Goal: Task Accomplishment & Management: Manage account settings

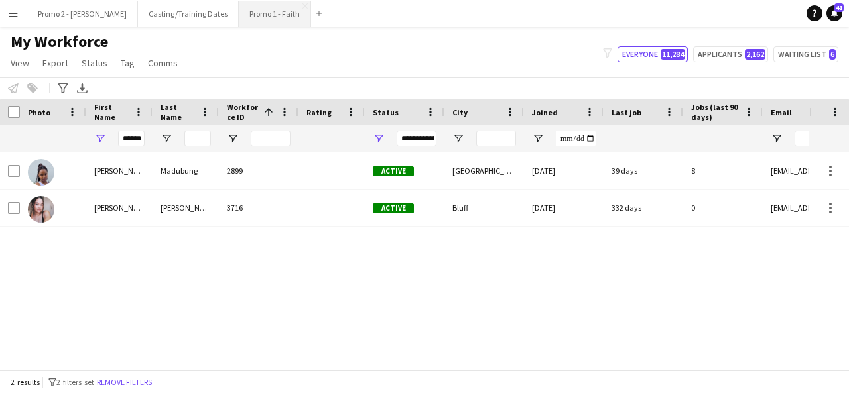
click at [239, 17] on button "Promo 1 - Faith Close" at bounding box center [275, 14] width 72 height 26
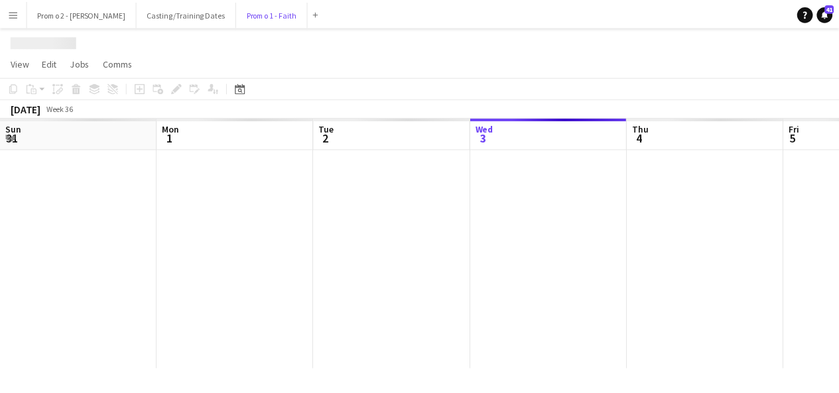
scroll to position [0, 317]
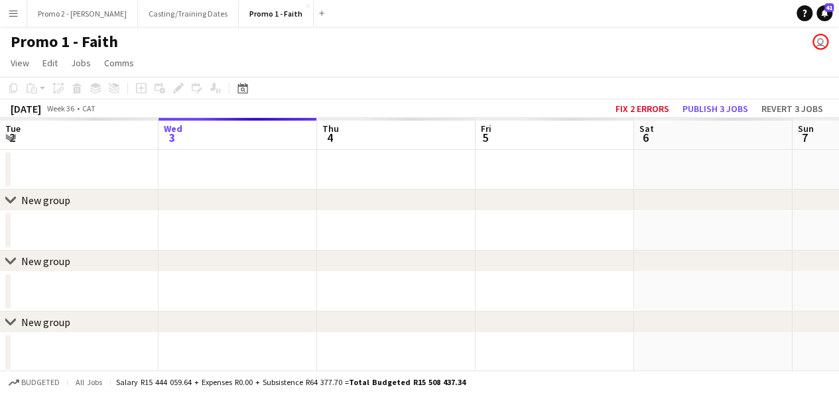
click at [675, 137] on app-board-header-date "Sat 6" at bounding box center [713, 134] width 159 height 32
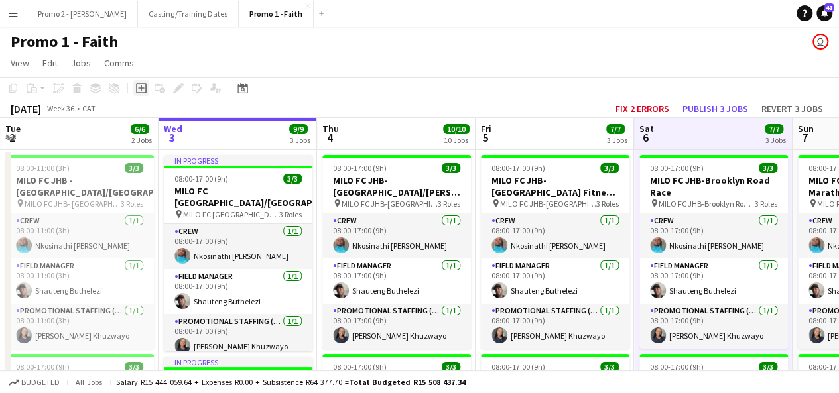
click at [141, 86] on icon at bounding box center [141, 89] width 6 height 6
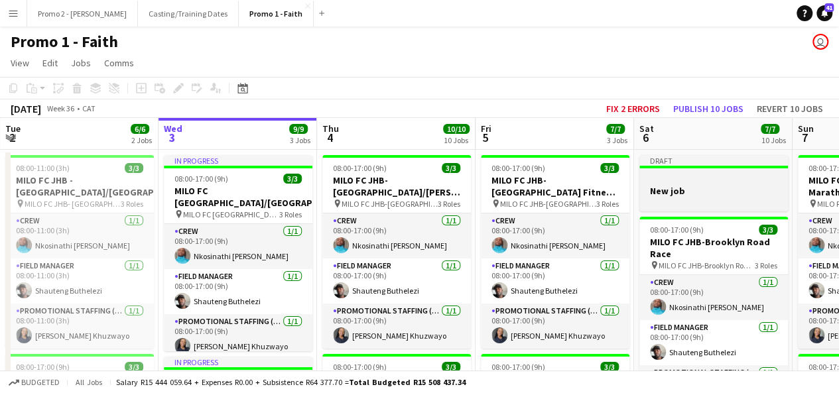
click at [699, 191] on h3 "New job" at bounding box center [714, 191] width 149 height 12
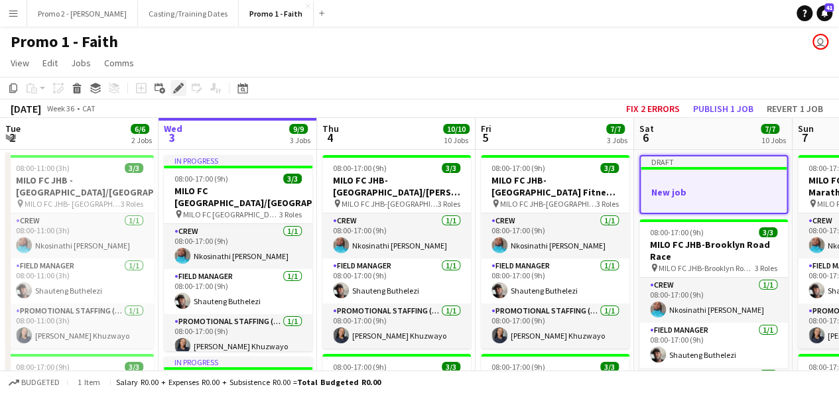
click at [178, 87] on icon at bounding box center [178, 88] width 7 height 7
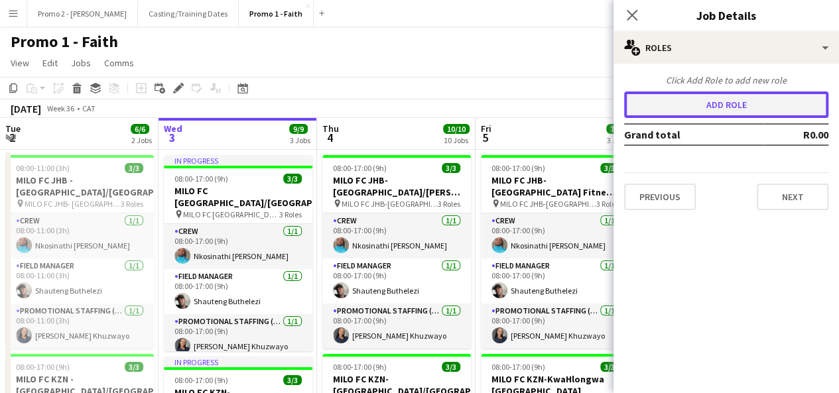
click at [762, 102] on button "Add role" at bounding box center [726, 105] width 204 height 27
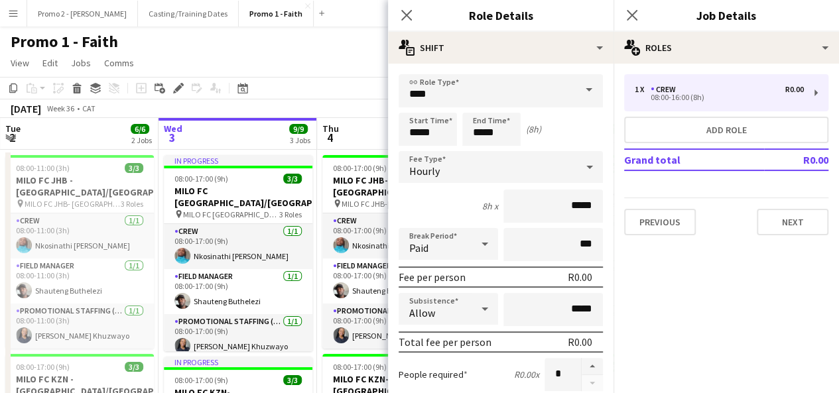
click at [581, 90] on span at bounding box center [589, 90] width 28 height 32
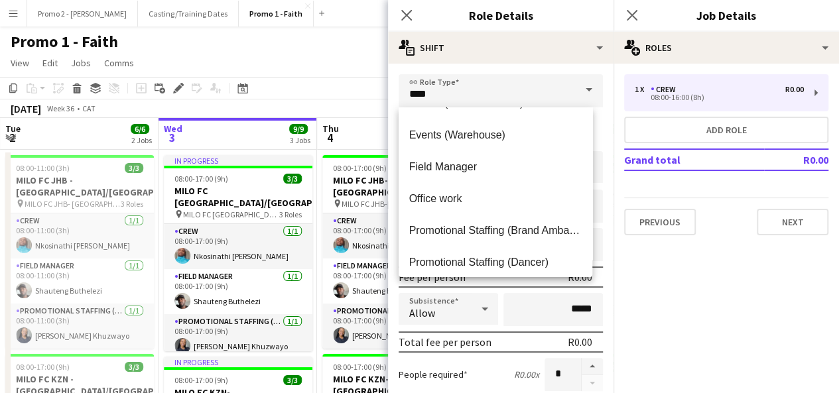
scroll to position [190, 0]
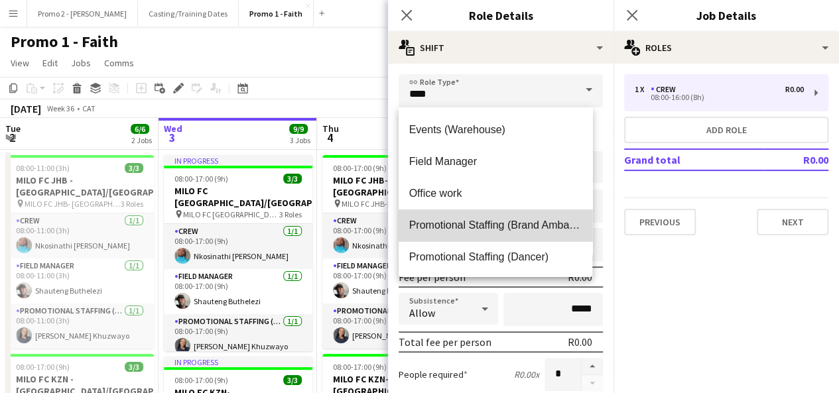
click at [539, 218] on mat-option "Promotional Staffing (Brand Ambassadors)" at bounding box center [496, 226] width 194 height 32
type input "**********"
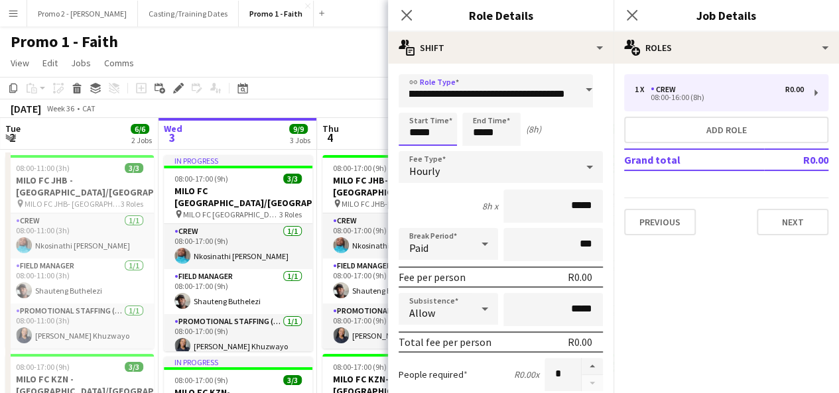
scroll to position [0, 0]
drag, startPoint x: 419, startPoint y: 133, endPoint x: 411, endPoint y: 133, distance: 8.0
click at [411, 133] on input "*****" at bounding box center [428, 129] width 58 height 33
type input "*****"
click at [480, 131] on input "*****" at bounding box center [491, 129] width 58 height 33
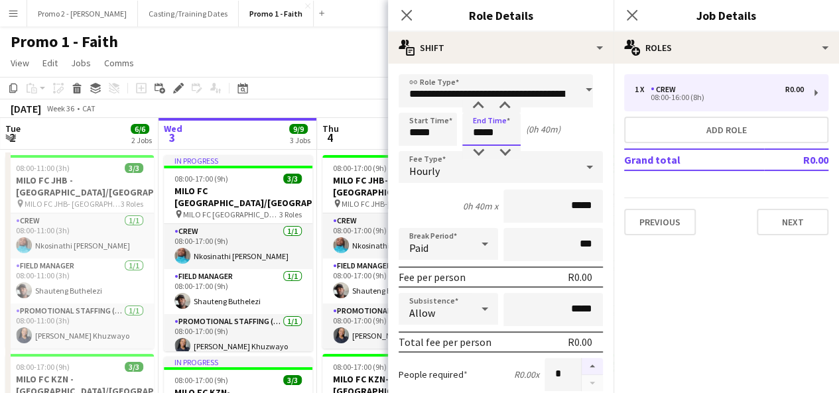
type input "*****"
click at [582, 359] on button "button" at bounding box center [592, 366] width 21 height 17
type input "*"
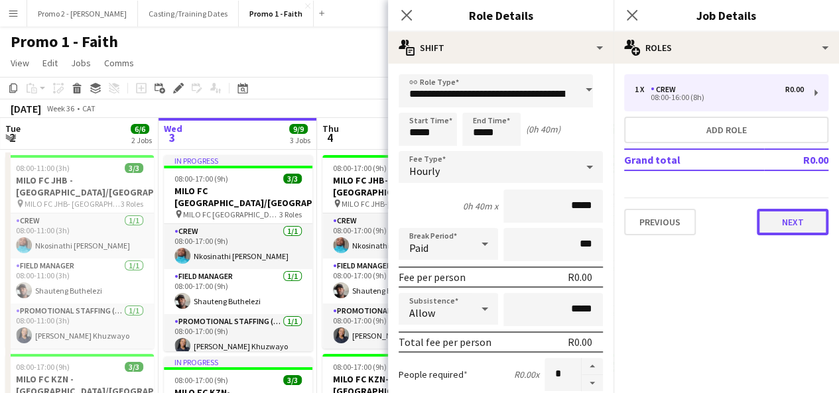
click at [815, 226] on button "Next" at bounding box center [793, 222] width 72 height 27
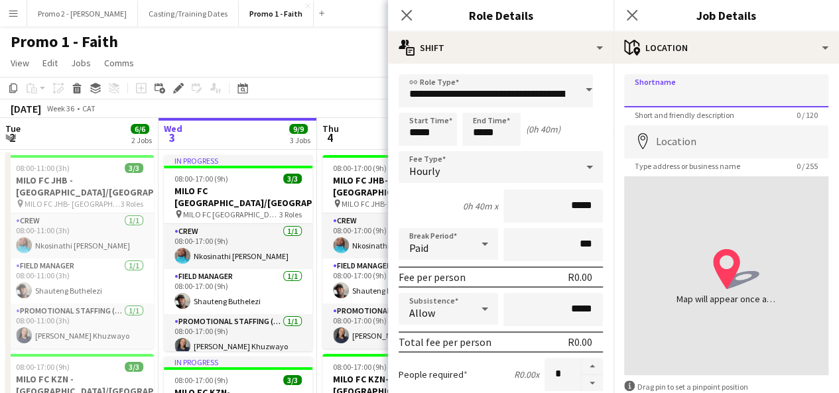
click at [677, 87] on input "Shortname" at bounding box center [726, 90] width 204 height 33
click at [703, 94] on input "Shortname" at bounding box center [726, 90] width 204 height 33
click at [703, 94] on input "********" at bounding box center [726, 90] width 204 height 33
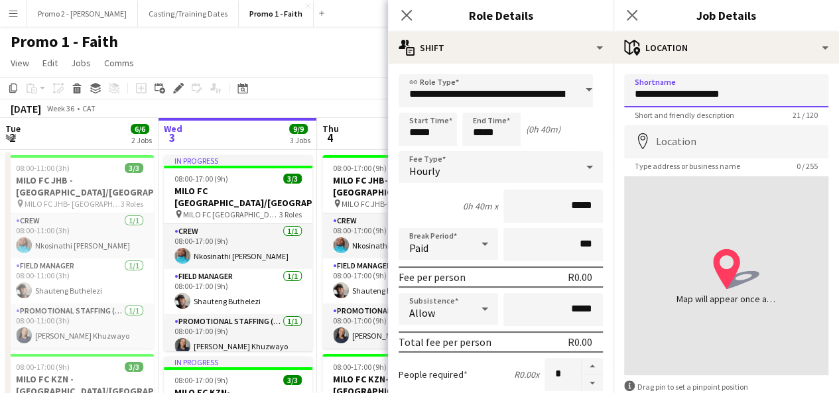
drag, startPoint x: 748, startPoint y: 93, endPoint x: 625, endPoint y: 95, distance: 122.8
click at [625, 95] on input "**********" at bounding box center [726, 90] width 204 height 33
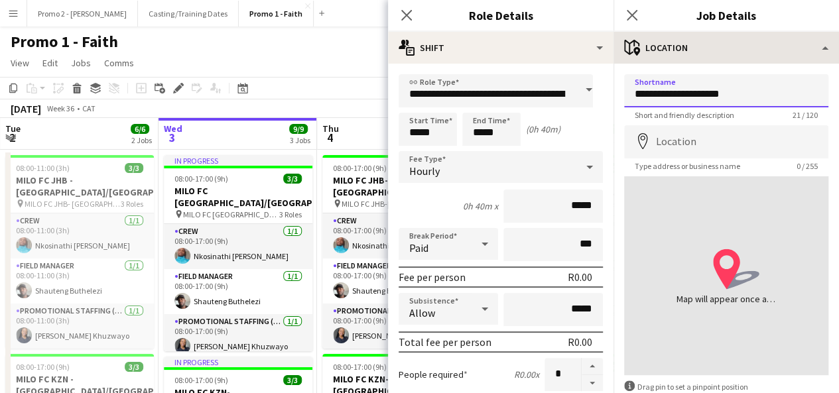
type input "**********"
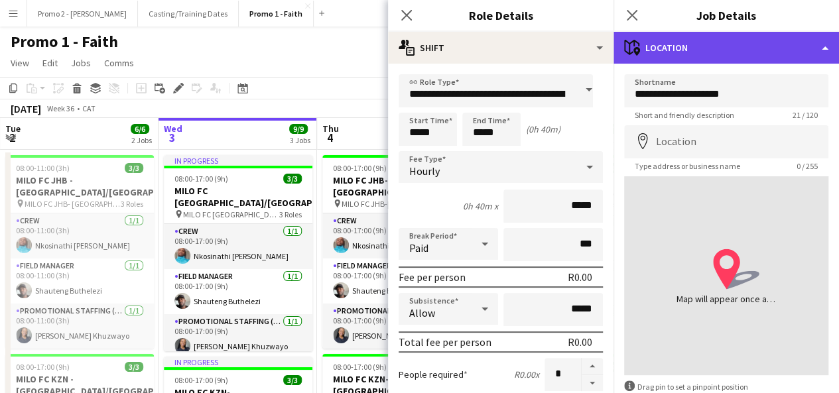
click at [695, 48] on div "maps-pin-1 Location" at bounding box center [727, 48] width 226 height 32
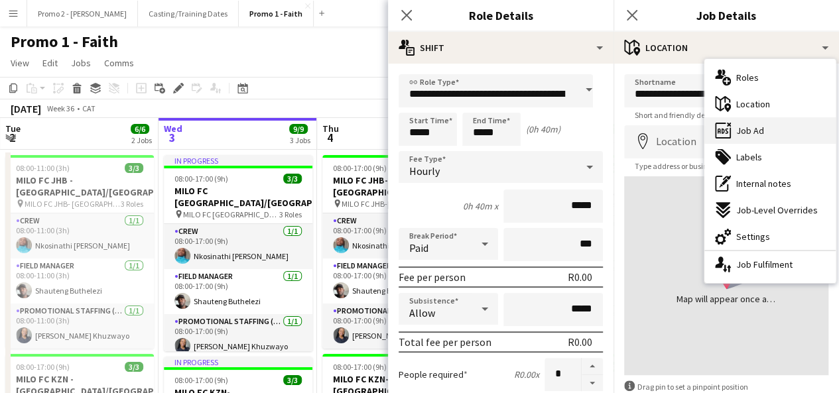
click at [816, 124] on div "ads-window Job Ad" at bounding box center [770, 130] width 131 height 27
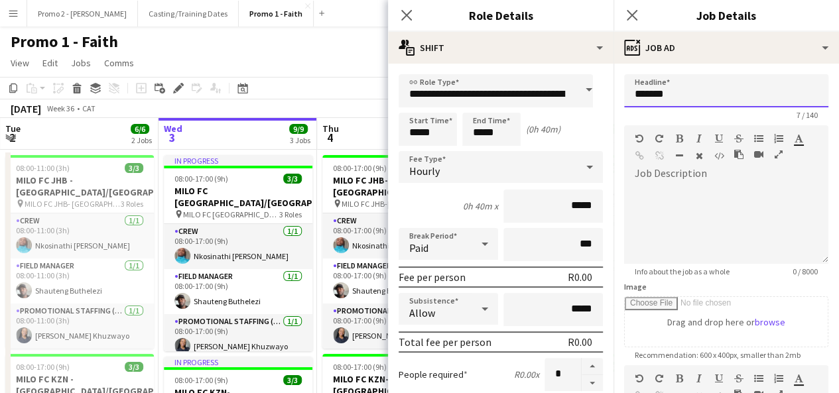
click at [707, 89] on input "*******" at bounding box center [726, 90] width 204 height 33
drag, startPoint x: 707, startPoint y: 89, endPoint x: 633, endPoint y: 86, distance: 74.4
click at [633, 86] on input "*******" at bounding box center [726, 90] width 204 height 33
paste input "**********"
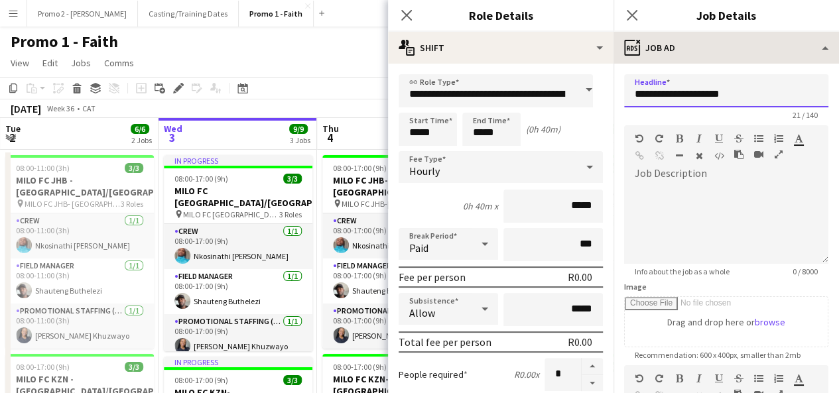
type input "**********"
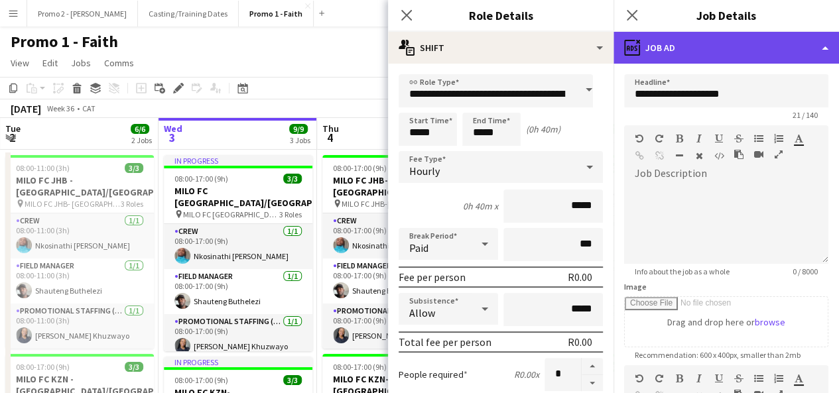
click at [675, 53] on div "ads-window Job Ad" at bounding box center [727, 48] width 226 height 32
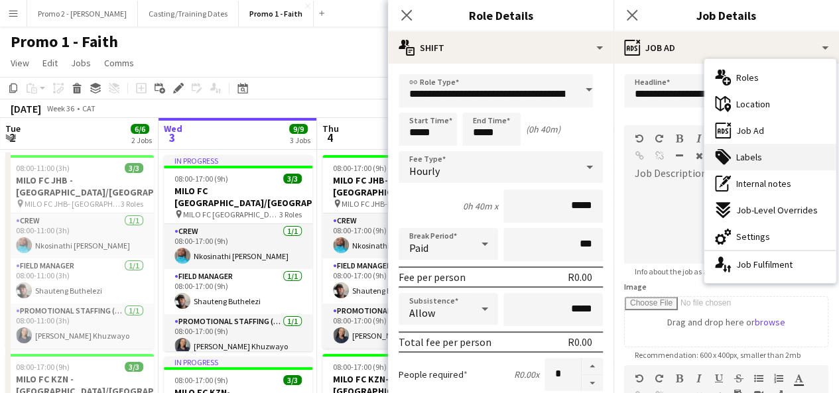
click at [750, 157] on span "Labels" at bounding box center [750, 157] width 26 height 12
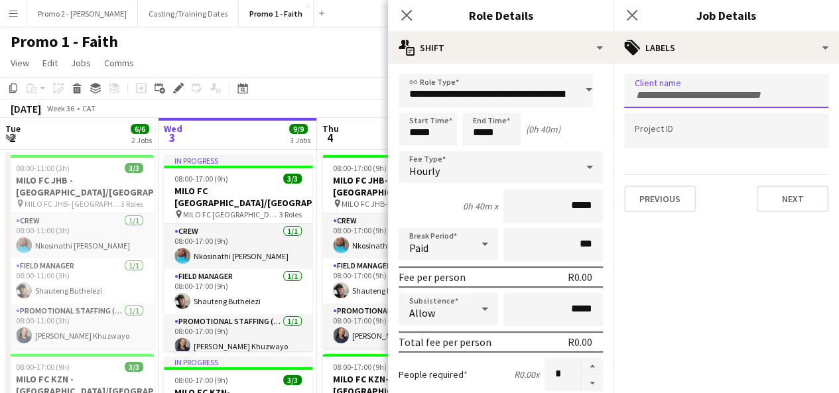
click at [661, 93] on input "Type to search client labels..." at bounding box center [726, 96] width 183 height 12
paste input "**********"
drag, startPoint x: 675, startPoint y: 94, endPoint x: 826, endPoint y: 107, distance: 151.2
click at [826, 107] on div "**********" at bounding box center [726, 91] width 204 height 34
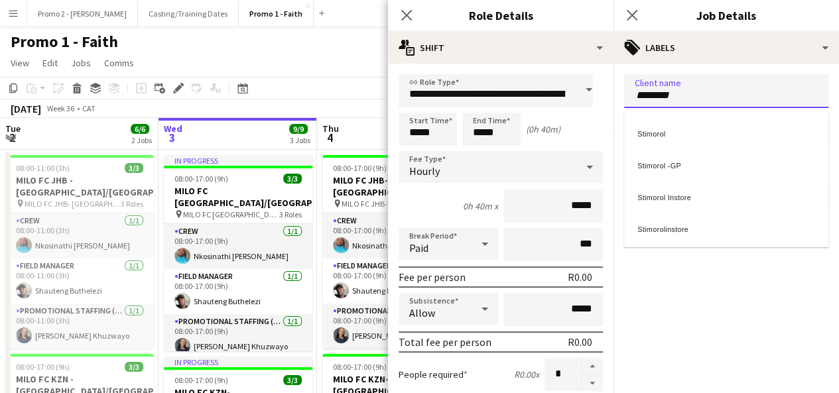
type input "********"
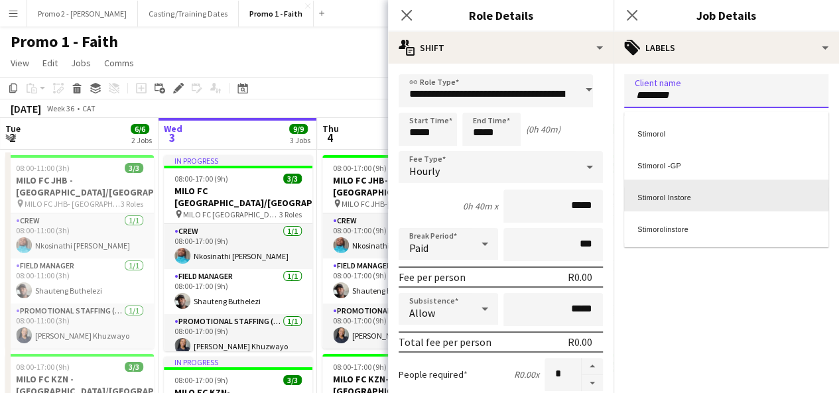
click at [792, 204] on div "Stimorol Instore" at bounding box center [726, 196] width 204 height 32
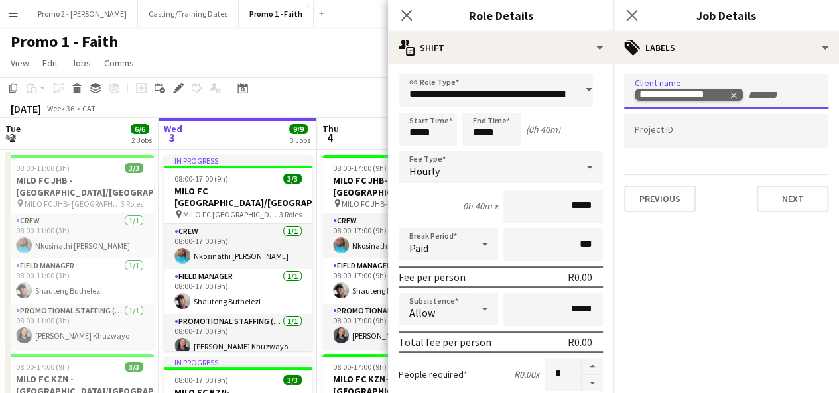
click at [737, 94] on icon "Remove tag" at bounding box center [733, 95] width 9 height 9
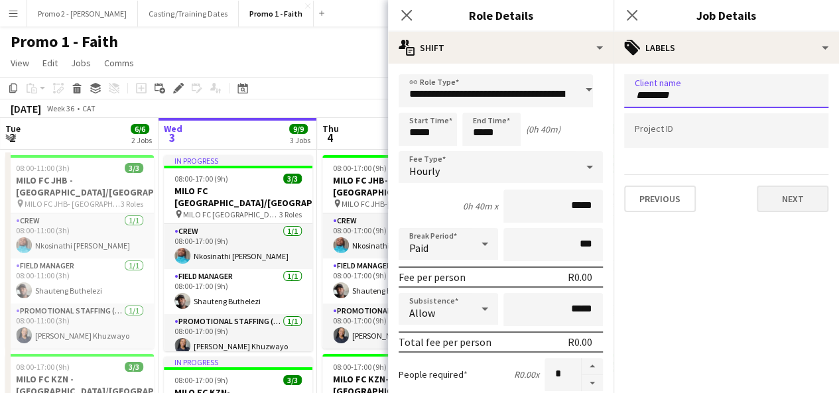
type input "********"
click at [792, 197] on button "Next" at bounding box center [793, 199] width 72 height 27
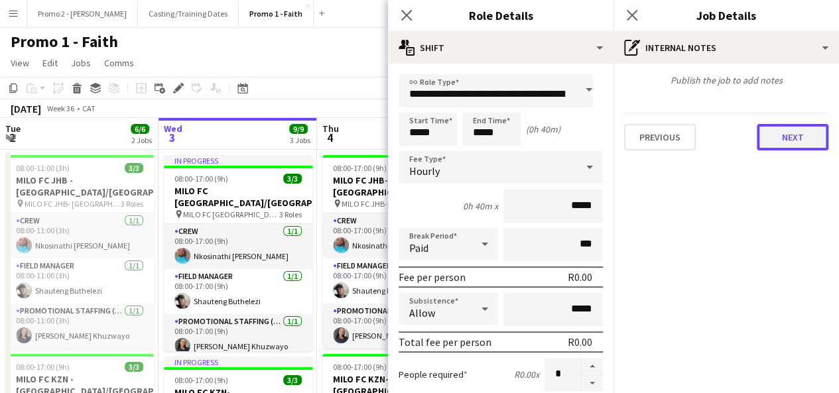
click at [791, 148] on button "Next" at bounding box center [793, 137] width 72 height 27
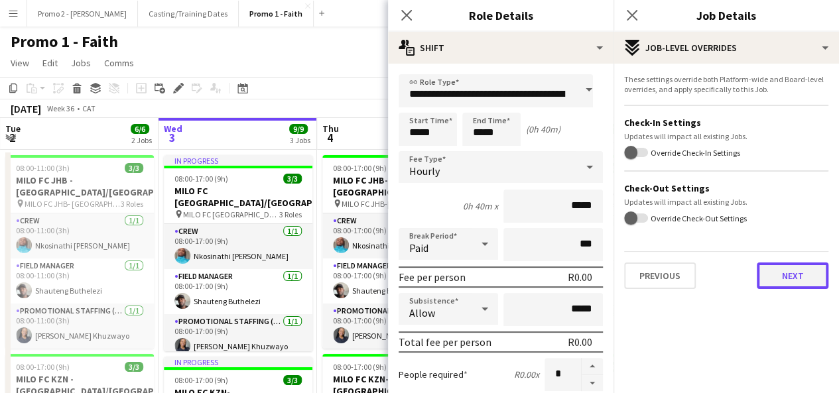
click at [791, 281] on button "Next" at bounding box center [793, 276] width 72 height 27
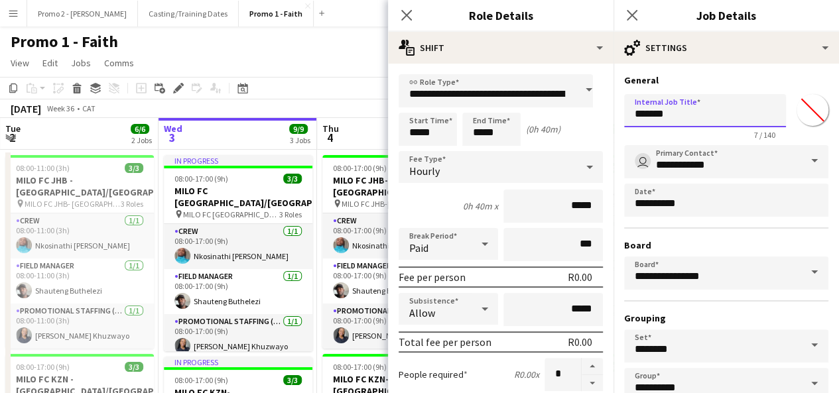
drag, startPoint x: 678, startPoint y: 119, endPoint x: 625, endPoint y: 119, distance: 53.1
click at [625, 119] on input "*******" at bounding box center [705, 110] width 162 height 33
paste input "**********"
type input "**********"
click at [331, 87] on app-toolbar "Copy Paste Paste Ctrl+V Paste with crew Ctrl+Shift+V Paste linked Job [GEOGRAPH…" at bounding box center [419, 88] width 839 height 23
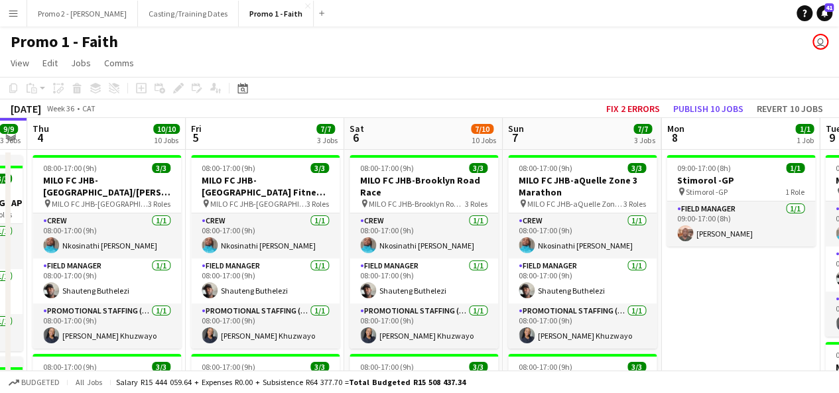
scroll to position [0, 624]
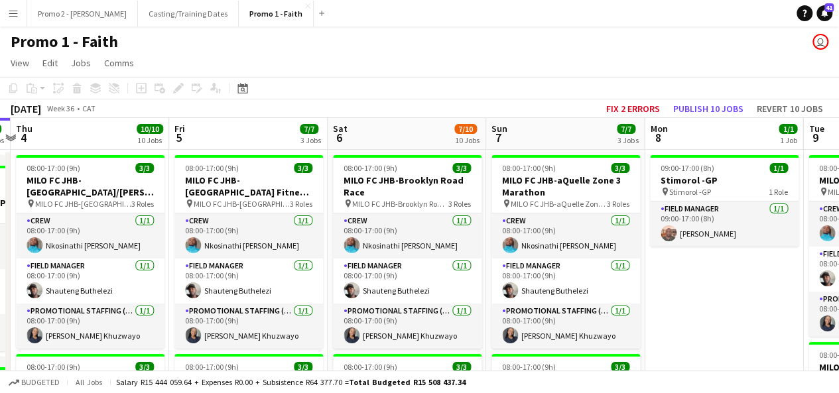
drag, startPoint x: 679, startPoint y: 205, endPoint x: 381, endPoint y: 241, distance: 300.7
click at [255, 135] on app-board-header-date "Fri 5 7/7 3 Jobs" at bounding box center [248, 134] width 159 height 32
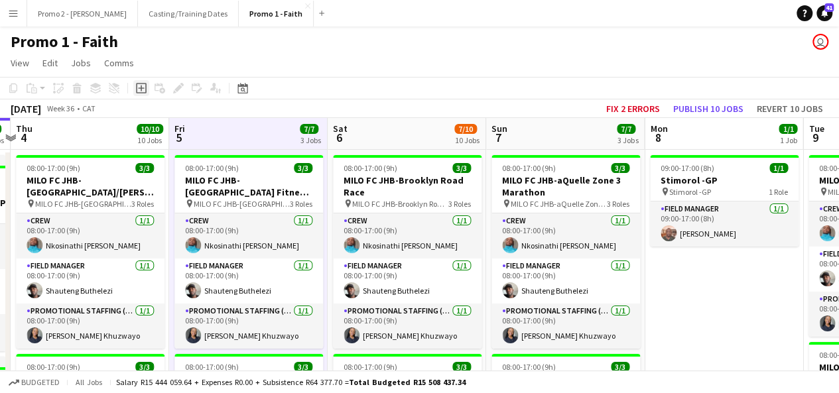
click at [141, 84] on icon at bounding box center [141, 88] width 11 height 11
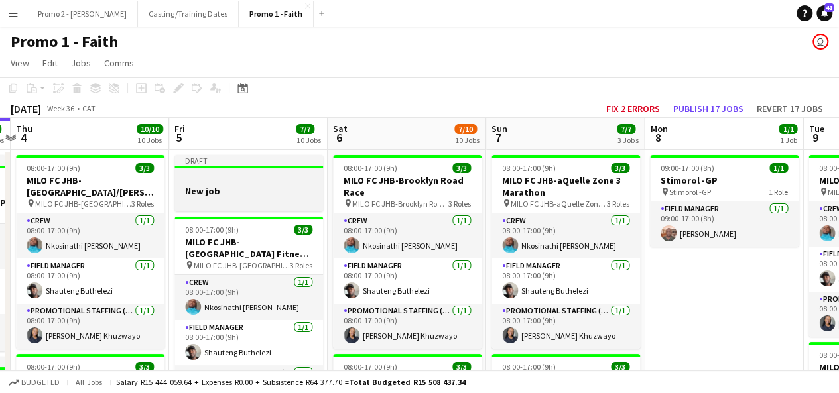
click at [229, 171] on app-job-card "Draft New job" at bounding box center [249, 183] width 149 height 56
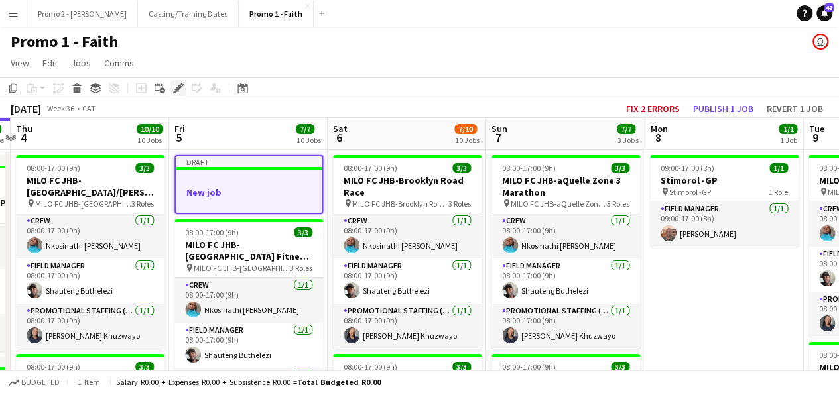
click at [179, 91] on icon "Edit" at bounding box center [178, 88] width 11 height 11
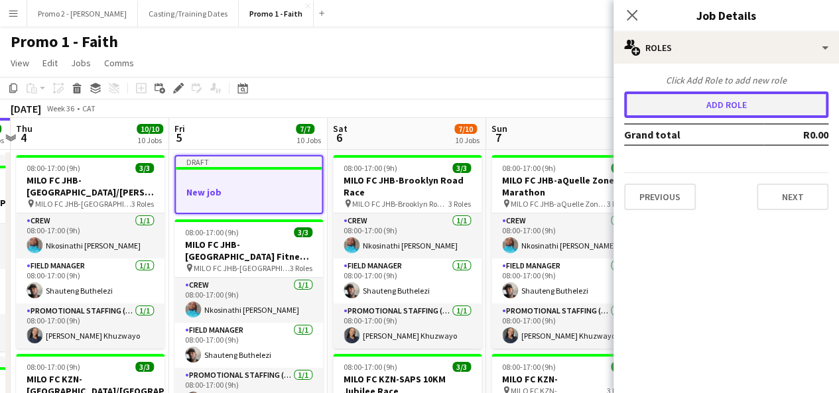
click at [746, 106] on button "Add role" at bounding box center [726, 105] width 204 height 27
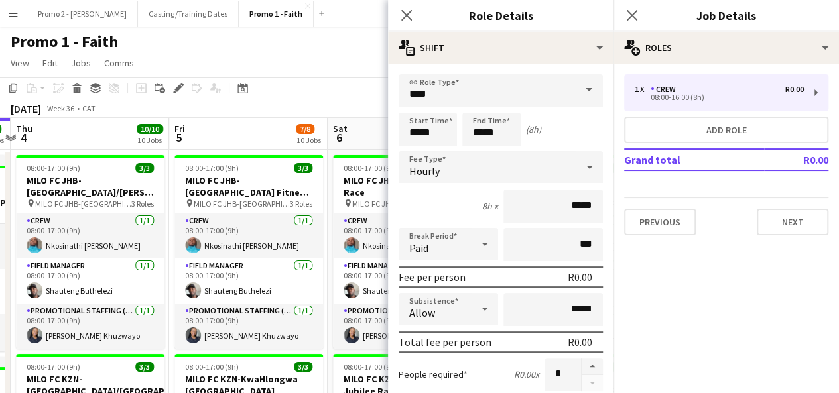
click at [581, 90] on span at bounding box center [589, 90] width 28 height 32
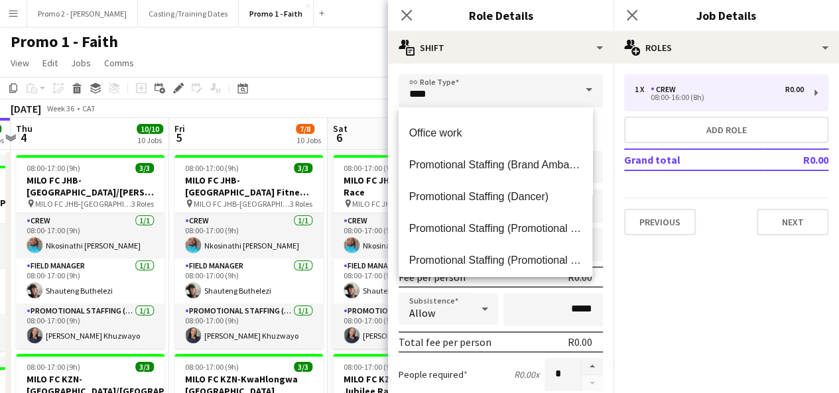
scroll to position [255, 0]
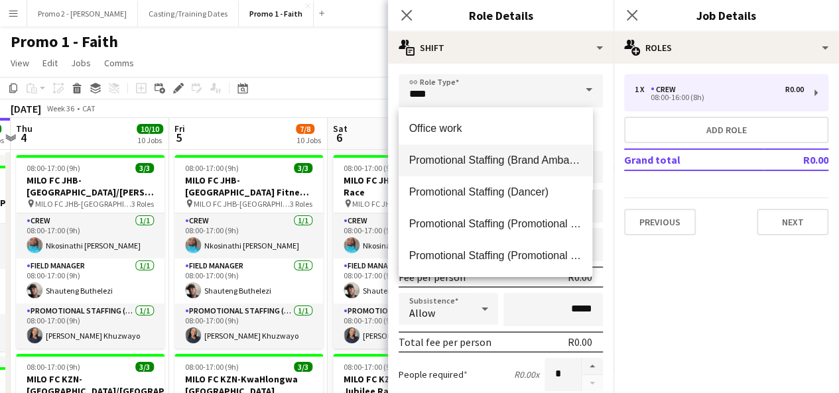
click at [524, 167] on mat-option "Promotional Staffing (Brand Ambassadors)" at bounding box center [496, 161] width 194 height 32
type input "**********"
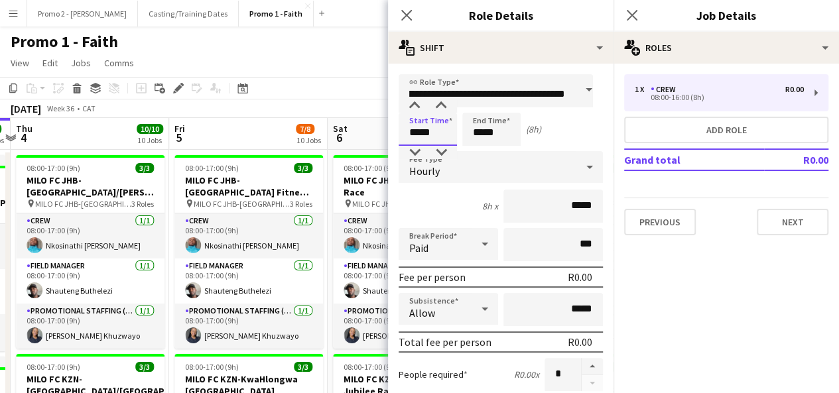
scroll to position [0, 0]
drag, startPoint x: 419, startPoint y: 128, endPoint x: 399, endPoint y: 136, distance: 20.8
click at [399, 136] on input "*****" at bounding box center [428, 129] width 58 height 33
type input "*****"
click at [478, 132] on input "*****" at bounding box center [491, 129] width 58 height 33
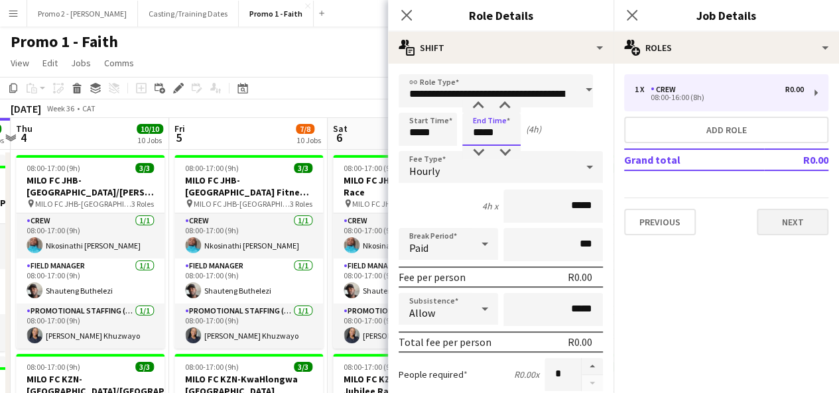
type input "*****"
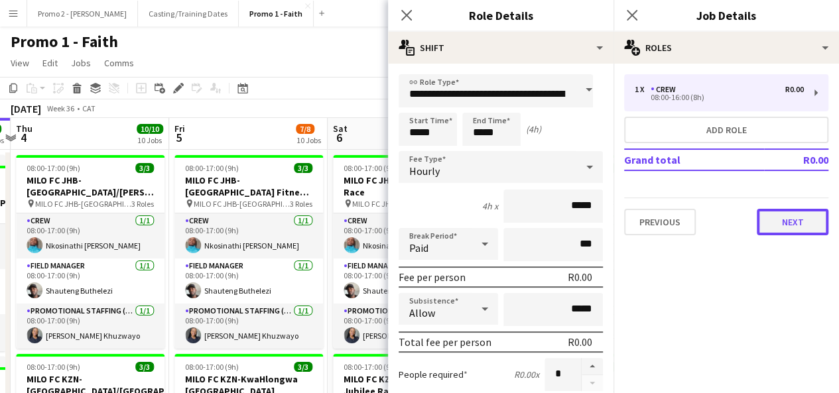
click at [807, 218] on button "Next" at bounding box center [793, 222] width 72 height 27
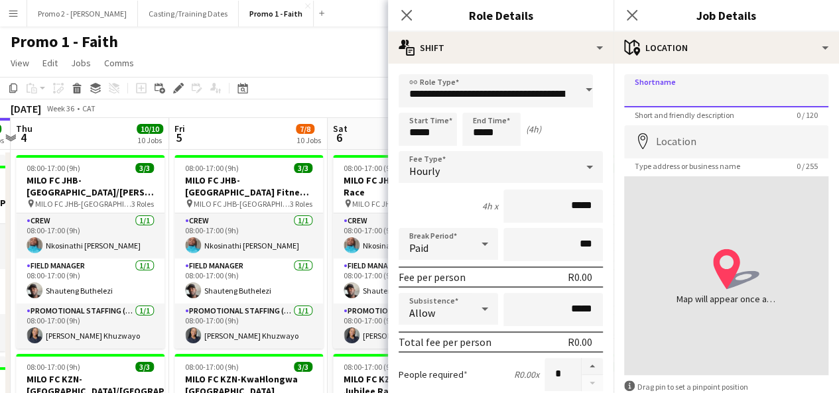
click at [660, 93] on input "Shortname" at bounding box center [726, 90] width 204 height 33
drag, startPoint x: 752, startPoint y: 94, endPoint x: 677, endPoint y: 92, distance: 75.0
click at [677, 92] on input "**********" at bounding box center [726, 90] width 204 height 33
drag, startPoint x: 635, startPoint y: 96, endPoint x: 755, endPoint y: 91, distance: 120.2
click at [755, 91] on input "**********" at bounding box center [726, 90] width 204 height 33
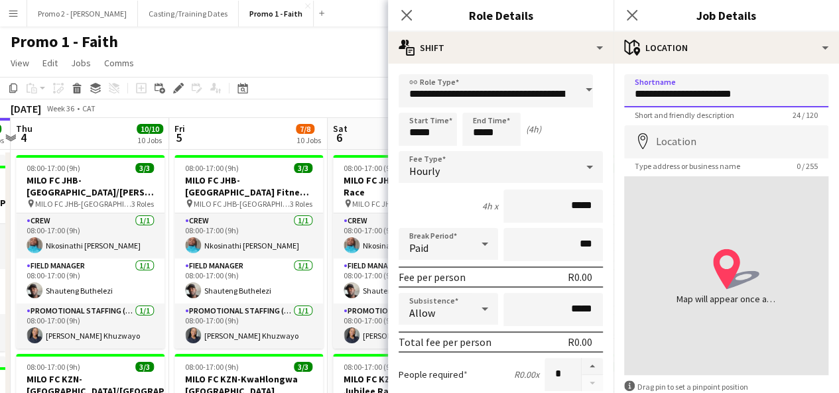
type input "**********"
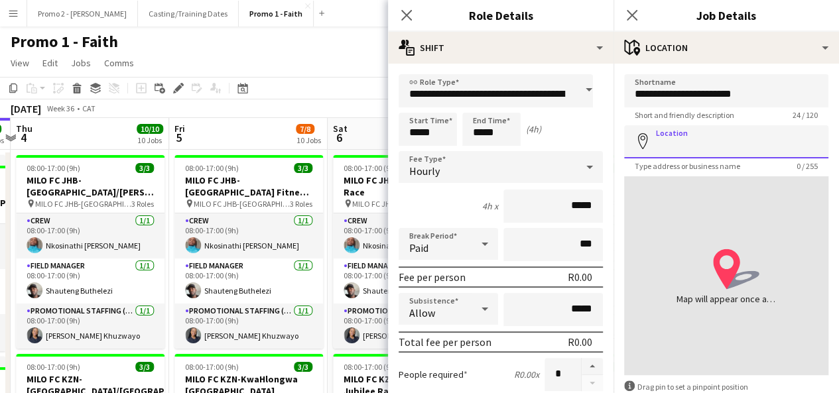
click at [677, 143] on input "Location" at bounding box center [726, 141] width 204 height 33
paste input "**********"
drag, startPoint x: 699, startPoint y: 146, endPoint x: 648, endPoint y: 141, distance: 51.3
click at [648, 141] on div "**********" at bounding box center [726, 141] width 204 height 33
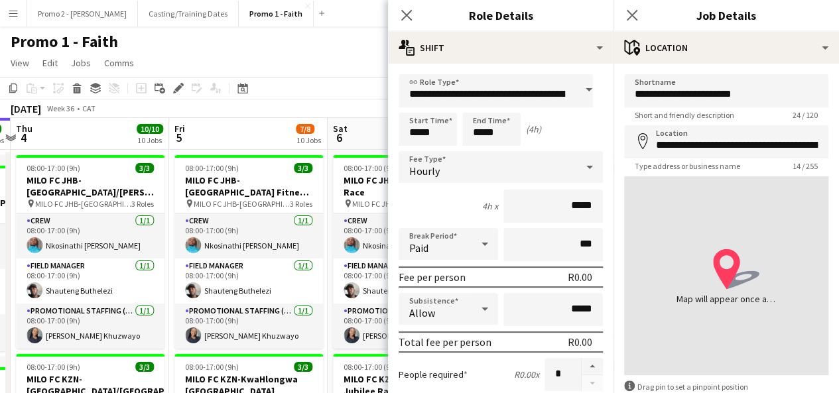
type input "**********"
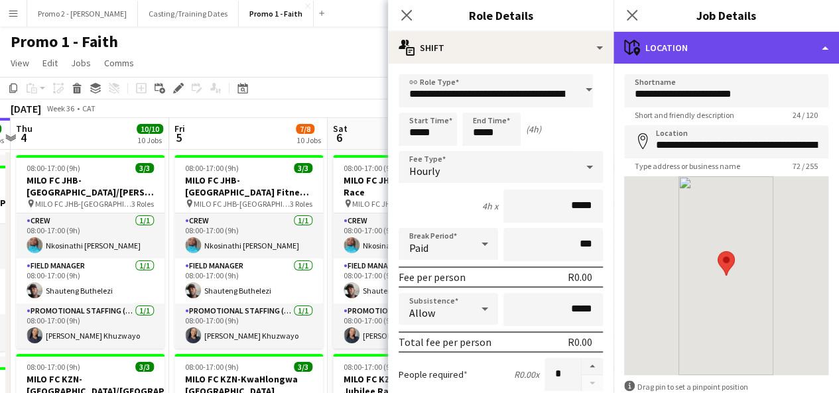
click at [681, 50] on div "maps-pin-1 Location" at bounding box center [727, 48] width 226 height 32
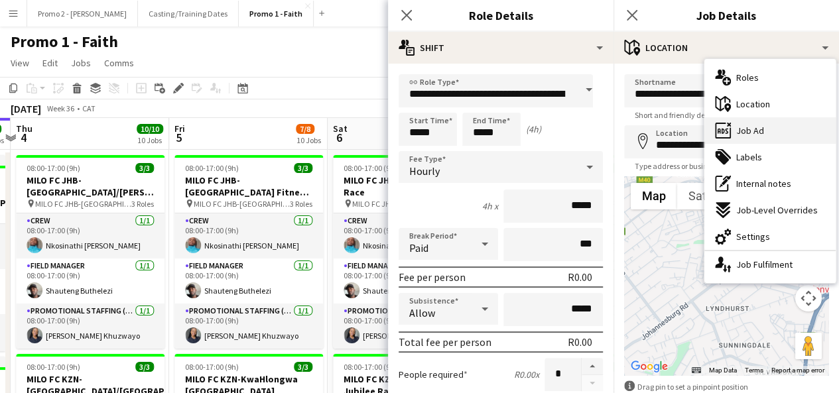
click at [758, 136] on span "Job Ad" at bounding box center [751, 131] width 28 height 12
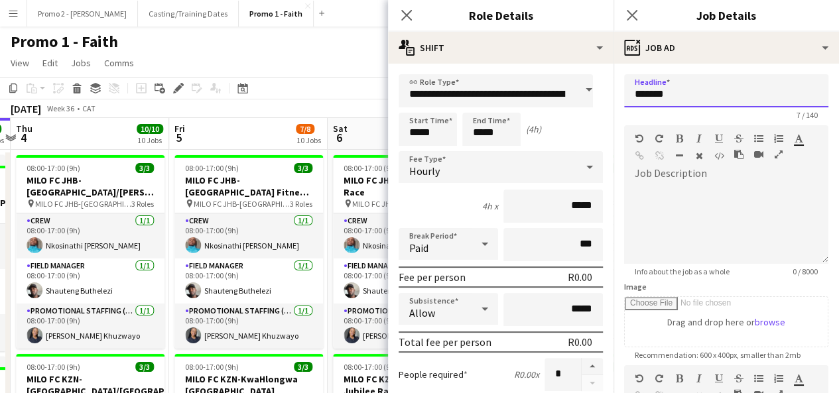
drag, startPoint x: 691, startPoint y: 92, endPoint x: 634, endPoint y: 94, distance: 57.1
click at [634, 94] on input "*******" at bounding box center [726, 90] width 204 height 33
paste input "**********"
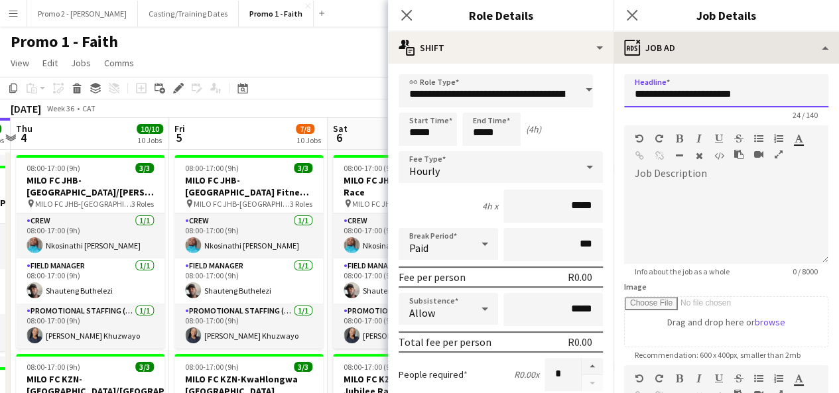
type input "**********"
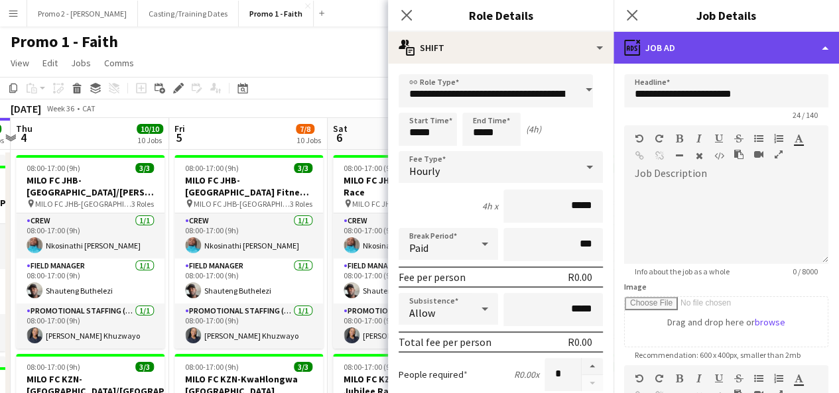
click at [699, 54] on div "ads-window Job Ad" at bounding box center [727, 48] width 226 height 32
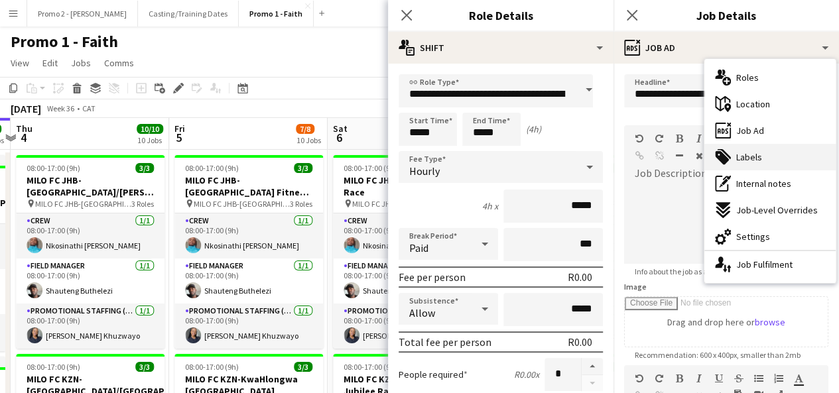
click at [759, 165] on div "tags-double Labels" at bounding box center [770, 157] width 131 height 27
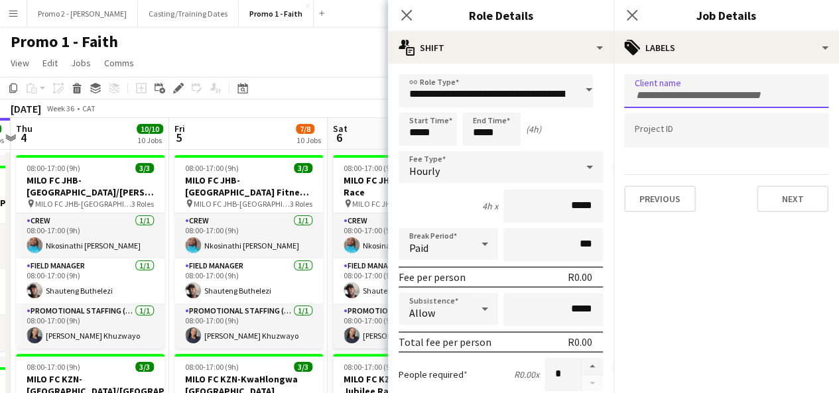
click at [685, 93] on input "Type to search client labels..." at bounding box center [726, 96] width 183 height 12
paste input "**********"
drag, startPoint x: 675, startPoint y: 96, endPoint x: 829, endPoint y: 95, distance: 153.3
click at [829, 95] on form "**********" at bounding box center [727, 143] width 226 height 138
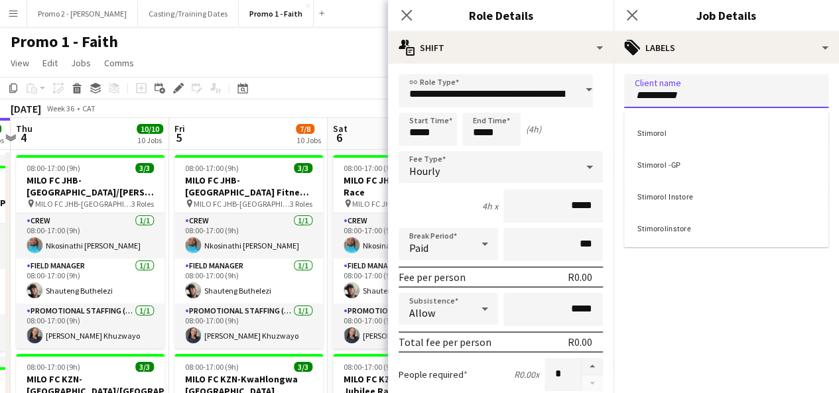
type input "********"
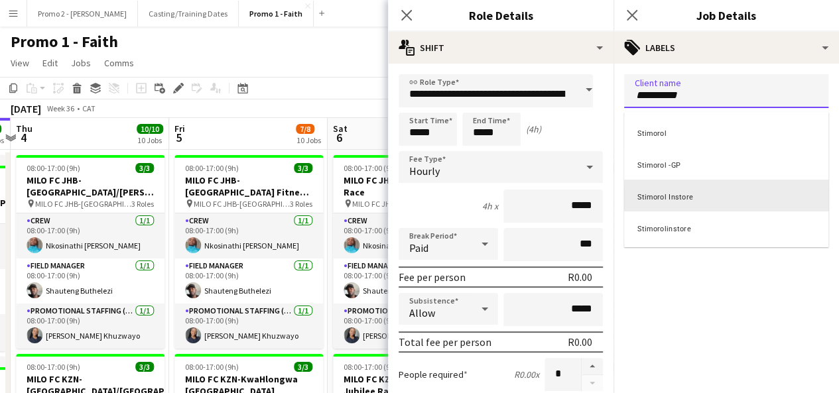
click at [704, 197] on div "Stimorol Instore" at bounding box center [726, 196] width 204 height 32
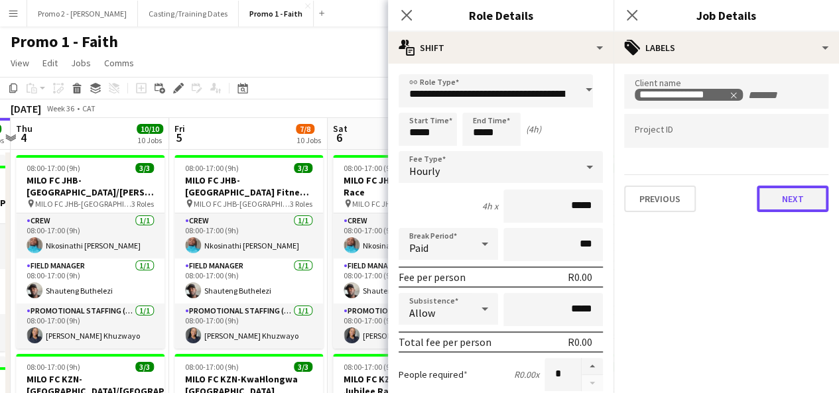
click at [807, 203] on button "Next" at bounding box center [793, 199] width 72 height 27
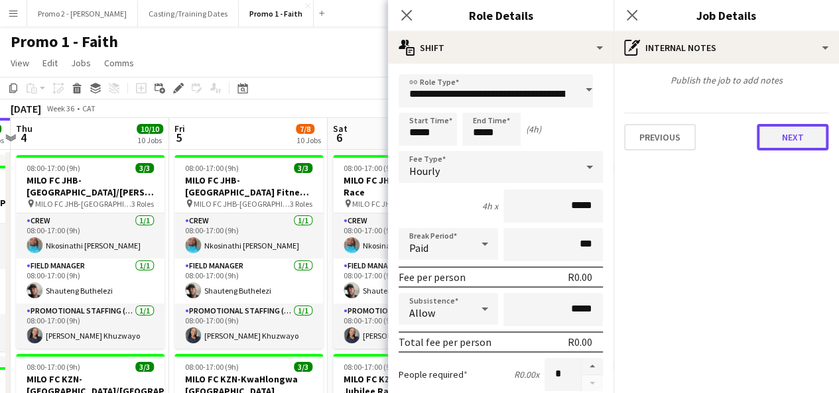
click at [804, 137] on button "Next" at bounding box center [793, 137] width 72 height 27
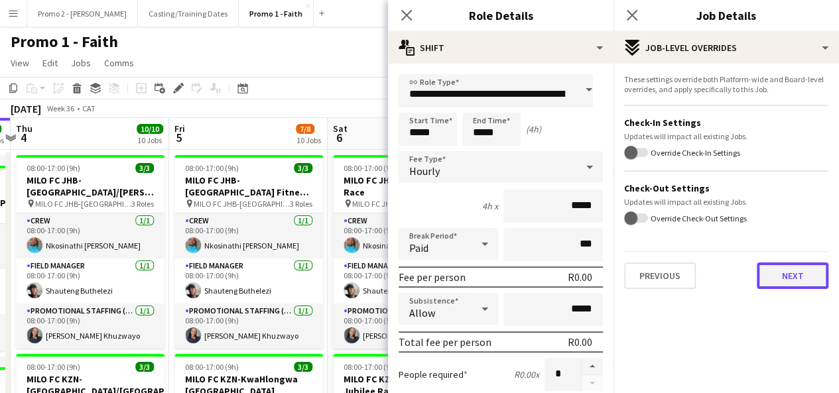
click at [769, 269] on button "Next" at bounding box center [793, 276] width 72 height 27
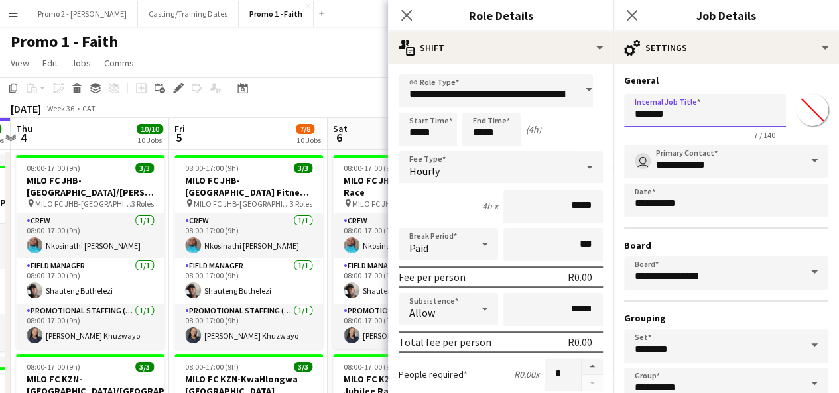
drag, startPoint x: 681, startPoint y: 113, endPoint x: 631, endPoint y: 123, distance: 50.6
click at [631, 123] on input "*******" at bounding box center [705, 110] width 162 height 33
paste input "**********"
type input "**********"
click at [368, 96] on app-toolbar "Copy Paste Paste Ctrl+V Paste with crew Ctrl+Shift+V Paste linked Job [GEOGRAPH…" at bounding box center [419, 88] width 839 height 23
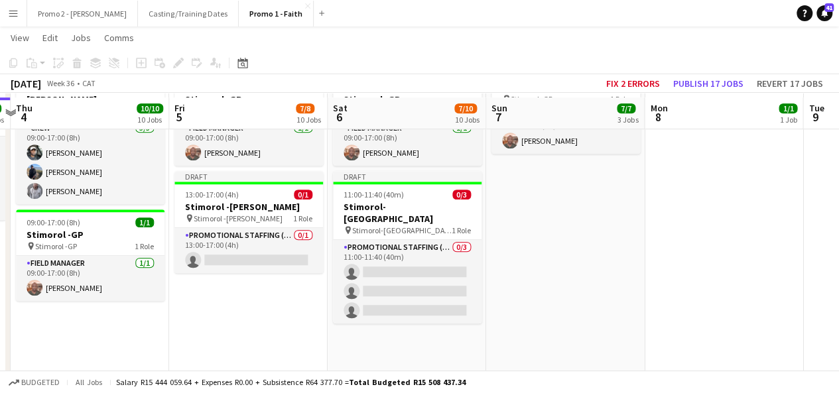
scroll to position [504, 0]
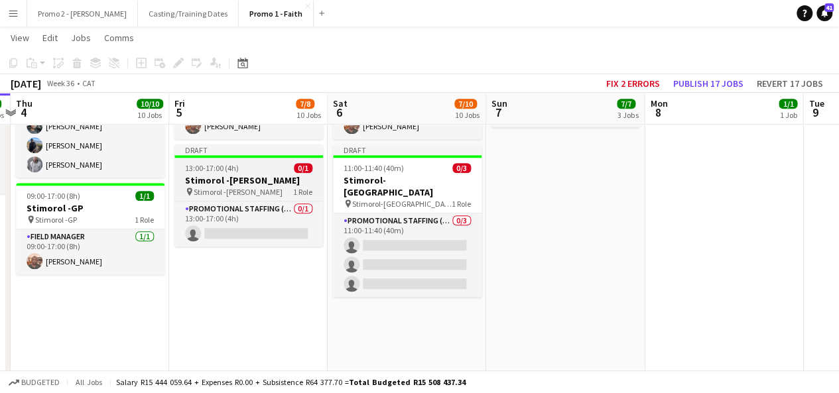
click at [215, 168] on span "13:00-17:00 (4h)" at bounding box center [212, 168] width 54 height 10
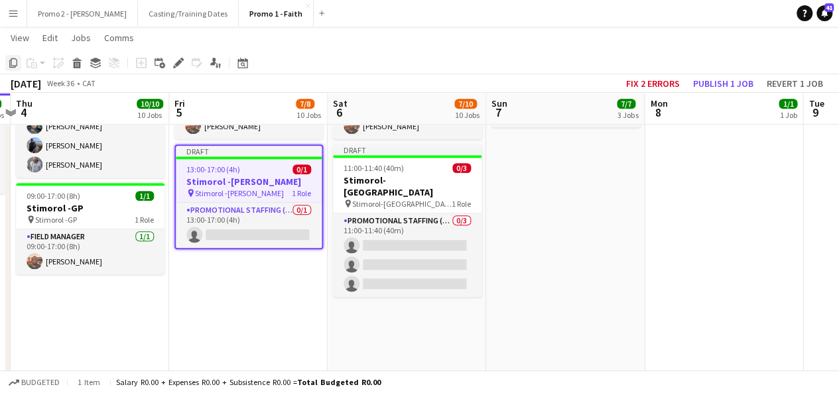
click at [11, 66] on icon "Copy" at bounding box center [13, 63] width 11 height 11
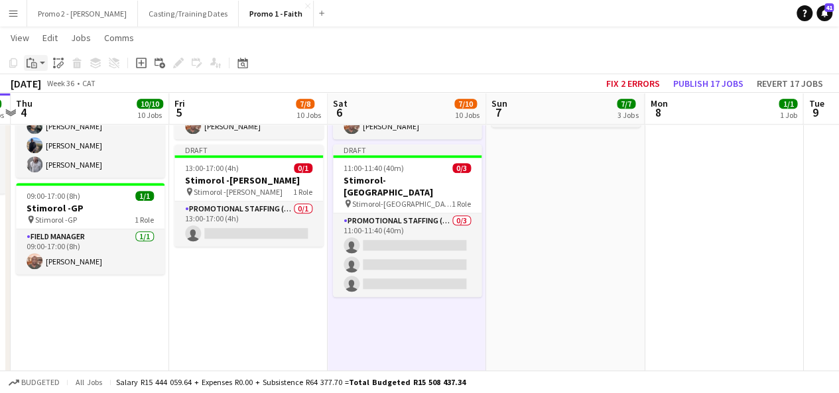
click at [42, 61] on app-action-btn "Paste" at bounding box center [36, 63] width 24 height 16
click at [72, 109] on link "Paste with crew Ctrl+Shift+V" at bounding box center [97, 111] width 125 height 12
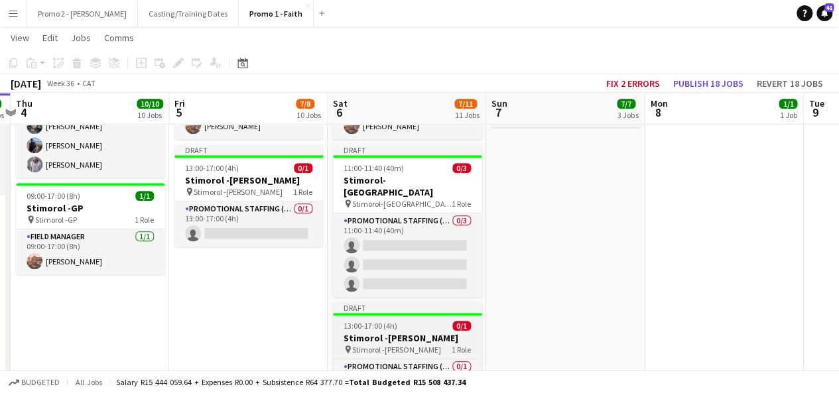
click at [374, 307] on app-job-card "Draft 13:00-17:00 (4h) 0/1 Stimorol -Spar Lyndhurst pin Stimorol -Spar Lyndhurs…" at bounding box center [407, 354] width 149 height 102
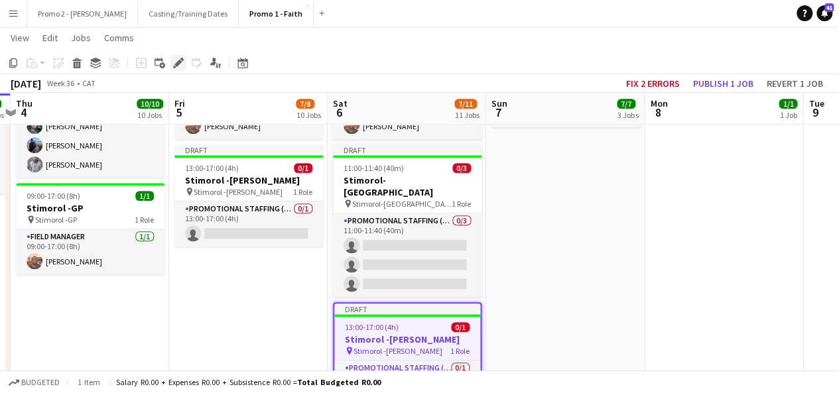
click at [177, 63] on icon at bounding box center [178, 63] width 7 height 7
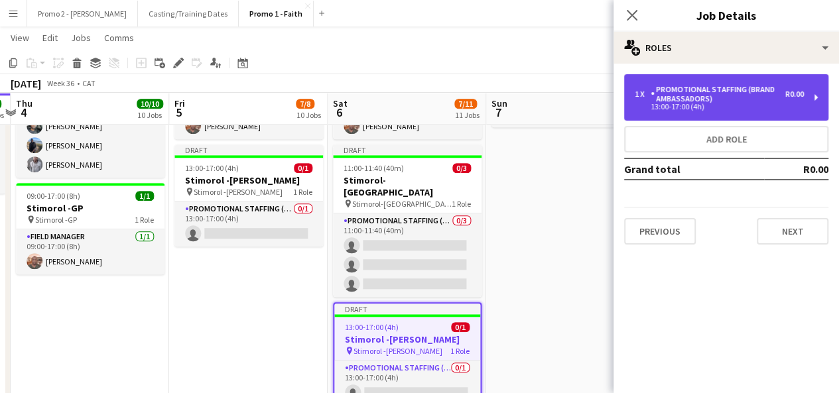
click at [707, 100] on div "Promotional Staffing (Brand Ambassadors)" at bounding box center [718, 94] width 135 height 19
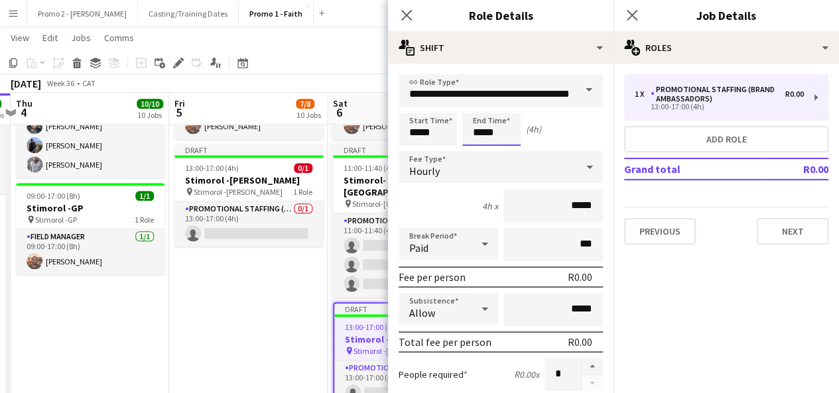
click at [484, 132] on input "*****" at bounding box center [491, 129] width 58 height 33
type input "*****"
click at [418, 132] on input "*****" at bounding box center [428, 129] width 58 height 33
type input "*****"
click at [582, 169] on icon at bounding box center [590, 167] width 16 height 27
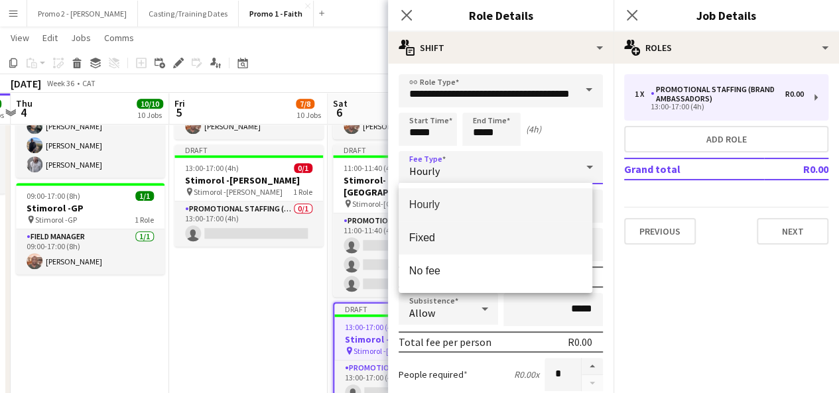
click at [558, 232] on span "Fixed" at bounding box center [495, 238] width 173 height 13
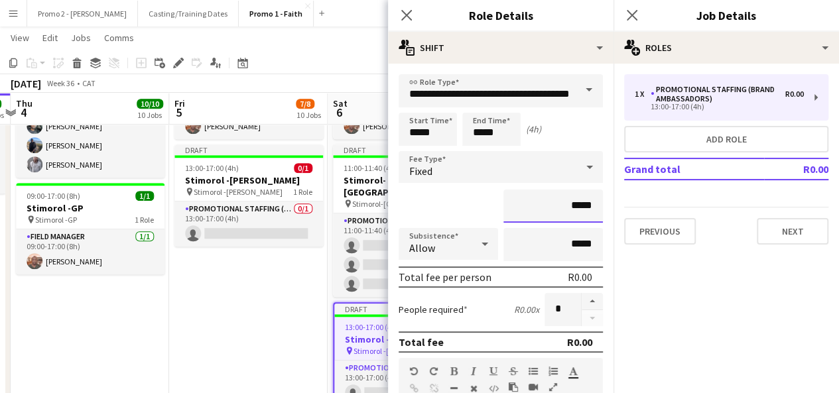
click at [563, 205] on input "*****" at bounding box center [554, 206] width 100 height 33
type input "*******"
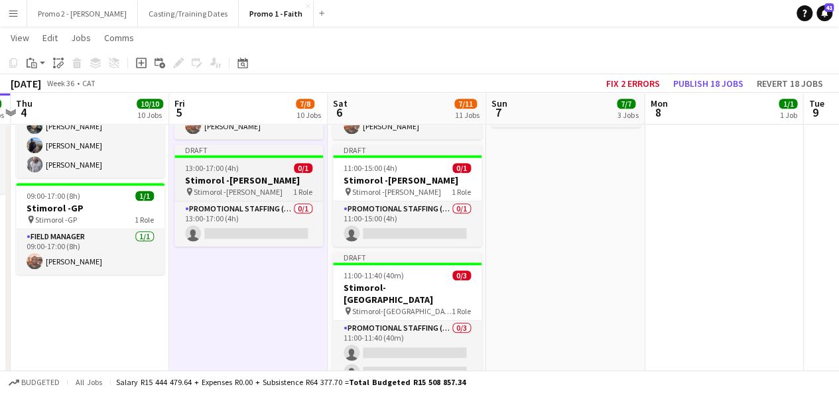
click at [249, 167] on div "13:00-17:00 (4h) 0/1" at bounding box center [249, 168] width 149 height 10
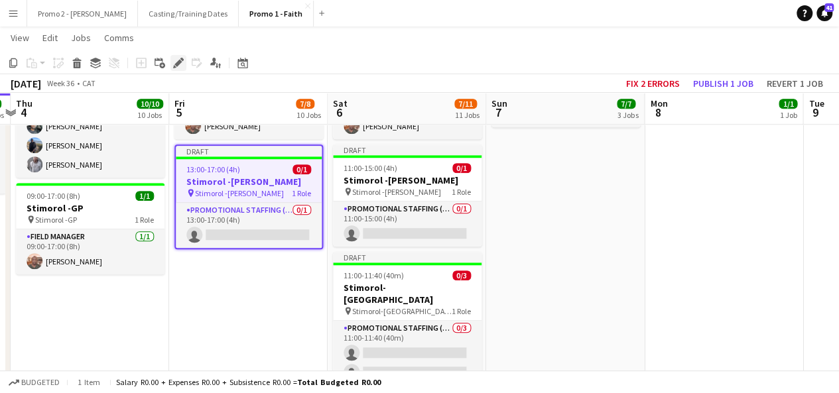
click at [175, 62] on icon "Edit" at bounding box center [178, 63] width 11 height 11
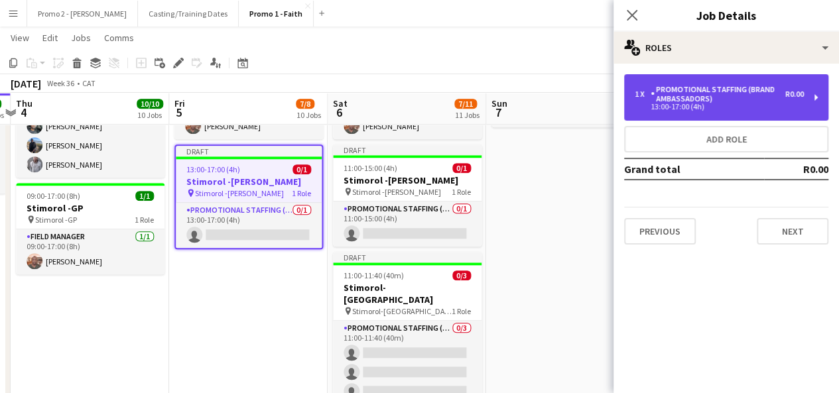
click at [657, 98] on div "Promotional Staffing (Brand Ambassadors)" at bounding box center [718, 94] width 135 height 19
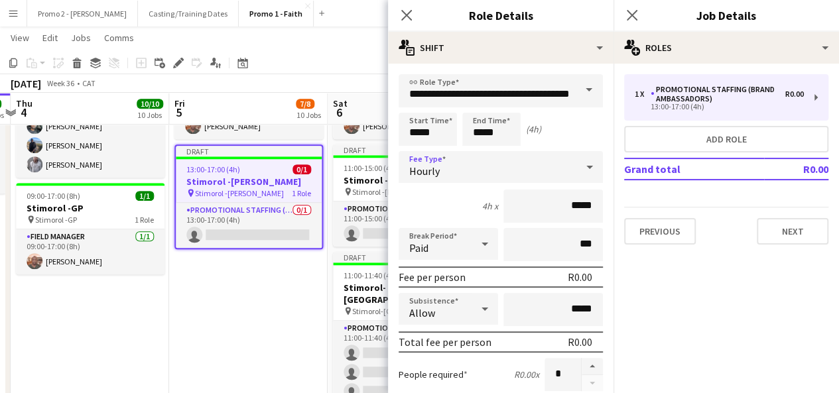
click at [587, 168] on icon at bounding box center [590, 167] width 7 height 3
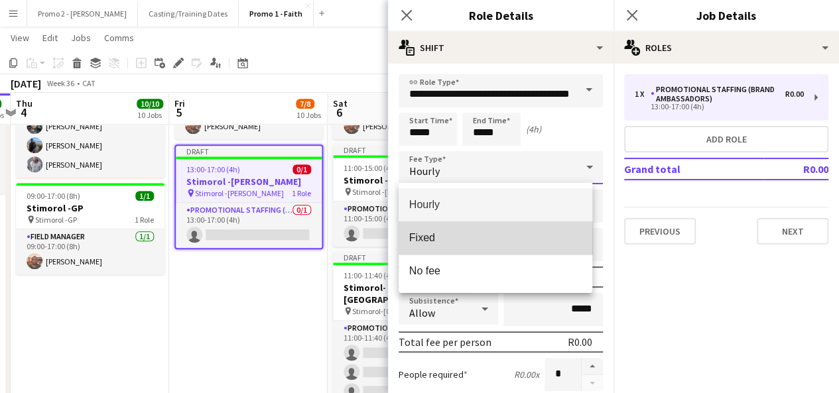
click at [562, 231] on mat-option "Fixed" at bounding box center [496, 238] width 194 height 33
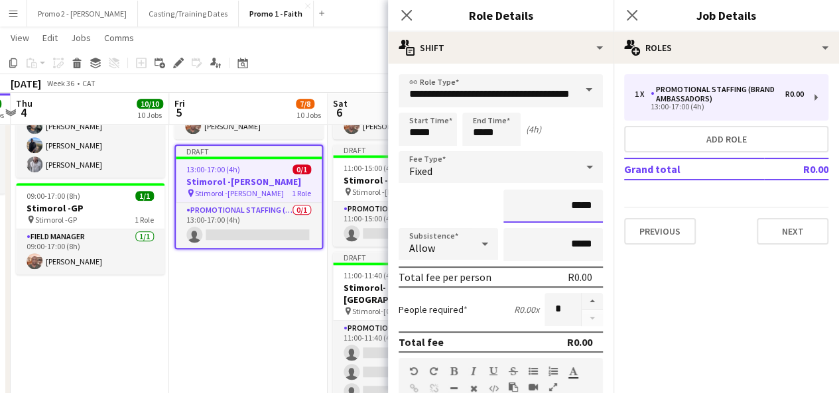
click at [564, 204] on input "*****" at bounding box center [554, 206] width 100 height 33
type input "*******"
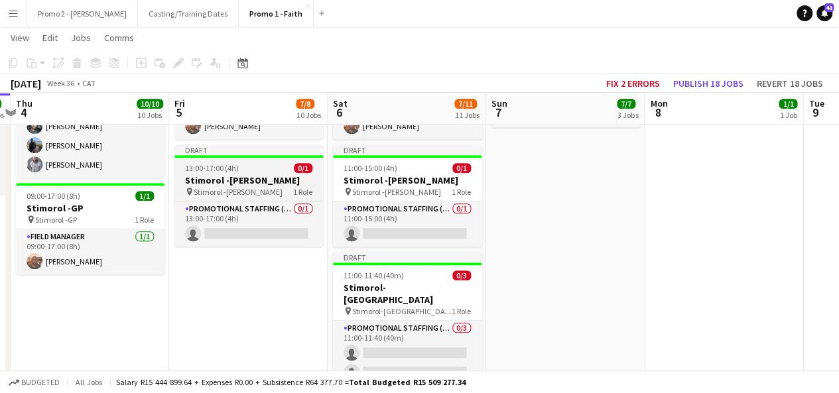
click at [189, 161] on app-job-card "Draft 13:00-17:00 (4h) 0/1 Stimorol -Spar Lyndhurst pin Stimorol -Spar Lyndhurs…" at bounding box center [249, 196] width 149 height 102
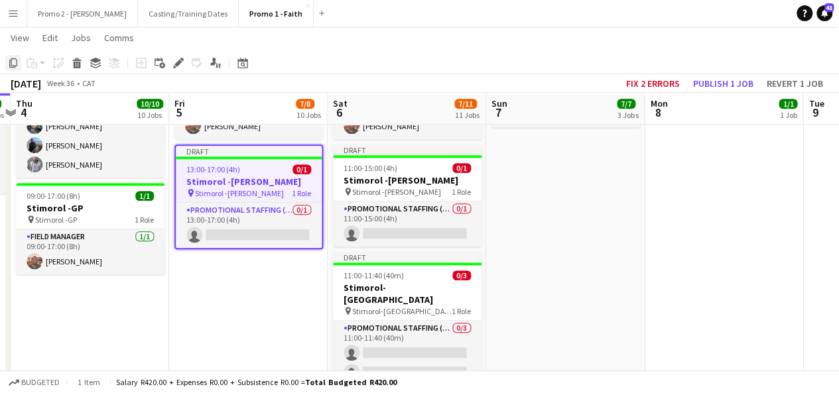
click at [13, 62] on icon "Copy" at bounding box center [13, 63] width 11 height 11
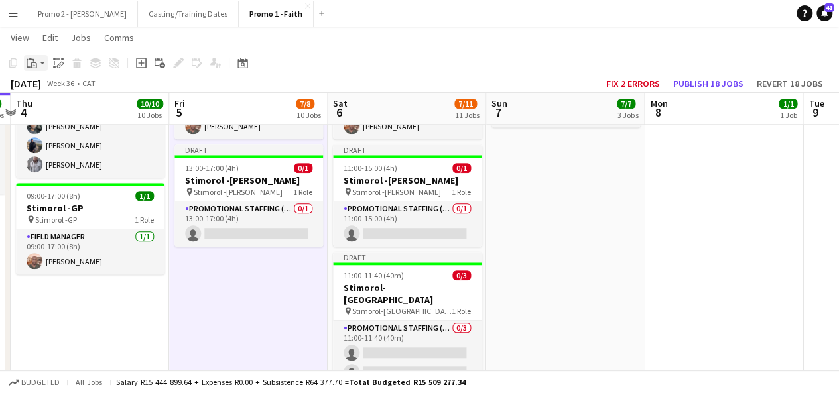
click at [44, 62] on app-action-btn "Paste" at bounding box center [36, 63] width 24 height 16
click at [87, 108] on link "Paste with crew Ctrl+Shift+V" at bounding box center [97, 111] width 125 height 12
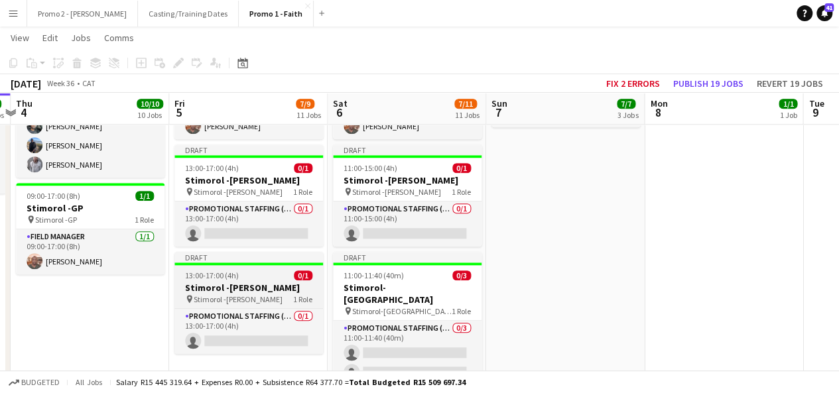
click at [257, 285] on h3 "Stimorol -[PERSON_NAME]" at bounding box center [249, 288] width 149 height 12
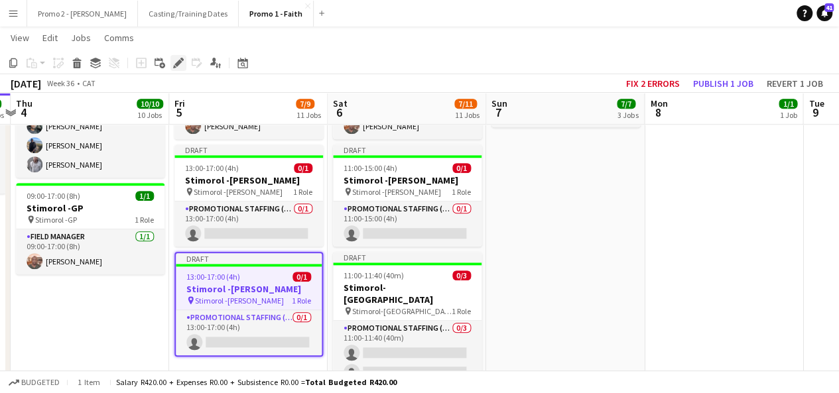
click at [178, 62] on icon at bounding box center [178, 63] width 7 height 7
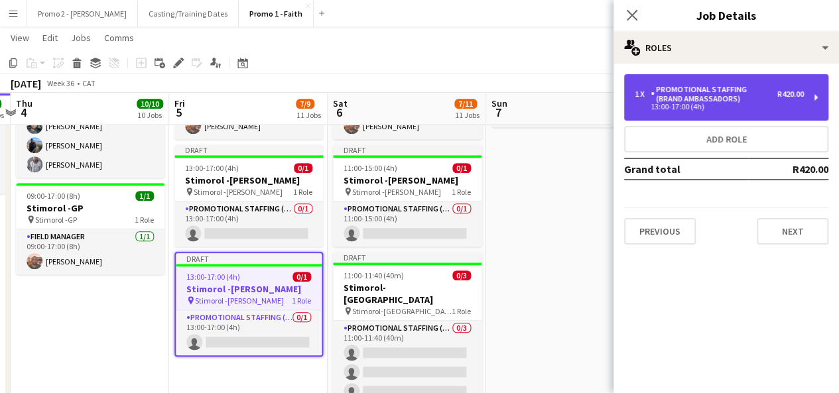
click at [698, 86] on div "Promotional Staffing (Brand Ambassadors)" at bounding box center [714, 94] width 127 height 19
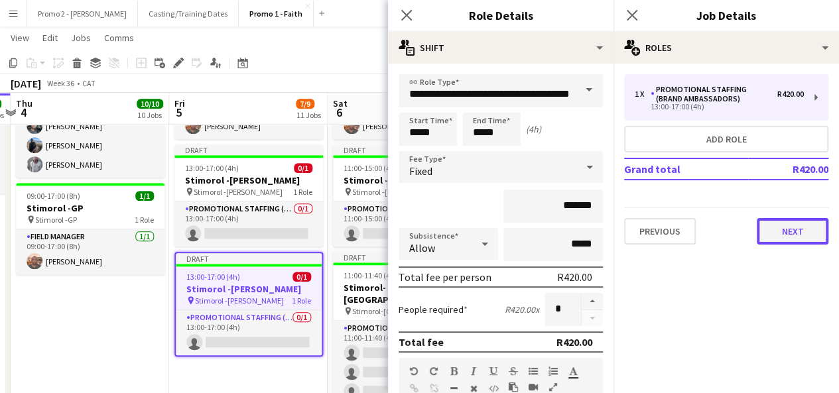
click at [785, 220] on button "Next" at bounding box center [793, 231] width 72 height 27
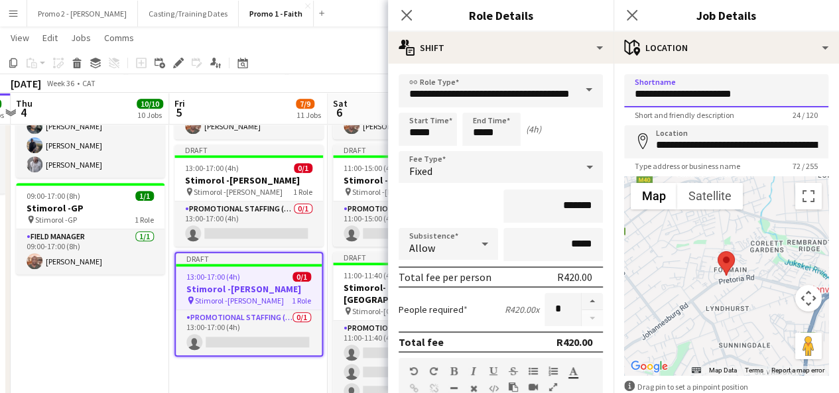
drag, startPoint x: 702, startPoint y: 94, endPoint x: 849, endPoint y: 115, distance: 148.2
type input "**********"
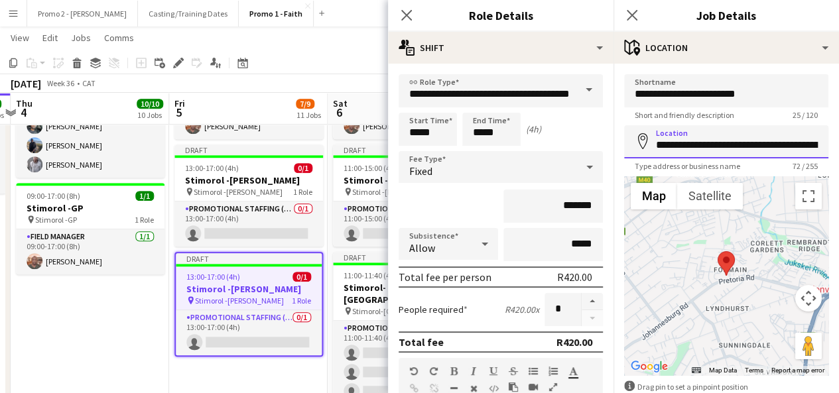
scroll to position [0, 184]
drag, startPoint x: 701, startPoint y: 145, endPoint x: 849, endPoint y: 186, distance: 152.9
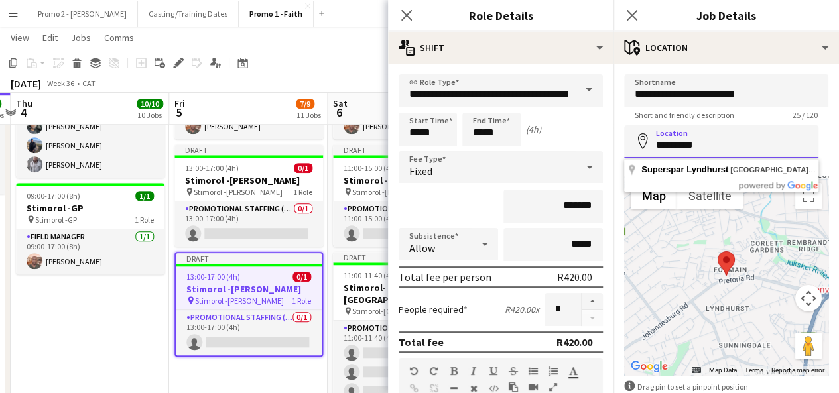
scroll to position [0, 0]
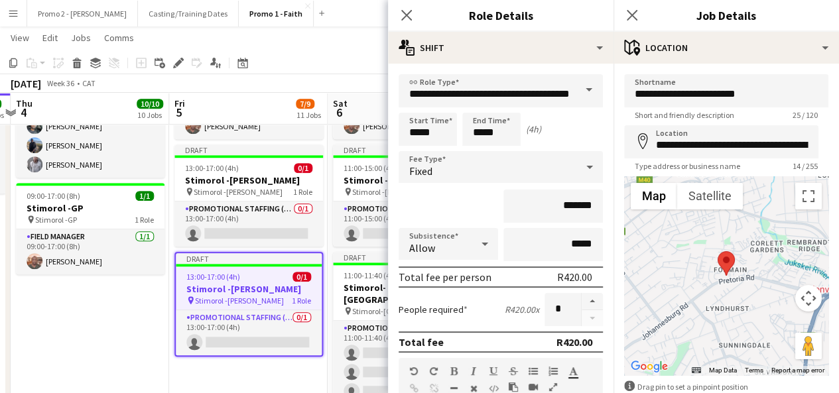
type input "**********"
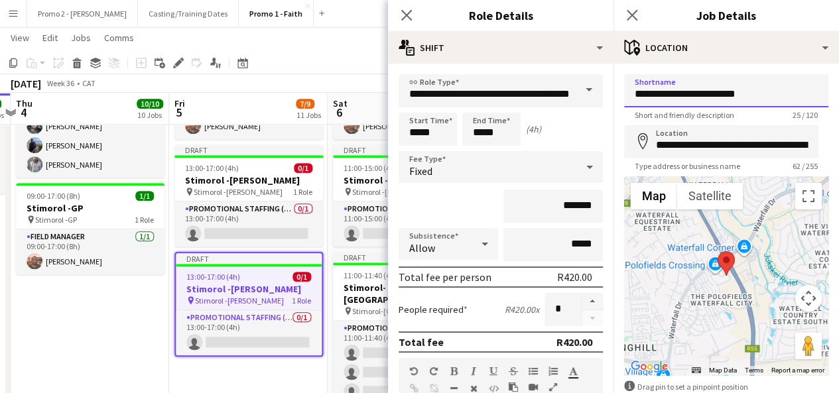
drag, startPoint x: 750, startPoint y: 91, endPoint x: 677, endPoint y: 92, distance: 73.0
click at [677, 92] on input "**********" at bounding box center [726, 90] width 204 height 33
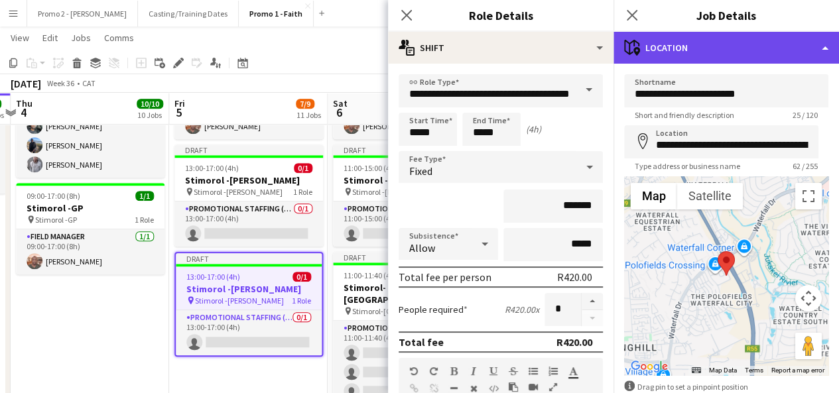
click at [682, 49] on div "maps-pin-1 Location" at bounding box center [727, 48] width 226 height 32
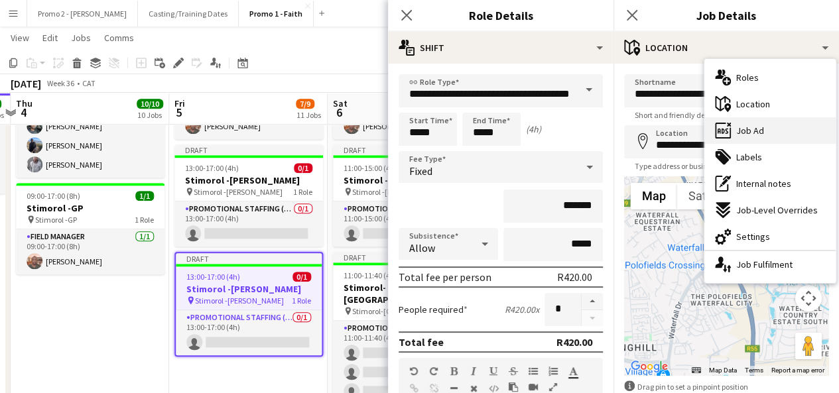
click at [769, 117] on div "ads-window Job Ad" at bounding box center [770, 130] width 131 height 27
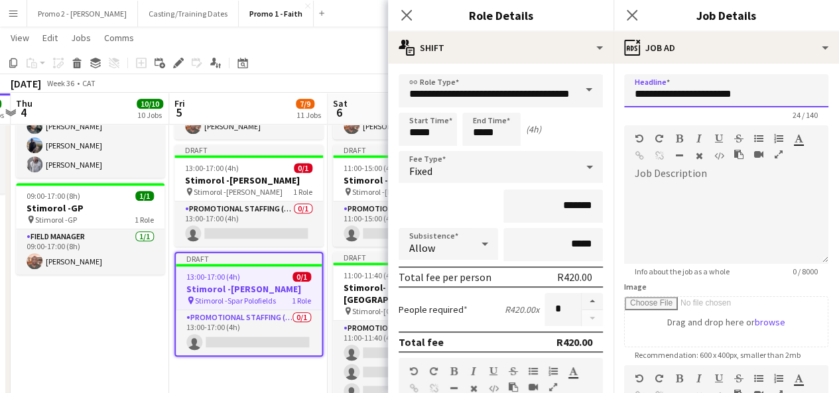
drag, startPoint x: 678, startPoint y: 96, endPoint x: 811, endPoint y: 84, distance: 133.3
click at [811, 84] on input "**********" at bounding box center [726, 90] width 204 height 33
paste input "*"
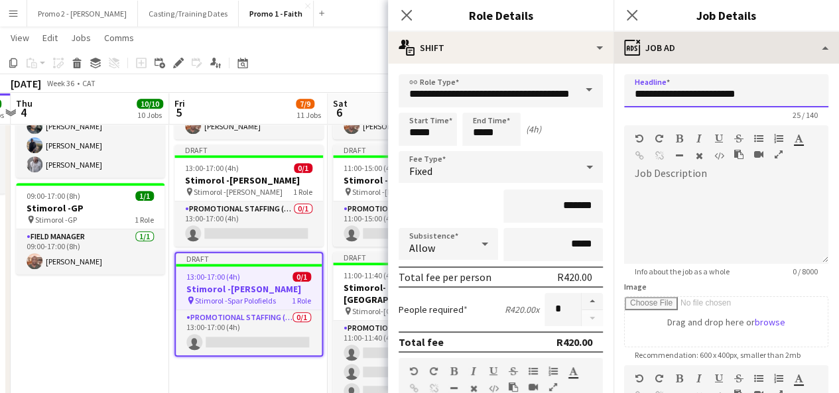
type input "**********"
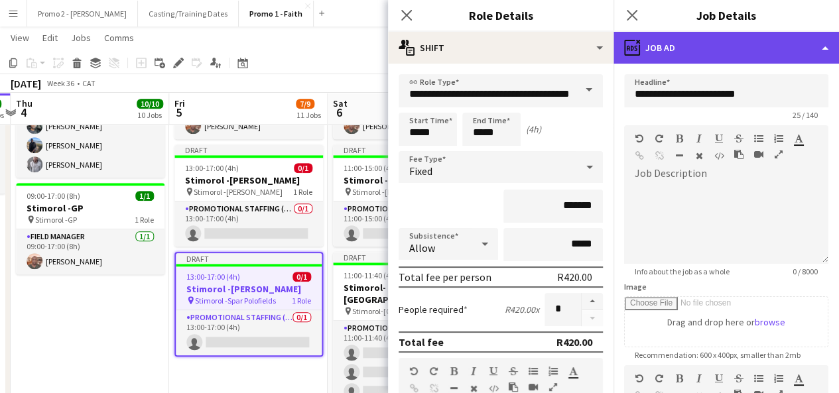
click at [675, 61] on div "ads-window Job Ad" at bounding box center [727, 48] width 226 height 32
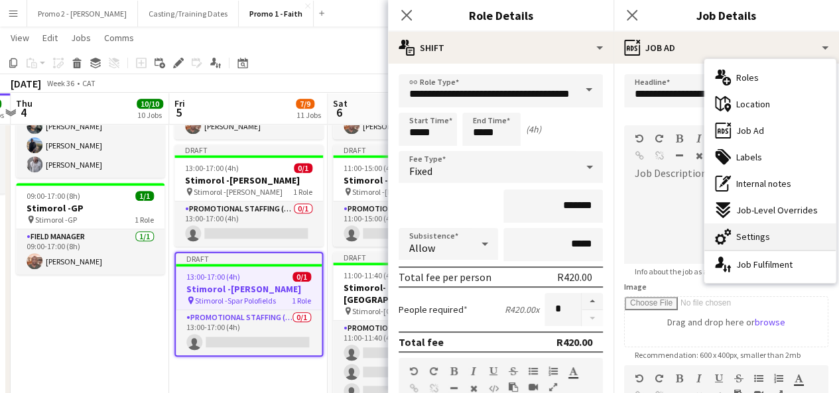
click at [758, 230] on div "cog-double-3 Settings" at bounding box center [770, 237] width 131 height 27
type input "*******"
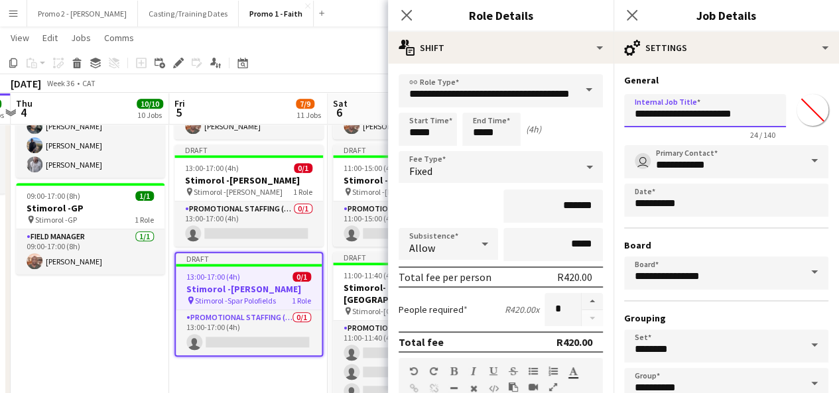
drag, startPoint x: 679, startPoint y: 113, endPoint x: 794, endPoint y: 104, distance: 114.5
click at [794, 104] on div "**********" at bounding box center [726, 114] width 204 height 51
paste input "*"
type input "**********"
click at [358, 80] on div "[DATE] Week 36 • CAT Fix 2 errors Publish 1 job Revert 1 job" at bounding box center [419, 83] width 839 height 19
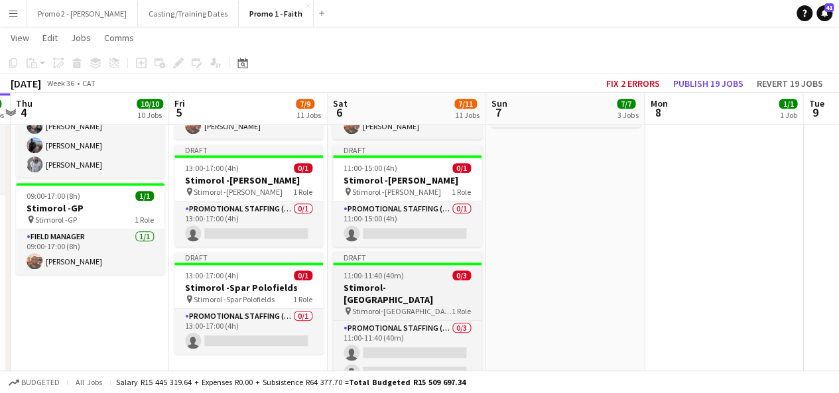
click at [371, 275] on span "11:00-11:40 (40m)" at bounding box center [374, 276] width 60 height 10
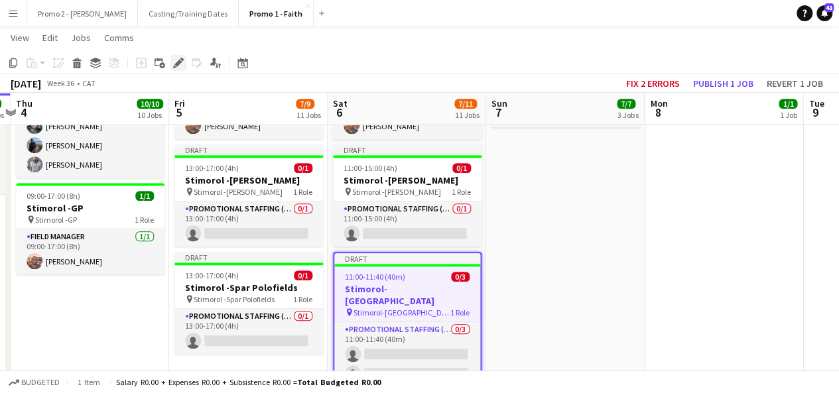
click at [178, 66] on icon "Edit" at bounding box center [178, 63] width 11 height 11
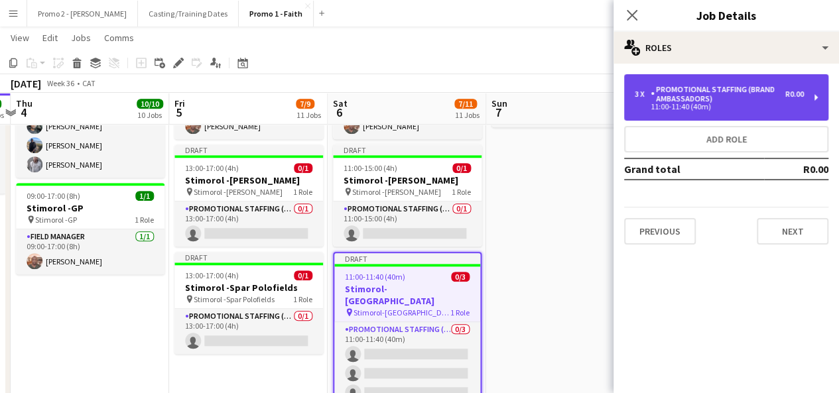
click at [741, 99] on div "Promotional Staffing (Brand Ambassadors)" at bounding box center [718, 94] width 135 height 19
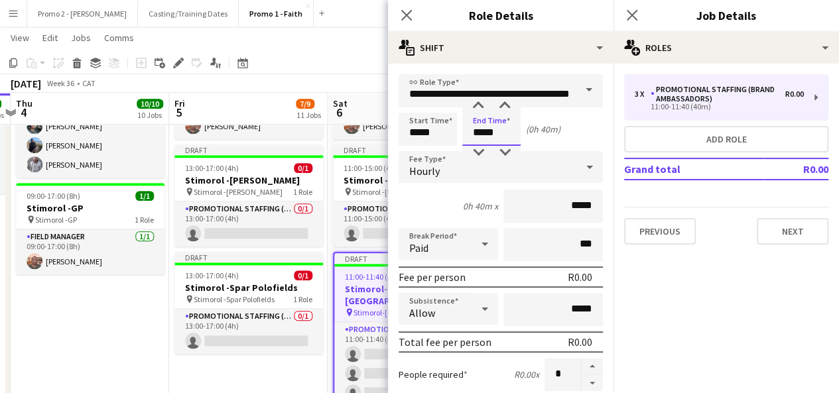
click at [484, 132] on input "*****" at bounding box center [491, 129] width 58 height 33
type input "*****"
click at [363, 76] on div "[DATE] Week 36 • CAT Fix 2 errors Publish 1 job Revert 1 job" at bounding box center [419, 83] width 839 height 19
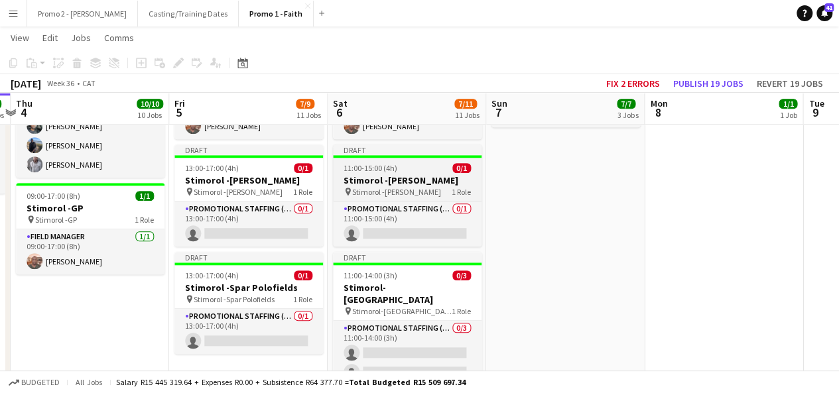
click at [367, 165] on span "11:00-15:00 (4h)" at bounding box center [371, 168] width 54 height 10
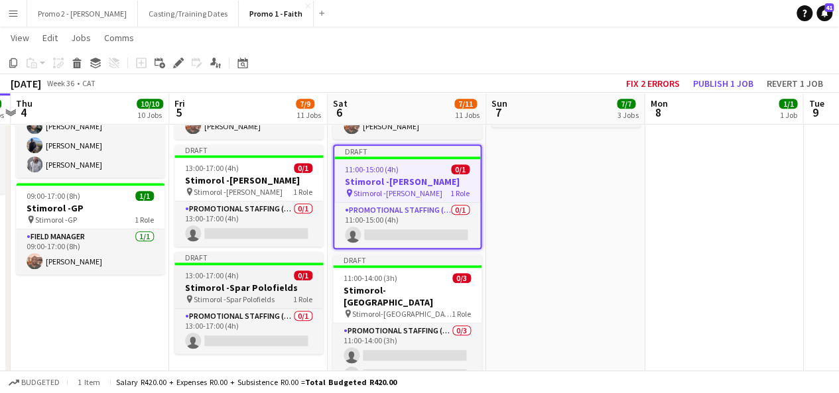
click at [246, 286] on h3 "Stimorol -Spar Polofields" at bounding box center [249, 288] width 149 height 12
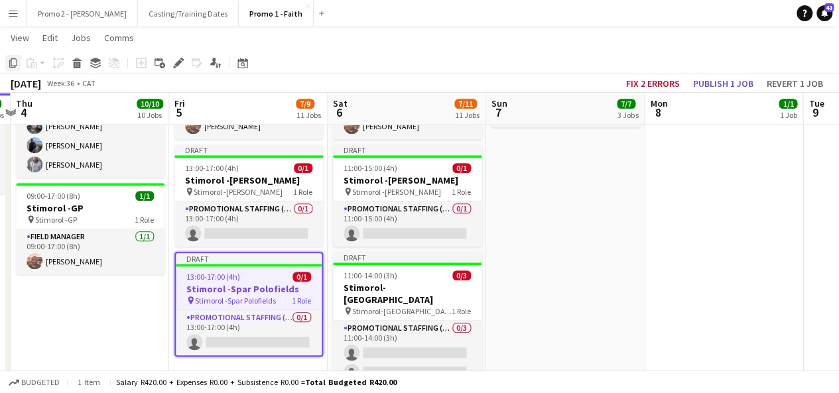
click at [17, 60] on icon "Copy" at bounding box center [13, 63] width 11 height 11
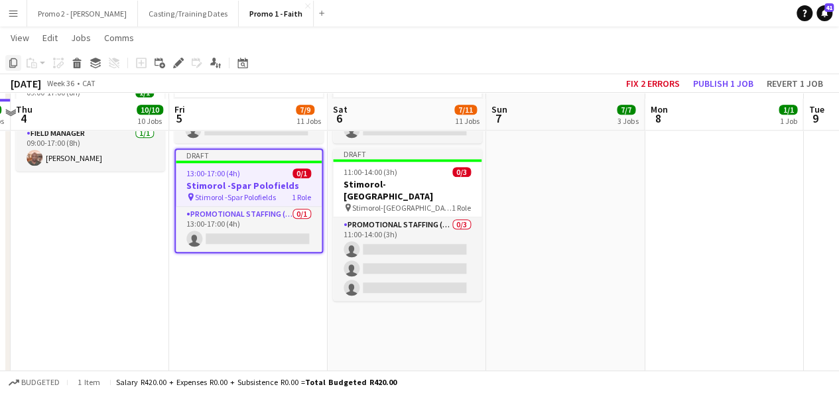
scroll to position [637, 0]
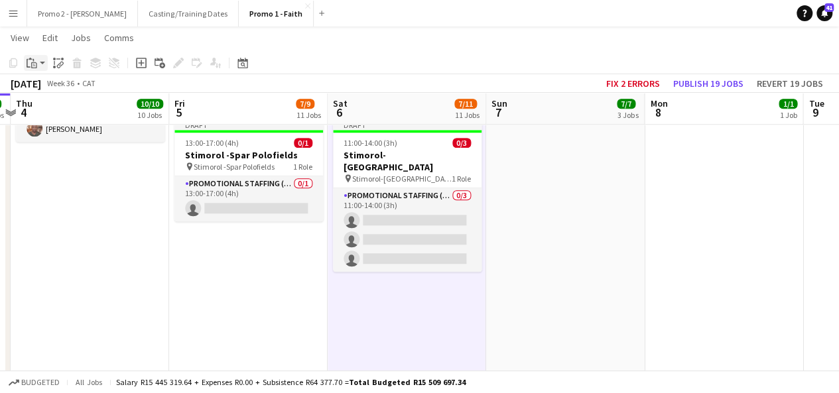
click at [40, 66] on app-action-btn "Paste" at bounding box center [36, 63] width 24 height 16
click at [50, 111] on link "Paste with crew Ctrl+Shift+V" at bounding box center [97, 111] width 125 height 12
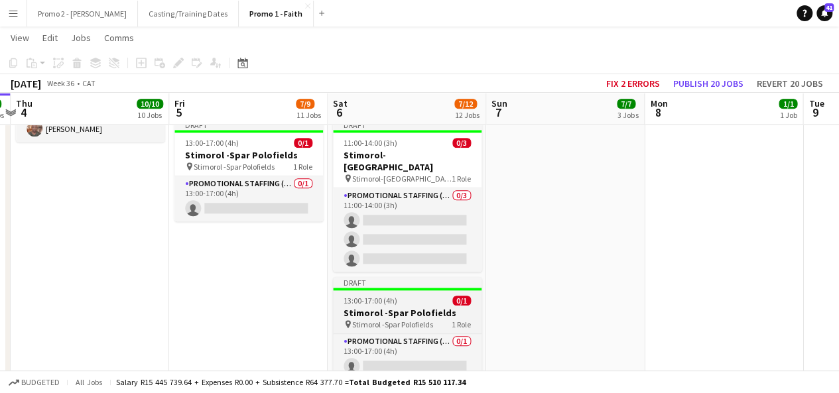
click at [390, 296] on span "13:00-17:00 (4h)" at bounding box center [371, 301] width 54 height 10
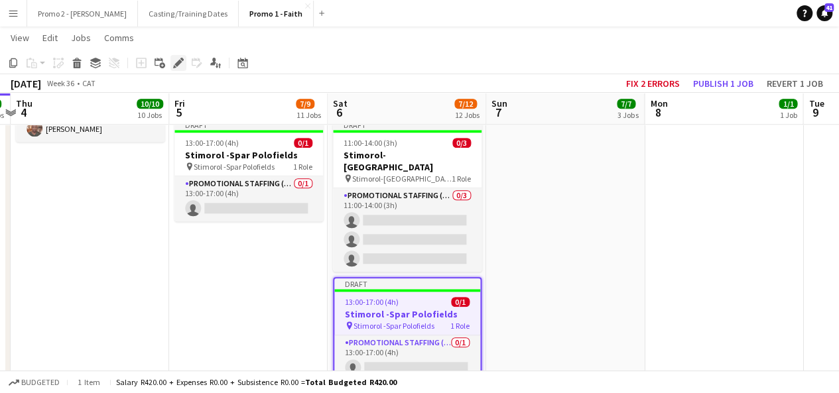
click at [178, 65] on icon at bounding box center [178, 63] width 7 height 7
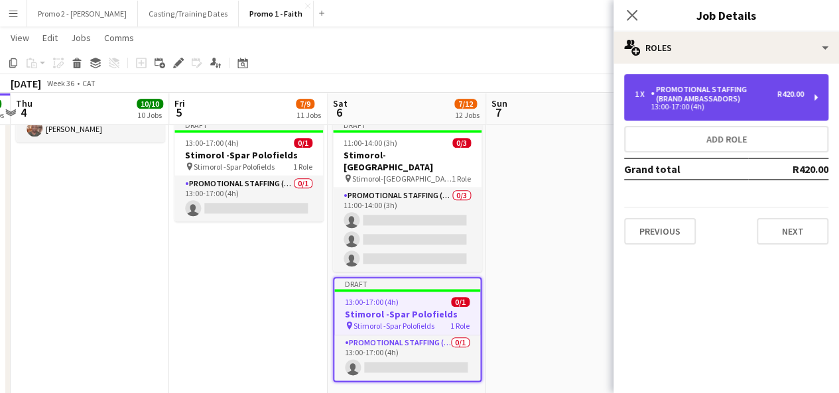
click at [722, 97] on div "Promotional Staffing (Brand Ambassadors)" at bounding box center [714, 94] width 127 height 19
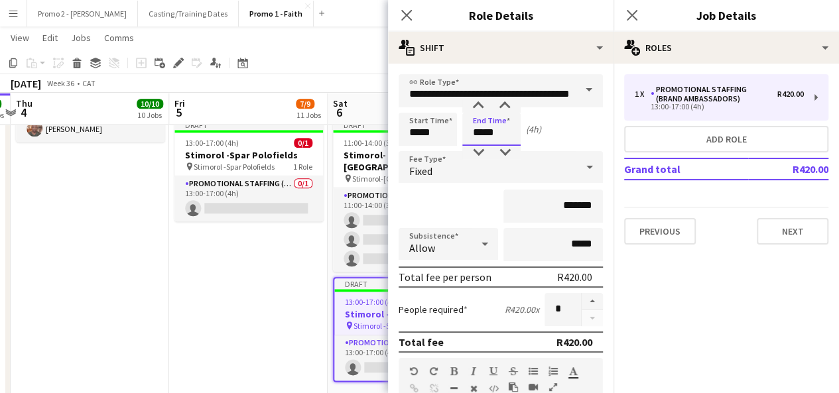
click at [482, 136] on input "*****" at bounding box center [491, 129] width 58 height 33
type input "*****"
click at [417, 135] on input "*****" at bounding box center [428, 129] width 58 height 33
type input "*****"
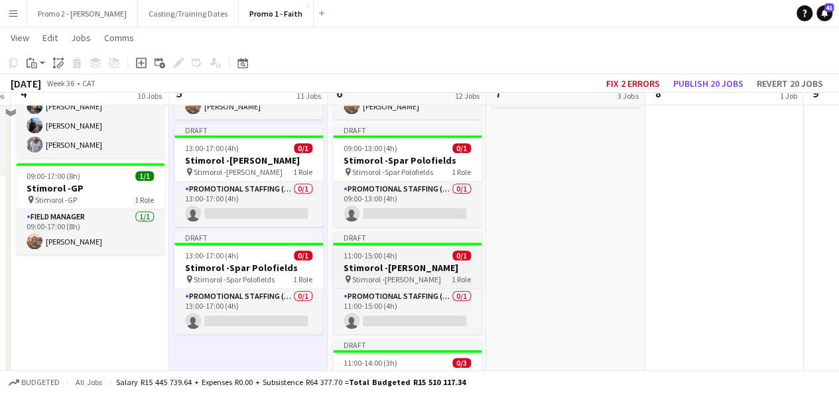
scroll to position [504, 0]
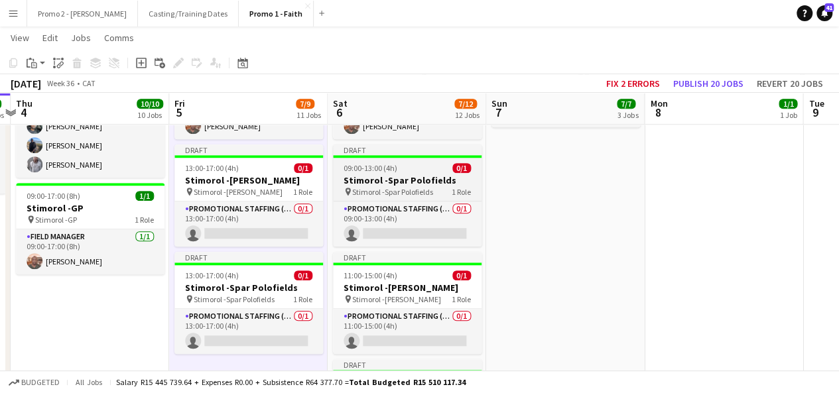
click at [381, 167] on span "09:00-13:00 (4h)" at bounding box center [371, 168] width 54 height 10
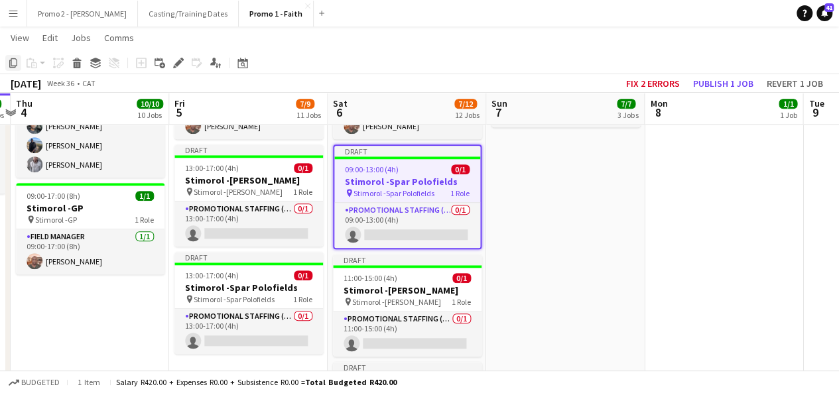
click at [13, 59] on icon "Copy" at bounding box center [13, 63] width 11 height 11
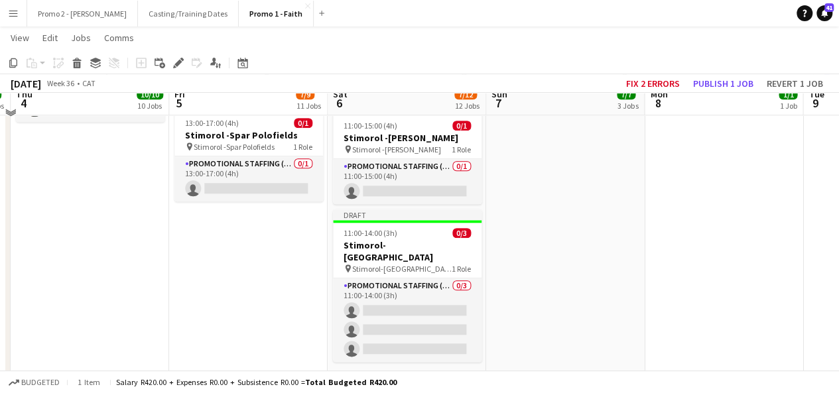
scroll to position [664, 0]
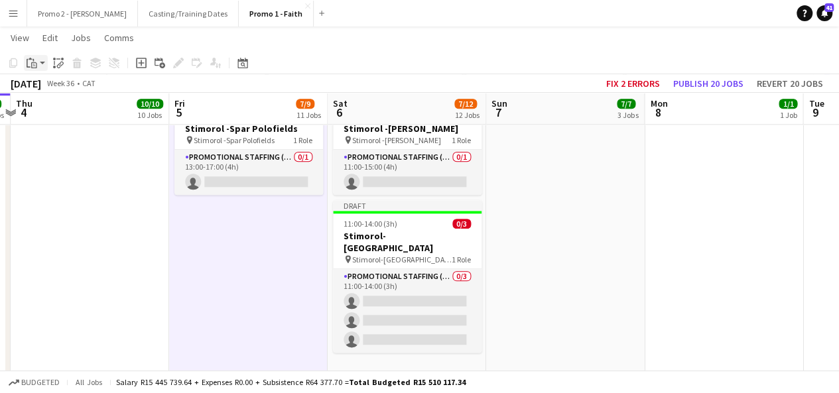
click at [40, 66] on app-action-btn "Paste" at bounding box center [36, 63] width 24 height 16
click at [58, 109] on link "Paste with crew Ctrl+Shift+V" at bounding box center [97, 111] width 125 height 12
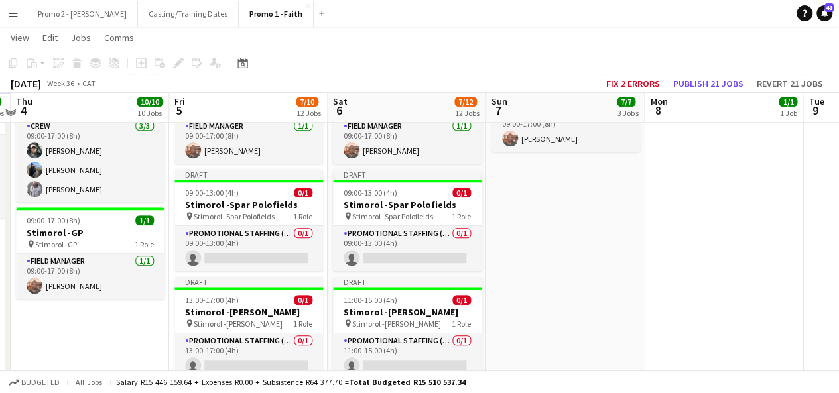
scroll to position [478, 0]
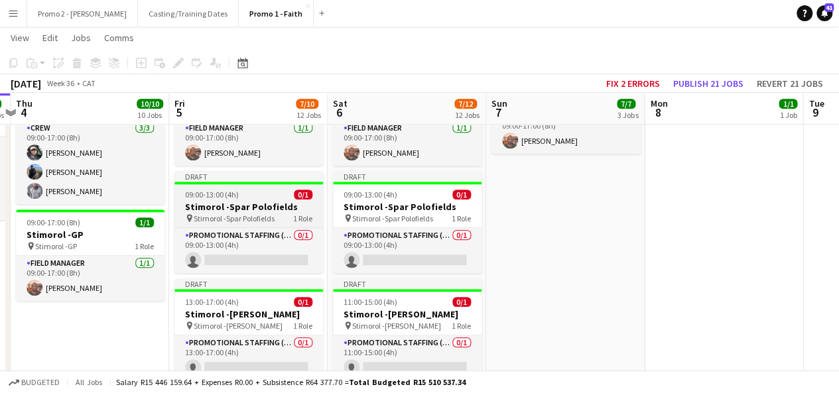
click at [212, 188] on app-job-card "Draft 09:00-13:00 (4h) 0/1 Stimorol -Spar Polofields pin Stimorol -Spar Polofie…" at bounding box center [249, 222] width 149 height 102
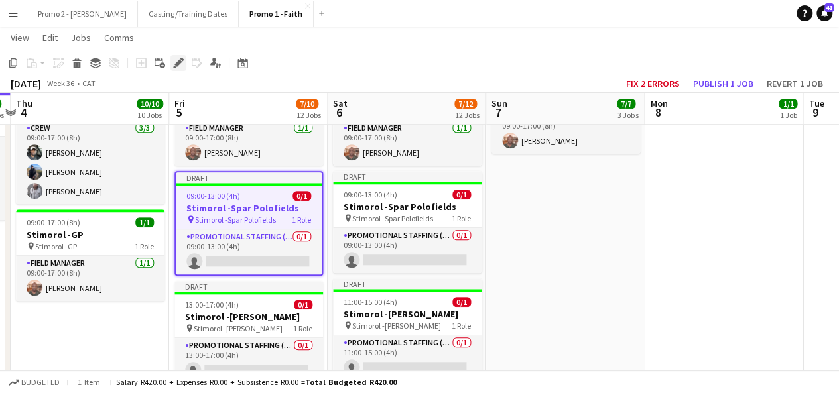
click at [183, 62] on icon "Edit" at bounding box center [178, 63] width 11 height 11
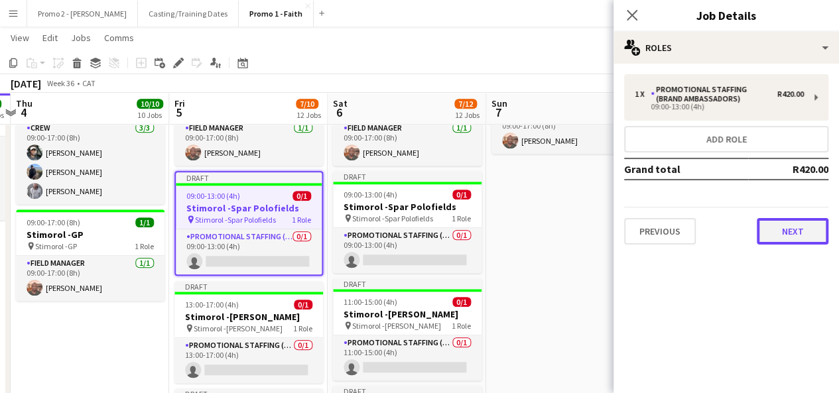
click at [798, 234] on button "Next" at bounding box center [793, 231] width 72 height 27
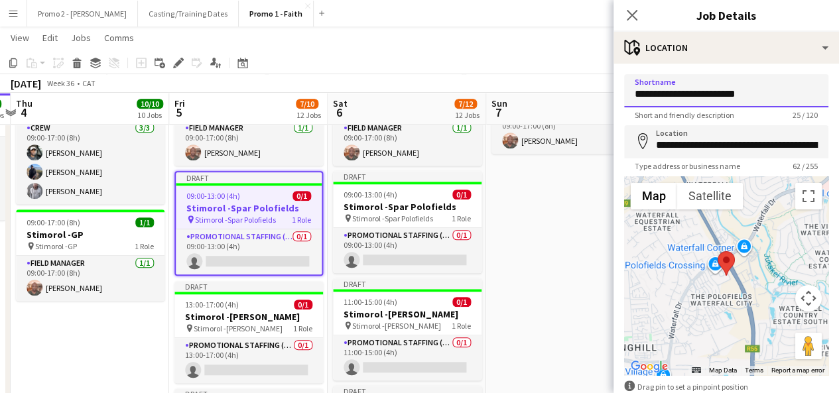
drag, startPoint x: 701, startPoint y: 92, endPoint x: 849, endPoint y: 62, distance: 150.4
type input "**********"
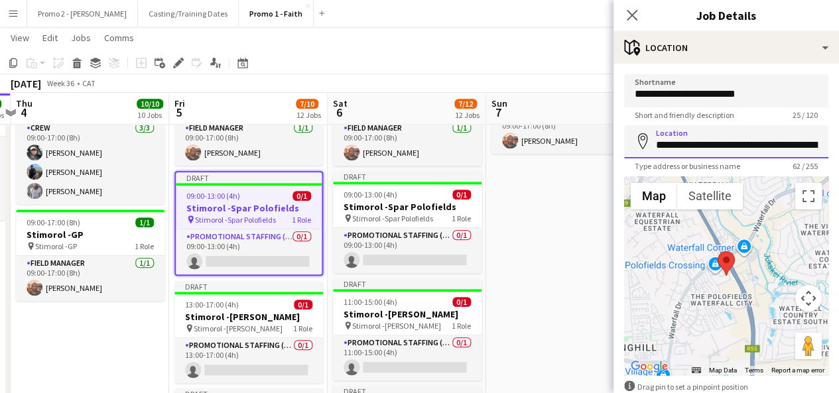
scroll to position [0, 141]
drag, startPoint x: 712, startPoint y: 145, endPoint x: 849, endPoint y: 132, distance: 137.3
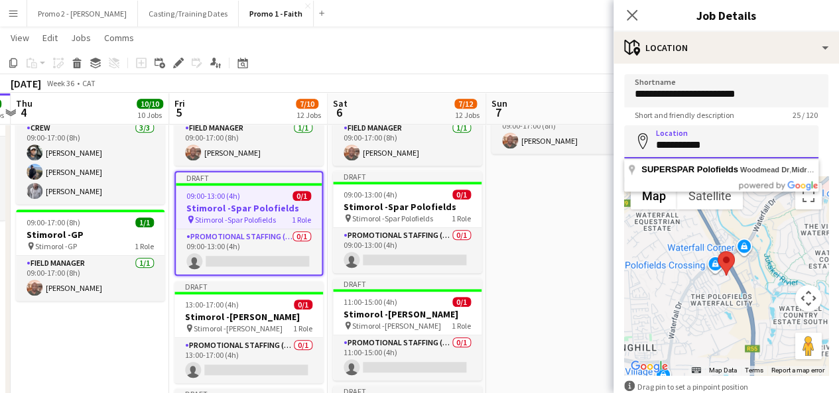
scroll to position [0, 0]
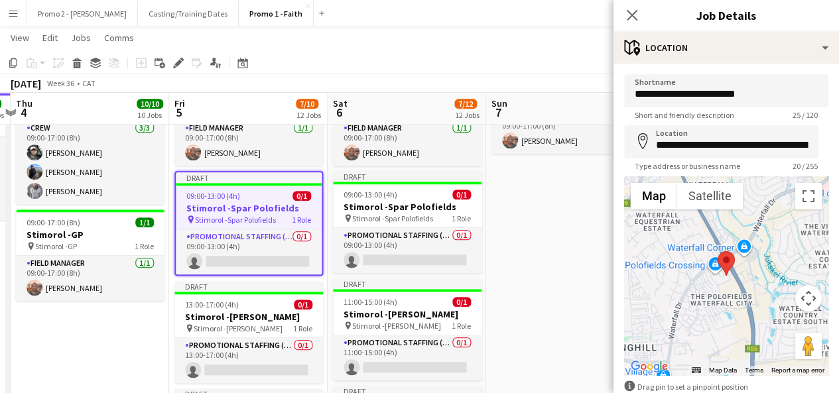
type input "**********"
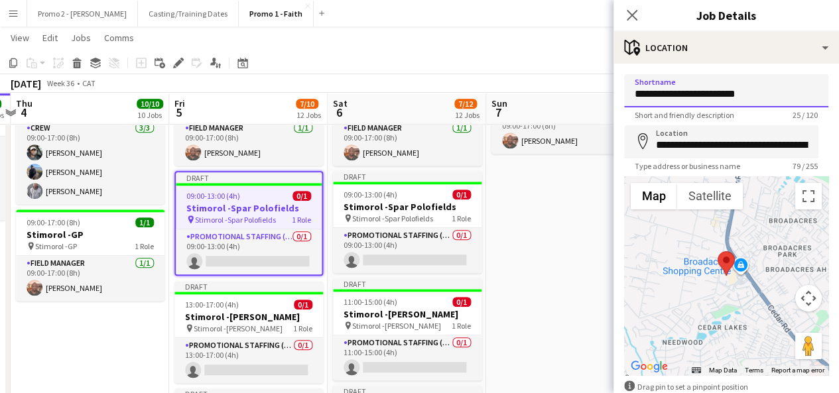
drag, startPoint x: 760, startPoint y: 90, endPoint x: 679, endPoint y: 94, distance: 81.0
click at [679, 94] on input "**********" at bounding box center [726, 90] width 204 height 33
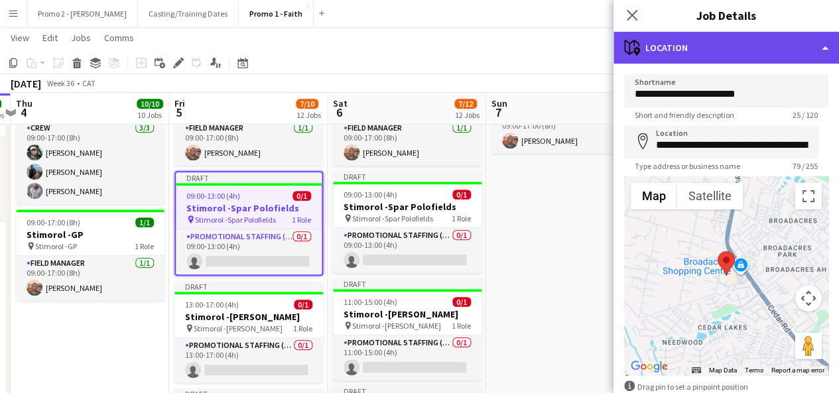
click at [682, 48] on div "maps-pin-1 Location" at bounding box center [727, 48] width 226 height 32
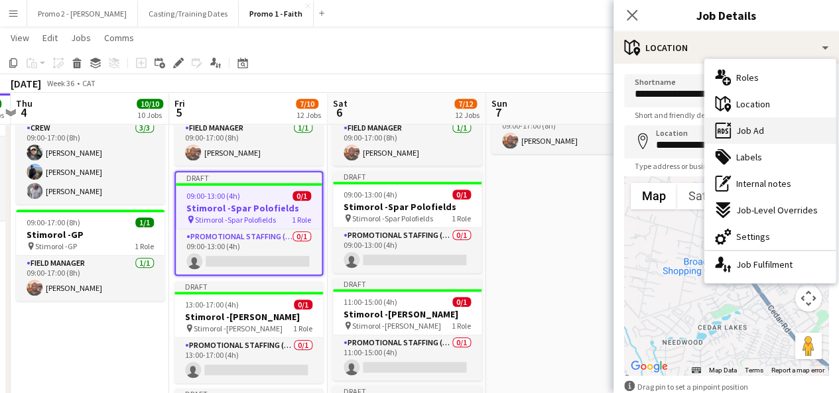
click at [772, 122] on div "ads-window Job Ad" at bounding box center [770, 130] width 131 height 27
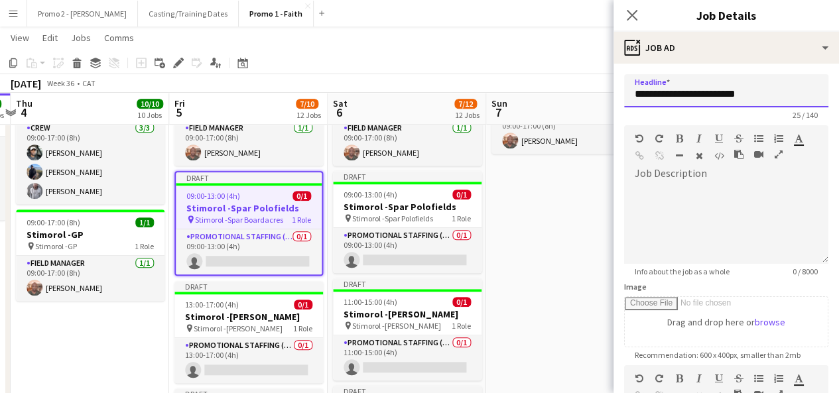
drag, startPoint x: 680, startPoint y: 95, endPoint x: 849, endPoint y: 88, distance: 168.7
paste input "text"
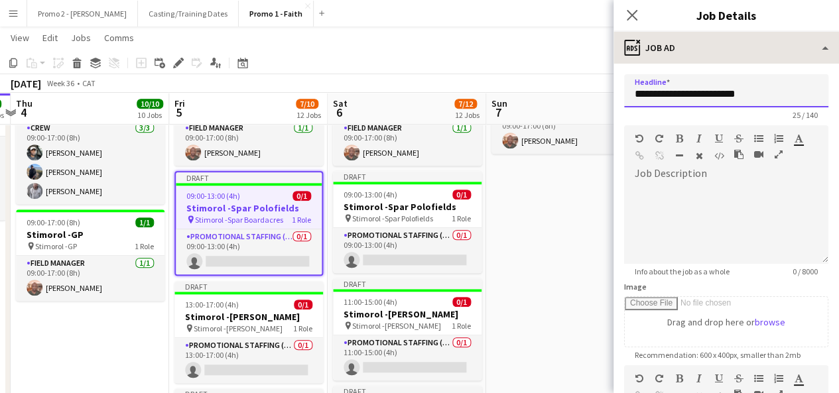
type input "**********"
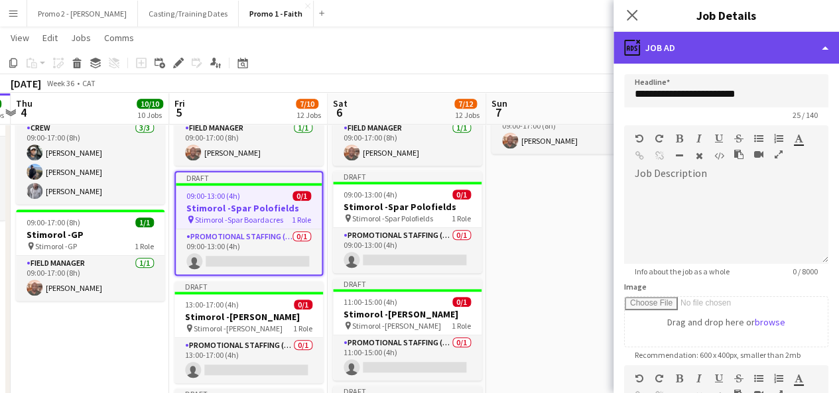
click at [679, 47] on div "ads-window Job Ad" at bounding box center [727, 48] width 226 height 32
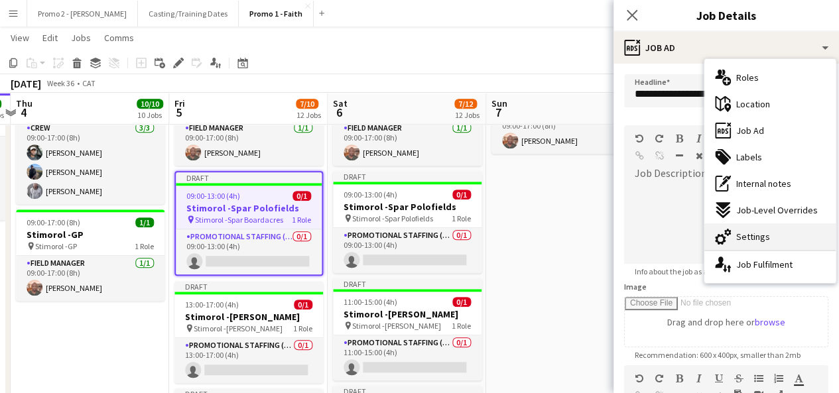
click at [756, 244] on div "cog-double-3 Settings" at bounding box center [770, 237] width 131 height 27
type input "*******"
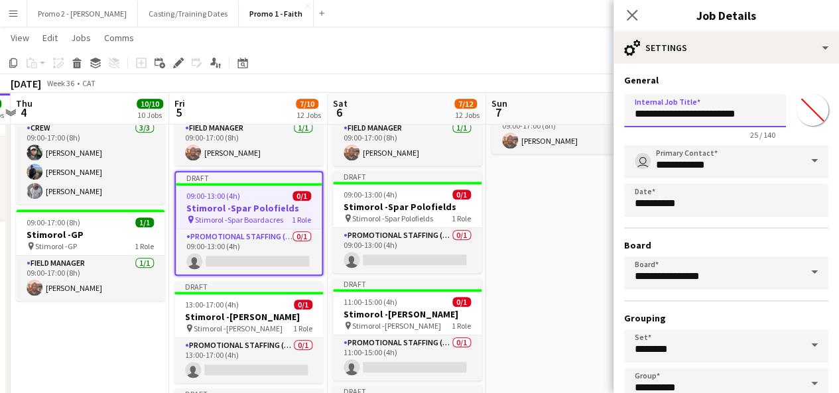
drag, startPoint x: 679, startPoint y: 113, endPoint x: 809, endPoint y: 95, distance: 131.4
click at [809, 95] on div "**********" at bounding box center [726, 114] width 204 height 51
paste input "text"
type input "**********"
click at [223, 194] on span "09:00-13:00 (4h)" at bounding box center [213, 196] width 54 height 10
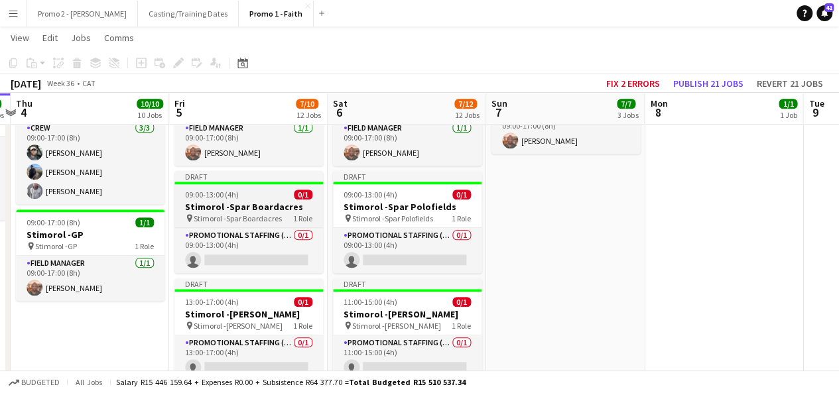
click at [213, 184] on app-job-card "Draft 09:00-13:00 (4h) 0/1 Stimorol -Spar Boardacres pin Stimorol -Spar Boardac…" at bounding box center [249, 222] width 149 height 102
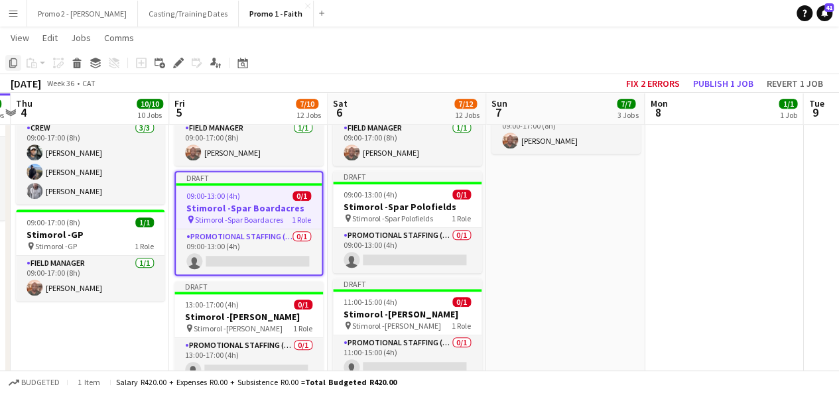
click at [14, 60] on icon "Copy" at bounding box center [13, 63] width 11 height 11
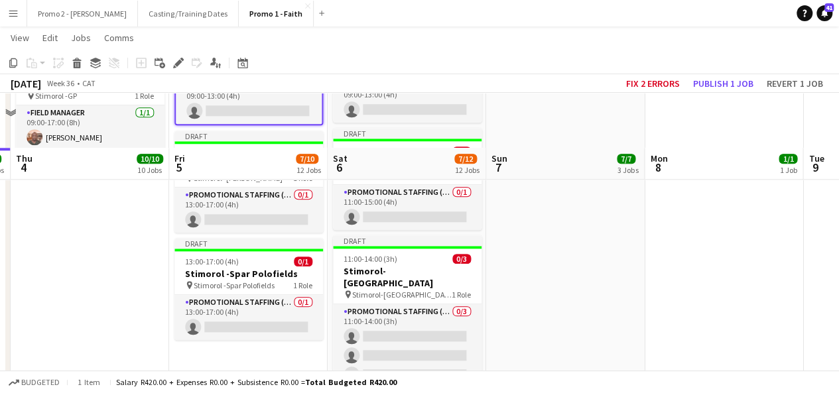
scroll to position [796, 0]
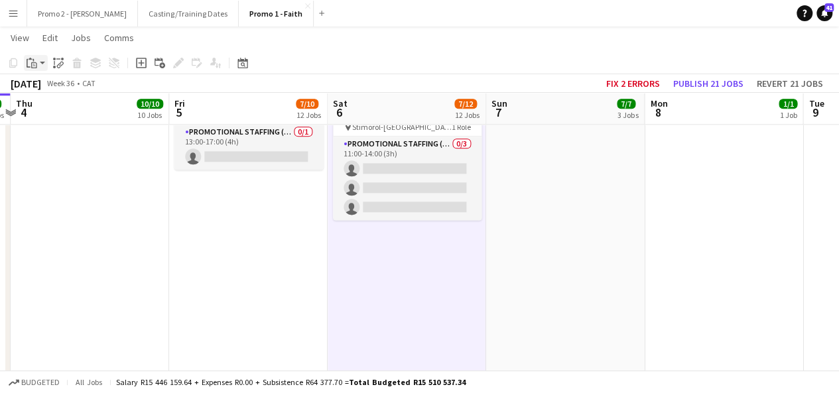
click at [41, 68] on app-action-btn "Paste" at bounding box center [36, 63] width 24 height 16
click at [58, 109] on link "Paste with crew Ctrl+Shift+V" at bounding box center [97, 111] width 125 height 12
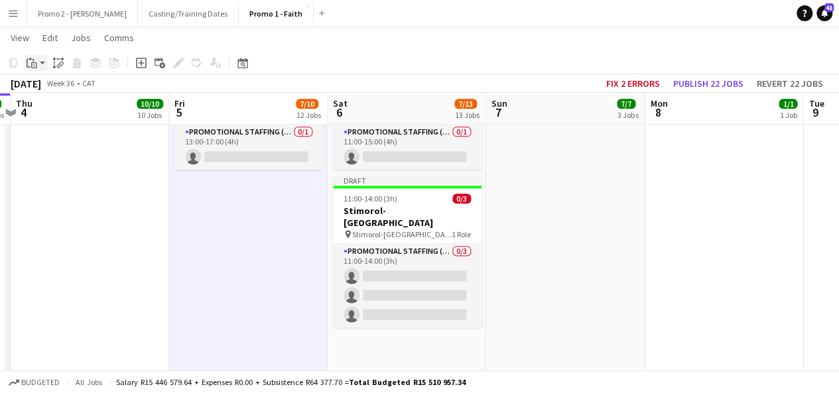
click at [41, 63] on app-action-btn "Paste" at bounding box center [36, 63] width 24 height 16
click at [56, 109] on link "Paste with crew Ctrl+Shift+V" at bounding box center [97, 111] width 125 height 12
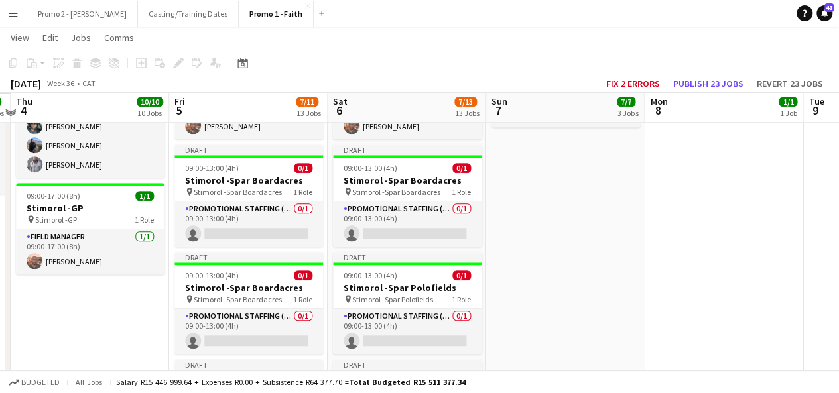
scroll to position [478, 0]
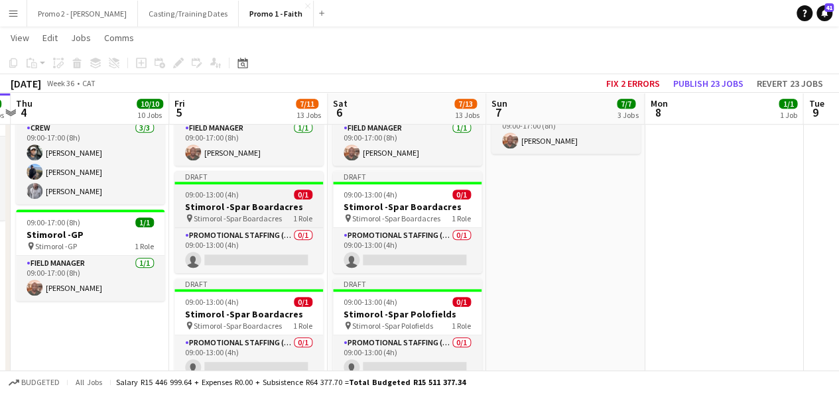
click at [202, 199] on app-job-card "Draft 09:00-13:00 (4h) 0/1 Stimorol -Spar Boardacres pin Stimorol -Spar Boardac…" at bounding box center [249, 222] width 149 height 102
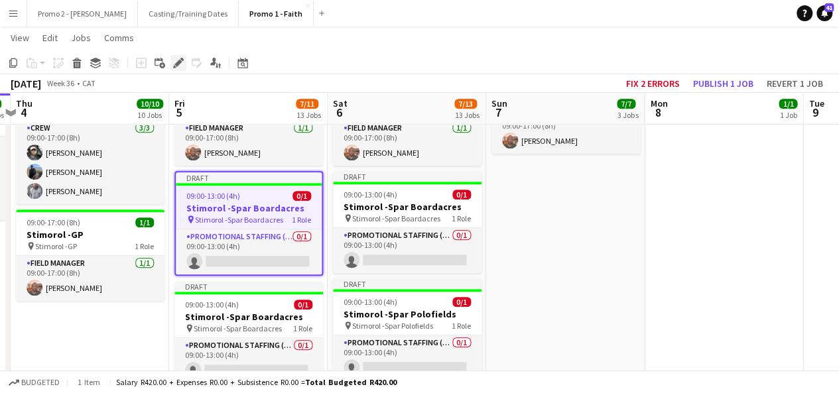
click at [175, 63] on icon "Edit" at bounding box center [178, 63] width 11 height 11
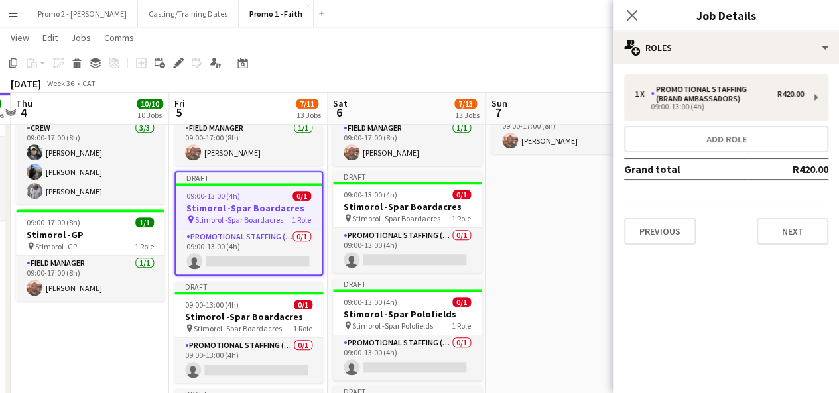
click at [795, 217] on div "Previous Next" at bounding box center [726, 226] width 204 height 38
click at [795, 230] on button "Next" at bounding box center [793, 231] width 72 height 27
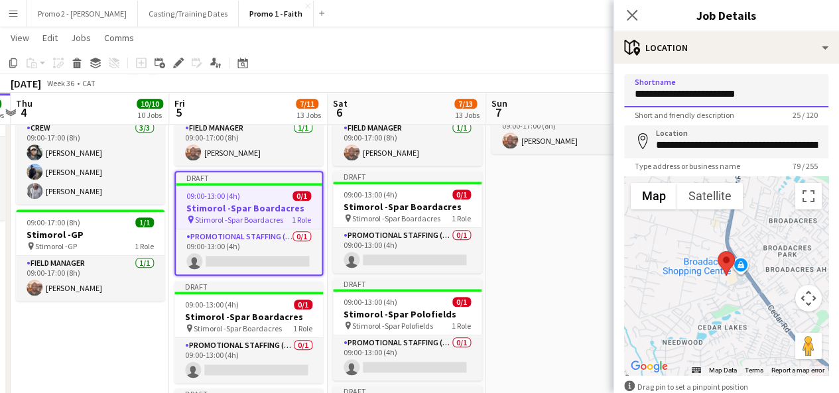
drag, startPoint x: 703, startPoint y: 94, endPoint x: 849, endPoint y: 90, distance: 146.0
type input "**********"
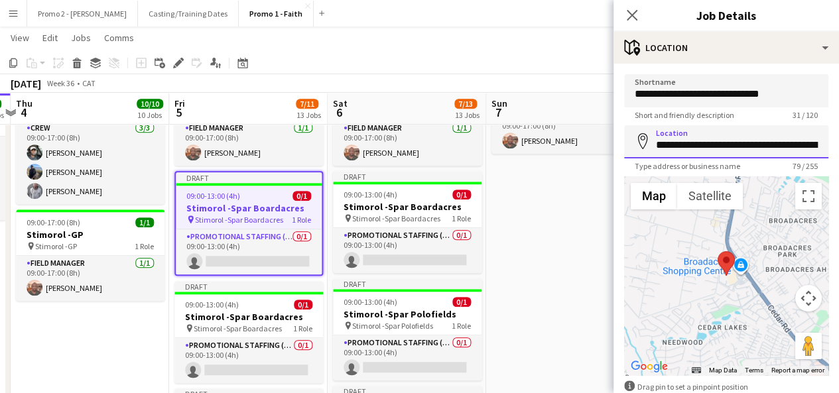
scroll to position [0, 218]
drag, startPoint x: 710, startPoint y: 143, endPoint x: 849, endPoint y: 133, distance: 139.0
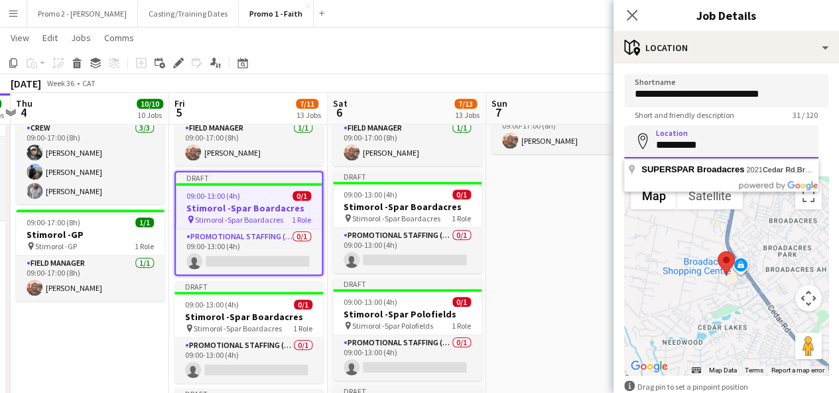
scroll to position [0, 0]
click at [707, 145] on input "**********" at bounding box center [721, 141] width 194 height 33
click at [768, 145] on input "**********" at bounding box center [721, 141] width 194 height 33
drag, startPoint x: 710, startPoint y: 147, endPoint x: 649, endPoint y: 149, distance: 61.1
click at [649, 149] on div "**********" at bounding box center [726, 141] width 204 height 33
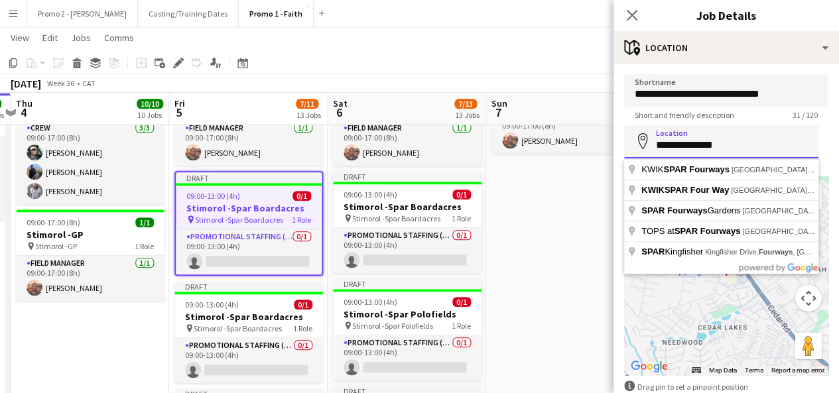
click at [758, 147] on input "**********" at bounding box center [721, 141] width 194 height 33
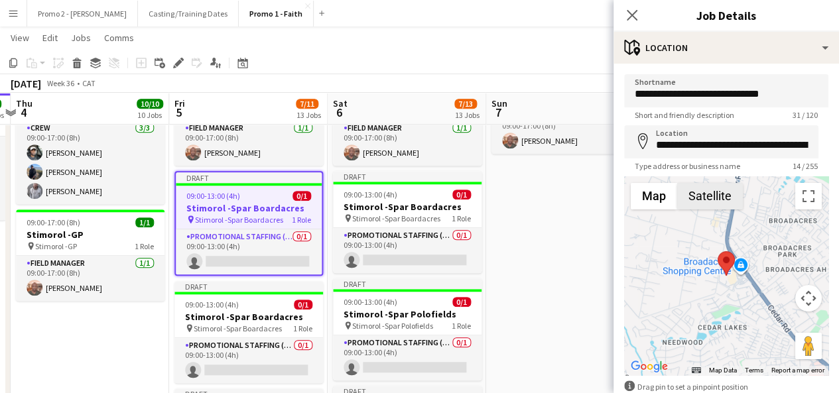
type input "**********"
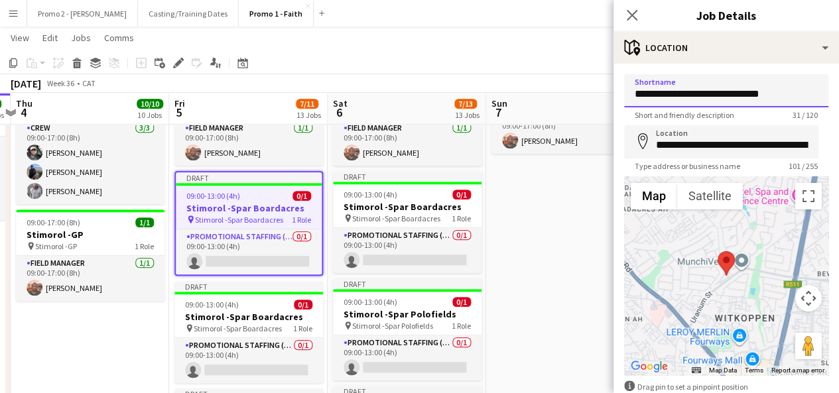
drag, startPoint x: 792, startPoint y: 96, endPoint x: 679, endPoint y: 103, distance: 113.0
click at [679, 103] on input "**********" at bounding box center [726, 90] width 204 height 33
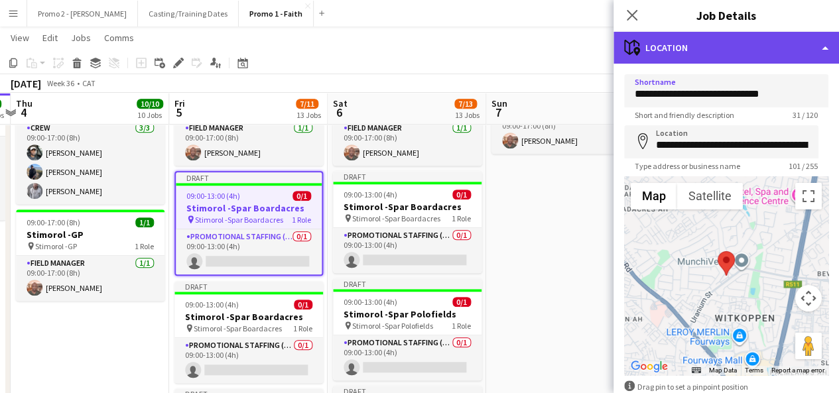
click at [709, 51] on div "maps-pin-1 Location" at bounding box center [727, 48] width 226 height 32
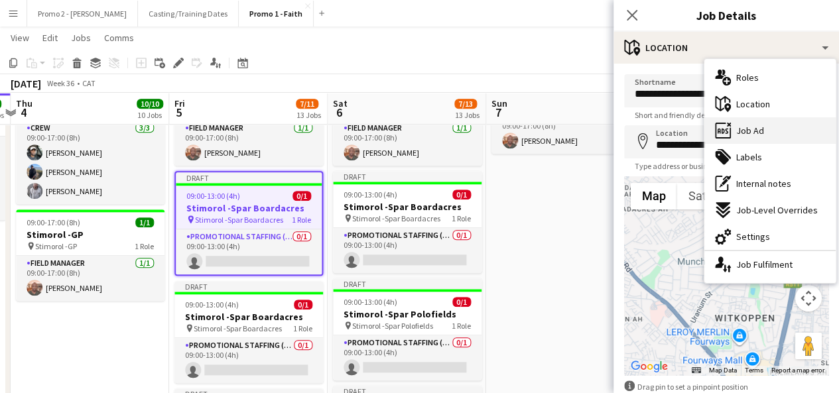
click at [796, 141] on div "ads-window Job Ad" at bounding box center [770, 130] width 131 height 27
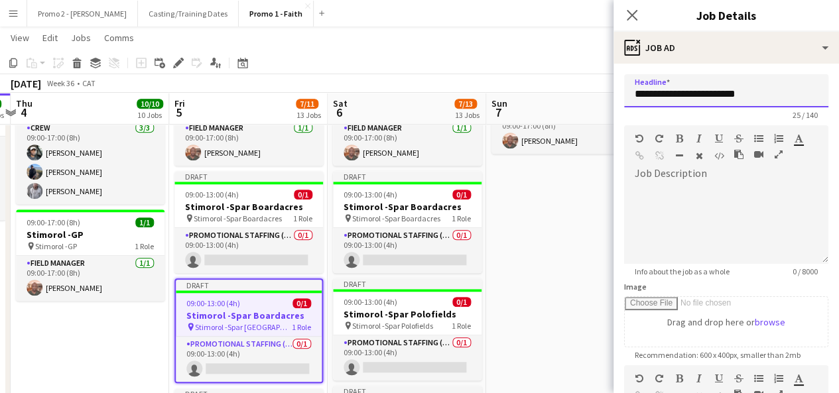
drag, startPoint x: 681, startPoint y: 92, endPoint x: 849, endPoint y: 70, distance: 169.3
paste input "******"
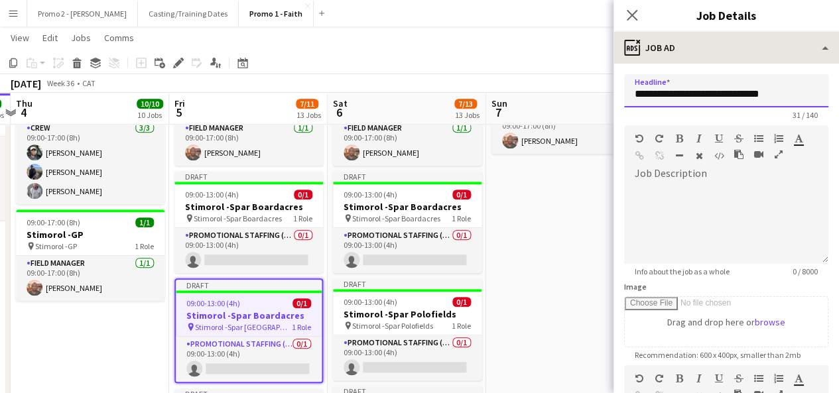
type input "**********"
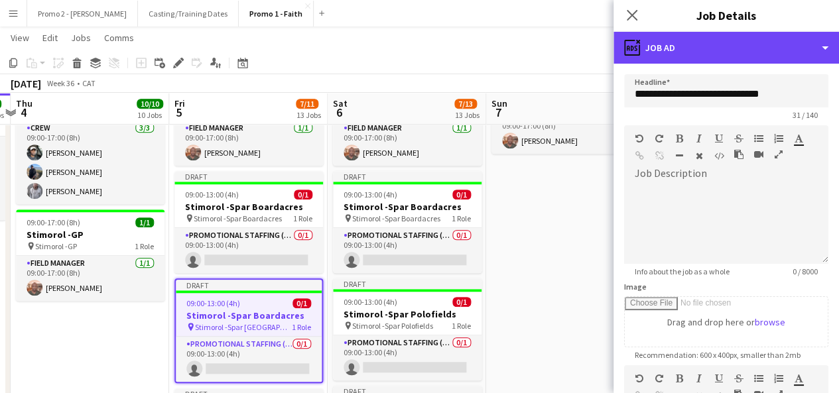
drag, startPoint x: 690, startPoint y: 50, endPoint x: 778, endPoint y: 206, distance: 178.6
click at [778, 206] on div "**********" at bounding box center [727, 213] width 226 height 362
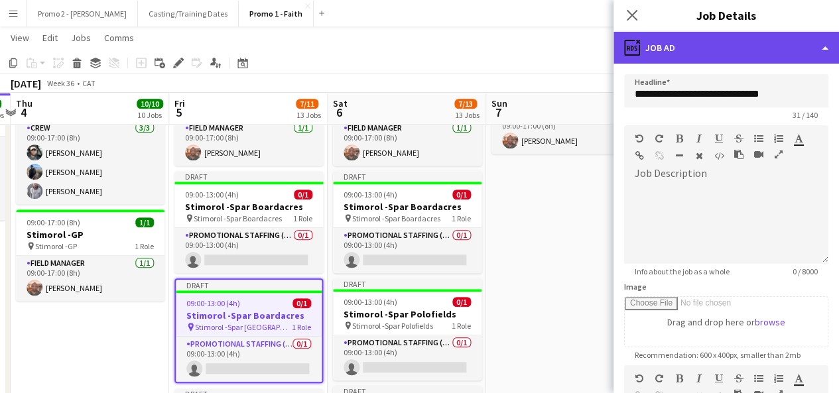
click at [695, 40] on div "ads-window Job Ad" at bounding box center [727, 48] width 226 height 32
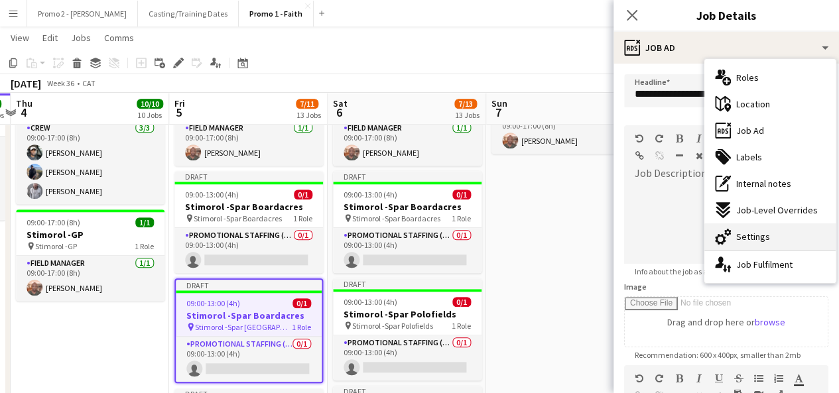
click at [780, 227] on div "cog-double-3 Settings" at bounding box center [770, 237] width 131 height 27
type input "*******"
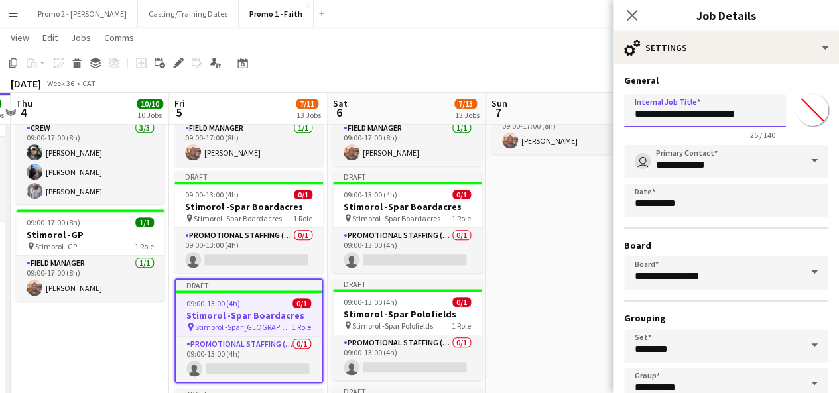
drag, startPoint x: 680, startPoint y: 113, endPoint x: 786, endPoint y: 111, distance: 106.2
click at [786, 111] on div "**********" at bounding box center [726, 114] width 204 height 51
paste input "******"
type input "**********"
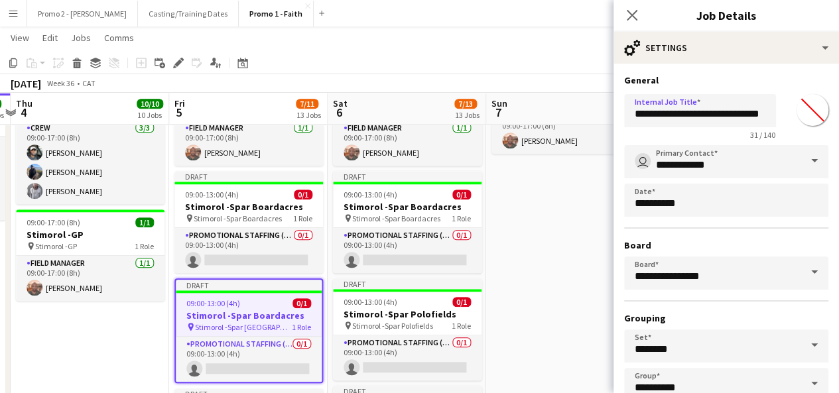
scroll to position [0, 0]
click at [522, 71] on app-toolbar "Copy Paste Paste Ctrl+V Paste with crew Ctrl+Shift+V Paste linked Job [GEOGRAPH…" at bounding box center [419, 63] width 839 height 23
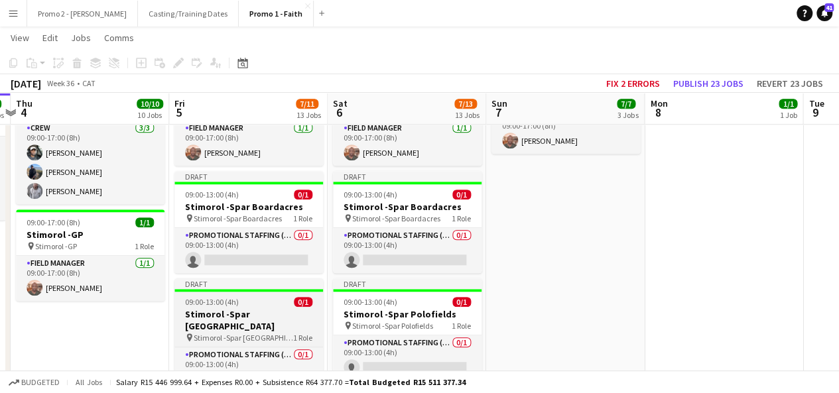
click at [247, 299] on div "09:00-13:00 (4h) 0/1" at bounding box center [249, 302] width 149 height 10
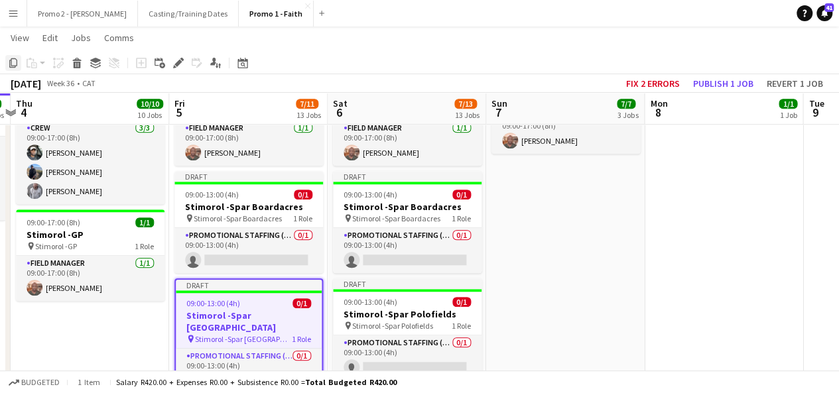
click at [14, 64] on icon "Copy" at bounding box center [13, 63] width 11 height 11
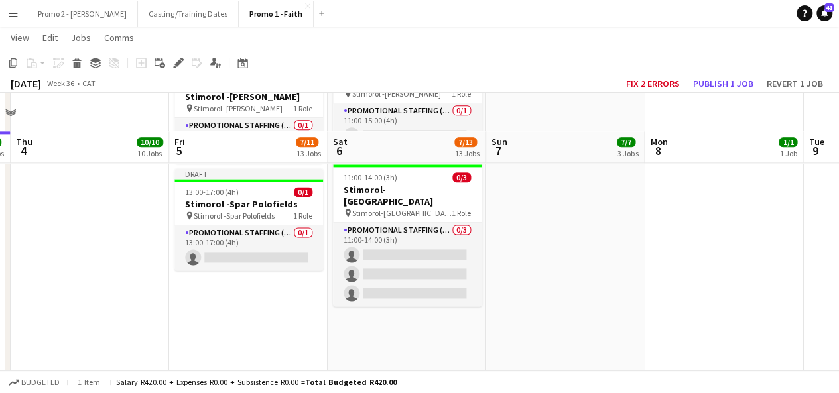
scroll to position [902, 0]
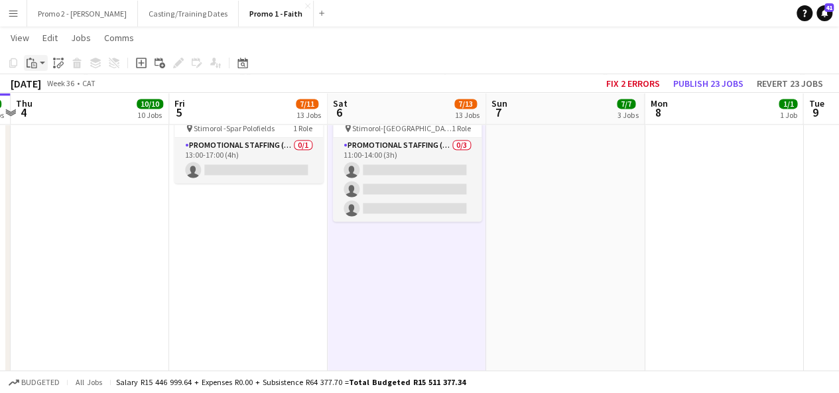
click at [40, 63] on app-action-btn "Paste" at bounding box center [36, 63] width 24 height 16
click at [62, 113] on link "Paste with crew Ctrl+Shift+V" at bounding box center [97, 111] width 125 height 12
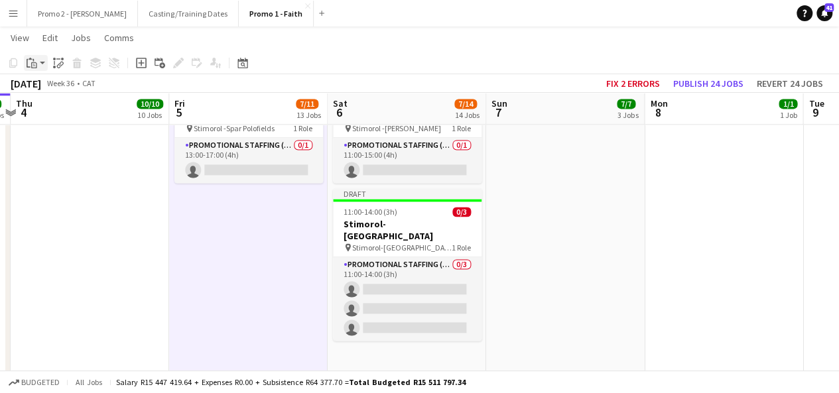
click at [42, 62] on app-action-btn "Paste" at bounding box center [36, 63] width 24 height 16
click at [69, 111] on link "Paste with crew Ctrl+Shift+V" at bounding box center [97, 111] width 125 height 12
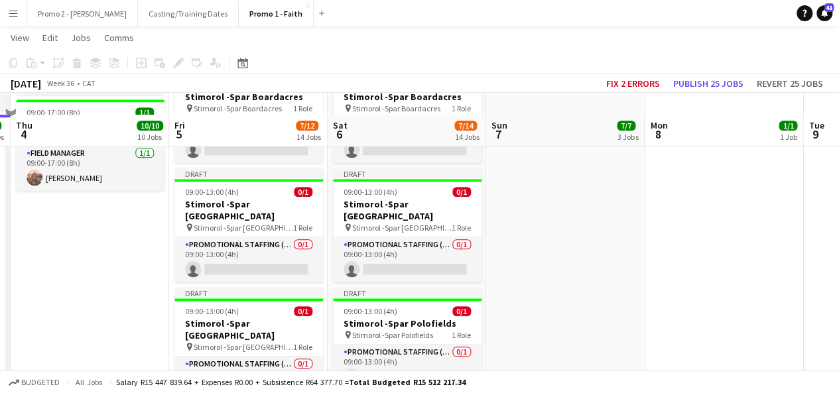
scroll to position [610, 0]
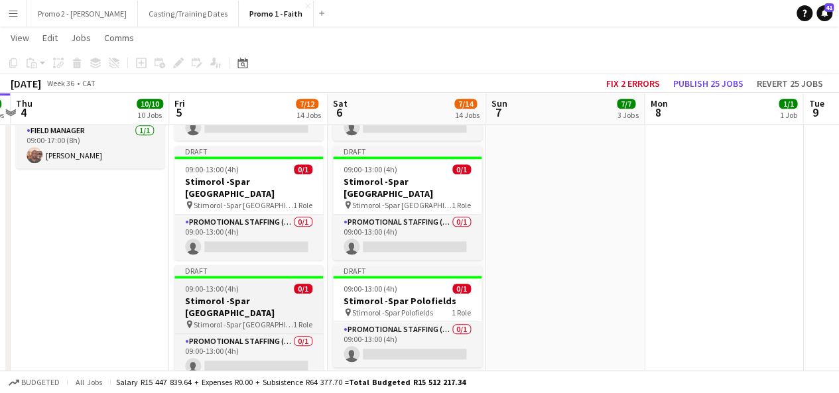
click at [232, 302] on h3 "Stimorol -Spar [GEOGRAPHIC_DATA]" at bounding box center [249, 307] width 149 height 24
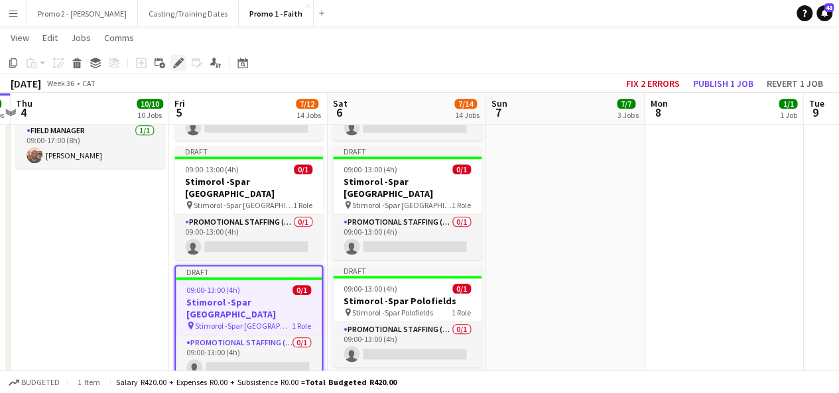
click at [183, 65] on icon "Edit" at bounding box center [178, 63] width 11 height 11
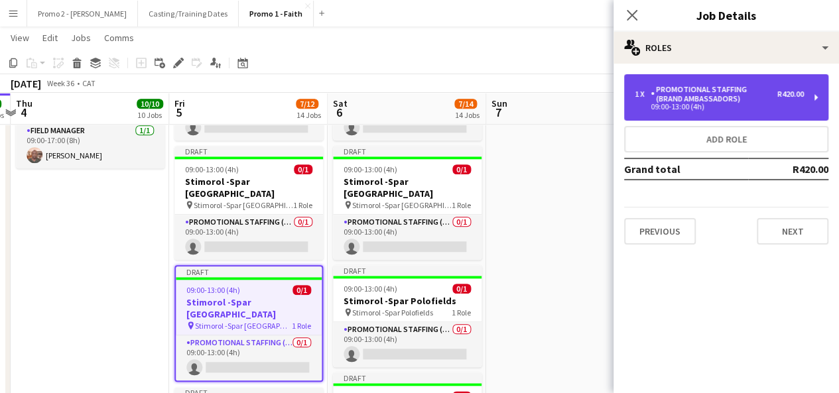
click at [735, 110] on div "1 x Promotional Staffing (Brand Ambassadors) R420.00 09:00-13:00 (4h)" at bounding box center [726, 97] width 204 height 46
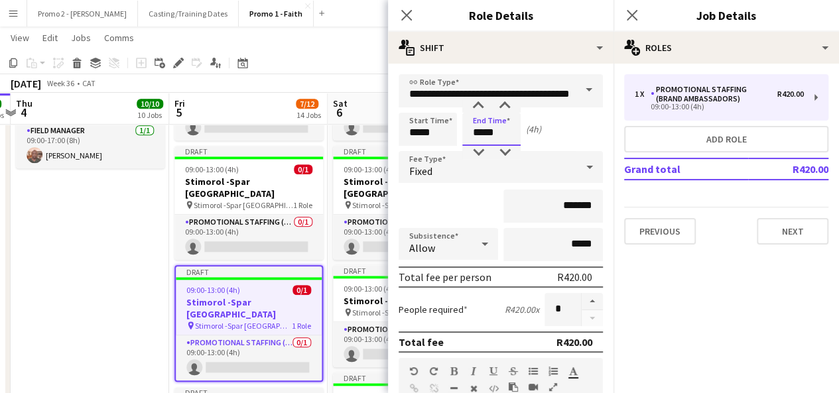
click at [483, 132] on input "*****" at bounding box center [491, 129] width 58 height 33
type input "*****"
click at [418, 129] on input "*****" at bounding box center [428, 129] width 58 height 33
type input "*****"
click at [242, 289] on div "09:00-13:00 (4h) 0/1" at bounding box center [249, 290] width 146 height 10
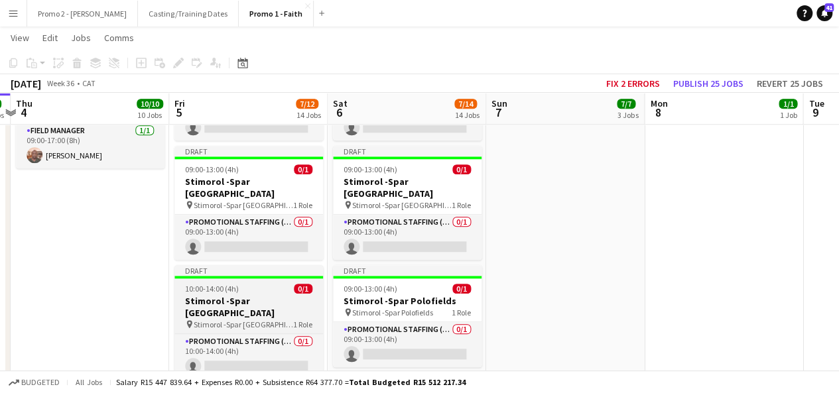
click at [242, 289] on div "10:00-14:00 (4h) 0/1" at bounding box center [249, 289] width 149 height 10
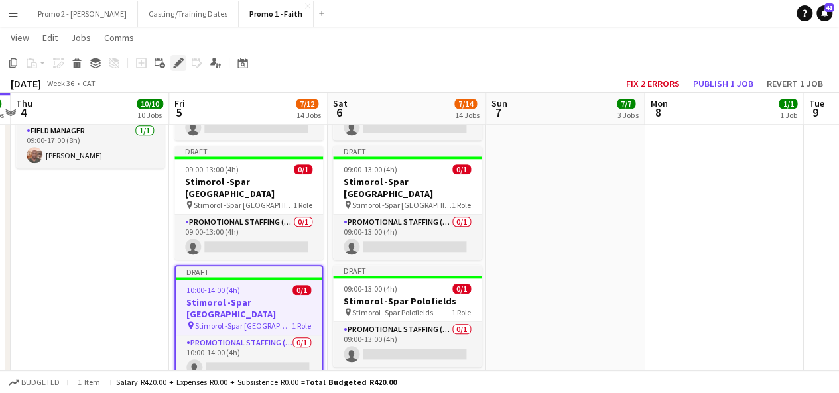
click at [179, 60] on icon at bounding box center [178, 63] width 7 height 7
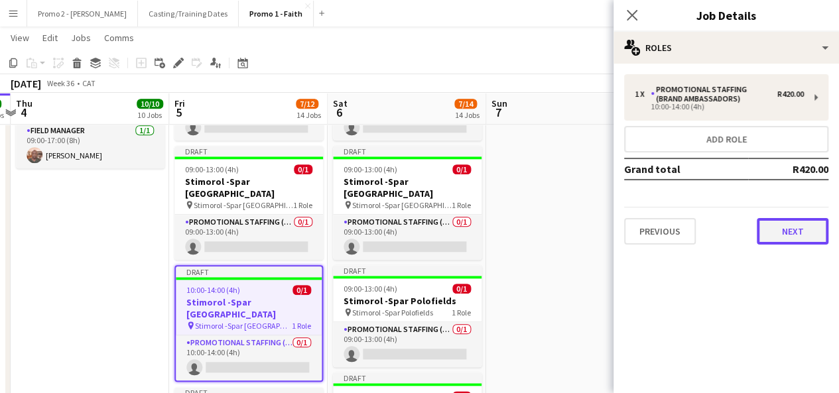
click at [800, 222] on button "Next" at bounding box center [793, 231] width 72 height 27
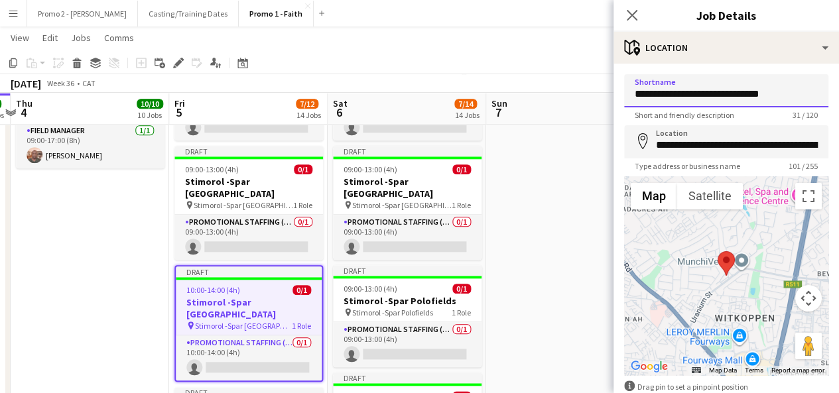
drag, startPoint x: 702, startPoint y: 94, endPoint x: 849, endPoint y: 100, distance: 146.8
drag, startPoint x: 661, startPoint y: 93, endPoint x: 849, endPoint y: 94, distance: 187.8
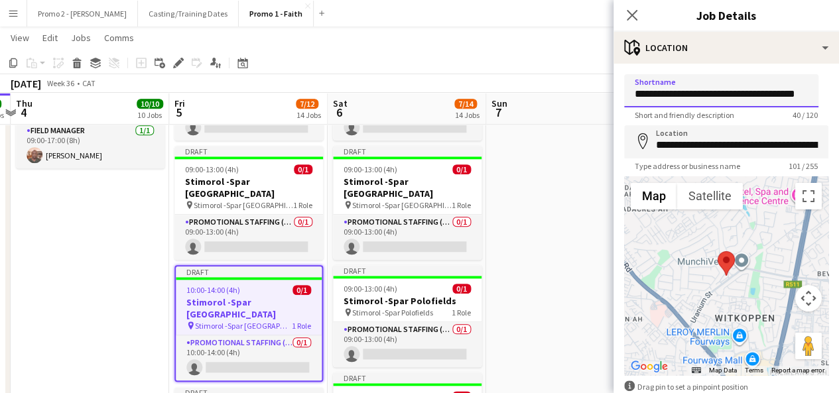
type input "**********"
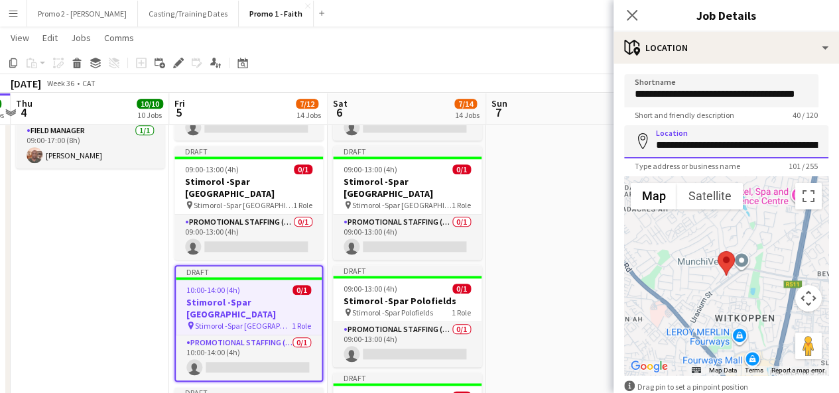
scroll to position [0, 322]
drag, startPoint x: 656, startPoint y: 145, endPoint x: 849, endPoint y: 139, distance: 193.2
paste input
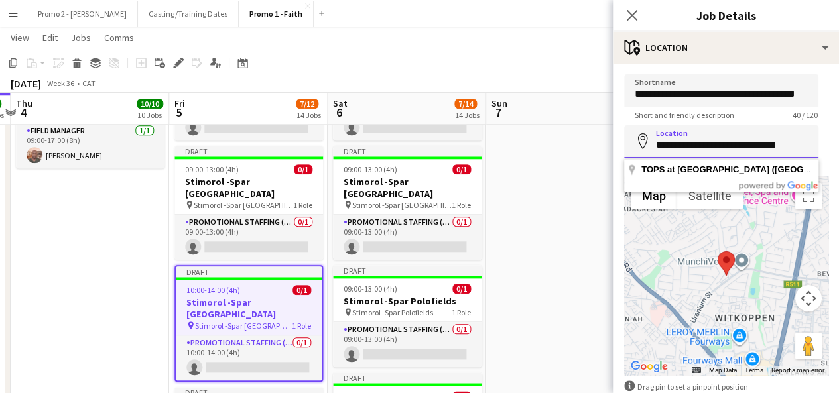
click at [660, 145] on input "**********" at bounding box center [721, 141] width 194 height 33
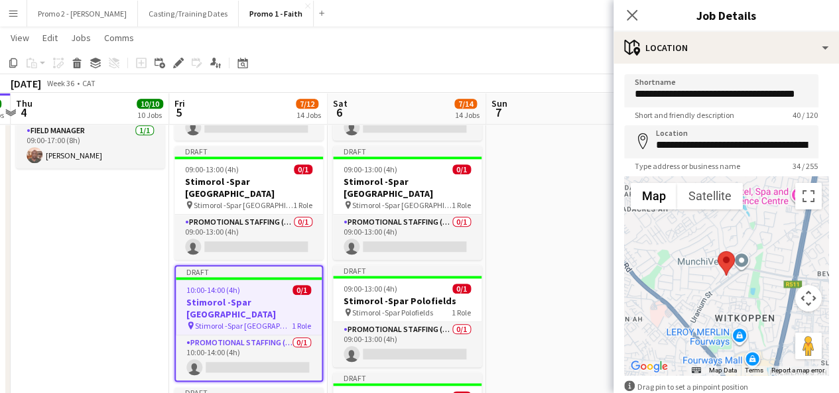
type input "**********"
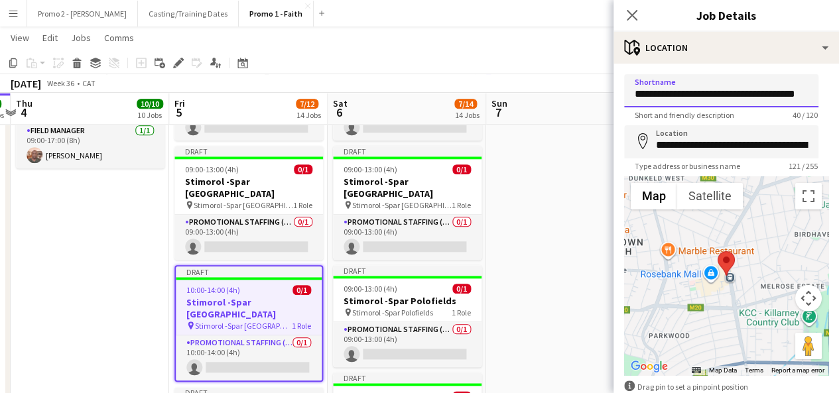
scroll to position [0, 19]
drag, startPoint x: 678, startPoint y: 90, endPoint x: 849, endPoint y: 92, distance: 170.5
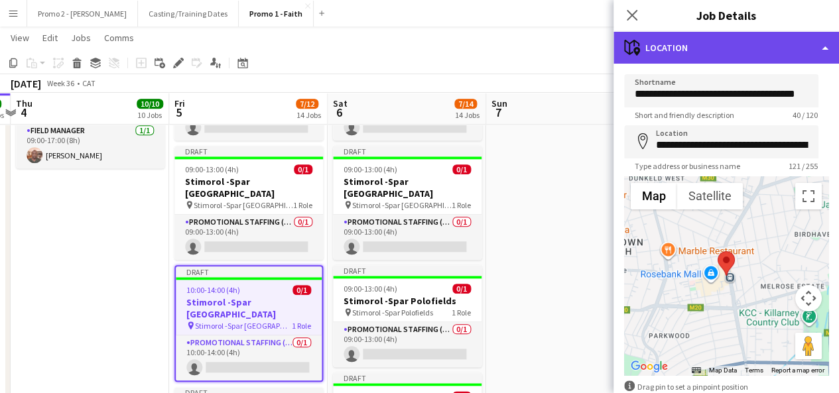
click at [687, 52] on div "maps-pin-1 Location" at bounding box center [727, 48] width 226 height 32
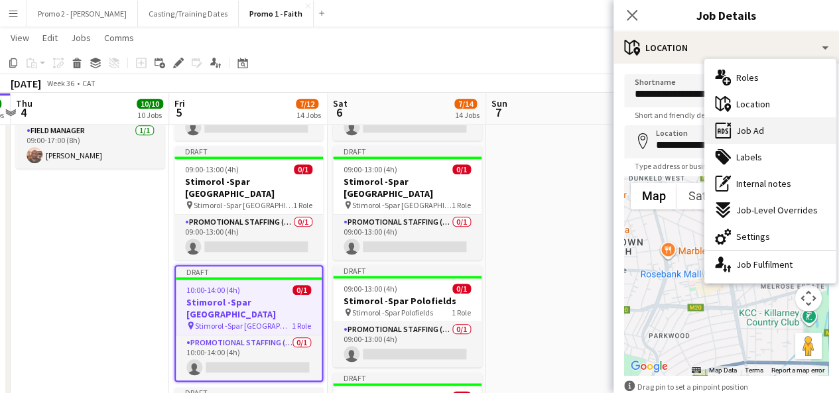
click at [772, 128] on div "ads-window Job Ad" at bounding box center [770, 130] width 131 height 27
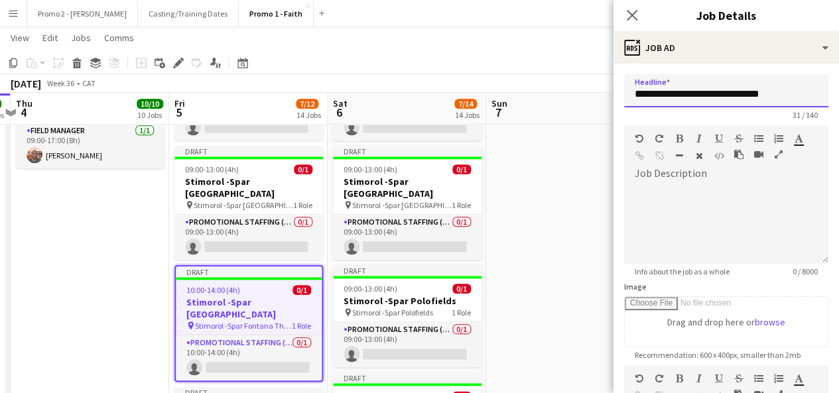
drag, startPoint x: 678, startPoint y: 96, endPoint x: 849, endPoint y: 94, distance: 170.5
paste input "*********"
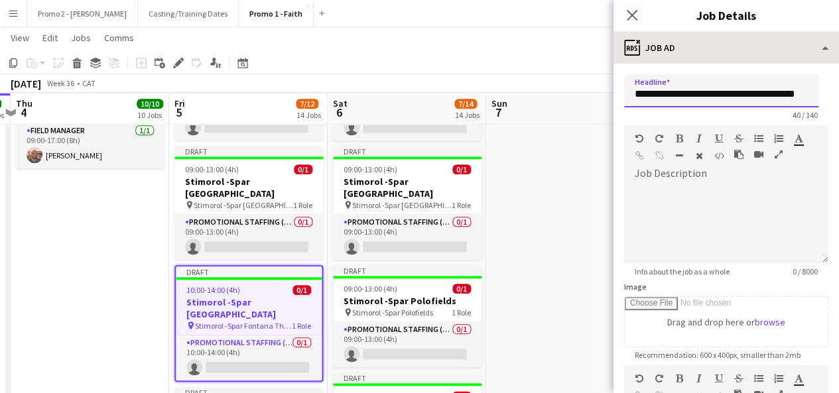
type input "**********"
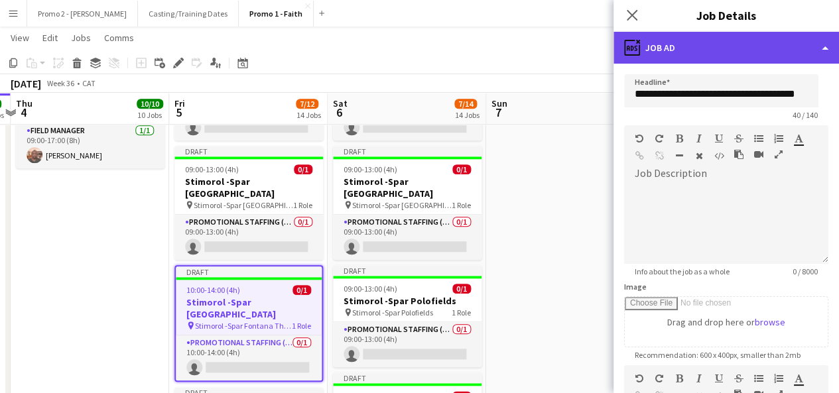
scroll to position [0, 0]
click at [707, 55] on div "ads-window Job Ad" at bounding box center [727, 48] width 226 height 32
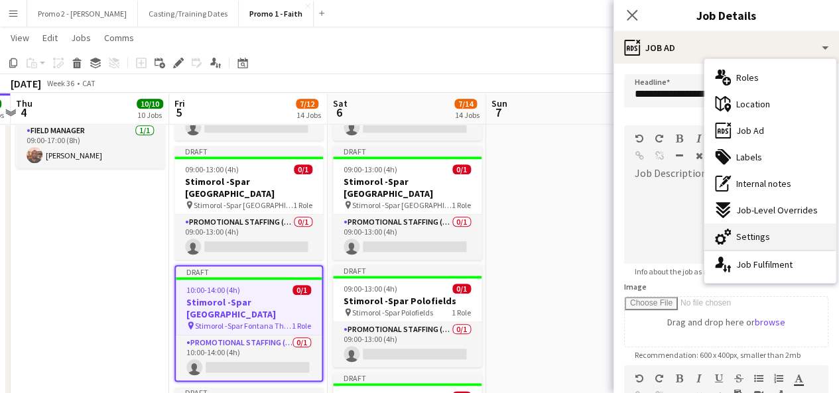
click at [792, 234] on div "cog-double-3 Settings" at bounding box center [770, 237] width 131 height 27
type input "*******"
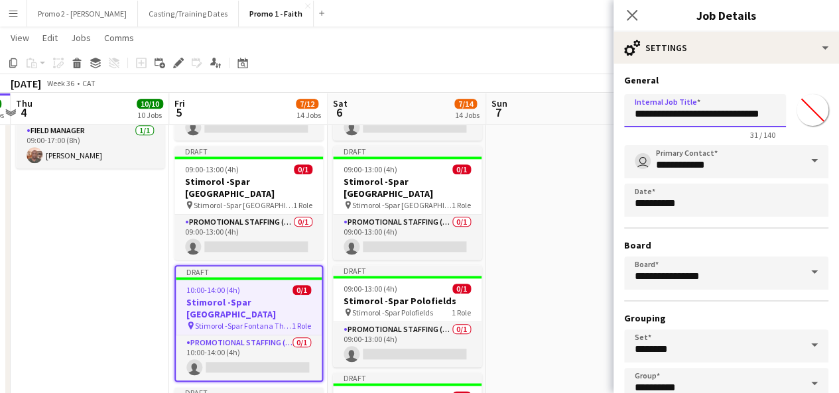
drag, startPoint x: 676, startPoint y: 111, endPoint x: 849, endPoint y: 117, distance: 172.6
paste input "**********"
type input "**********"
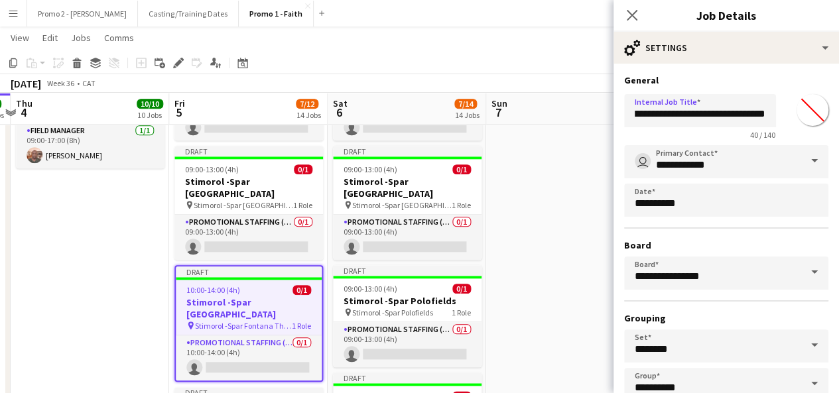
scroll to position [0, 0]
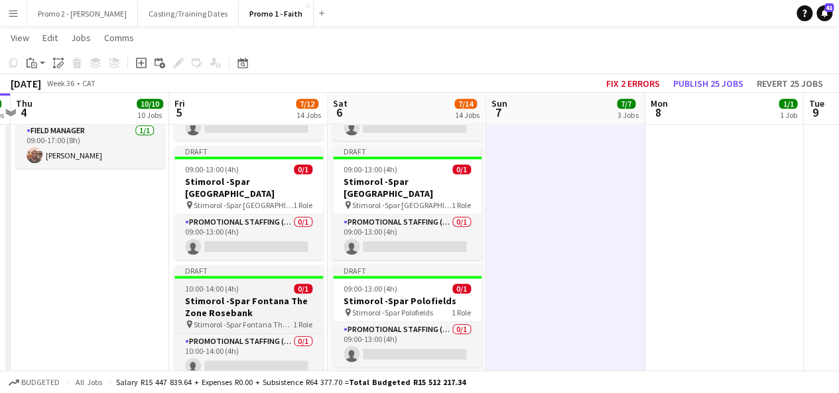
click at [216, 293] on app-job-card "Draft 10:00-14:00 (4h) 0/1 Stimorol -Spar Fontana The Zone Rosebank pin Stimoro…" at bounding box center [249, 322] width 149 height 114
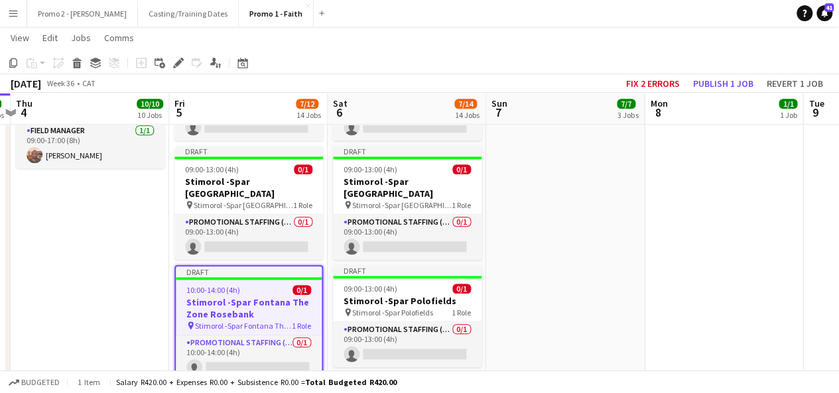
click at [211, 283] on app-job-card "Draft 10:00-14:00 (4h) 0/1 Stimorol -Spar Fontana The Zone Rosebank pin Stimoro…" at bounding box center [249, 323] width 149 height 117
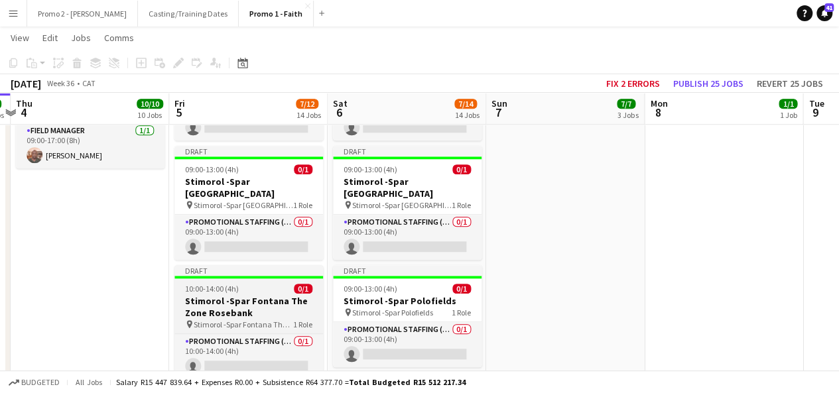
click at [211, 284] on span "10:00-14:00 (4h)" at bounding box center [212, 289] width 54 height 10
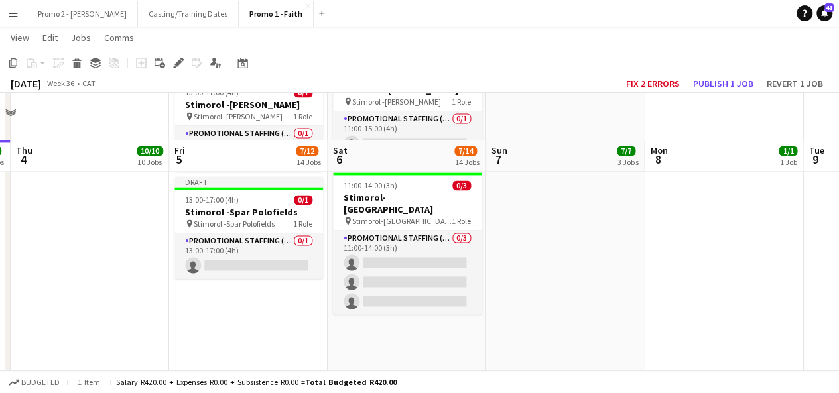
scroll to position [982, 0]
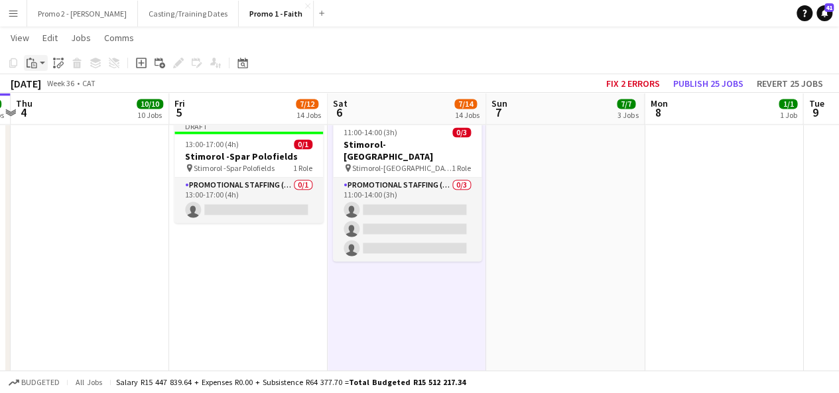
click at [46, 64] on app-action-btn "Paste" at bounding box center [36, 63] width 24 height 16
click at [57, 107] on link "Paste with crew Ctrl+Shift+V" at bounding box center [97, 111] width 125 height 12
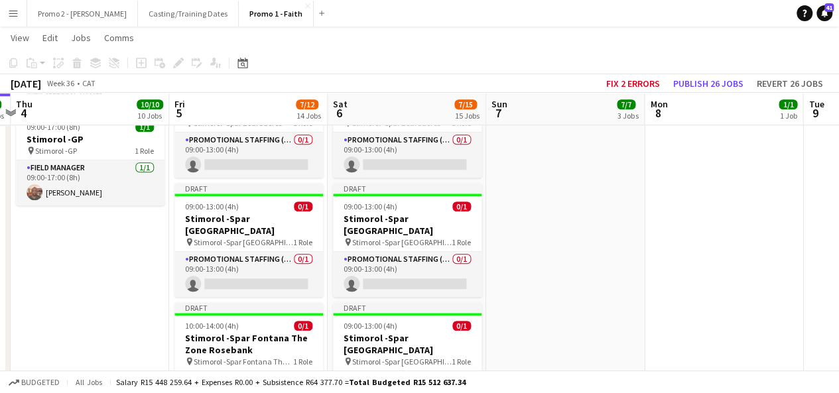
scroll to position [557, 0]
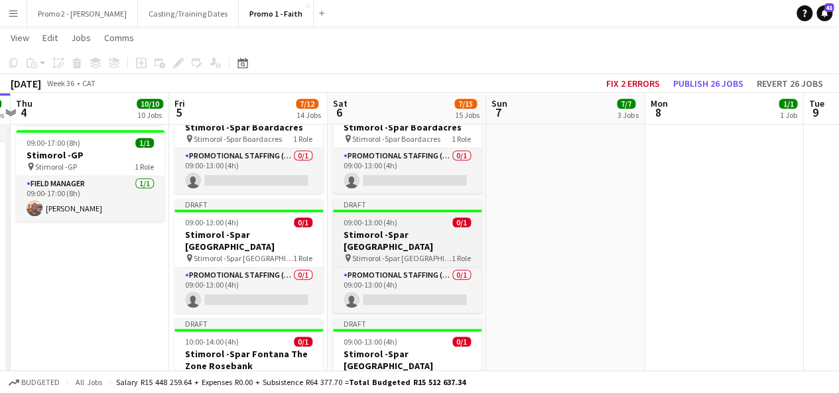
click at [388, 229] on h3 "Stimorol -Spar [GEOGRAPHIC_DATA]" at bounding box center [407, 241] width 149 height 24
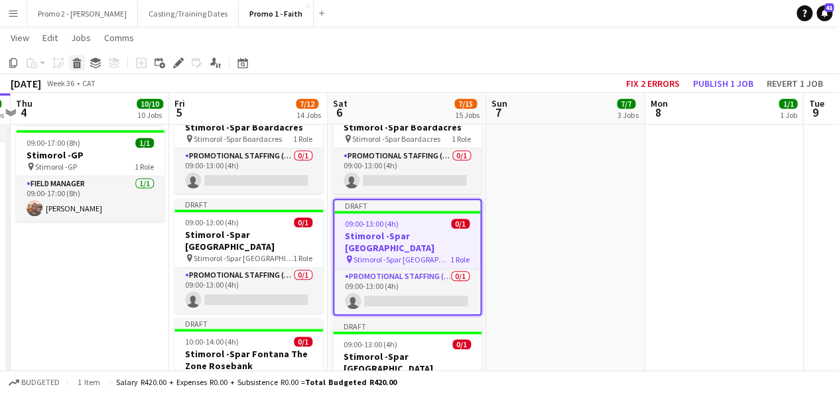
click at [80, 59] on icon "Delete" at bounding box center [77, 63] width 11 height 11
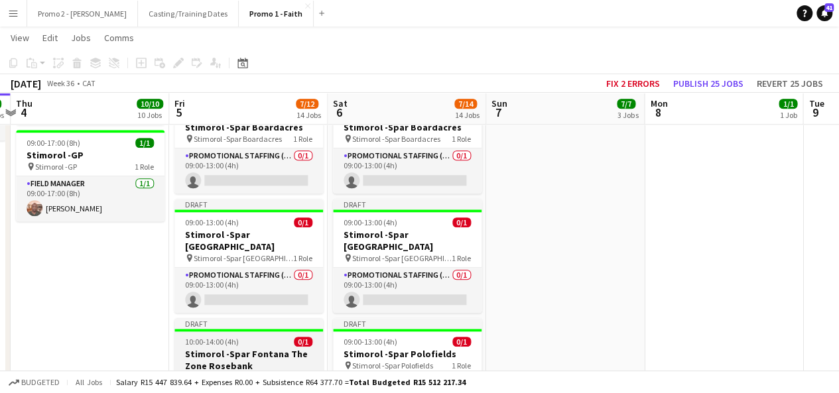
click at [219, 341] on span "10:00-14:00 (4h)" at bounding box center [212, 342] width 54 height 10
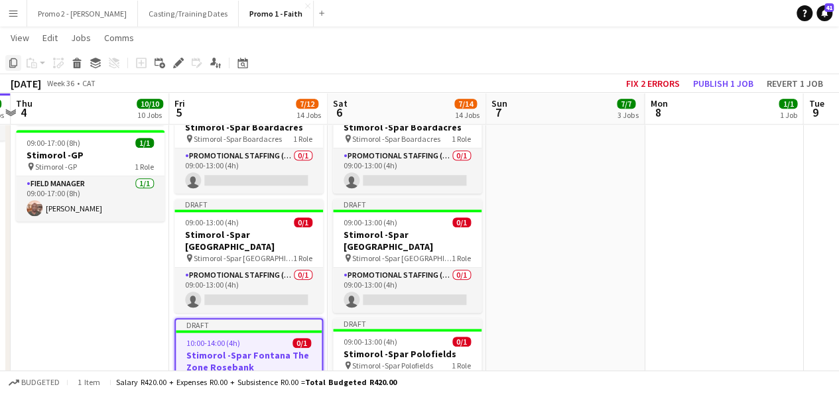
click at [15, 64] on icon "Copy" at bounding box center [13, 63] width 11 height 11
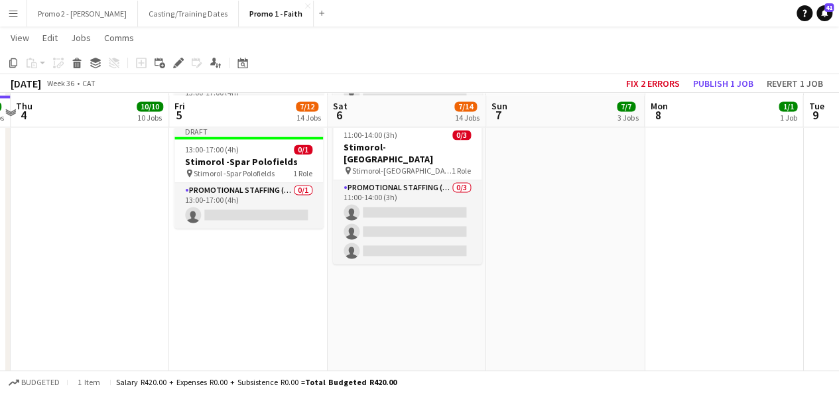
scroll to position [982, 0]
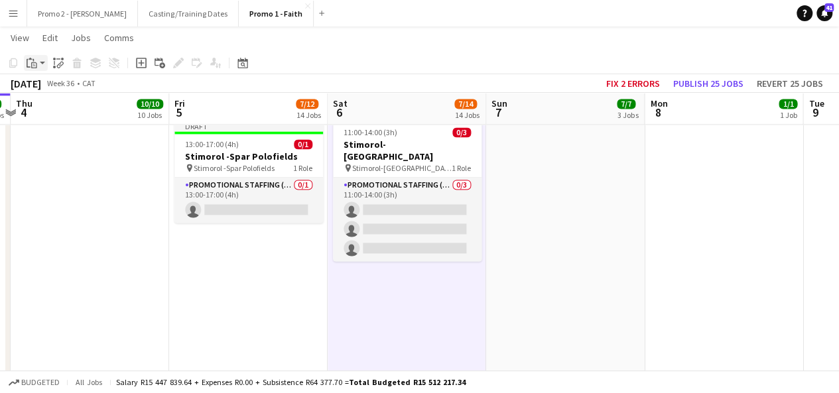
click at [42, 66] on app-action-btn "Paste" at bounding box center [36, 63] width 24 height 16
click at [58, 108] on link "Paste with crew Ctrl+Shift+V" at bounding box center [97, 111] width 125 height 12
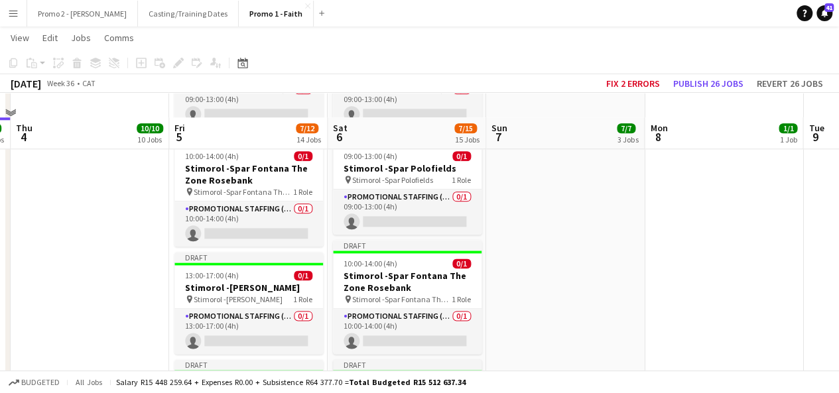
scroll to position [770, 0]
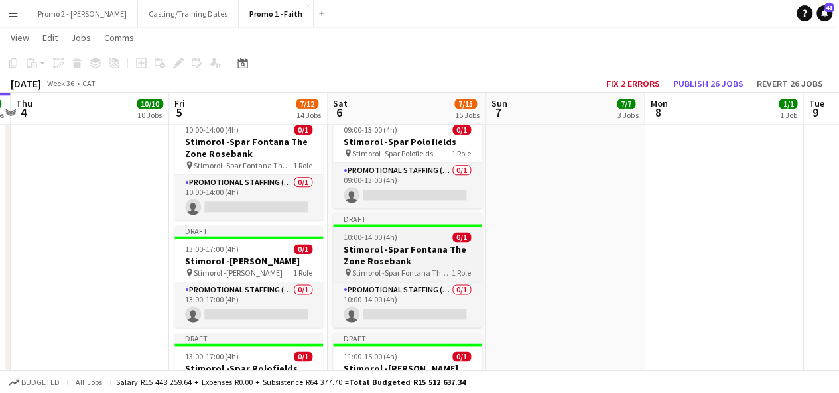
click at [351, 233] on span "10:00-14:00 (4h)" at bounding box center [371, 237] width 54 height 10
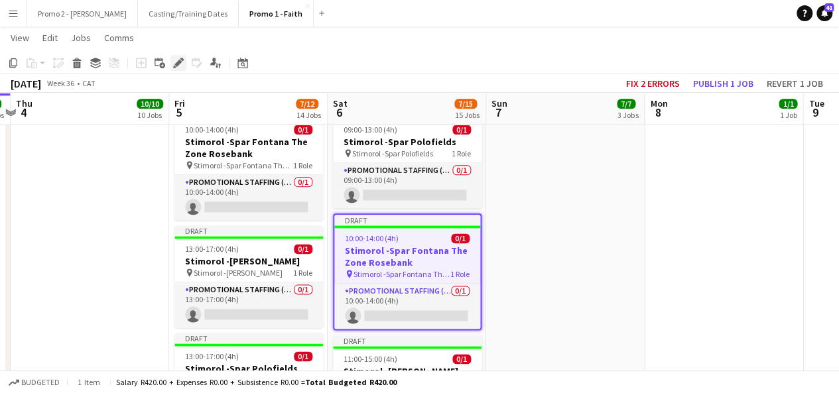
click at [178, 62] on icon at bounding box center [178, 63] width 7 height 7
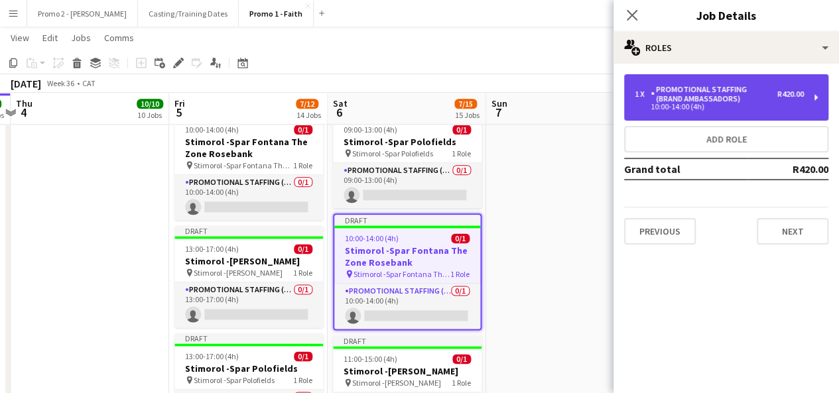
click at [771, 96] on div "Promotional Staffing (Brand Ambassadors)" at bounding box center [714, 94] width 127 height 19
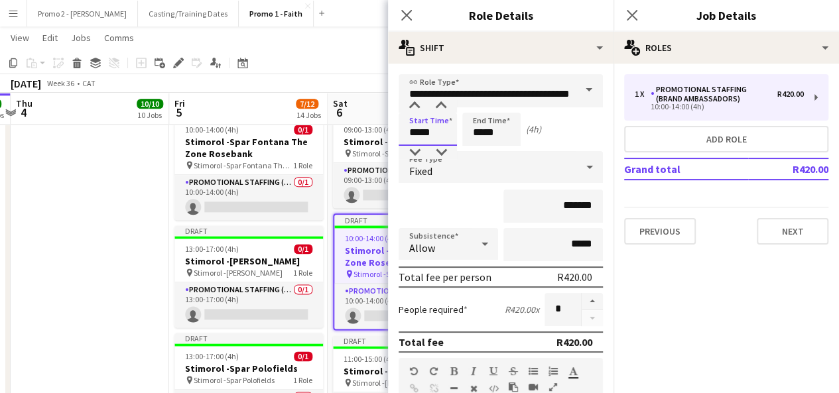
drag, startPoint x: 421, startPoint y: 131, endPoint x: 402, endPoint y: 135, distance: 18.9
click at [402, 135] on input "*****" at bounding box center [428, 129] width 58 height 33
type input "*****"
drag, startPoint x: 568, startPoint y: 206, endPoint x: 553, endPoint y: 208, distance: 15.5
click at [553, 208] on input "*******" at bounding box center [554, 206] width 100 height 33
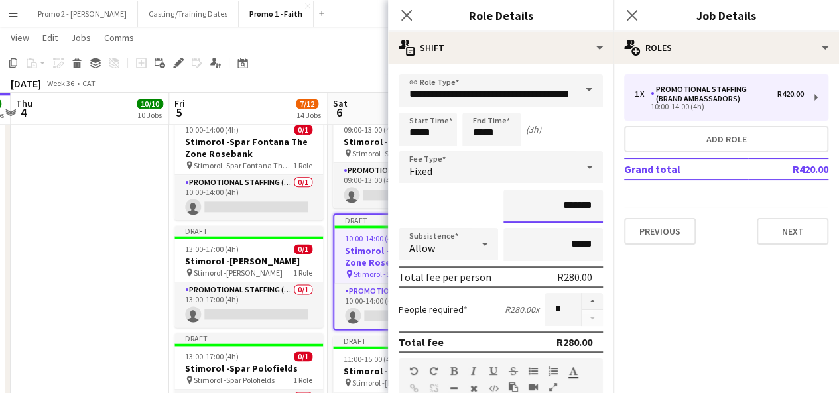
type input "*******"
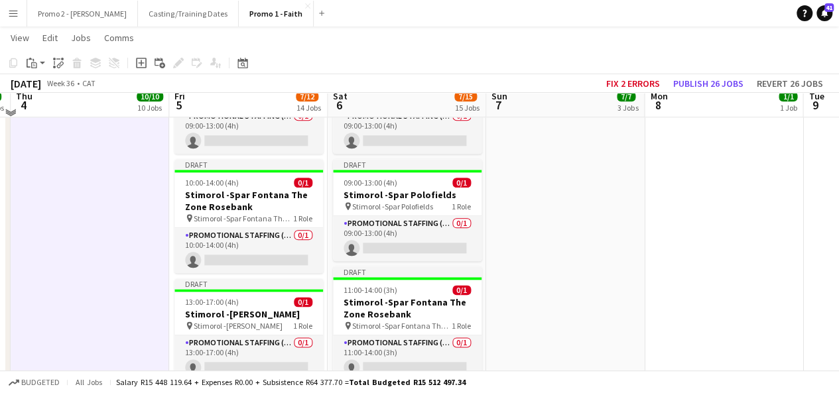
scroll to position [690, 0]
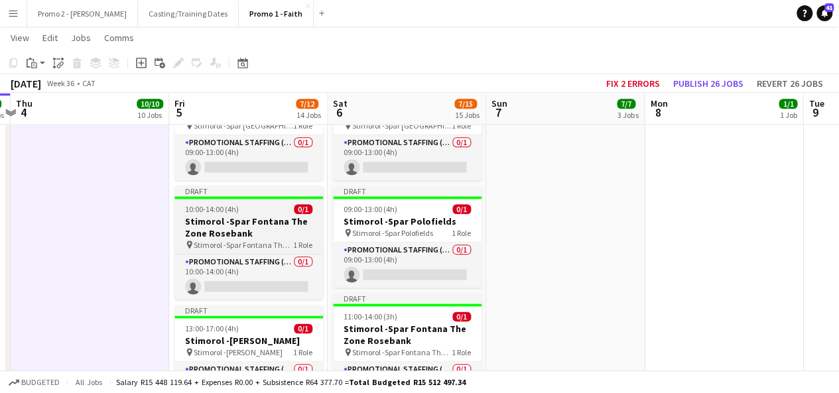
click at [192, 198] on app-job-card "Draft 10:00-14:00 (4h) 0/1 Stimorol -Spar Fontana The Zone Rosebank pin Stimoro…" at bounding box center [249, 243] width 149 height 114
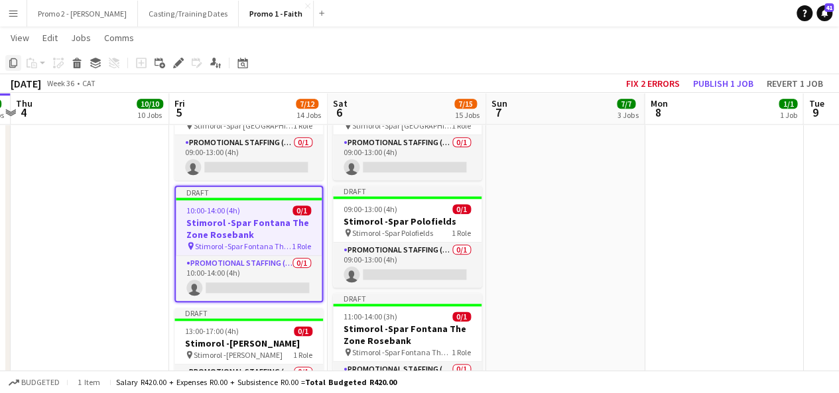
click at [11, 60] on icon at bounding box center [13, 62] width 8 height 9
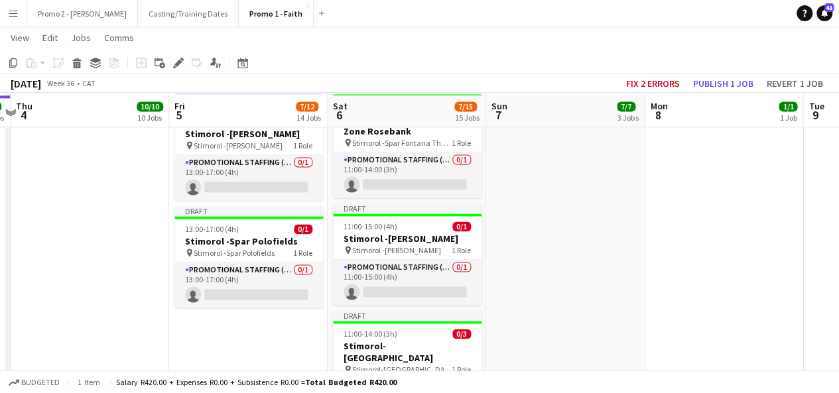
scroll to position [902, 0]
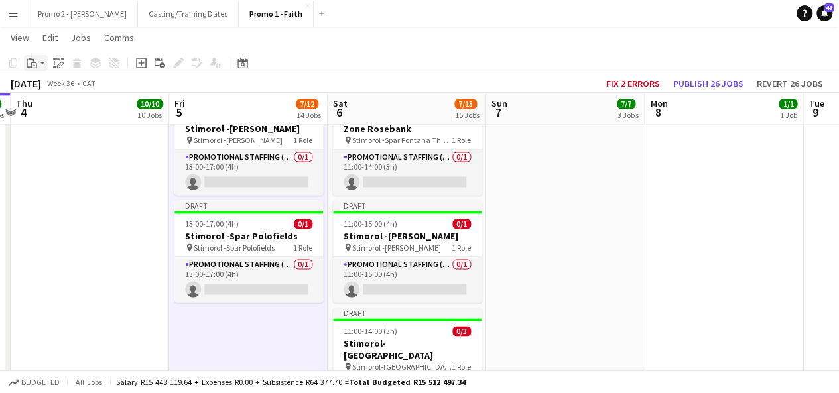
click at [40, 64] on app-action-btn "Paste" at bounding box center [36, 63] width 24 height 16
click at [56, 109] on link "Paste with crew Ctrl+Shift+V" at bounding box center [97, 111] width 125 height 12
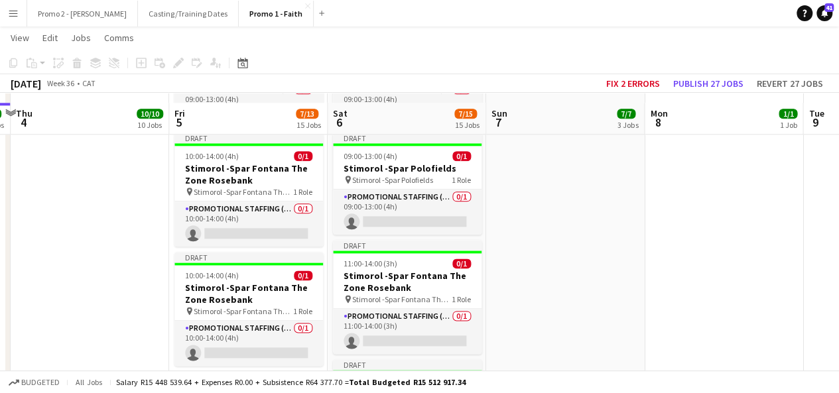
scroll to position [743, 0]
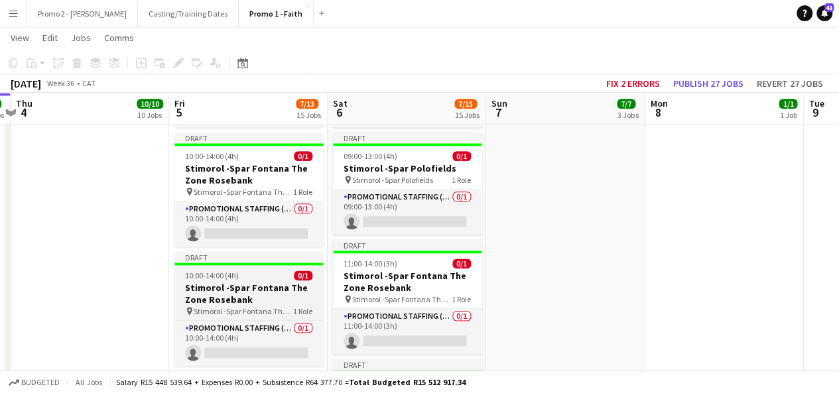
click at [208, 274] on span "10:00-14:00 (4h)" at bounding box center [212, 276] width 54 height 10
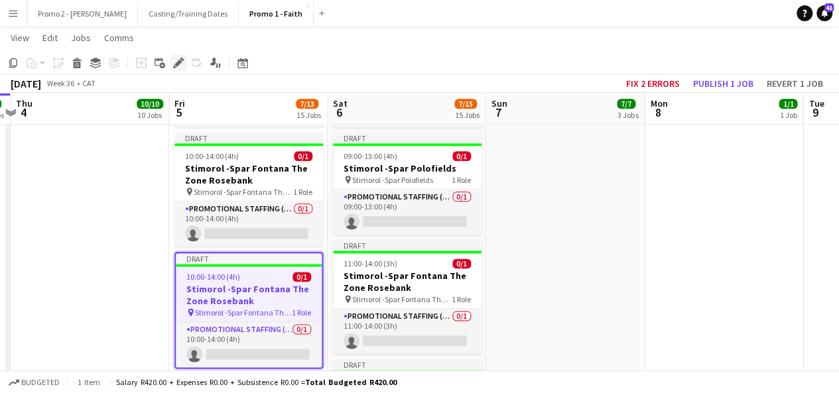
click at [177, 59] on icon "Edit" at bounding box center [178, 63] width 11 height 11
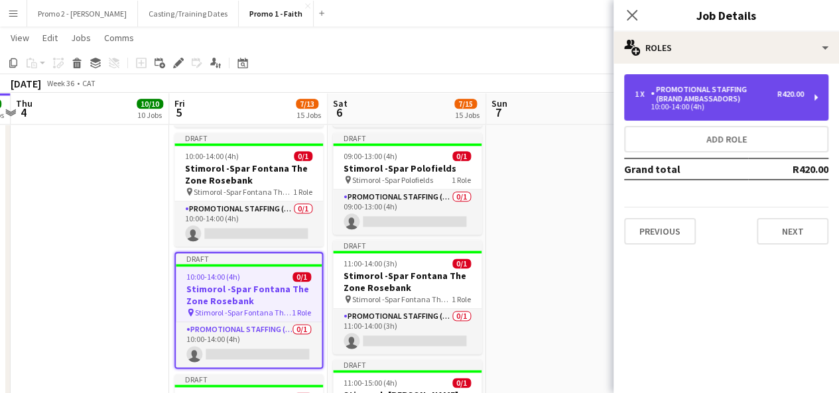
click at [722, 108] on div "10:00-14:00 (4h)" at bounding box center [719, 107] width 169 height 7
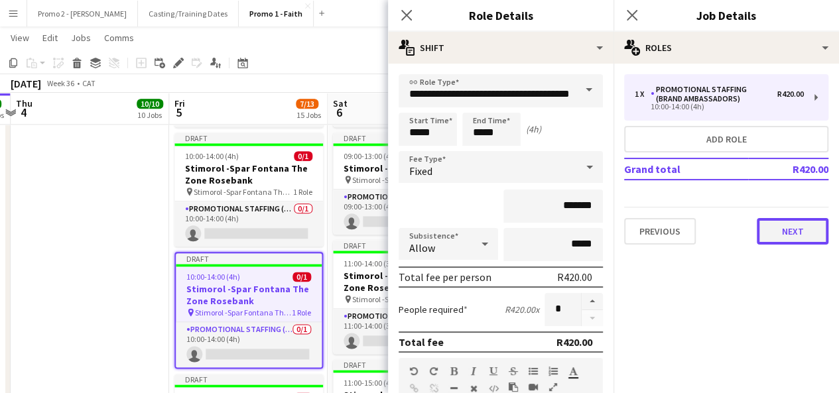
click at [788, 225] on button "Next" at bounding box center [793, 231] width 72 height 27
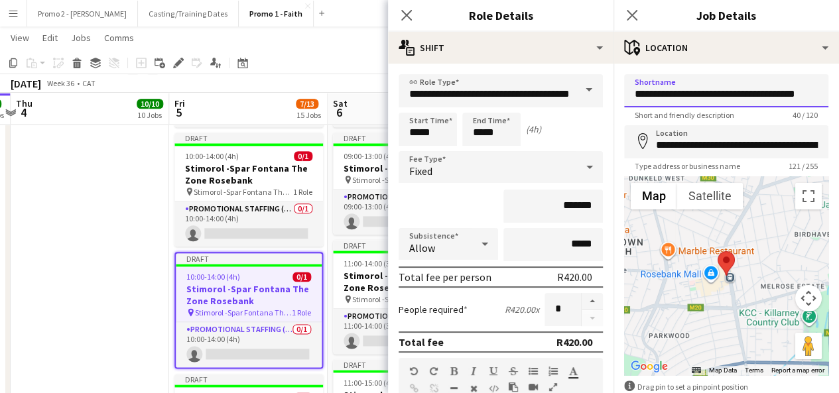
scroll to position [0, 19]
drag, startPoint x: 702, startPoint y: 92, endPoint x: 849, endPoint y: 76, distance: 147.5
type input "**********"
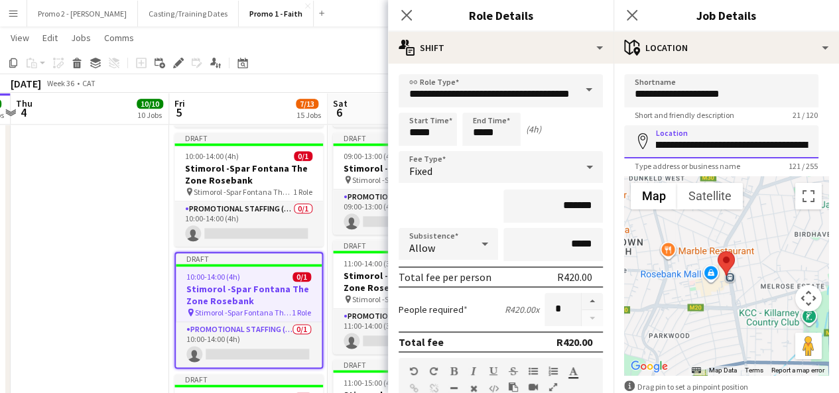
scroll to position [0, 423]
drag, startPoint x: 711, startPoint y: 146, endPoint x: 849, endPoint y: 159, distance: 137.9
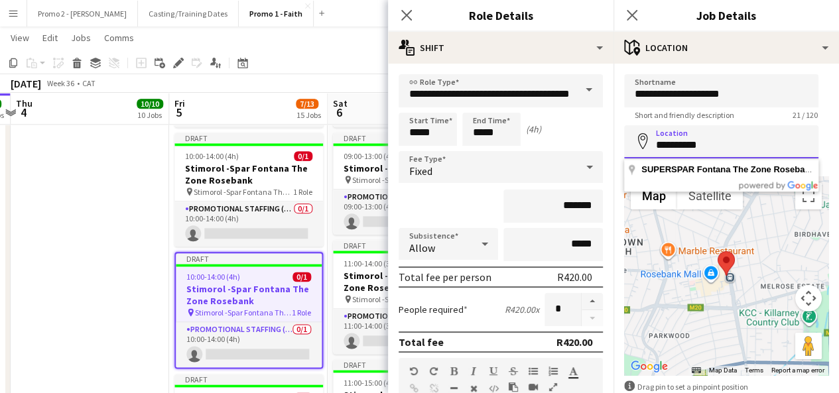
scroll to position [0, 0]
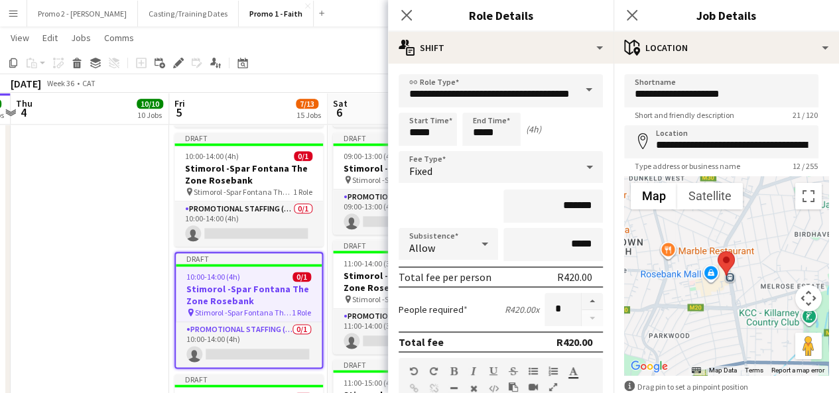
type input "**********"
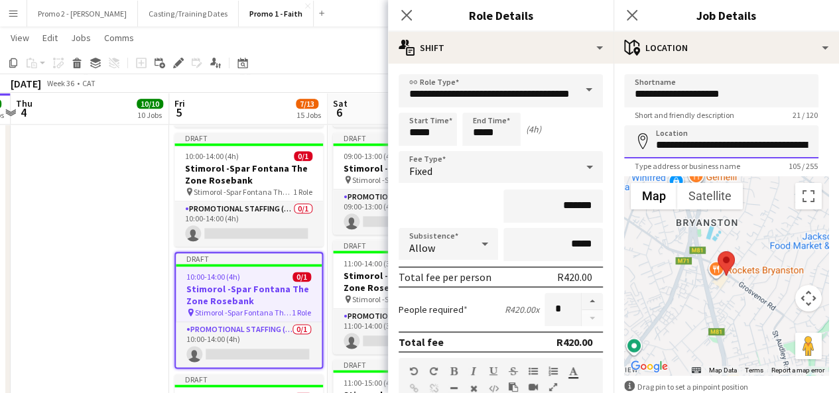
click at [798, 148] on input "**********" at bounding box center [721, 141] width 194 height 33
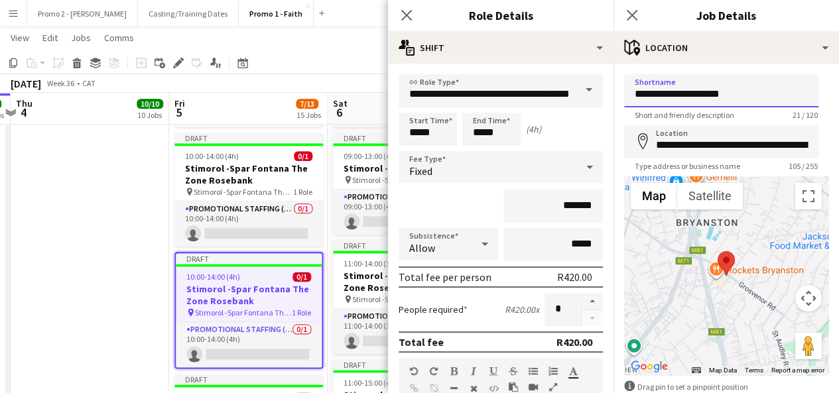
drag, startPoint x: 746, startPoint y: 89, endPoint x: 679, endPoint y: 93, distance: 67.1
click at [679, 93] on input "**********" at bounding box center [721, 90] width 194 height 33
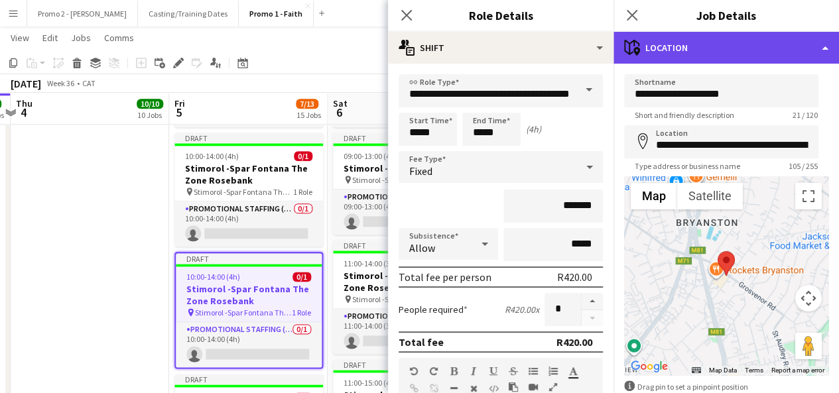
click at [687, 40] on div "maps-pin-1 Location" at bounding box center [727, 48] width 226 height 32
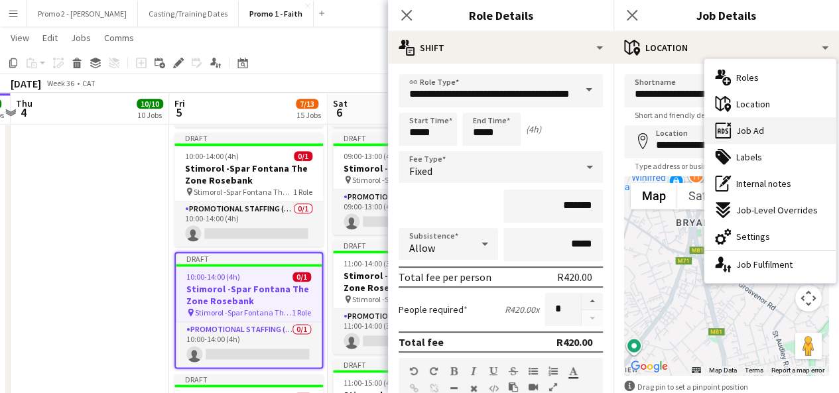
click at [752, 129] on span "Job Ad" at bounding box center [751, 131] width 28 height 12
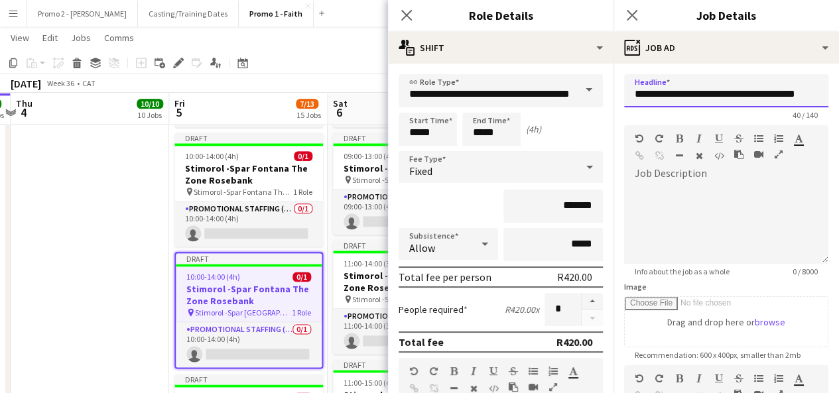
scroll to position [0, 19]
drag, startPoint x: 678, startPoint y: 94, endPoint x: 849, endPoint y: 98, distance: 170.6
paste input "text"
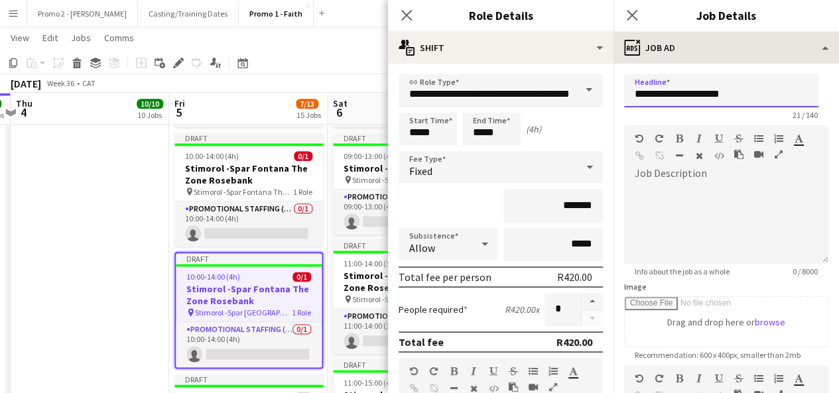
type input "**********"
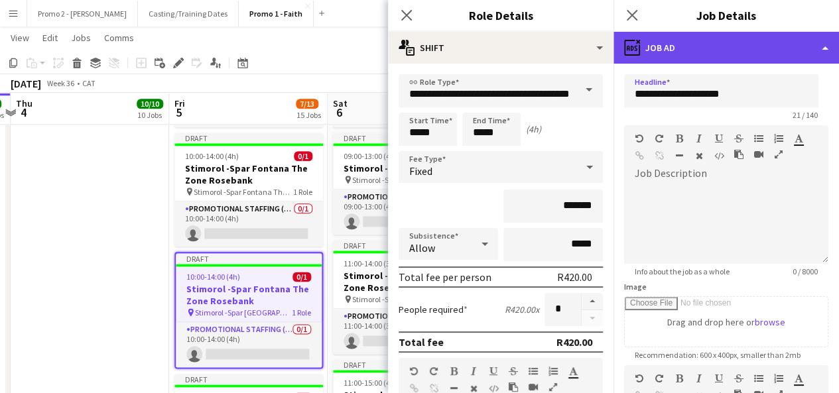
click at [721, 55] on div "ads-window Job Ad" at bounding box center [727, 48] width 226 height 32
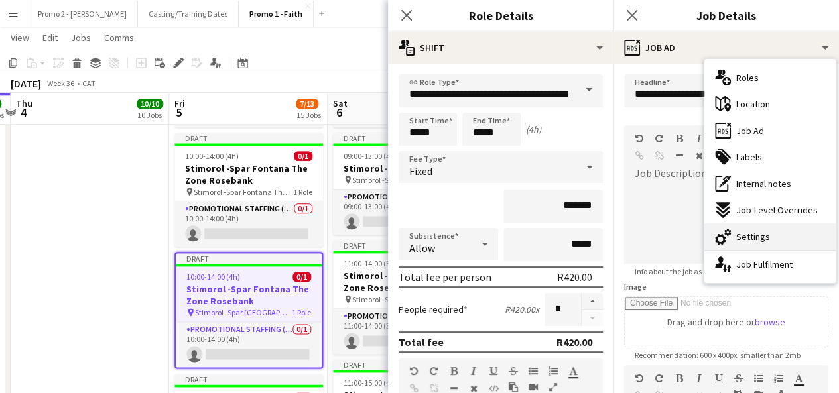
click at [791, 236] on div "cog-double-3 Settings" at bounding box center [770, 237] width 131 height 27
type input "*******"
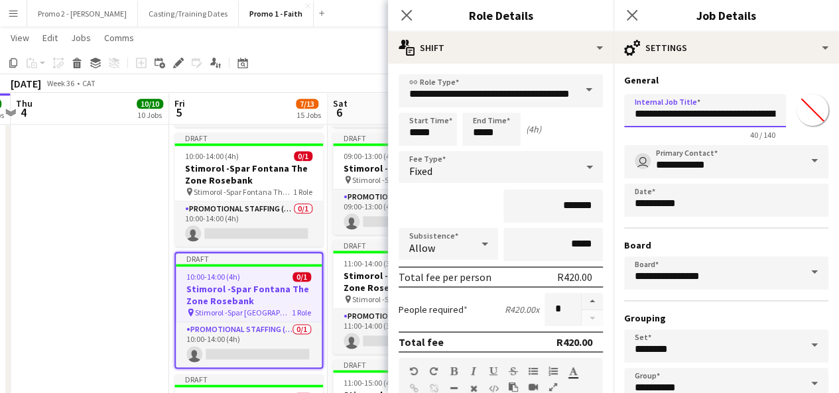
drag, startPoint x: 680, startPoint y: 113, endPoint x: 849, endPoint y: 101, distance: 169.0
paste input "text"
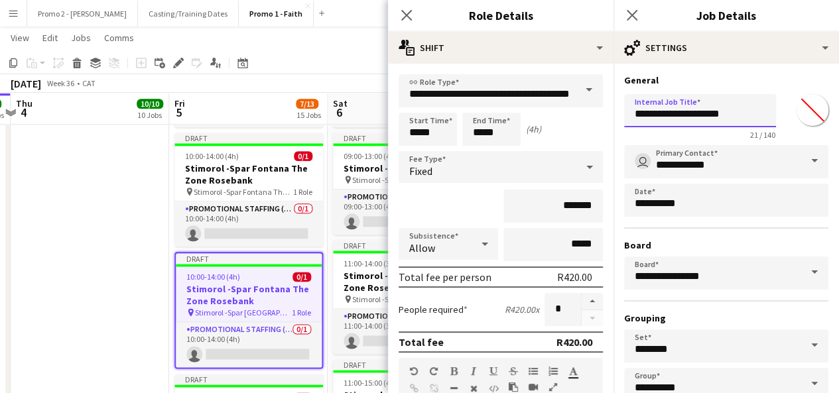
type input "**********"
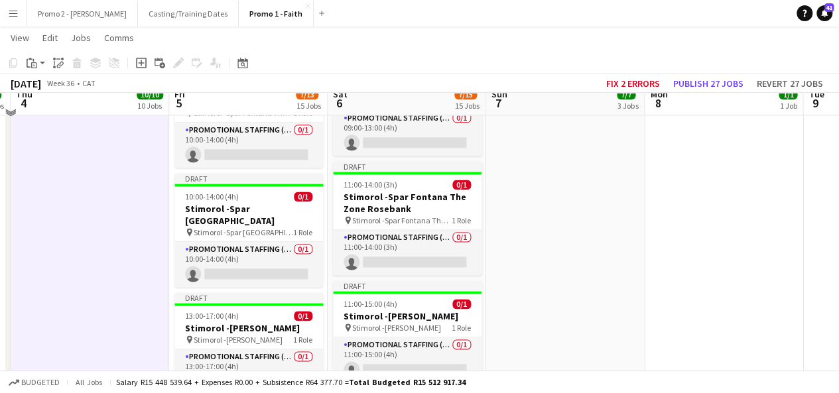
scroll to position [823, 0]
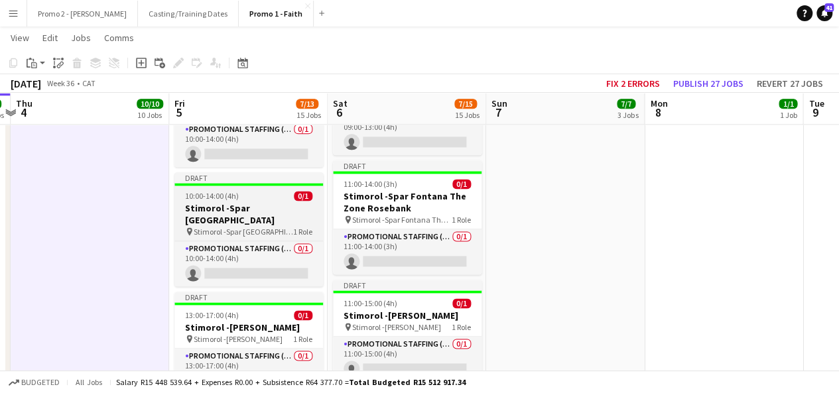
click at [194, 193] on span "10:00-14:00 (4h)" at bounding box center [212, 196] width 54 height 10
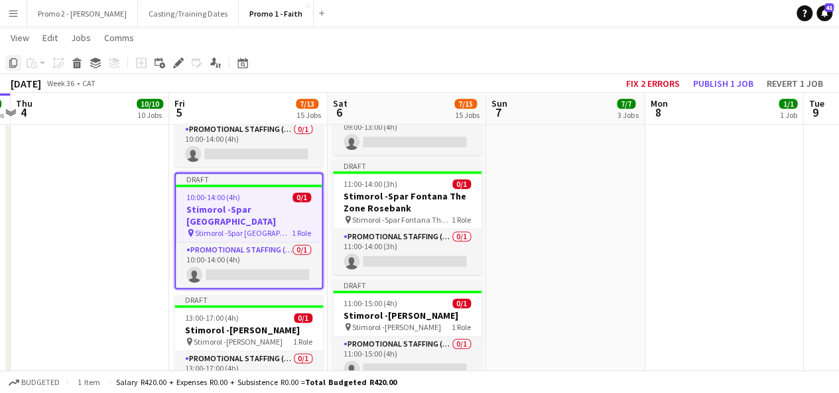
click at [15, 67] on icon at bounding box center [13, 62] width 8 height 9
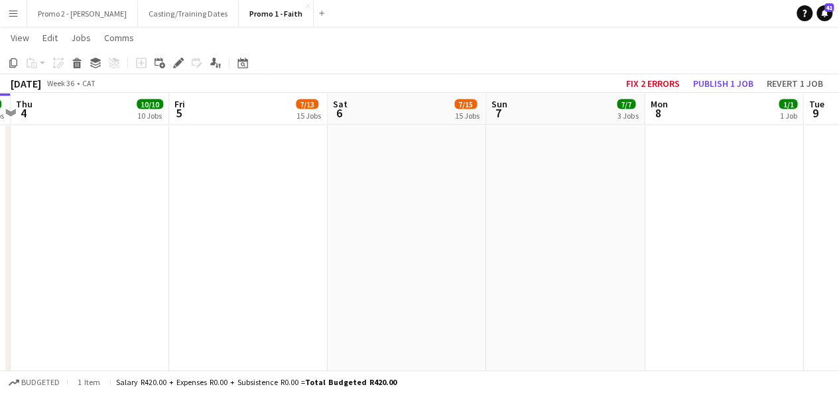
scroll to position [1407, 0]
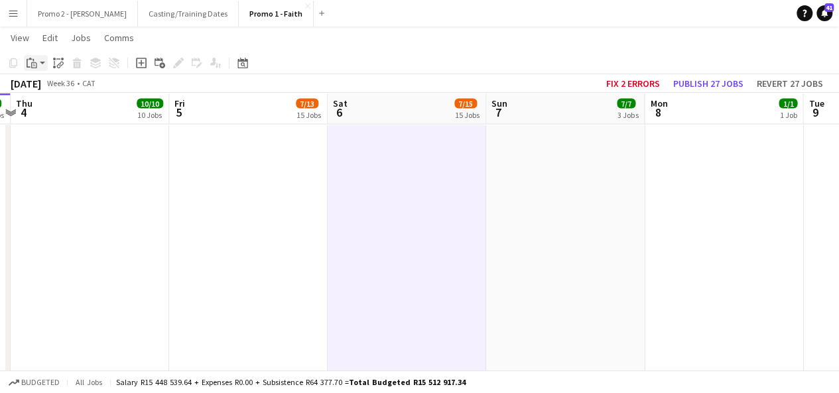
click at [46, 63] on app-action-btn "Paste" at bounding box center [36, 63] width 24 height 16
click at [79, 105] on link "Paste with crew Ctrl+Shift+V" at bounding box center [97, 111] width 125 height 12
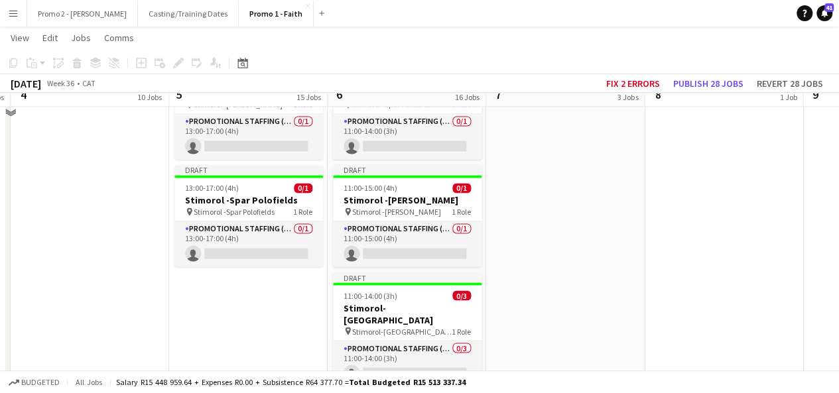
scroll to position [1062, 0]
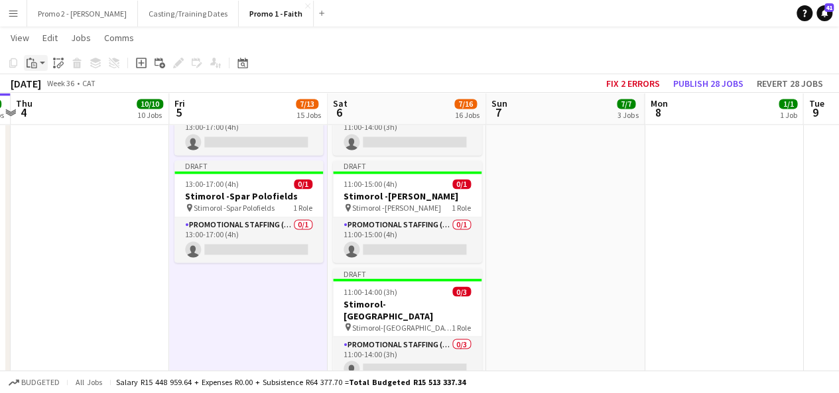
click at [39, 63] on div "Paste" at bounding box center [32, 63] width 16 height 16
click at [60, 108] on link "Paste with crew Ctrl+Shift+V" at bounding box center [97, 111] width 125 height 12
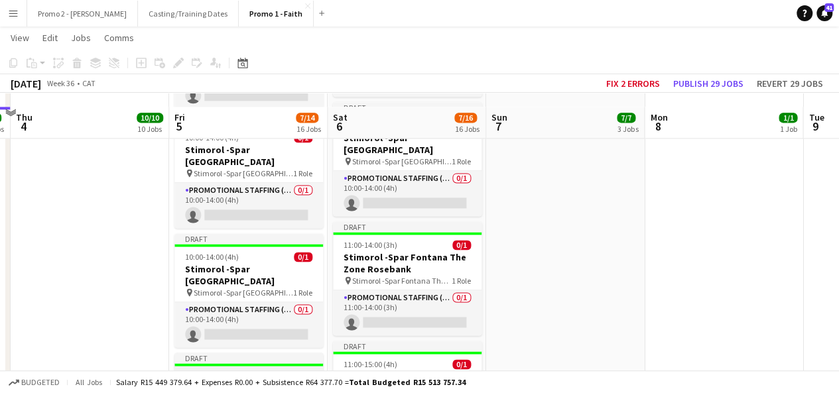
scroll to position [876, 0]
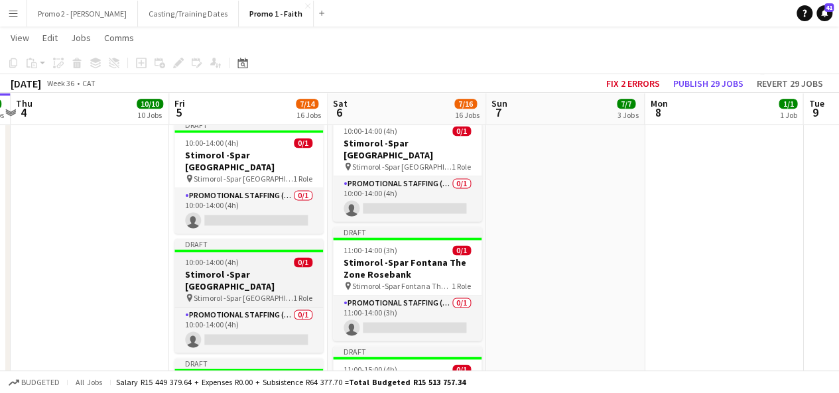
click at [206, 257] on span "10:00-14:00 (4h)" at bounding box center [212, 262] width 54 height 10
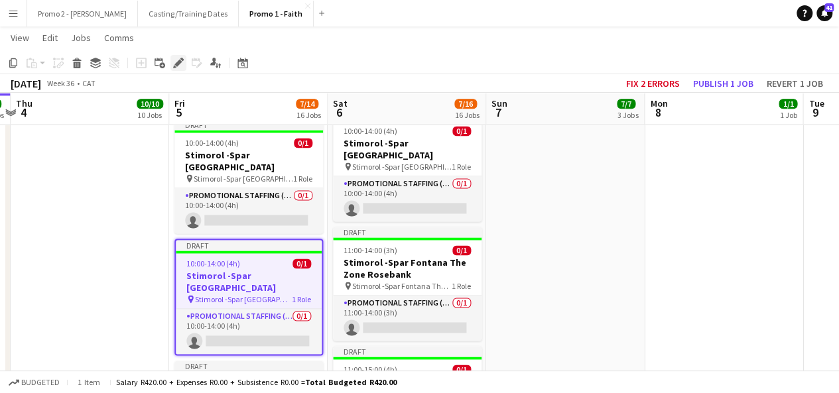
click at [178, 58] on icon "Edit" at bounding box center [178, 63] width 11 height 11
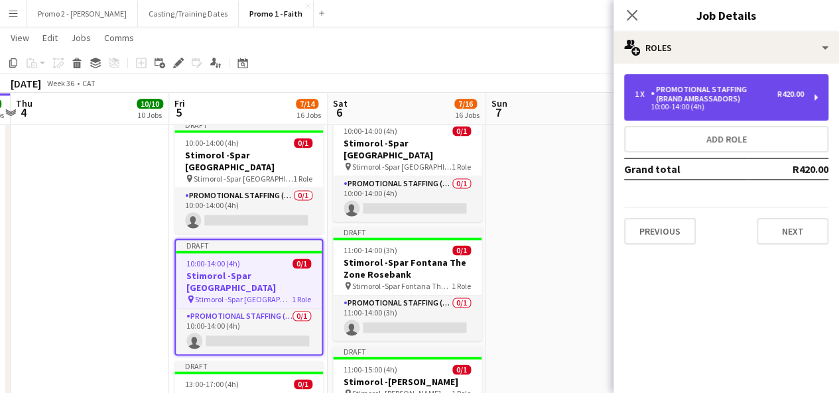
click at [786, 92] on div "R420.00" at bounding box center [791, 94] width 27 height 9
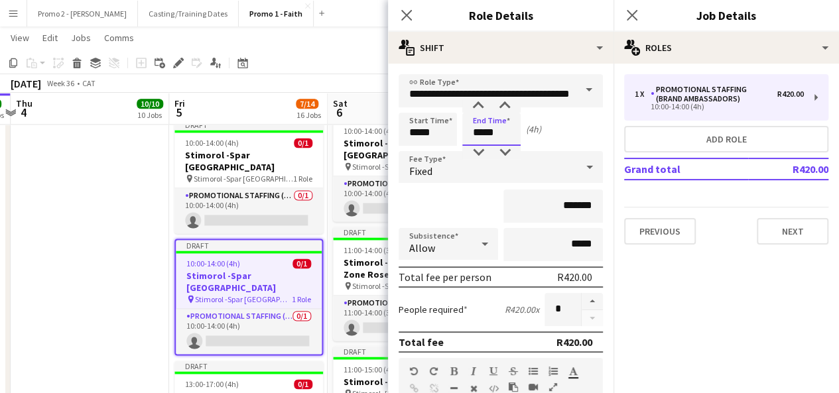
click at [482, 129] on input "*****" at bounding box center [491, 129] width 58 height 33
type input "*****"
click at [417, 133] on input "*****" at bounding box center [428, 129] width 58 height 33
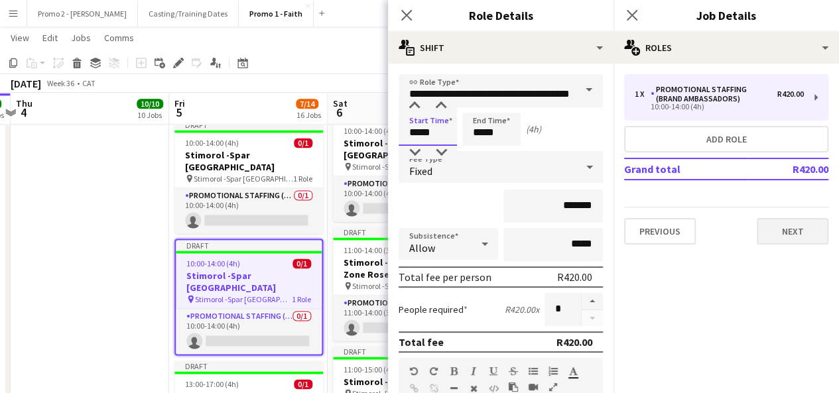
type input "*****"
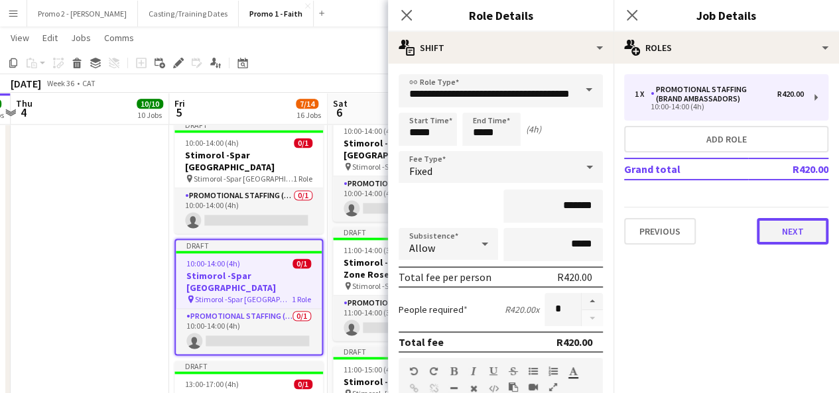
click at [784, 228] on button "Next" at bounding box center [793, 231] width 72 height 27
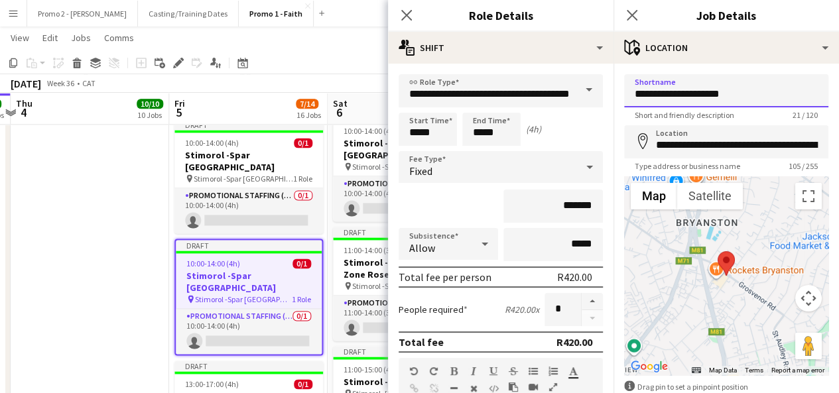
click at [749, 93] on input "**********" at bounding box center [726, 90] width 204 height 33
drag, startPoint x: 749, startPoint y: 93, endPoint x: 703, endPoint y: 98, distance: 46.7
click at [703, 98] on input "**********" at bounding box center [726, 90] width 204 height 33
type input "**********"
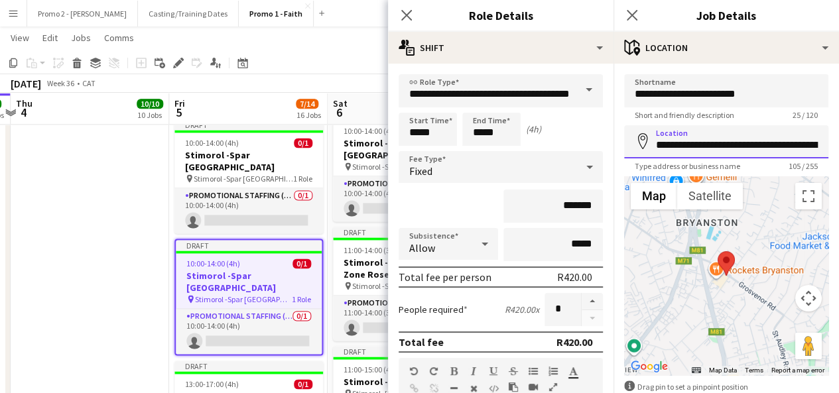
scroll to position [0, 338]
drag, startPoint x: 707, startPoint y: 143, endPoint x: 849, endPoint y: 177, distance: 146.1
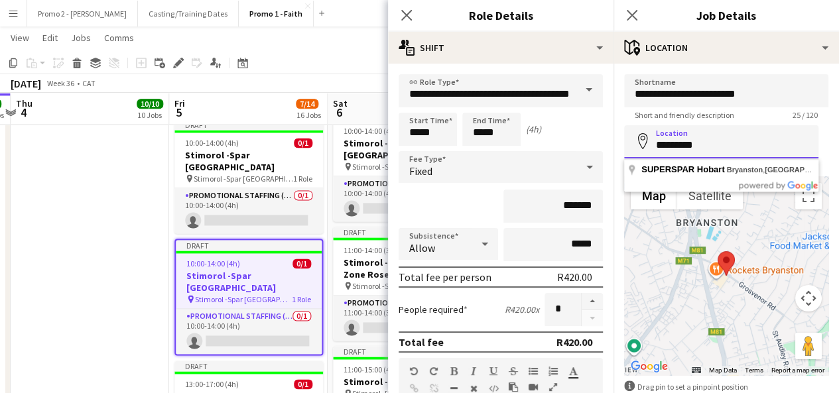
scroll to position [0, 0]
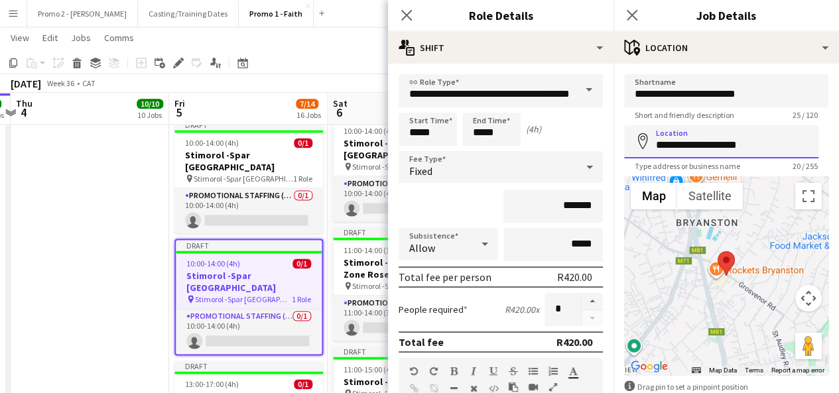
drag, startPoint x: 686, startPoint y: 146, endPoint x: 621, endPoint y: 140, distance: 65.3
click at [621, 140] on form "**********" at bounding box center [727, 266] width 226 height 384
type input "**********"
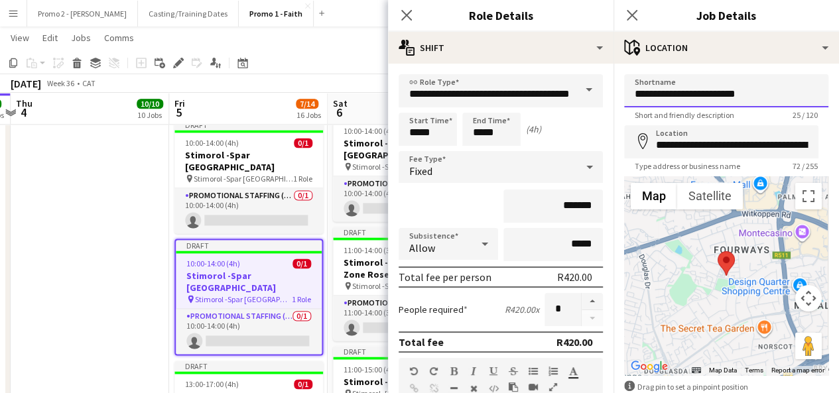
drag, startPoint x: 679, startPoint y: 91, endPoint x: 841, endPoint y: 90, distance: 161.9
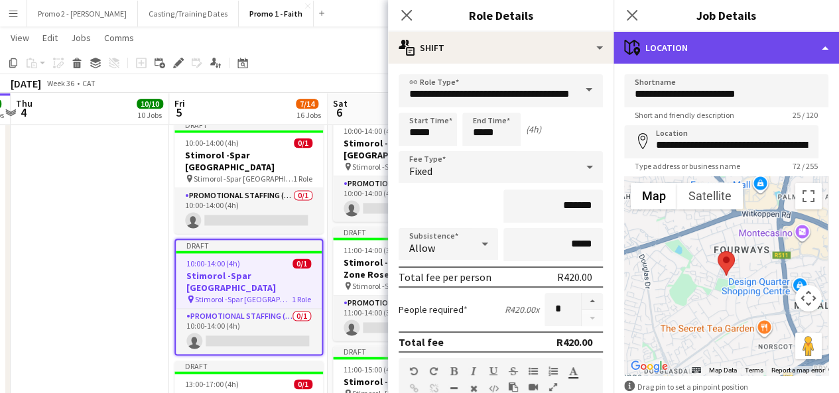
click at [713, 47] on div "maps-pin-1 Location" at bounding box center [727, 48] width 226 height 32
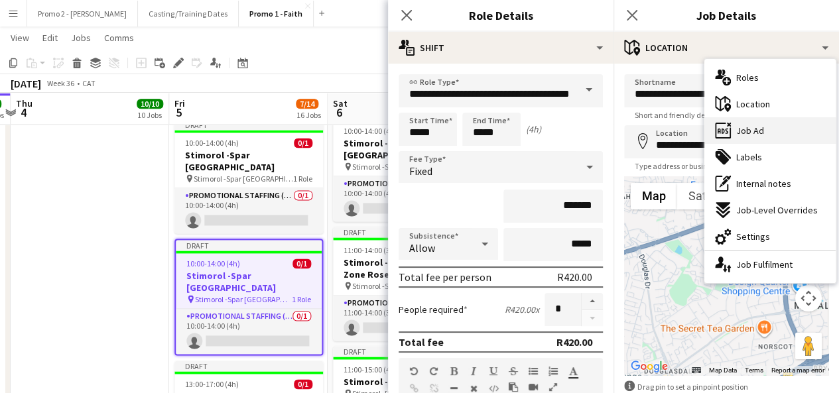
click at [782, 133] on div "ads-window Job Ad" at bounding box center [770, 130] width 131 height 27
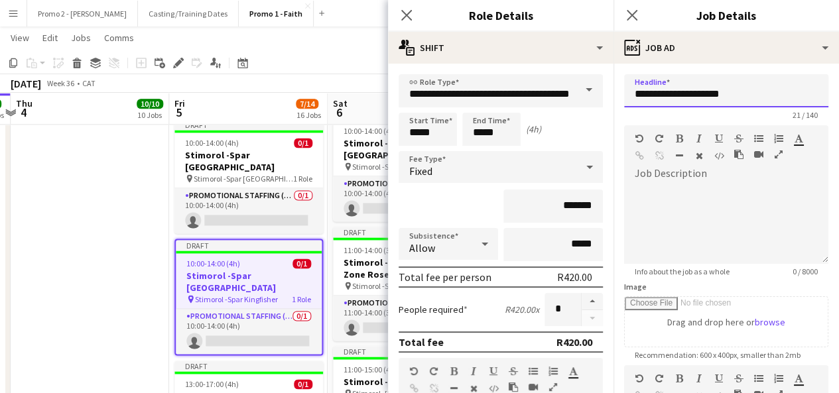
drag, startPoint x: 679, startPoint y: 94, endPoint x: 726, endPoint y: 89, distance: 46.7
click at [726, 89] on input "**********" at bounding box center [726, 90] width 204 height 33
drag, startPoint x: 734, startPoint y: 86, endPoint x: 679, endPoint y: 90, distance: 54.5
click at [679, 90] on input "**********" at bounding box center [726, 90] width 204 height 33
paste input "****"
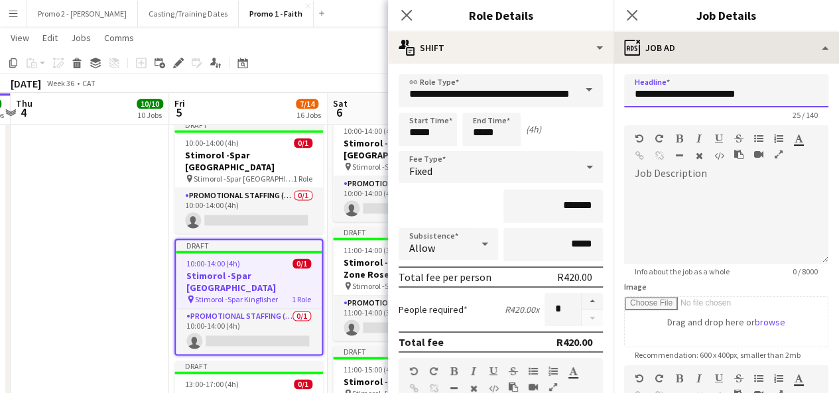
type input "**********"
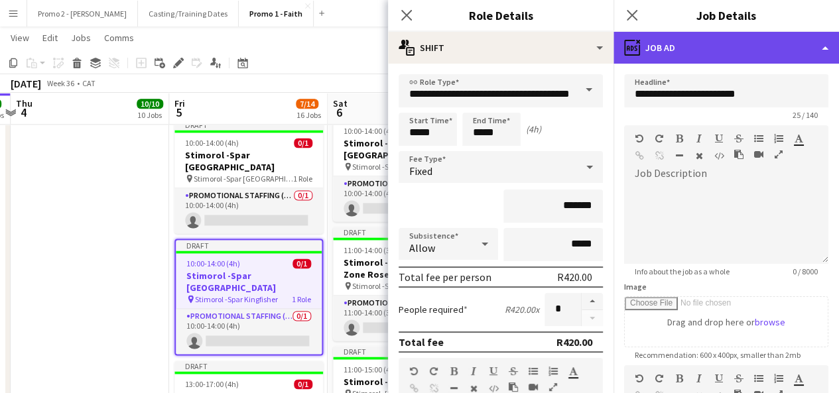
click at [713, 38] on div "ads-window Job Ad" at bounding box center [727, 48] width 226 height 32
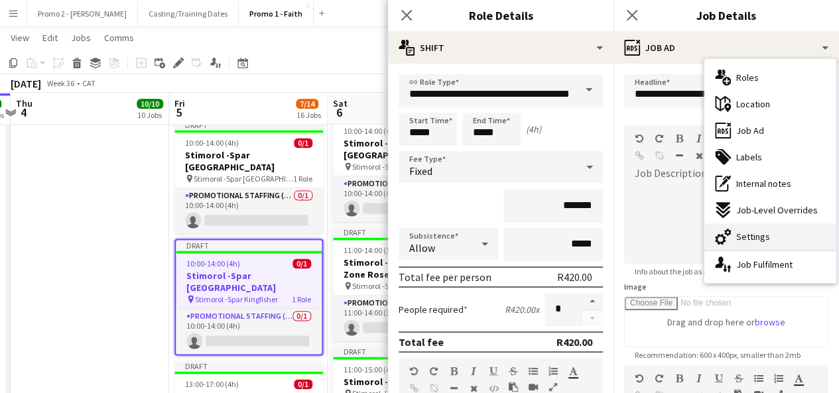
click at [756, 232] on span "Settings" at bounding box center [754, 237] width 34 height 12
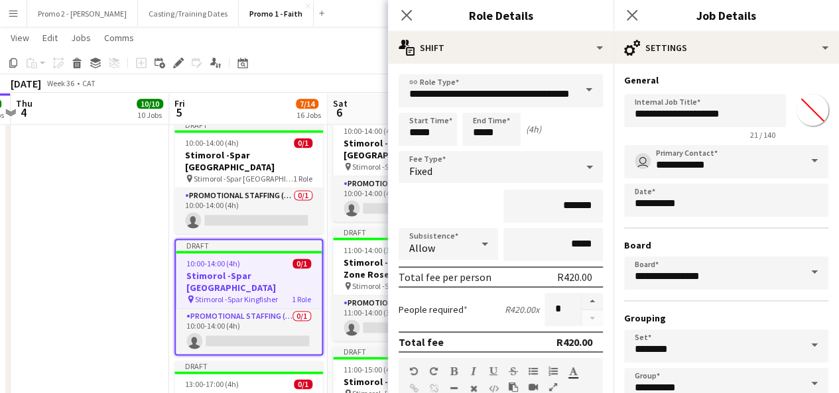
type input "*******"
drag, startPoint x: 679, startPoint y: 112, endPoint x: 796, endPoint y: 100, distance: 118.1
click at [796, 100] on div "**********" at bounding box center [726, 114] width 204 height 51
paste input "****"
type input "**********"
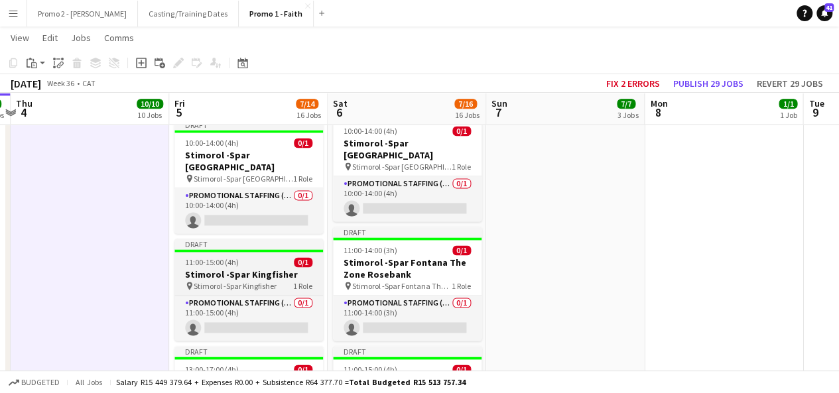
click at [232, 257] on span "11:00-15:00 (4h)" at bounding box center [212, 262] width 54 height 10
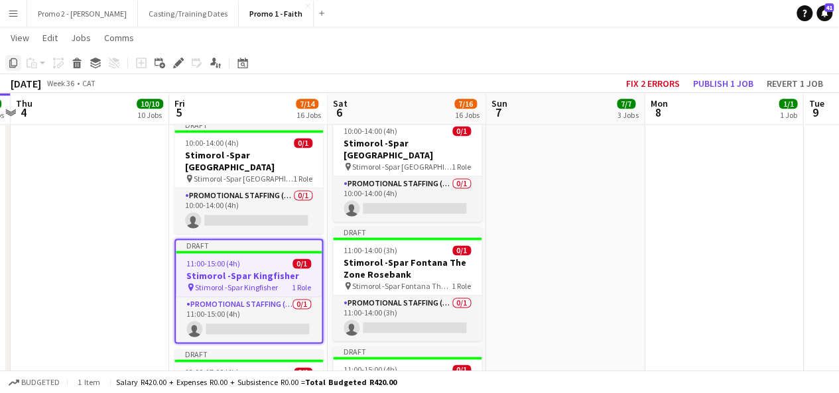
click at [15, 62] on icon "Copy" at bounding box center [13, 63] width 11 height 11
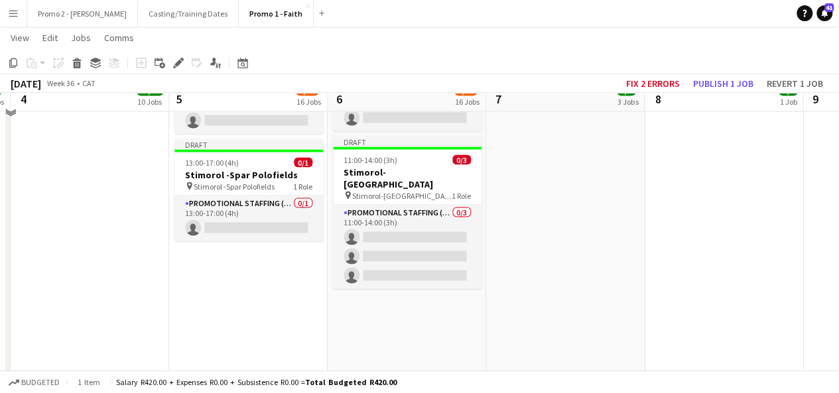
scroll to position [1194, 0]
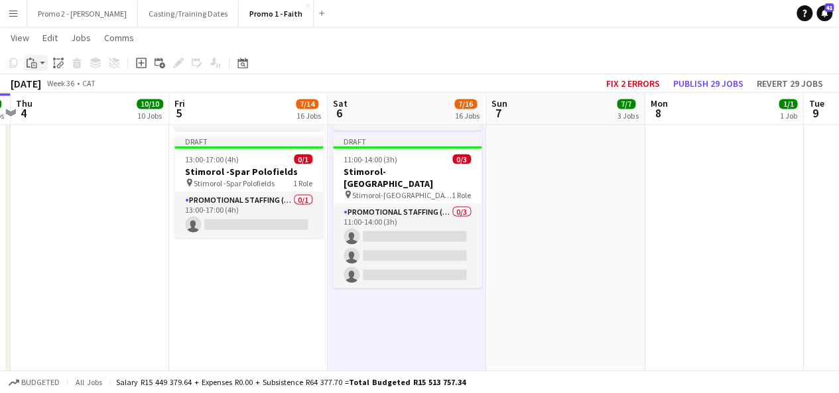
click at [42, 66] on app-action-btn "Paste" at bounding box center [36, 63] width 24 height 16
click at [55, 106] on link "Paste with crew Ctrl+Shift+V" at bounding box center [97, 111] width 125 height 12
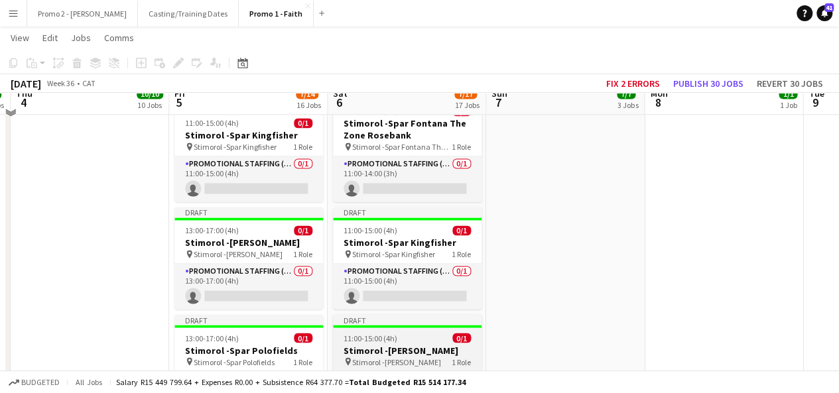
scroll to position [982, 0]
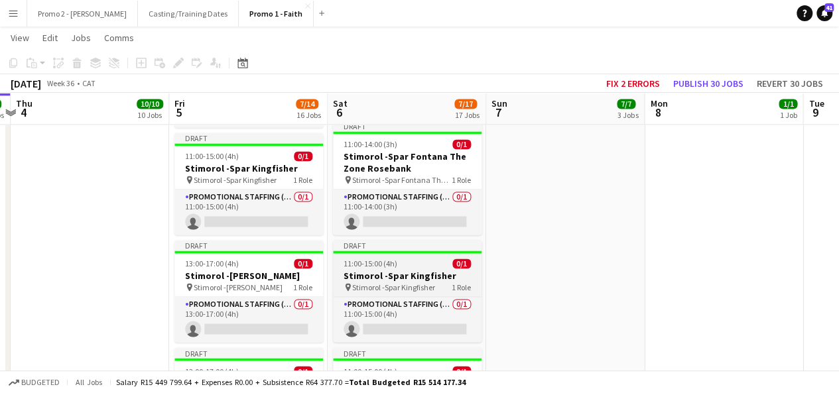
click at [388, 259] on span "11:00-15:00 (4h)" at bounding box center [371, 264] width 54 height 10
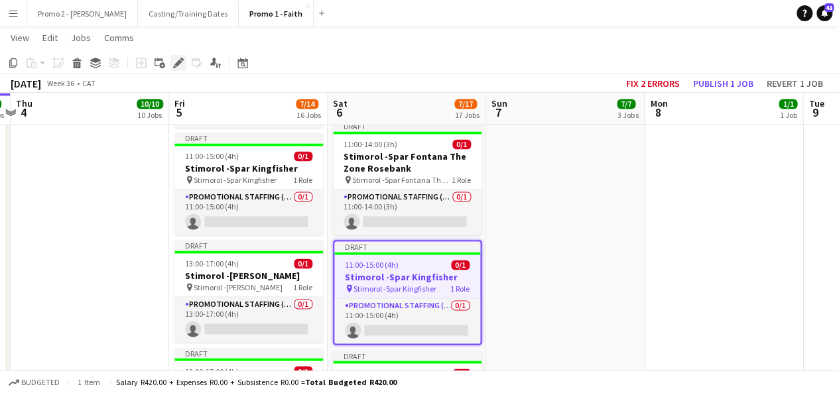
click at [184, 61] on div "Edit" at bounding box center [179, 63] width 16 height 16
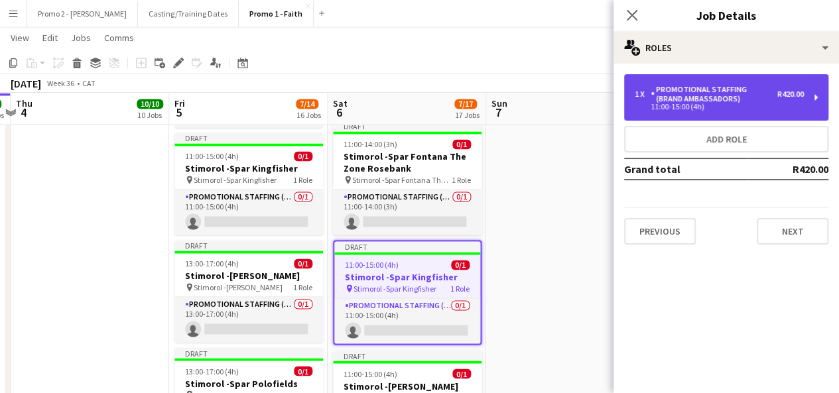
click at [712, 101] on div "Promotional Staffing (Brand Ambassadors)" at bounding box center [714, 94] width 127 height 19
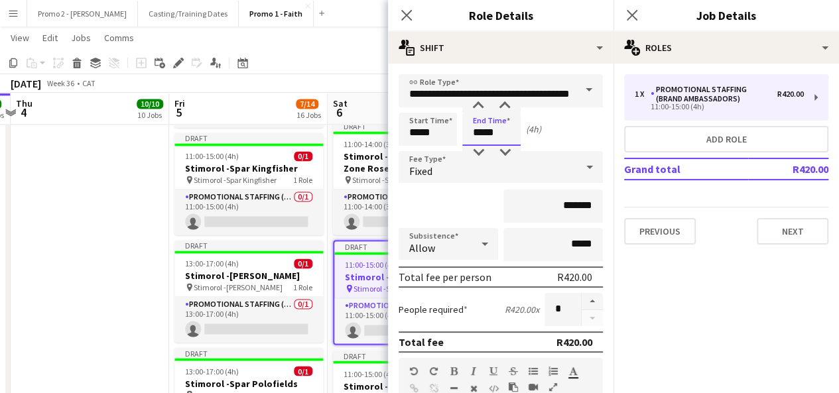
click at [482, 132] on input "*****" at bounding box center [491, 129] width 58 height 33
type input "*****"
click at [418, 132] on input "*****" at bounding box center [428, 129] width 58 height 33
type input "*****"
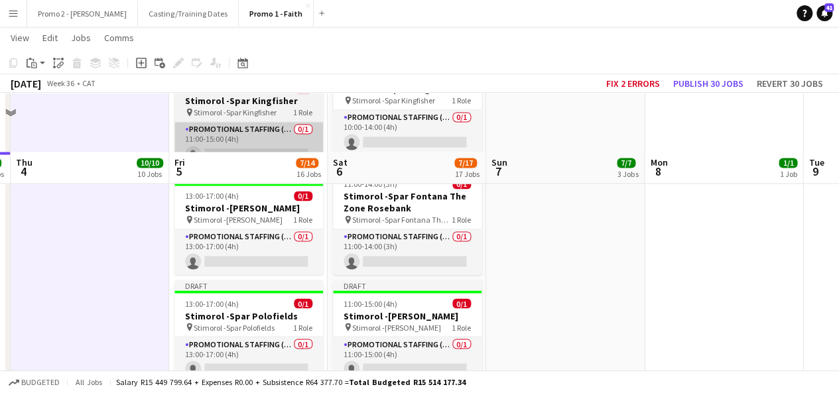
scroll to position [1168, 0]
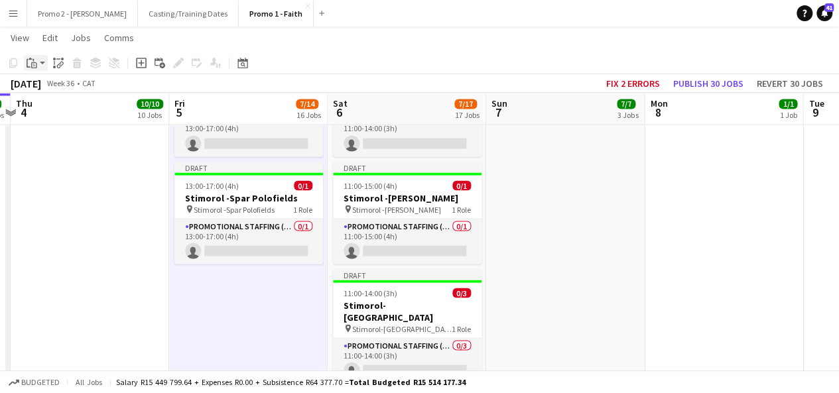
click at [44, 63] on app-action-btn "Paste" at bounding box center [36, 63] width 24 height 16
click at [58, 113] on link "Paste with crew Ctrl+Shift+V" at bounding box center [97, 111] width 125 height 12
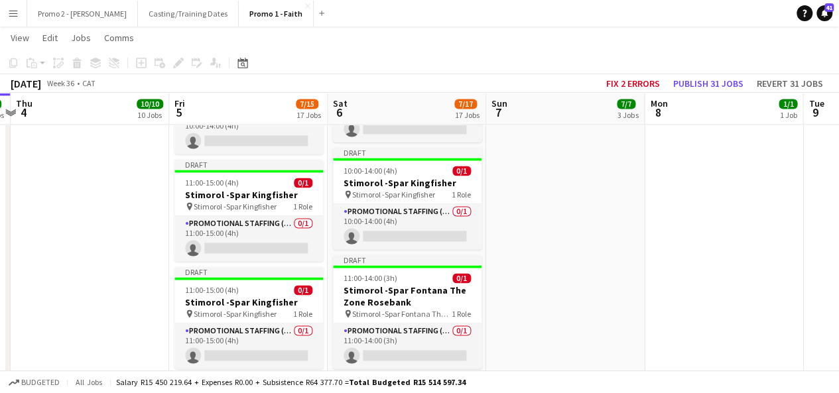
scroll to position [955, 0]
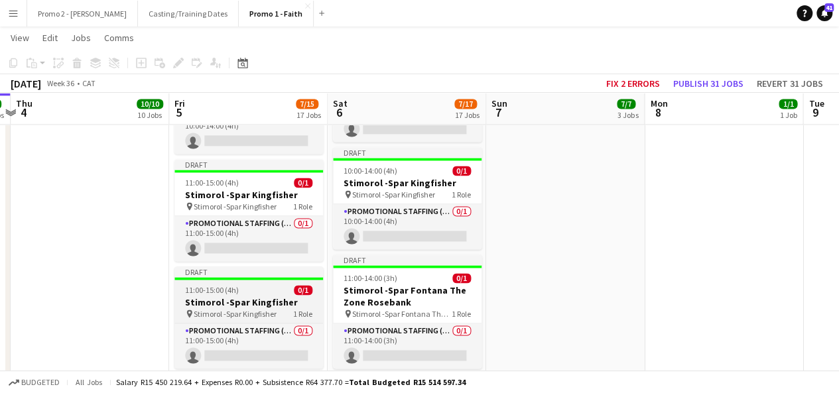
click at [220, 297] on h3 "Stimorol -Spar Kingfisher" at bounding box center [249, 303] width 149 height 12
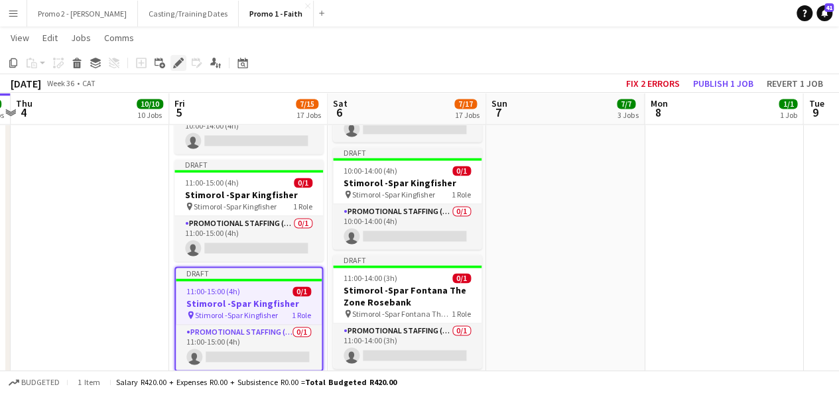
click at [181, 66] on icon "Edit" at bounding box center [178, 63] width 11 height 11
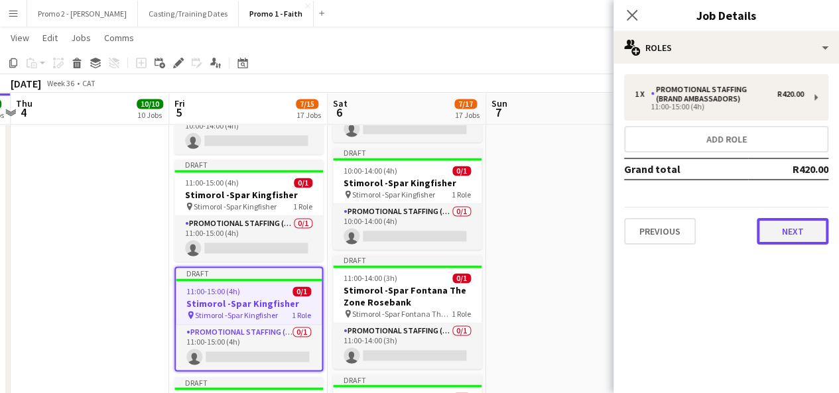
click at [810, 230] on button "Next" at bounding box center [793, 231] width 72 height 27
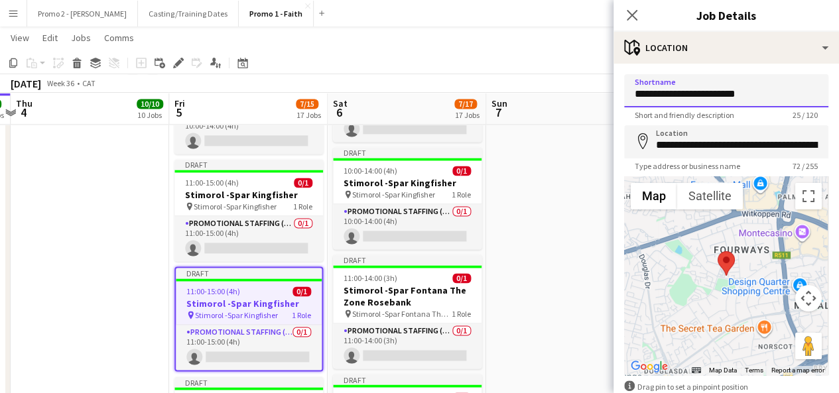
drag, startPoint x: 701, startPoint y: 92, endPoint x: 849, endPoint y: 93, distance: 148.0
type input "**********"
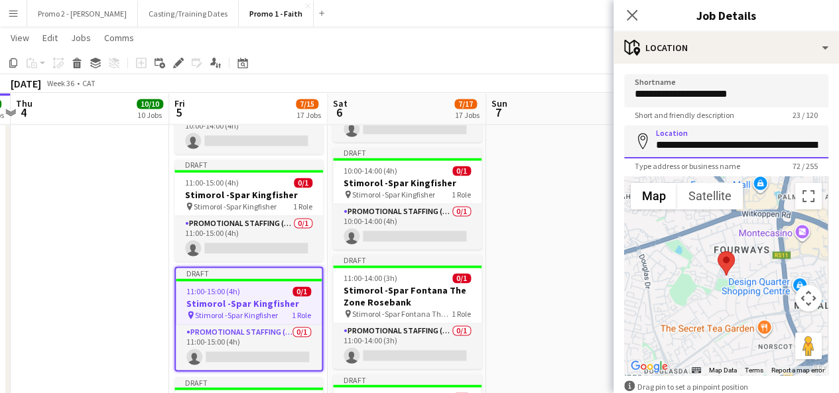
scroll to position [0, 166]
drag, startPoint x: 682, startPoint y: 145, endPoint x: 849, endPoint y: 156, distance: 166.9
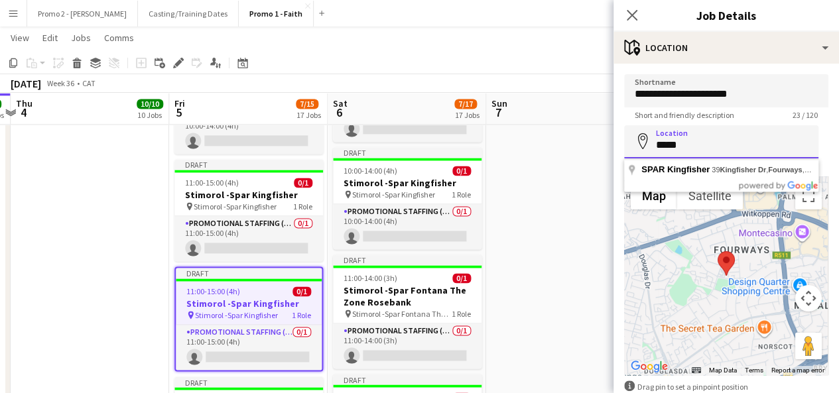
scroll to position [0, 0]
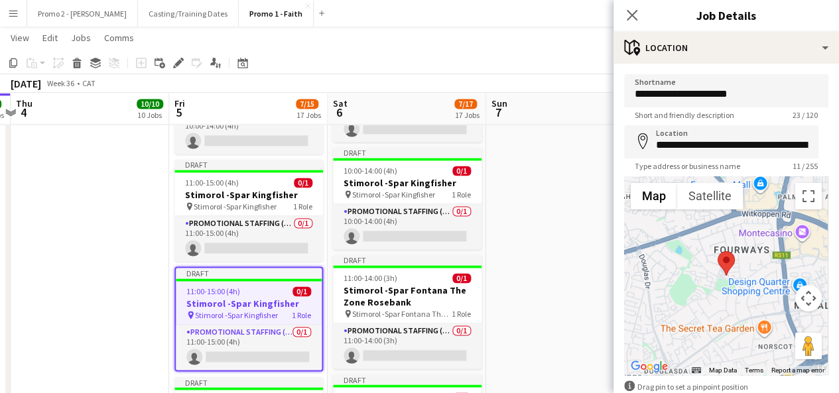
type input "**********"
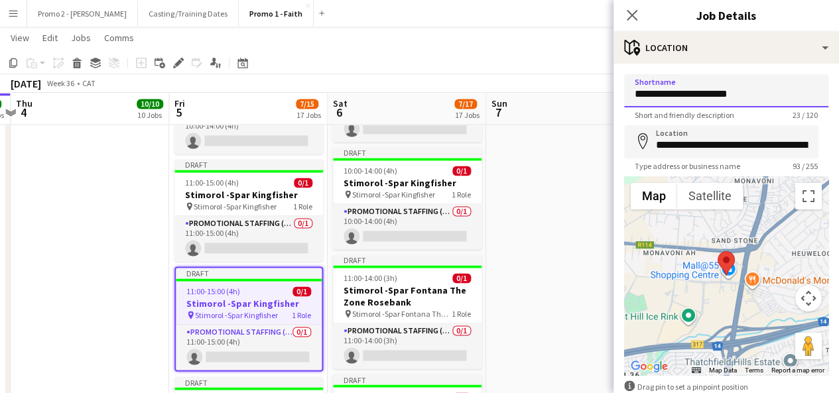
drag, startPoint x: 756, startPoint y: 92, endPoint x: 681, endPoint y: 89, distance: 75.7
click at [681, 89] on input "**********" at bounding box center [726, 90] width 204 height 33
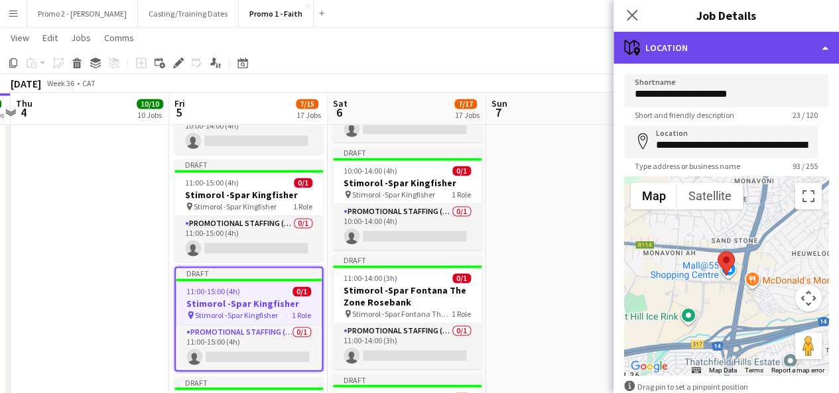
click at [709, 54] on div "maps-pin-1 Location" at bounding box center [727, 48] width 226 height 32
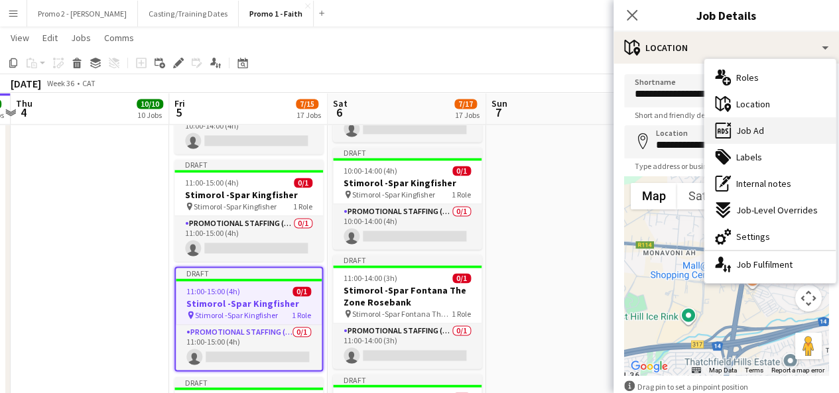
click at [803, 129] on div "ads-window Job Ad" at bounding box center [770, 130] width 131 height 27
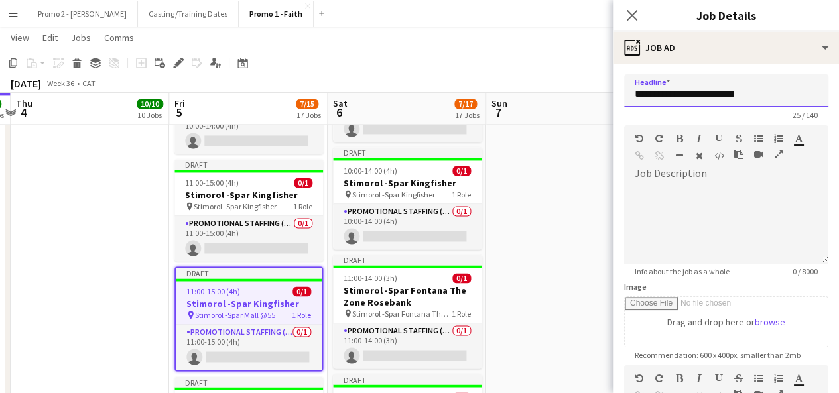
drag, startPoint x: 678, startPoint y: 94, endPoint x: 799, endPoint y: 97, distance: 120.8
click at [799, 97] on input "**********" at bounding box center [726, 90] width 204 height 33
paste input "text"
type input "**********"
drag, startPoint x: 752, startPoint y: 94, endPoint x: 679, endPoint y: 92, distance: 72.4
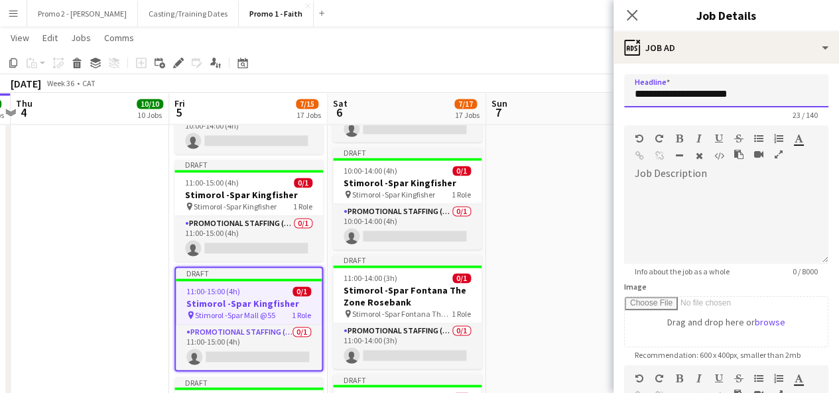
click at [679, 92] on input "**********" at bounding box center [726, 90] width 204 height 33
drag, startPoint x: 677, startPoint y: 94, endPoint x: 849, endPoint y: 92, distance: 171.9
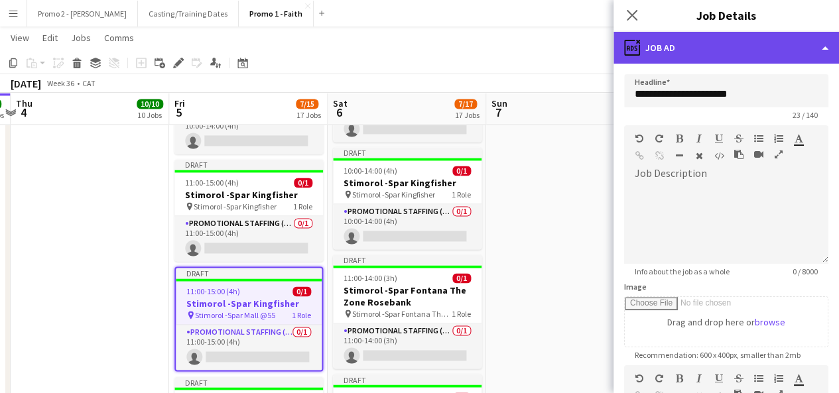
click at [687, 48] on div "ads-window Job Ad" at bounding box center [727, 48] width 226 height 32
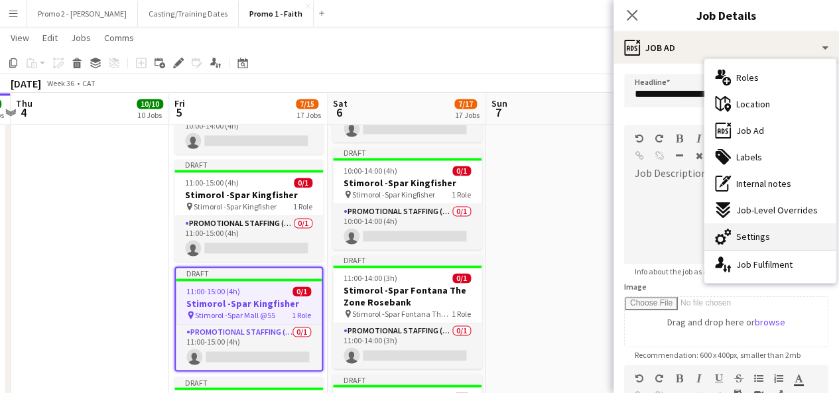
click at [766, 233] on span "Settings" at bounding box center [754, 237] width 34 height 12
type input "*******"
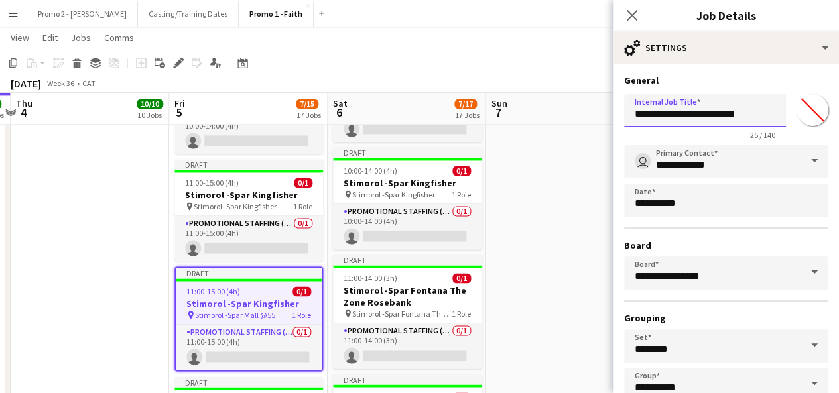
drag, startPoint x: 679, startPoint y: 113, endPoint x: 783, endPoint y: 120, distance: 103.8
click at [783, 120] on div "**********" at bounding box center [726, 114] width 204 height 51
paste input "text"
type input "**********"
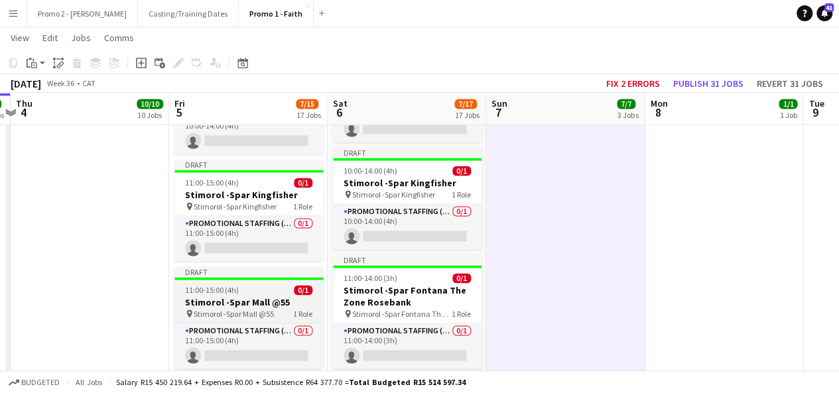
click at [221, 281] on app-job-card "Draft 11:00-15:00 (4h) 0/1 Stimorol -Spar Mall @55 pin Stimorol -Spar Mall @55 …" at bounding box center [249, 318] width 149 height 102
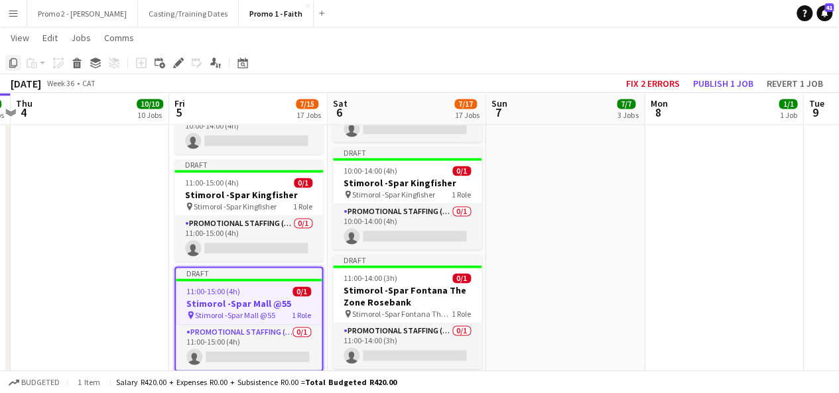
click at [16, 63] on icon "Copy" at bounding box center [13, 63] width 11 height 11
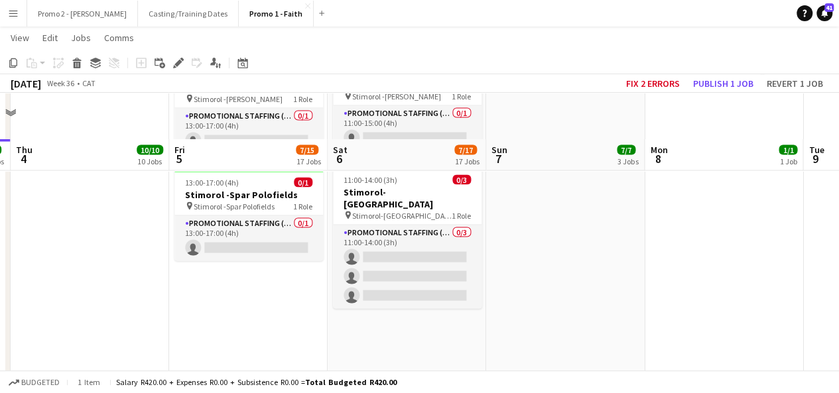
scroll to position [1327, 0]
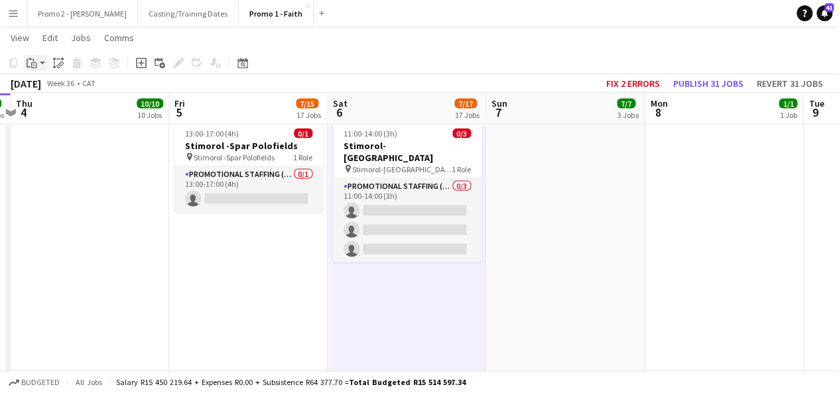
click at [38, 66] on div "Paste" at bounding box center [32, 63] width 16 height 16
click at [49, 111] on link "Paste with crew Ctrl+Shift+V" at bounding box center [97, 111] width 125 height 12
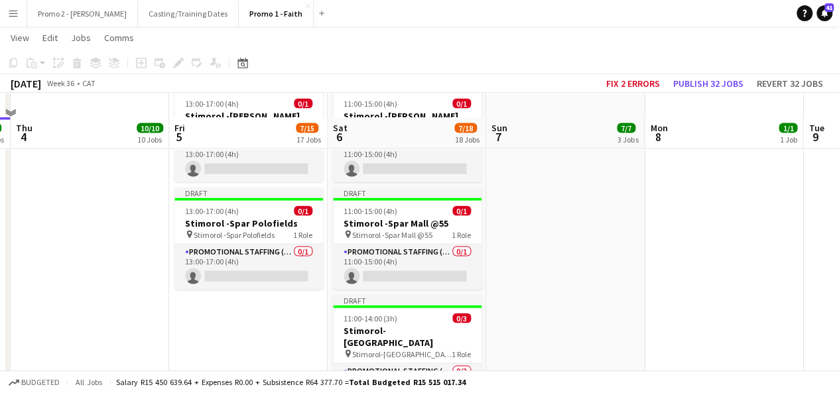
scroll to position [1247, 0]
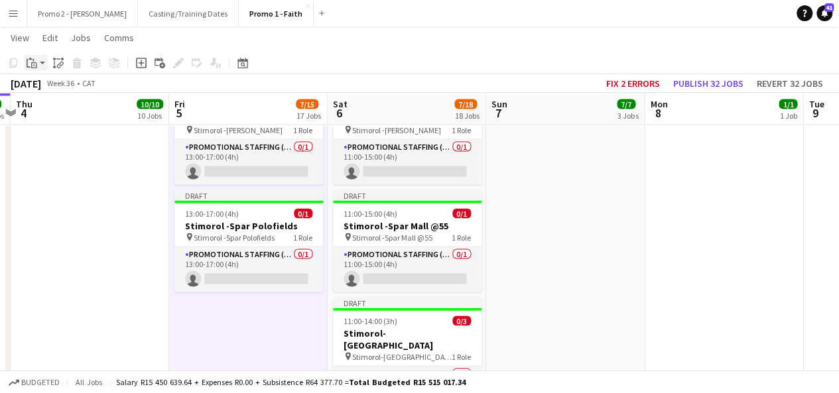
click at [45, 63] on app-action-btn "Paste" at bounding box center [36, 63] width 24 height 16
click at [70, 110] on link "Paste with crew Ctrl+Shift+V" at bounding box center [97, 111] width 125 height 12
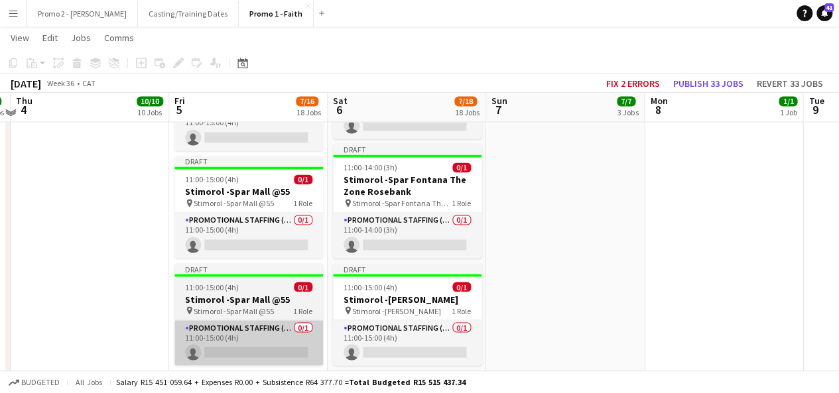
scroll to position [1062, 0]
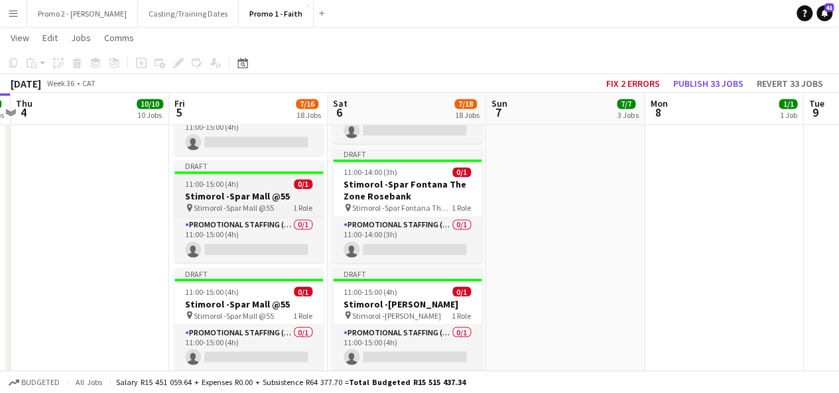
click at [200, 179] on span "11:00-15:00 (4h)" at bounding box center [212, 184] width 54 height 10
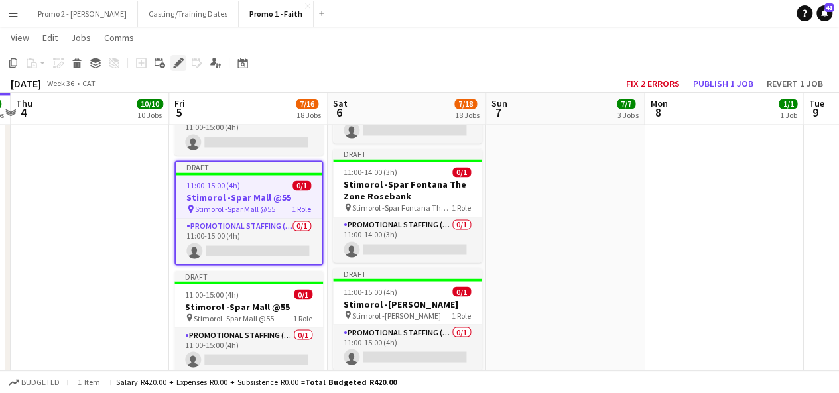
click at [175, 60] on icon "Edit" at bounding box center [178, 63] width 11 height 11
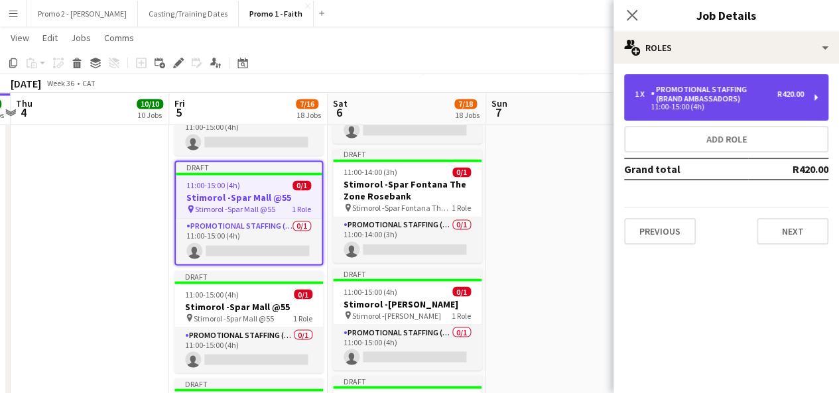
click at [776, 107] on div "11:00-15:00 (4h)" at bounding box center [719, 107] width 169 height 7
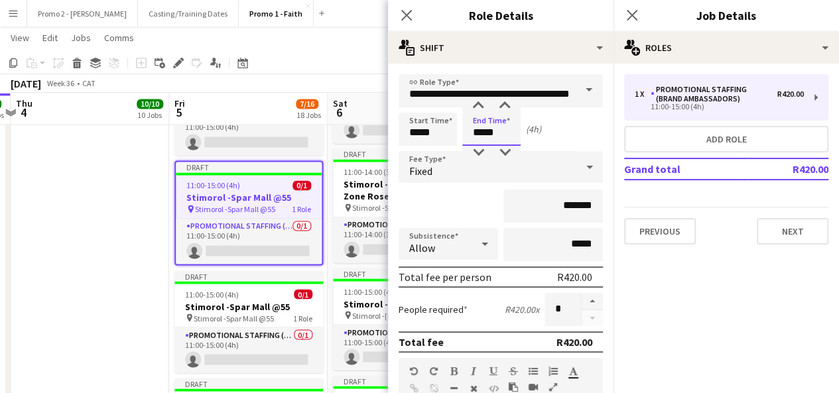
click at [485, 133] on input "*****" at bounding box center [491, 129] width 58 height 33
click at [482, 132] on input "*****" at bounding box center [491, 129] width 58 height 33
type input "*****"
drag, startPoint x: 419, startPoint y: 133, endPoint x: 399, endPoint y: 133, distance: 19.3
click at [399, 133] on input "*****" at bounding box center [428, 129] width 58 height 33
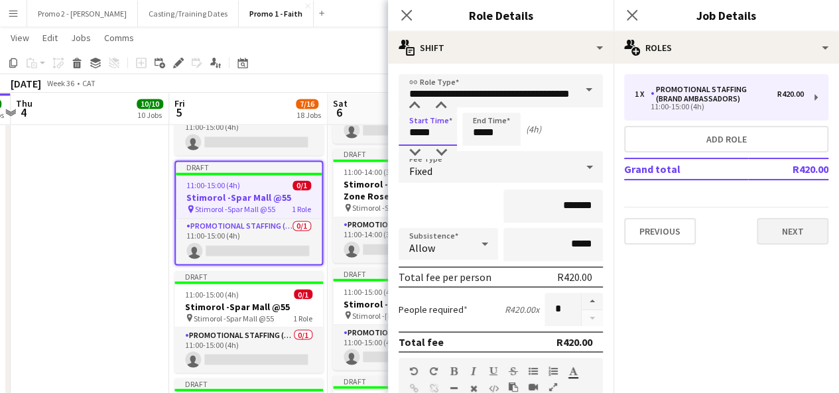
type input "*****"
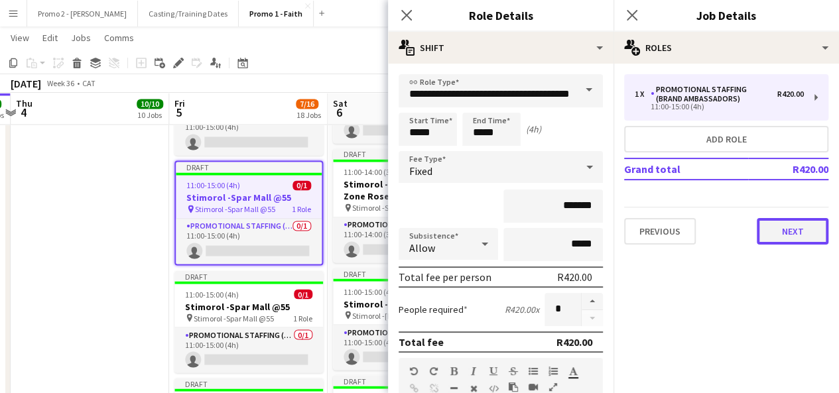
click at [776, 230] on button "Next" at bounding box center [793, 231] width 72 height 27
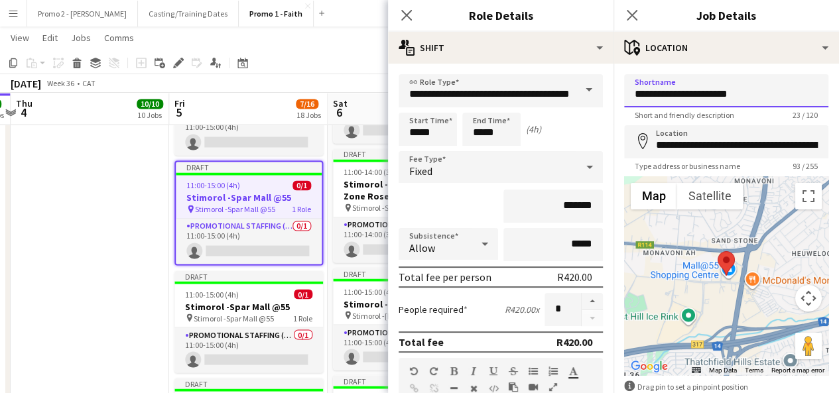
drag, startPoint x: 678, startPoint y: 94, endPoint x: 785, endPoint y: 95, distance: 106.8
click at [785, 95] on input "**********" at bounding box center [726, 90] width 204 height 33
type input "**********"
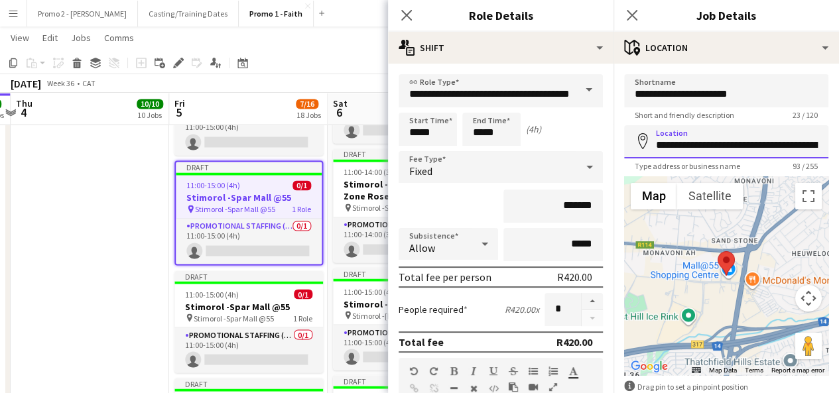
scroll to position [0, 272]
drag, startPoint x: 656, startPoint y: 145, endPoint x: 849, endPoint y: 139, distance: 192.5
type input "**********"
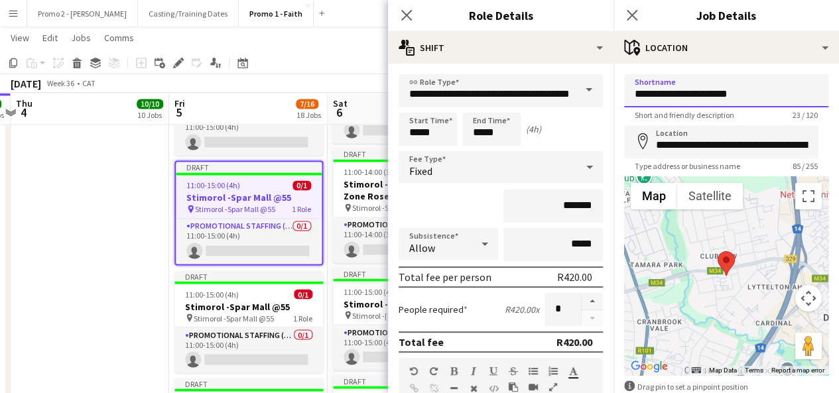
drag, startPoint x: 748, startPoint y: 94, endPoint x: 680, endPoint y: 95, distance: 67.7
click at [680, 95] on input "**********" at bounding box center [726, 90] width 204 height 33
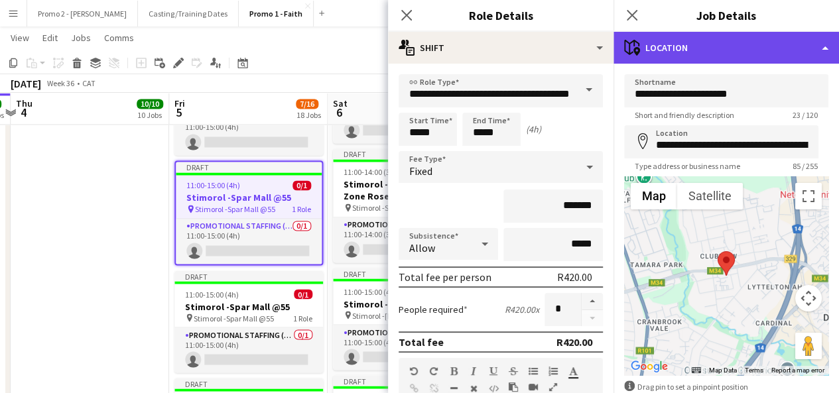
click at [691, 39] on div "maps-pin-1 Location" at bounding box center [727, 48] width 226 height 32
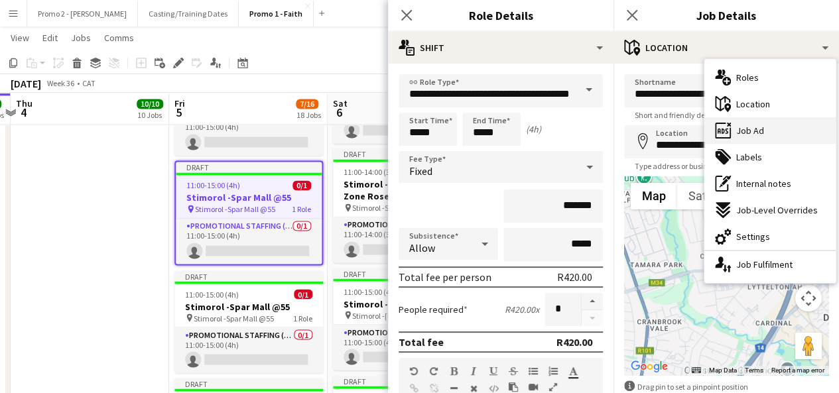
click at [777, 130] on div "ads-window Job Ad" at bounding box center [770, 130] width 131 height 27
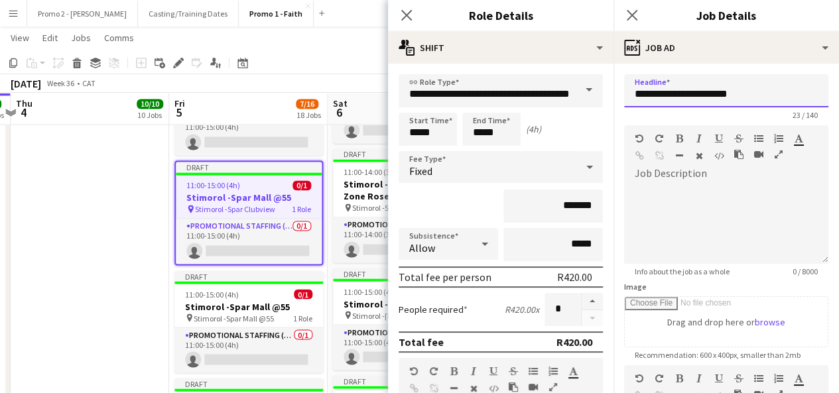
drag, startPoint x: 679, startPoint y: 95, endPoint x: 762, endPoint y: 106, distance: 84.4
click at [762, 106] on input "**********" at bounding box center [726, 90] width 204 height 33
paste input "text"
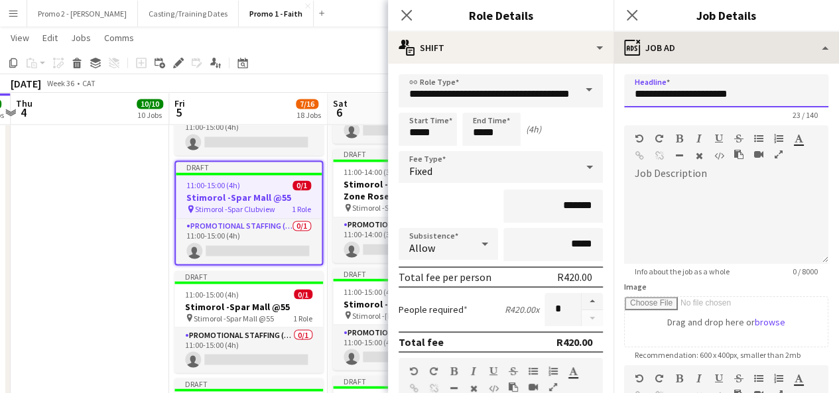
type input "**********"
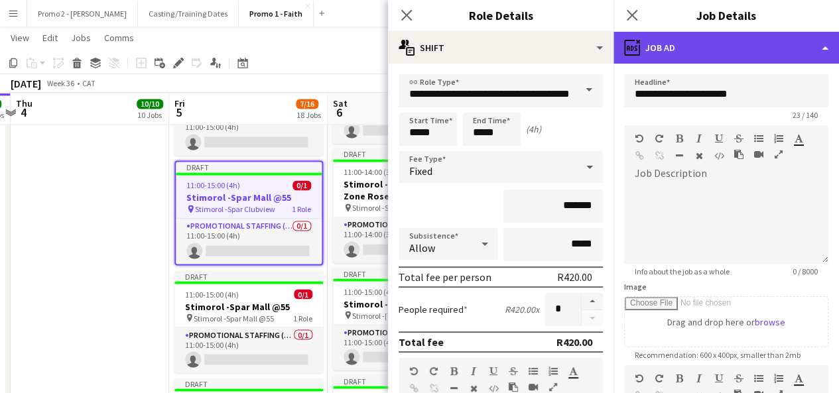
click at [698, 46] on div "ads-window Job Ad" at bounding box center [727, 48] width 226 height 32
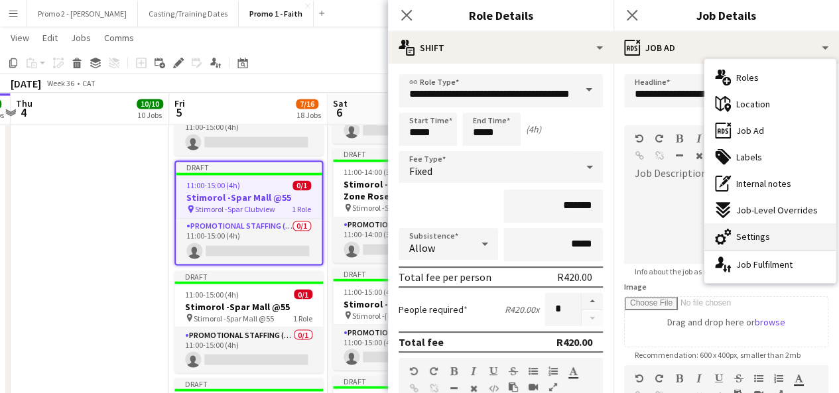
click at [782, 246] on div "cog-double-3 Settings" at bounding box center [770, 237] width 131 height 27
type input "*******"
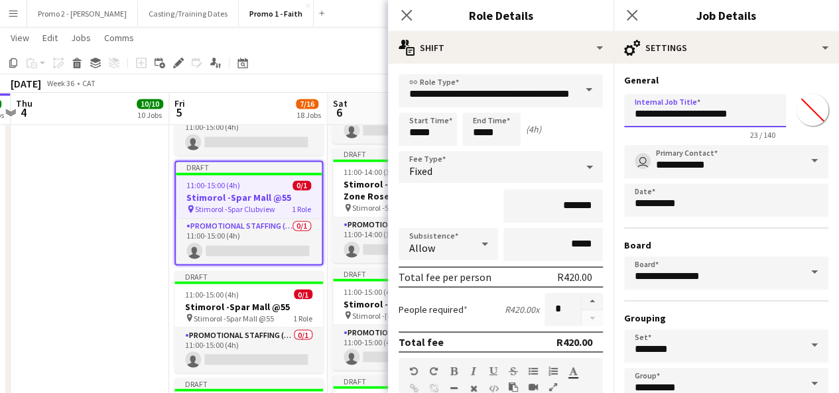
drag, startPoint x: 679, startPoint y: 113, endPoint x: 827, endPoint y: 113, distance: 147.3
click at [827, 113] on form "**********" at bounding box center [727, 269] width 226 height 391
paste input "text"
type input "**********"
click at [350, 78] on div "[DATE] Week 36 • CAT Fix 2 errors Publish 1 job Revert 1 job" at bounding box center [419, 83] width 839 height 19
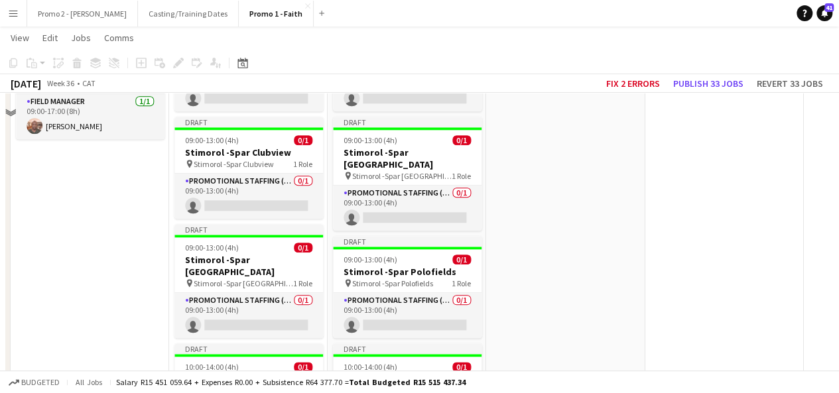
scroll to position [531, 0]
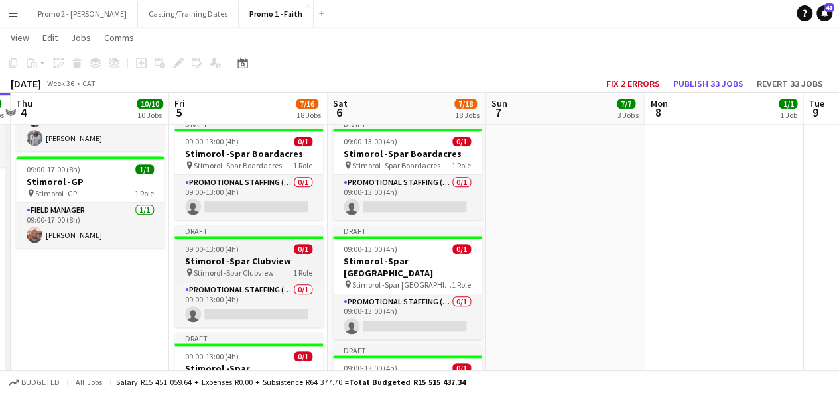
click at [213, 246] on span "09:00-13:00 (4h)" at bounding box center [212, 249] width 54 height 10
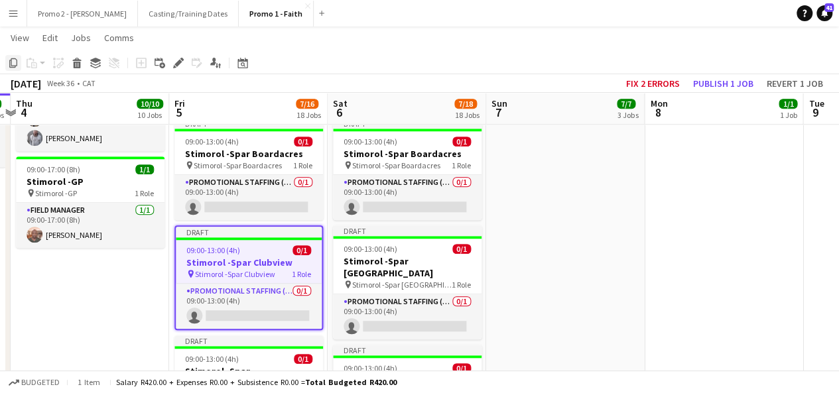
click at [15, 64] on icon "Copy" at bounding box center [13, 63] width 11 height 11
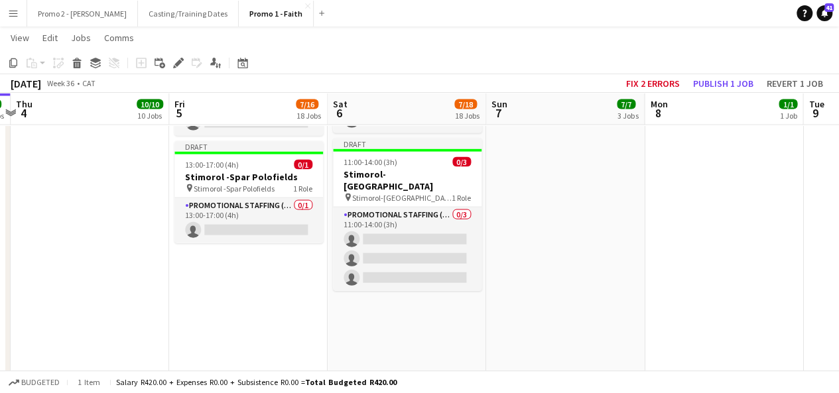
scroll to position [1407, 0]
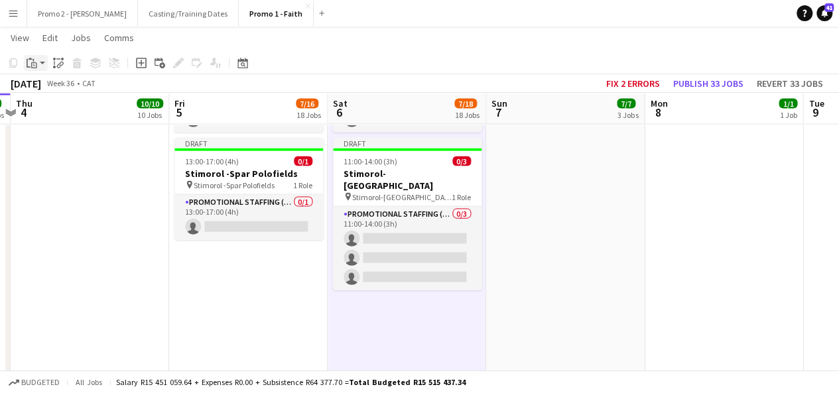
click at [44, 62] on app-action-btn "Paste" at bounding box center [36, 63] width 24 height 16
click at [57, 107] on link "Paste with crew Ctrl+Shift+V" at bounding box center [97, 111] width 125 height 12
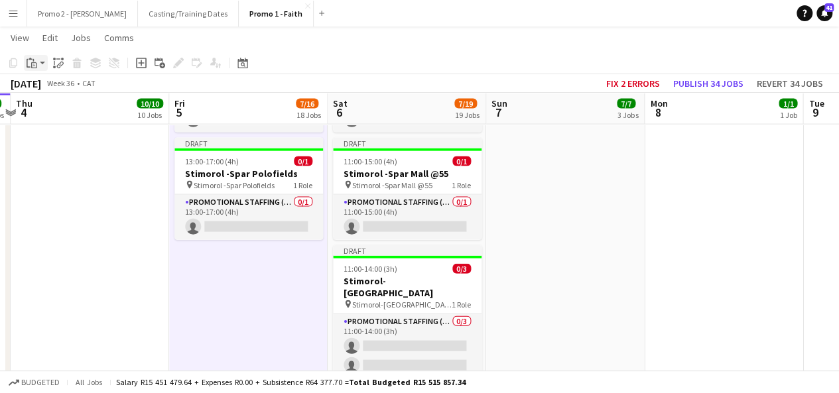
click at [41, 60] on app-action-btn "Paste" at bounding box center [36, 63] width 24 height 16
click at [57, 107] on link "Paste with crew Ctrl+Shift+V" at bounding box center [97, 111] width 125 height 12
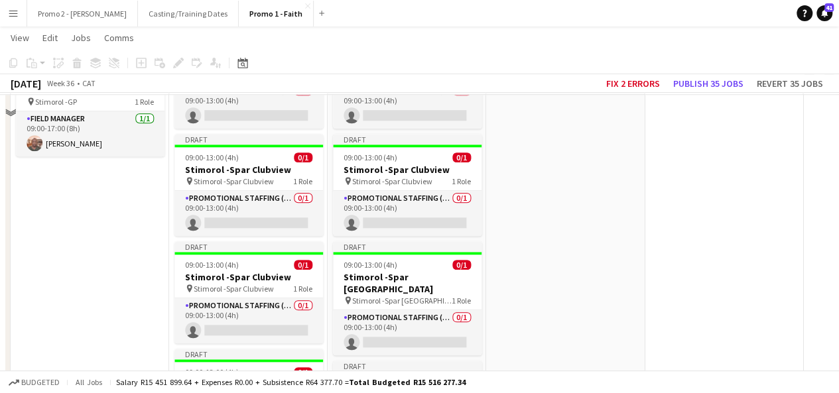
scroll to position [584, 0]
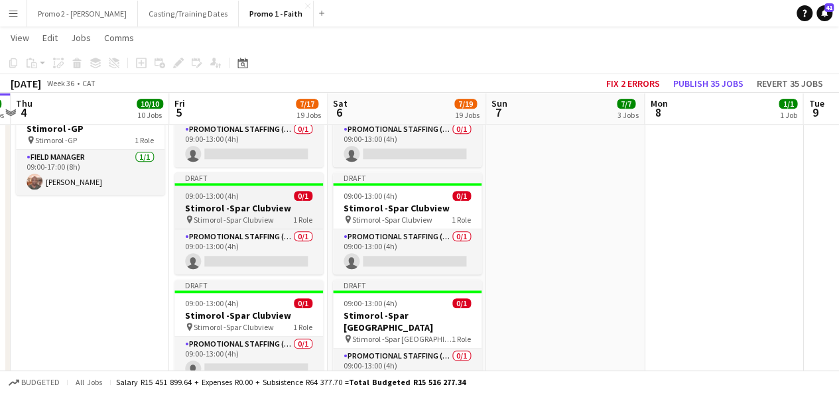
click at [220, 206] on h3 "Stimorol -Spar Clubview" at bounding box center [249, 208] width 149 height 12
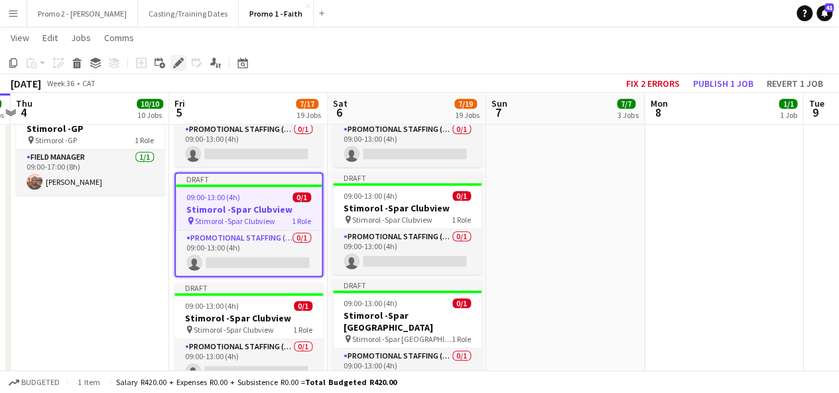
click at [180, 64] on icon "Edit" at bounding box center [178, 63] width 11 height 11
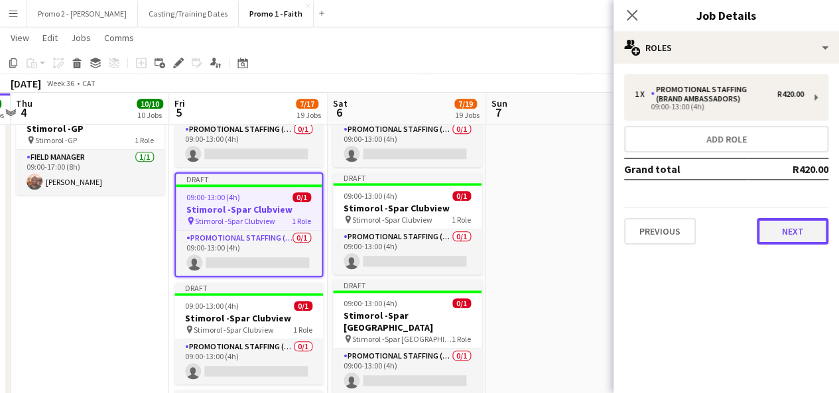
click at [806, 228] on button "Next" at bounding box center [793, 231] width 72 height 27
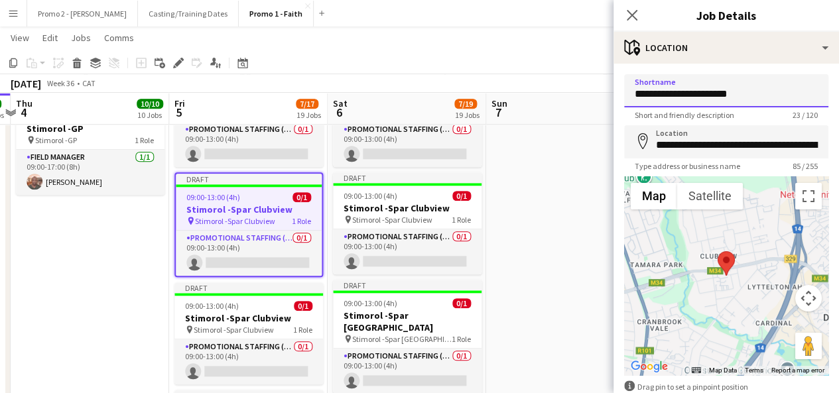
drag, startPoint x: 701, startPoint y: 92, endPoint x: 789, endPoint y: 90, distance: 87.6
click at [789, 90] on input "**********" at bounding box center [726, 90] width 204 height 33
type input "**********"
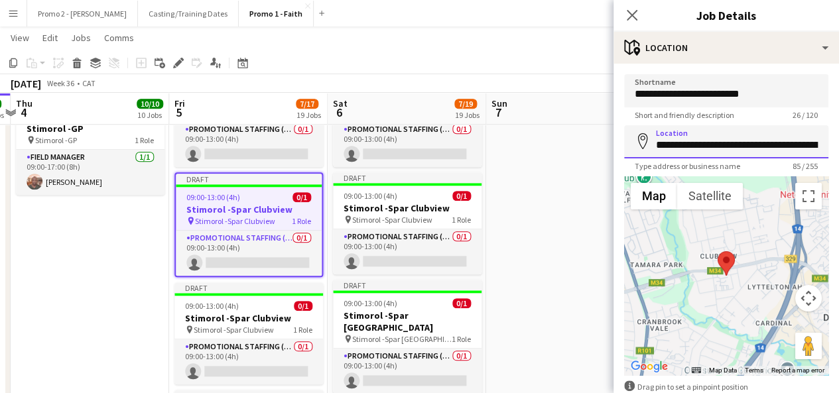
scroll to position [0, 225]
drag, startPoint x: 679, startPoint y: 145, endPoint x: 849, endPoint y: 120, distance: 171.1
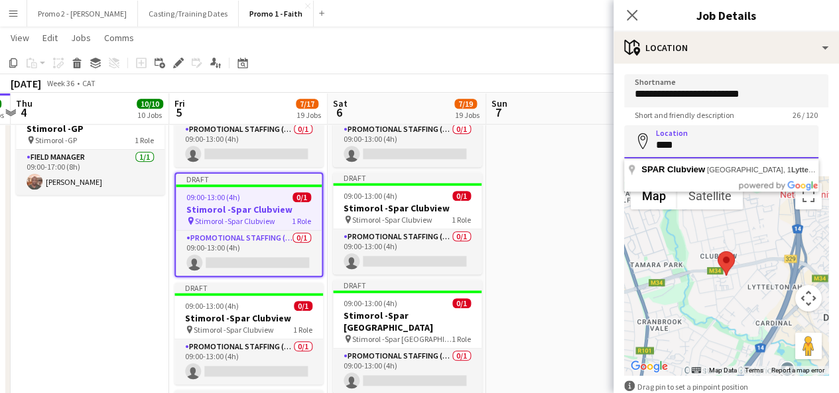
scroll to position [0, 0]
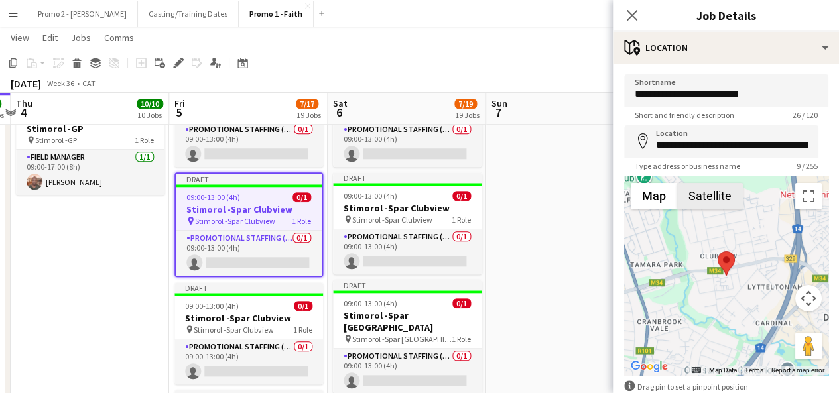
type input "**********"
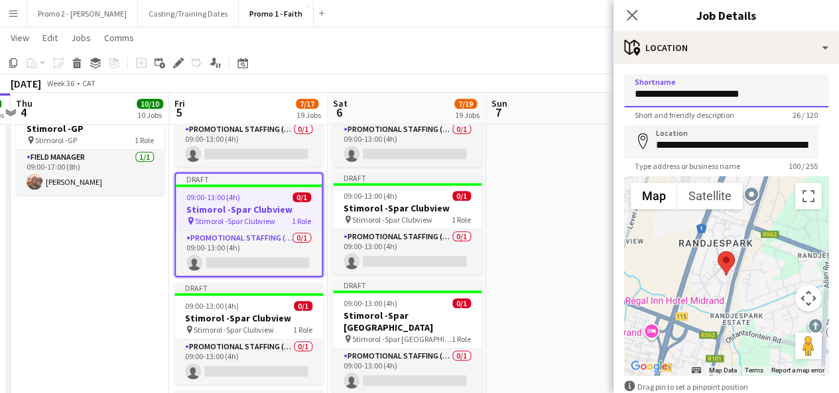
drag, startPoint x: 759, startPoint y: 95, endPoint x: 678, endPoint y: 95, distance: 81.0
click at [678, 95] on input "**********" at bounding box center [726, 90] width 204 height 33
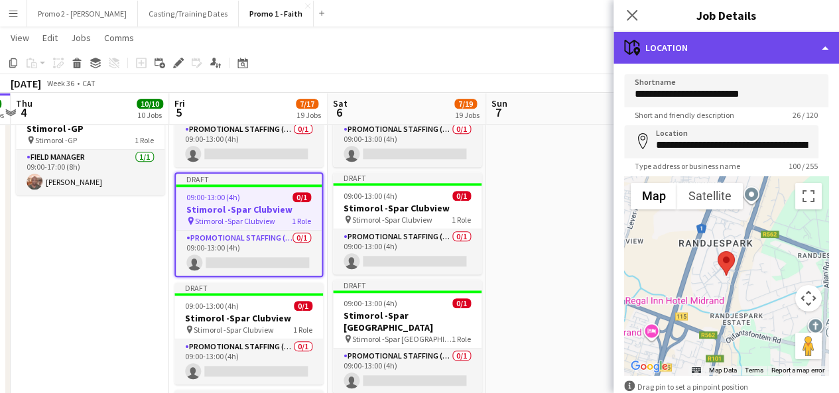
click at [707, 54] on div "maps-pin-1 Location" at bounding box center [727, 48] width 226 height 32
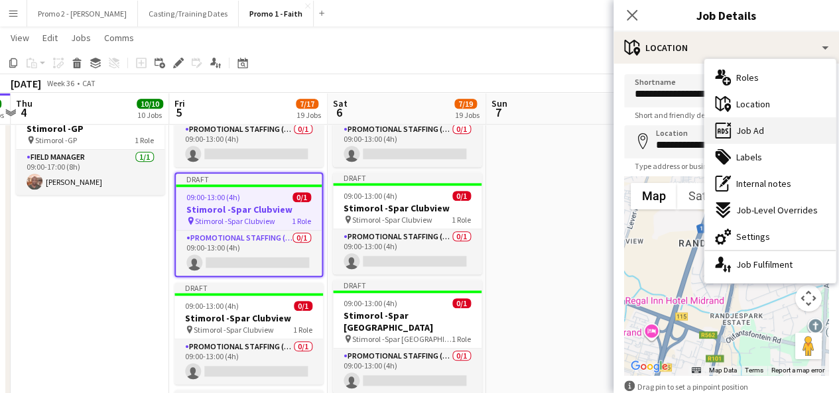
click at [779, 139] on div "ads-window Job Ad" at bounding box center [770, 130] width 131 height 27
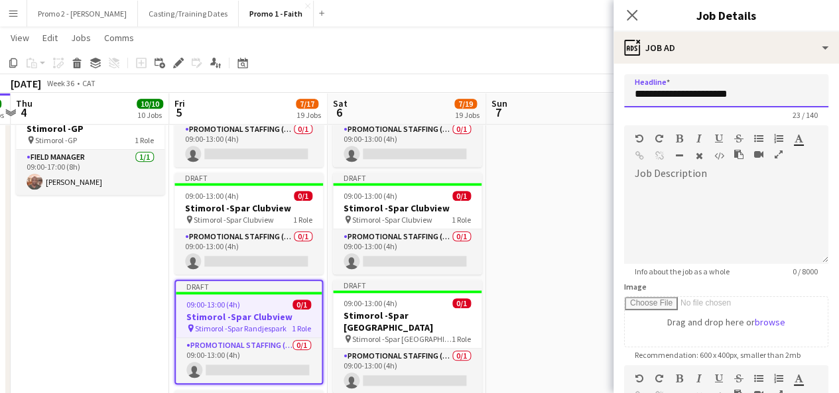
drag, startPoint x: 678, startPoint y: 94, endPoint x: 800, endPoint y: 86, distance: 122.3
click at [800, 86] on input "**********" at bounding box center [726, 90] width 204 height 33
paste input "***"
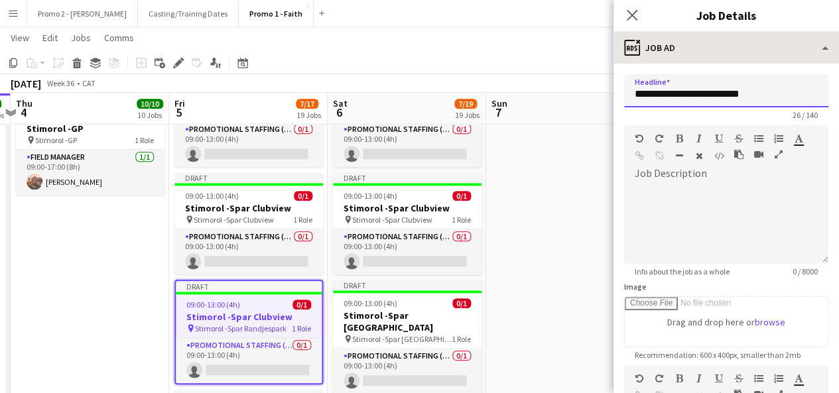
type input "**********"
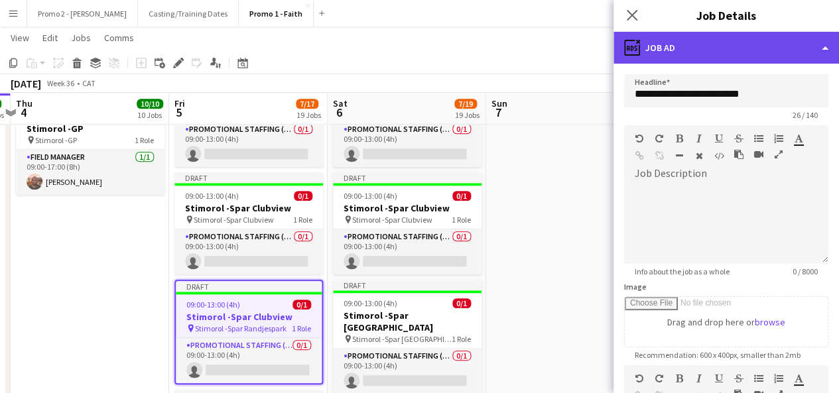
click at [675, 55] on div "ads-window Job Ad" at bounding box center [727, 48] width 226 height 32
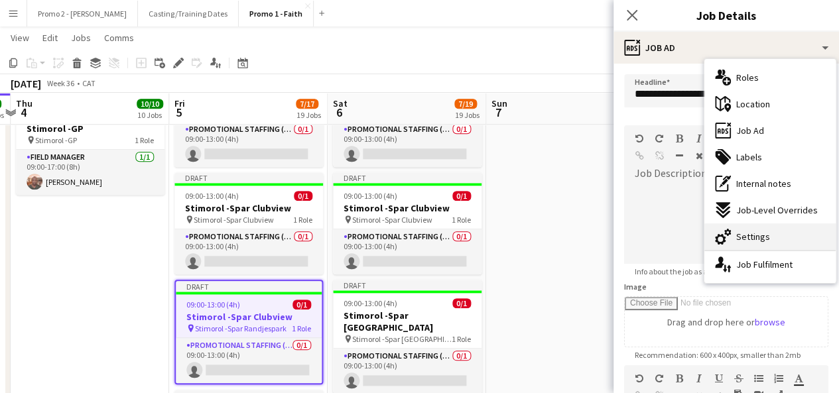
click at [776, 239] on div "cog-double-3 Settings" at bounding box center [770, 237] width 131 height 27
type input "*******"
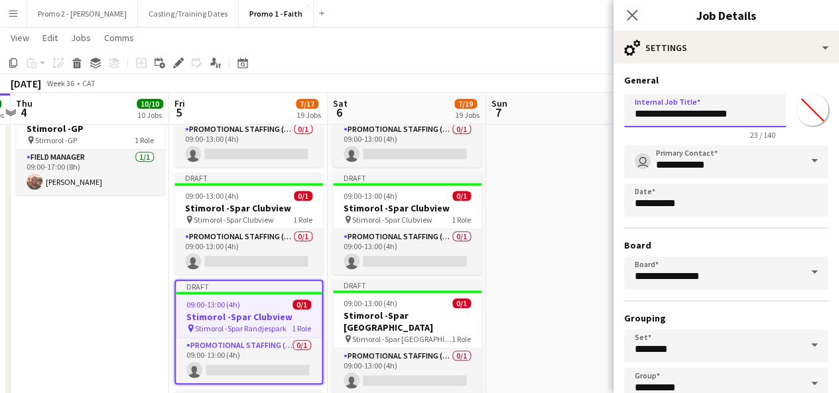
drag, startPoint x: 679, startPoint y: 112, endPoint x: 849, endPoint y: 102, distance: 169.5
paste input "***"
type input "**********"
click at [569, 67] on app-toolbar "Copy Paste Paste Ctrl+V Paste with crew Ctrl+Shift+V Paste linked Job [GEOGRAPH…" at bounding box center [419, 63] width 839 height 23
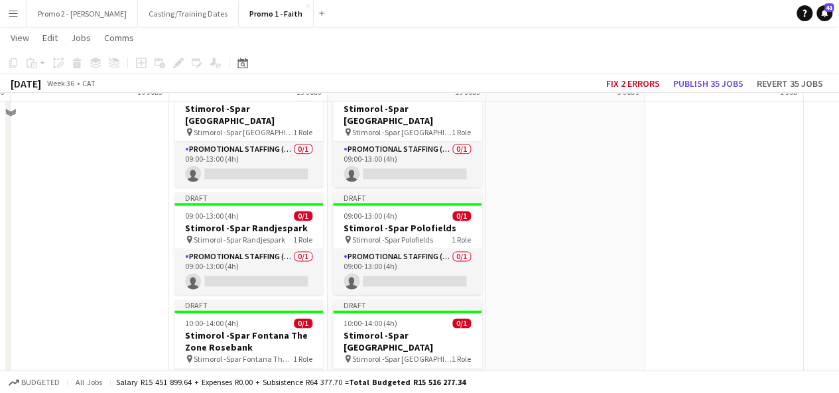
scroll to position [833, 0]
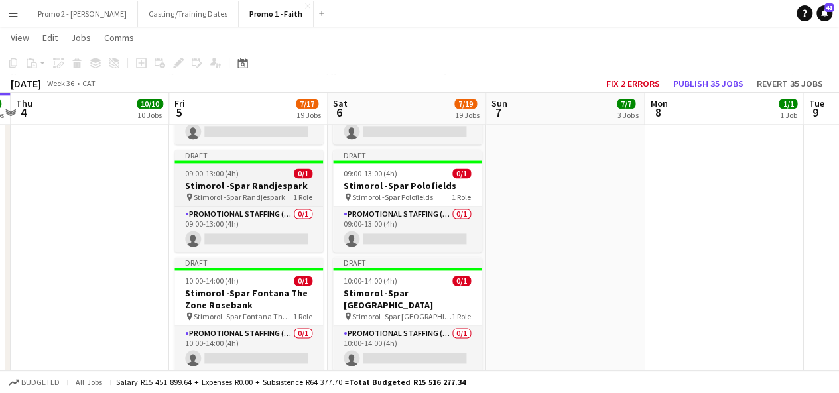
click at [195, 173] on span "09:00-13:00 (4h)" at bounding box center [212, 174] width 54 height 10
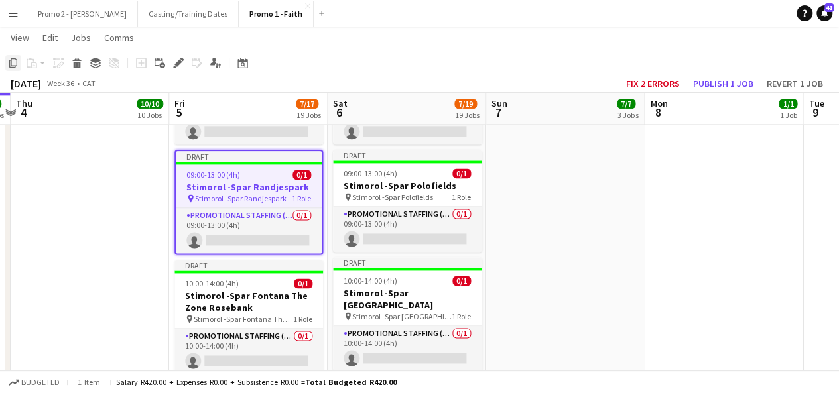
click at [15, 61] on icon "Copy" at bounding box center [13, 63] width 11 height 11
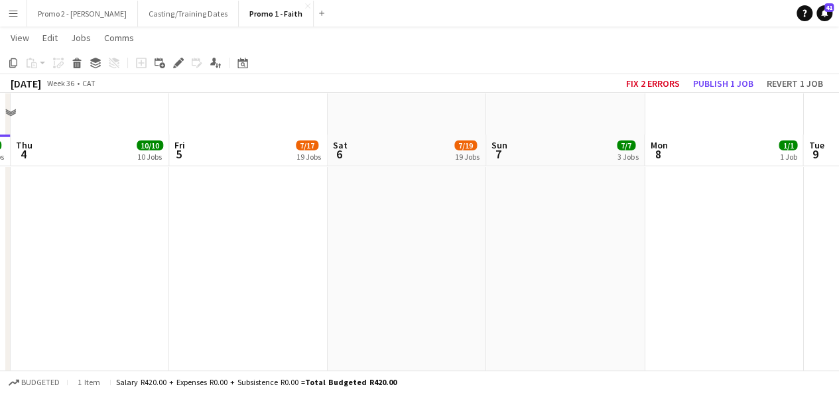
scroll to position [1810, 0]
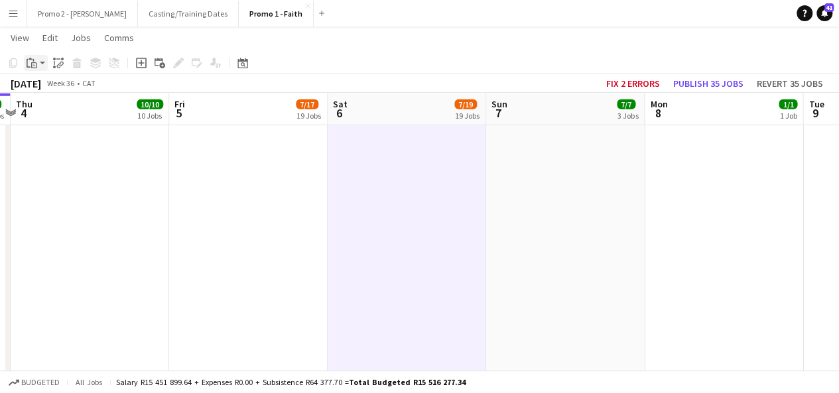
click at [38, 62] on div "Paste" at bounding box center [32, 63] width 16 height 16
click at [61, 106] on link "Paste with crew Ctrl+Shift+V" at bounding box center [97, 111] width 125 height 12
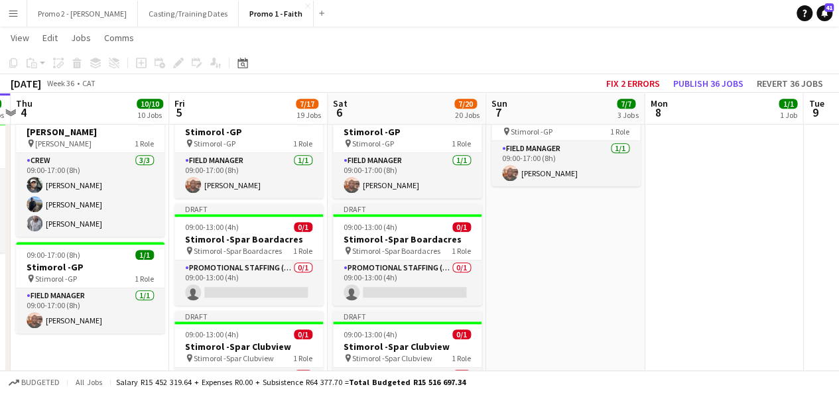
scroll to position [463, 0]
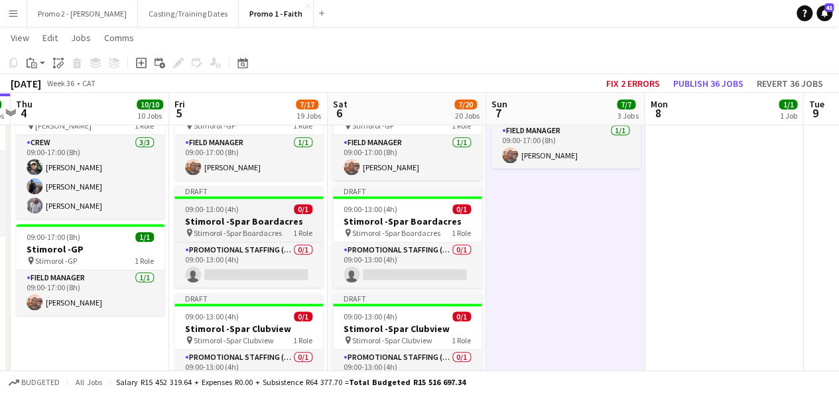
click at [202, 204] on span "09:00-13:00 (4h)" at bounding box center [212, 209] width 54 height 10
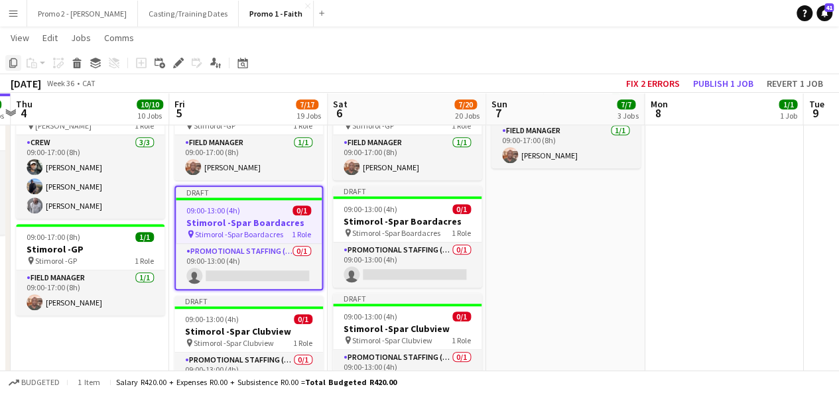
click at [13, 60] on icon "Copy" at bounding box center [13, 63] width 11 height 11
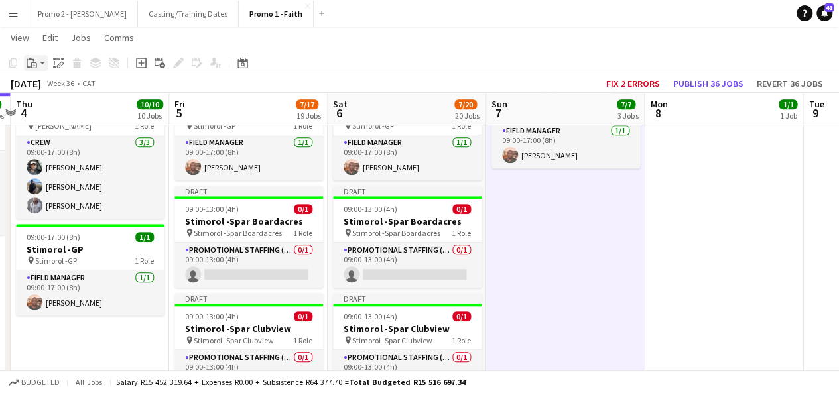
click at [45, 59] on app-action-btn "Paste" at bounding box center [36, 63] width 24 height 16
click at [60, 110] on link "Paste with crew Ctrl+Shift+V" at bounding box center [97, 111] width 125 height 12
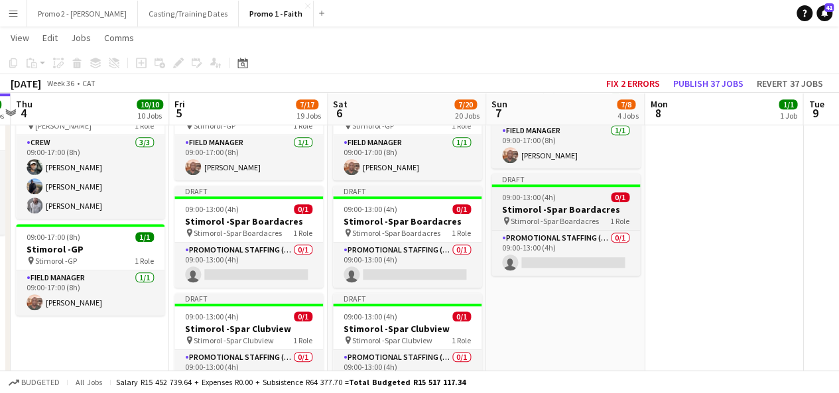
click at [571, 205] on h3 "Stimorol -Spar Boardacres" at bounding box center [566, 210] width 149 height 12
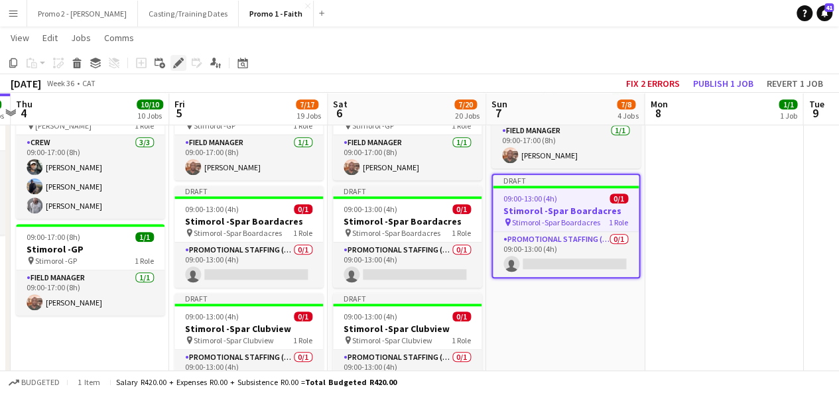
click at [174, 63] on icon "Edit" at bounding box center [178, 63] width 11 height 11
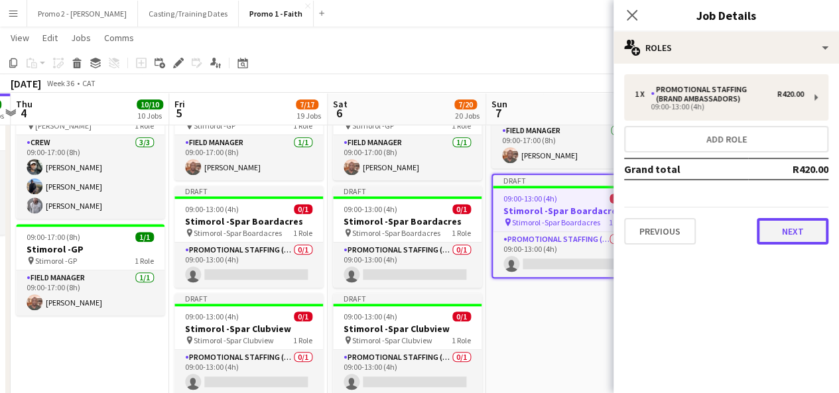
click at [807, 233] on button "Next" at bounding box center [793, 231] width 72 height 27
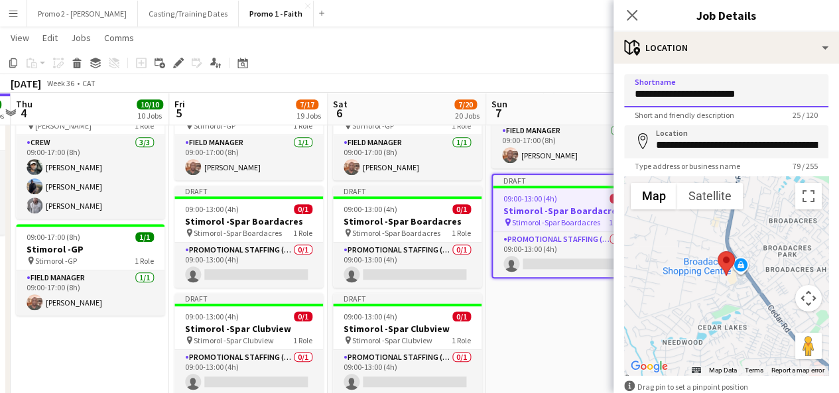
drag, startPoint x: 702, startPoint y: 91, endPoint x: 849, endPoint y: 72, distance: 147.8
type input "**********"
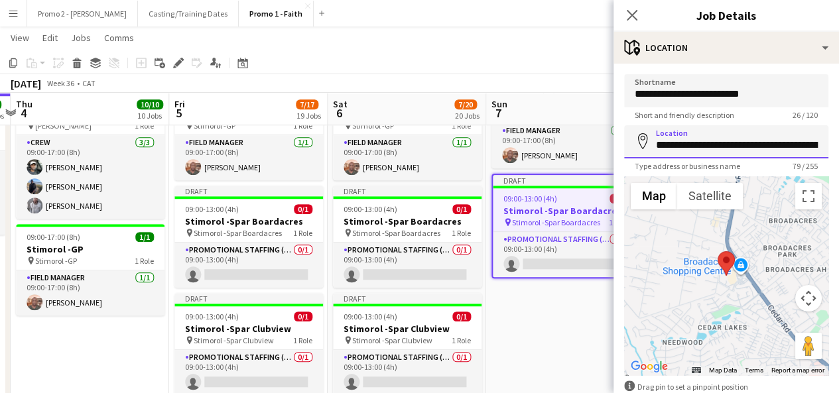
scroll to position [0, 218]
drag, startPoint x: 713, startPoint y: 144, endPoint x: 849, endPoint y: 164, distance: 137.5
drag, startPoint x: 713, startPoint y: 145, endPoint x: 653, endPoint y: 143, distance: 59.8
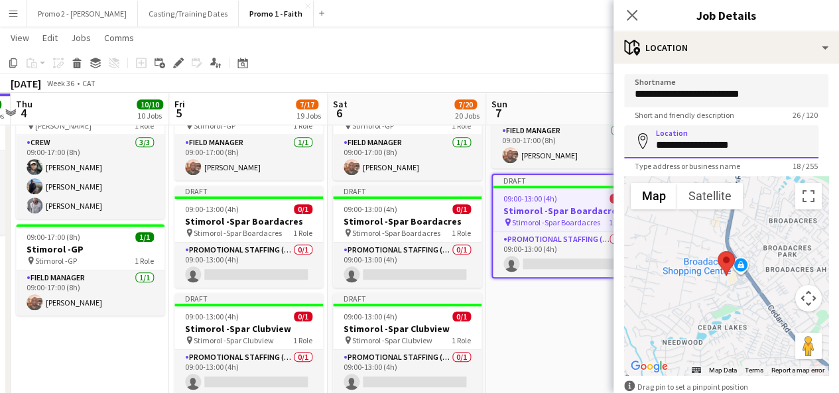
click at [653, 143] on input "**********" at bounding box center [721, 141] width 194 height 33
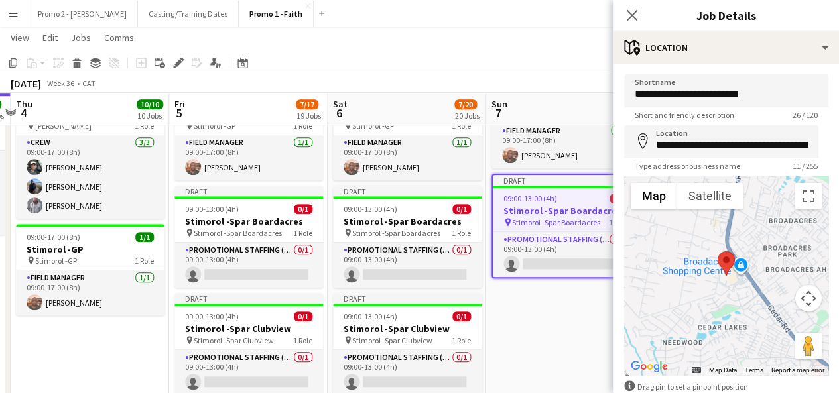
type input "**********"
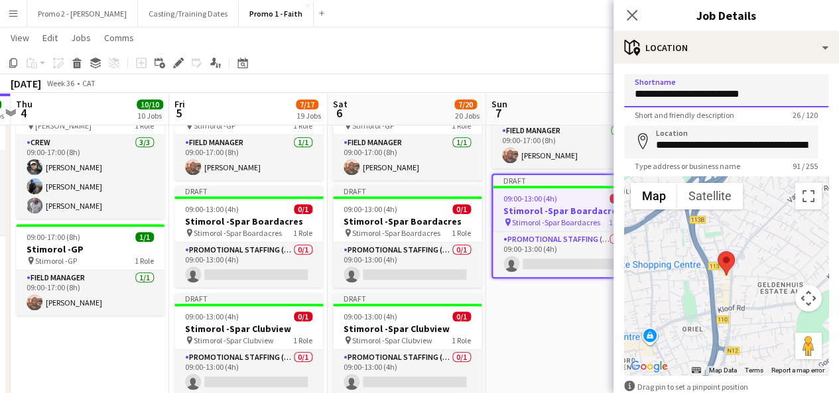
click at [677, 91] on input "**********" at bounding box center [726, 90] width 204 height 33
drag, startPoint x: 679, startPoint y: 94, endPoint x: 794, endPoint y: 83, distance: 114.7
click at [794, 83] on input "**********" at bounding box center [726, 90] width 204 height 33
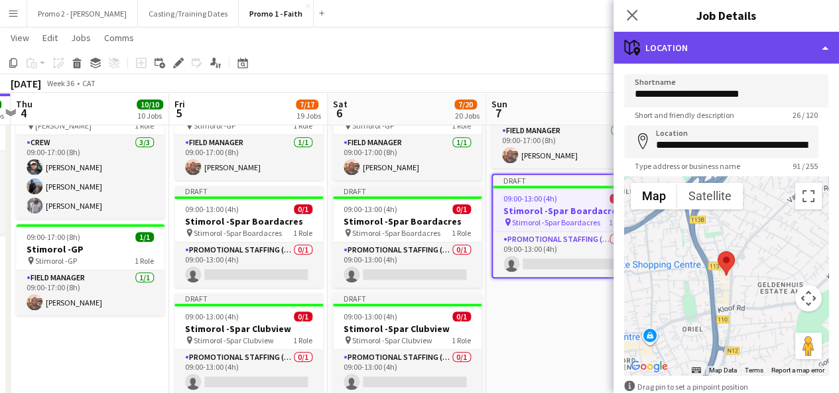
click at [719, 47] on div "maps-pin-1 Location" at bounding box center [727, 48] width 226 height 32
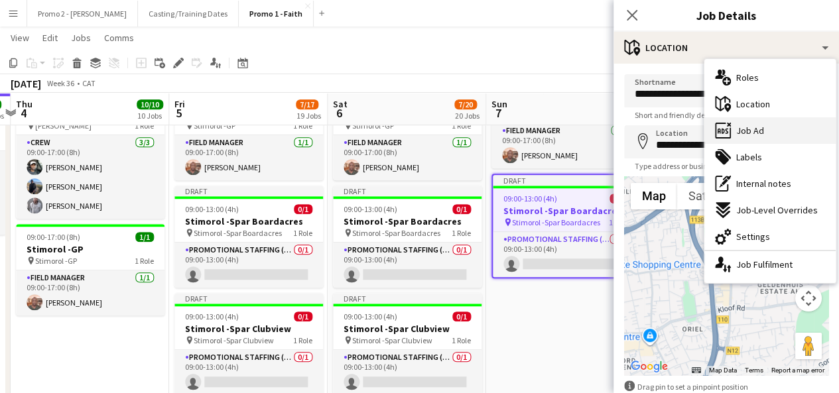
click at [783, 129] on div "ads-window Job Ad" at bounding box center [770, 130] width 131 height 27
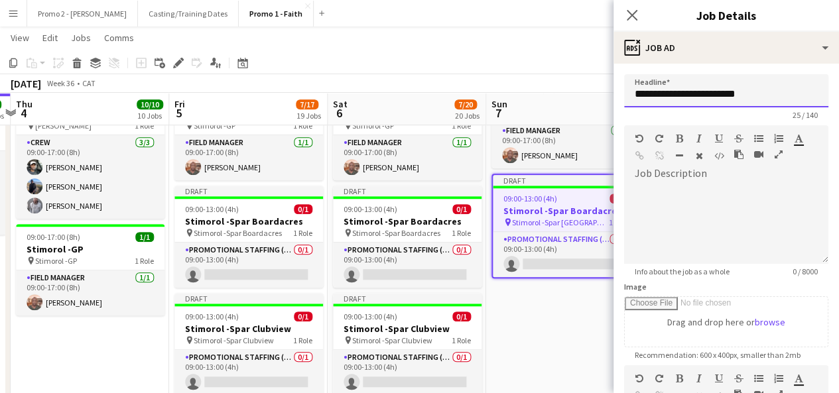
drag, startPoint x: 679, startPoint y: 94, endPoint x: 810, endPoint y: 100, distance: 131.5
click at [810, 100] on input "**********" at bounding box center [726, 90] width 204 height 33
paste input "*"
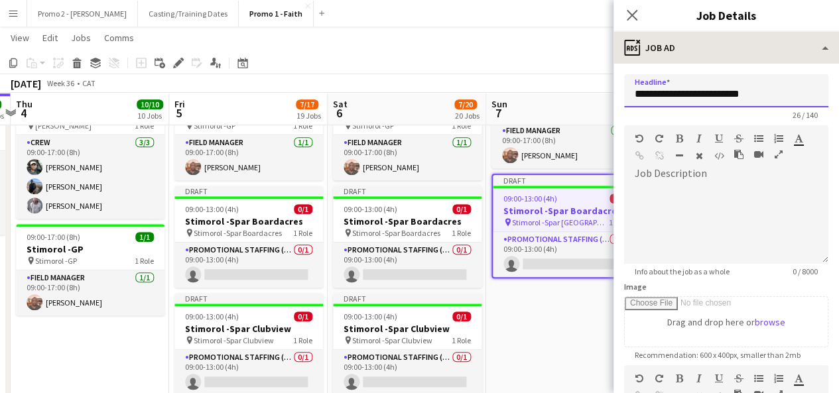
type input "**********"
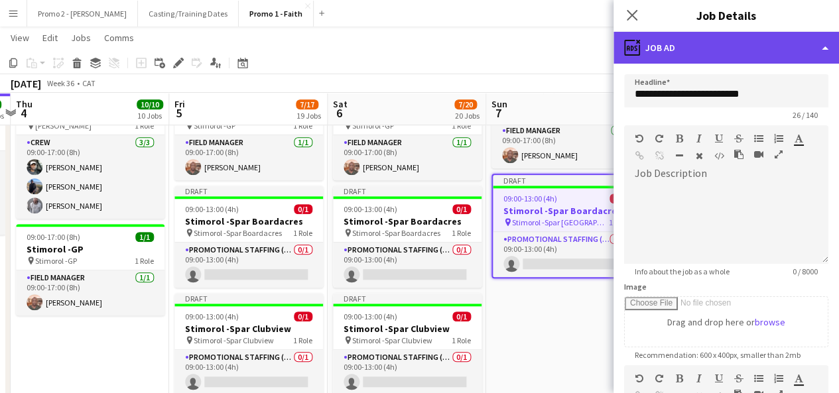
click at [695, 58] on div "ads-window Job Ad" at bounding box center [727, 48] width 226 height 32
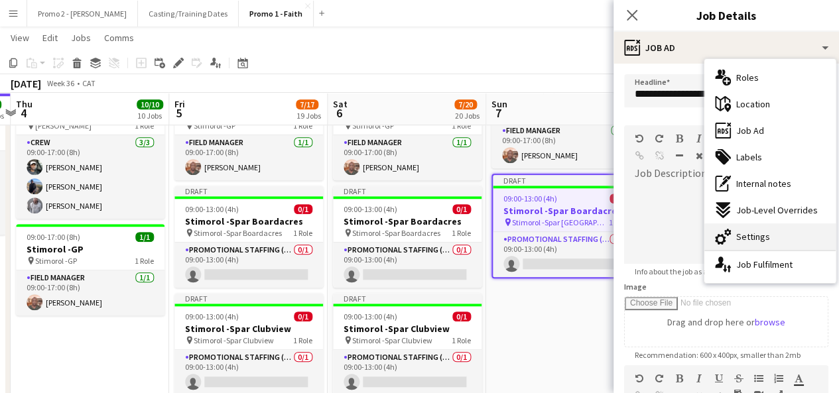
click at [772, 236] on div "cog-double-3 Settings" at bounding box center [770, 237] width 131 height 27
type input "*******"
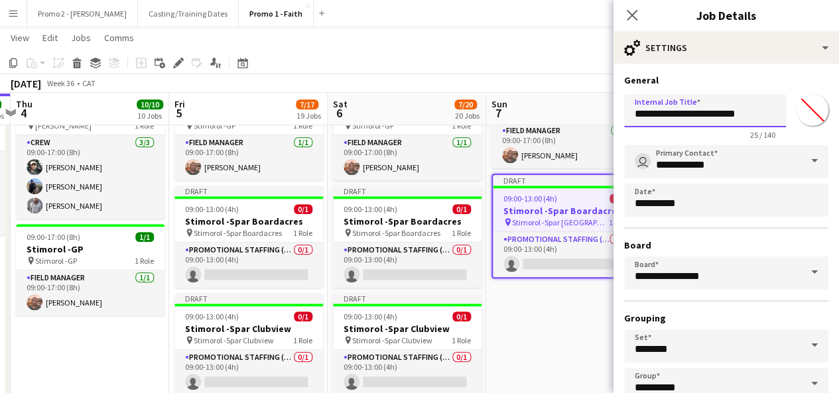
drag, startPoint x: 681, startPoint y: 113, endPoint x: 815, endPoint y: 106, distance: 134.2
click at [815, 106] on div "**********" at bounding box center [726, 114] width 204 height 51
paste input "*"
type input "**********"
click at [522, 74] on div "[DATE] Week 36 • CAT Fix 2 errors Publish 1 job Revert 1 job" at bounding box center [419, 83] width 839 height 19
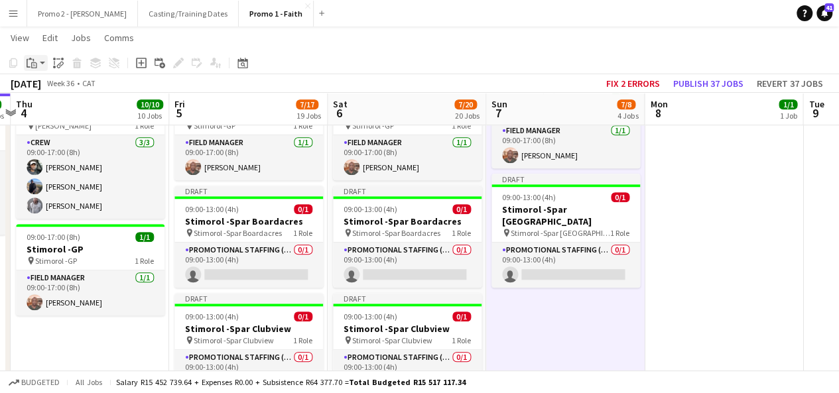
click at [43, 66] on app-action-btn "Paste" at bounding box center [36, 63] width 24 height 16
click at [64, 109] on link "Paste with crew Ctrl+Shift+V" at bounding box center [97, 111] width 125 height 12
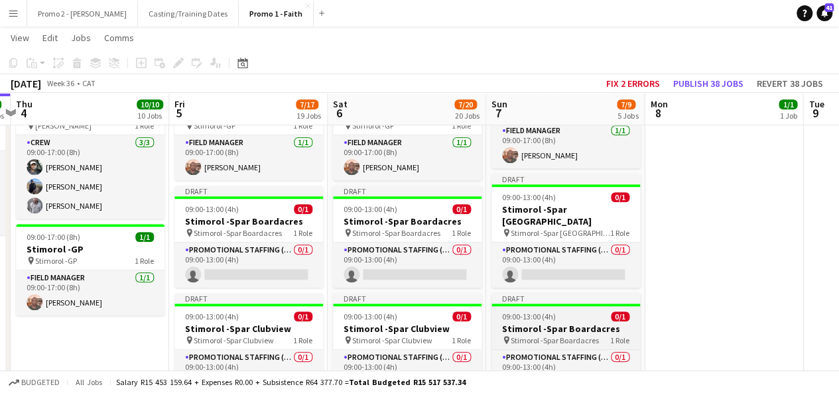
click at [549, 312] on span "09:00-13:00 (4h)" at bounding box center [529, 317] width 54 height 10
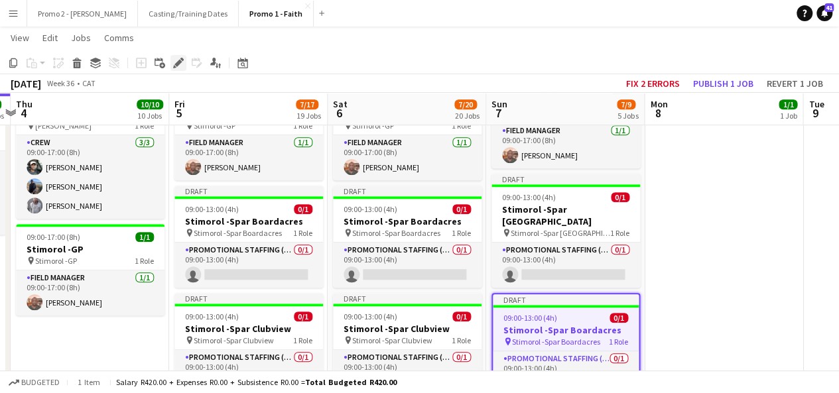
click at [176, 63] on icon at bounding box center [178, 63] width 7 height 7
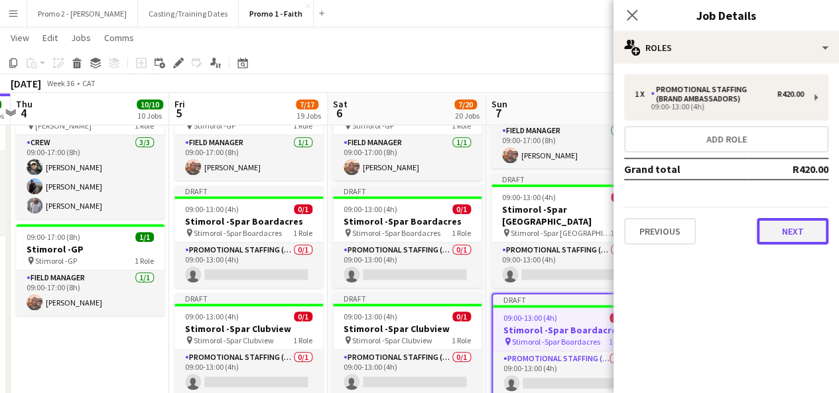
click at [782, 229] on button "Next" at bounding box center [793, 231] width 72 height 27
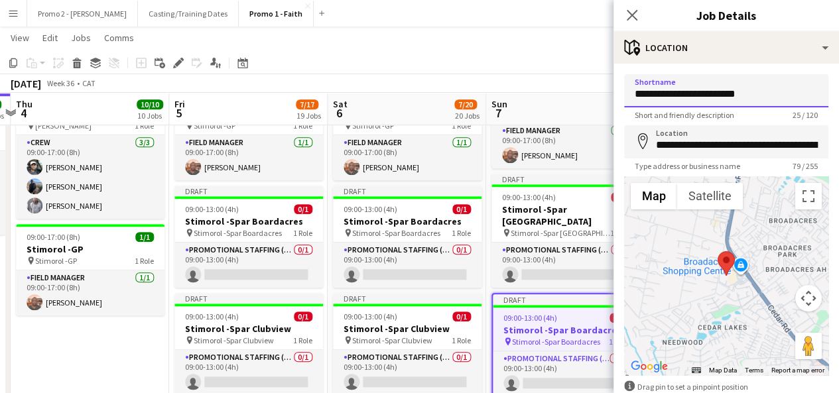
click at [686, 93] on input "**********" at bounding box center [726, 90] width 204 height 33
drag, startPoint x: 686, startPoint y: 93, endPoint x: 812, endPoint y: 96, distance: 126.1
click at [812, 96] on input "**********" at bounding box center [726, 90] width 204 height 33
type input "**********"
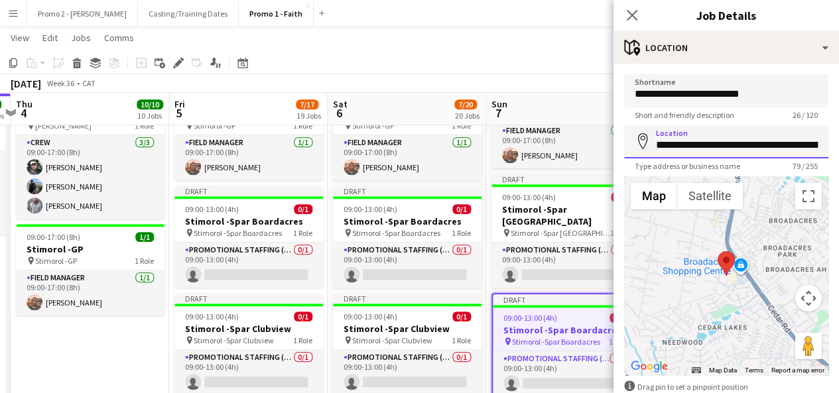
scroll to position [0, 218]
drag, startPoint x: 665, startPoint y: 144, endPoint x: 849, endPoint y: 141, distance: 183.8
type input "**********"
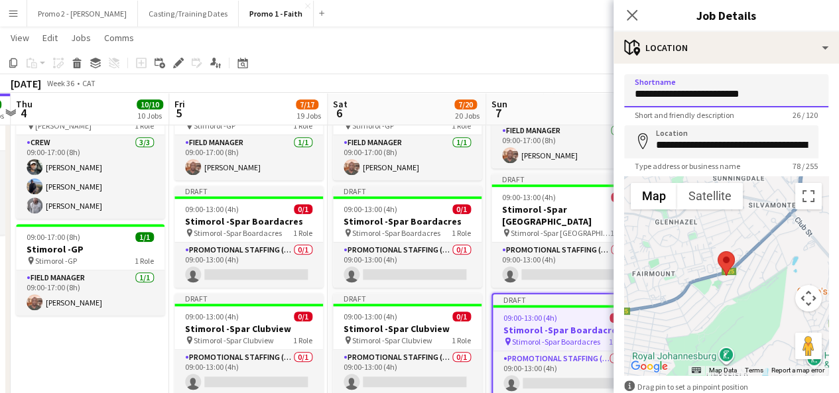
drag, startPoint x: 780, startPoint y: 94, endPoint x: 681, endPoint y: 94, distance: 99.5
click at [681, 94] on input "**********" at bounding box center [726, 90] width 204 height 33
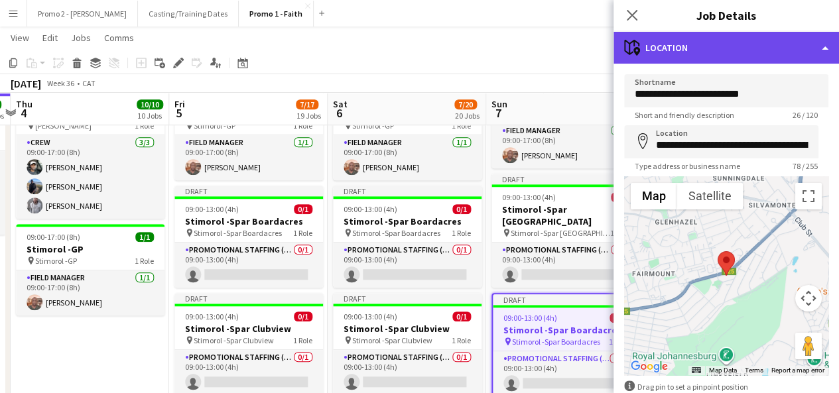
click at [727, 44] on div "maps-pin-1 Location" at bounding box center [727, 48] width 226 height 32
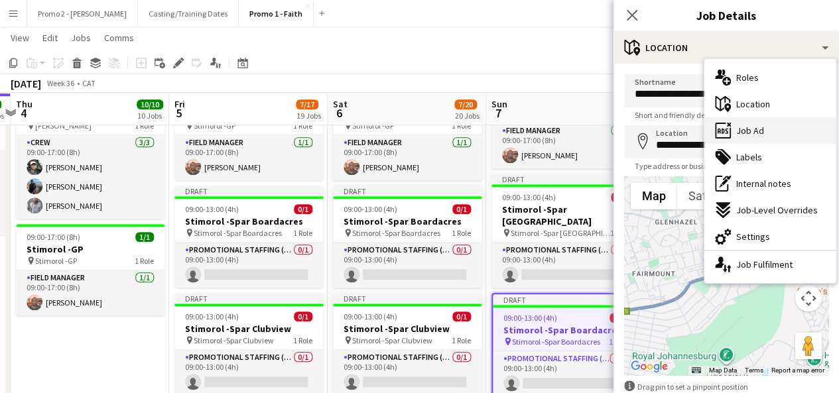
click at [751, 132] on span "Job Ad" at bounding box center [751, 131] width 28 height 12
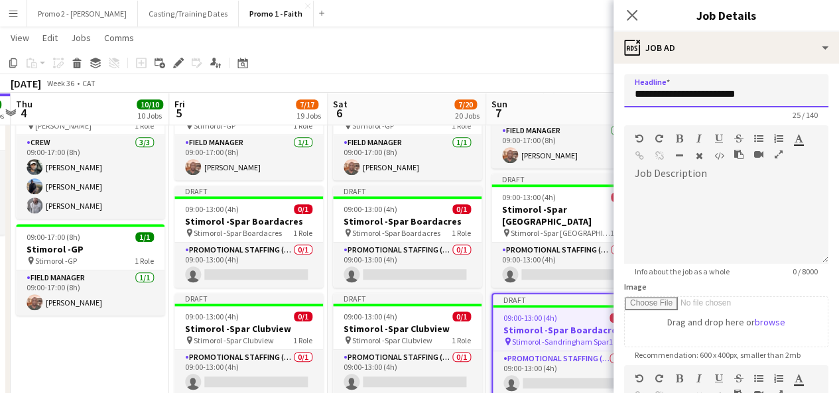
drag, startPoint x: 678, startPoint y: 94, endPoint x: 802, endPoint y: 83, distance: 123.9
click at [802, 83] on input "**********" at bounding box center [726, 90] width 204 height 33
paste input "*"
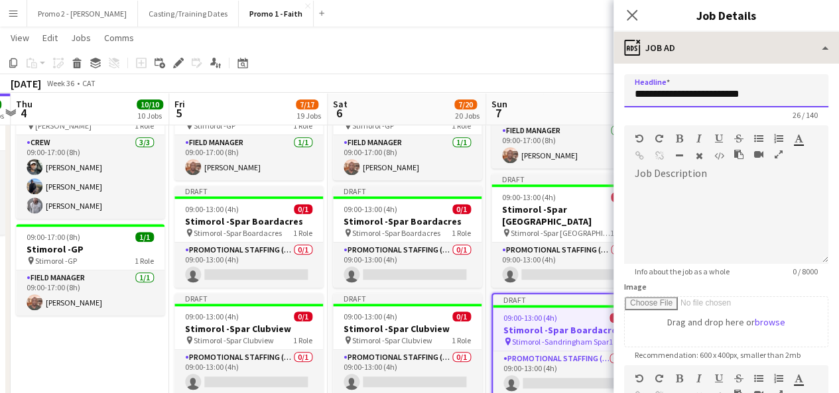
type input "**********"
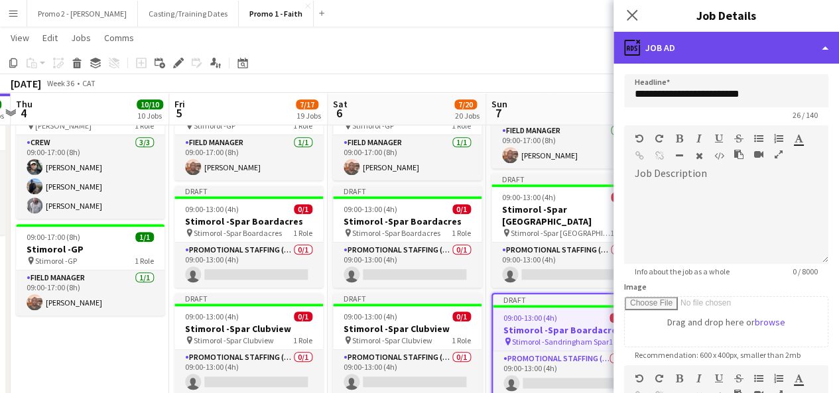
click at [743, 38] on div "ads-window Job Ad" at bounding box center [727, 48] width 226 height 32
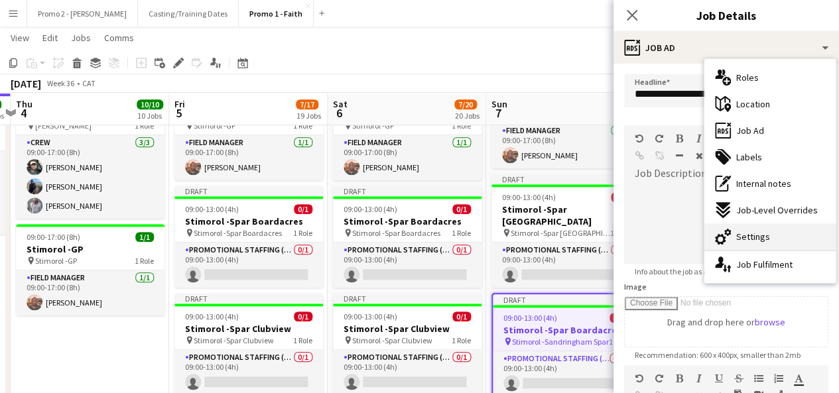
click at [780, 232] on div "cog-double-3 Settings" at bounding box center [770, 237] width 131 height 27
type input "*******"
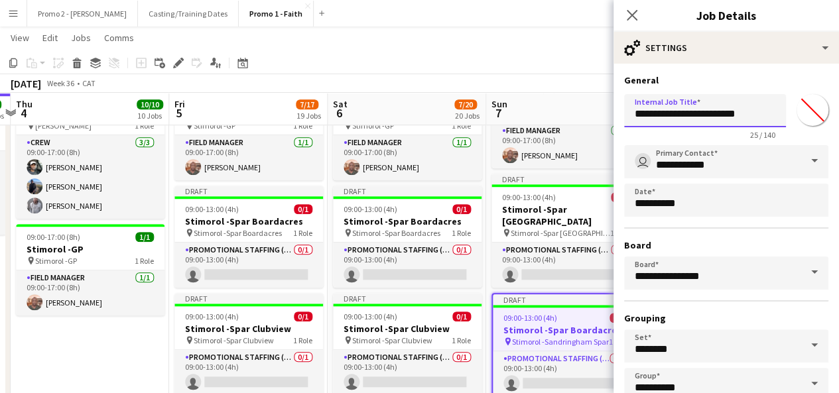
drag, startPoint x: 678, startPoint y: 116, endPoint x: 815, endPoint y: 103, distance: 138.0
click at [815, 103] on div "**********" at bounding box center [726, 114] width 204 height 51
paste input "*"
type input "**********"
click at [511, 70] on app-toolbar "Copy Paste Paste Ctrl+V Paste with crew Ctrl+Shift+V Paste linked Job [GEOGRAPH…" at bounding box center [419, 63] width 839 height 23
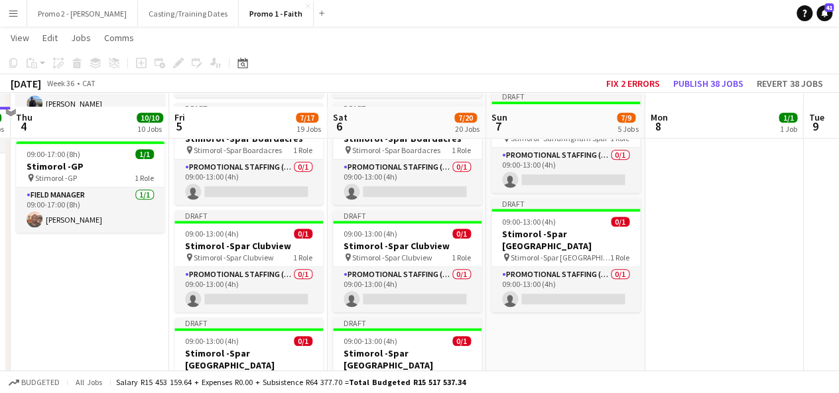
scroll to position [596, 0]
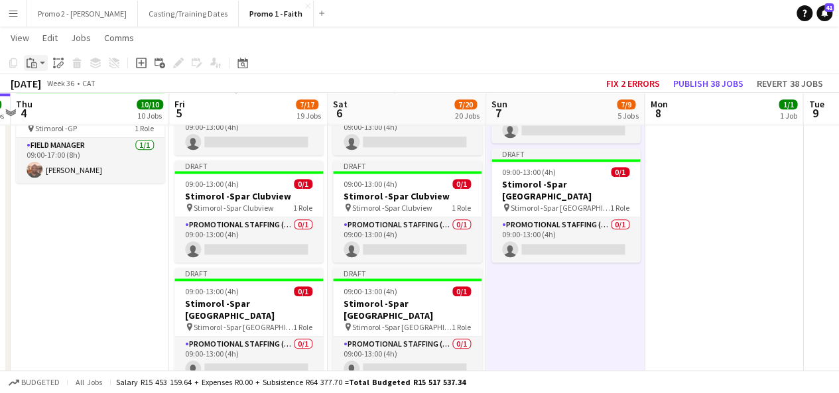
click at [43, 60] on app-action-btn "Paste" at bounding box center [36, 63] width 24 height 16
click at [58, 109] on link "Paste with crew Ctrl+Shift+V" at bounding box center [97, 111] width 125 height 12
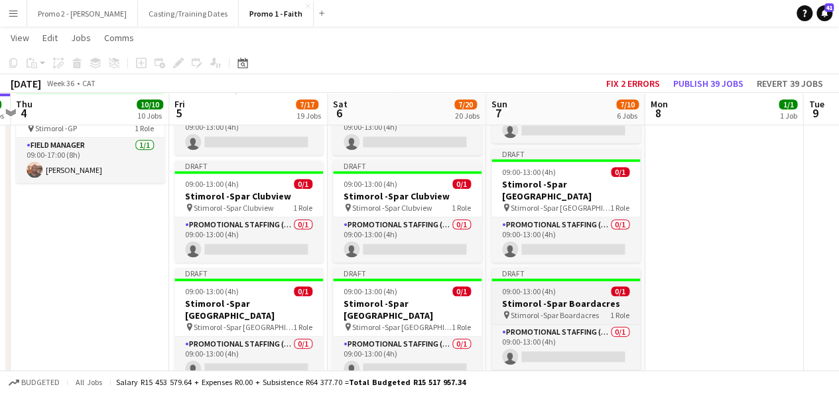
click at [577, 287] on div "09:00-13:00 (4h) 0/1" at bounding box center [566, 292] width 149 height 10
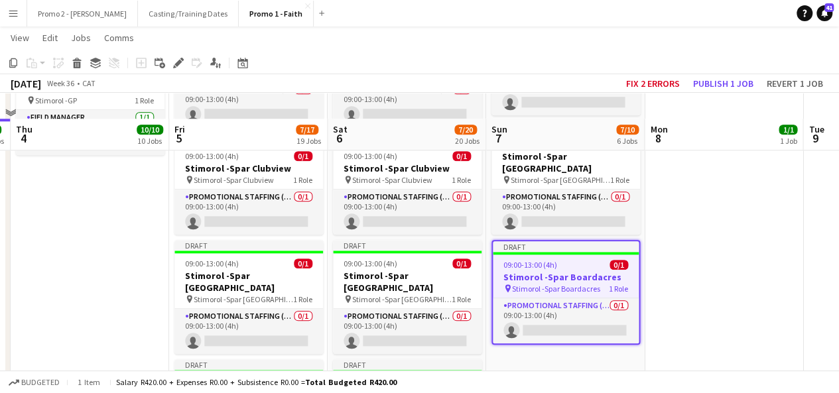
scroll to position [622, 0]
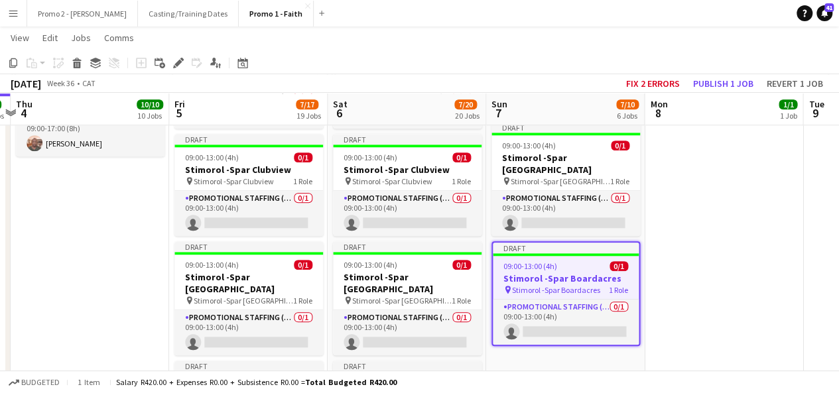
click at [529, 261] on span "09:00-13:00 (4h)" at bounding box center [531, 266] width 54 height 10
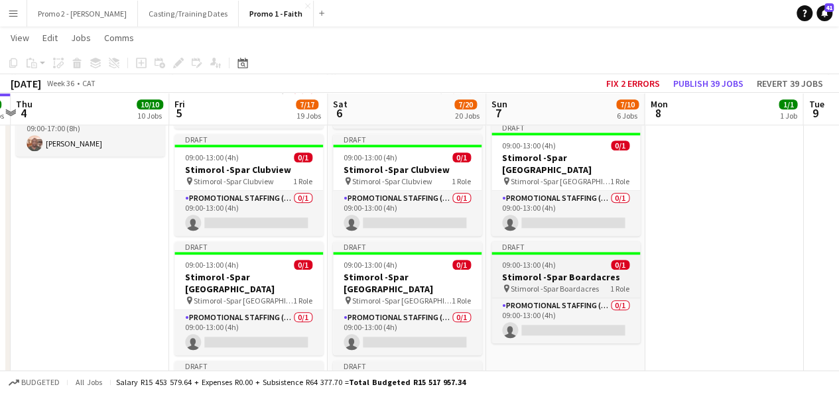
click at [545, 260] on span "09:00-13:00 (4h)" at bounding box center [529, 265] width 54 height 10
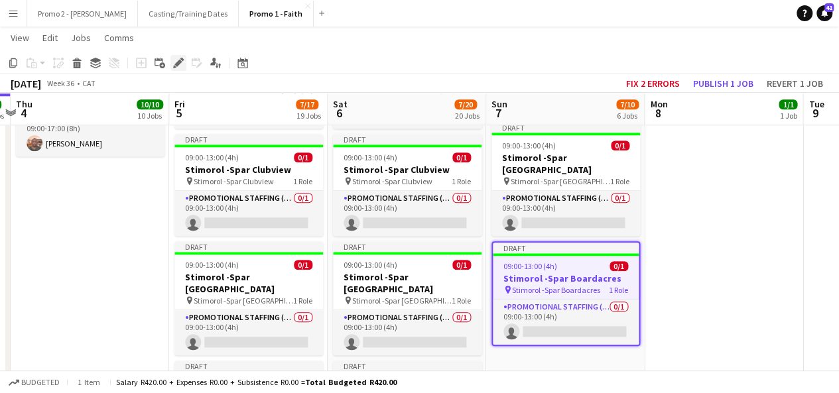
click at [179, 62] on icon at bounding box center [178, 63] width 7 height 7
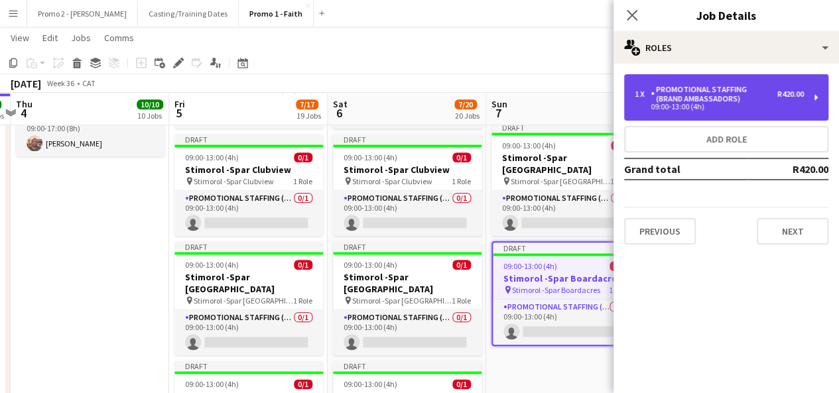
click at [736, 111] on div "1 x Promotional Staffing (Brand Ambassadors) R420.00 09:00-13:00 (4h)" at bounding box center [726, 97] width 204 height 46
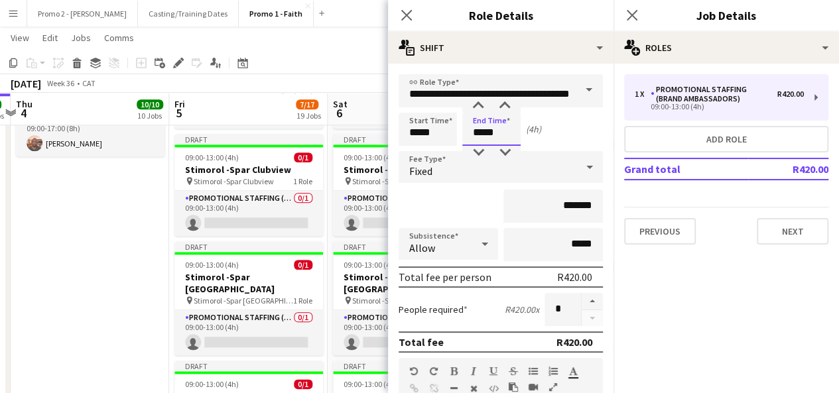
click at [484, 134] on input "*****" at bounding box center [491, 129] width 58 height 33
type input "*****"
drag, startPoint x: 418, startPoint y: 133, endPoint x: 409, endPoint y: 133, distance: 9.3
click at [409, 133] on input "*****" at bounding box center [428, 129] width 58 height 33
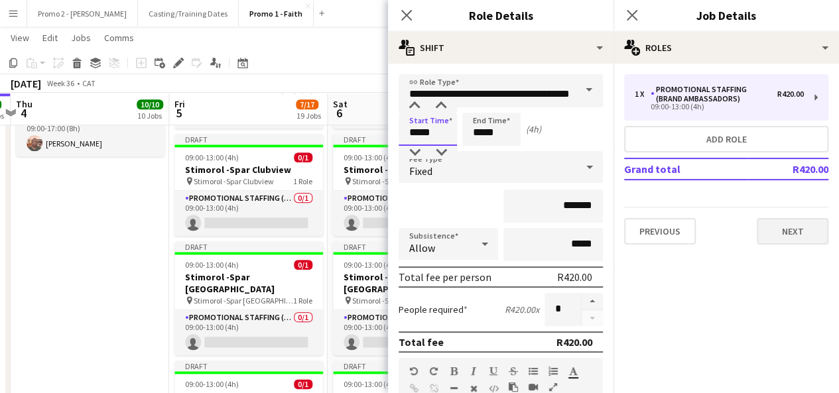
type input "*****"
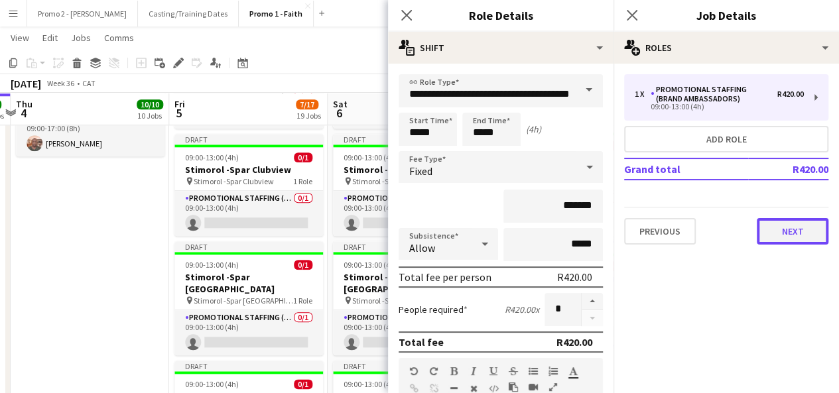
click at [802, 236] on button "Next" at bounding box center [793, 231] width 72 height 27
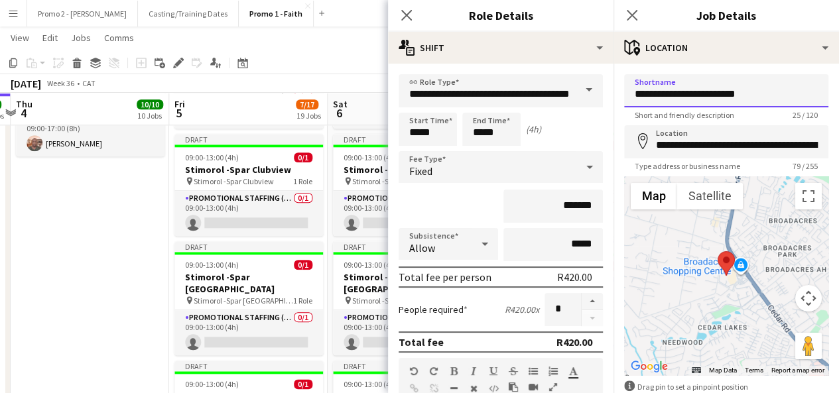
drag, startPoint x: 679, startPoint y: 95, endPoint x: 840, endPoint y: 108, distance: 161.1
type input "**********"
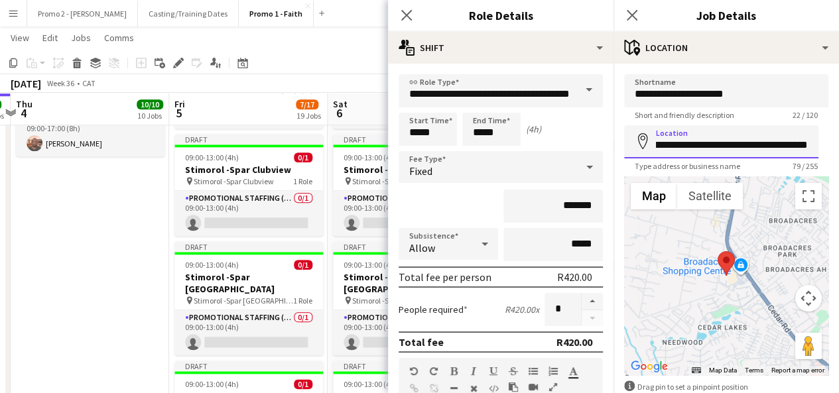
scroll to position [0, 218]
drag, startPoint x: 653, startPoint y: 145, endPoint x: 849, endPoint y: 123, distance: 197.0
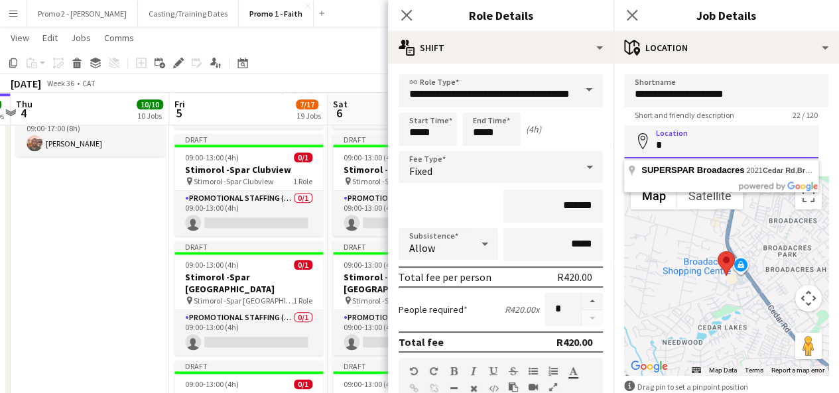
scroll to position [0, 0]
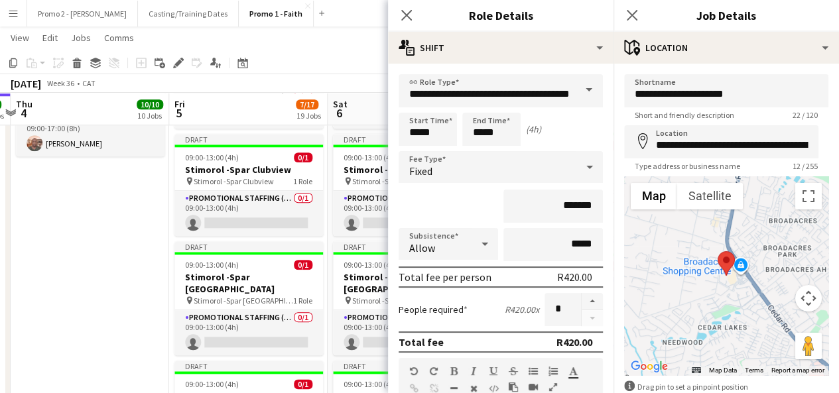
type input "**********"
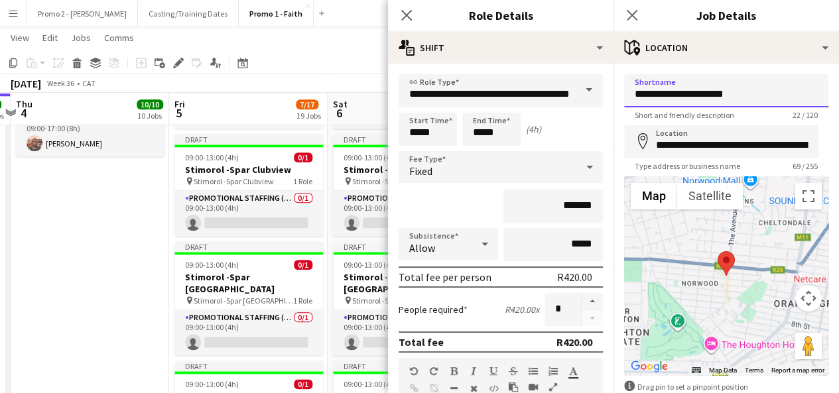
drag, startPoint x: 748, startPoint y: 95, endPoint x: 681, endPoint y: 94, distance: 67.7
click at [681, 94] on input "**********" at bounding box center [726, 90] width 204 height 33
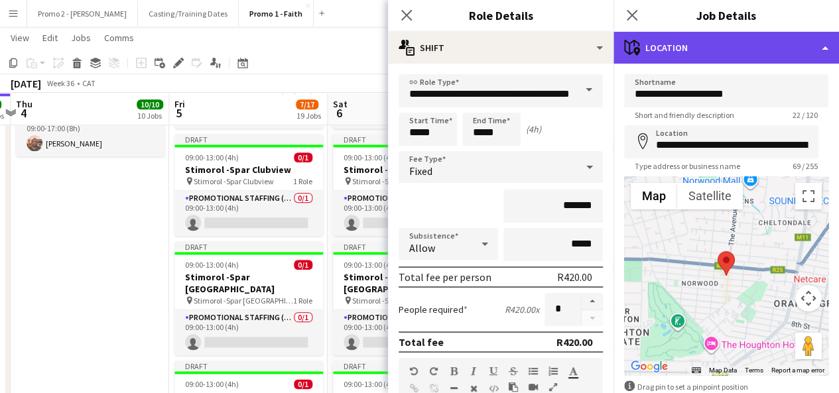
click at [699, 50] on div "maps-pin-1 Location" at bounding box center [727, 48] width 226 height 32
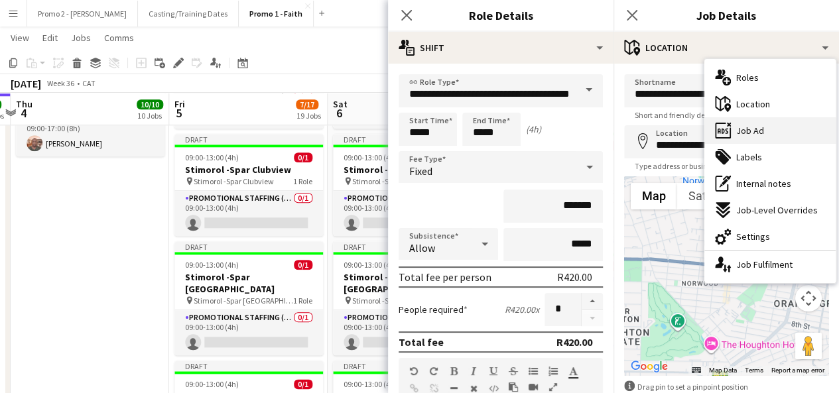
click at [767, 131] on div "ads-window Job Ad" at bounding box center [770, 130] width 131 height 27
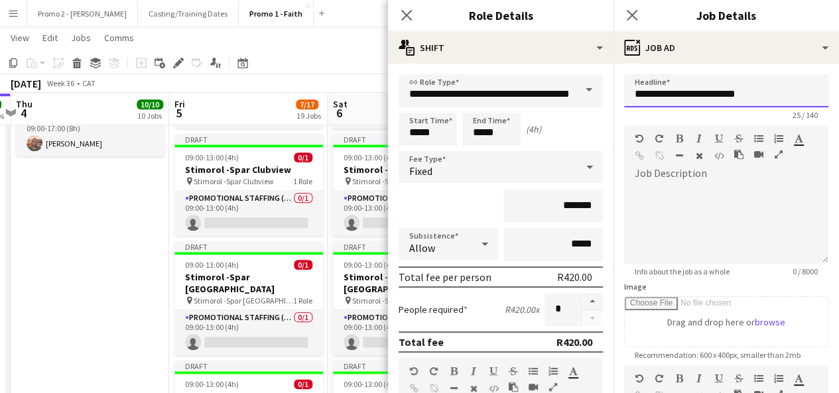
drag, startPoint x: 679, startPoint y: 94, endPoint x: 769, endPoint y: 85, distance: 90.0
click at [769, 85] on input "**********" at bounding box center [726, 90] width 204 height 33
paste input "text"
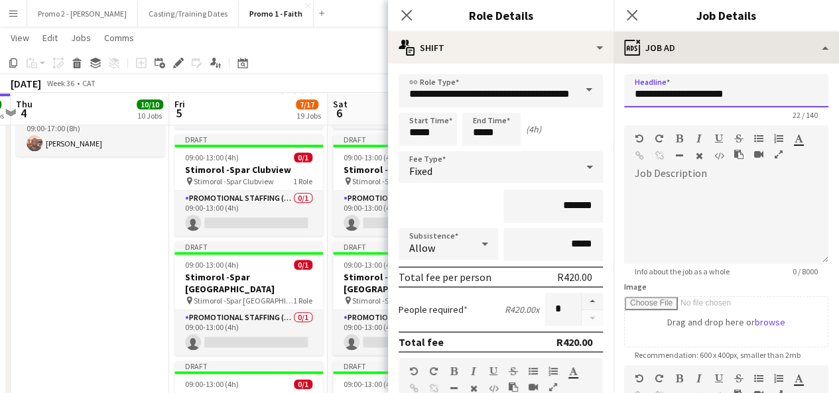
type input "**********"
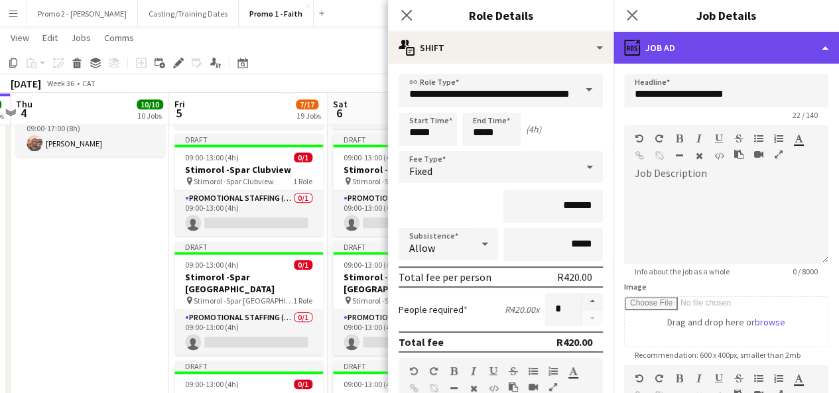
click at [731, 36] on div "ads-window Job Ad" at bounding box center [727, 48] width 226 height 32
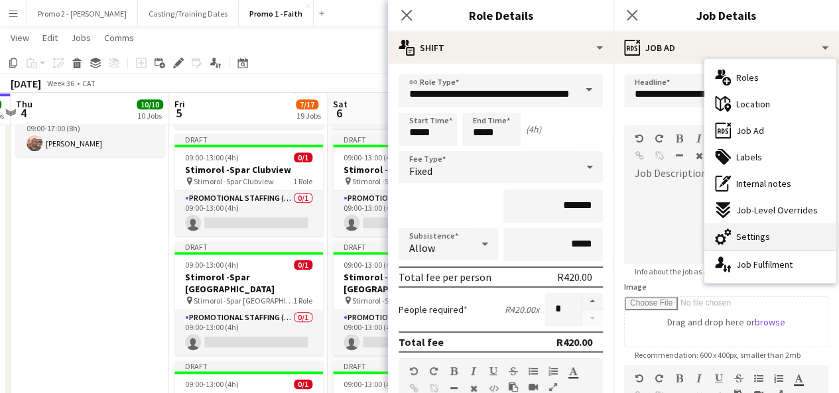
click at [811, 230] on div "cog-double-3 Settings" at bounding box center [770, 237] width 131 height 27
type input "*******"
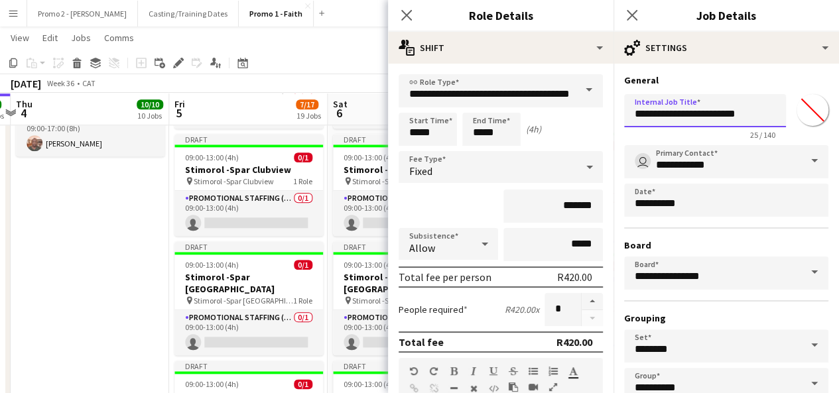
drag, startPoint x: 677, startPoint y: 111, endPoint x: 808, endPoint y: 103, distance: 131.6
click at [808, 103] on div "**********" at bounding box center [726, 114] width 204 height 51
paste input "text"
type input "**********"
click at [354, 79] on div "[DATE] Week 36 • CAT Fix 2 errors Publish 1 job Revert 1 job" at bounding box center [419, 83] width 839 height 19
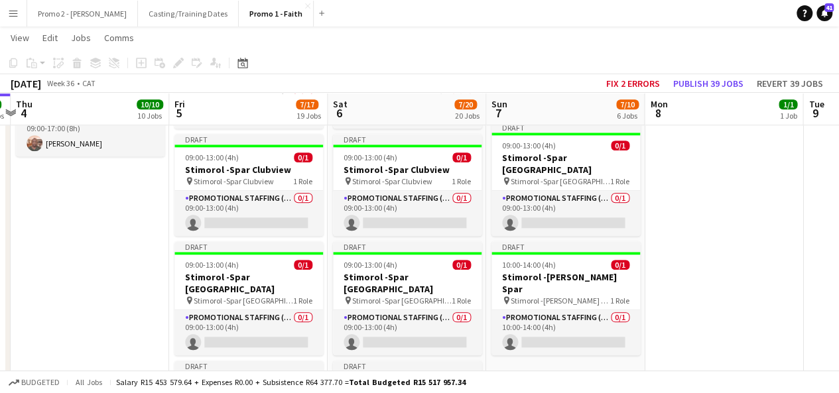
click at [36, 63] on icon at bounding box center [34, 65] width 6 height 6
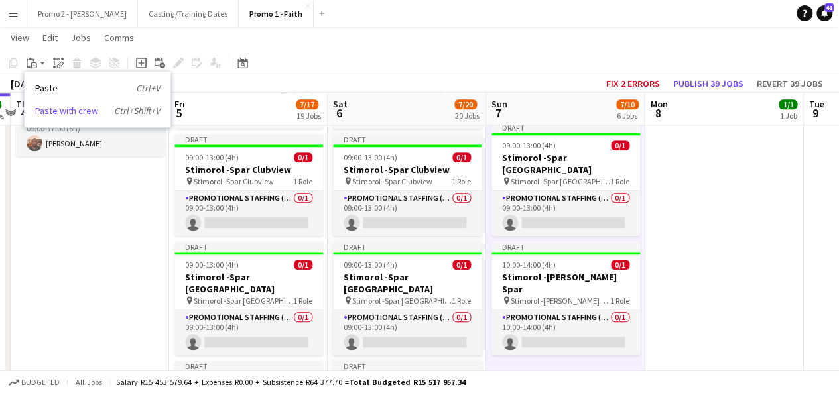
click at [58, 108] on link "Paste with crew Ctrl+Shift+V" at bounding box center [97, 111] width 125 height 12
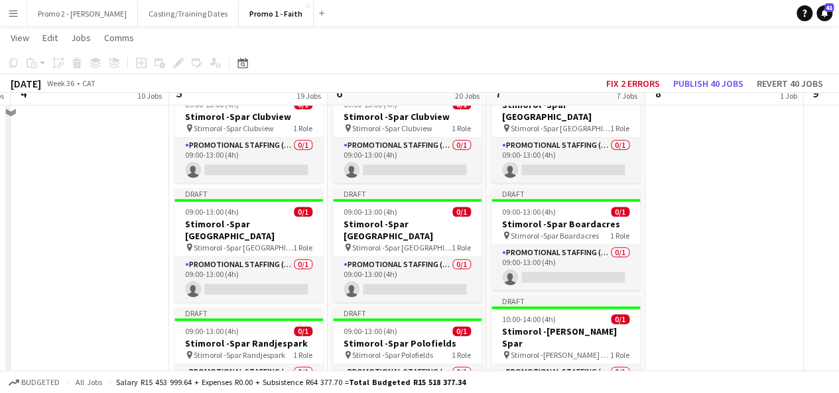
scroll to position [649, 0]
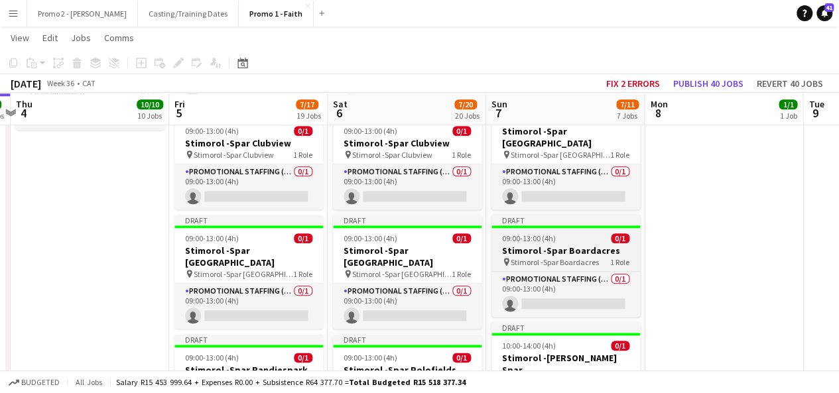
click at [517, 234] on span "09:00-13:00 (4h)" at bounding box center [529, 239] width 54 height 10
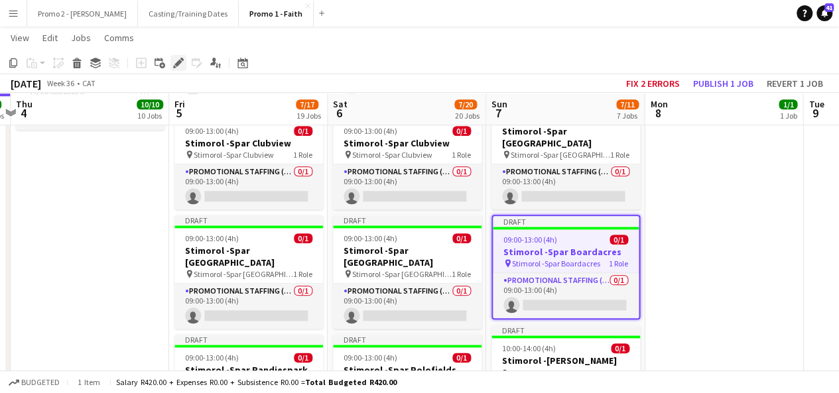
click at [177, 59] on icon "Edit" at bounding box center [178, 63] width 11 height 11
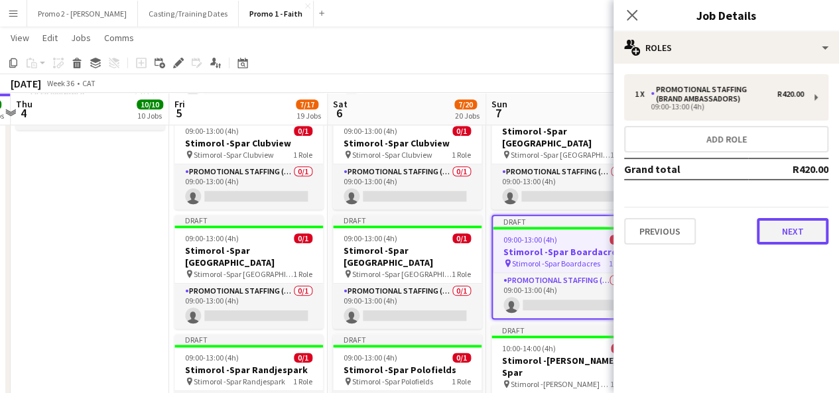
click at [789, 225] on button "Next" at bounding box center [793, 231] width 72 height 27
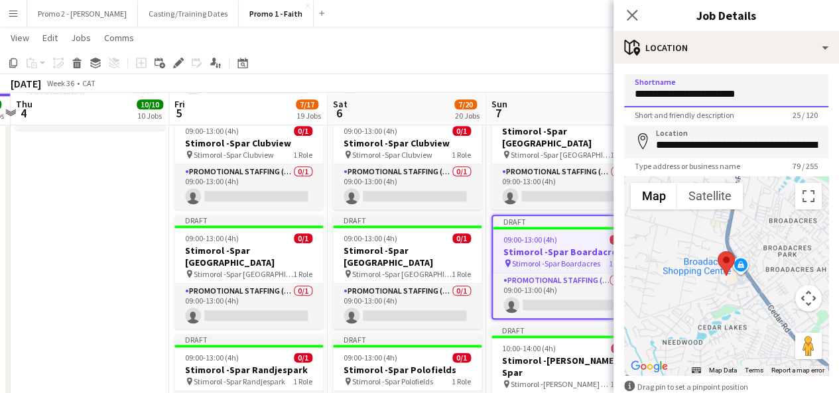
drag, startPoint x: 702, startPoint y: 98, endPoint x: 825, endPoint y: 107, distance: 123.1
click at [825, 107] on form "**********" at bounding box center [727, 266] width 226 height 384
type input "**********"
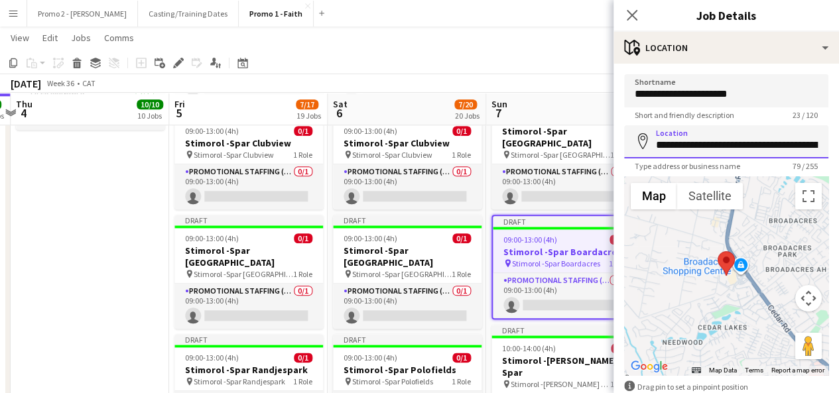
scroll to position [0, 218]
drag, startPoint x: 711, startPoint y: 141, endPoint x: 849, endPoint y: 129, distance: 137.9
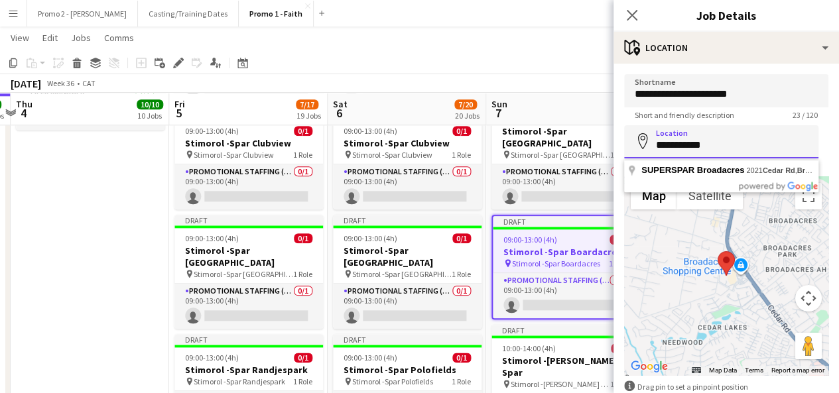
scroll to position [0, 0]
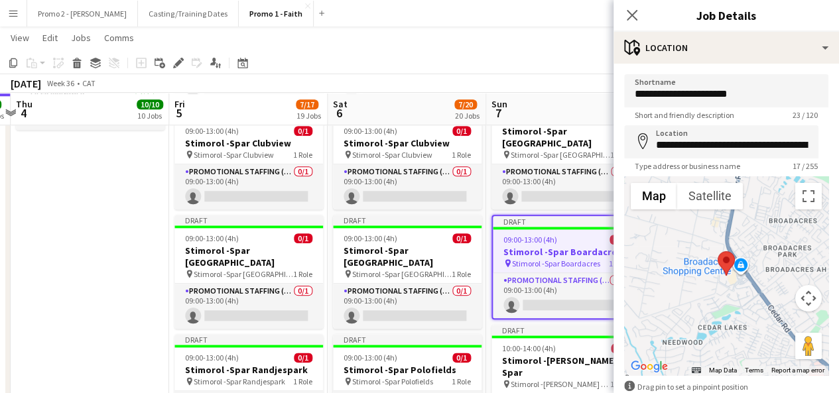
type input "**********"
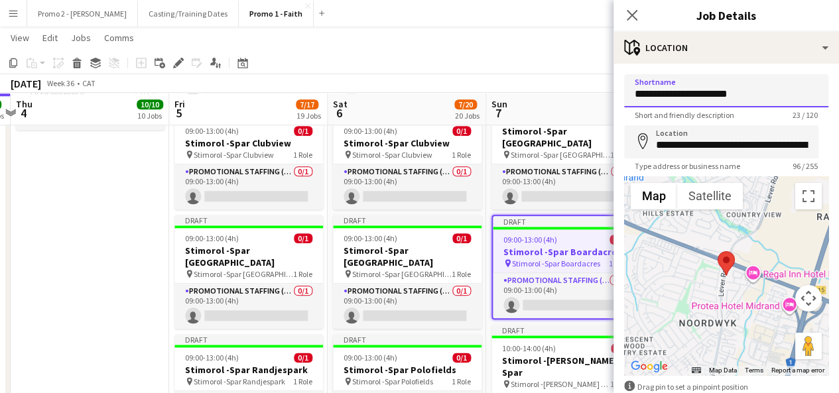
drag, startPoint x: 757, startPoint y: 98, endPoint x: 679, endPoint y: 92, distance: 77.8
click at [679, 92] on input "**********" at bounding box center [726, 90] width 204 height 33
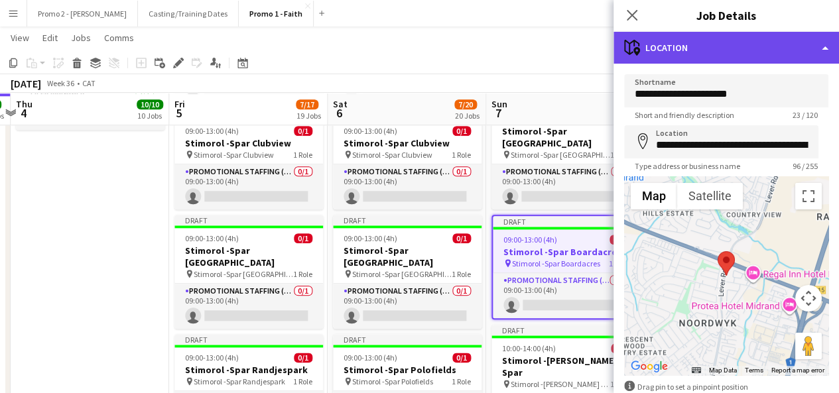
click at [714, 42] on div "maps-pin-1 Location" at bounding box center [727, 48] width 226 height 32
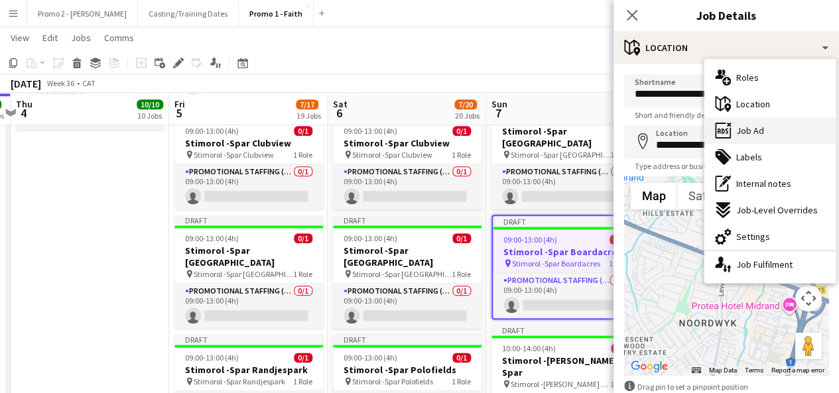
click at [790, 125] on div "ads-window Job Ad" at bounding box center [770, 130] width 131 height 27
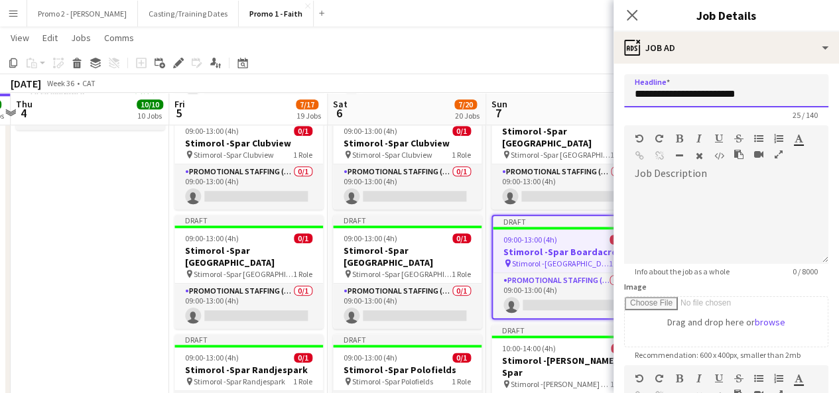
drag, startPoint x: 675, startPoint y: 94, endPoint x: 753, endPoint y: 100, distance: 77.9
click at [753, 100] on input "**********" at bounding box center [726, 90] width 204 height 33
paste input "**********"
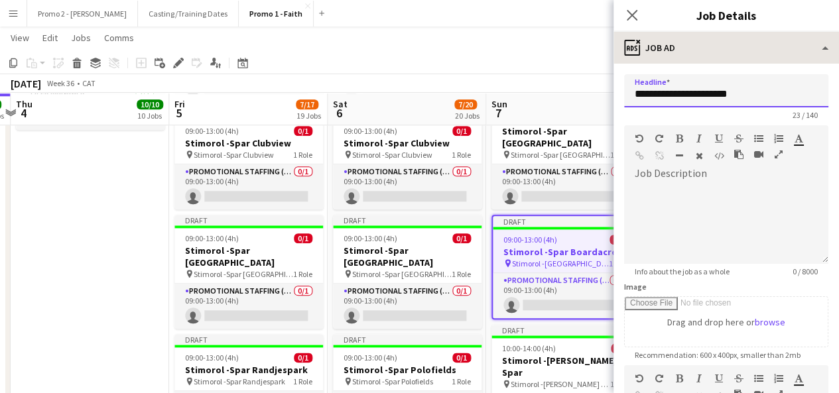
type input "**********"
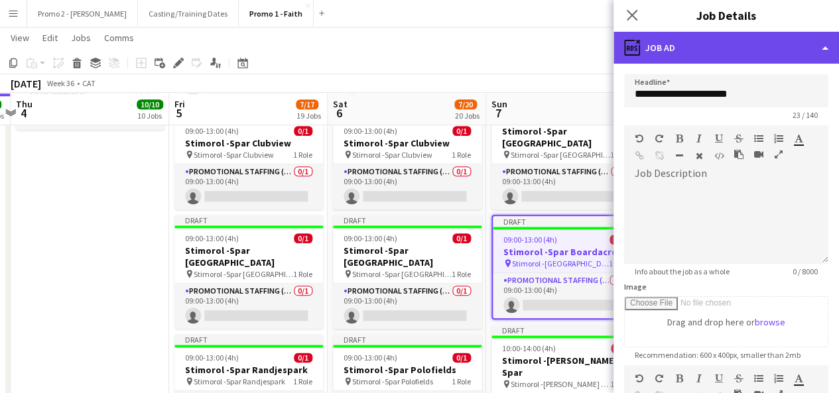
click at [697, 36] on div "ads-window Job Ad" at bounding box center [727, 48] width 226 height 32
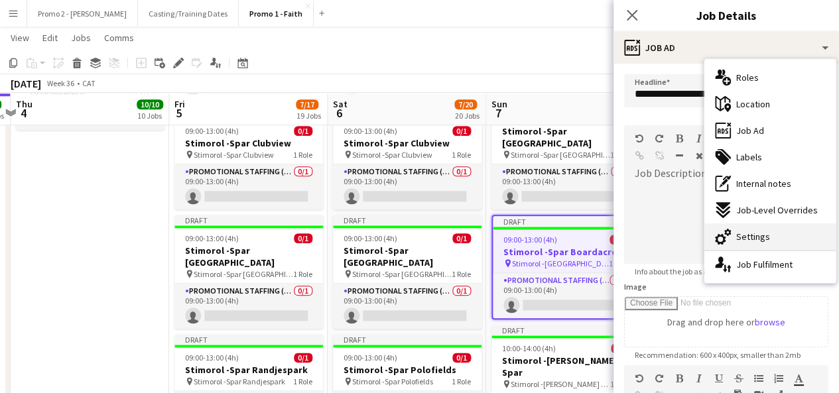
click at [779, 235] on div "cog-double-3 Settings" at bounding box center [770, 237] width 131 height 27
type input "*******"
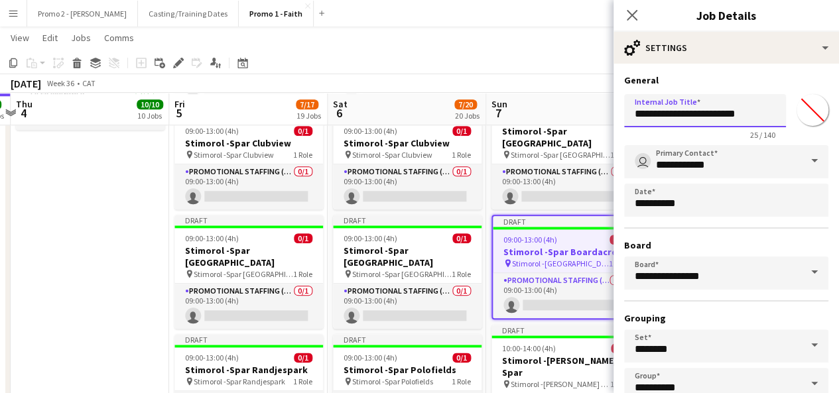
drag, startPoint x: 679, startPoint y: 115, endPoint x: 849, endPoint y: 127, distance: 170.3
paste input "text"
type input "**********"
click at [572, 79] on div "[DATE] Week 36 • CAT Fix 2 errors Publish 1 job Revert 1 job" at bounding box center [419, 83] width 839 height 19
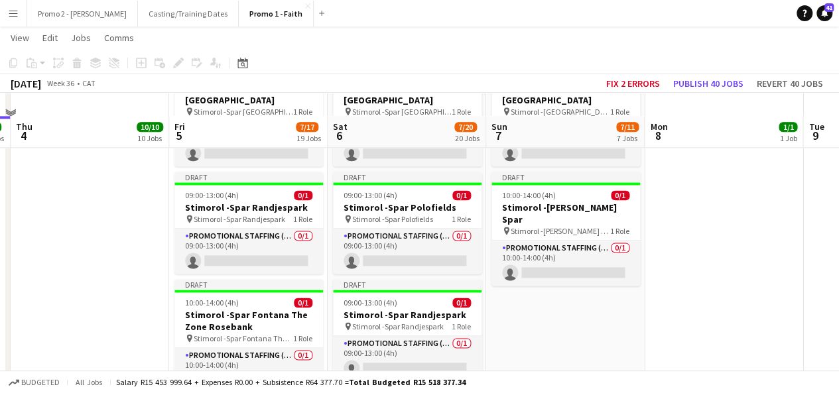
scroll to position [835, 0]
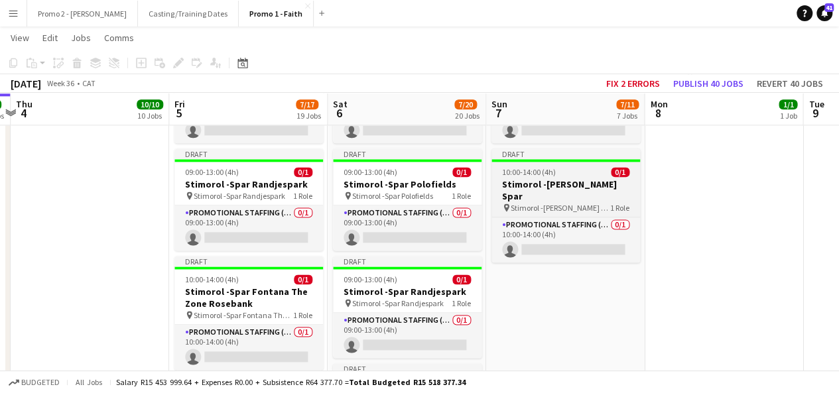
click at [517, 167] on span "10:00-14:00 (4h)" at bounding box center [529, 172] width 54 height 10
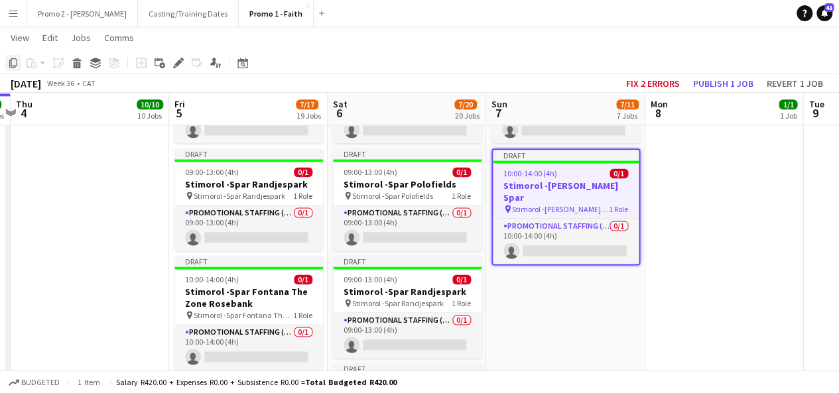
click at [13, 62] on icon "Copy" at bounding box center [13, 63] width 11 height 11
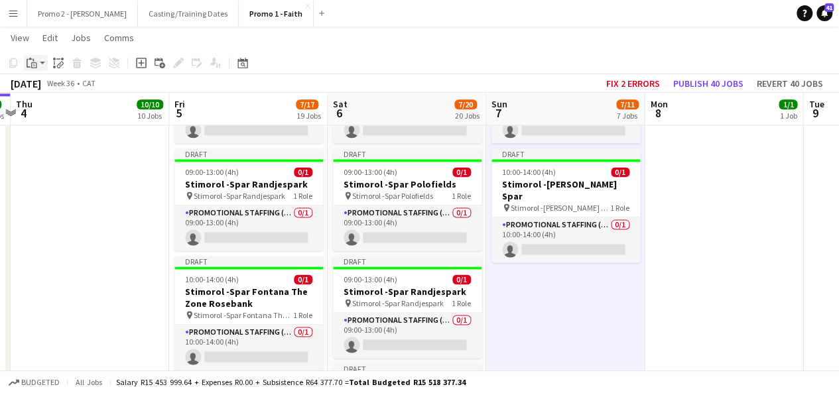
click at [40, 62] on app-action-btn "Paste" at bounding box center [36, 63] width 24 height 16
click at [64, 115] on link "Paste with crew Ctrl+Shift+V" at bounding box center [97, 111] width 125 height 12
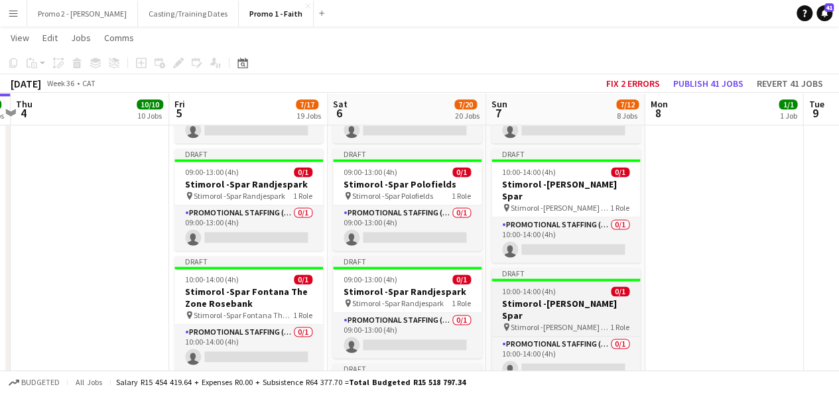
click at [533, 287] on span "10:00-14:00 (4h)" at bounding box center [529, 292] width 54 height 10
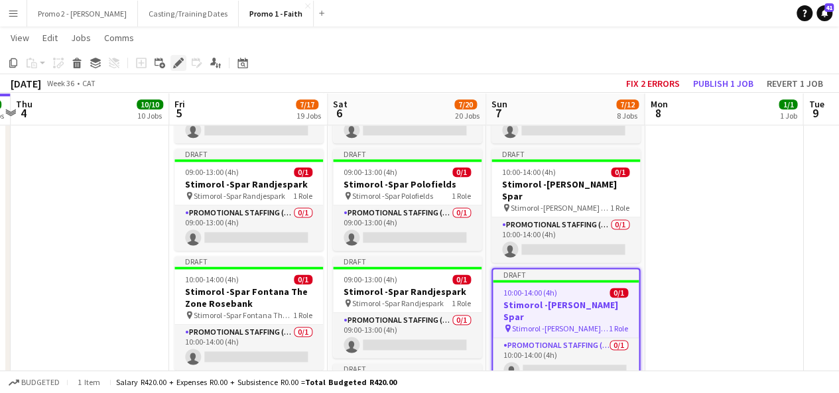
click at [183, 64] on icon "Edit" at bounding box center [178, 63] width 11 height 11
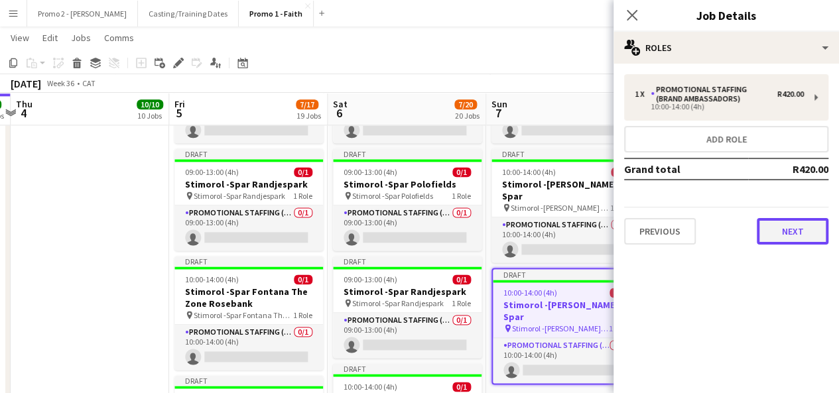
click at [793, 224] on button "Next" at bounding box center [793, 231] width 72 height 27
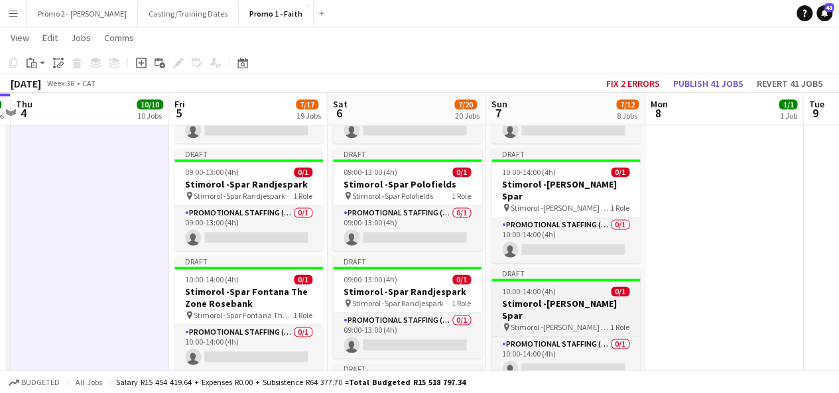
click at [580, 298] on h3 "Stimorol -[PERSON_NAME] Spar" at bounding box center [566, 310] width 149 height 24
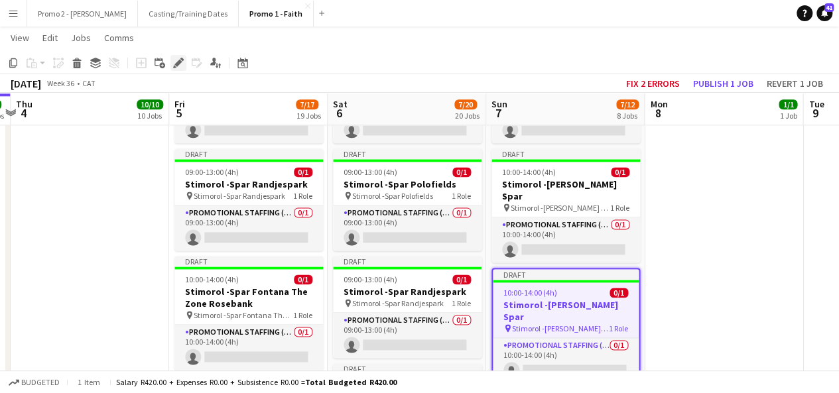
click at [184, 62] on div "Edit" at bounding box center [179, 63] width 16 height 16
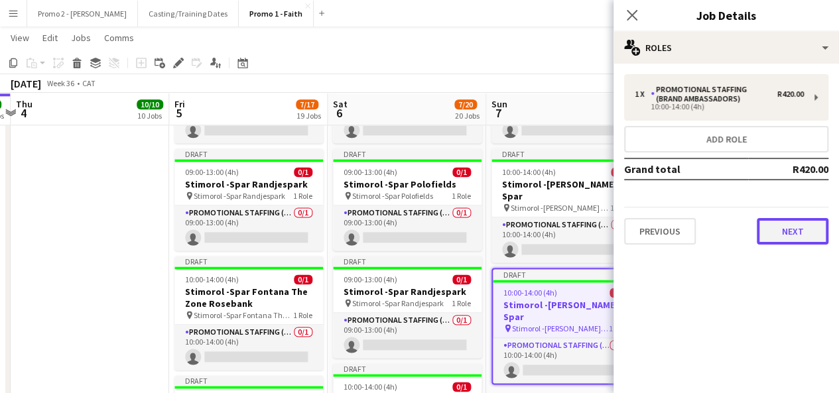
click at [792, 233] on button "Next" at bounding box center [793, 231] width 72 height 27
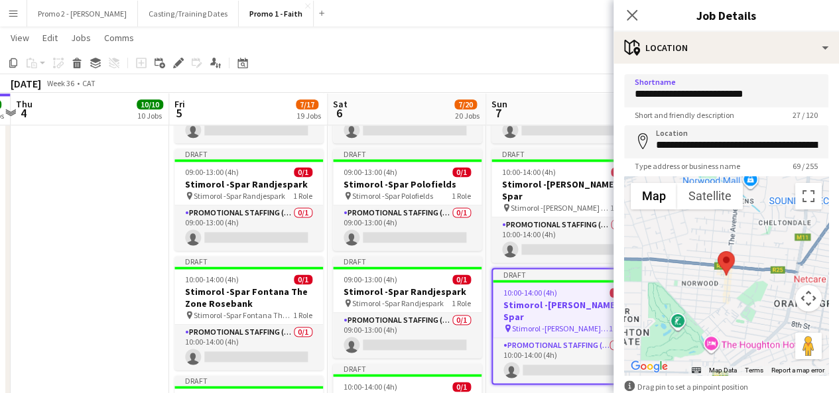
type input "**********"
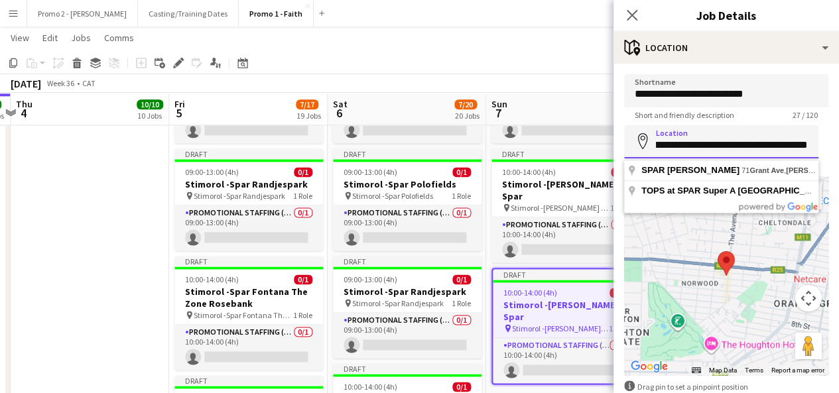
drag, startPoint x: 682, startPoint y: 142, endPoint x: 849, endPoint y: 165, distance: 168.2
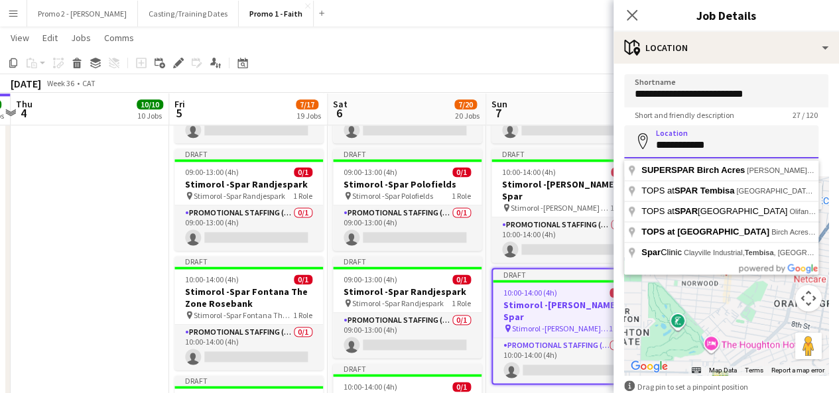
click at [662, 145] on input "**********" at bounding box center [721, 141] width 194 height 33
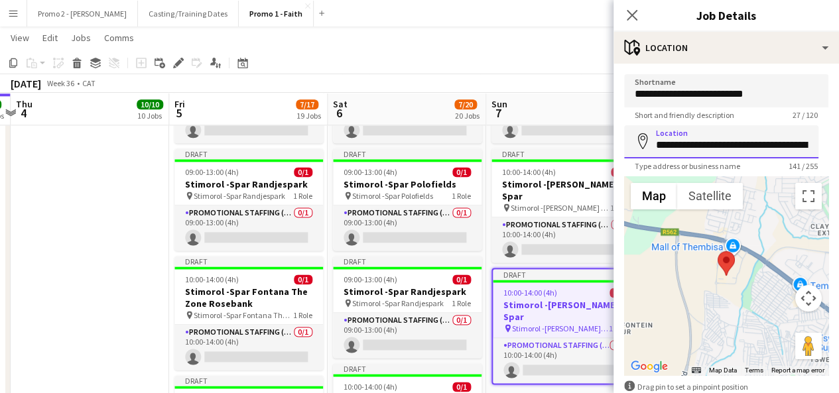
click at [763, 143] on input "**********" at bounding box center [721, 141] width 194 height 33
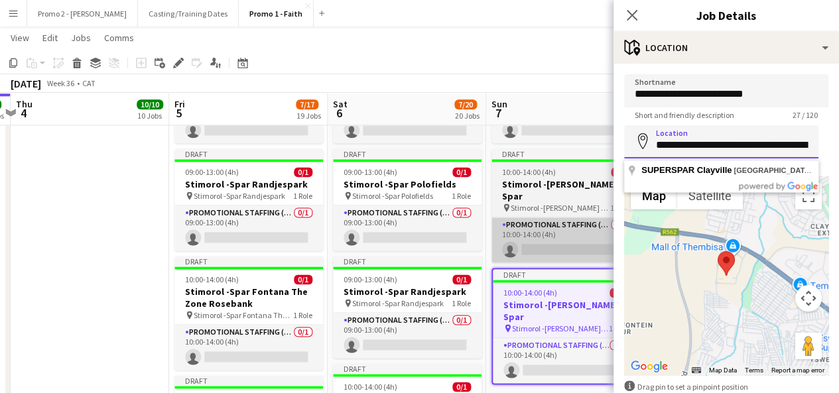
drag, startPoint x: 800, startPoint y: 141, endPoint x: 527, endPoint y: 188, distance: 277.3
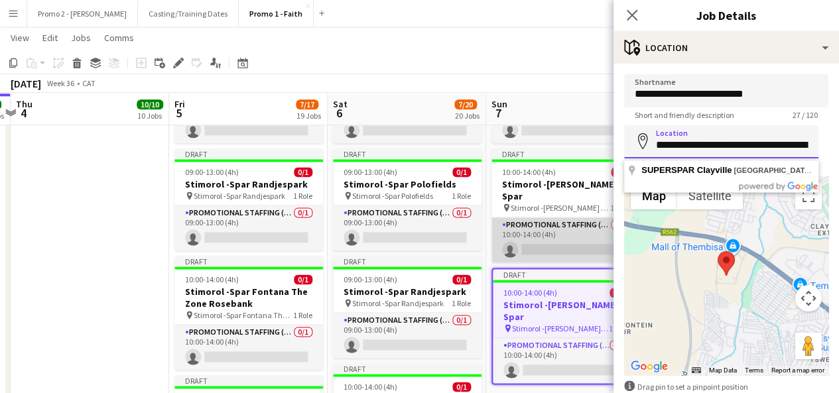
type input "**********"
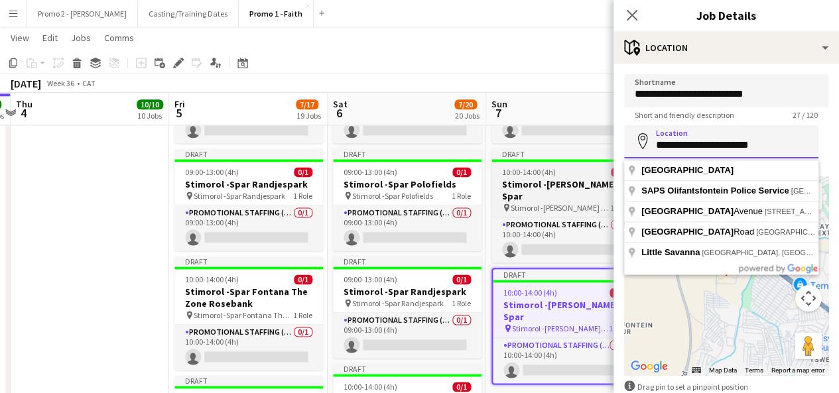
drag, startPoint x: 788, startPoint y: 140, endPoint x: 547, endPoint y: 172, distance: 243.6
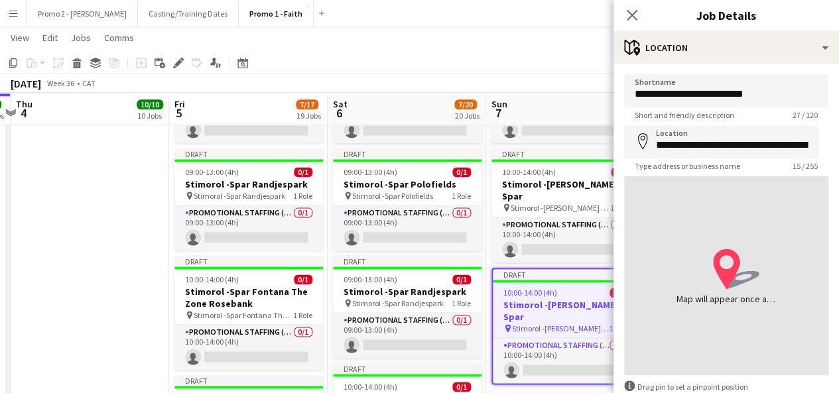
type input "**********"
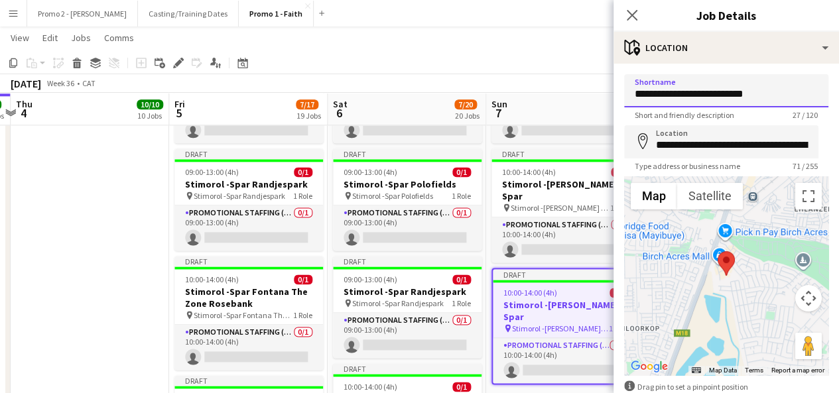
drag, startPoint x: 764, startPoint y: 94, endPoint x: 678, endPoint y: 92, distance: 85.6
click at [678, 92] on input "**********" at bounding box center [726, 90] width 204 height 33
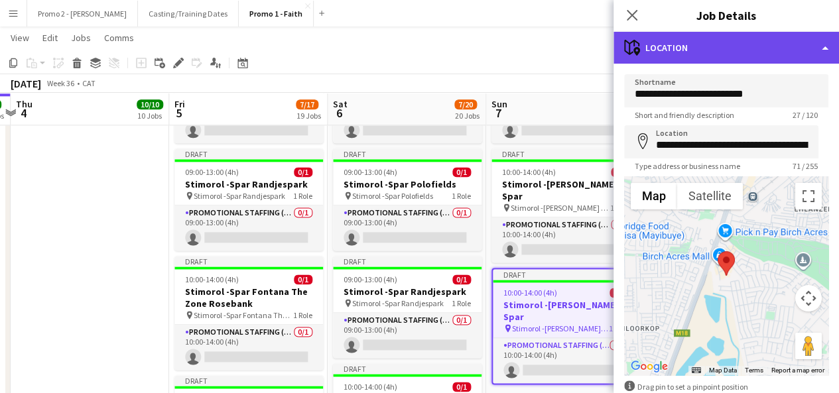
click at [713, 51] on div "maps-pin-1 Location" at bounding box center [727, 48] width 226 height 32
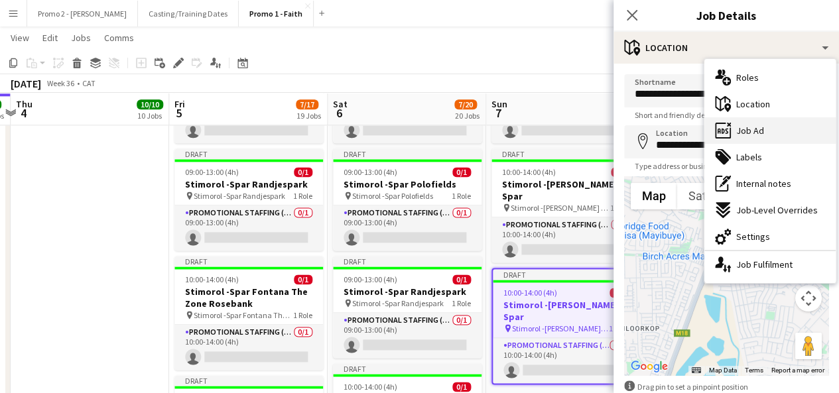
click at [802, 131] on div "ads-window Job Ad" at bounding box center [770, 130] width 131 height 27
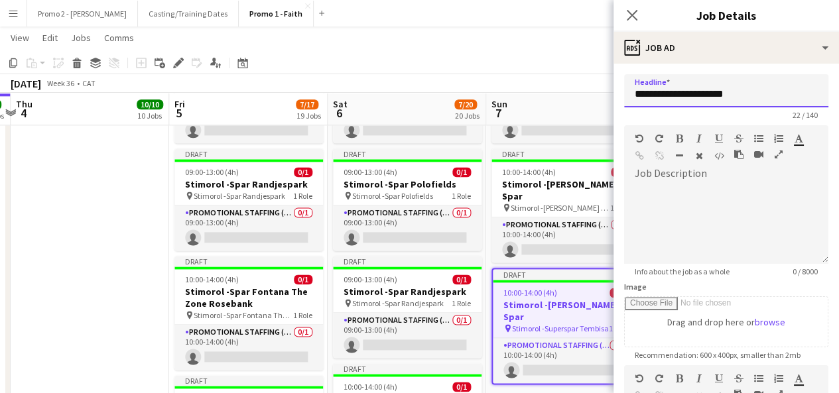
drag, startPoint x: 679, startPoint y: 92, endPoint x: 849, endPoint y: 96, distance: 169.9
paste input "*****"
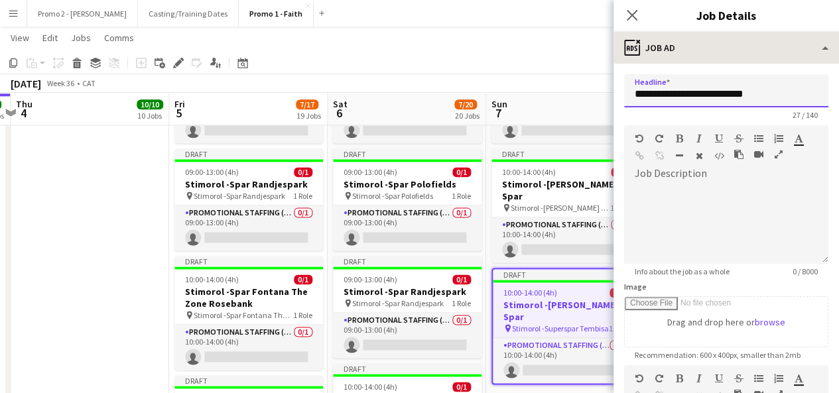
type input "**********"
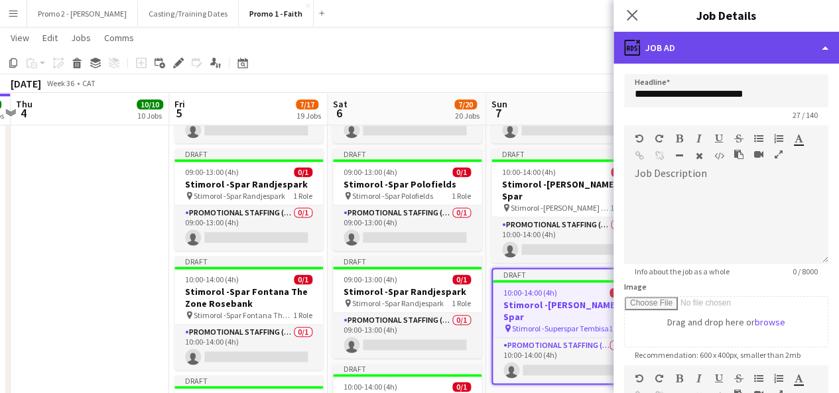
click at [673, 58] on div "ads-window Job Ad" at bounding box center [727, 48] width 226 height 32
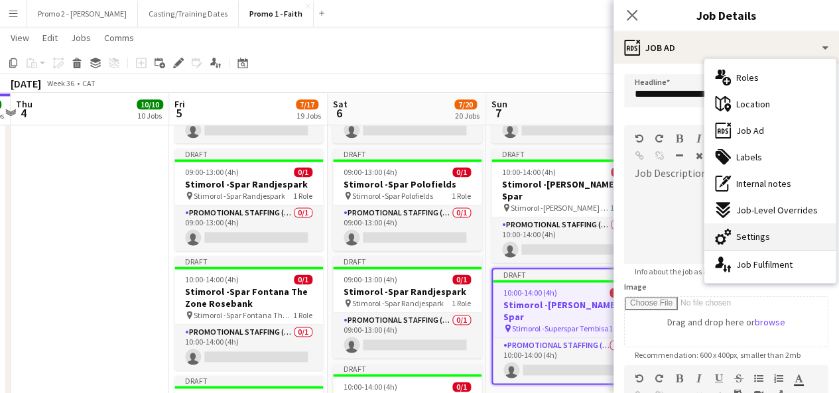
click at [786, 242] on div "cog-double-3 Settings" at bounding box center [770, 237] width 131 height 27
type input "*******"
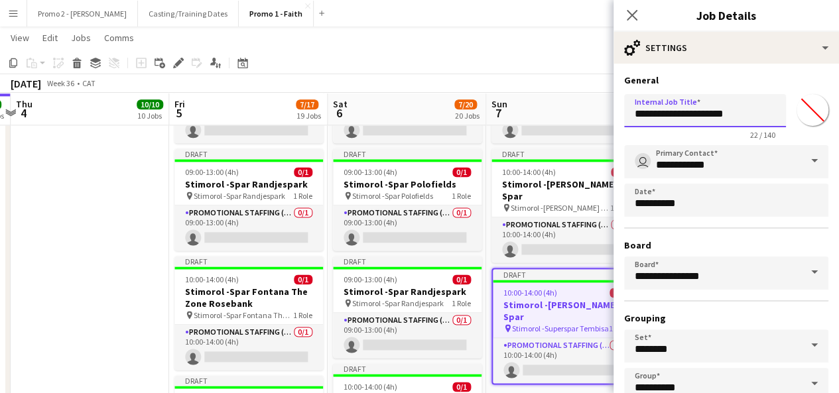
drag, startPoint x: 678, startPoint y: 111, endPoint x: 849, endPoint y: 139, distance: 172.9
paste input "*****"
type input "**********"
click at [516, 72] on app-toolbar "Copy Paste Paste Ctrl+V Paste with crew Ctrl+Shift+V Paste linked Job [GEOGRAPH…" at bounding box center [419, 63] width 839 height 23
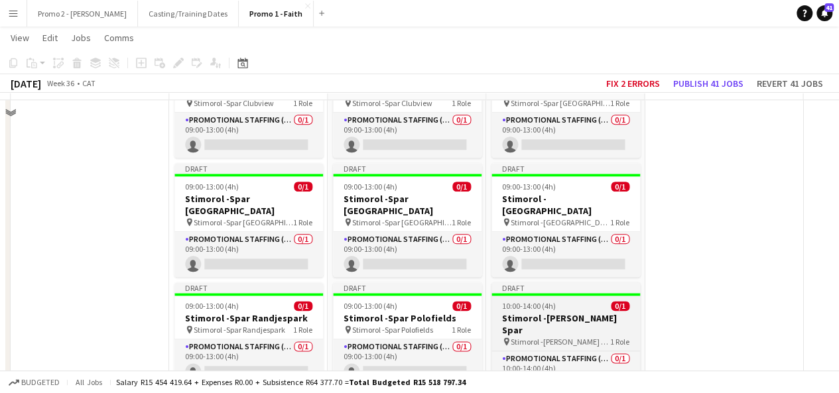
scroll to position [675, 0]
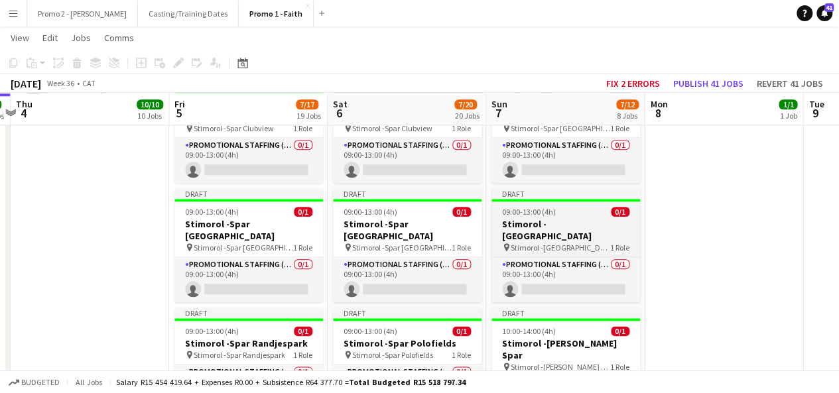
click at [526, 192] on app-job-card "Draft 09:00-13:00 (4h) 0/1 Stimorol -[GEOGRAPHIC_DATA] pin Stimorol -Spar Noord…" at bounding box center [566, 245] width 149 height 114
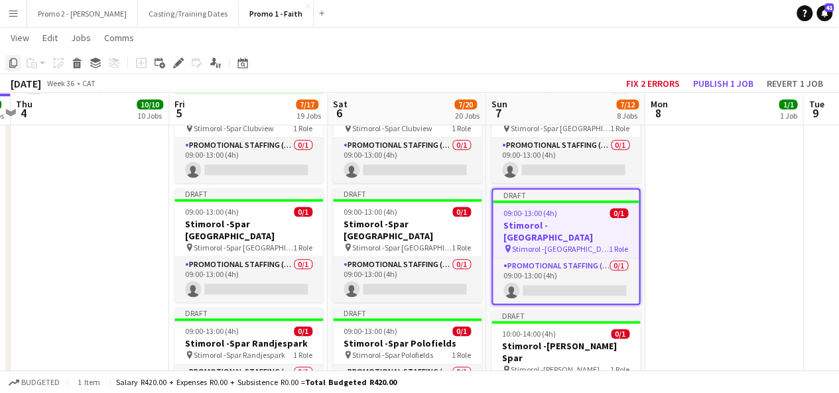
click at [16, 63] on icon "Copy" at bounding box center [13, 63] width 11 height 11
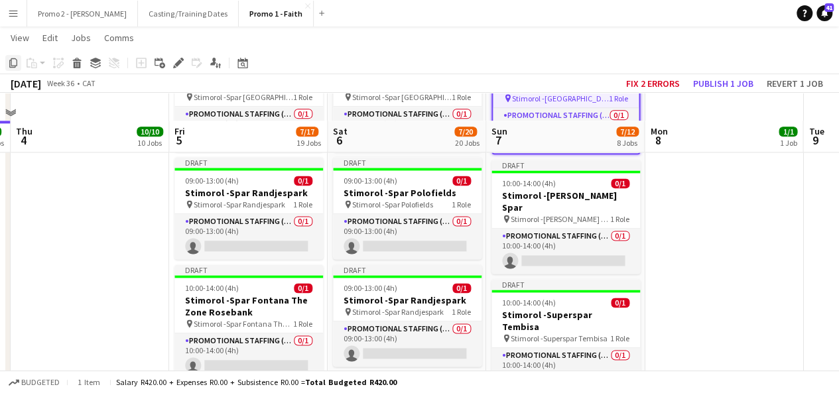
scroll to position [967, 0]
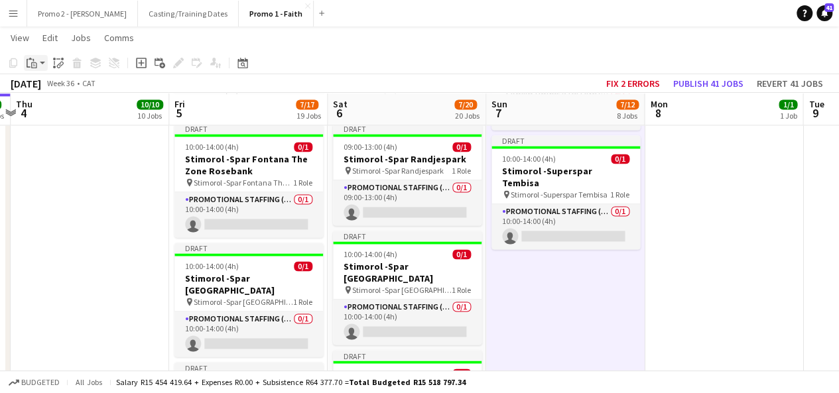
click at [44, 63] on app-action-btn "Paste" at bounding box center [36, 63] width 24 height 16
click at [50, 108] on link "Paste with crew Ctrl+Shift+V" at bounding box center [97, 111] width 125 height 12
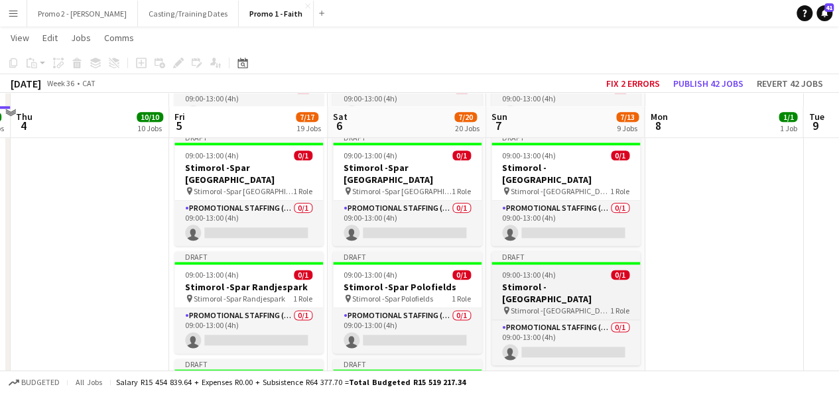
scroll to position [729, 0]
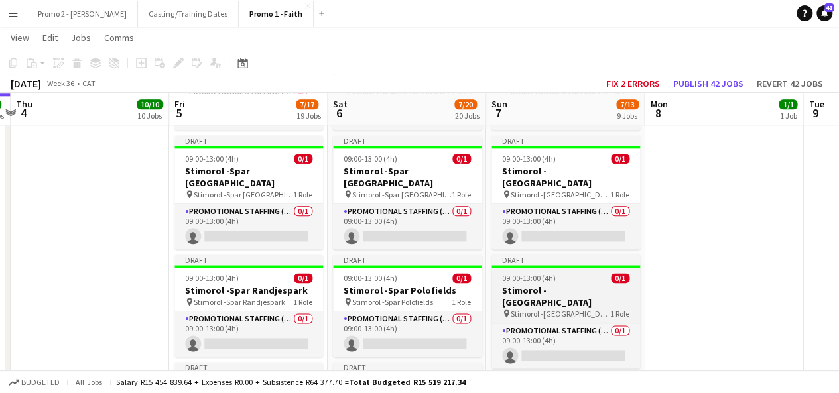
click at [563, 273] on div "09:00-13:00 (4h) 0/1" at bounding box center [566, 278] width 149 height 10
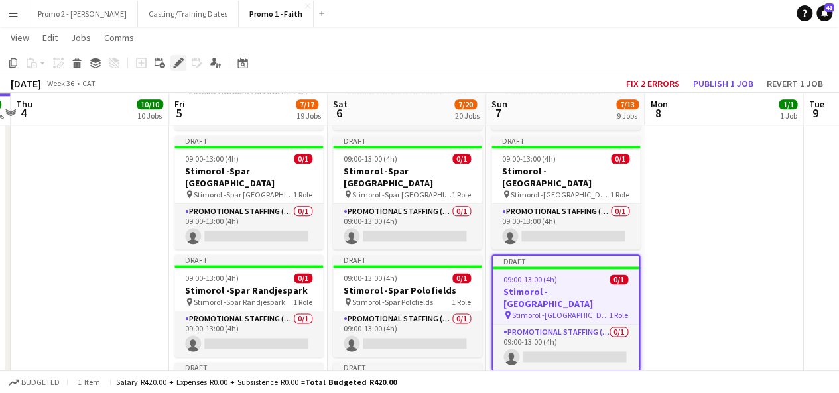
click at [175, 62] on icon "Edit" at bounding box center [178, 63] width 11 height 11
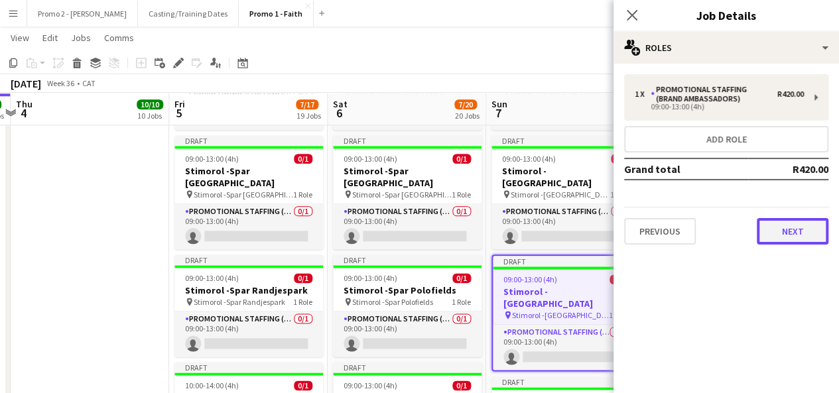
click at [782, 236] on button "Next" at bounding box center [793, 231] width 72 height 27
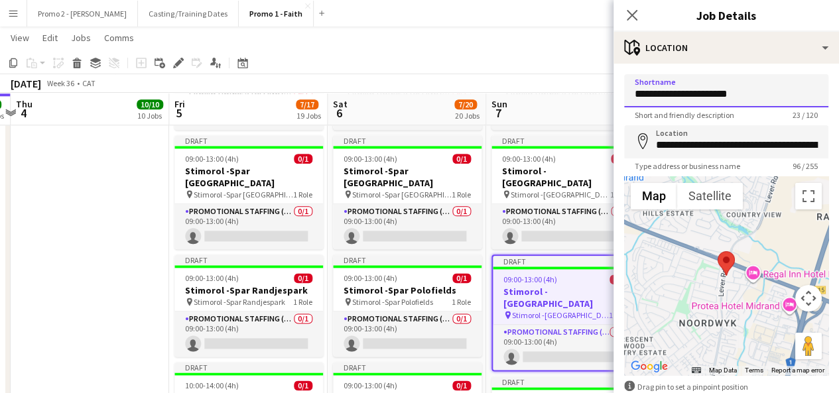
drag, startPoint x: 703, startPoint y: 93, endPoint x: 849, endPoint y: 87, distance: 145.4
type input "**********"
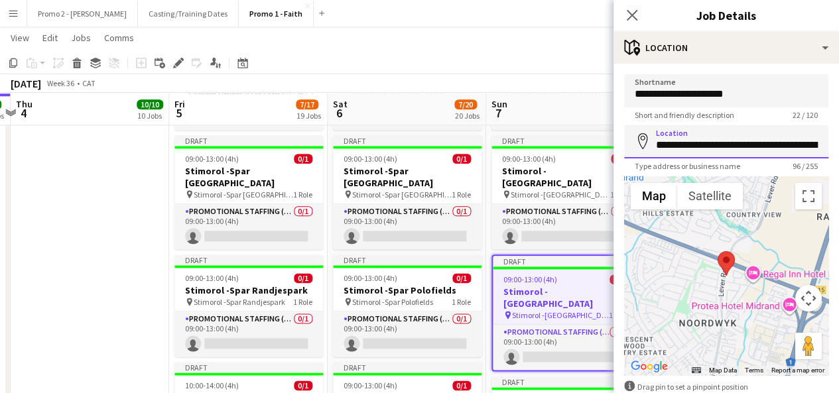
scroll to position [0, 309]
drag, startPoint x: 682, startPoint y: 145, endPoint x: 849, endPoint y: 152, distance: 166.7
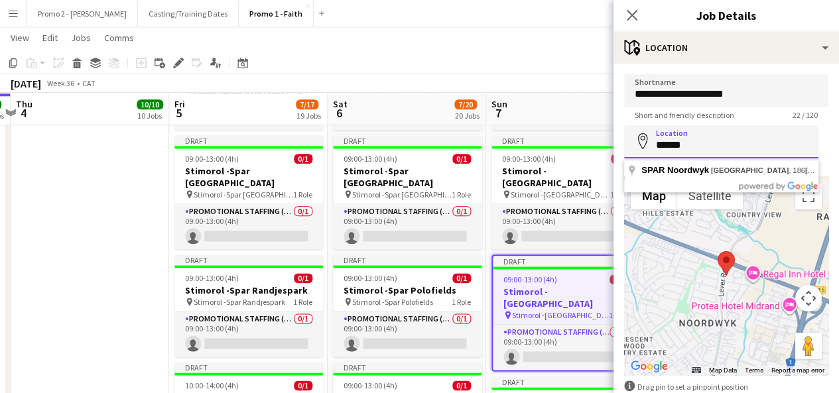
scroll to position [0, 0]
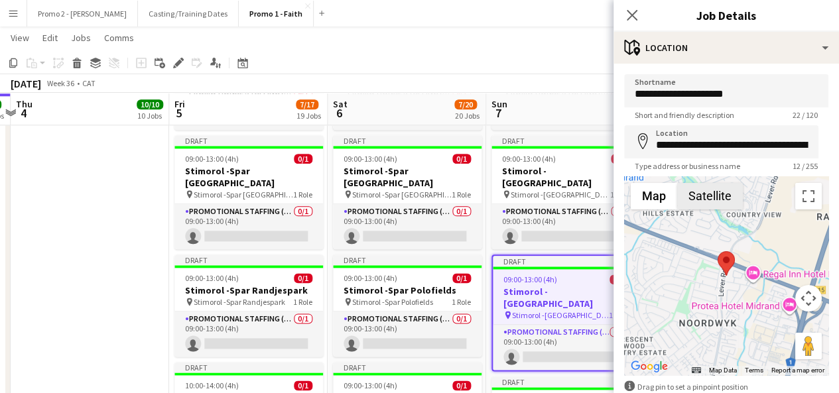
type input "**********"
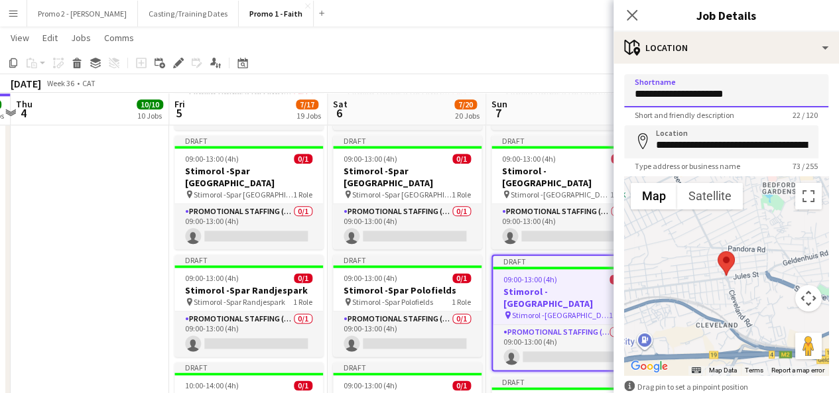
drag, startPoint x: 740, startPoint y: 96, endPoint x: 678, endPoint y: 96, distance: 62.4
click at [678, 96] on input "**********" at bounding box center [726, 90] width 204 height 33
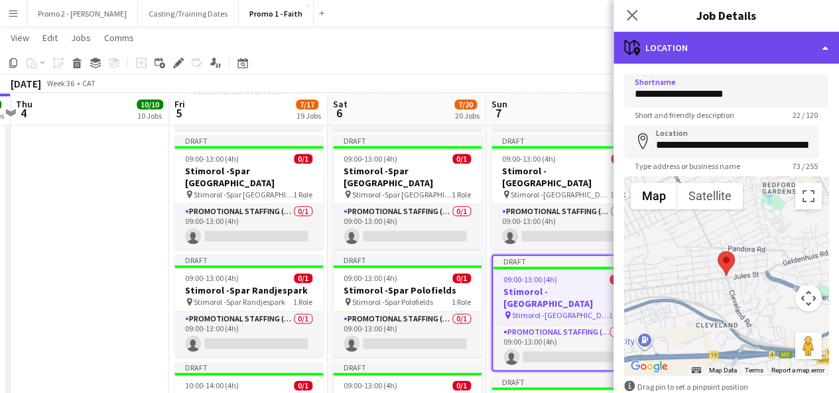
click at [709, 54] on div "maps-pin-1 Location" at bounding box center [727, 48] width 226 height 32
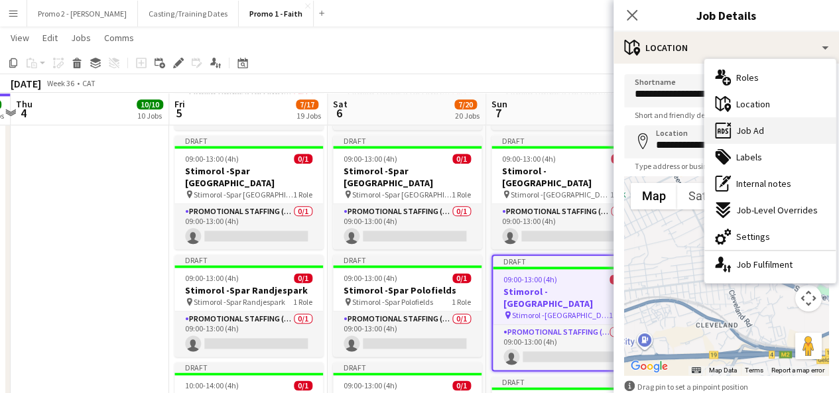
drag, startPoint x: 799, startPoint y: 144, endPoint x: 790, endPoint y: 131, distance: 15.3
click at [790, 131] on div "multiple-users-add Roles maps-pin-1 Location ads-window Job Ad tags-double Labe…" at bounding box center [770, 171] width 131 height 224
click at [790, 131] on div "ads-window Job Ad" at bounding box center [770, 130] width 131 height 27
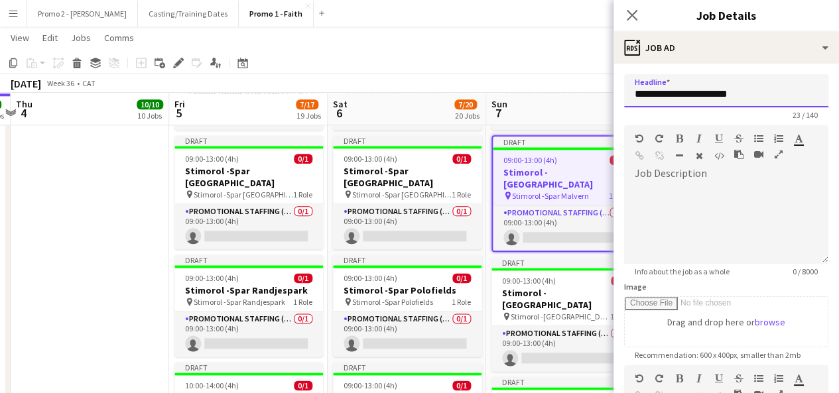
drag, startPoint x: 677, startPoint y: 92, endPoint x: 814, endPoint y: 80, distance: 137.3
click at [814, 80] on input "**********" at bounding box center [726, 90] width 204 height 33
paste input "text"
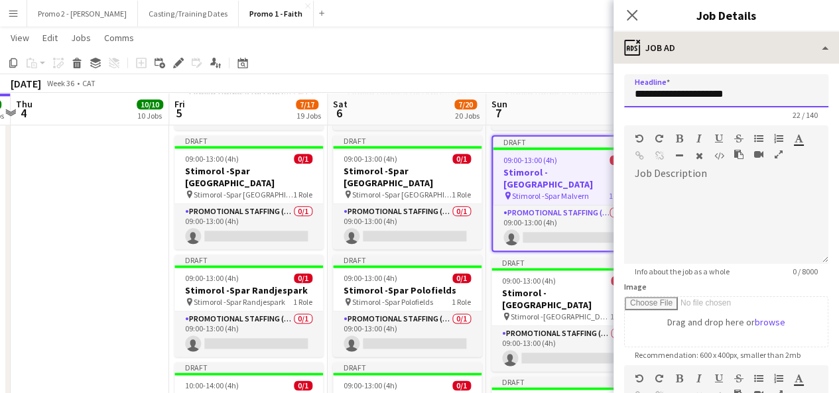
type input "**********"
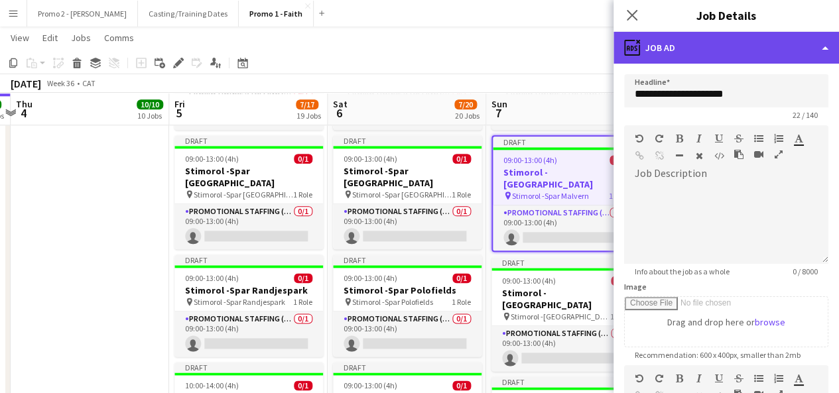
click at [681, 56] on div "ads-window Job Ad" at bounding box center [727, 48] width 226 height 32
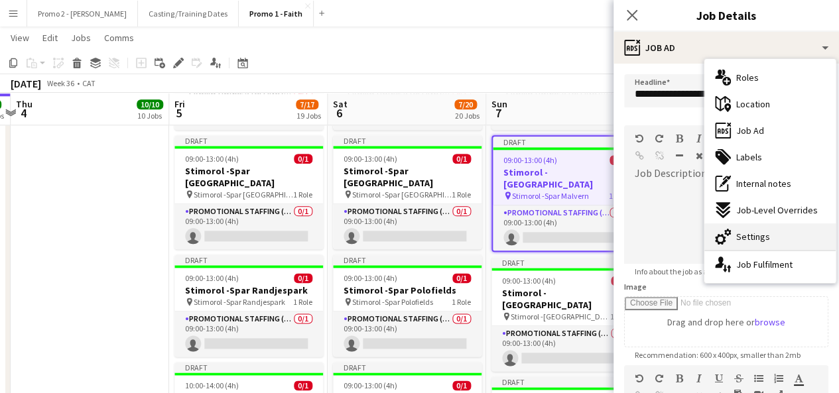
click at [774, 242] on div "cog-double-3 Settings" at bounding box center [770, 237] width 131 height 27
type input "*******"
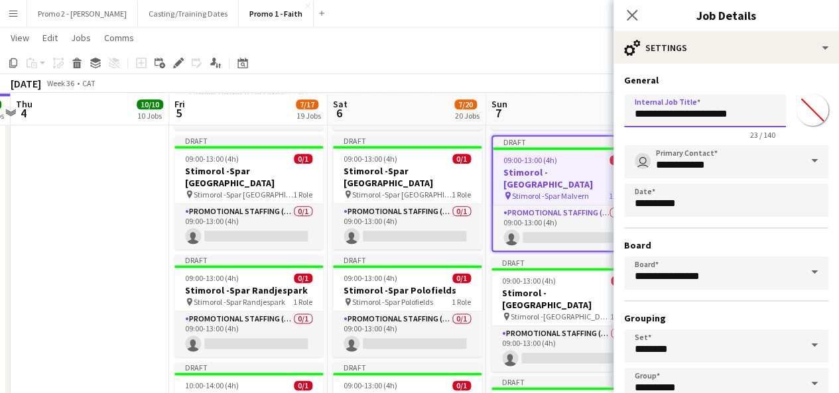
drag, startPoint x: 679, startPoint y: 114, endPoint x: 825, endPoint y: 121, distance: 146.8
click at [825, 121] on form "**********" at bounding box center [727, 269] width 226 height 391
paste input "text"
type input "**********"
click at [585, 90] on div "[DATE] Week 36 • CAT Fix 2 errors Publish 1 job Revert 1 job" at bounding box center [419, 83] width 839 height 19
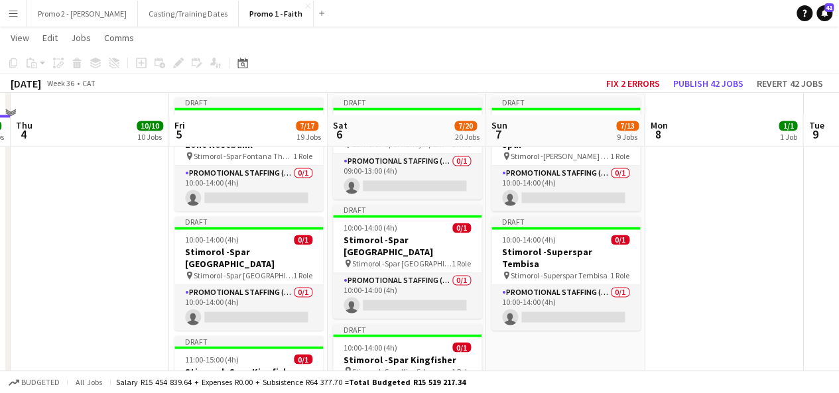
scroll to position [1021, 0]
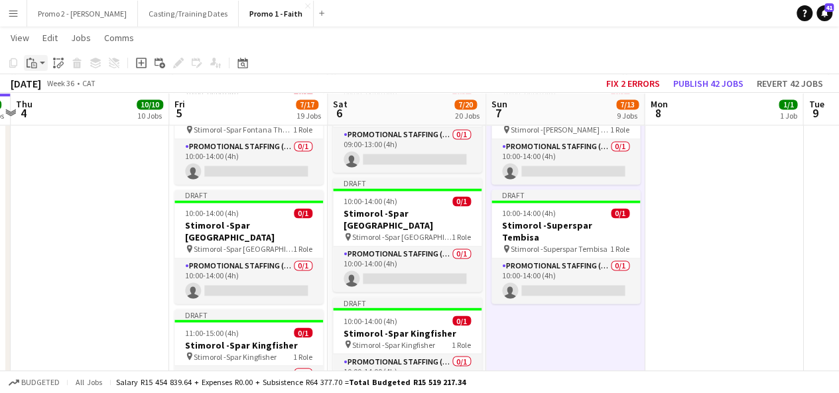
click at [44, 64] on app-action-btn "Paste" at bounding box center [36, 63] width 24 height 16
click at [61, 109] on link "Paste with crew Ctrl+Shift+V" at bounding box center [97, 111] width 125 height 12
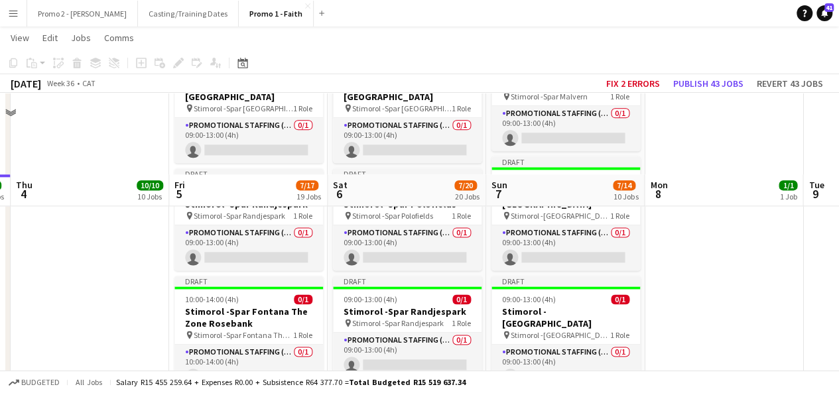
scroll to position [808, 0]
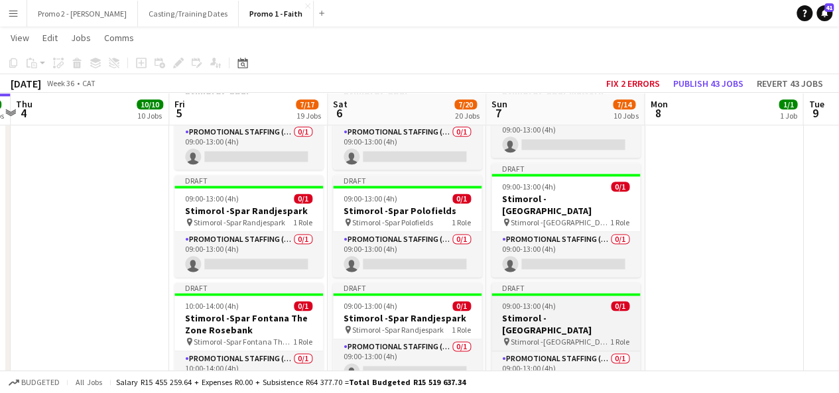
click at [537, 313] on h3 "Stimorol -[GEOGRAPHIC_DATA]" at bounding box center [566, 325] width 149 height 24
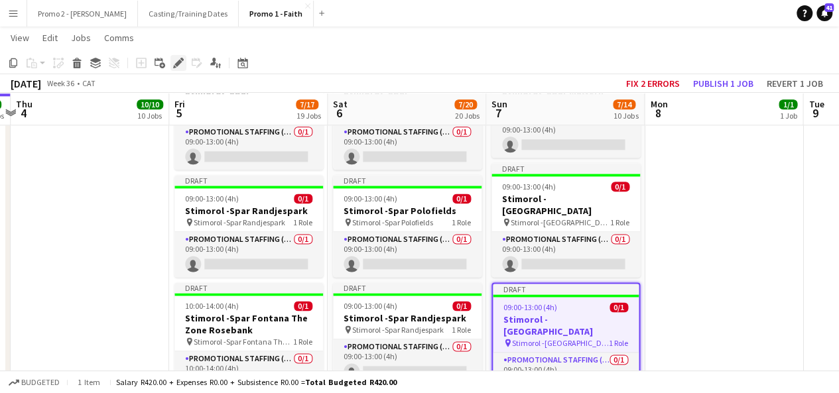
click at [179, 57] on div "Edit" at bounding box center [179, 63] width 16 height 16
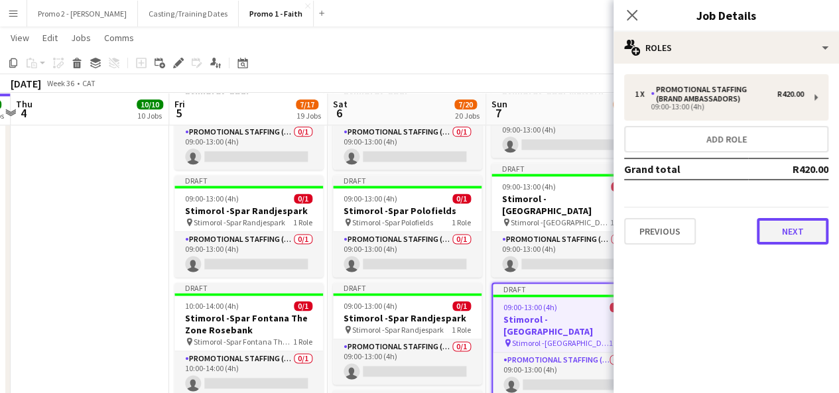
click at [783, 242] on button "Next" at bounding box center [793, 231] width 72 height 27
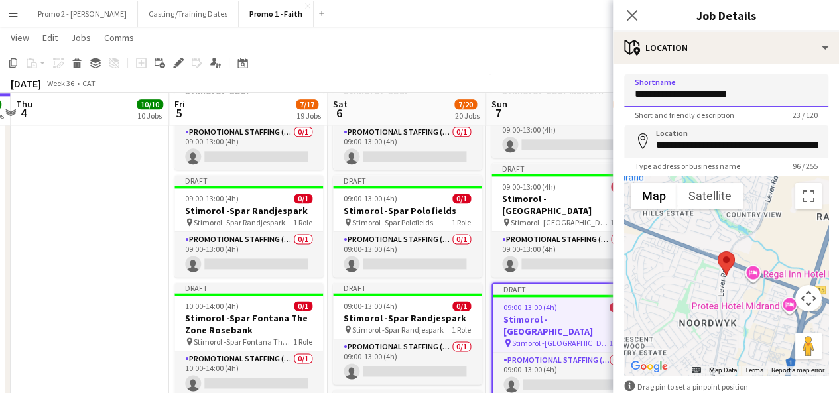
drag, startPoint x: 701, startPoint y: 97, endPoint x: 824, endPoint y: 88, distance: 123.1
click at [824, 88] on form "**********" at bounding box center [727, 266] width 226 height 384
type input "**********"
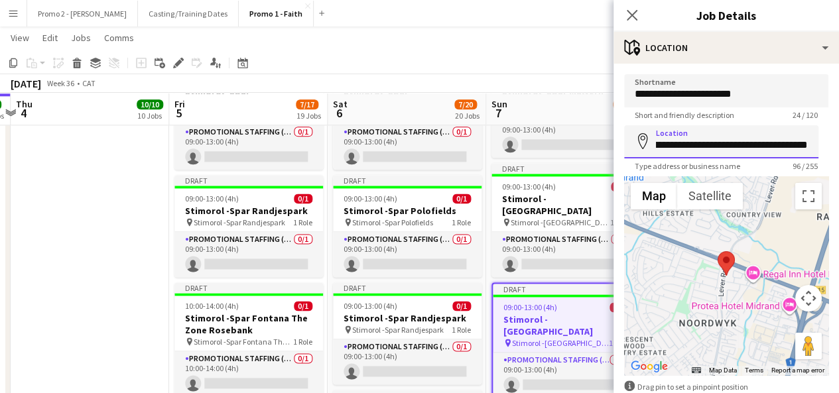
scroll to position [0, 309]
drag, startPoint x: 680, startPoint y: 145, endPoint x: 849, endPoint y: 133, distance: 169.0
type input "**********"
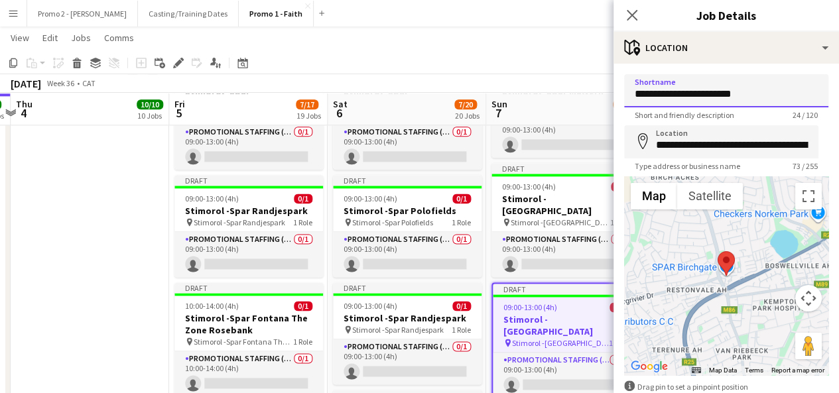
drag, startPoint x: 749, startPoint y: 92, endPoint x: 681, endPoint y: 90, distance: 68.4
click at [681, 90] on input "**********" at bounding box center [726, 90] width 204 height 33
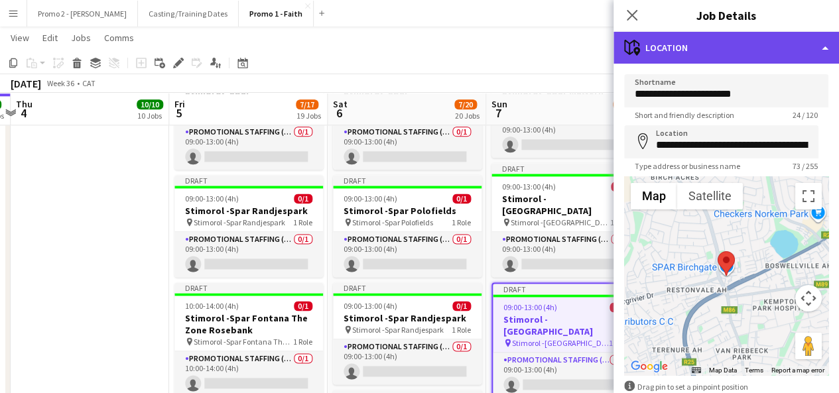
click at [681, 56] on div "maps-pin-1 Location" at bounding box center [727, 48] width 226 height 32
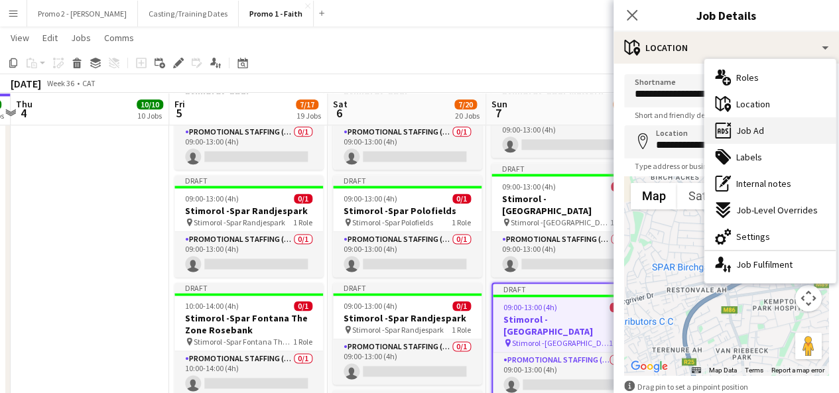
click at [776, 141] on div "ads-window Job Ad" at bounding box center [770, 130] width 131 height 27
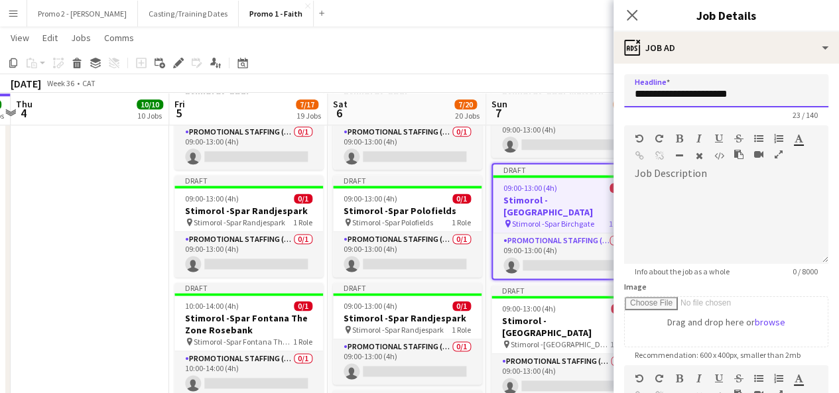
drag, startPoint x: 679, startPoint y: 92, endPoint x: 849, endPoint y: 92, distance: 169.2
paste input "*"
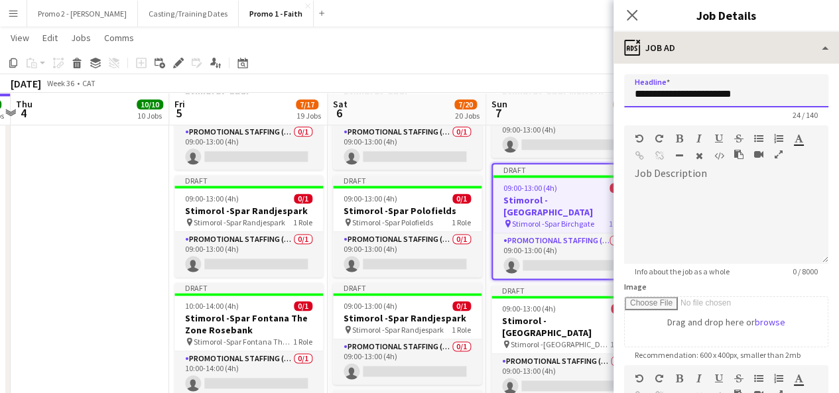
type input "**********"
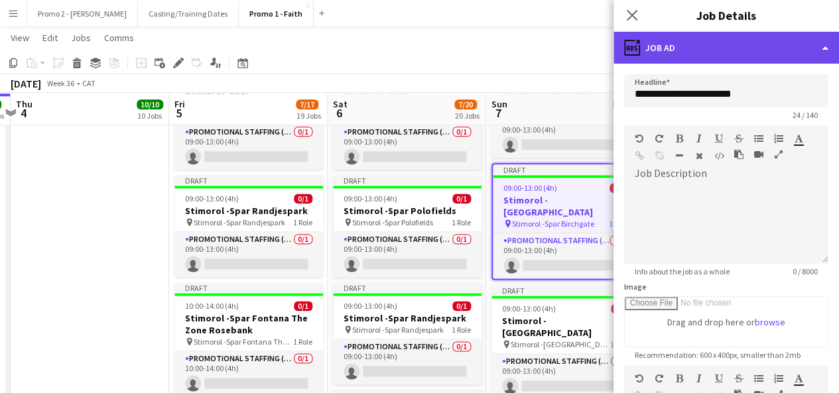
click at [720, 52] on div "ads-window Job Ad" at bounding box center [727, 48] width 226 height 32
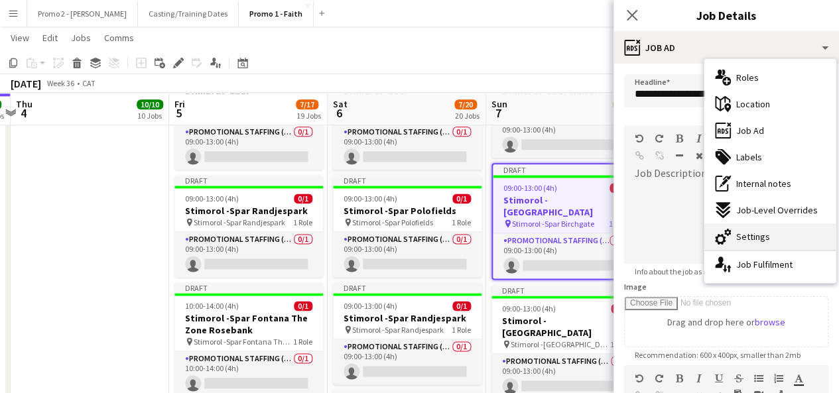
click at [777, 236] on div "cog-double-3 Settings" at bounding box center [770, 237] width 131 height 27
type input "*******"
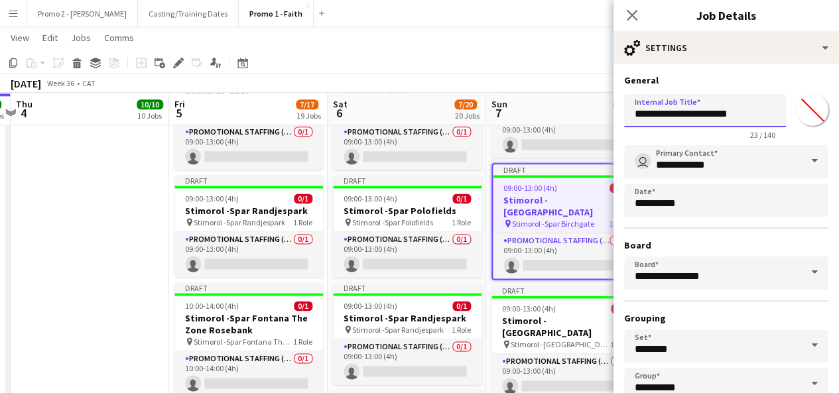
drag, startPoint x: 679, startPoint y: 115, endPoint x: 849, endPoint y: 108, distance: 169.3
paste input "*"
type input "**********"
click at [531, 81] on div "[DATE] Week 36 • CAT Fix 2 errors Publish 1 job Revert 1 job" at bounding box center [419, 83] width 839 height 19
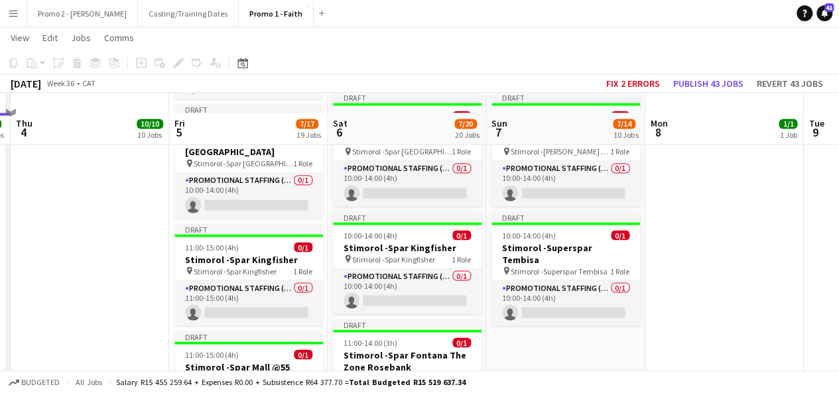
scroll to position [1127, 0]
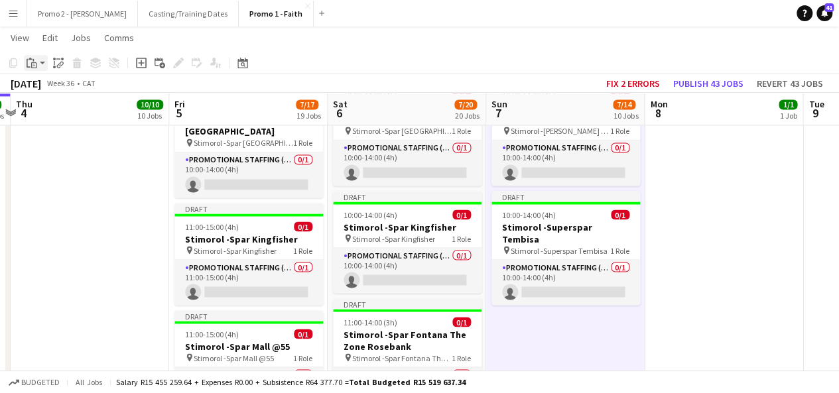
click at [45, 67] on app-action-btn "Paste" at bounding box center [36, 63] width 24 height 16
click at [62, 107] on link "Paste with crew Ctrl+Shift+V" at bounding box center [97, 111] width 125 height 12
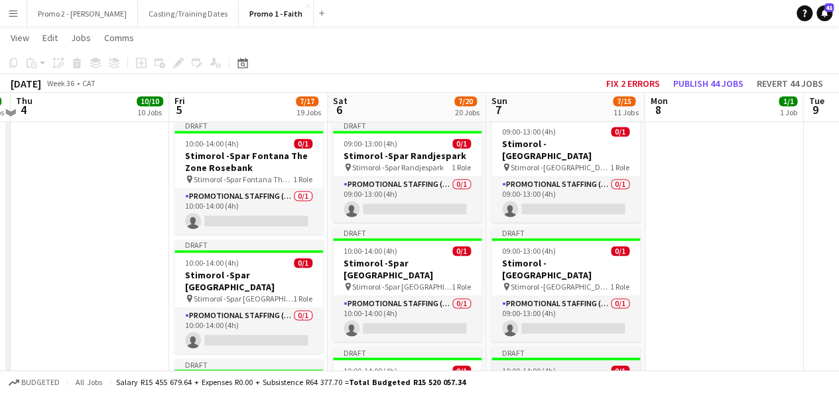
scroll to position [967, 0]
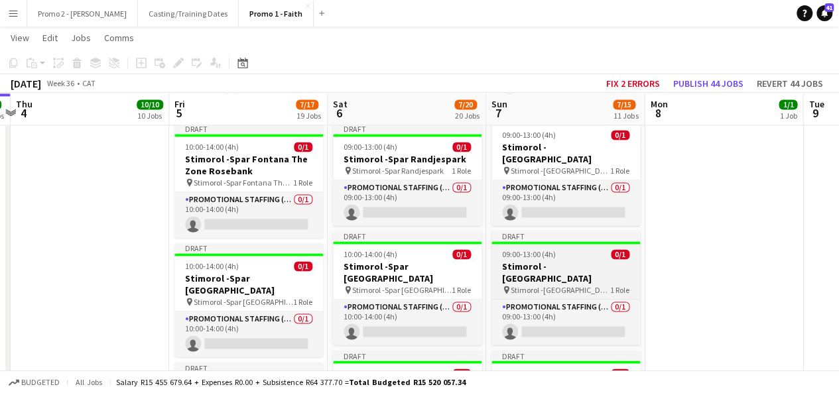
click at [569, 261] on h3 "Stimorol -[GEOGRAPHIC_DATA]" at bounding box center [566, 273] width 149 height 24
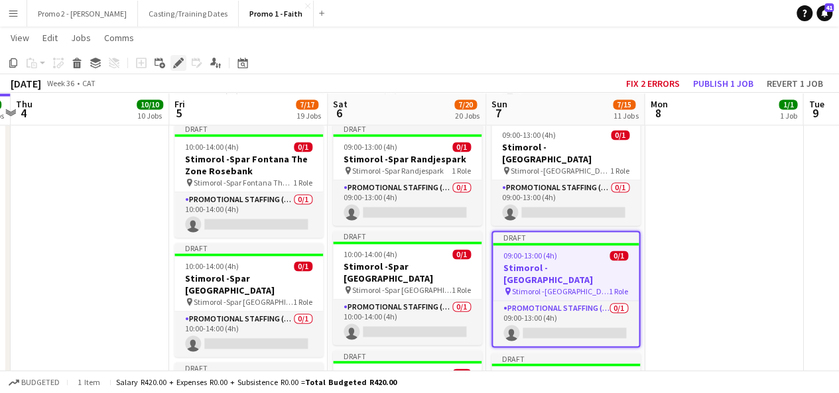
click at [178, 63] on icon at bounding box center [178, 63] width 7 height 7
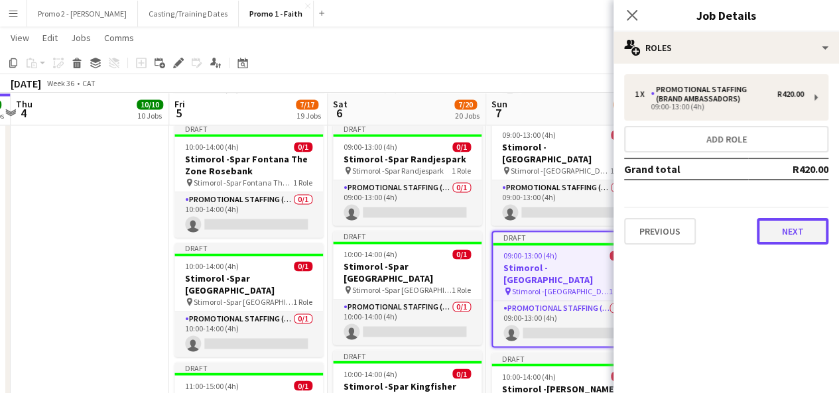
click at [787, 226] on button "Next" at bounding box center [793, 231] width 72 height 27
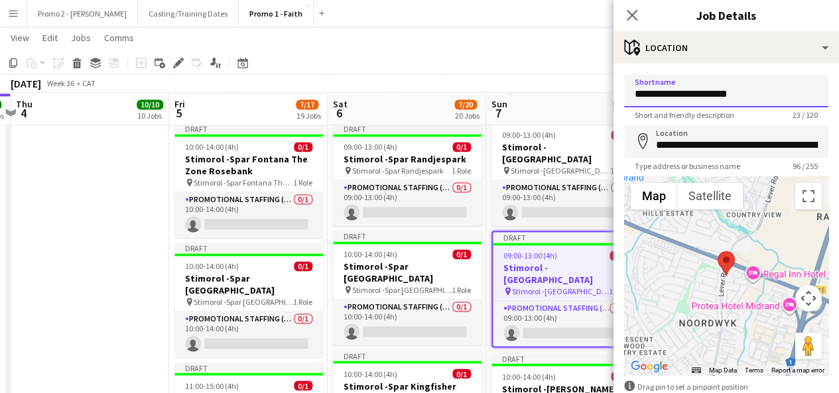
drag, startPoint x: 701, startPoint y: 94, endPoint x: 849, endPoint y: 92, distance: 147.3
type input "**********"
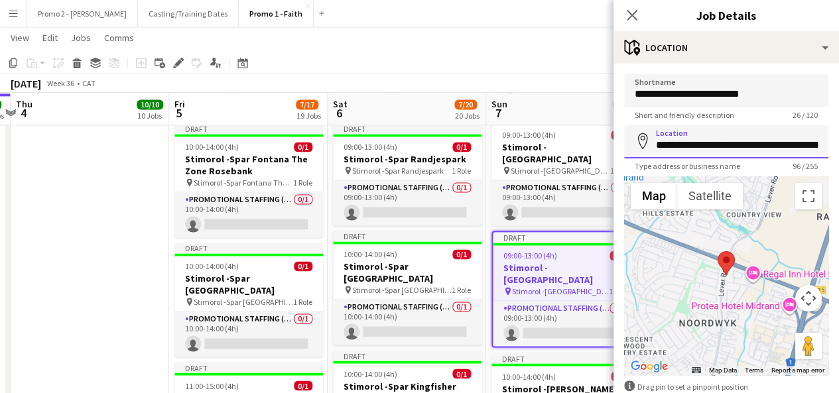
scroll to position [0, 309]
drag, startPoint x: 682, startPoint y: 143, endPoint x: 849, endPoint y: 161, distance: 167.4
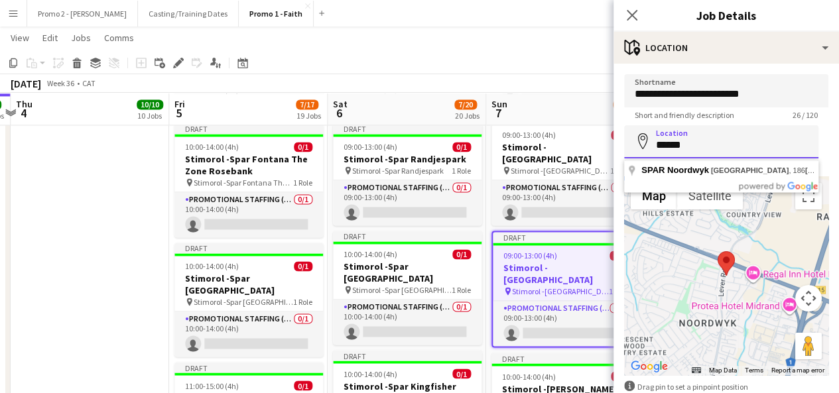
scroll to position [0, 0]
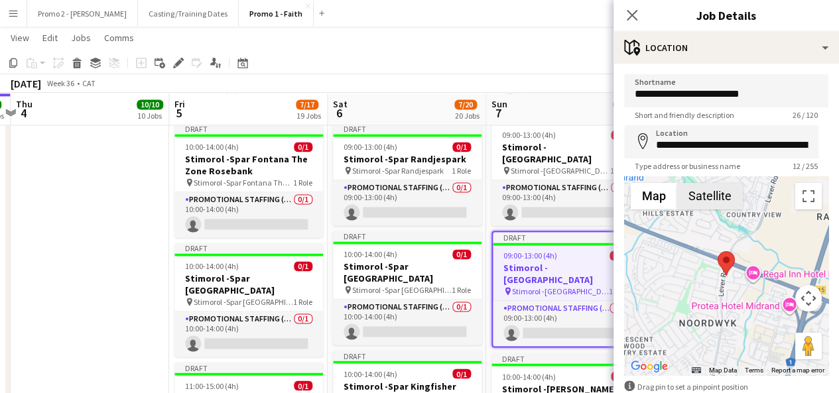
type input "**********"
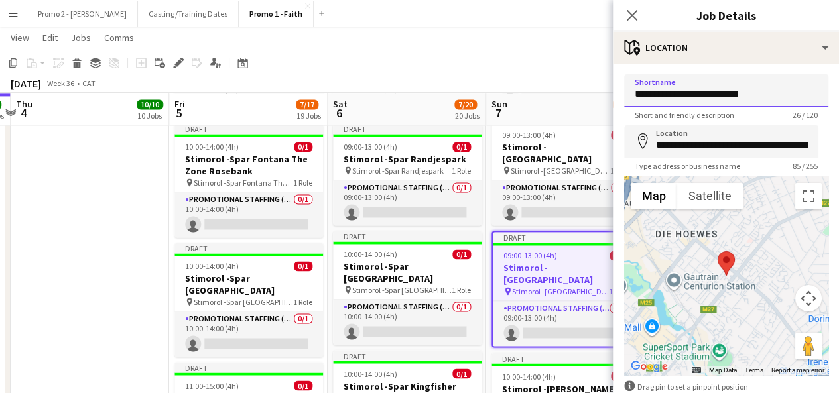
drag, startPoint x: 760, startPoint y: 89, endPoint x: 679, endPoint y: 92, distance: 80.3
click at [679, 92] on input "**********" at bounding box center [726, 90] width 204 height 33
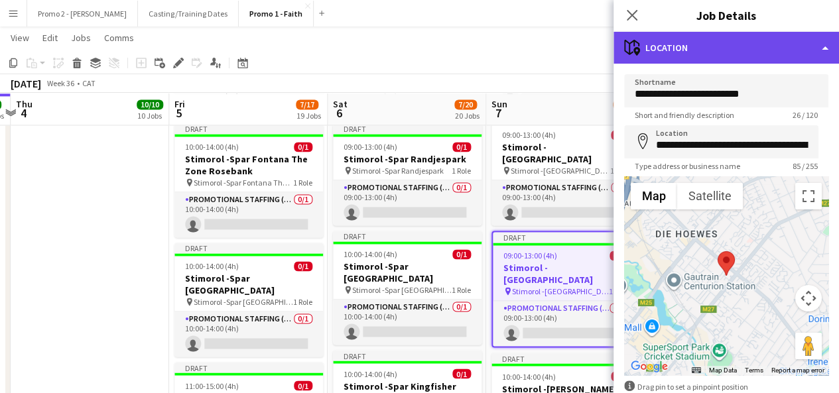
click at [679, 39] on div "maps-pin-1 Location" at bounding box center [727, 48] width 226 height 32
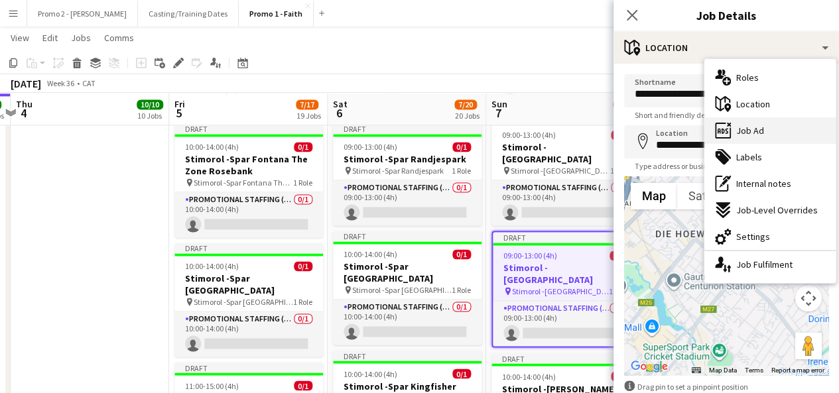
click at [786, 129] on div "ads-window Job Ad" at bounding box center [770, 130] width 131 height 27
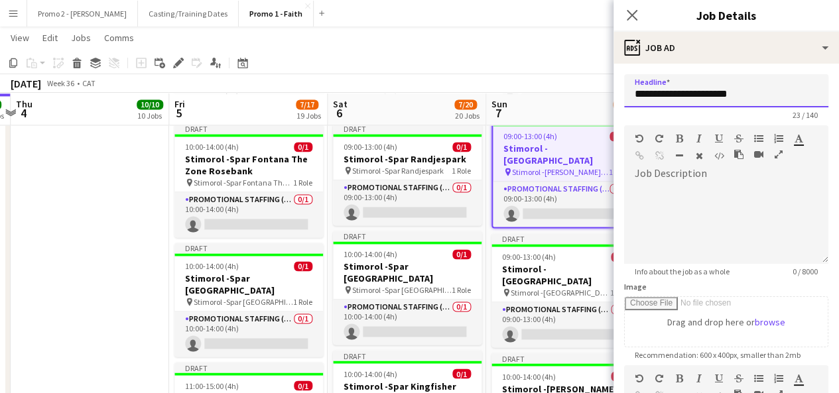
drag, startPoint x: 679, startPoint y: 92, endPoint x: 849, endPoint y: 83, distance: 169.5
paste input "***"
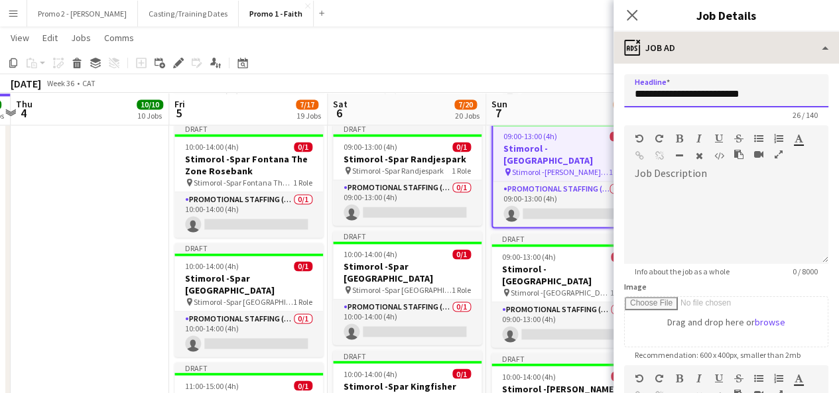
type input "**********"
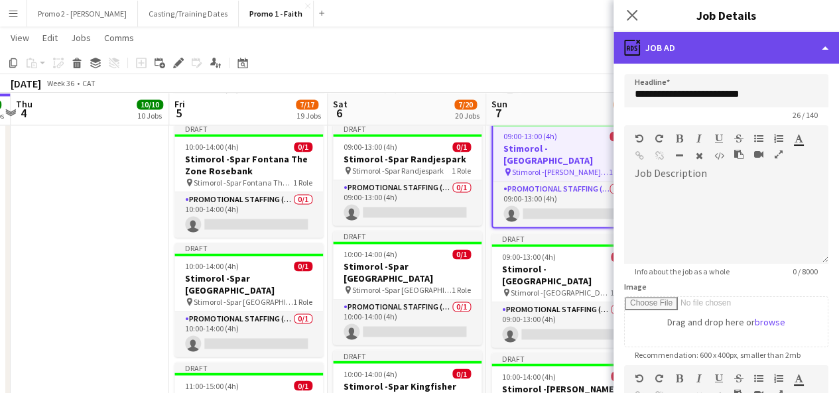
click at [685, 58] on div "ads-window Job Ad" at bounding box center [727, 48] width 226 height 32
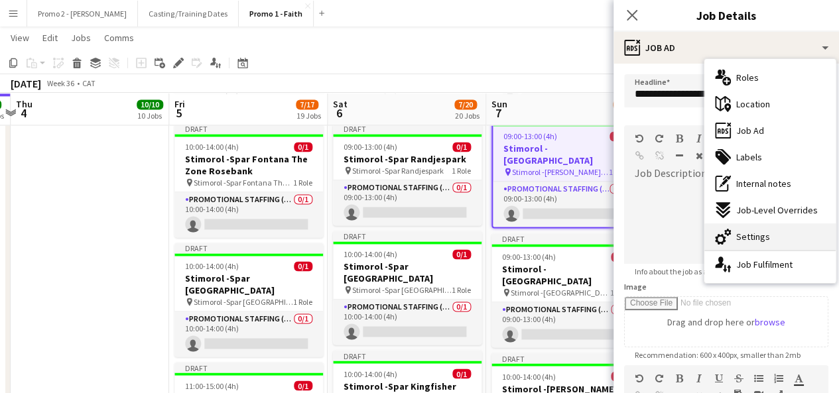
click at [753, 234] on span "Settings" at bounding box center [754, 237] width 34 height 12
type input "*******"
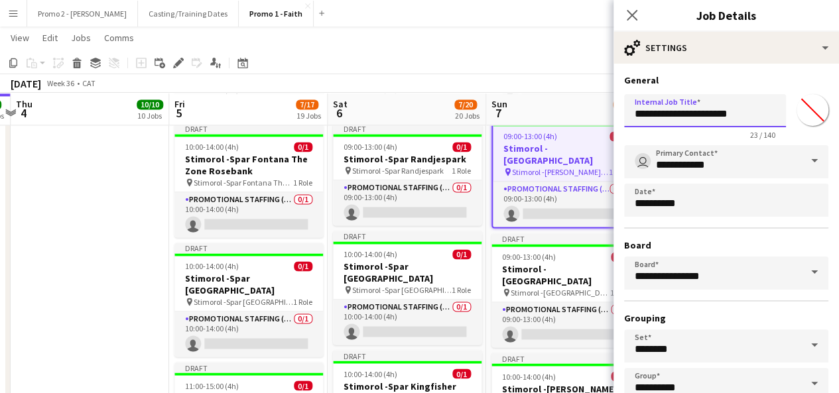
drag, startPoint x: 679, startPoint y: 112, endPoint x: 842, endPoint y: 127, distance: 163.9
paste input "***"
type input "**********"
click at [545, 71] on app-toolbar "Copy Paste Paste Ctrl+V Paste with crew Ctrl+Shift+V Paste linked Job [GEOGRAPH…" at bounding box center [419, 63] width 839 height 23
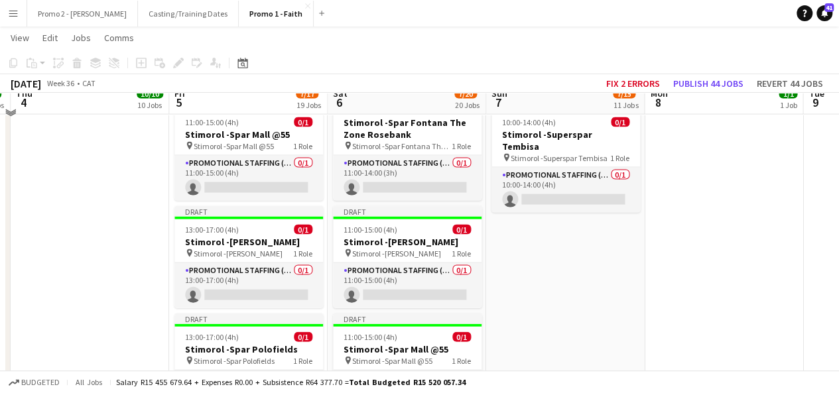
scroll to position [1339, 0]
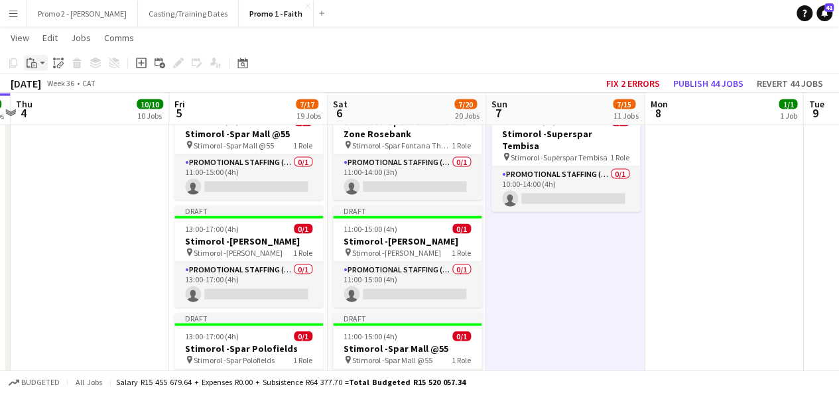
click at [46, 60] on app-action-btn "Paste" at bounding box center [36, 63] width 24 height 16
click at [56, 107] on link "Paste with crew Ctrl+Shift+V" at bounding box center [97, 111] width 125 height 12
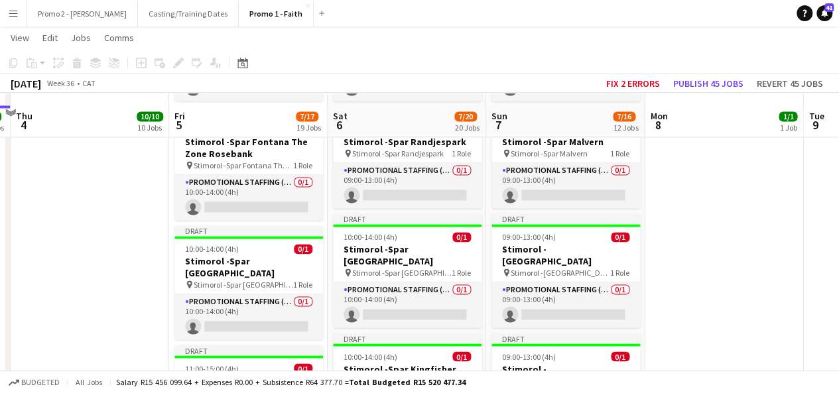
scroll to position [1021, 0]
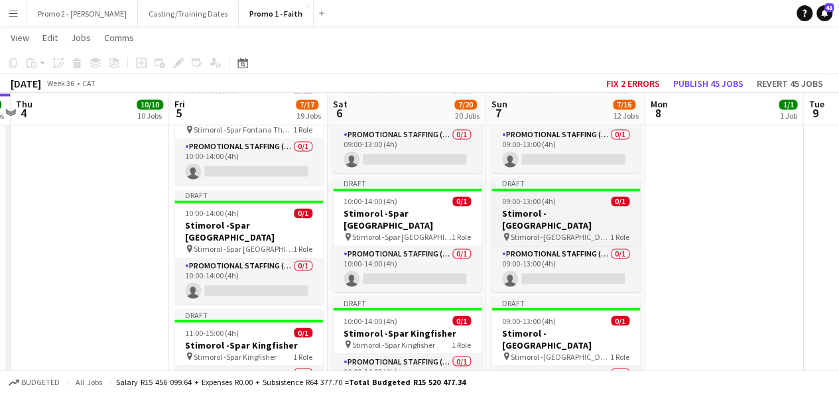
click at [567, 208] on h3 "Stimorol -[GEOGRAPHIC_DATA]" at bounding box center [566, 220] width 149 height 24
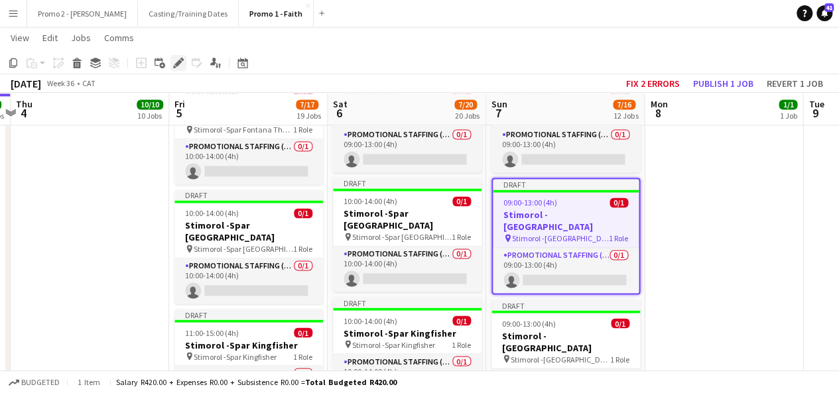
click at [180, 64] on icon "Edit" at bounding box center [178, 63] width 11 height 11
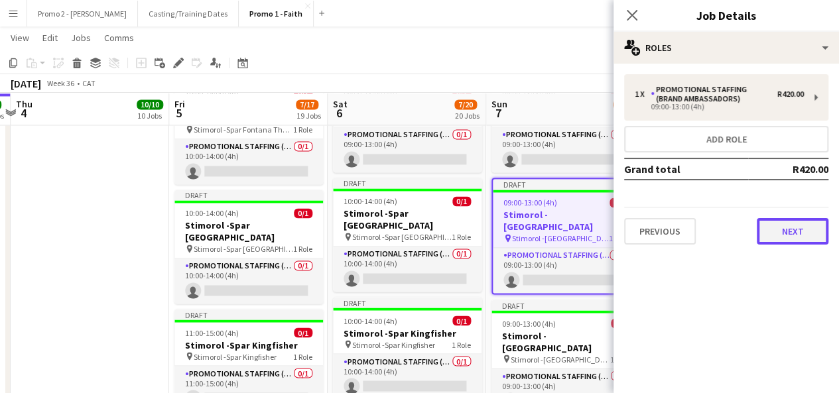
click at [806, 230] on button "Next" at bounding box center [793, 231] width 72 height 27
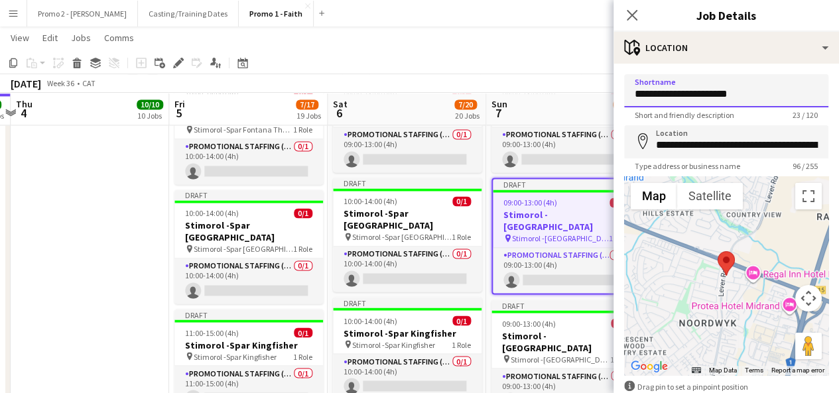
drag, startPoint x: 679, startPoint y: 94, endPoint x: 806, endPoint y: 98, distance: 126.1
click at [806, 98] on input "**********" at bounding box center [726, 90] width 204 height 33
type input "**********"
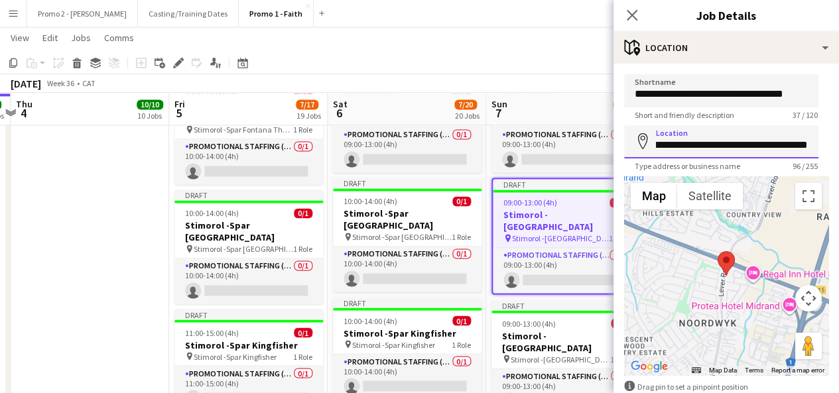
scroll to position [0, 309]
drag, startPoint x: 658, startPoint y: 144, endPoint x: 849, endPoint y: 115, distance: 193.2
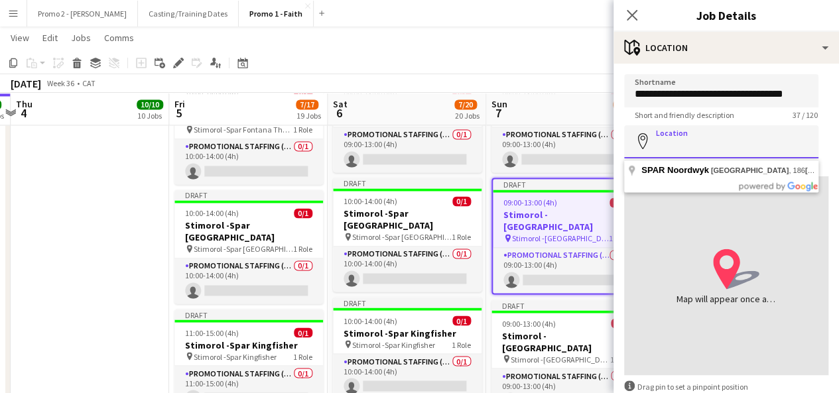
scroll to position [0, 0]
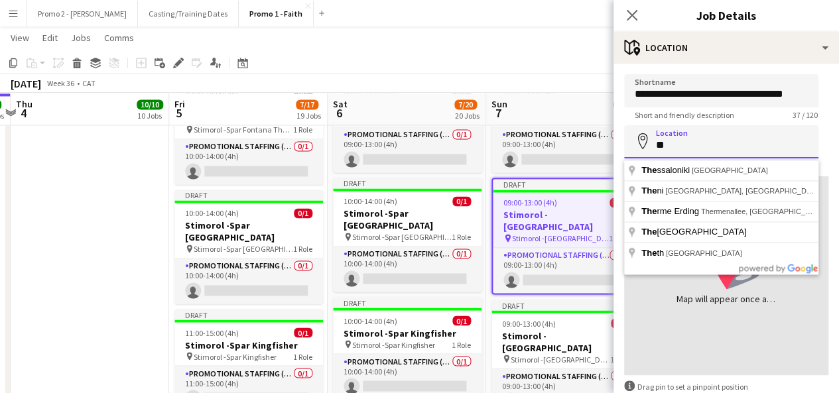
type input "*"
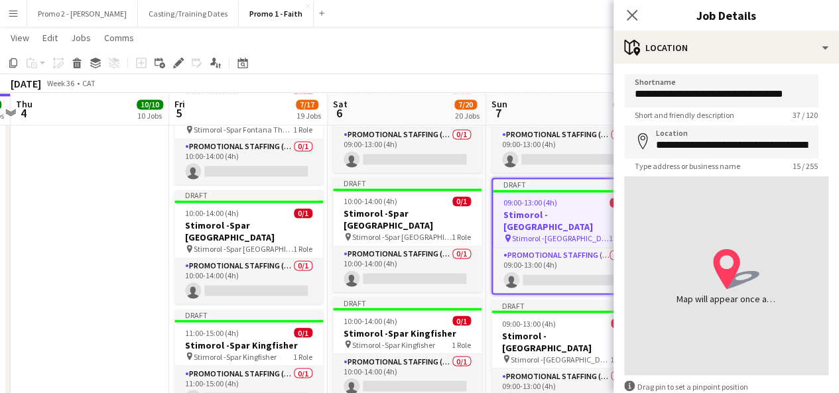
type input "**********"
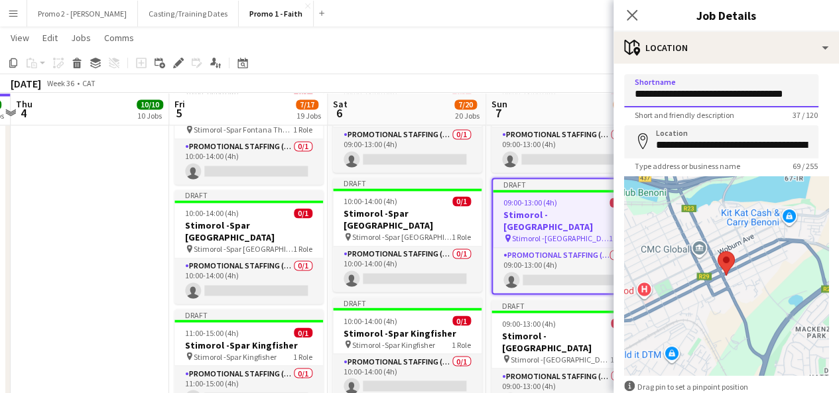
scroll to position [0, 1]
drag, startPoint x: 679, startPoint y: 96, endPoint x: 849, endPoint y: 92, distance: 169.2
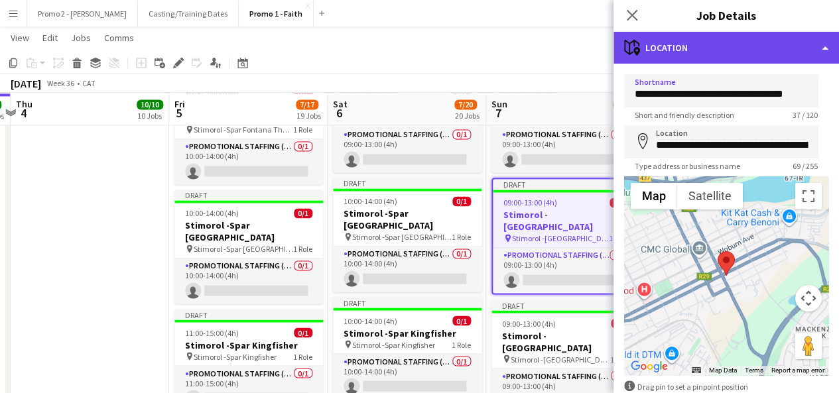
scroll to position [0, 0]
click at [707, 54] on div "maps-pin-1 Location" at bounding box center [727, 48] width 226 height 32
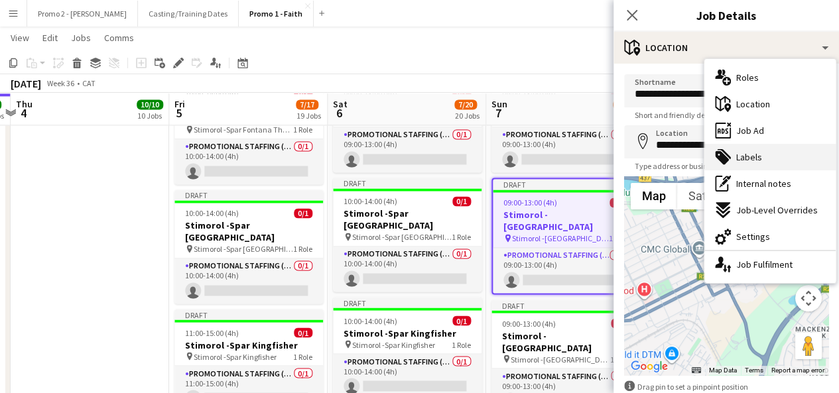
click at [780, 155] on div "tags-double Labels" at bounding box center [770, 157] width 131 height 27
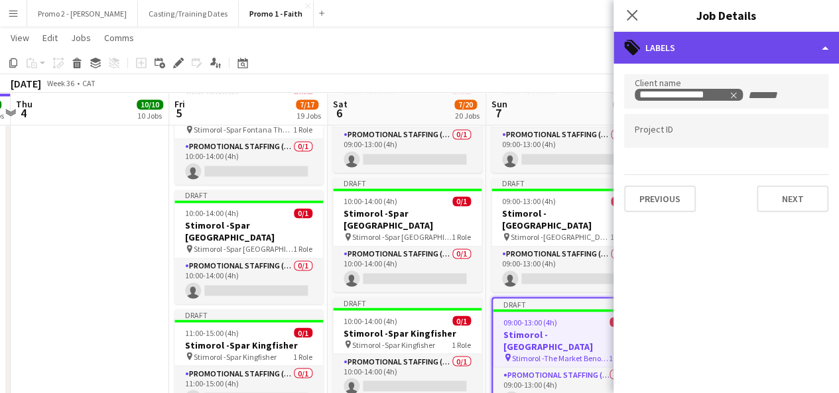
click at [697, 36] on div "tags-double Labels" at bounding box center [727, 48] width 226 height 32
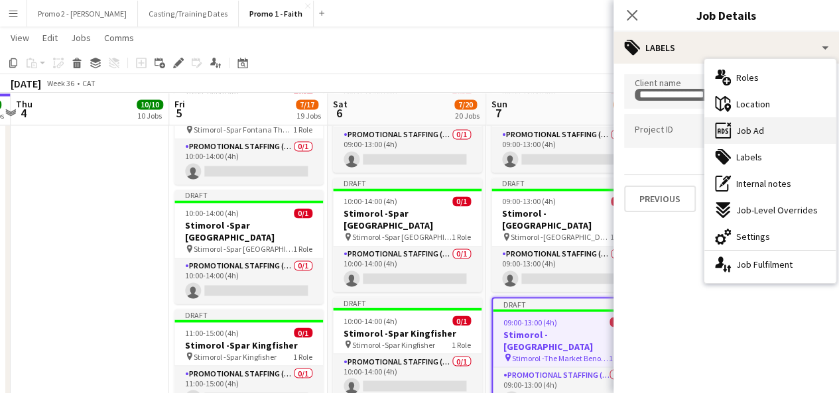
click at [794, 133] on div "ads-window Job Ad" at bounding box center [770, 130] width 131 height 27
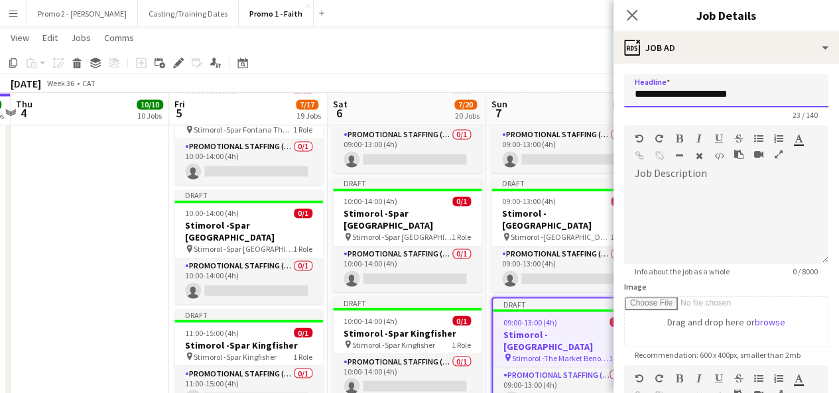
drag, startPoint x: 678, startPoint y: 94, endPoint x: 766, endPoint y: 98, distance: 87.7
click at [766, 98] on input "**********" at bounding box center [726, 90] width 204 height 33
paste input "**********"
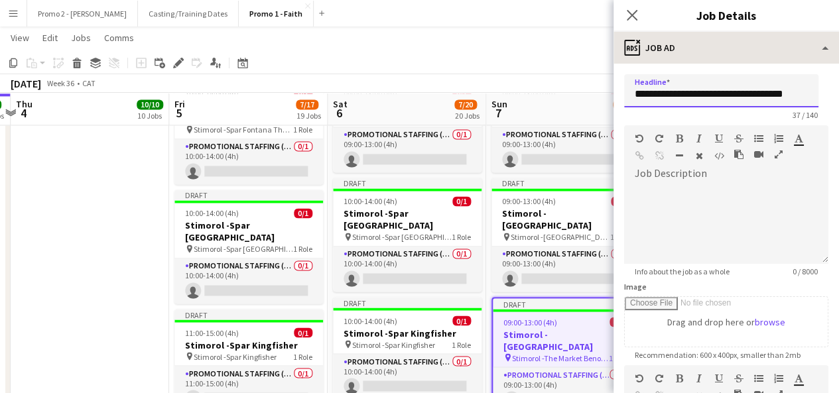
type input "**********"
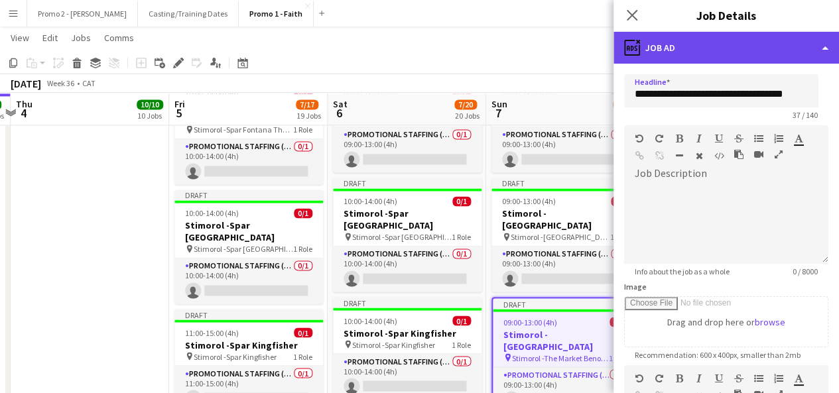
scroll to position [0, 0]
click at [721, 42] on div "ads-window Job Ad" at bounding box center [727, 48] width 226 height 32
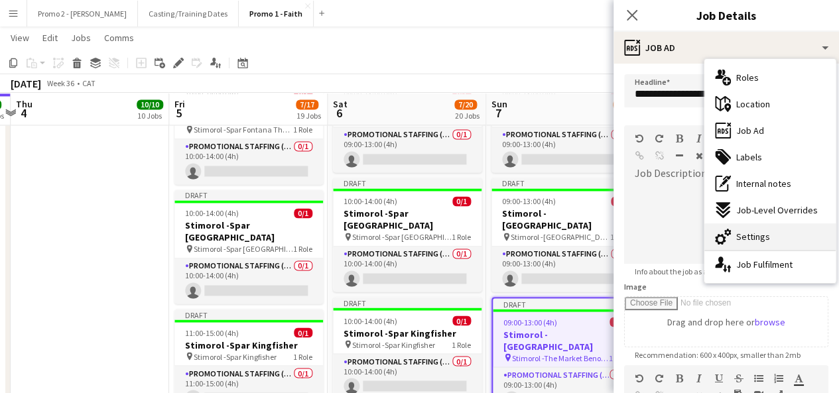
click at [778, 242] on div "cog-double-3 Settings" at bounding box center [770, 237] width 131 height 27
type input "*******"
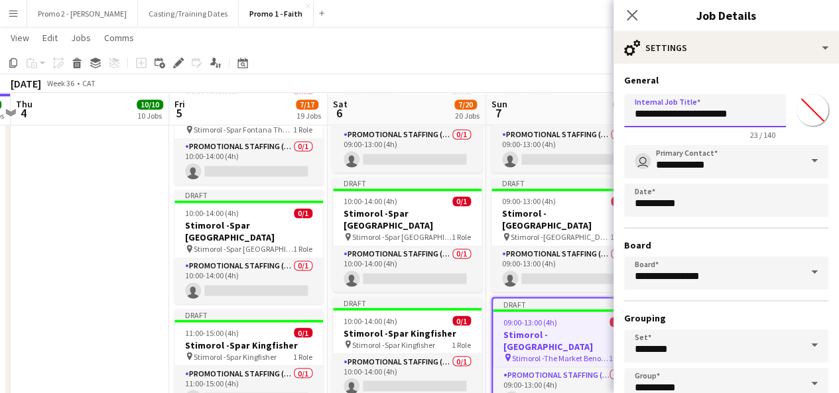
drag, startPoint x: 679, startPoint y: 114, endPoint x: 849, endPoint y: 134, distance: 170.4
paste input "**********"
type input "**********"
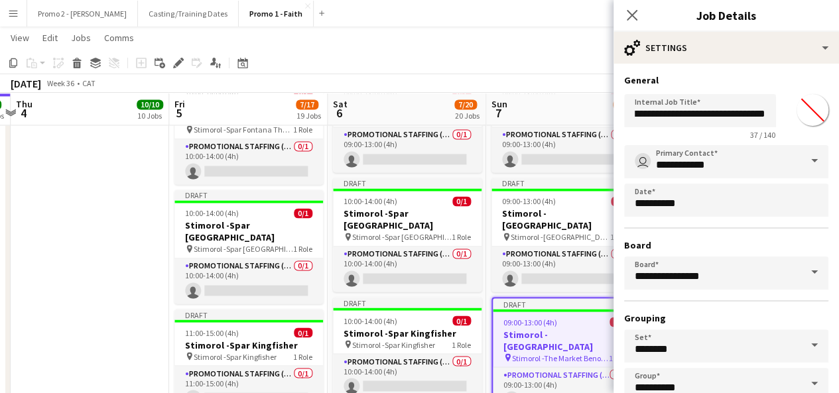
scroll to position [0, 0]
click at [563, 68] on app-toolbar "Copy Paste Paste Ctrl+V Paste with crew Ctrl+Shift+V Paste linked Job [GEOGRAPH…" at bounding box center [419, 63] width 839 height 23
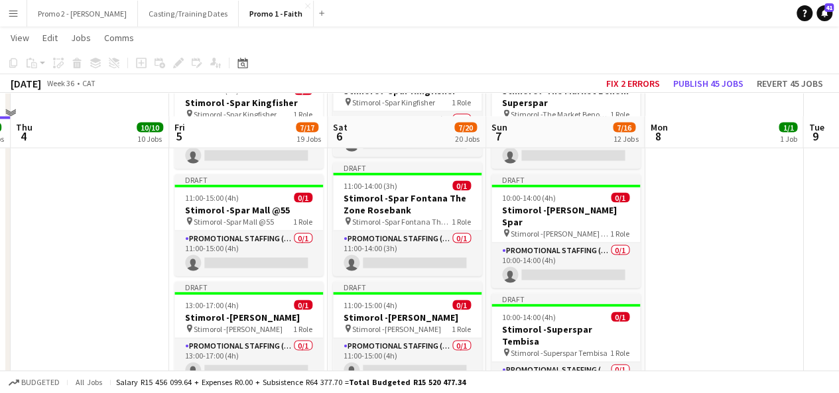
scroll to position [1286, 0]
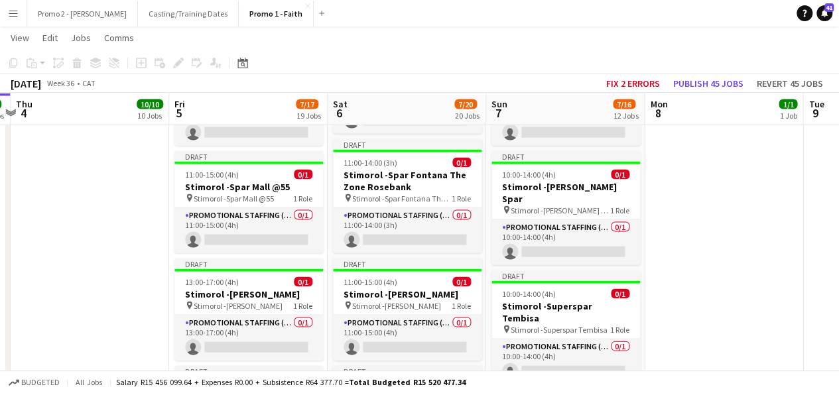
click at [44, 62] on app-action-btn "Paste" at bounding box center [36, 63] width 24 height 16
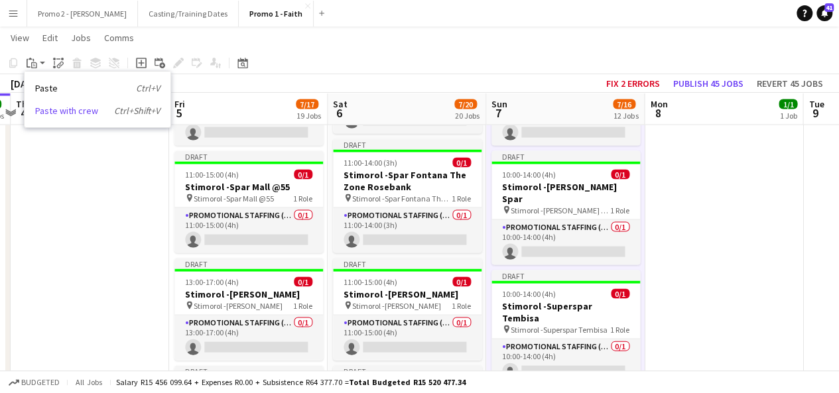
click at [60, 111] on link "Paste with crew Ctrl+Shift+V" at bounding box center [97, 111] width 125 height 12
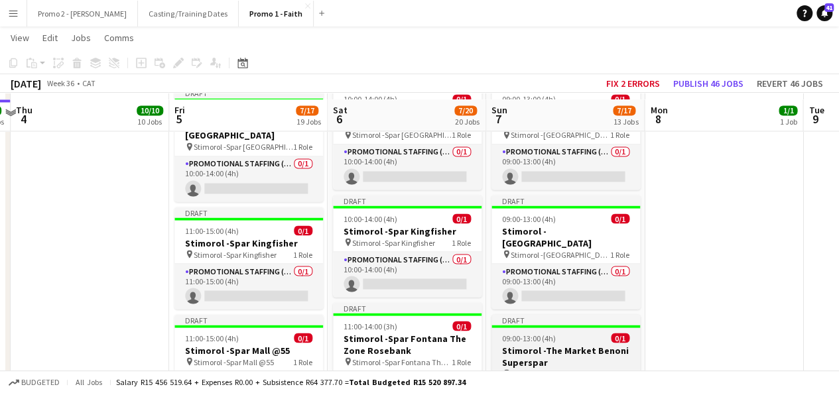
scroll to position [1100, 0]
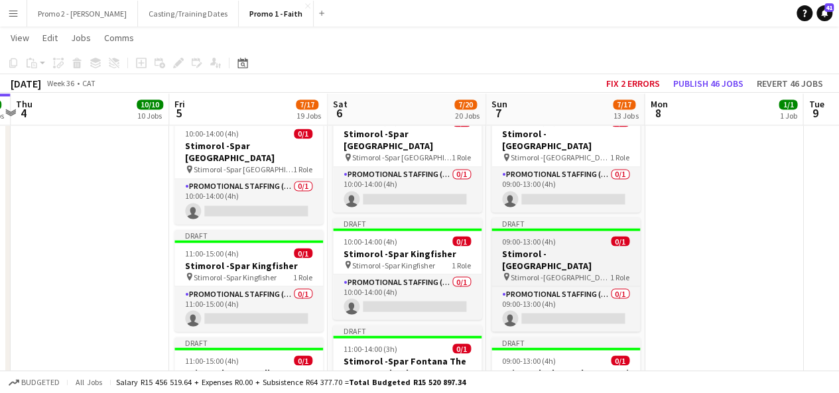
click at [569, 236] on div "09:00-13:00 (4h) 0/1" at bounding box center [566, 241] width 149 height 10
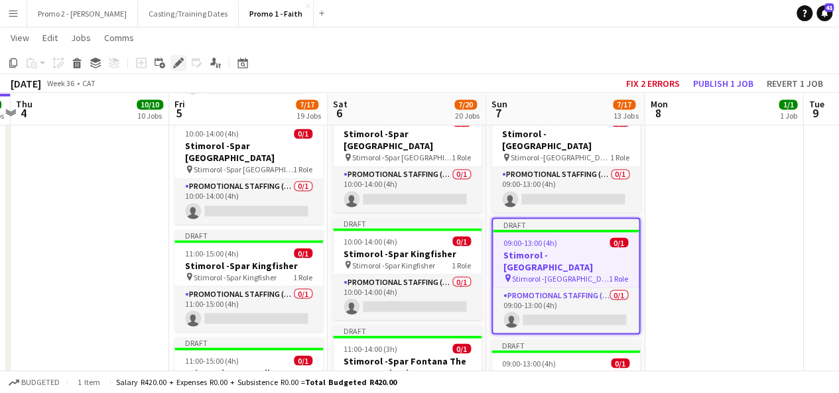
click at [179, 60] on icon at bounding box center [178, 63] width 7 height 7
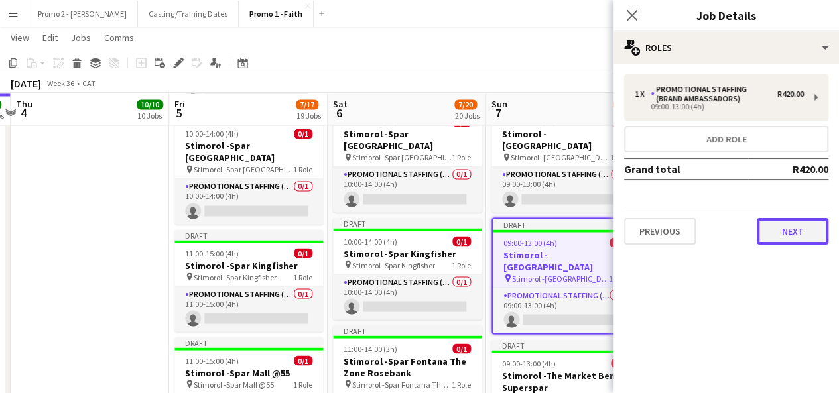
click at [799, 229] on button "Next" at bounding box center [793, 231] width 72 height 27
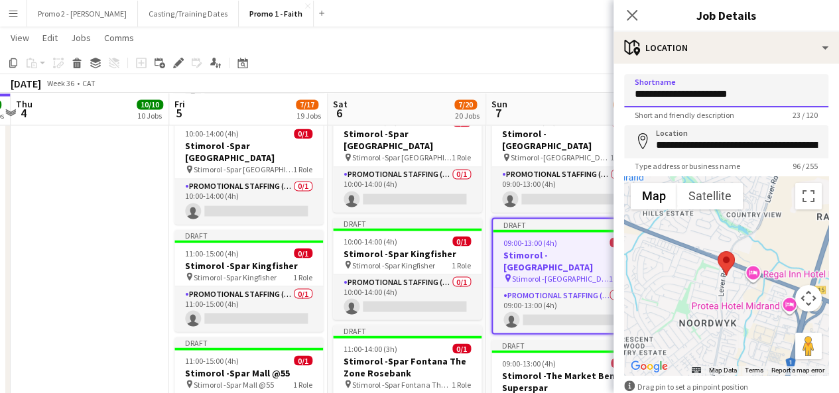
drag, startPoint x: 700, startPoint y: 96, endPoint x: 834, endPoint y: 92, distance: 134.1
click at [834, 92] on mat-expansion-panel "**********" at bounding box center [727, 229] width 226 height 330
drag, startPoint x: 770, startPoint y: 86, endPoint x: 680, endPoint y: 94, distance: 90.5
click at [680, 94] on input "**********" at bounding box center [726, 90] width 204 height 33
type input "**********"
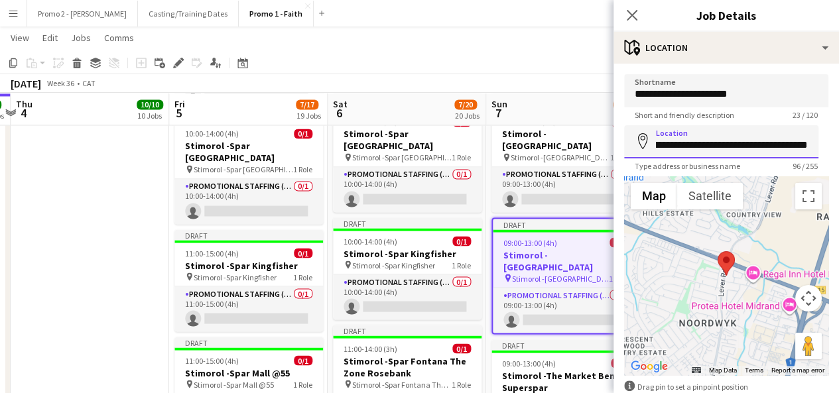
scroll to position [0, 309]
drag, startPoint x: 655, startPoint y: 150, endPoint x: 849, endPoint y: 133, distance: 194.5
paste input
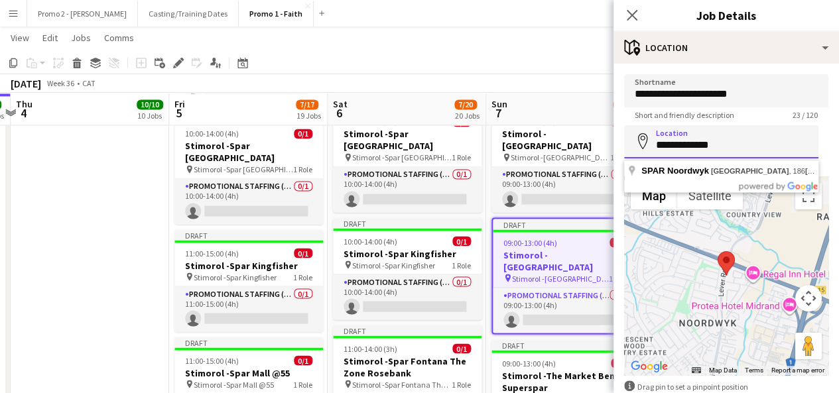
scroll to position [0, 0]
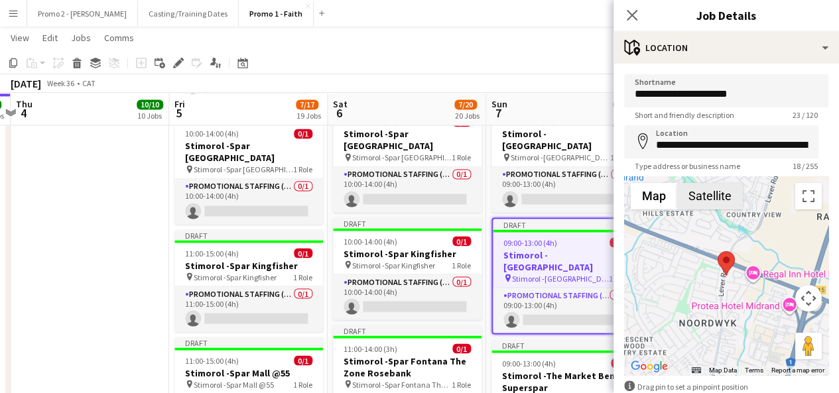
type input "**********"
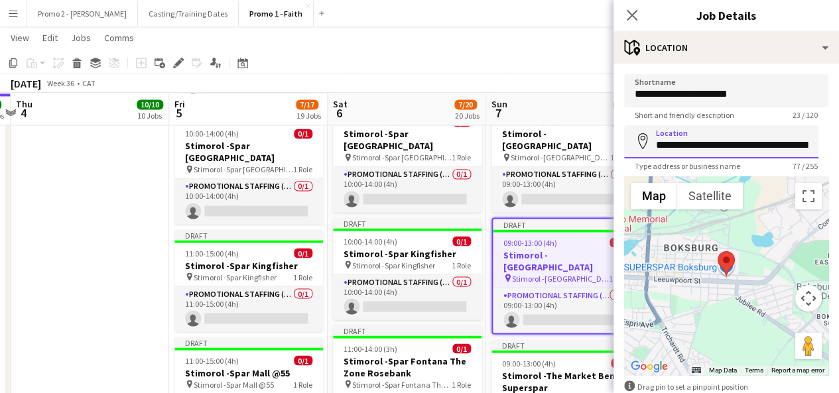
click at [770, 143] on input "**********" at bounding box center [721, 141] width 194 height 33
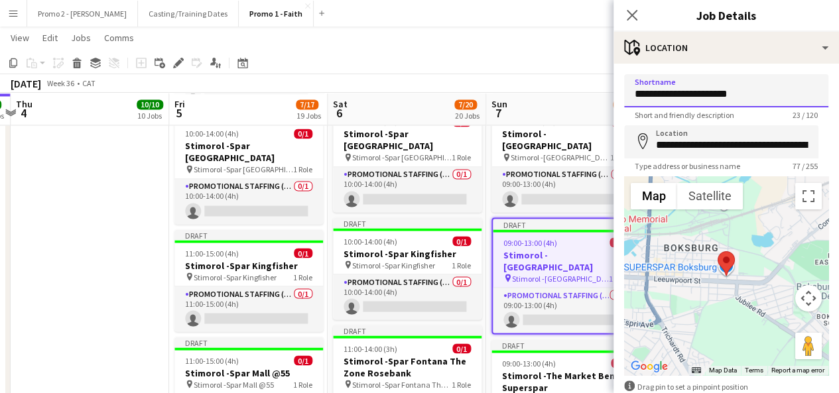
drag, startPoint x: 771, startPoint y: 94, endPoint x: 680, endPoint y: 94, distance: 90.9
click at [680, 94] on input "**********" at bounding box center [726, 90] width 204 height 33
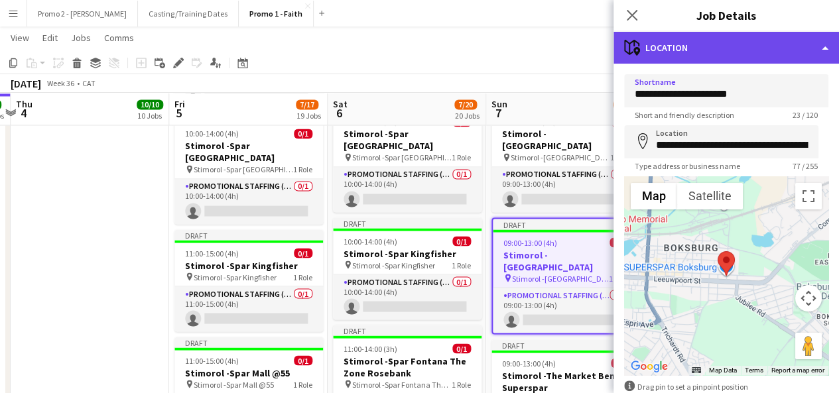
click at [703, 55] on div "maps-pin-1 Location" at bounding box center [727, 48] width 226 height 32
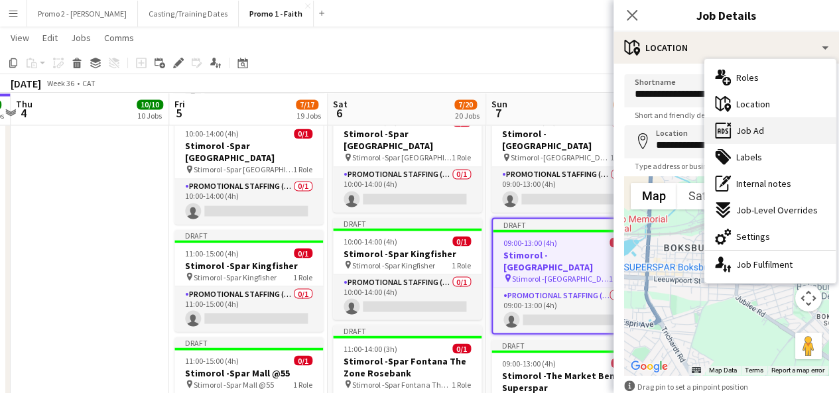
click at [774, 128] on div "ads-window Job Ad" at bounding box center [770, 130] width 131 height 27
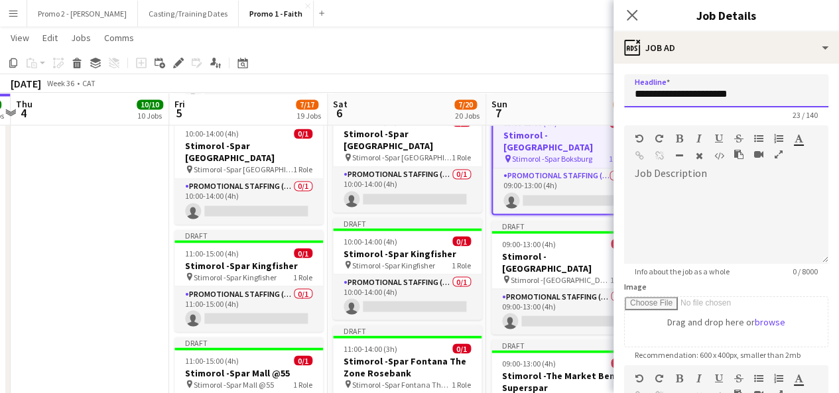
drag, startPoint x: 679, startPoint y: 92, endPoint x: 849, endPoint y: 84, distance: 169.4
paste input "text"
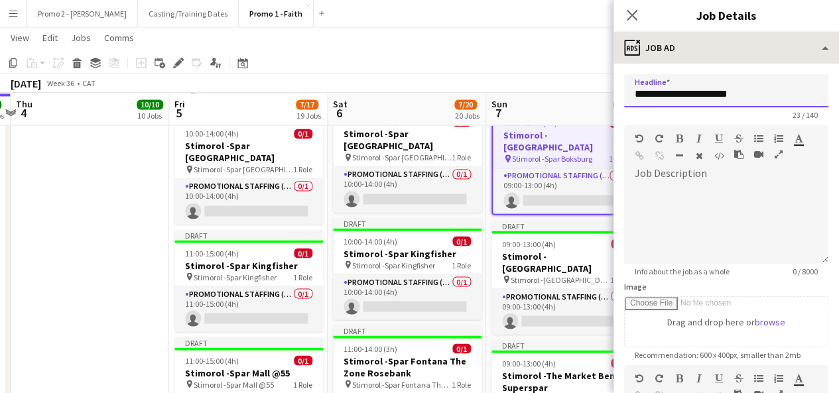
type input "**********"
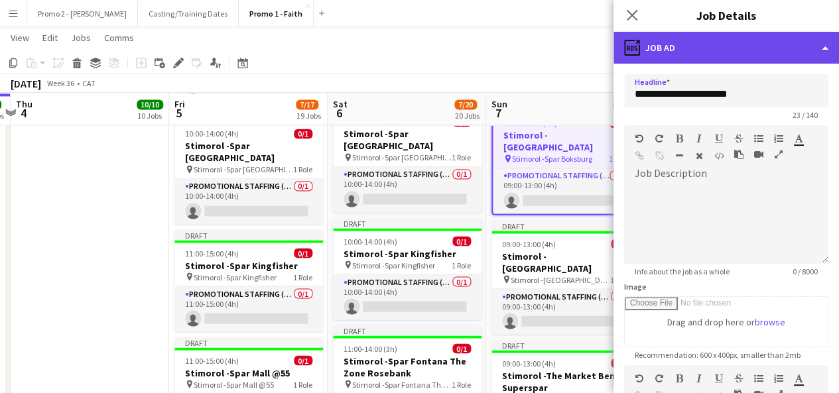
click at [680, 58] on div "ads-window Job Ad" at bounding box center [727, 48] width 226 height 32
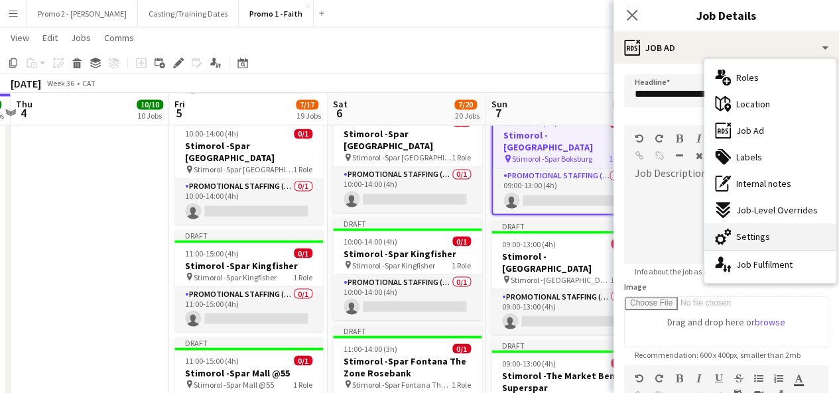
click at [785, 237] on div "cog-double-3 Settings" at bounding box center [770, 237] width 131 height 27
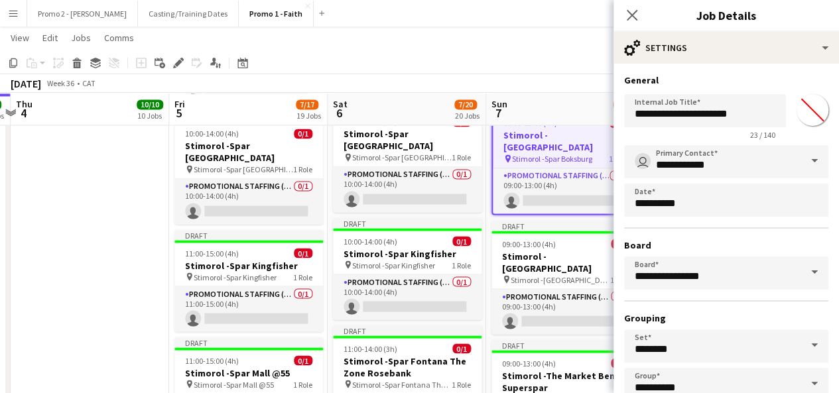
type input "*******"
drag, startPoint x: 679, startPoint y: 111, endPoint x: 842, endPoint y: 123, distance: 163.1
paste input "text"
type input "**********"
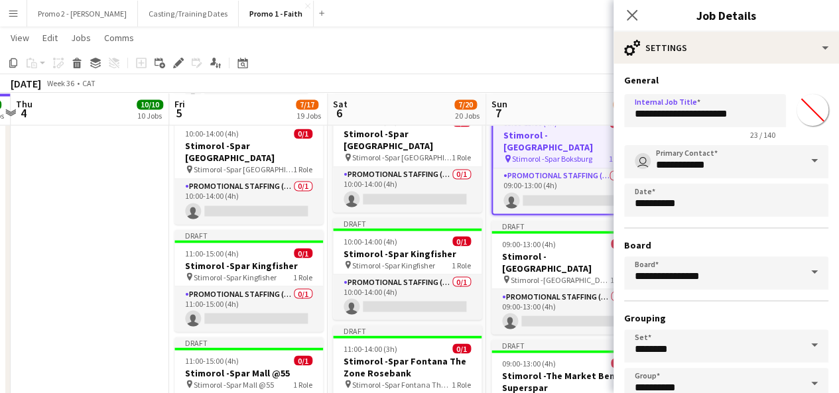
click at [541, 68] on app-toolbar "Copy Paste Paste Ctrl+V Paste with crew Ctrl+Shift+V Paste linked Job [GEOGRAPH…" at bounding box center [419, 63] width 839 height 23
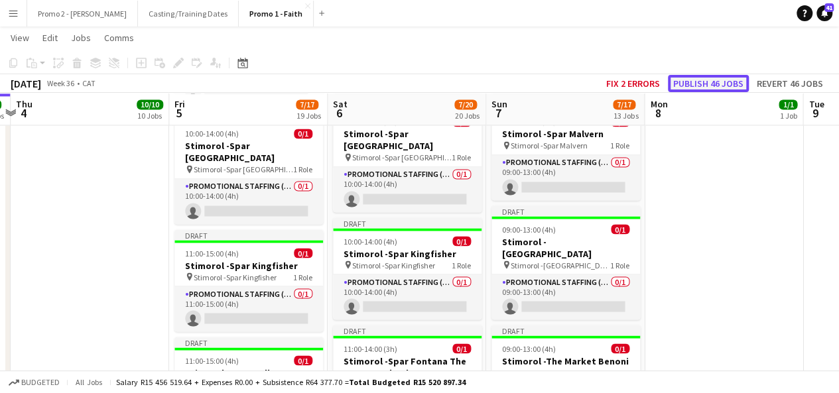
click at [726, 80] on button "Publish 46 jobs" at bounding box center [708, 83] width 81 height 17
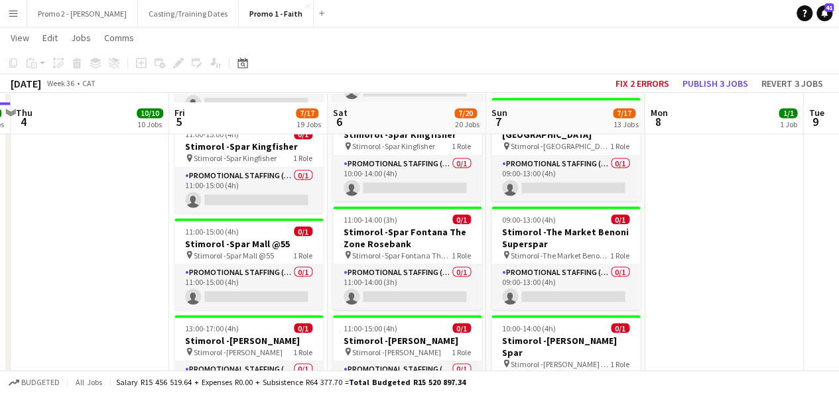
scroll to position [1153, 0]
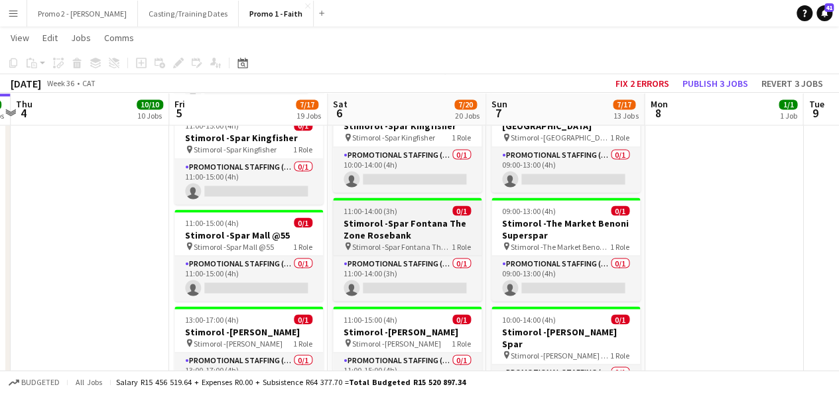
click at [359, 217] on h3 "Stimorol -Spar Fontana The Zone Rosebank" at bounding box center [407, 229] width 149 height 24
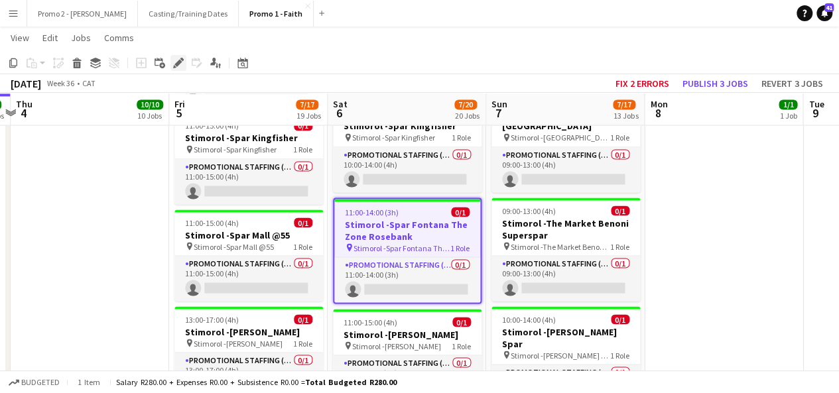
click at [176, 64] on icon at bounding box center [178, 63] width 7 height 7
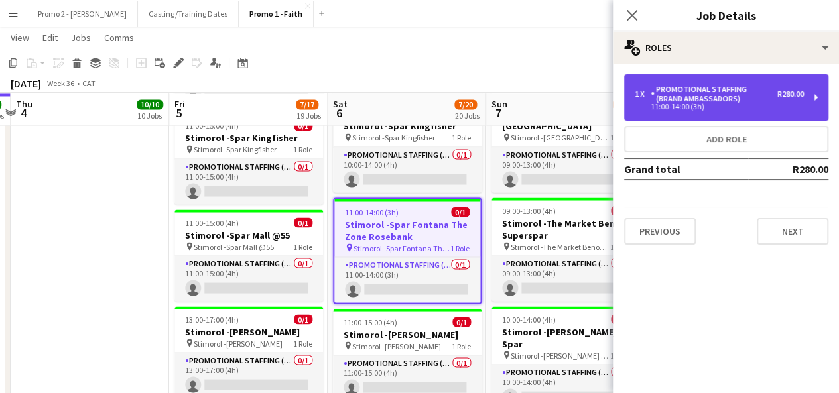
click at [721, 95] on div "Promotional Staffing (Brand Ambassadors)" at bounding box center [714, 94] width 127 height 19
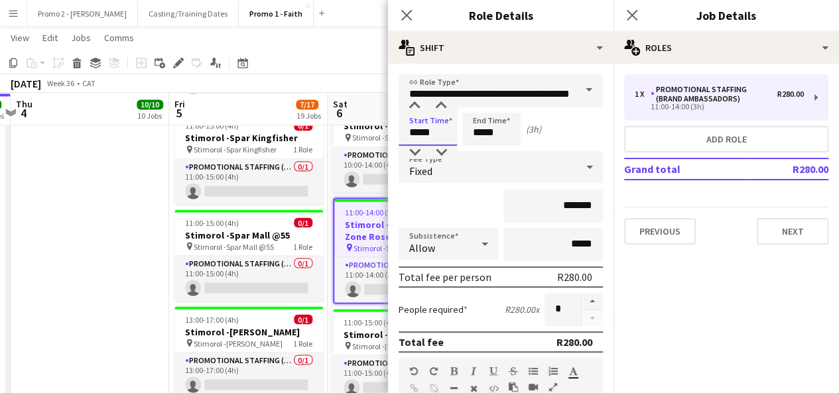
click at [419, 137] on input "*****" at bounding box center [428, 129] width 58 height 33
type input "*****"
drag, startPoint x: 569, startPoint y: 209, endPoint x: 553, endPoint y: 205, distance: 17.1
click at [553, 205] on input "*******" at bounding box center [554, 206] width 100 height 33
type input "*******"
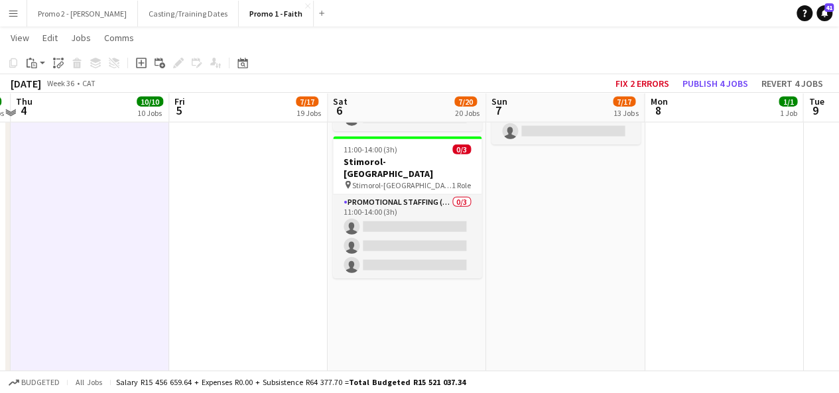
scroll to position [1525, 0]
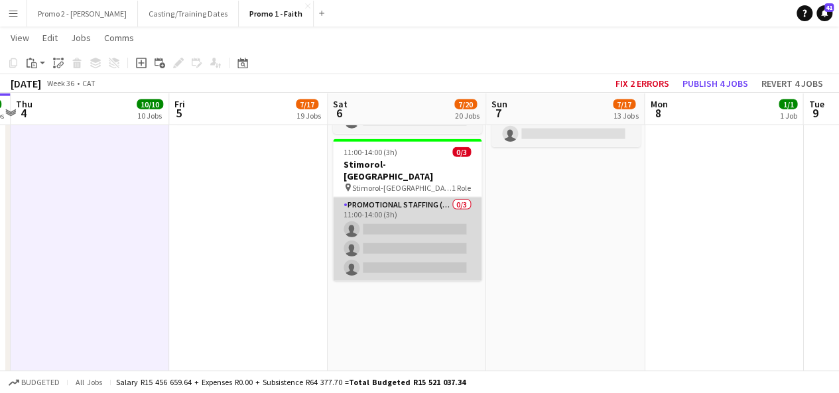
click at [397, 200] on app-card-role "Promotional Staffing (Brand Ambassadors) 0/3 11:00-14:00 (3h) single-neutral-ac…" at bounding box center [407, 240] width 149 height 84
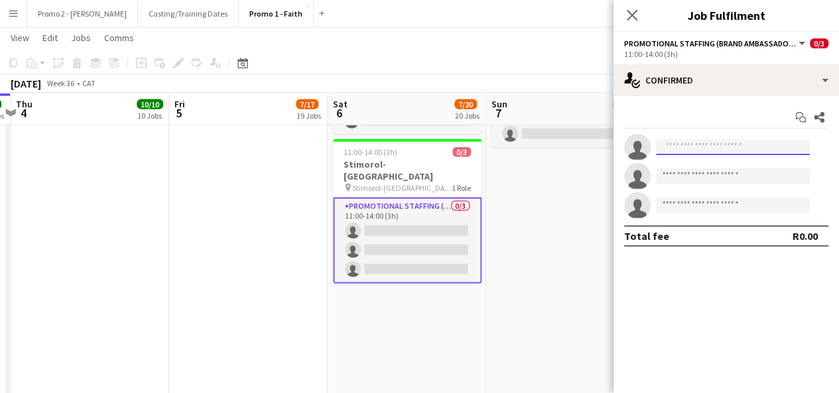
click at [677, 150] on input at bounding box center [733, 147] width 154 height 16
type input "******"
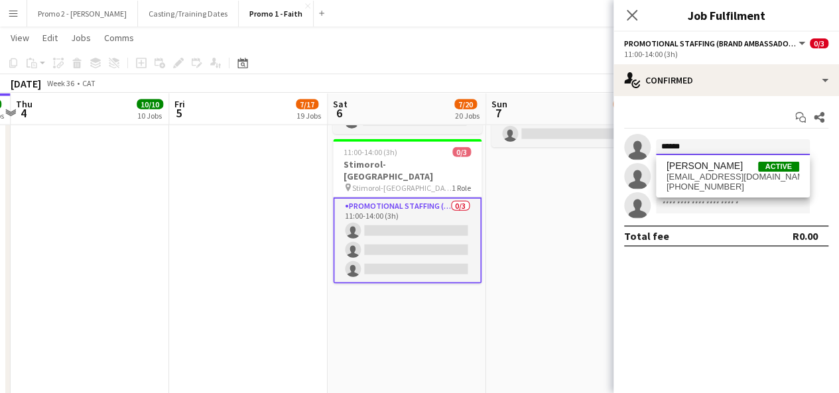
drag, startPoint x: 709, startPoint y: 152, endPoint x: 664, endPoint y: 145, distance: 45.7
click at [664, 145] on input "******" at bounding box center [733, 147] width 154 height 16
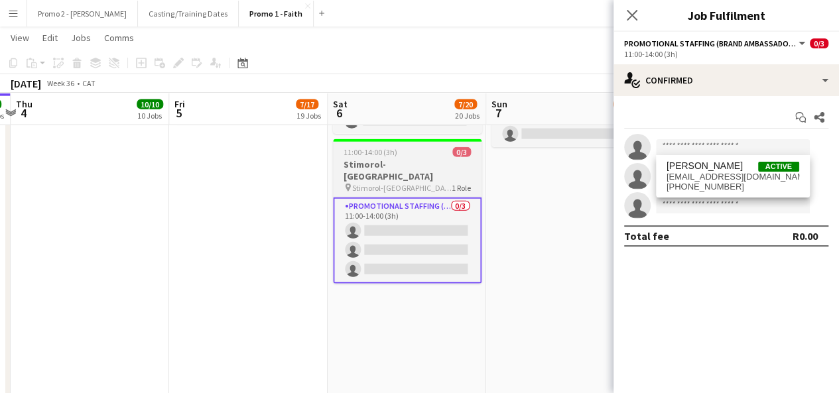
click at [373, 147] on span "11:00-14:00 (3h)" at bounding box center [371, 152] width 54 height 10
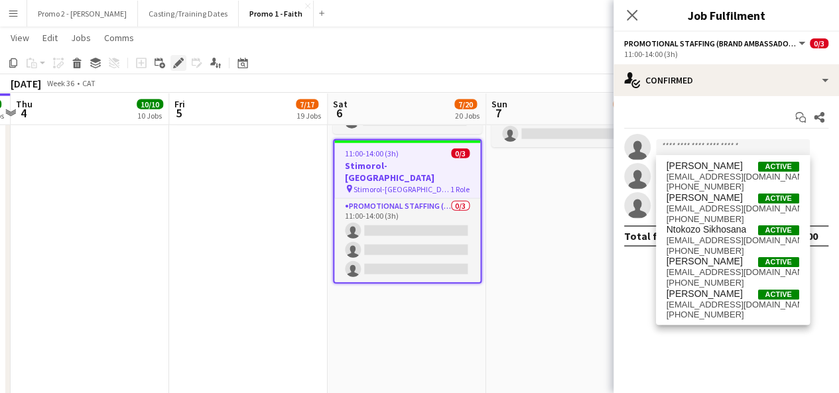
click at [176, 64] on icon at bounding box center [178, 63] width 7 height 7
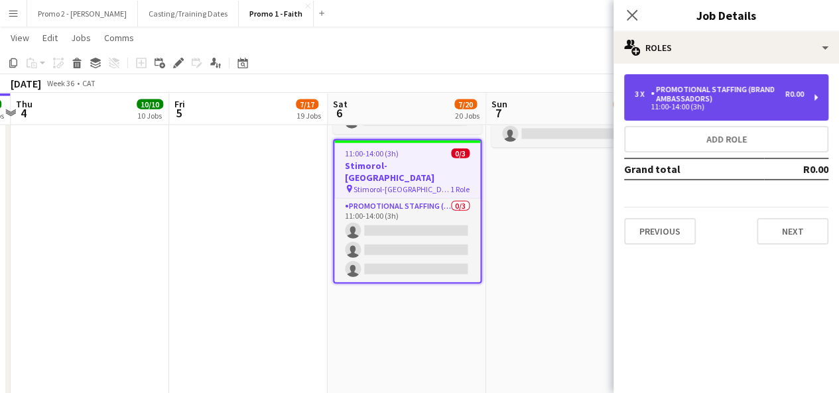
click at [709, 107] on div "11:00-14:00 (3h)" at bounding box center [719, 107] width 169 height 7
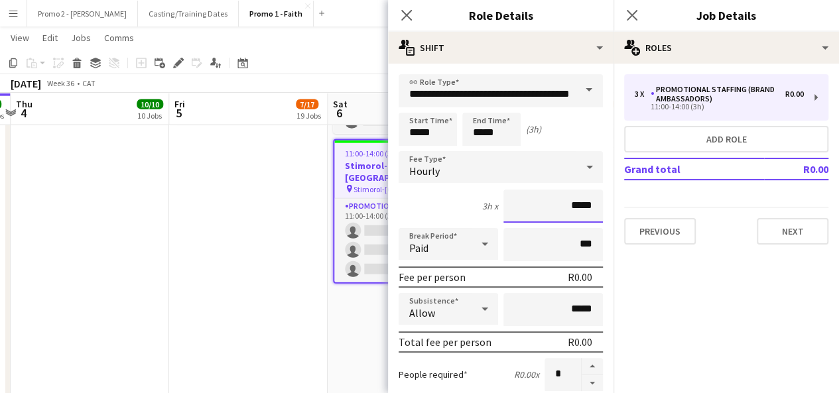
click at [565, 204] on input "*****" at bounding box center [554, 206] width 100 height 33
type input "*******"
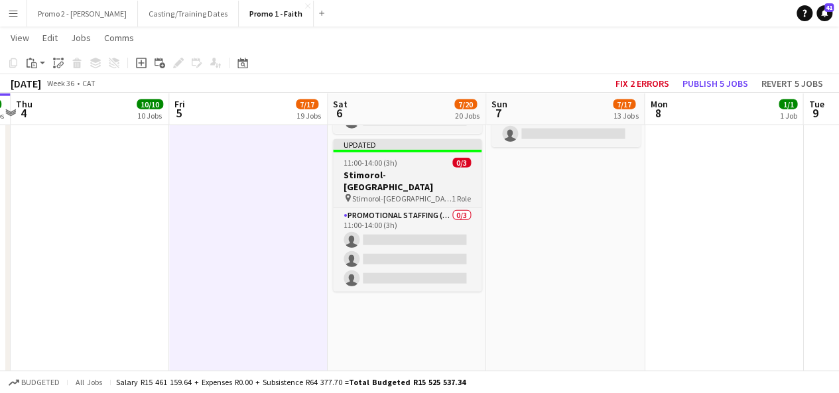
click at [388, 158] on span "11:00-14:00 (3h)" at bounding box center [371, 163] width 54 height 10
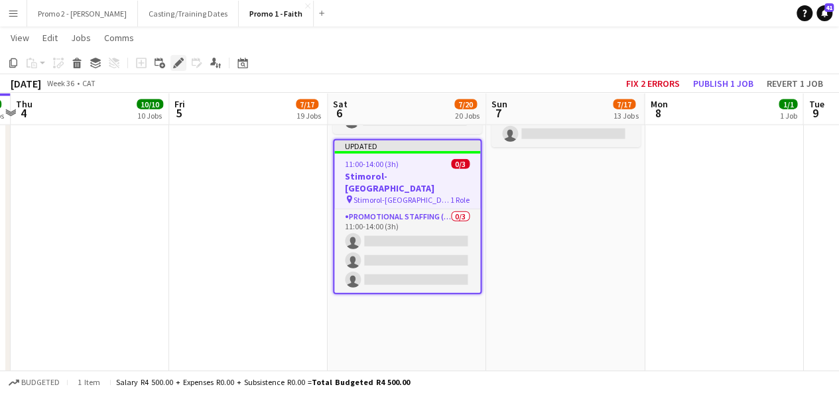
click at [182, 62] on icon "Edit" at bounding box center [178, 63] width 11 height 11
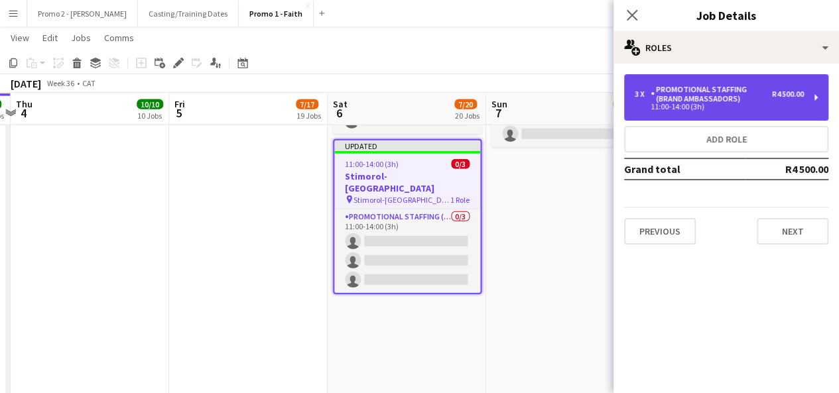
click at [727, 86] on div "Promotional Staffing (Brand Ambassadors)" at bounding box center [711, 94] width 121 height 19
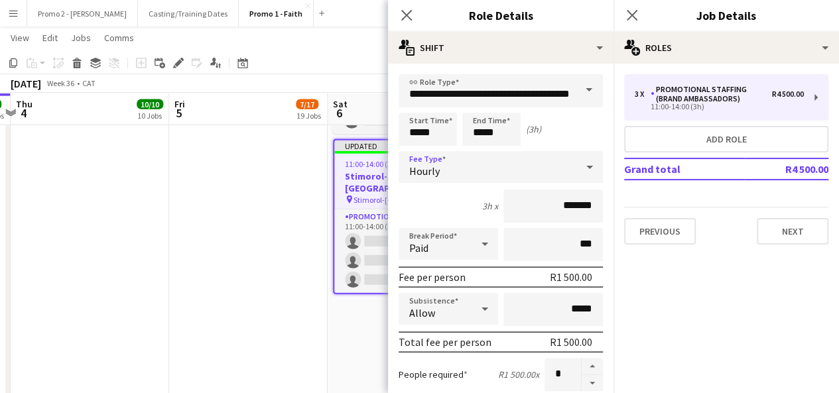
drag, startPoint x: 582, startPoint y: 169, endPoint x: 581, endPoint y: 159, distance: 10.0
click at [582, 159] on icon at bounding box center [590, 167] width 16 height 27
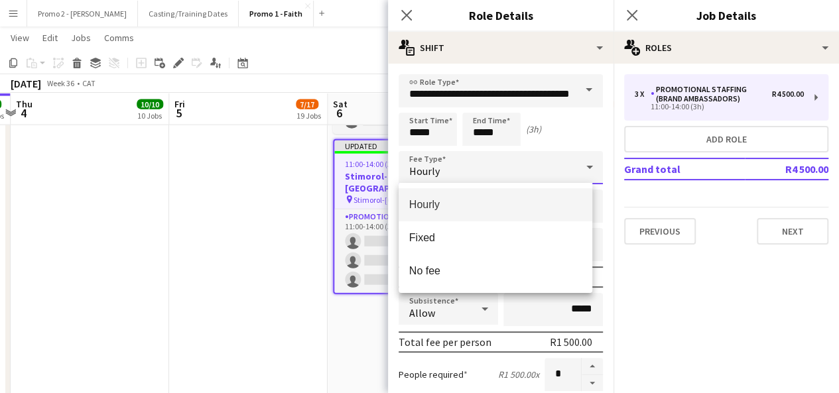
click at [581, 159] on div at bounding box center [419, 196] width 839 height 393
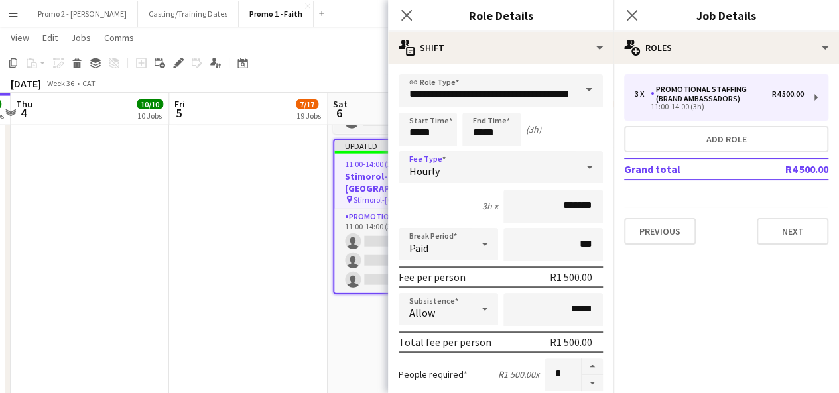
click at [582, 163] on icon at bounding box center [590, 167] width 16 height 27
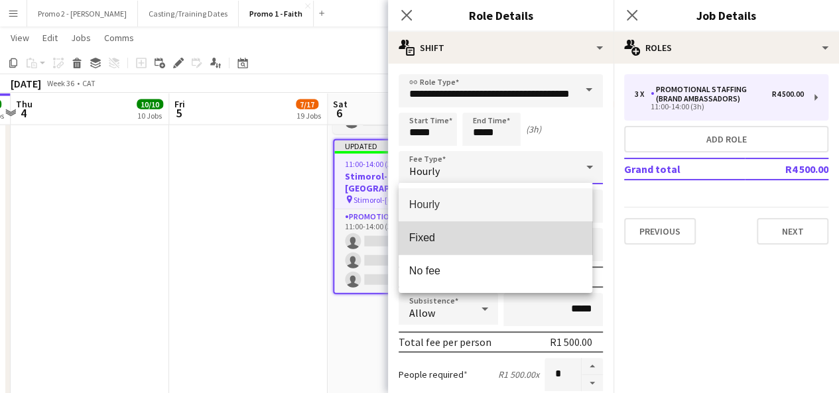
click at [544, 241] on span "Fixed" at bounding box center [495, 238] width 173 height 13
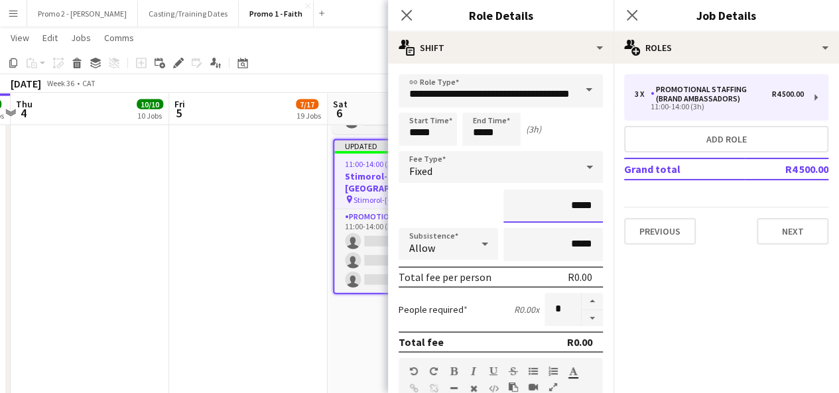
click at [563, 209] on input "*****" at bounding box center [554, 206] width 100 height 33
type input "*******"
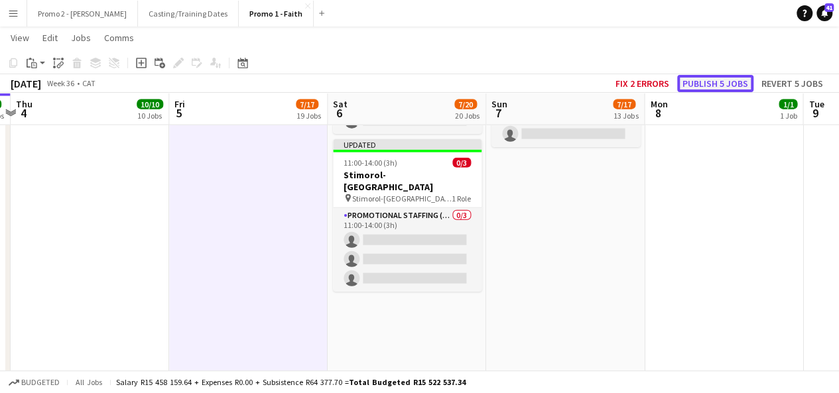
click at [701, 89] on button "Publish 5 jobs" at bounding box center [715, 83] width 76 height 17
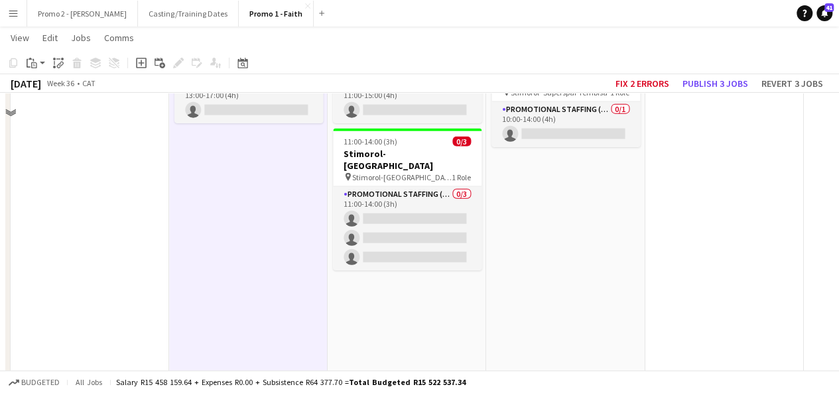
scroll to position [0, 0]
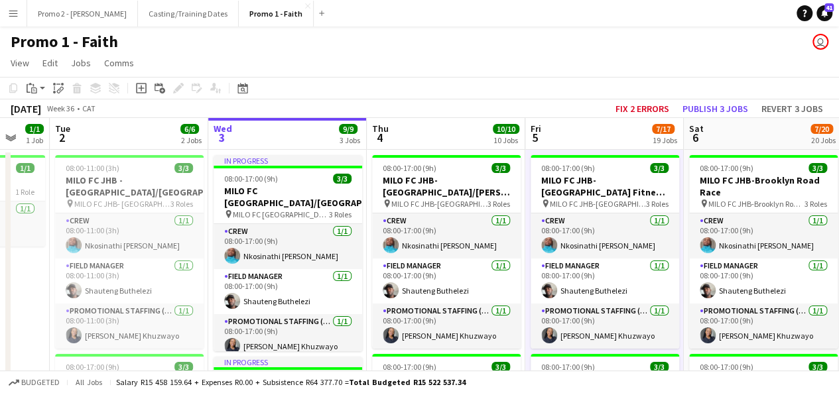
drag, startPoint x: 82, startPoint y: 141, endPoint x: 441, endPoint y: 167, distance: 359.9
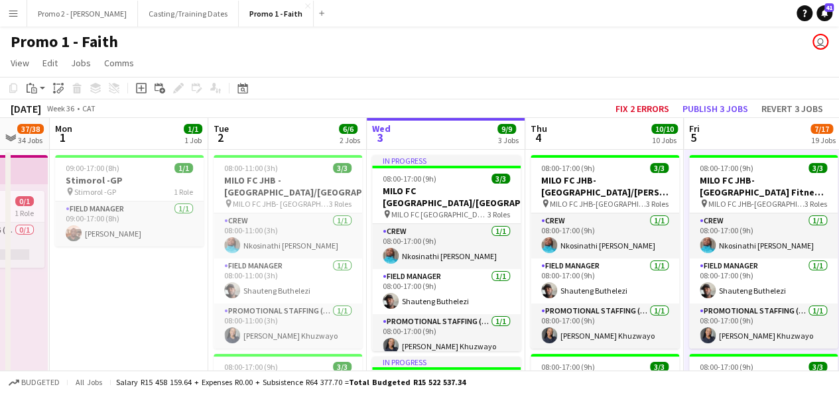
scroll to position [0, 423]
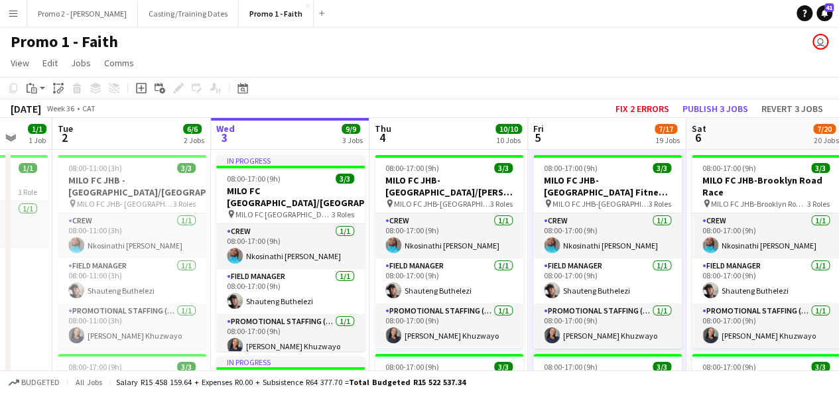
click at [251, 144] on app-board-header-date "Wed 3 9/9 3 Jobs" at bounding box center [290, 134] width 159 height 32
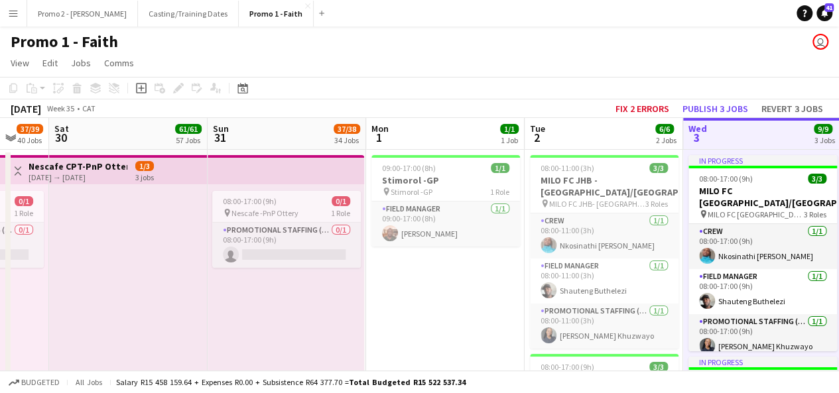
drag, startPoint x: 12, startPoint y: 194, endPoint x: 486, endPoint y: 139, distance: 477.0
click at [288, 209] on span "Nescafe -PnP Ottery" at bounding box center [266, 213] width 67 height 10
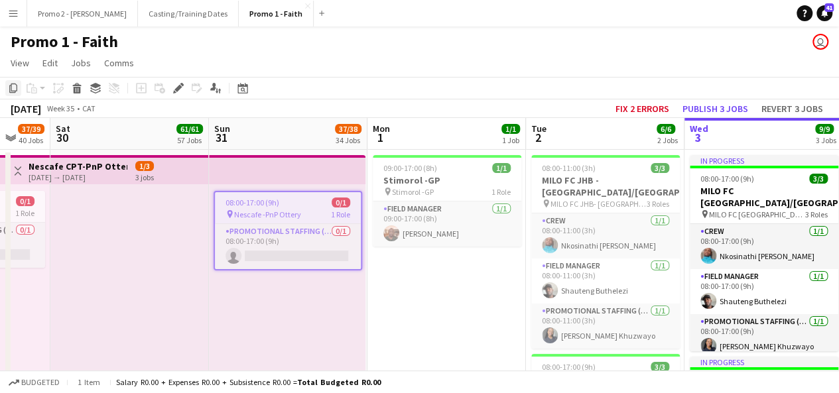
click at [9, 88] on icon "Copy" at bounding box center [13, 88] width 11 height 11
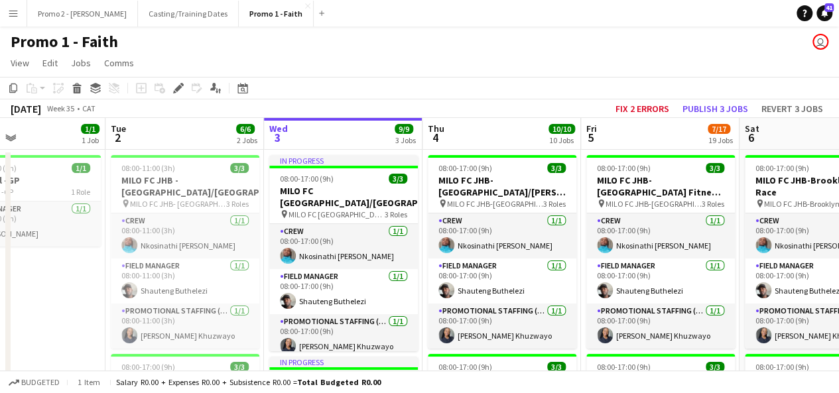
drag, startPoint x: 694, startPoint y: 184, endPoint x: 256, endPoint y: 192, distance: 438.0
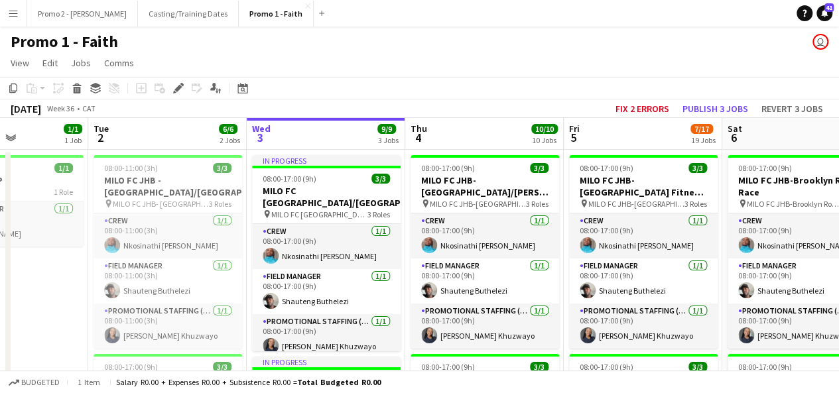
click at [310, 128] on app-board-header-date "Wed 3 9/9 3 Jobs" at bounding box center [326, 134] width 159 height 32
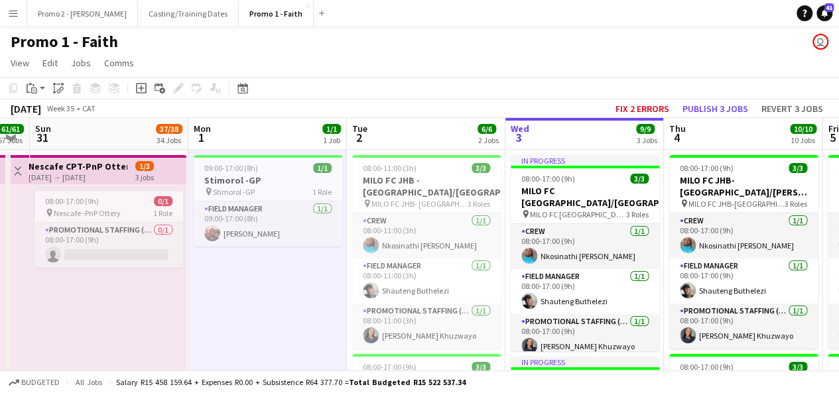
drag, startPoint x: 54, startPoint y: 258, endPoint x: 307, endPoint y: 275, distance: 252.7
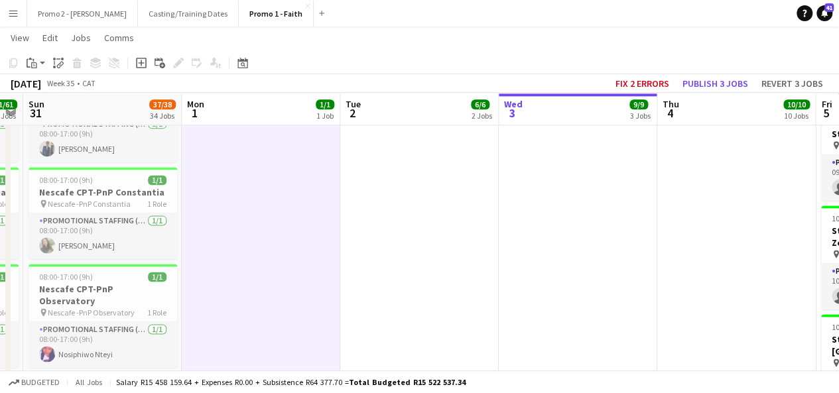
scroll to position [917, 0]
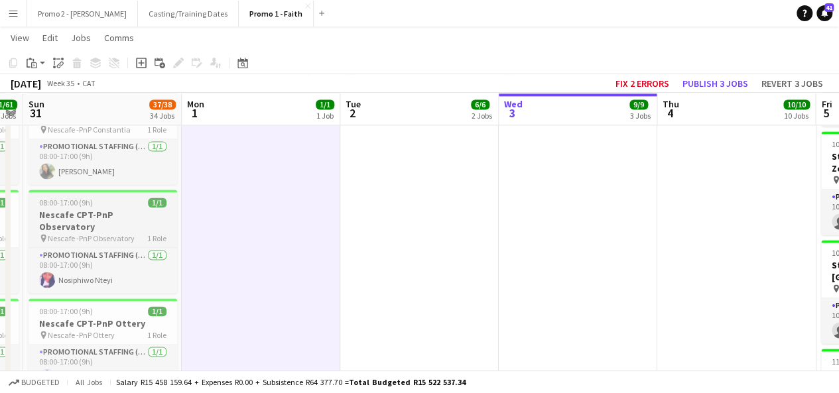
click at [78, 199] on span "08:00-17:00 (9h)" at bounding box center [66, 203] width 54 height 10
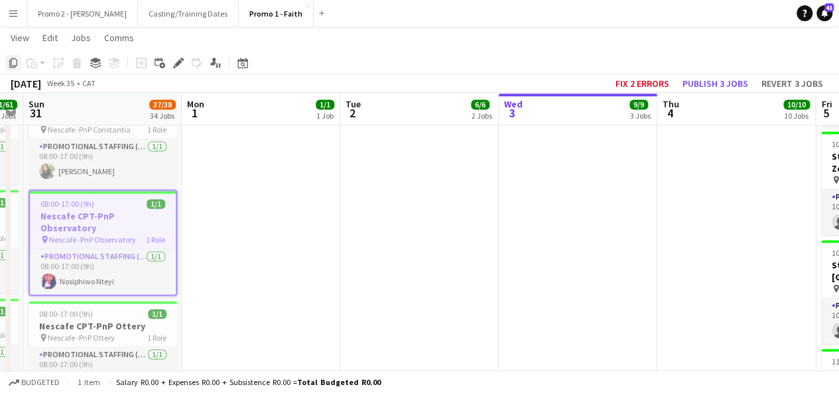
click at [14, 63] on icon "Copy" at bounding box center [13, 63] width 11 height 11
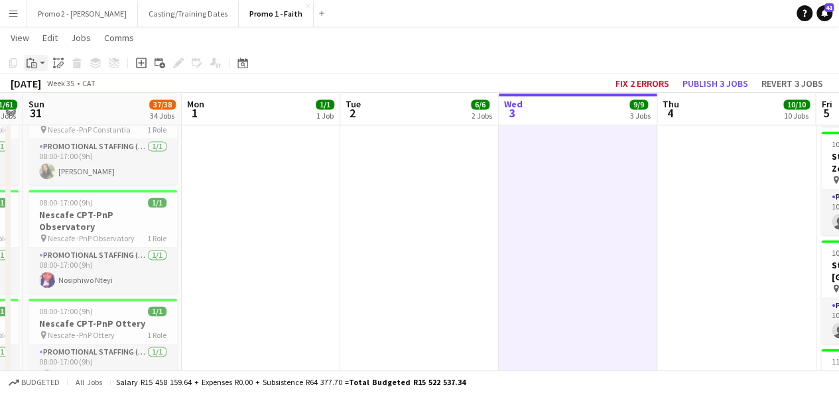
click at [40, 62] on app-action-btn "Paste" at bounding box center [36, 63] width 24 height 16
click at [57, 88] on link "Paste Ctrl+V" at bounding box center [97, 88] width 125 height 12
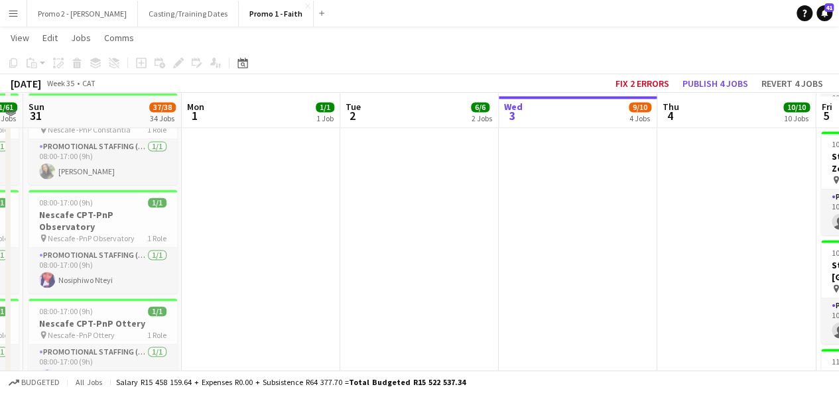
scroll to position [944, 0]
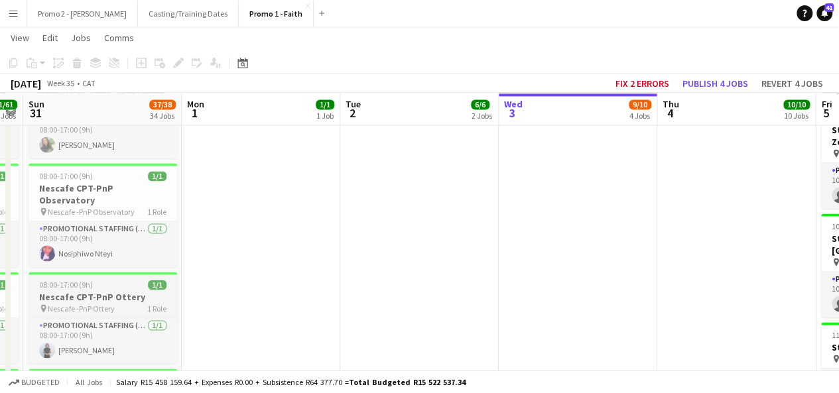
click at [64, 291] on h3 "Nescafe CPT-PnP Ottery" at bounding box center [103, 297] width 149 height 12
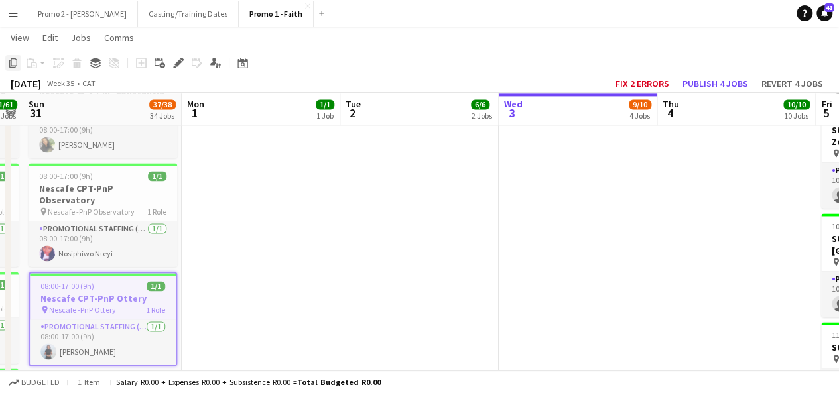
click at [12, 65] on icon "Copy" at bounding box center [13, 63] width 11 height 11
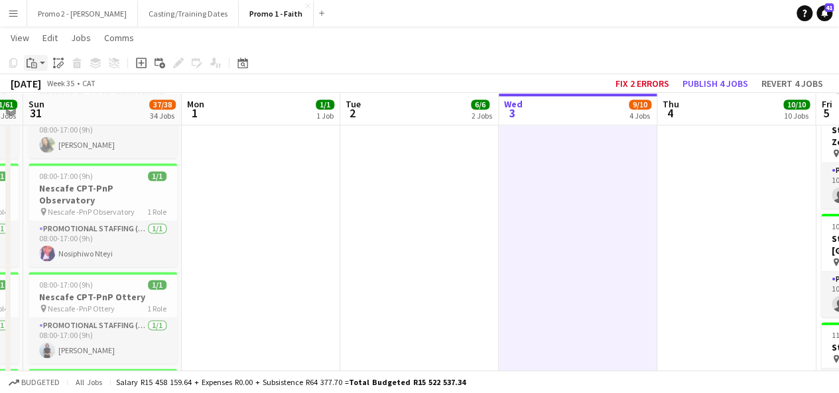
click at [45, 61] on app-action-btn "Paste" at bounding box center [36, 63] width 24 height 16
click at [68, 88] on link "Paste Ctrl+V" at bounding box center [97, 88] width 125 height 12
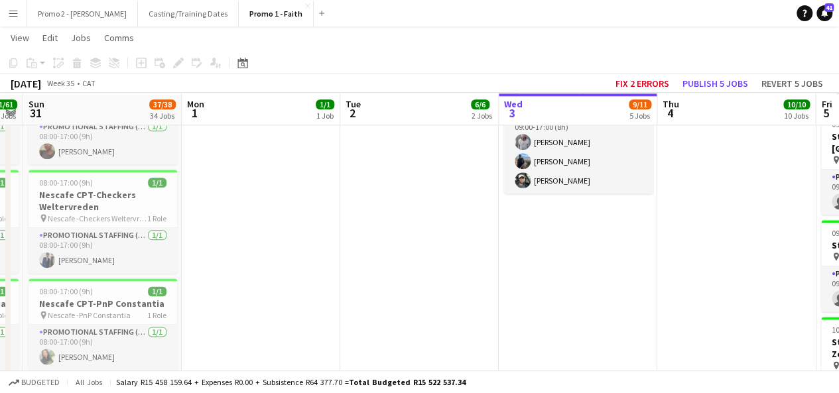
scroll to position [705, 0]
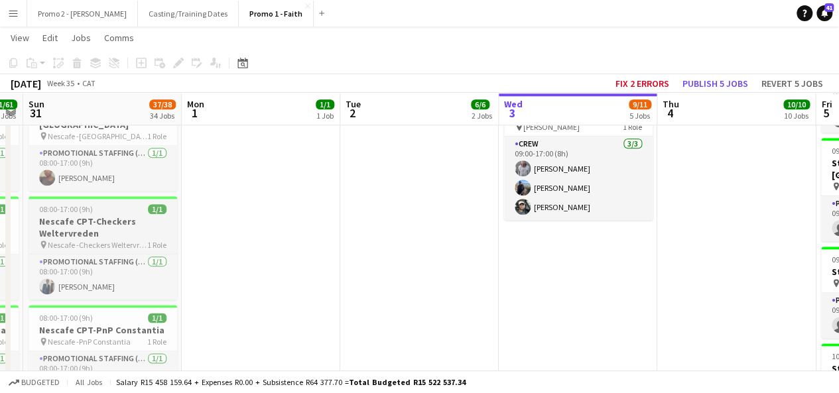
click at [64, 202] on app-job-card "08:00-17:00 (9h) 1/1 Nescafe CPT-Checkers Weltervreden pin Nescafe -Checkers We…" at bounding box center [103, 248] width 149 height 104
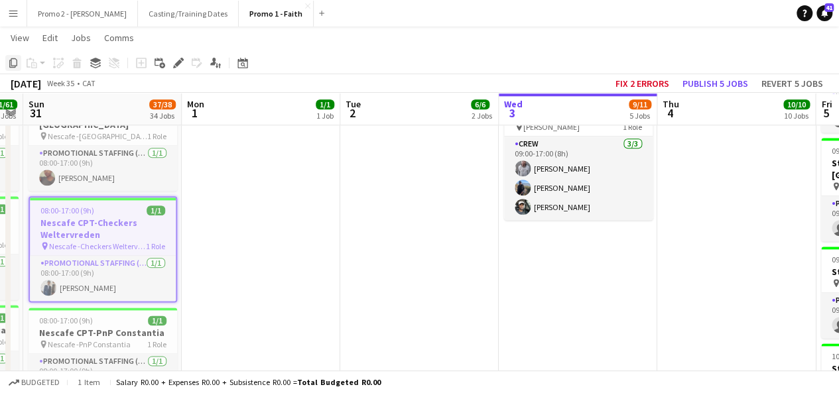
click at [15, 60] on icon "Copy" at bounding box center [13, 63] width 11 height 11
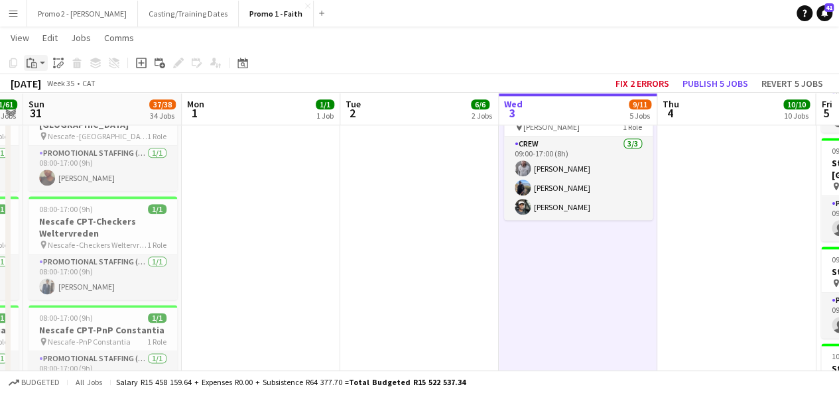
click at [46, 62] on app-action-btn "Paste" at bounding box center [36, 63] width 24 height 16
click at [68, 87] on link "Paste Ctrl+V" at bounding box center [97, 88] width 125 height 12
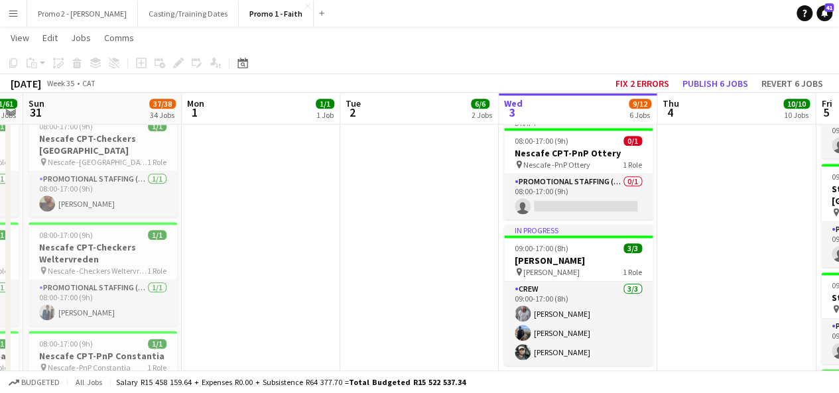
scroll to position [678, 0]
drag, startPoint x: 78, startPoint y: 176, endPoint x: 646, endPoint y: 189, distance: 568.8
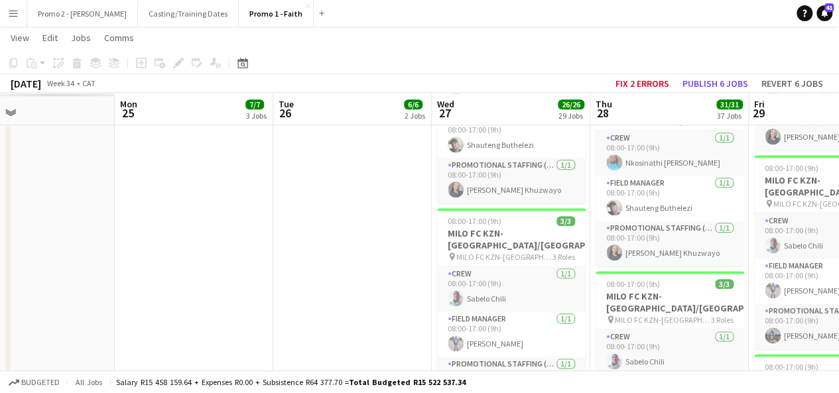
scroll to position [0, 405]
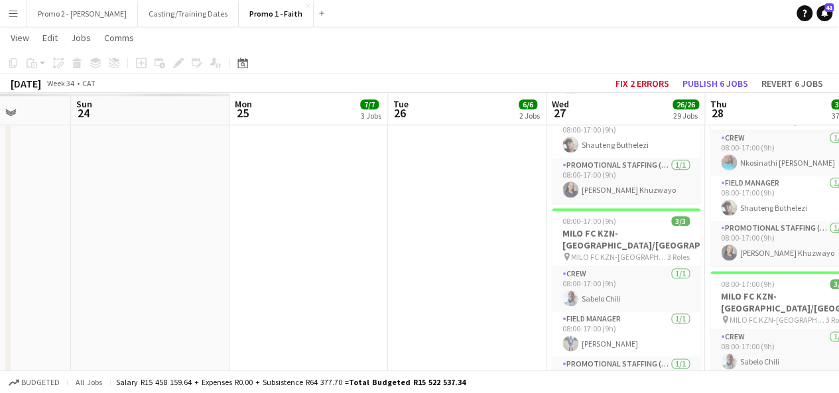
drag, startPoint x: 122, startPoint y: 251, endPoint x: 849, endPoint y: 301, distance: 728.2
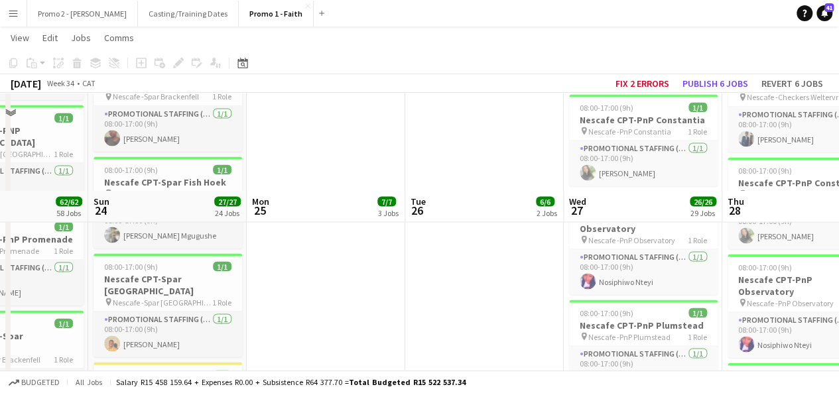
scroll to position [1342, 0]
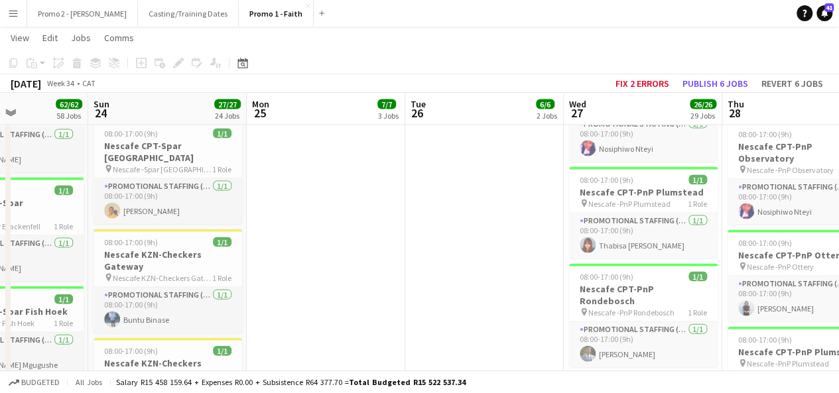
drag, startPoint x: 115, startPoint y: 269, endPoint x: 849, endPoint y: 228, distance: 734.4
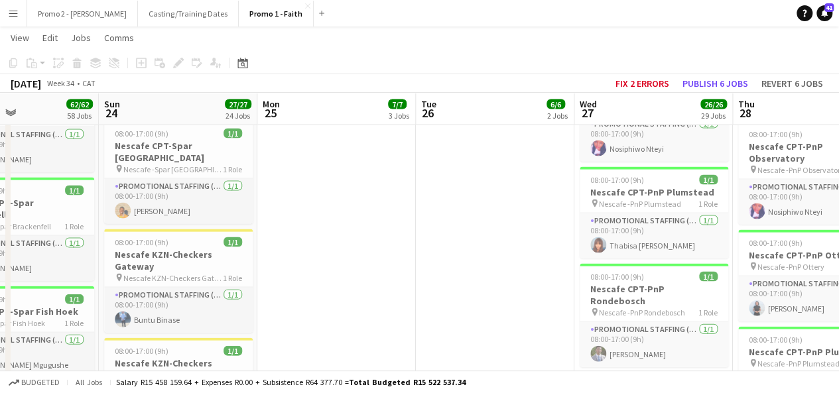
scroll to position [0, 326]
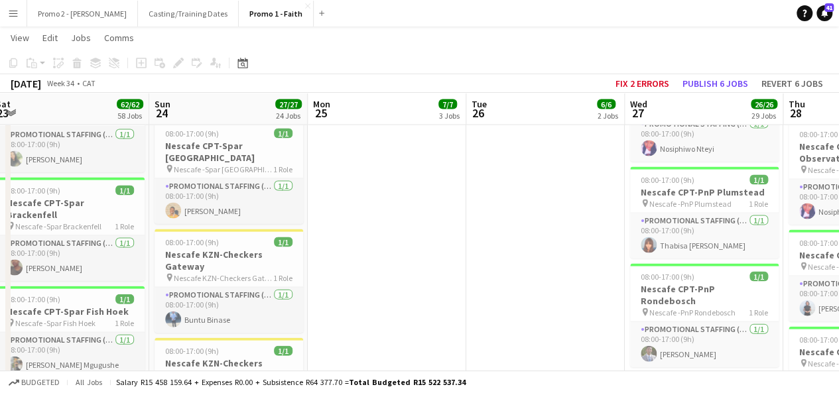
drag, startPoint x: 143, startPoint y: 246, endPoint x: 849, endPoint y: 286, distance: 706.5
drag, startPoint x: 147, startPoint y: 245, endPoint x: 849, endPoint y: 209, distance: 702.9
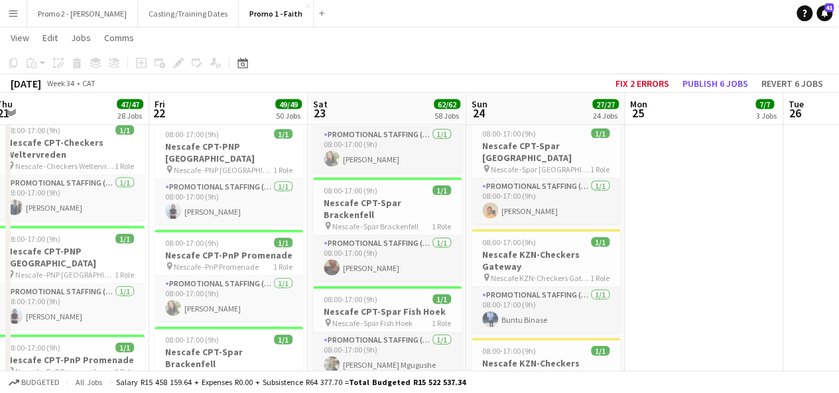
scroll to position [0, 384]
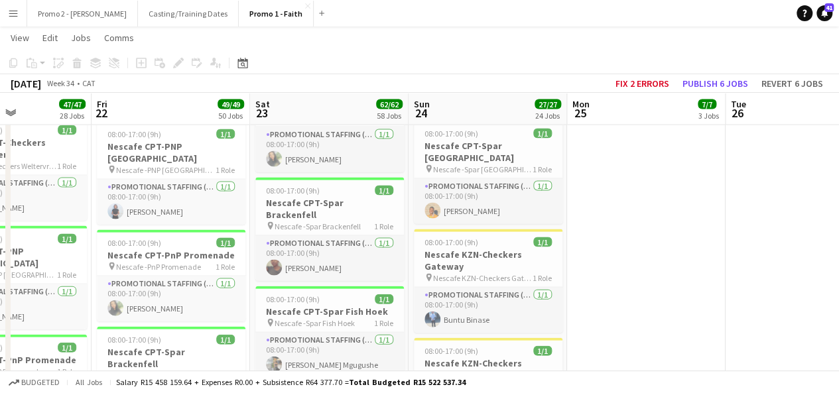
drag, startPoint x: 146, startPoint y: 188, endPoint x: 849, endPoint y: 208, distance: 703.0
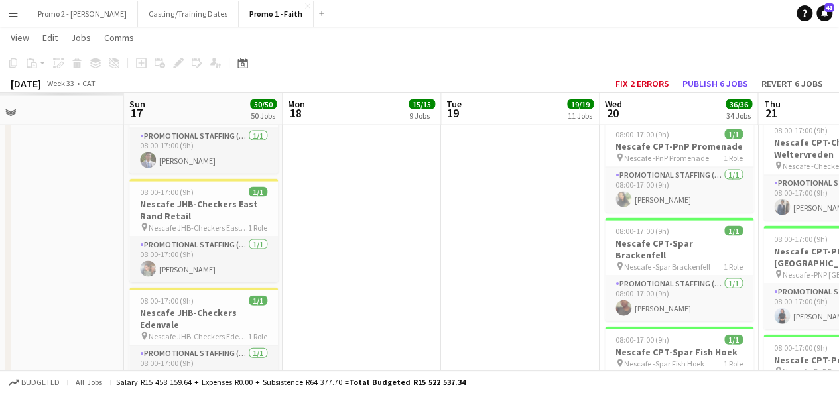
scroll to position [0, 537]
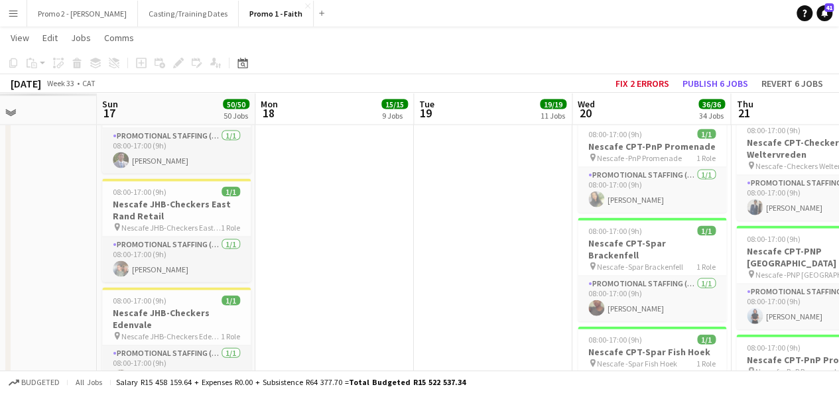
drag, startPoint x: 115, startPoint y: 216, endPoint x: 492, endPoint y: 265, distance: 379.3
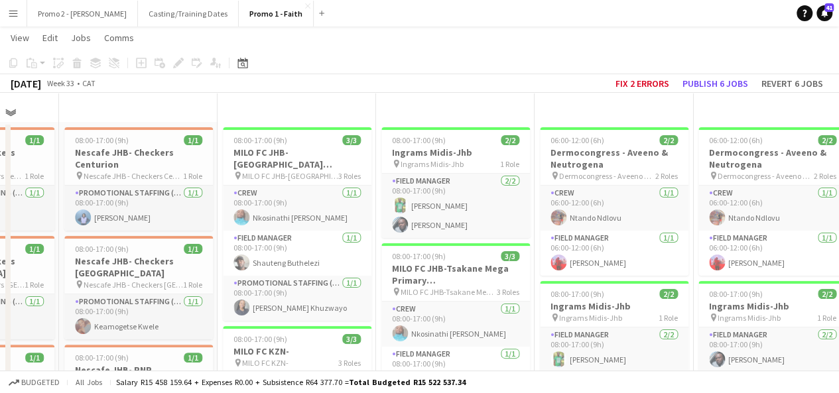
scroll to position [1062, 0]
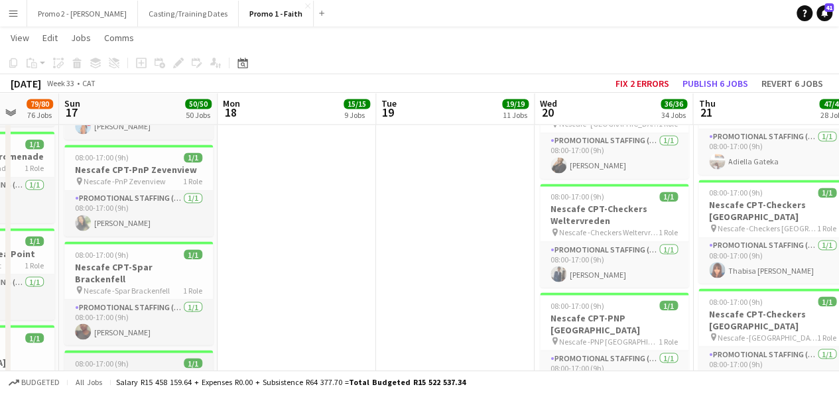
click at [93, 358] on span "08:00-17:00 (9h)" at bounding box center [102, 363] width 54 height 10
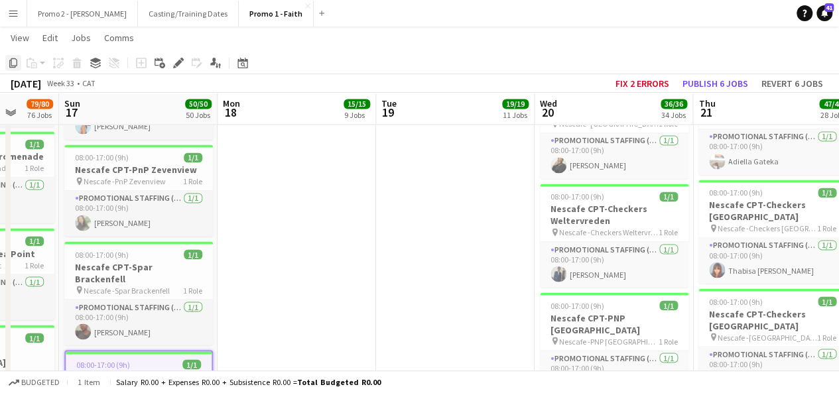
click at [13, 66] on icon "Copy" at bounding box center [13, 63] width 11 height 11
click at [244, 64] on icon at bounding box center [243, 64] width 5 height 5
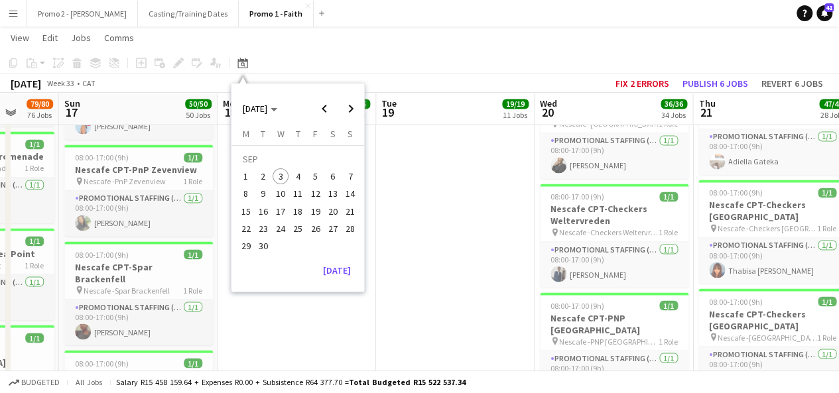
click at [295, 172] on span "4" at bounding box center [298, 177] width 16 height 16
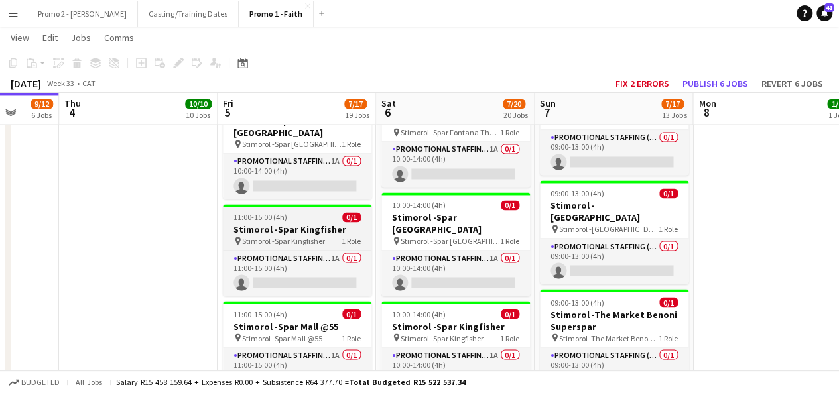
scroll to position [0, 457]
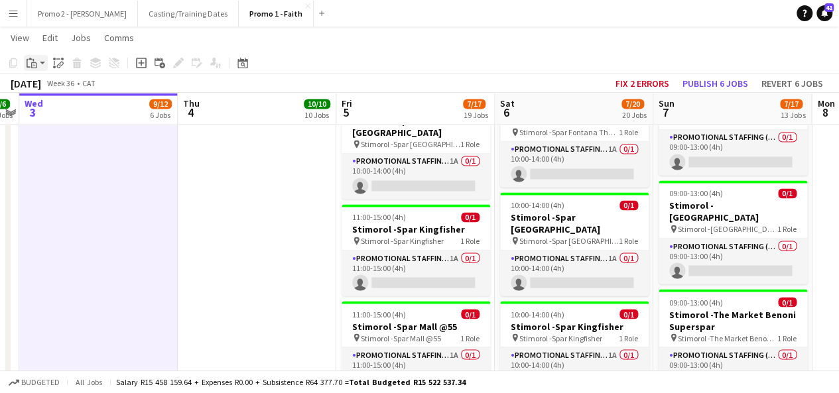
click at [33, 66] on icon "Paste" at bounding box center [32, 63] width 11 height 11
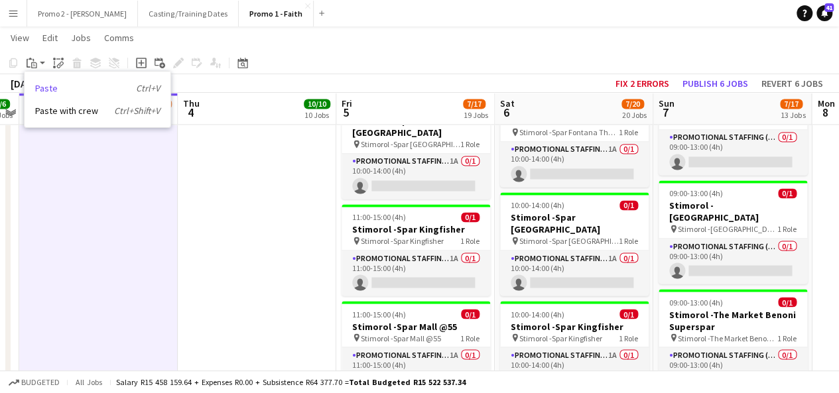
click at [52, 86] on link "Paste Ctrl+V" at bounding box center [97, 88] width 125 height 12
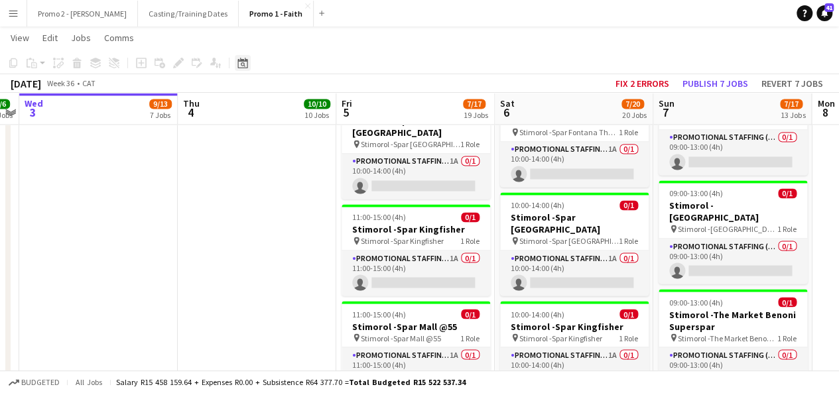
click at [242, 67] on icon at bounding box center [243, 63] width 10 height 11
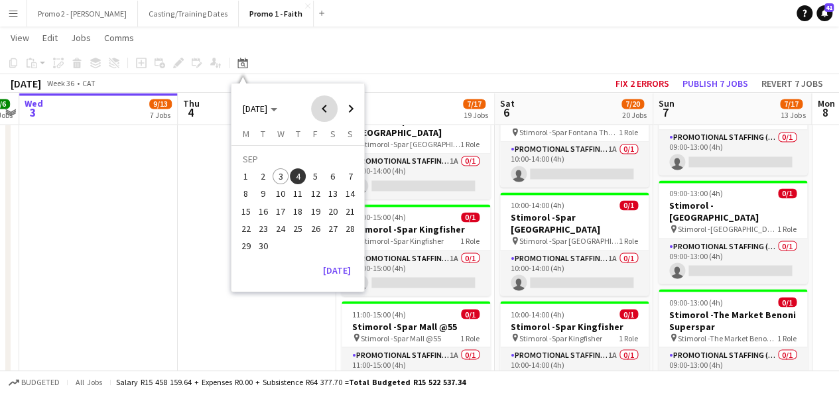
click at [326, 109] on span "Previous month" at bounding box center [324, 109] width 27 height 27
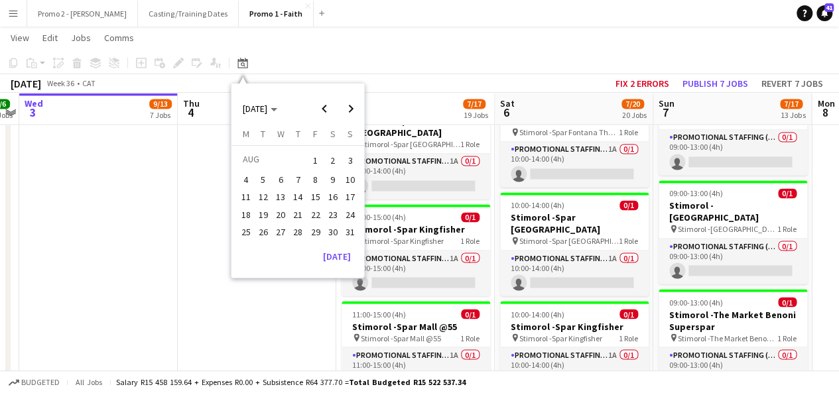
click at [346, 197] on span "17" at bounding box center [350, 198] width 16 height 16
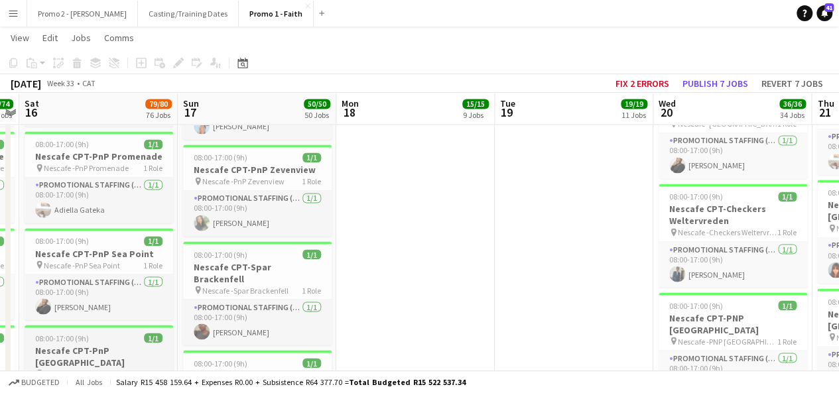
click at [68, 333] on span "08:00-17:00 (9h)" at bounding box center [62, 338] width 54 height 10
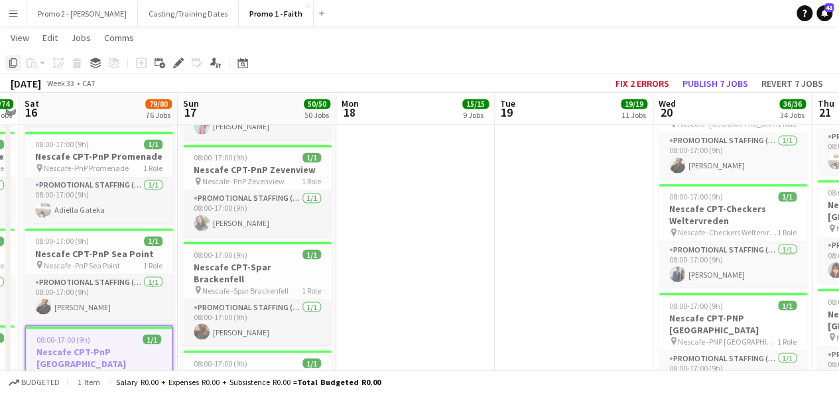
click at [12, 60] on icon "Copy" at bounding box center [13, 63] width 11 height 11
click at [242, 64] on icon at bounding box center [243, 64] width 5 height 5
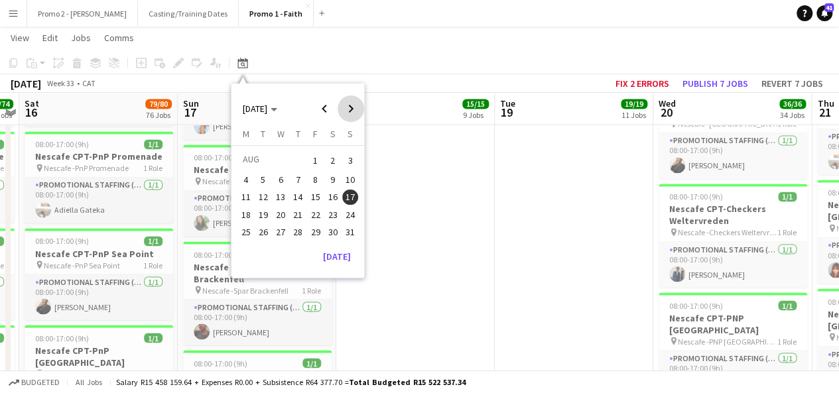
click at [345, 109] on span "Next month" at bounding box center [351, 109] width 27 height 27
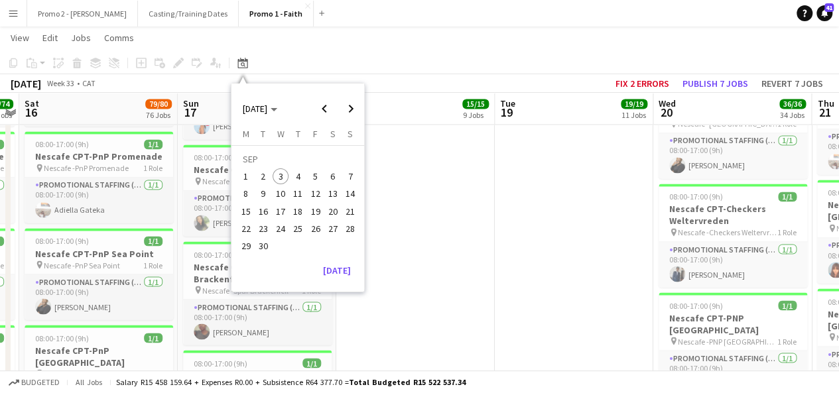
click at [303, 173] on span "4" at bounding box center [298, 177] width 16 height 16
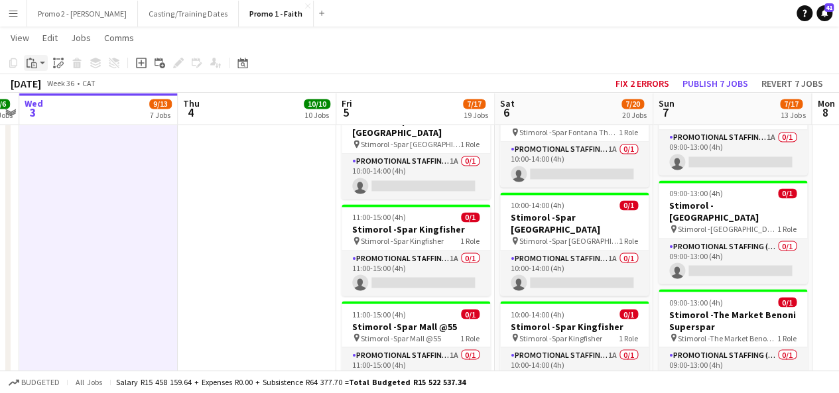
click at [44, 64] on app-action-btn "Paste" at bounding box center [36, 63] width 24 height 16
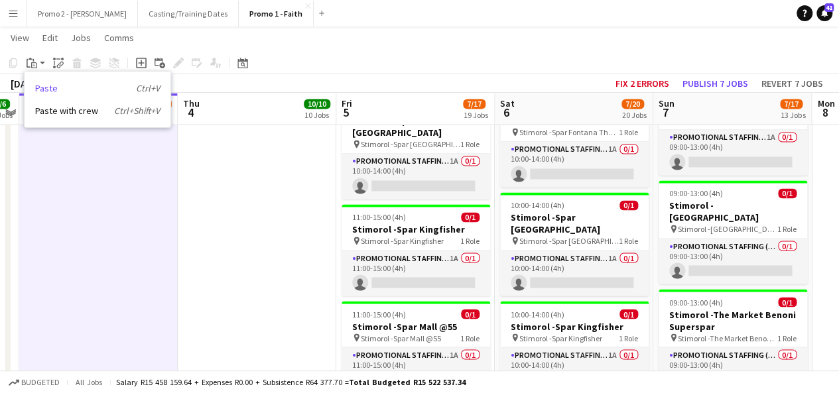
click at [54, 90] on link "Paste Ctrl+V" at bounding box center [97, 88] width 125 height 12
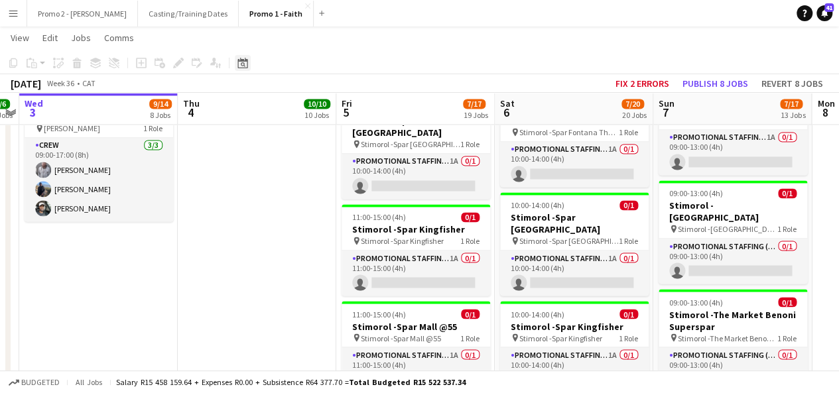
click at [236, 59] on div "Date picker" at bounding box center [243, 63] width 16 height 16
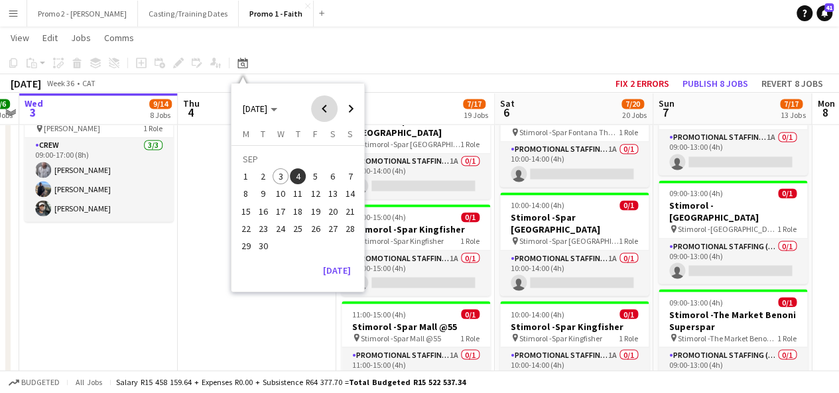
click at [330, 100] on span "Previous month" at bounding box center [324, 109] width 27 height 27
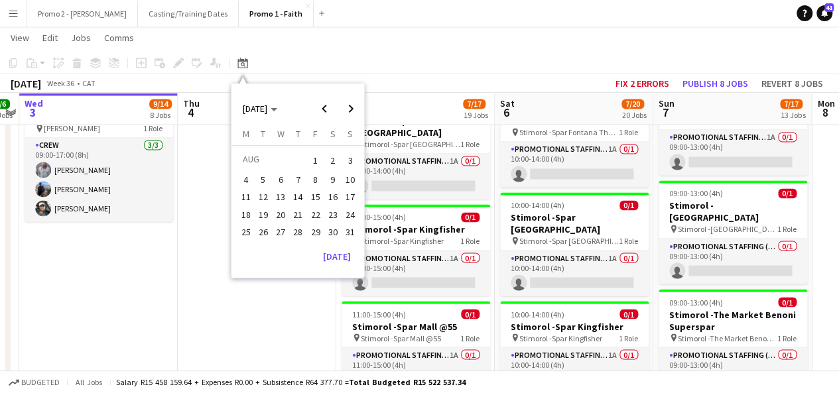
click at [353, 196] on span "17" at bounding box center [350, 198] width 16 height 16
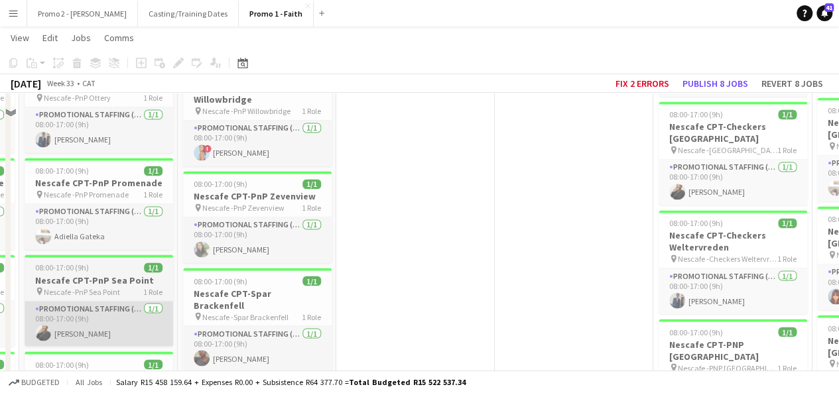
scroll to position [955, 0]
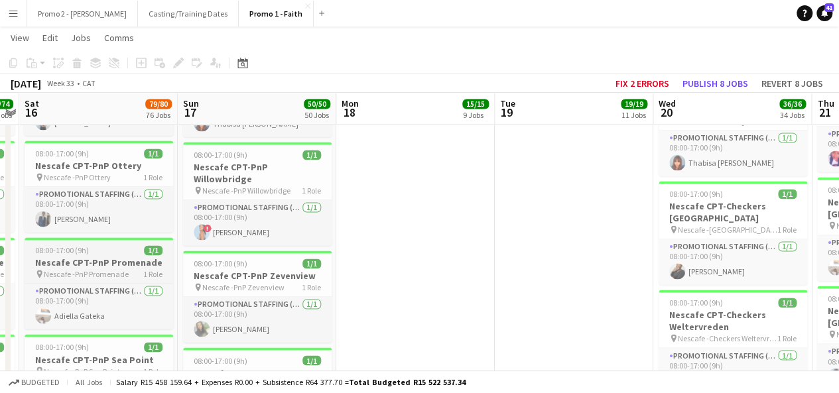
click at [50, 246] on span "08:00-17:00 (9h)" at bounding box center [62, 251] width 54 height 10
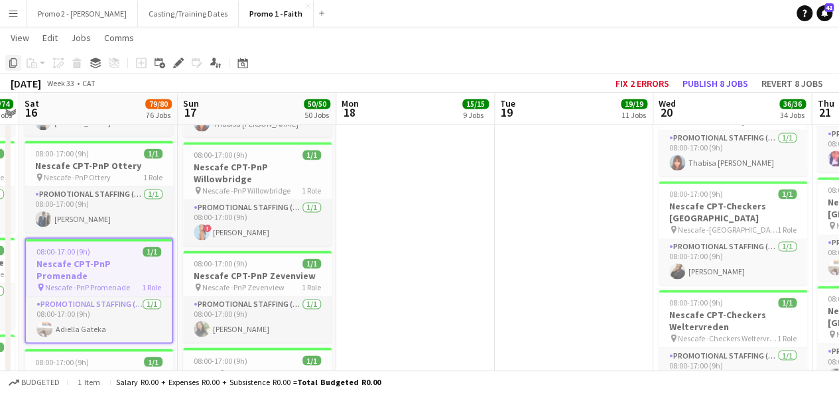
click at [13, 59] on icon "Copy" at bounding box center [13, 63] width 11 height 11
click at [246, 58] on icon at bounding box center [243, 63] width 10 height 11
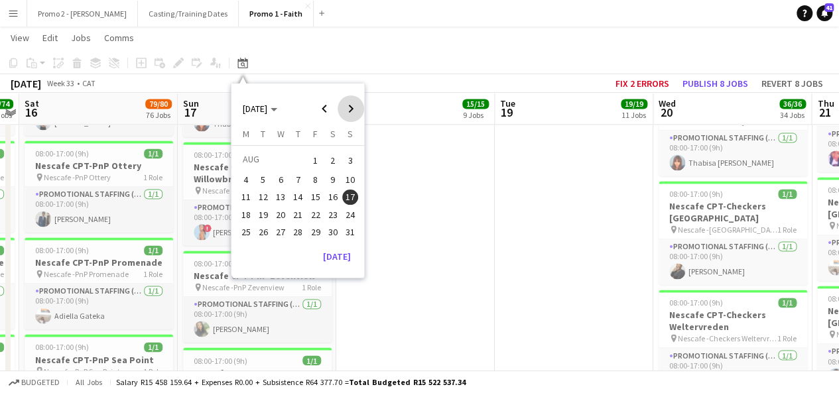
click at [352, 106] on span "Next month" at bounding box center [351, 109] width 27 height 27
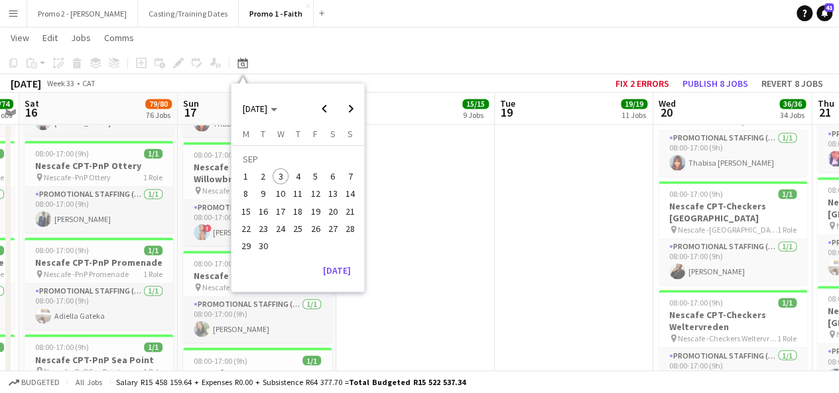
click at [301, 176] on span "4" at bounding box center [298, 177] width 16 height 16
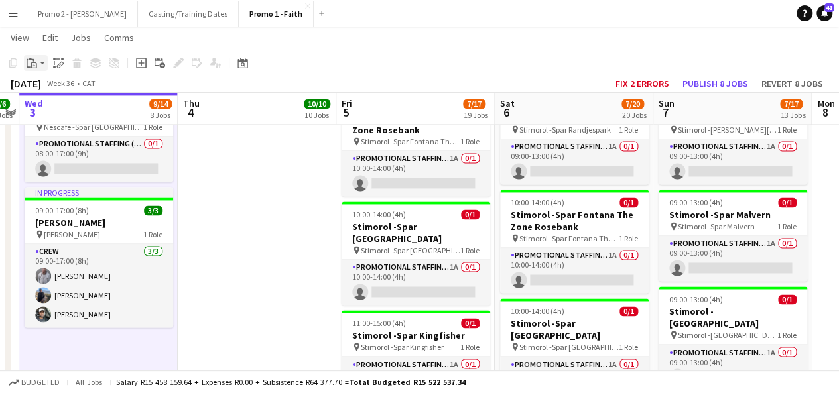
click at [42, 64] on app-action-btn "Paste" at bounding box center [36, 63] width 24 height 16
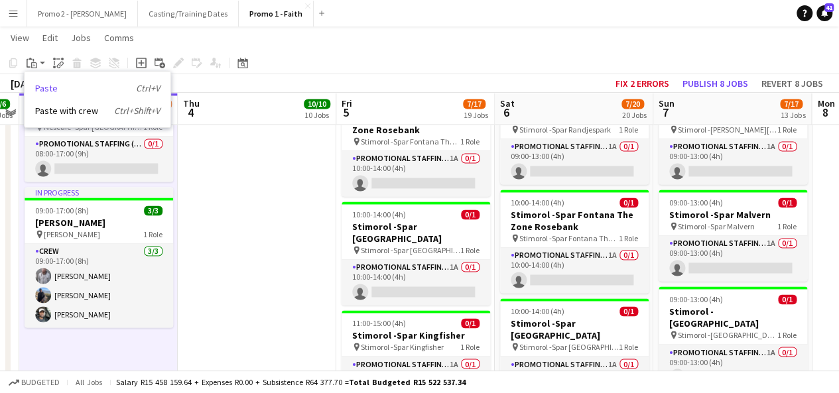
click at [58, 90] on link "Paste Ctrl+V" at bounding box center [97, 88] width 125 height 12
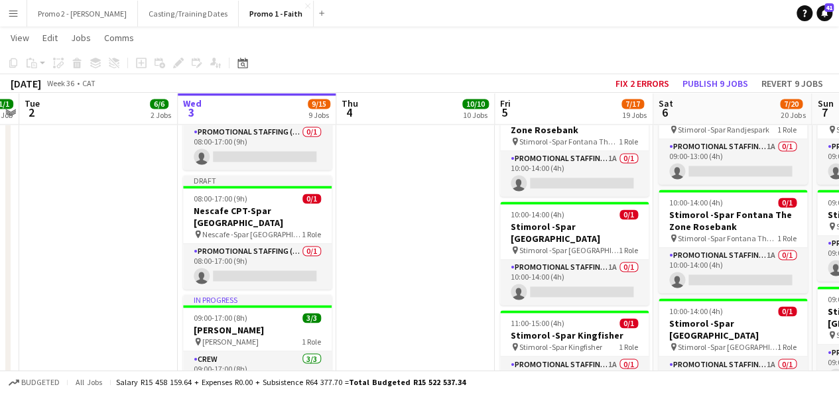
drag, startPoint x: 15, startPoint y: 185, endPoint x: 609, endPoint y: 164, distance: 594.9
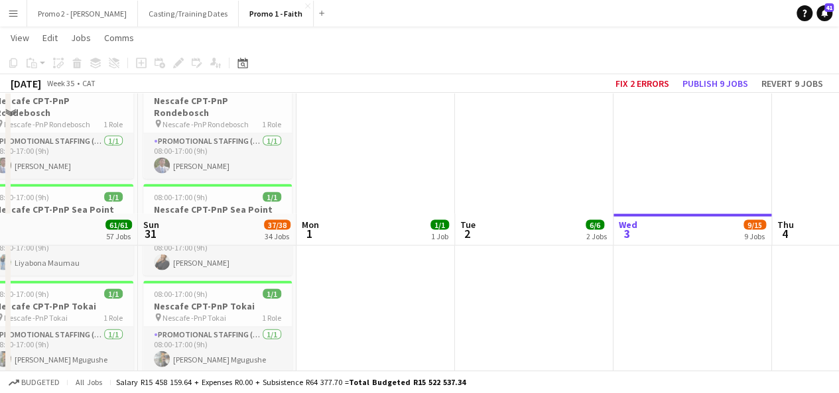
scroll to position [1539, 0]
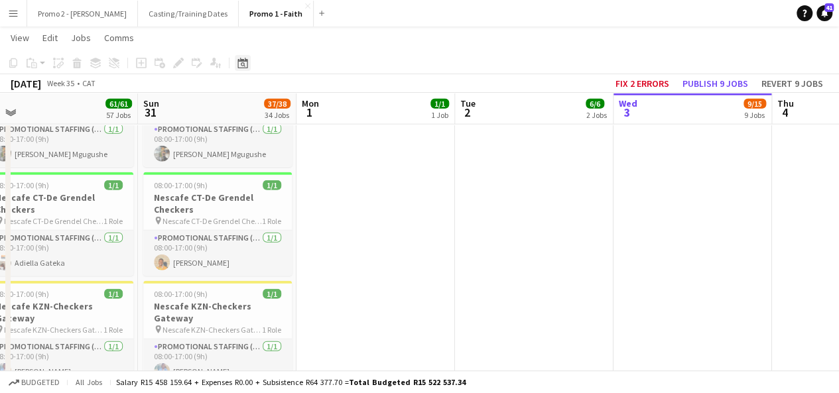
click at [244, 63] on icon at bounding box center [243, 64] width 5 height 5
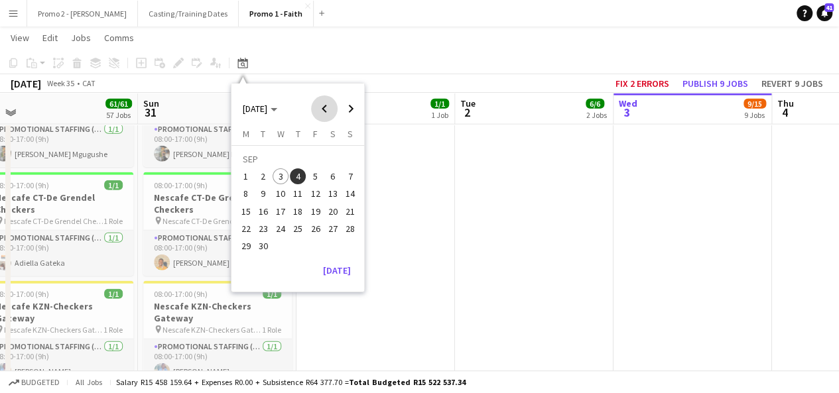
click at [328, 112] on span "Previous month" at bounding box center [324, 109] width 27 height 27
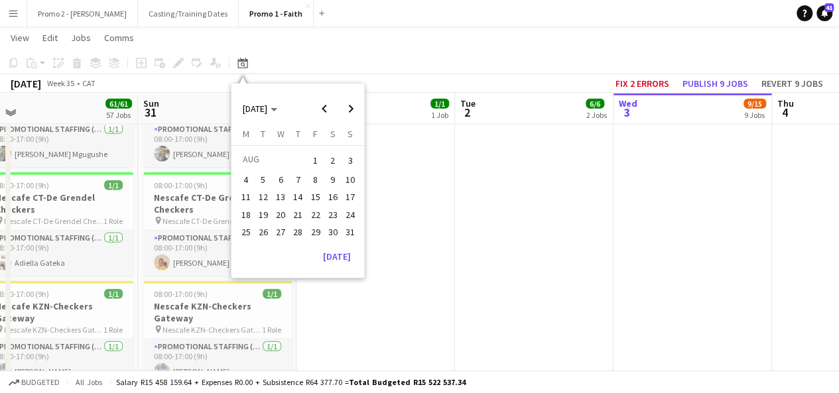
click at [350, 194] on span "17" at bounding box center [350, 198] width 16 height 16
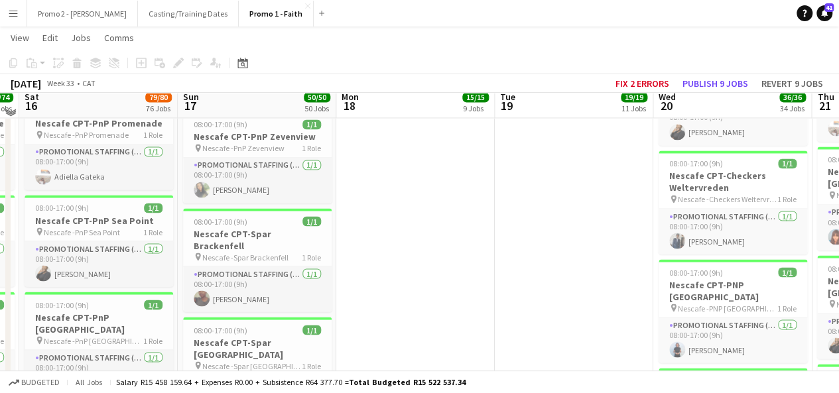
scroll to position [1088, 0]
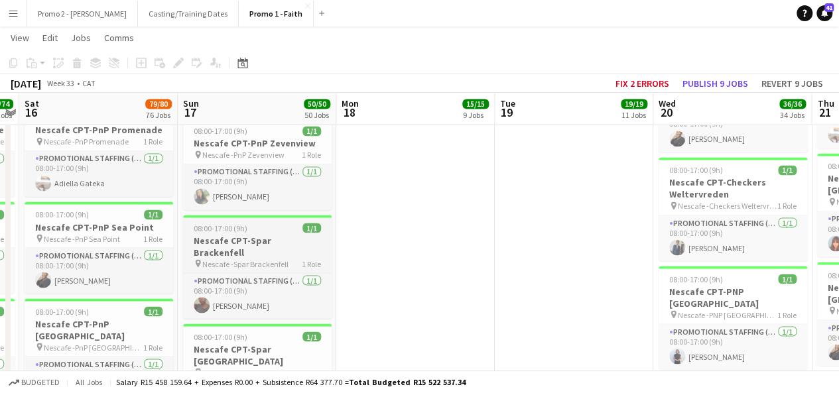
click at [212, 223] on span "08:00-17:00 (9h)" at bounding box center [221, 228] width 54 height 10
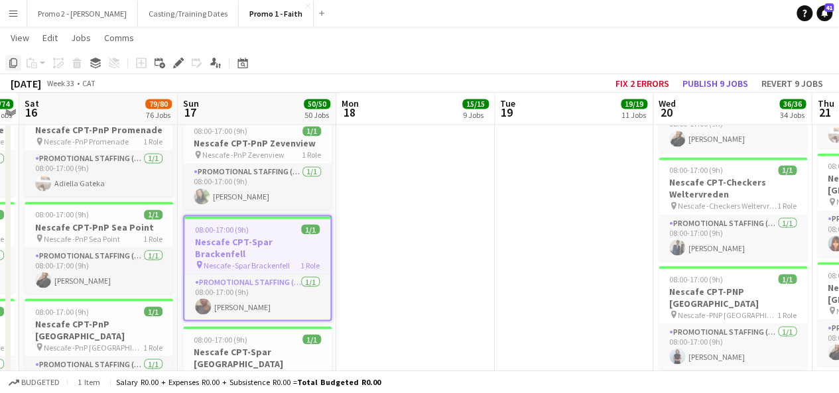
click at [11, 64] on icon at bounding box center [13, 62] width 8 height 9
click at [240, 69] on div "Date picker" at bounding box center [243, 63] width 16 height 16
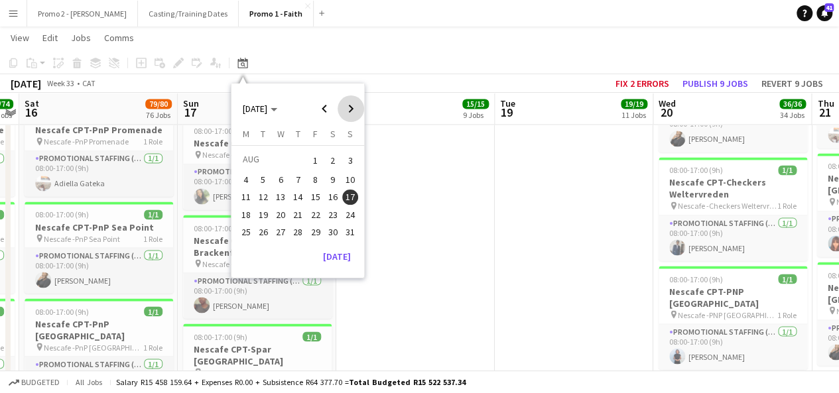
click at [352, 113] on span "Next month" at bounding box center [351, 109] width 27 height 27
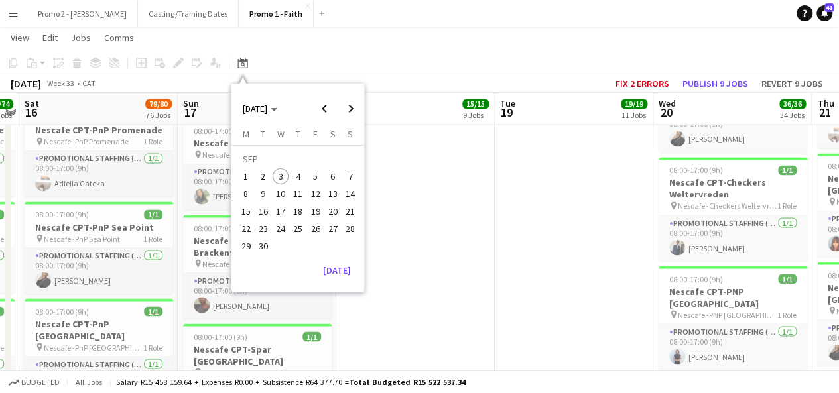
click at [295, 179] on span "4" at bounding box center [298, 177] width 16 height 16
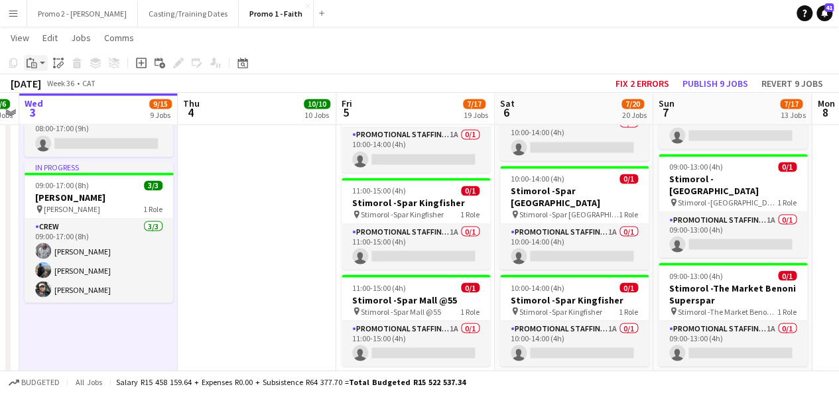
click at [40, 62] on app-action-btn "Paste" at bounding box center [36, 63] width 24 height 16
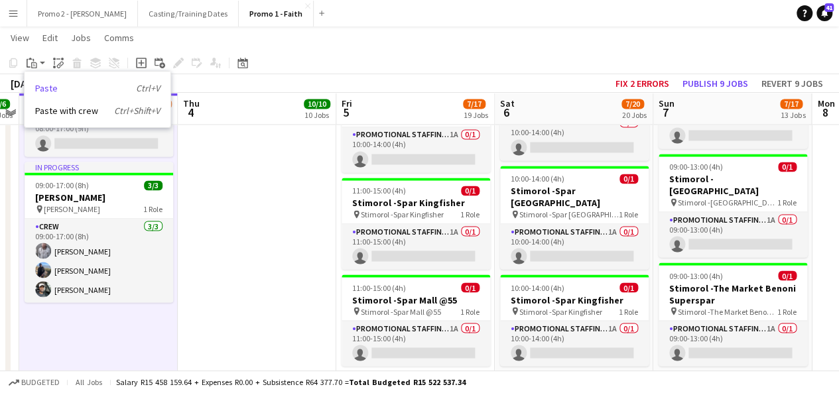
click at [61, 84] on link "Paste Ctrl+V" at bounding box center [97, 88] width 125 height 12
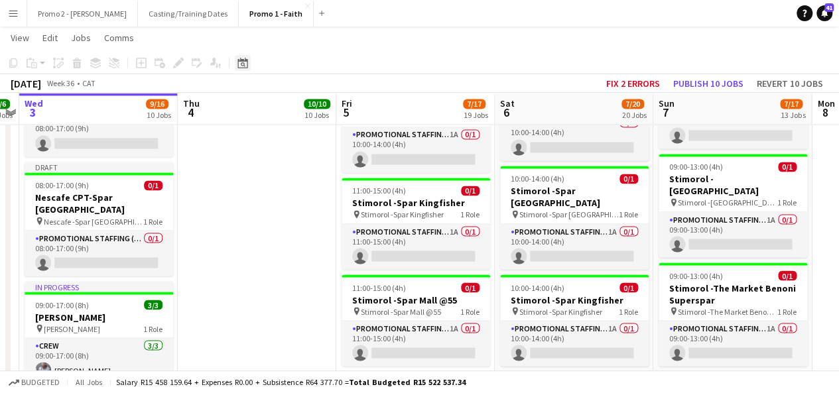
click at [240, 66] on icon "Date picker" at bounding box center [243, 63] width 11 height 11
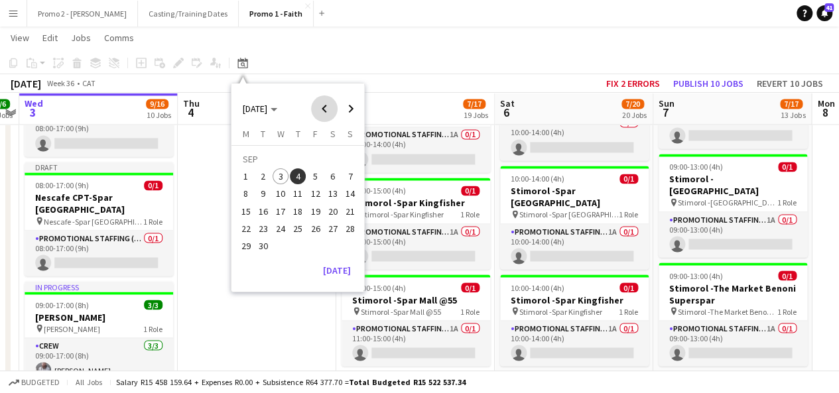
click at [326, 102] on span "Previous month" at bounding box center [324, 109] width 27 height 27
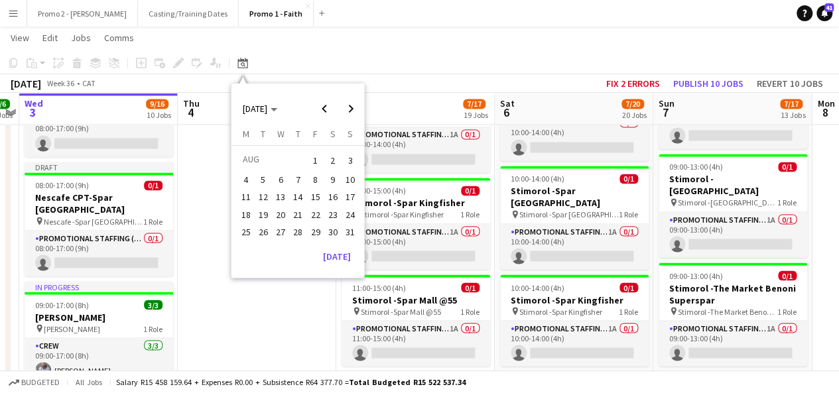
click at [349, 194] on span "17" at bounding box center [350, 198] width 16 height 16
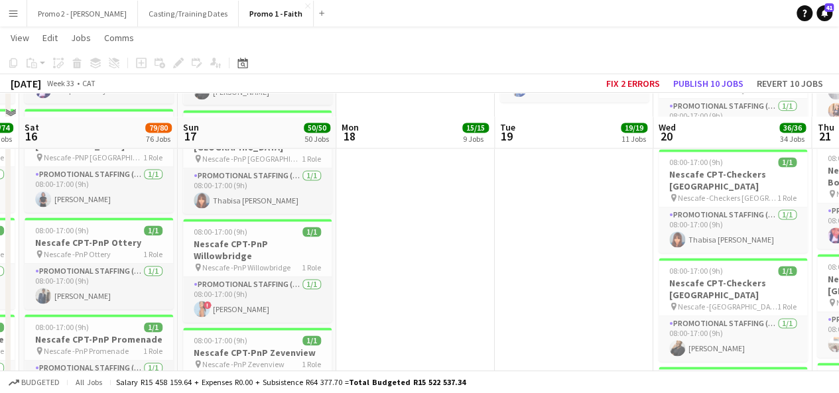
scroll to position [902, 0]
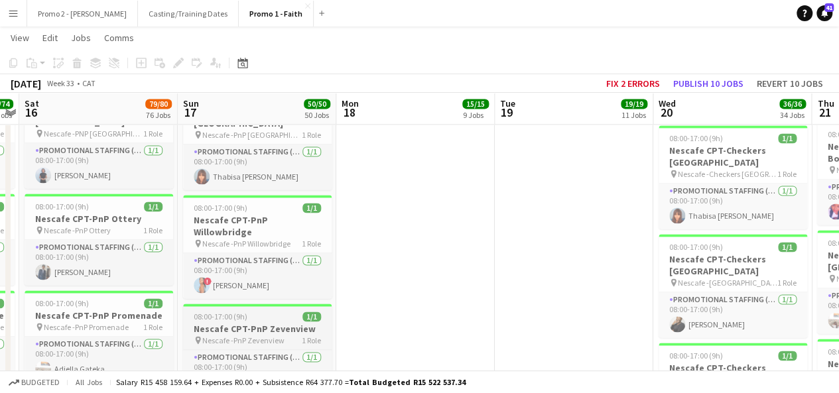
click at [232, 304] on app-job-card "08:00-17:00 (9h) 1/1 Nescafe CPT-PnP Zevenview pin Nescafe -PnP Zevenview 1 Rol…" at bounding box center [257, 350] width 149 height 92
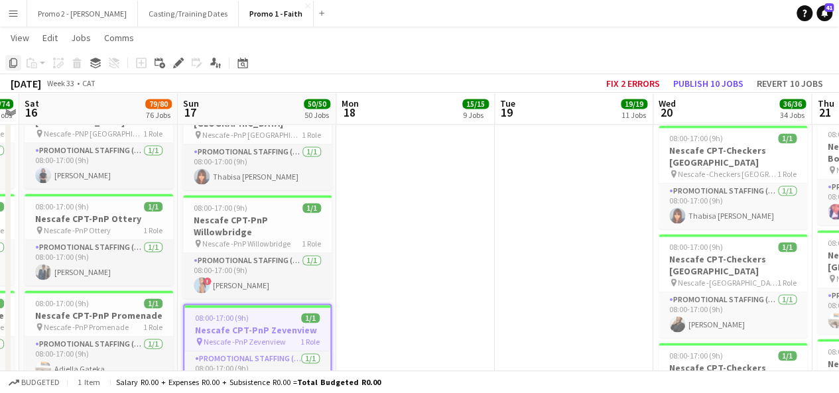
click at [13, 63] on icon "Copy" at bounding box center [13, 63] width 11 height 11
click at [242, 64] on icon at bounding box center [243, 64] width 5 height 5
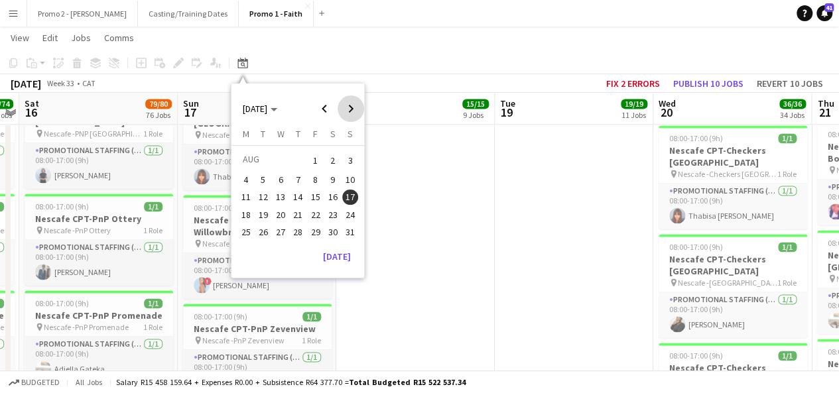
click at [344, 106] on span "Next month" at bounding box center [351, 109] width 27 height 27
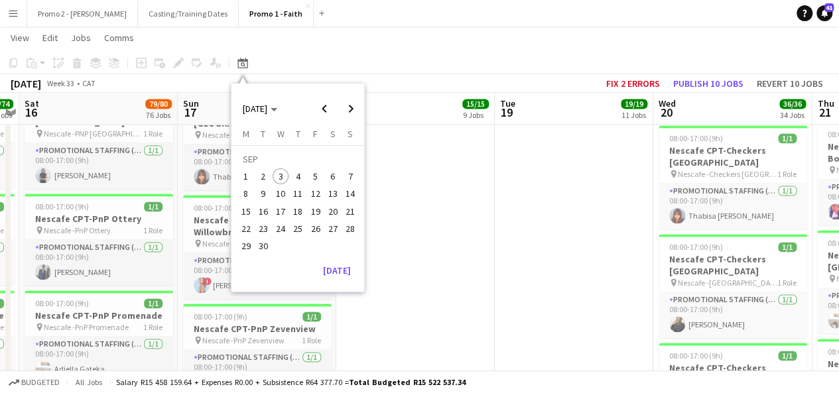
click at [284, 179] on span "3" at bounding box center [281, 177] width 16 height 16
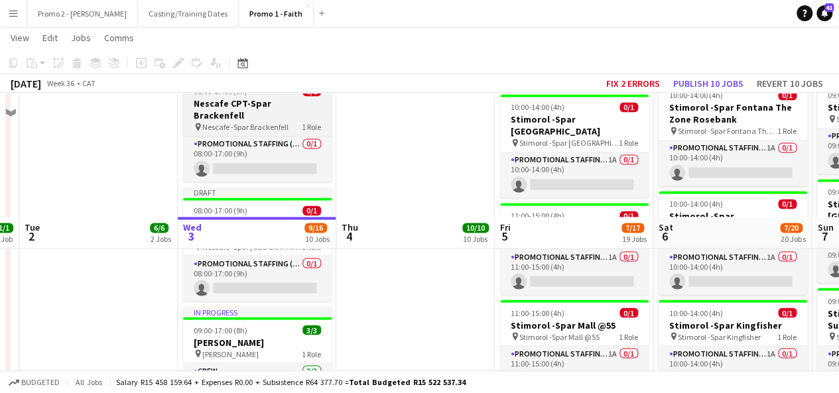
scroll to position [1221, 0]
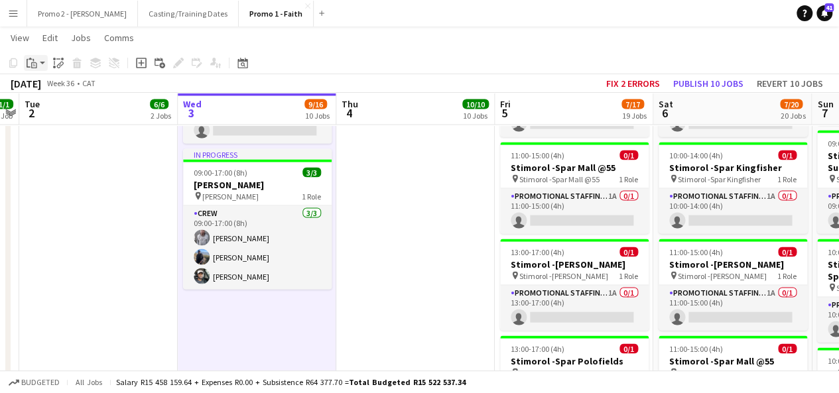
click at [42, 60] on app-action-btn "Paste" at bounding box center [36, 63] width 24 height 16
click at [60, 91] on link "Paste Ctrl+V" at bounding box center [97, 88] width 125 height 12
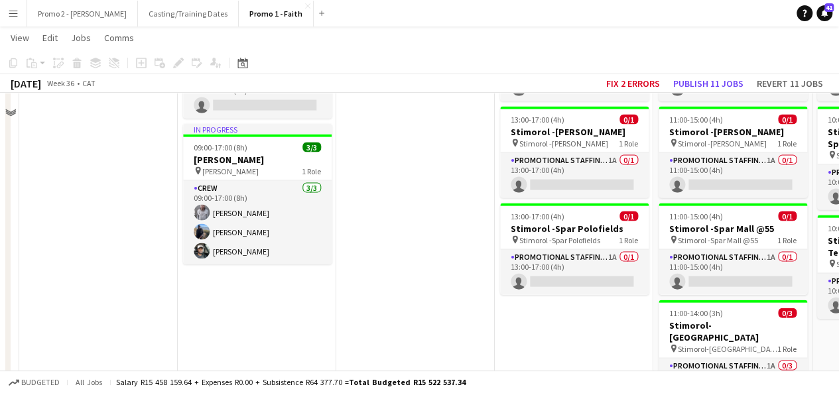
scroll to position [1354, 0]
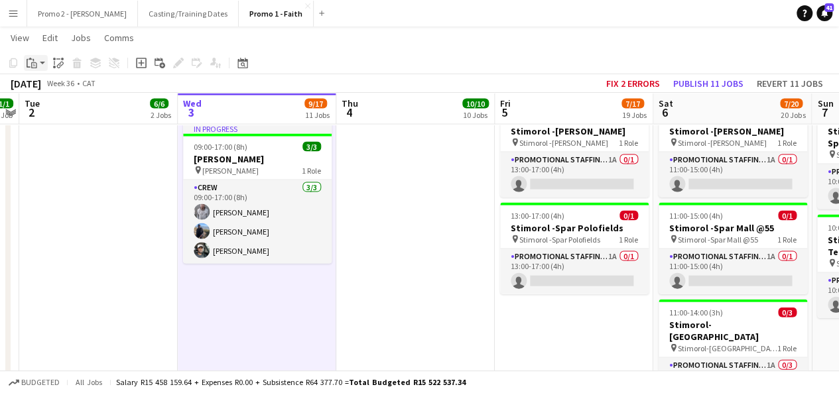
click at [42, 67] on app-action-btn "Paste" at bounding box center [36, 63] width 24 height 16
click at [56, 108] on link "Paste with crew Ctrl+Shift+V" at bounding box center [97, 111] width 125 height 12
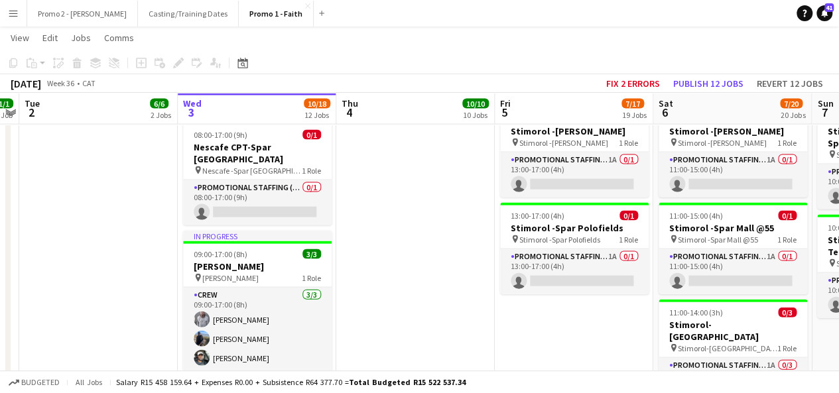
click at [42, 68] on app-action-btn "Paste" at bounding box center [36, 63] width 24 height 16
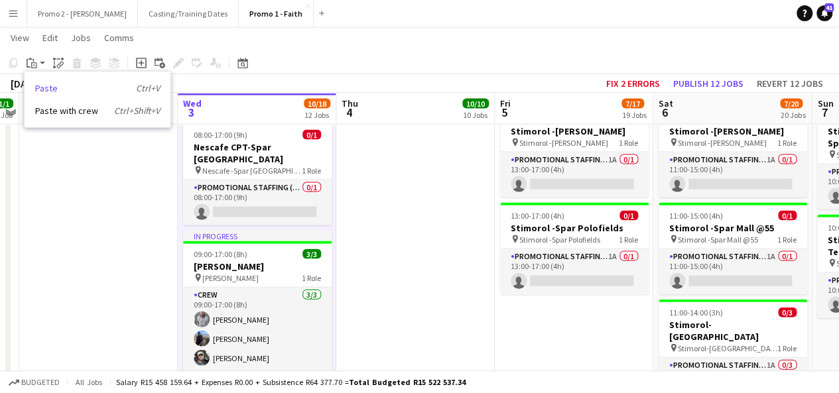
click at [62, 94] on link "Paste Ctrl+V" at bounding box center [97, 88] width 125 height 12
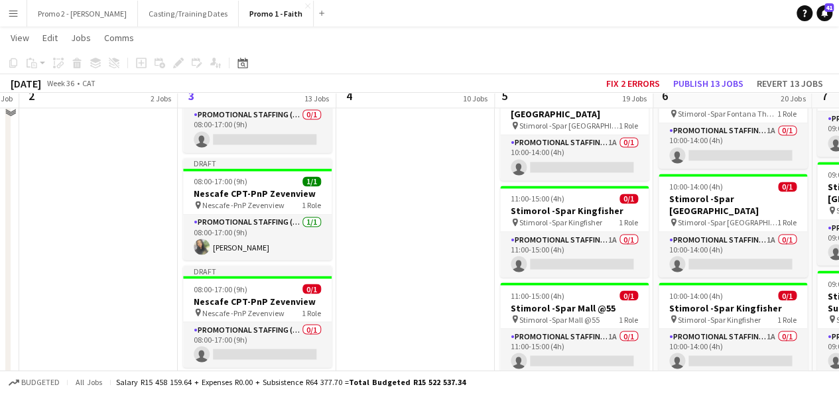
scroll to position [1062, 0]
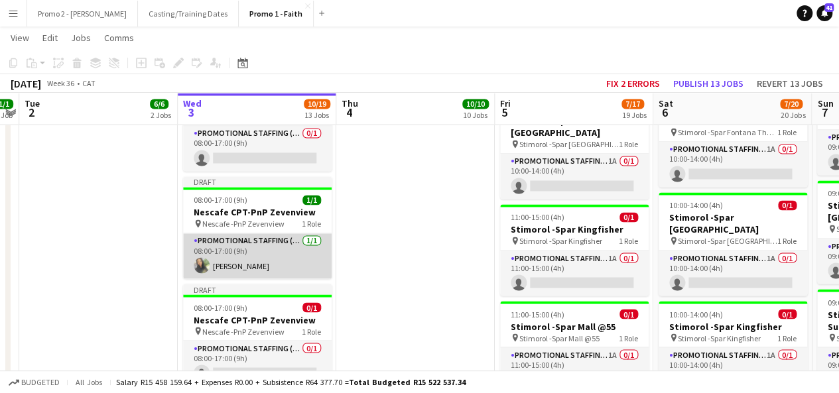
click at [238, 237] on app-card-role "Promotional Staffing (Brand Ambassadors) [DATE] 08:00-17:00 (9h) [PERSON_NAME]" at bounding box center [257, 256] width 149 height 45
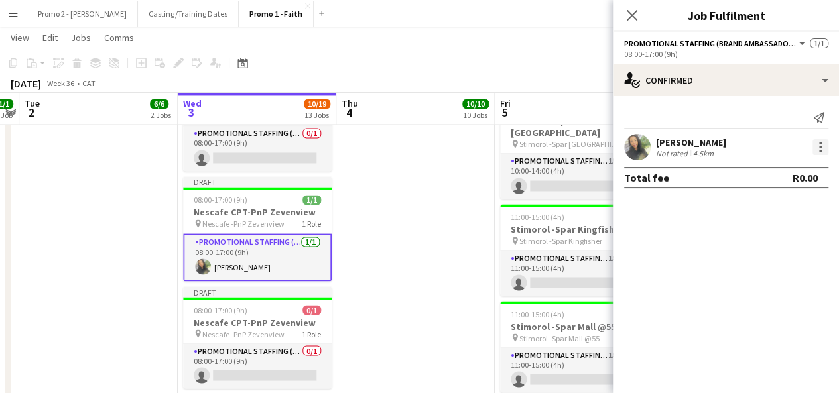
click at [820, 155] on div at bounding box center [821, 147] width 16 height 16
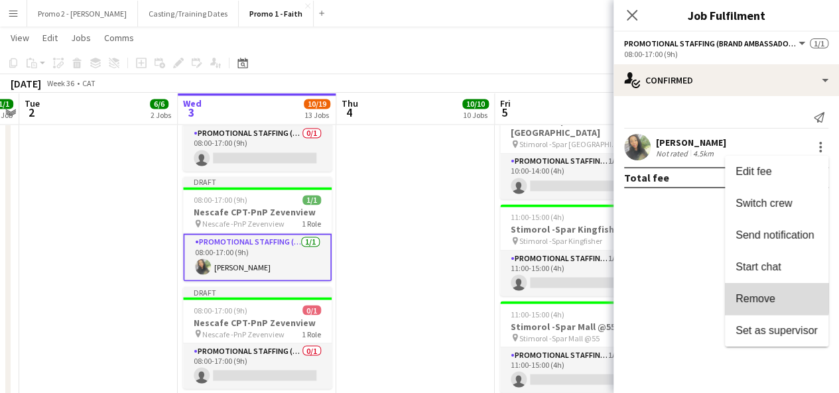
click at [768, 297] on span "Remove" at bounding box center [756, 298] width 40 height 11
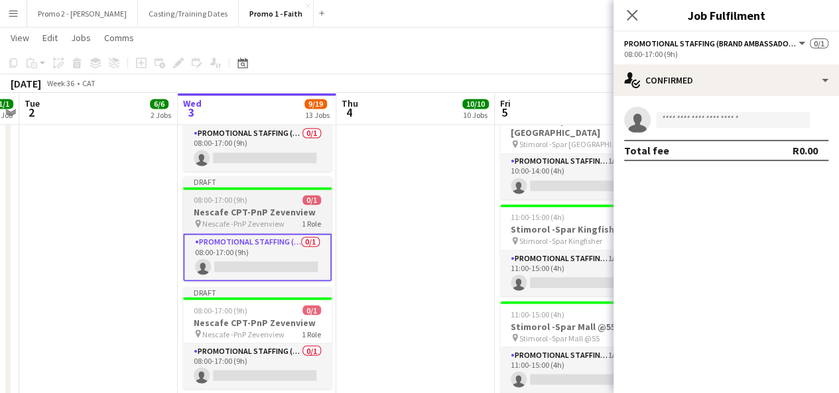
click at [270, 206] on h3 "Nescafe CPT-PnP Zevenview" at bounding box center [257, 212] width 149 height 12
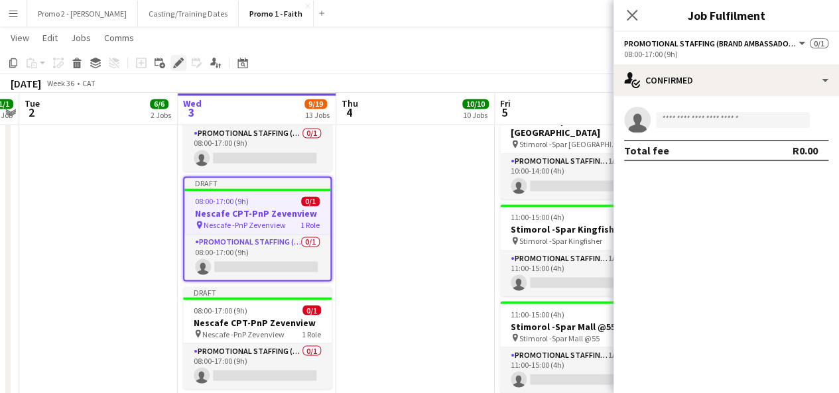
click at [176, 58] on icon "Edit" at bounding box center [178, 63] width 11 height 11
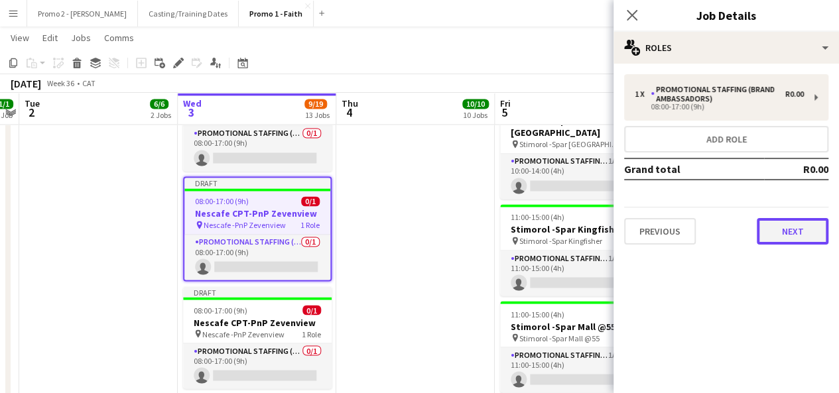
click at [795, 223] on button "Next" at bounding box center [793, 231] width 72 height 27
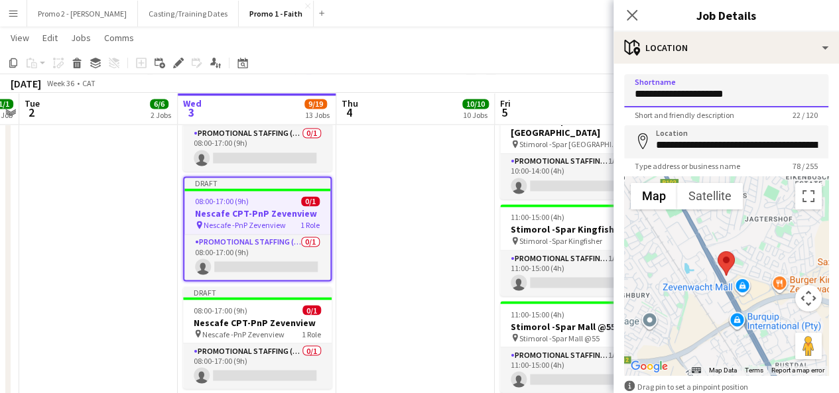
drag, startPoint x: 675, startPoint y: 93, endPoint x: 849, endPoint y: 102, distance: 173.4
drag, startPoint x: 790, startPoint y: 96, endPoint x: 677, endPoint y: 96, distance: 112.8
click at [677, 96] on input "**********" at bounding box center [726, 90] width 204 height 33
type input "**********"
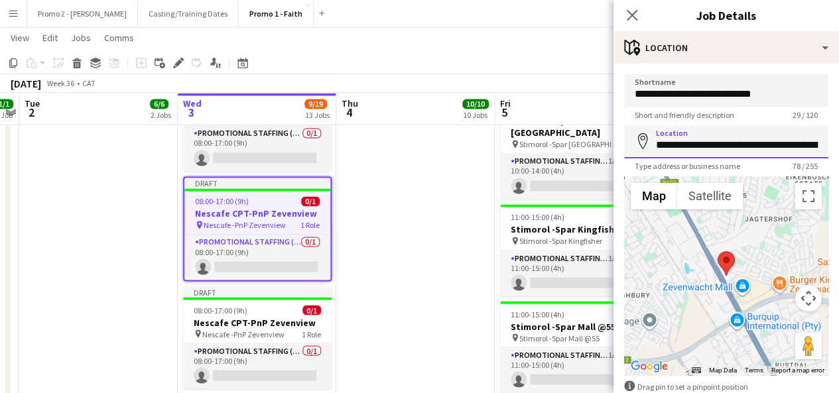
scroll to position [0, 192]
drag, startPoint x: 656, startPoint y: 148, endPoint x: 849, endPoint y: 143, distance: 192.5
paste input
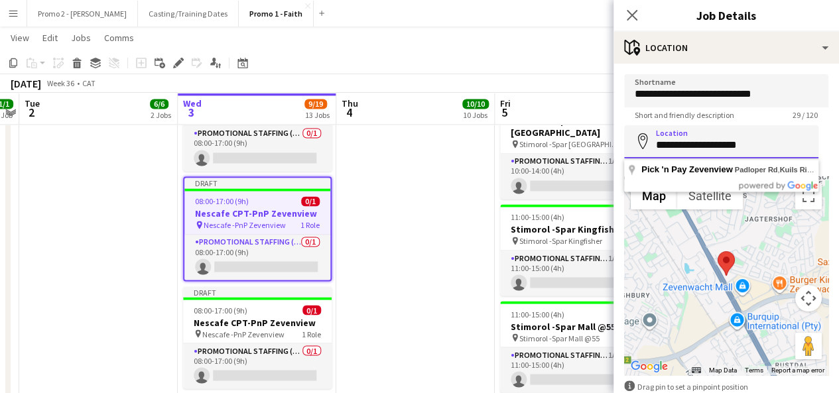
scroll to position [0, 0]
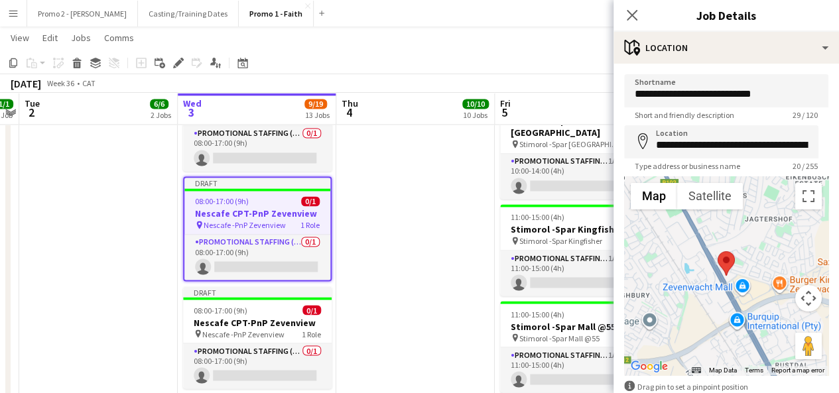
type input "**********"
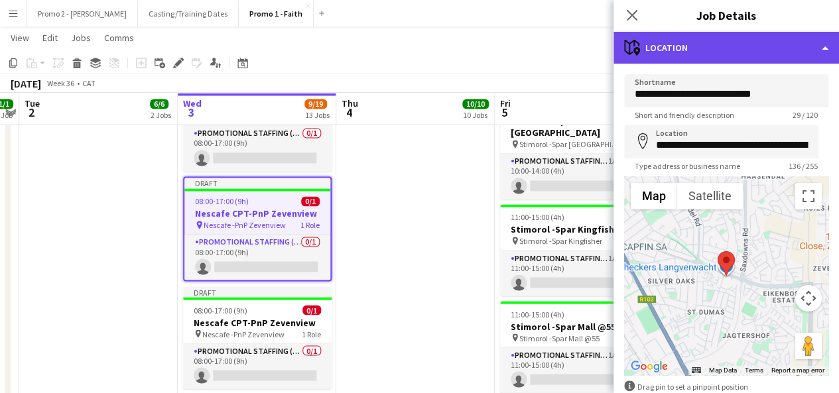
click at [700, 49] on div "maps-pin-1 Location" at bounding box center [727, 48] width 226 height 32
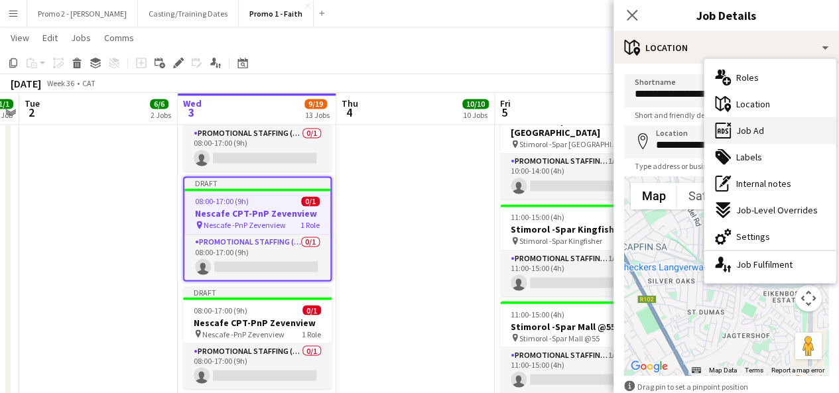
click at [788, 133] on div "ads-window Job Ad" at bounding box center [770, 130] width 131 height 27
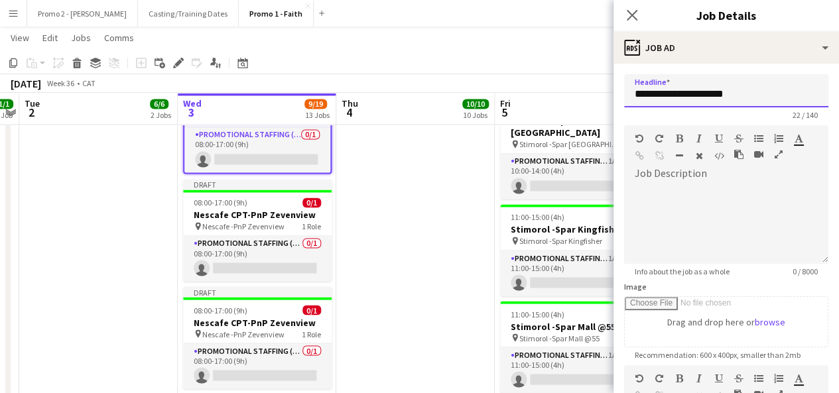
drag, startPoint x: 675, startPoint y: 94, endPoint x: 804, endPoint y: 78, distance: 129.6
click at [804, 78] on input "**********" at bounding box center [726, 90] width 204 height 33
paste input "*******"
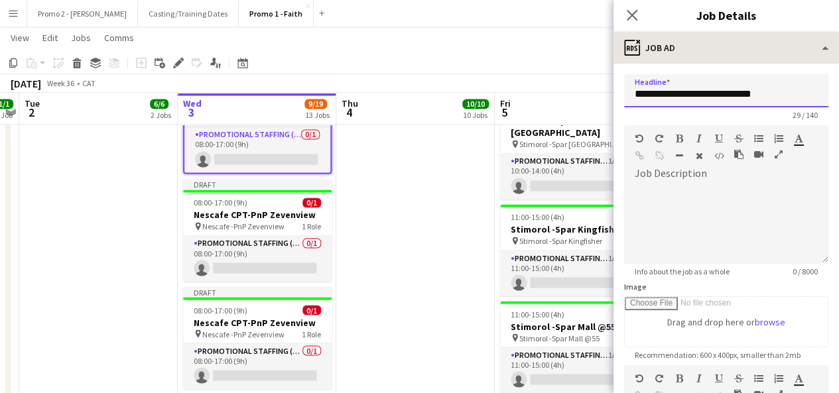
type input "**********"
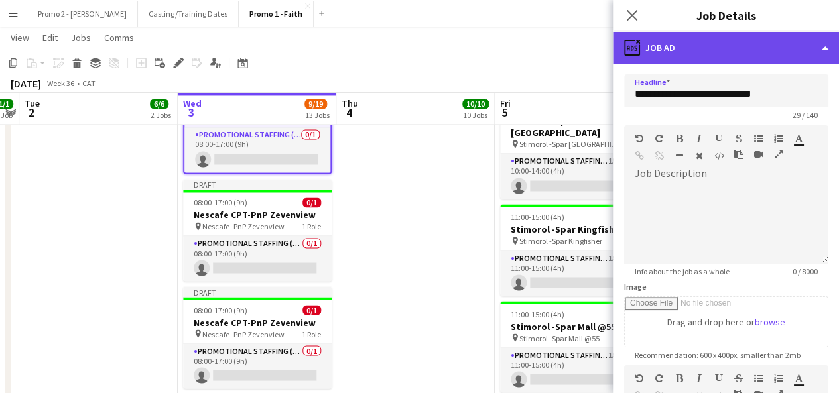
click at [701, 54] on div "ads-window Job Ad" at bounding box center [727, 48] width 226 height 32
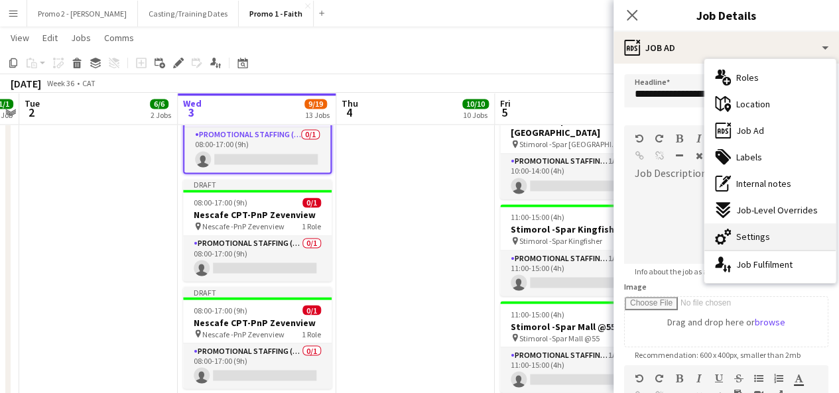
click at [772, 241] on div "cog-double-3 Settings" at bounding box center [770, 237] width 131 height 27
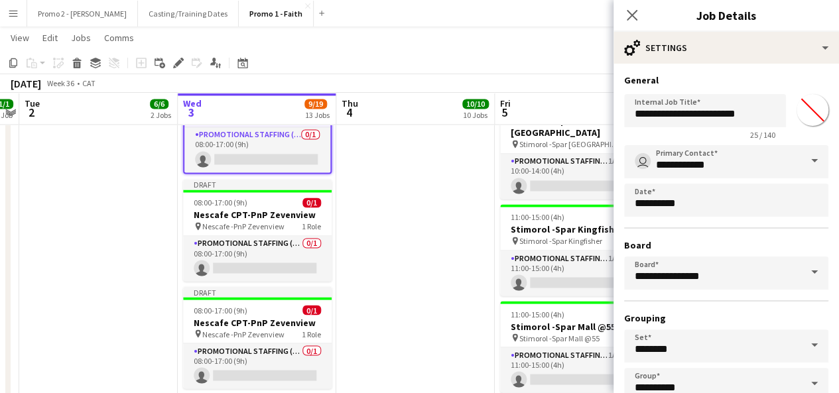
type input "*******"
drag, startPoint x: 693, startPoint y: 109, endPoint x: 849, endPoint y: 119, distance: 156.2
paste input "*******"
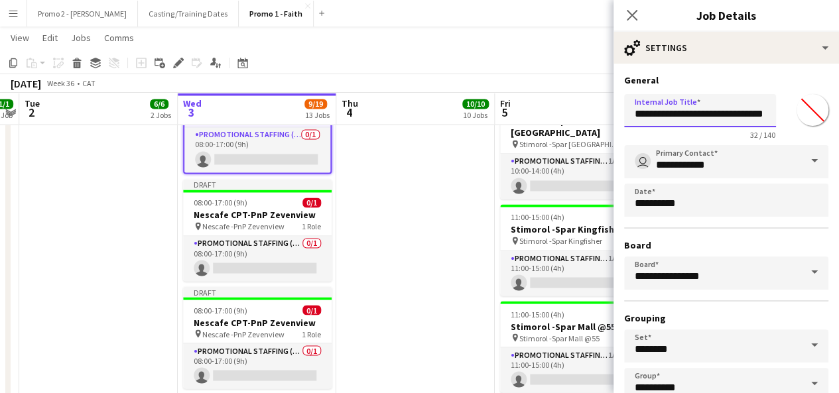
type input "**********"
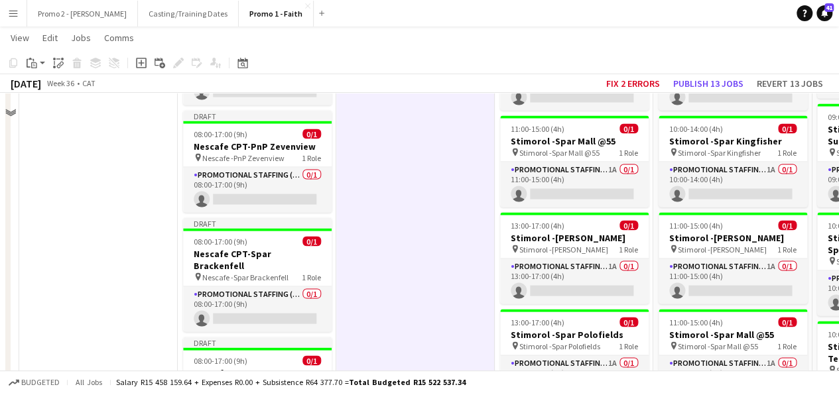
scroll to position [1115, 0]
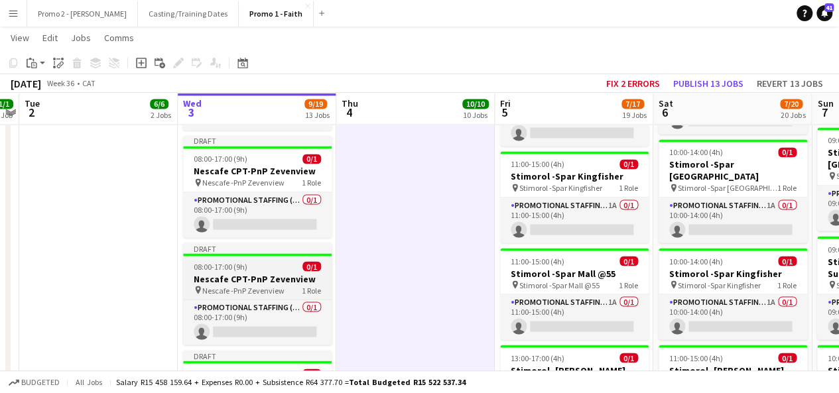
click at [239, 261] on span "08:00-17:00 (9h)" at bounding box center [221, 266] width 54 height 10
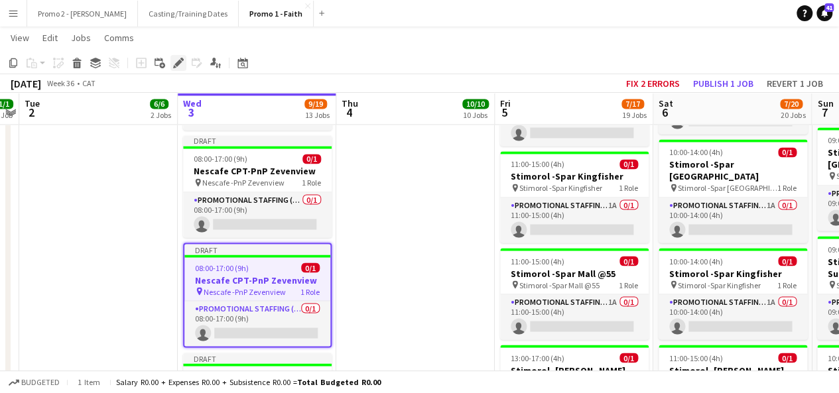
click at [178, 62] on icon at bounding box center [178, 63] width 7 height 7
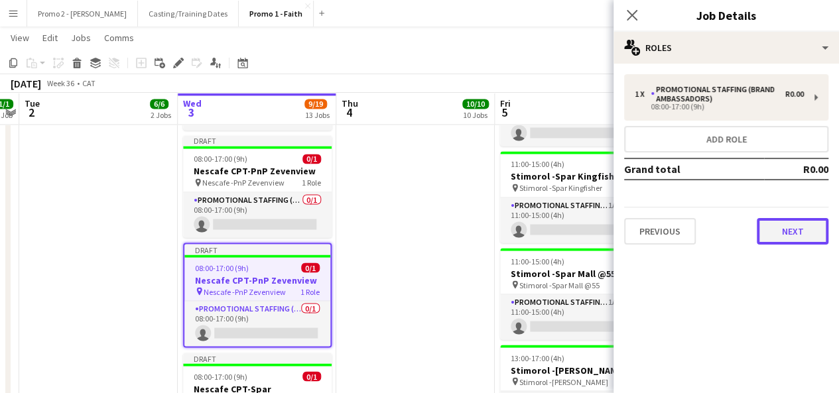
click at [791, 222] on button "Next" at bounding box center [793, 231] width 72 height 27
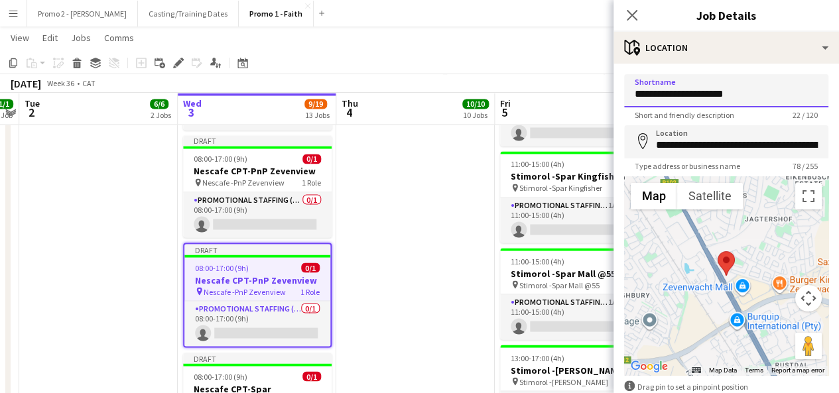
drag, startPoint x: 693, startPoint y: 94, endPoint x: 829, endPoint y: 80, distance: 136.1
click at [829, 80] on mat-expansion-panel "**********" at bounding box center [727, 229] width 226 height 330
drag, startPoint x: 725, startPoint y: 98, endPoint x: 675, endPoint y: 92, distance: 50.0
click at [675, 92] on input "**********" at bounding box center [726, 90] width 204 height 33
type input "**********"
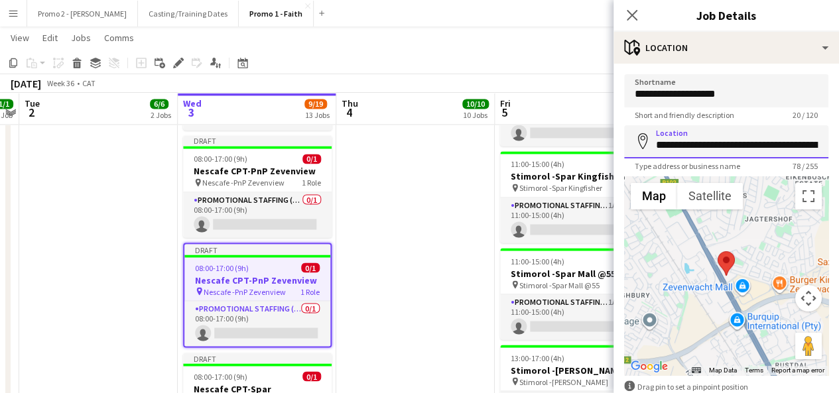
scroll to position [0, 192]
drag, startPoint x: 654, startPoint y: 143, endPoint x: 849, endPoint y: 165, distance: 196.3
paste input
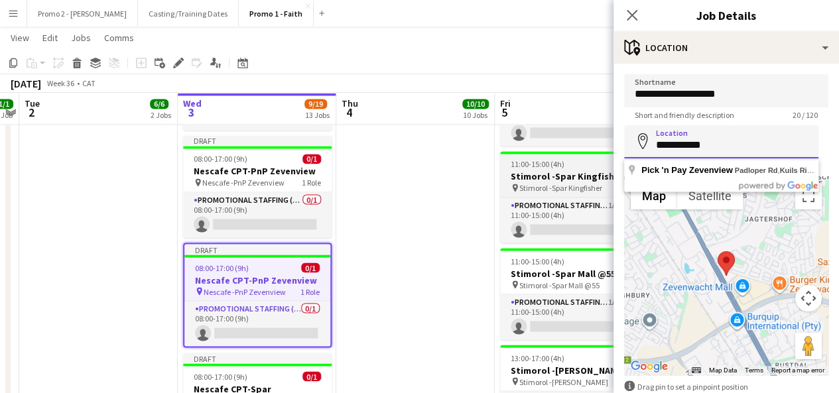
scroll to position [0, 0]
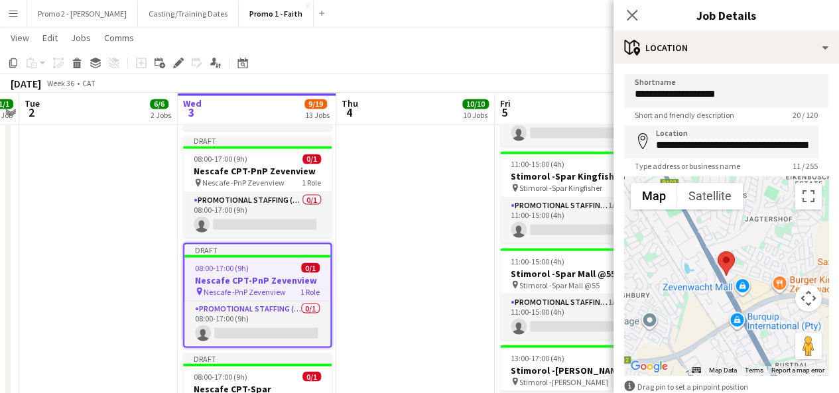
type input "**********"
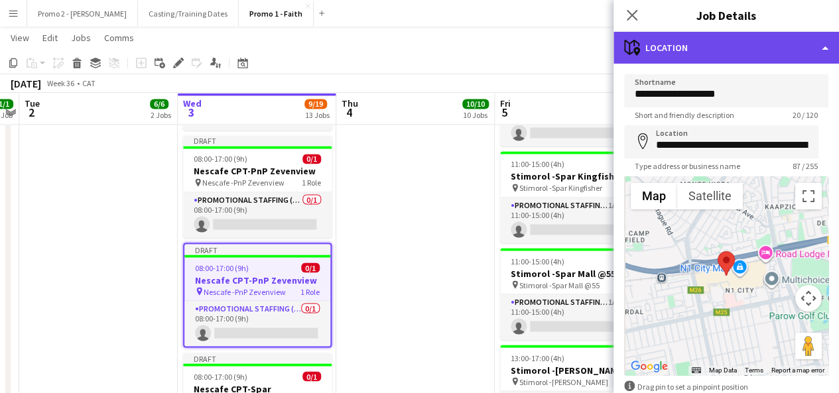
click at [696, 43] on div "maps-pin-1 Location" at bounding box center [727, 48] width 226 height 32
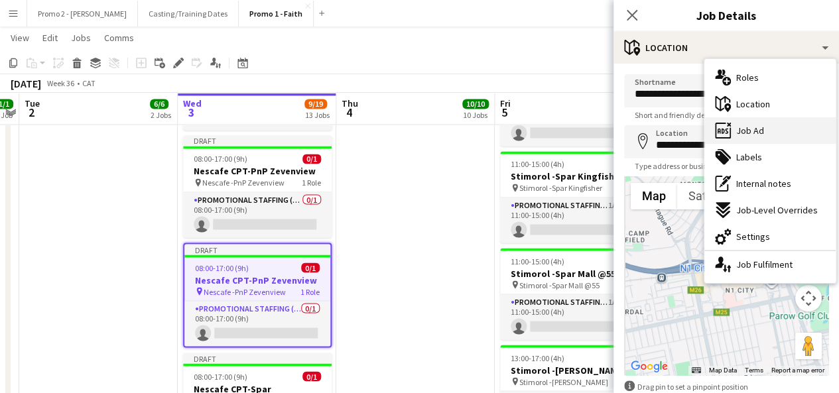
click at [762, 140] on div "multiple-users-add Roles maps-pin-1 Location ads-window Job Ad tags-double Labe…" at bounding box center [770, 171] width 131 height 224
click at [762, 140] on div "ads-window Job Ad" at bounding box center [770, 130] width 131 height 27
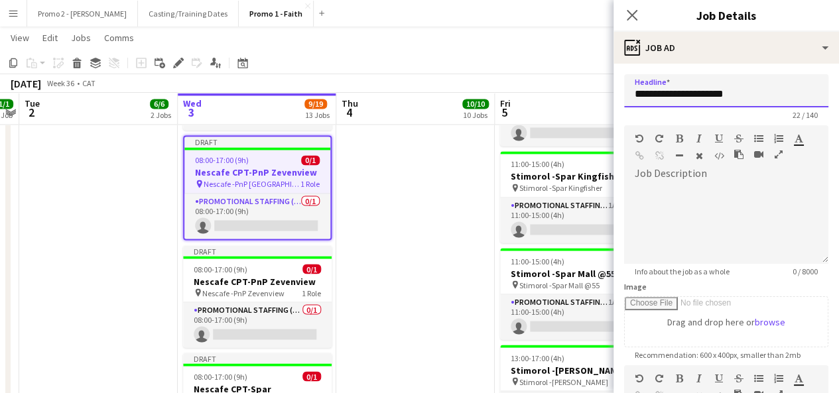
drag, startPoint x: 674, startPoint y: 88, endPoint x: 810, endPoint y: 114, distance: 138.6
click at [810, 114] on app-form-group "**********" at bounding box center [726, 97] width 204 height 46
paste input "text"
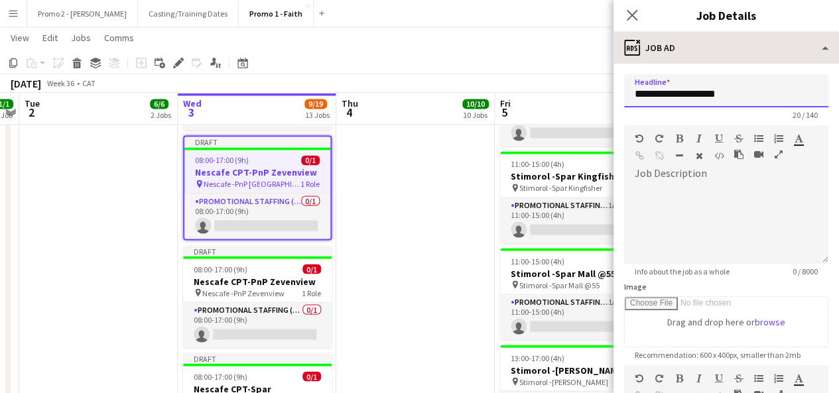
type input "**********"
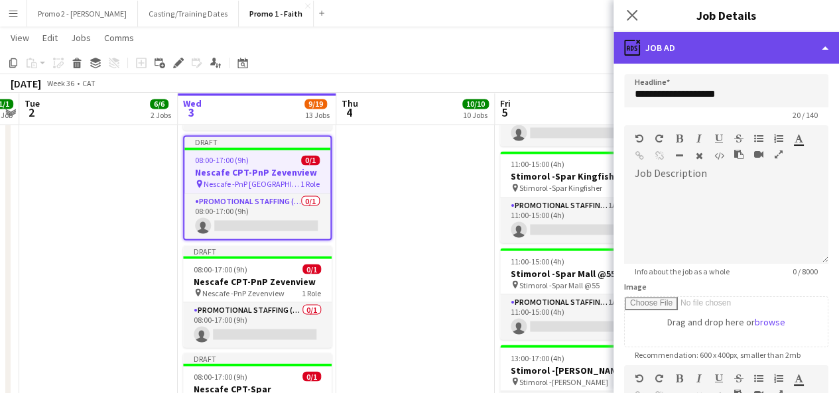
click at [685, 36] on div "ads-window Job Ad" at bounding box center [727, 48] width 226 height 32
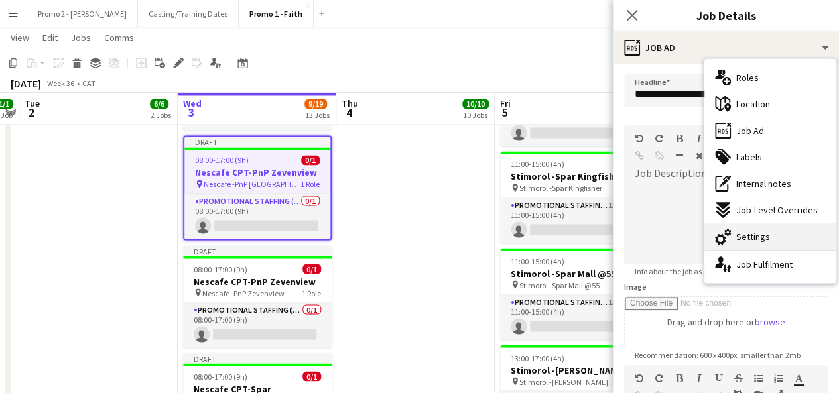
click at [790, 238] on div "cog-double-3 Settings" at bounding box center [770, 237] width 131 height 27
type input "*******"
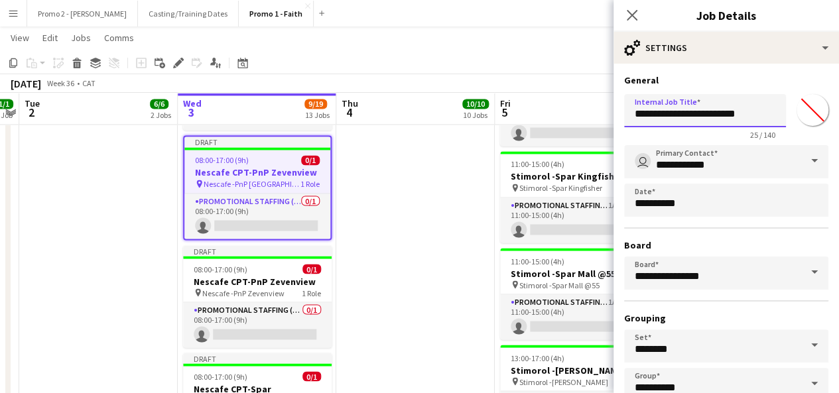
drag, startPoint x: 693, startPoint y: 111, endPoint x: 849, endPoint y: 84, distance: 158.2
paste input "text"
type input "**********"
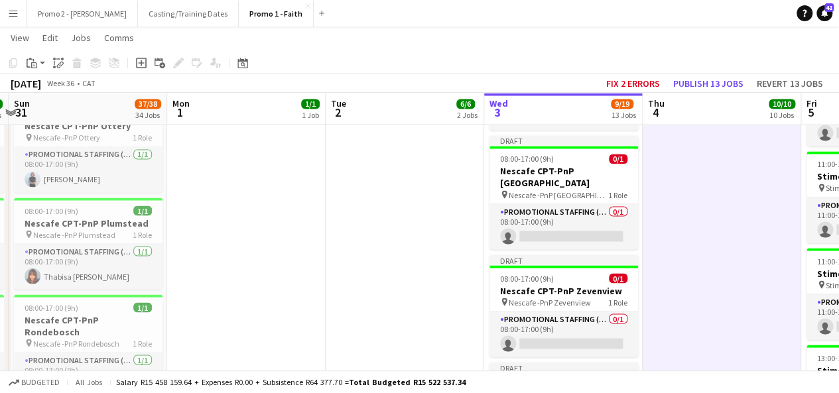
scroll to position [0, 299]
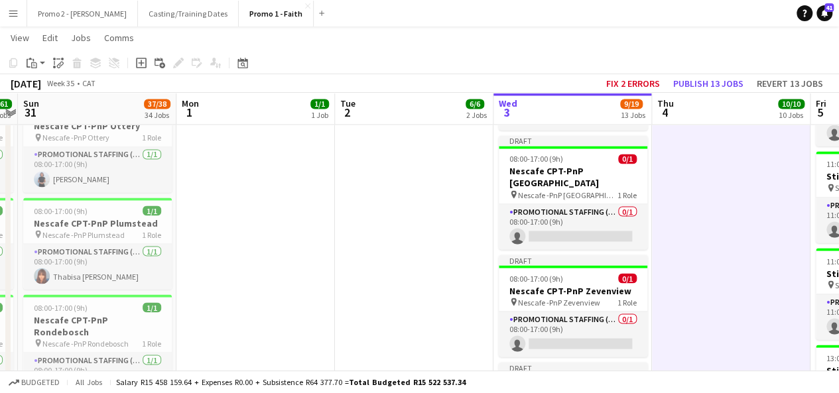
drag, startPoint x: 44, startPoint y: 157, endPoint x: 360, endPoint y: 163, distance: 315.9
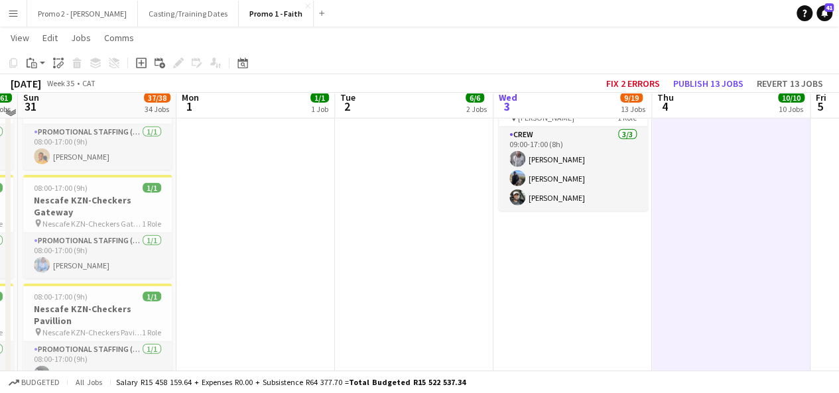
scroll to position [1619, 0]
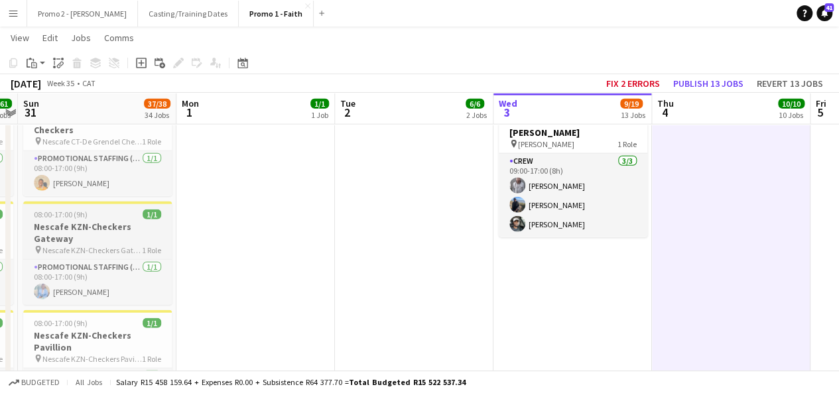
click at [45, 202] on app-job-card "08:00-17:00 (9h) 1/1 Nescafe KZN-Checkers Gateway pin Nescafe KZN-Checkers Gate…" at bounding box center [97, 254] width 149 height 104
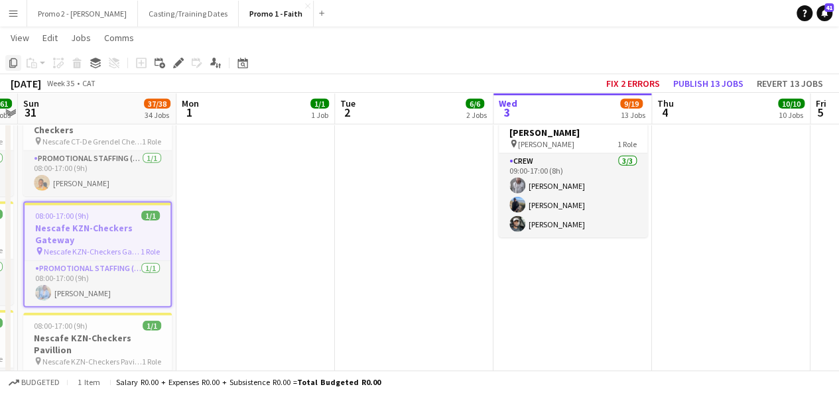
click at [16, 66] on icon at bounding box center [13, 62] width 8 height 9
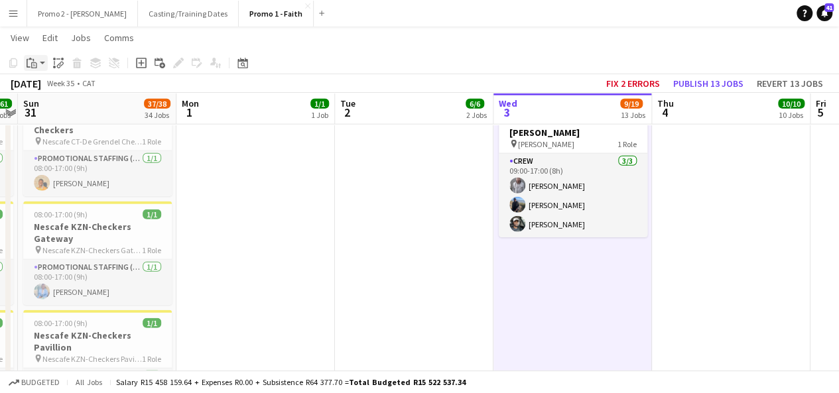
click at [41, 67] on app-action-btn "Paste" at bounding box center [36, 63] width 24 height 16
click at [62, 83] on link "Paste Ctrl+V" at bounding box center [97, 88] width 125 height 12
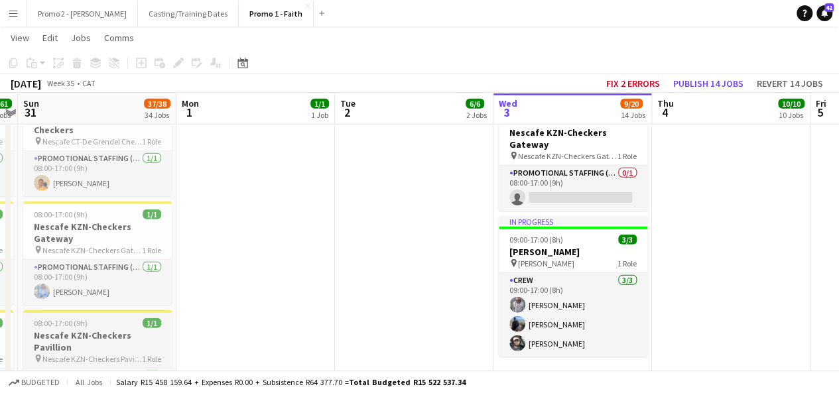
click at [72, 330] on h3 "Nescafe KZN-Checkers Pavillion" at bounding box center [97, 342] width 149 height 24
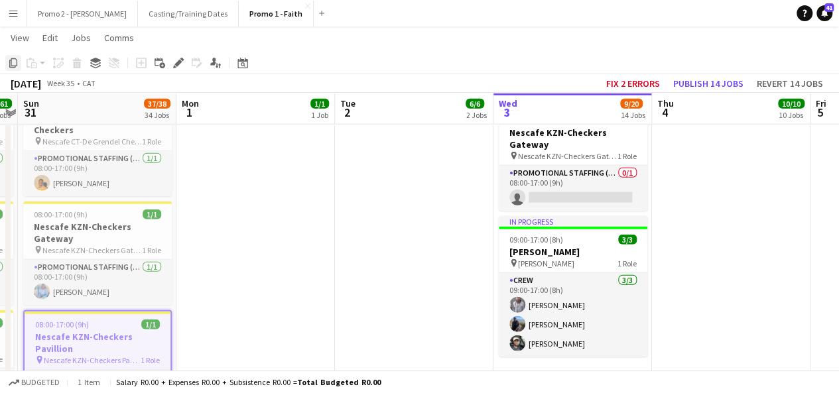
click at [16, 65] on icon "Copy" at bounding box center [13, 63] width 11 height 11
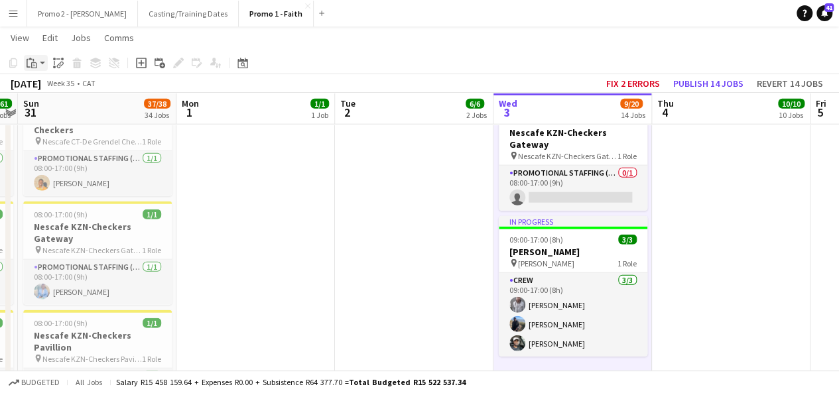
click at [39, 59] on div "Paste" at bounding box center [32, 63] width 16 height 16
click at [72, 92] on link "Paste Ctrl+V" at bounding box center [97, 88] width 125 height 12
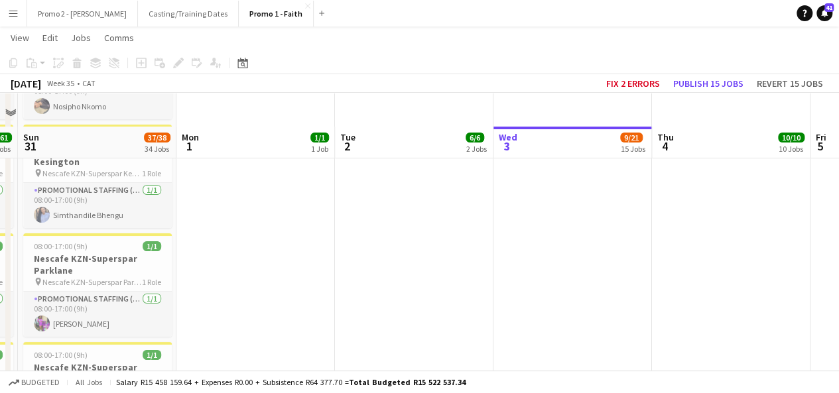
scroll to position [2495, 0]
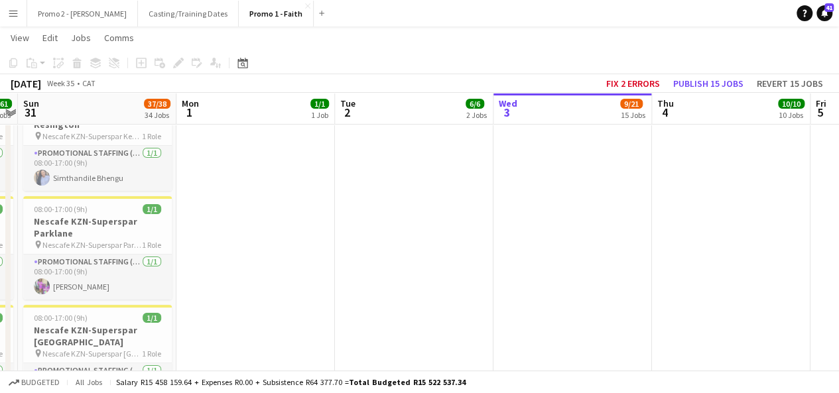
click at [69, 305] on app-job-card "08:00-17:00 (9h) 1/1 Nescafe KZN-Superspar [GEOGRAPHIC_DATA] pin Nescafe KZN-Su…" at bounding box center [97, 357] width 149 height 104
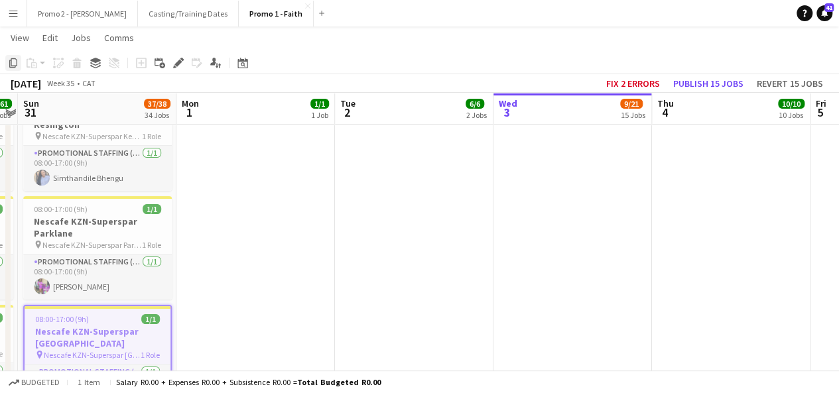
click at [16, 64] on icon "Copy" at bounding box center [13, 63] width 11 height 11
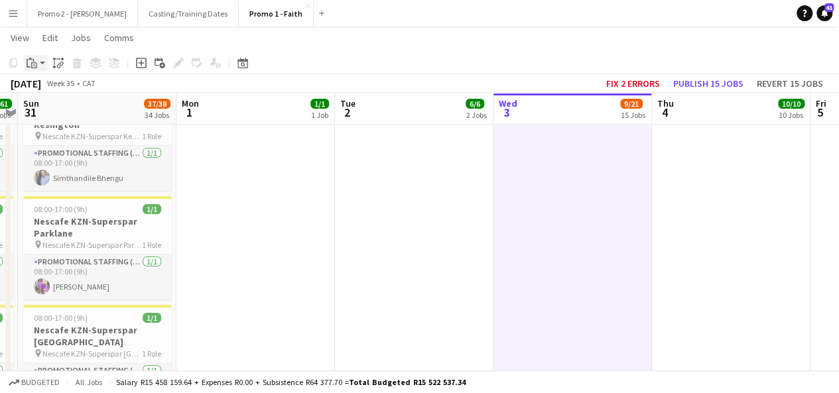
click at [40, 64] on app-action-btn "Paste" at bounding box center [36, 63] width 24 height 16
click at [80, 92] on link "Paste Ctrl+V" at bounding box center [97, 88] width 125 height 12
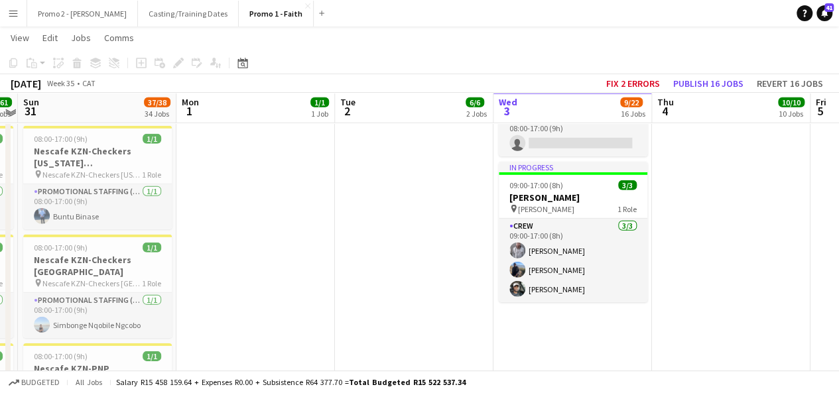
scroll to position [1911, 0]
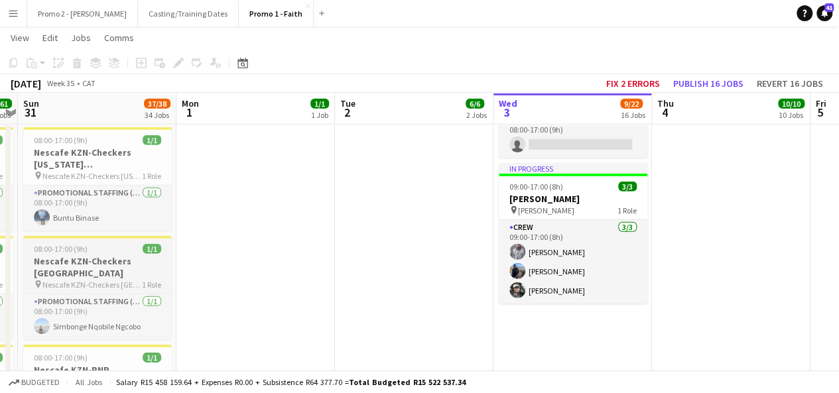
click at [68, 244] on span "08:00-17:00 (9h)" at bounding box center [61, 249] width 54 height 10
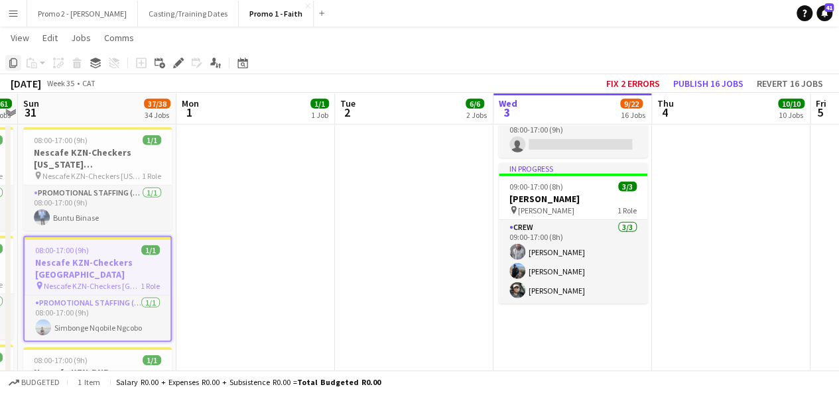
click at [15, 67] on icon at bounding box center [13, 62] width 8 height 9
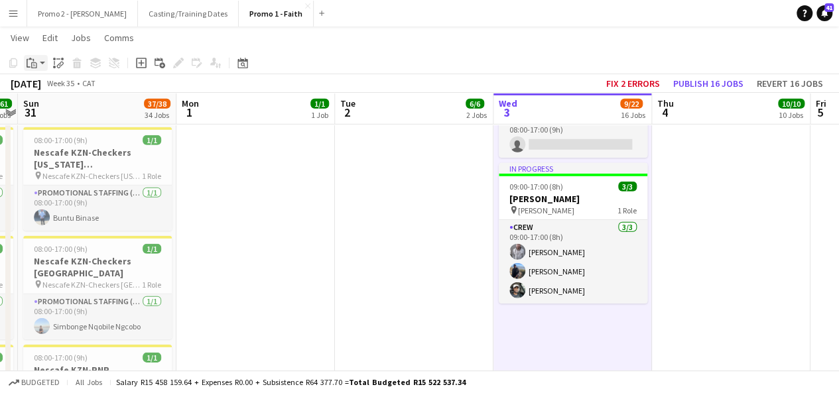
click at [37, 60] on div "Paste" at bounding box center [32, 63] width 16 height 16
click at [70, 84] on link "Paste Ctrl+V" at bounding box center [97, 88] width 125 height 12
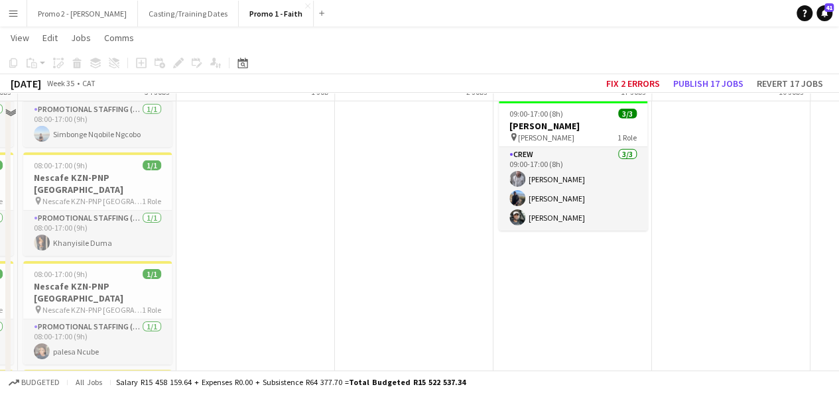
scroll to position [2123, 0]
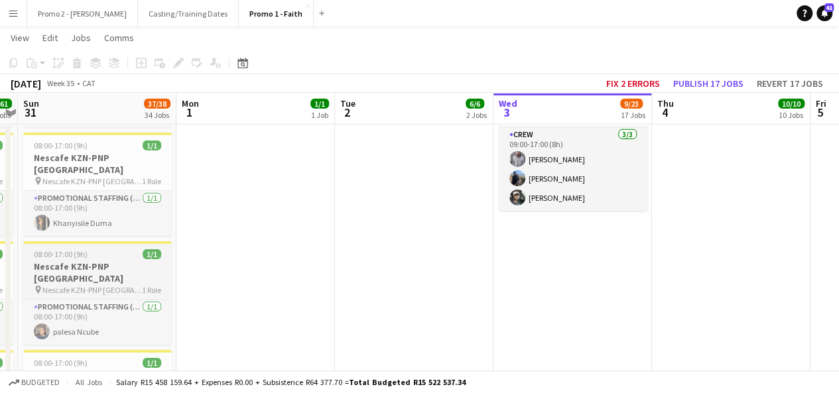
click at [65, 249] on span "08:00-17:00 (9h)" at bounding box center [61, 254] width 54 height 10
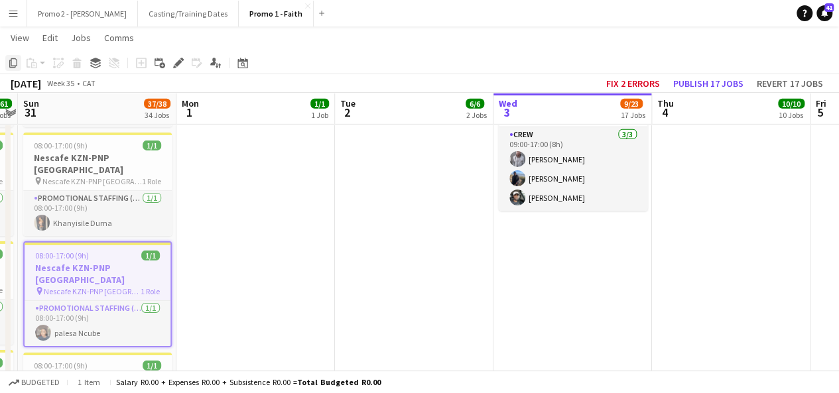
click at [12, 64] on icon "Copy" at bounding box center [13, 63] width 11 height 11
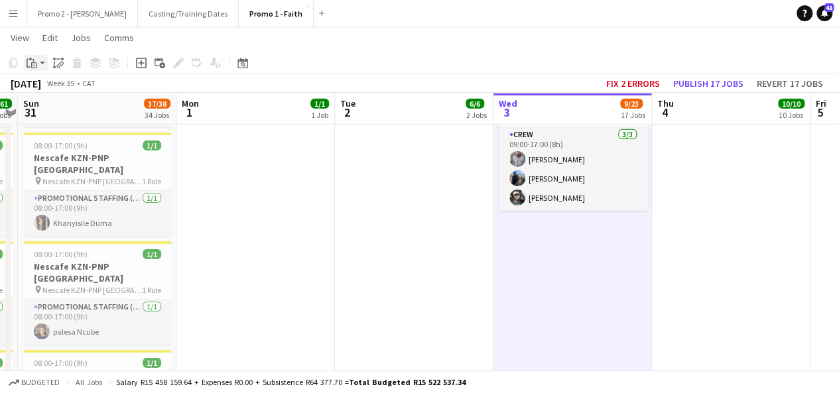
click at [41, 64] on app-action-btn "Paste" at bounding box center [36, 63] width 24 height 16
click at [74, 90] on link "Paste Ctrl+V" at bounding box center [97, 88] width 125 height 12
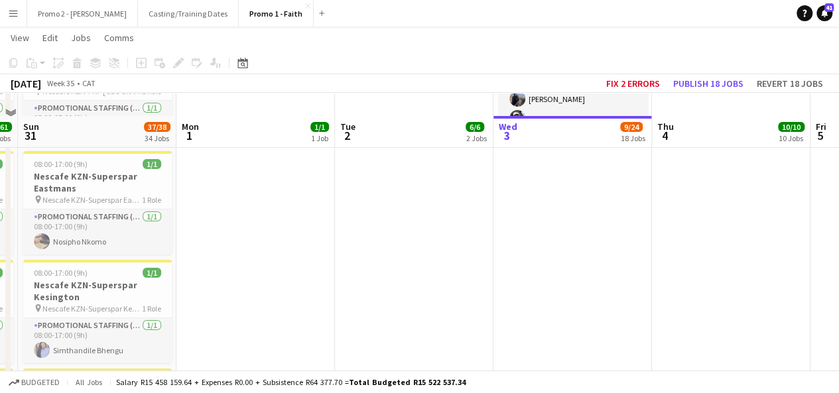
scroll to position [2362, 0]
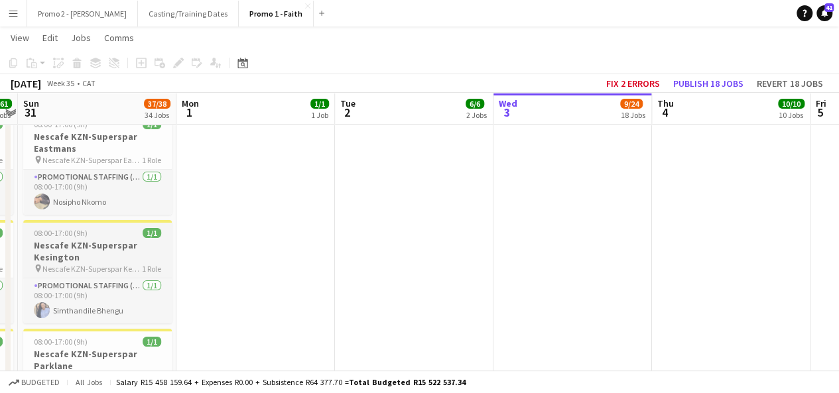
click at [55, 228] on span "08:00-17:00 (9h)" at bounding box center [61, 233] width 54 height 10
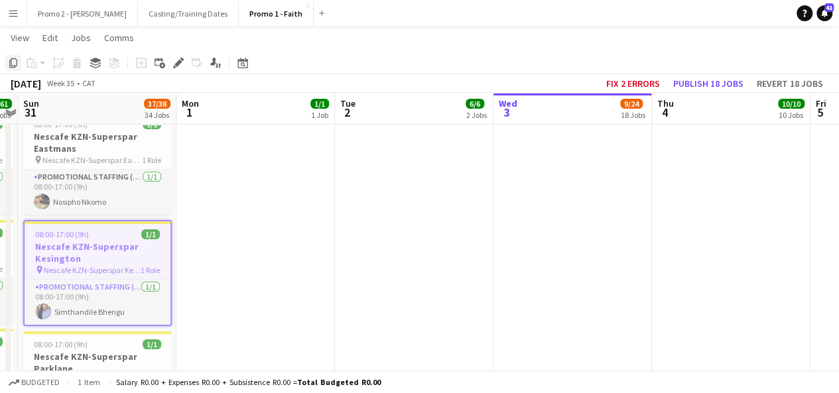
click at [13, 64] on icon "Copy" at bounding box center [13, 63] width 11 height 11
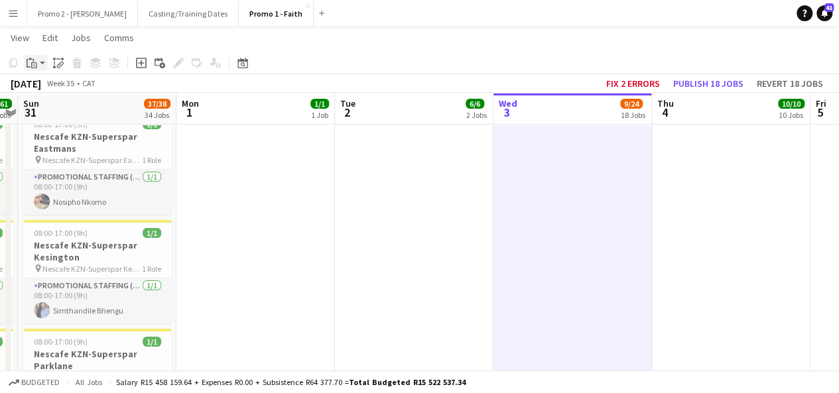
click at [40, 64] on app-action-btn "Paste" at bounding box center [36, 63] width 24 height 16
click at [66, 87] on link "Paste Ctrl+V" at bounding box center [97, 88] width 125 height 12
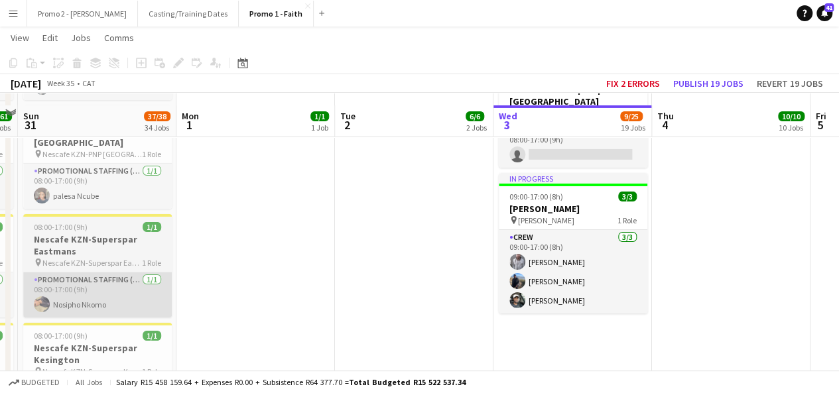
scroll to position [2284, 0]
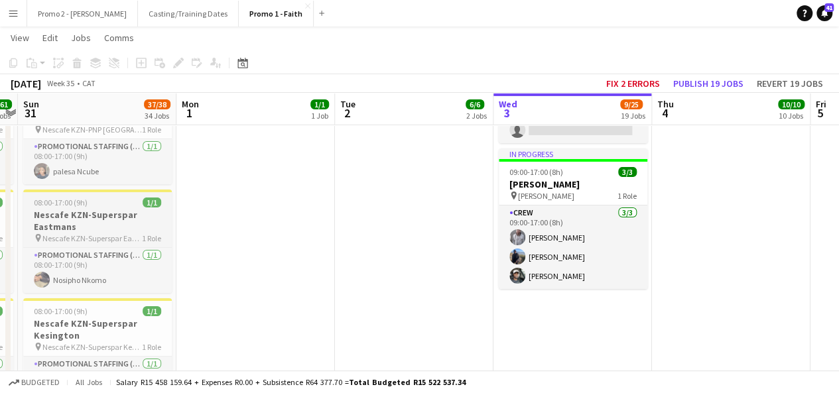
click at [62, 198] on span "08:00-17:00 (9h)" at bounding box center [61, 203] width 54 height 10
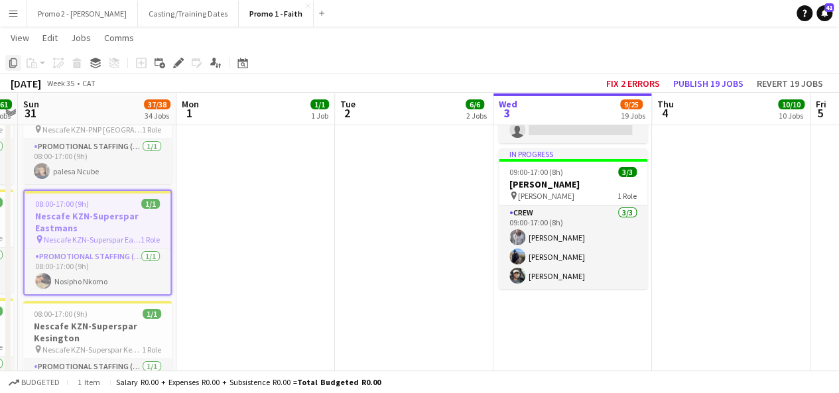
click at [15, 64] on icon "Copy" at bounding box center [13, 63] width 11 height 11
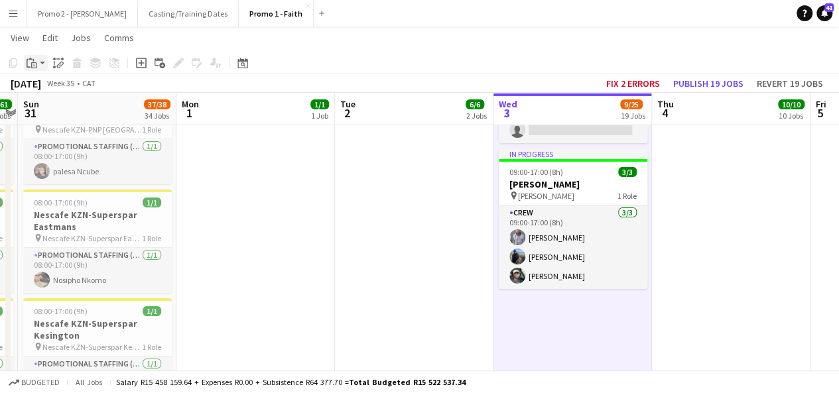
click at [44, 62] on app-action-btn "Paste" at bounding box center [36, 63] width 24 height 16
click at [61, 94] on link "Paste Ctrl+V" at bounding box center [97, 88] width 125 height 12
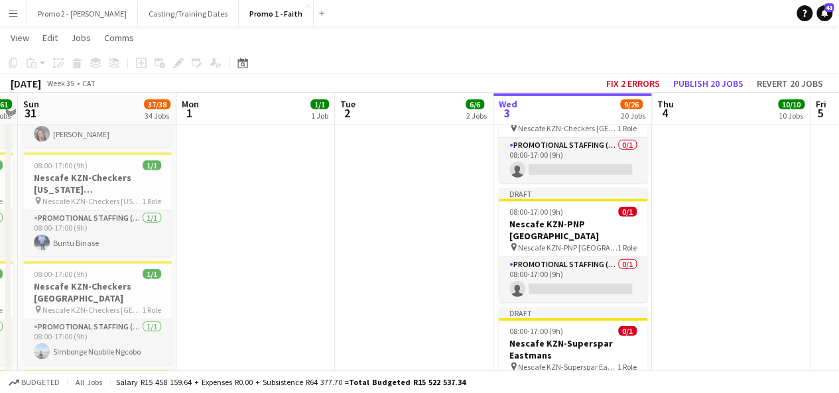
scroll to position [1859, 0]
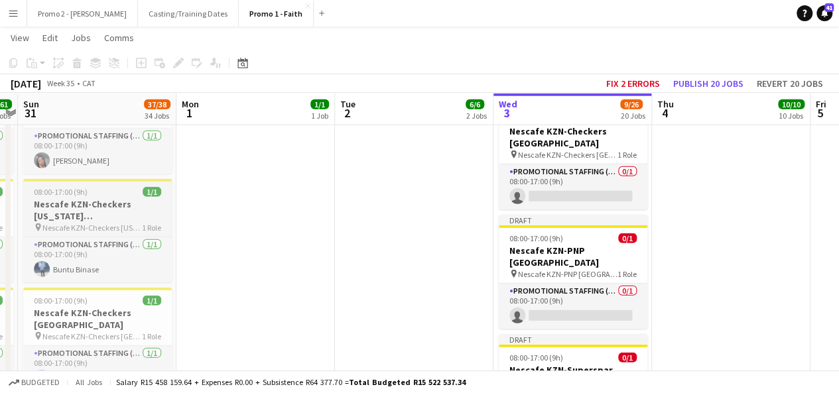
click at [45, 179] on app-job-card "08:00-17:00 (9h) 1/1 Nescafe KZN-Checkers [US_STATE][GEOGRAPHIC_DATA] pin Nesca…" at bounding box center [97, 231] width 149 height 104
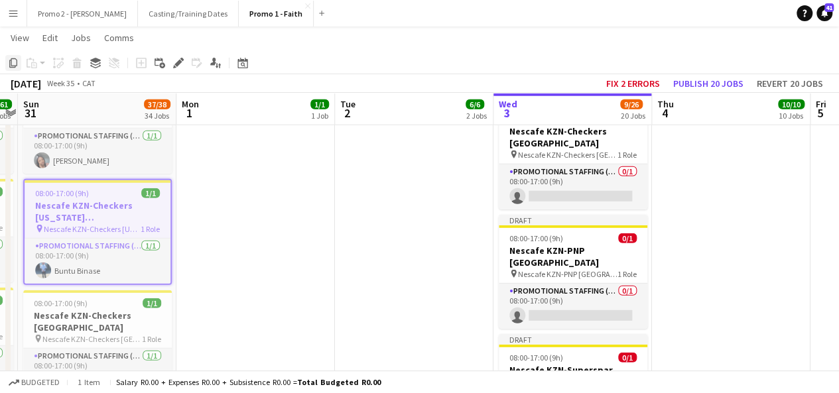
click at [17, 65] on icon "Copy" at bounding box center [13, 63] width 11 height 11
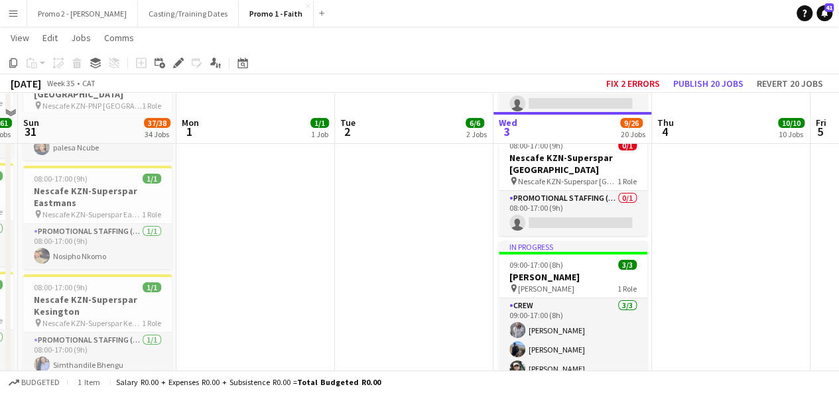
scroll to position [2337, 0]
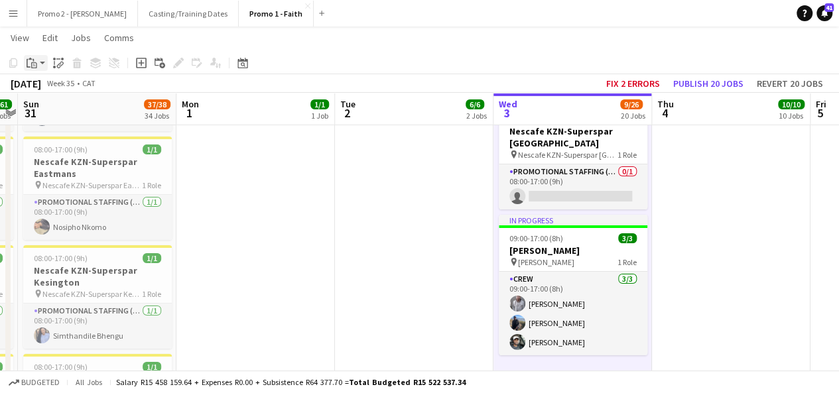
click at [43, 67] on app-action-btn "Paste" at bounding box center [36, 63] width 24 height 16
click at [68, 91] on link "Paste Ctrl+V" at bounding box center [97, 88] width 125 height 12
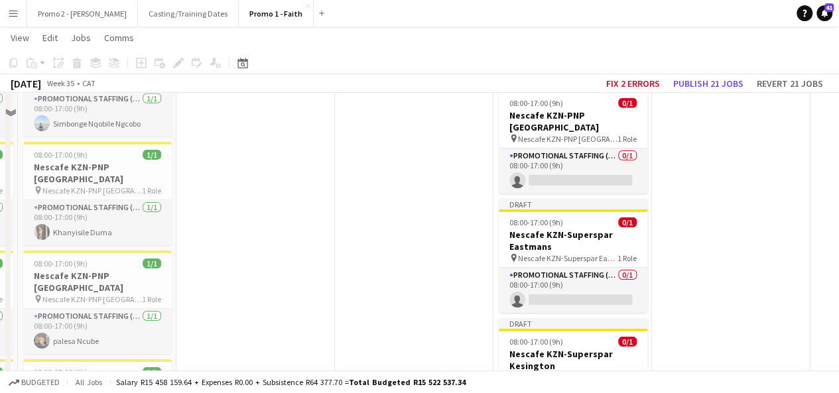
scroll to position [2072, 0]
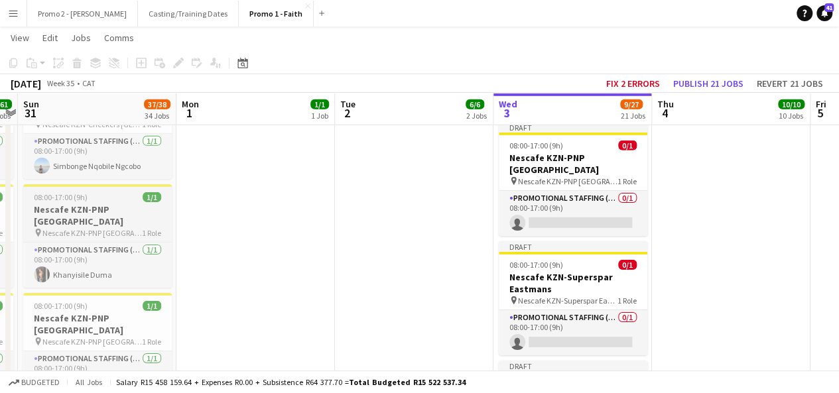
click at [47, 192] on span "08:00-17:00 (9h)" at bounding box center [61, 197] width 54 height 10
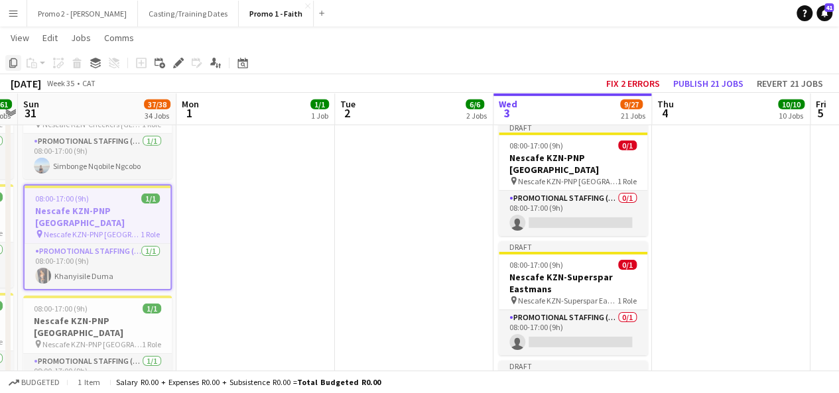
click at [15, 64] on icon "Copy" at bounding box center [13, 63] width 11 height 11
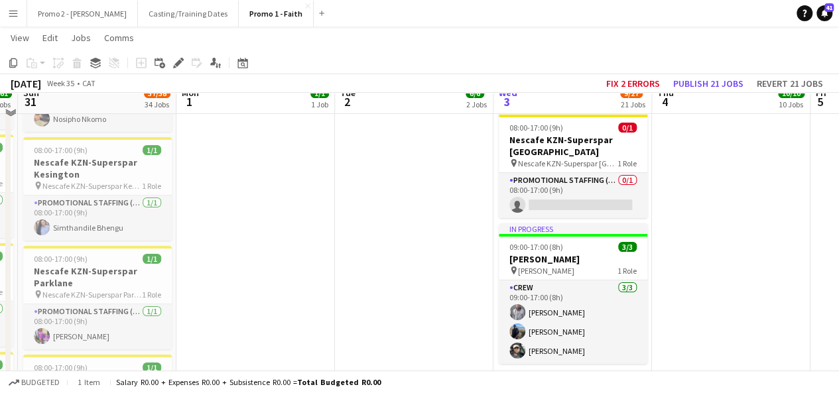
scroll to position [2470, 0]
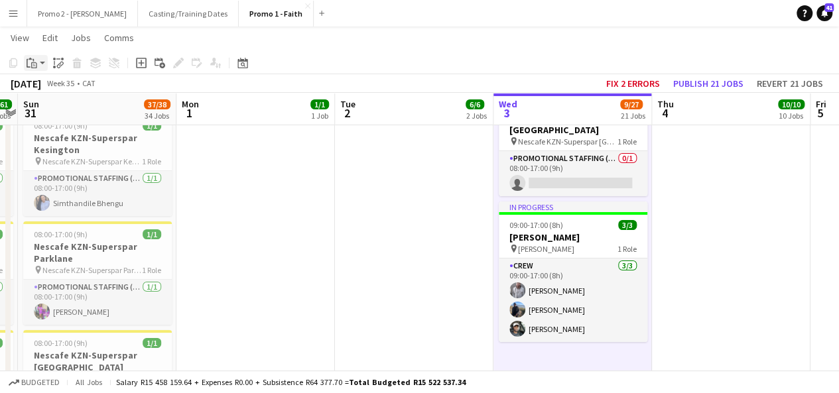
click at [44, 59] on app-action-btn "Paste" at bounding box center [36, 63] width 24 height 16
click at [52, 86] on link "Paste Ctrl+V" at bounding box center [97, 88] width 125 height 12
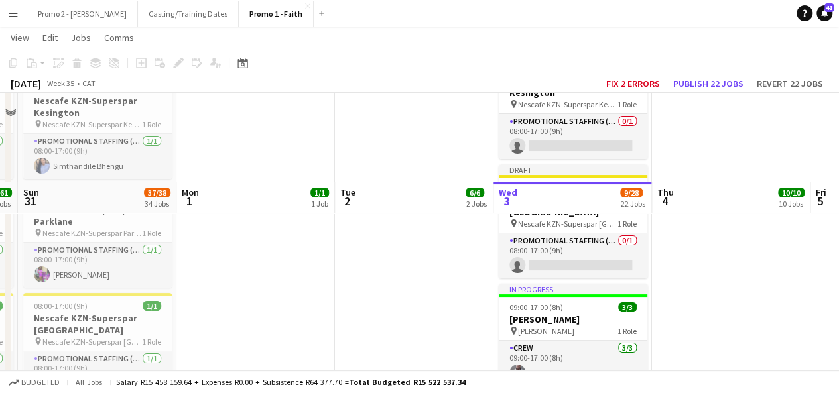
scroll to position [2655, 0]
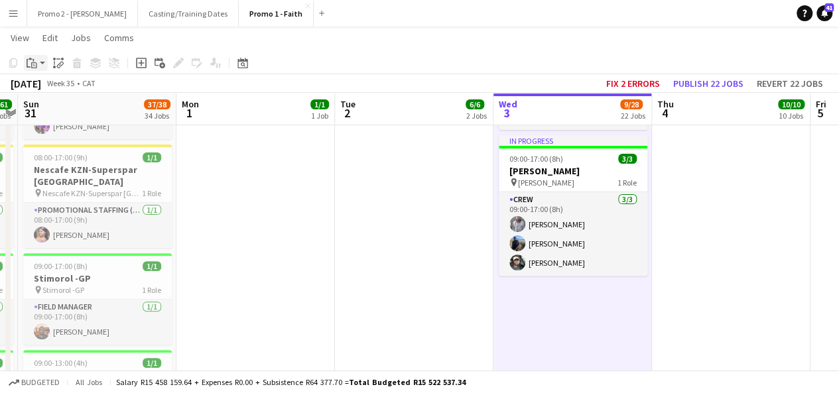
click at [44, 57] on app-action-btn "Paste" at bounding box center [36, 63] width 24 height 16
click at [68, 88] on link "Paste Ctrl+V" at bounding box center [97, 88] width 125 height 12
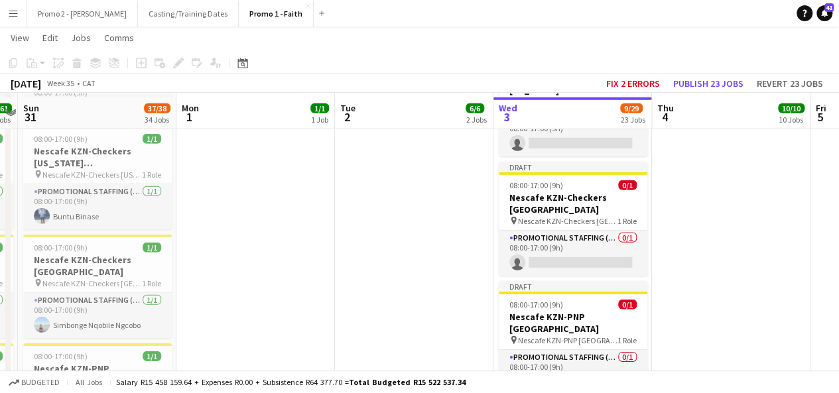
scroll to position [1939, 0]
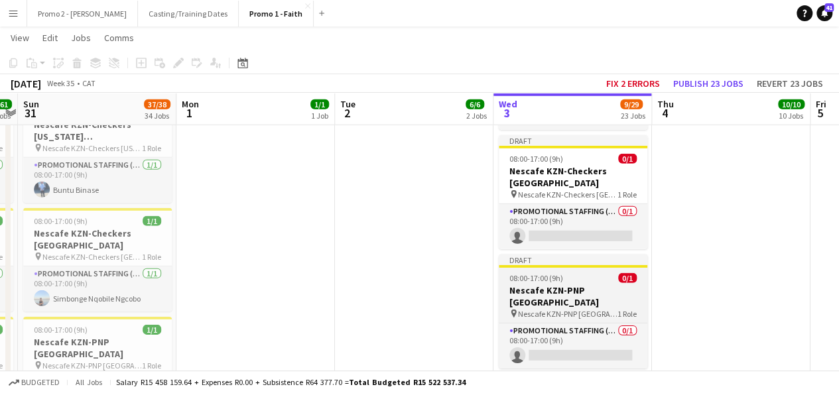
click at [587, 273] on div "08:00-17:00 (9h) 0/1" at bounding box center [573, 278] width 149 height 10
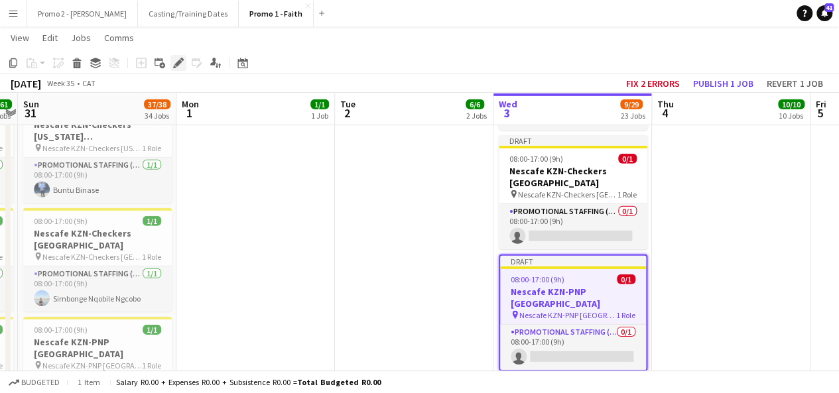
click at [182, 65] on icon "Edit" at bounding box center [178, 63] width 11 height 11
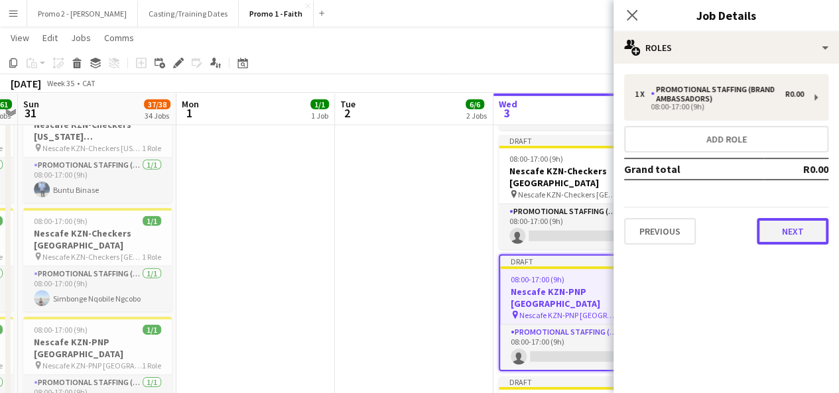
click at [782, 222] on button "Next" at bounding box center [793, 231] width 72 height 27
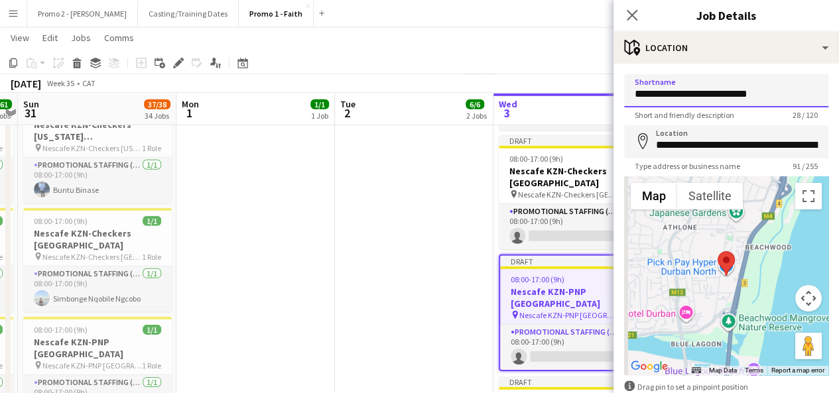
drag, startPoint x: 716, startPoint y: 94, endPoint x: 849, endPoint y: 84, distance: 133.1
drag, startPoint x: 695, startPoint y: 95, endPoint x: 831, endPoint y: 104, distance: 135.6
click at [831, 104] on mat-expansion-panel "**********" at bounding box center [727, 229] width 226 height 330
type input "**********"
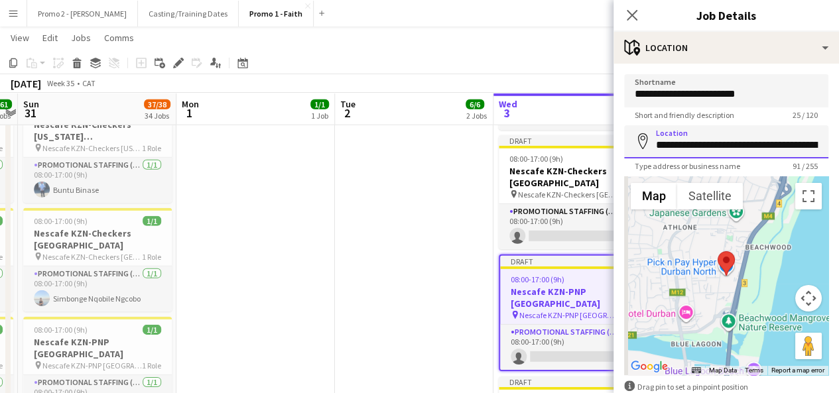
scroll to position [0, 249]
drag, startPoint x: 656, startPoint y: 144, endPoint x: 849, endPoint y: 141, distance: 193.1
paste input
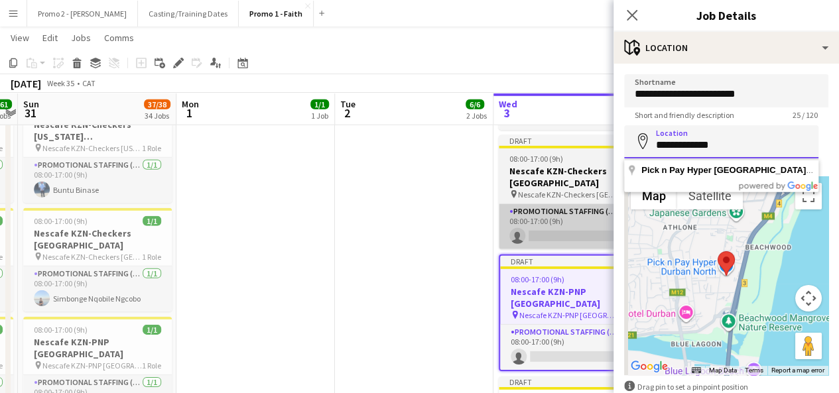
scroll to position [0, 0]
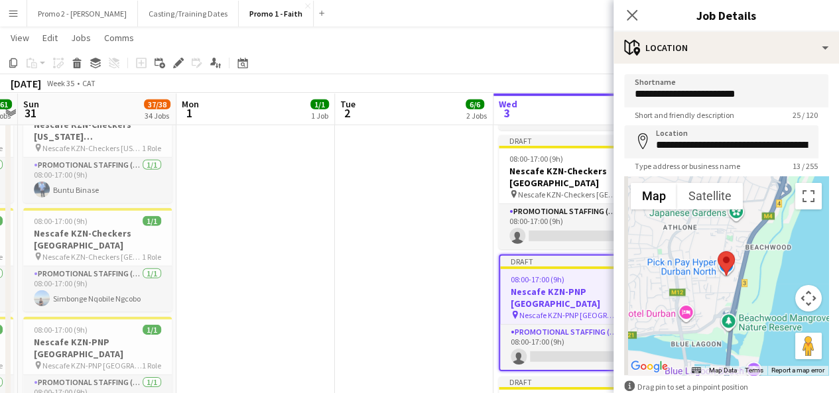
type input "**********"
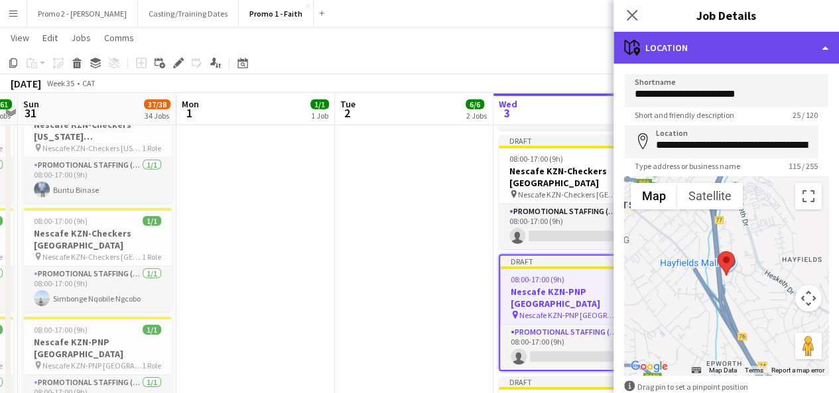
click at [699, 55] on div "maps-pin-1 Location" at bounding box center [727, 48] width 226 height 32
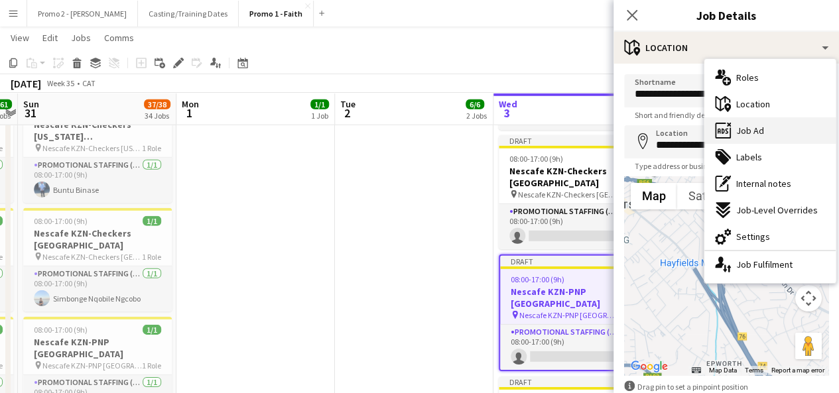
click at [792, 131] on div "ads-window Job Ad" at bounding box center [770, 130] width 131 height 27
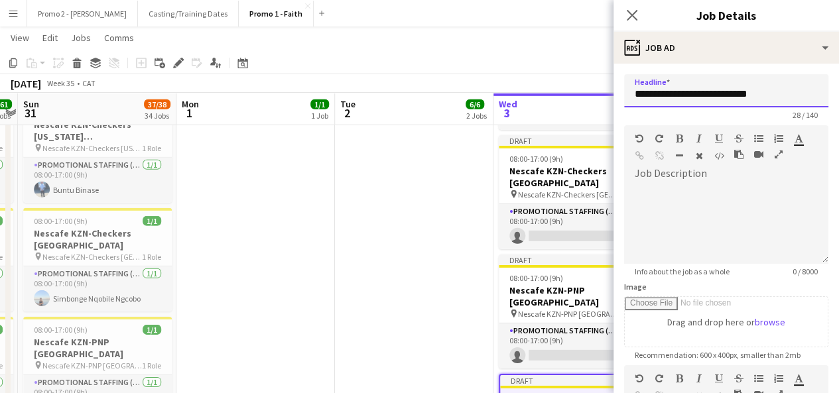
drag, startPoint x: 695, startPoint y: 95, endPoint x: 833, endPoint y: 78, distance: 139.1
click at [833, 78] on mat-expansion-panel "**********" at bounding box center [727, 229] width 226 height 330
paste input "text"
type input "**********"
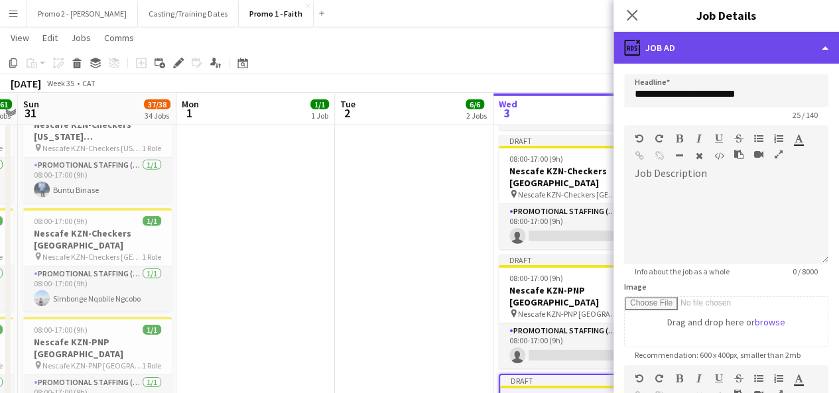
click at [697, 52] on div "ads-window Job Ad" at bounding box center [727, 48] width 226 height 32
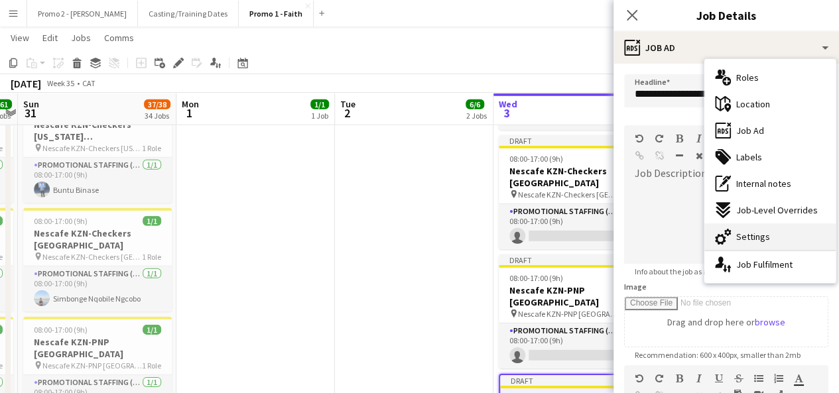
click at [764, 238] on span "Settings" at bounding box center [754, 237] width 34 height 12
type input "*******"
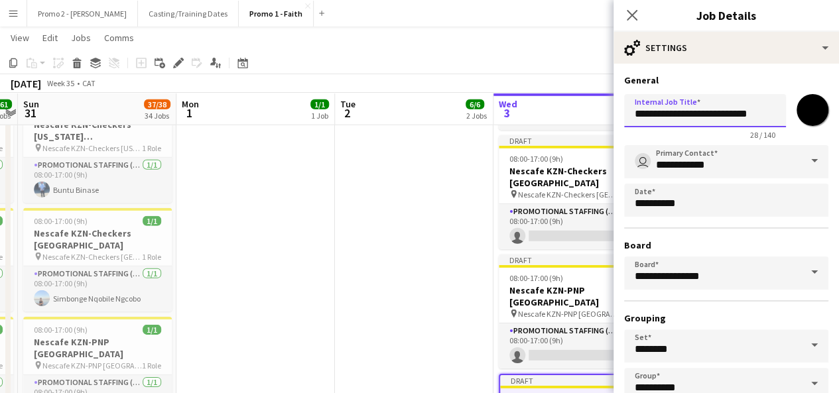
drag, startPoint x: 695, startPoint y: 113, endPoint x: 849, endPoint y: 97, distance: 154.1
paste input "text"
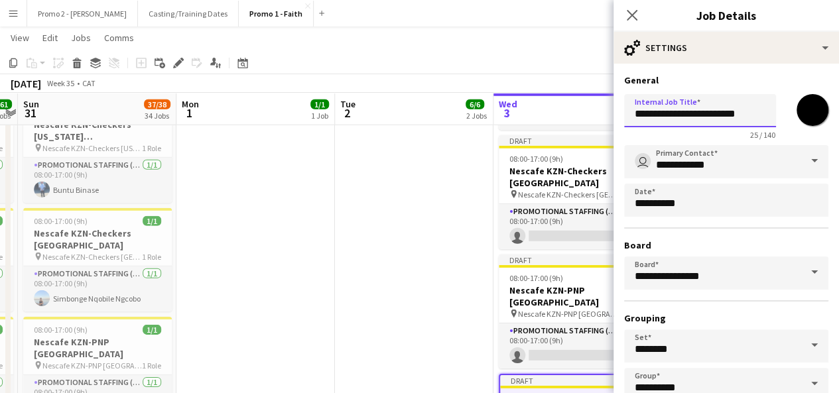
type input "**********"
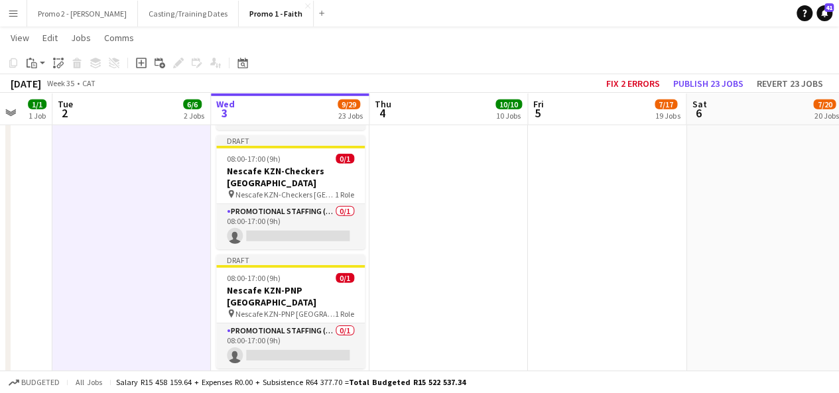
drag, startPoint x: 714, startPoint y: 168, endPoint x: 430, endPoint y: 197, distance: 285.5
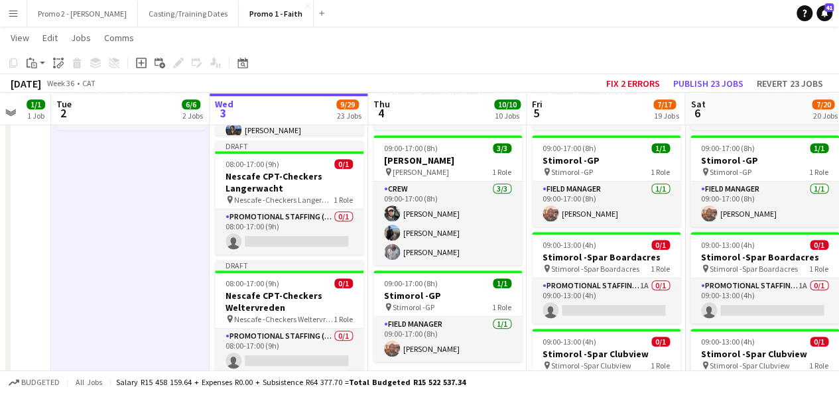
scroll to position [441, 0]
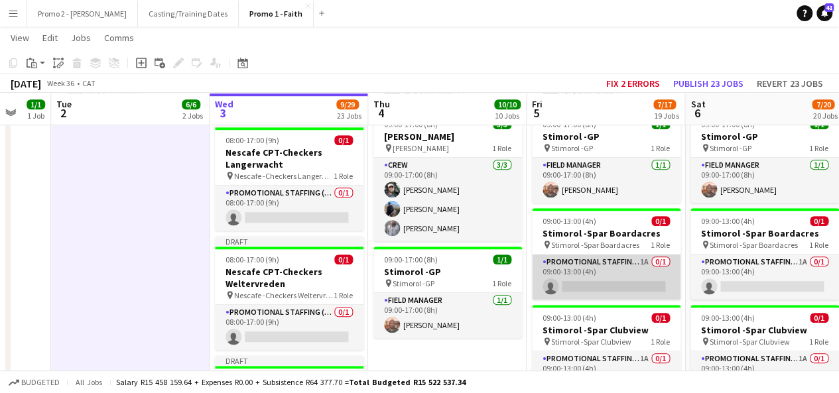
click at [644, 259] on app-card-role "Promotional Staffing (Brand Ambassadors) 1A 0/1 09:00-13:00 (4h) single-neutral…" at bounding box center [606, 277] width 149 height 45
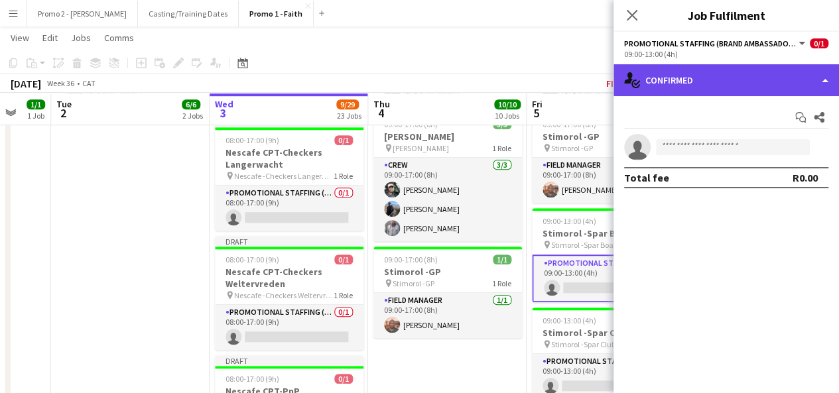
click at [737, 87] on div "single-neutral-actions-check-2 Confirmed" at bounding box center [727, 80] width 226 height 32
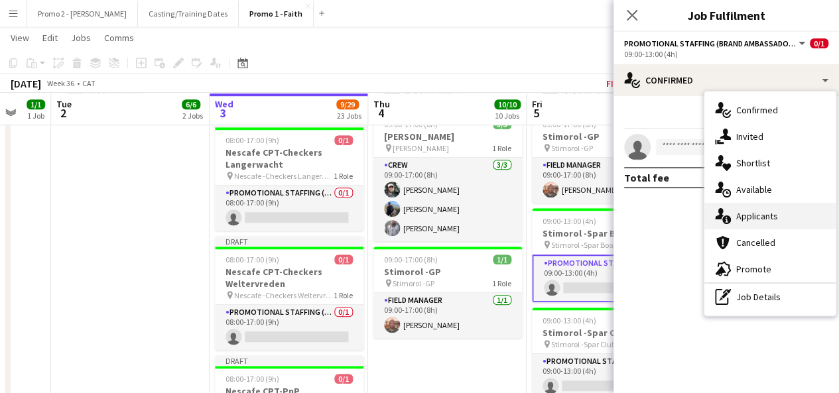
click at [782, 214] on div "single-neutral-actions-information Applicants" at bounding box center [770, 216] width 131 height 27
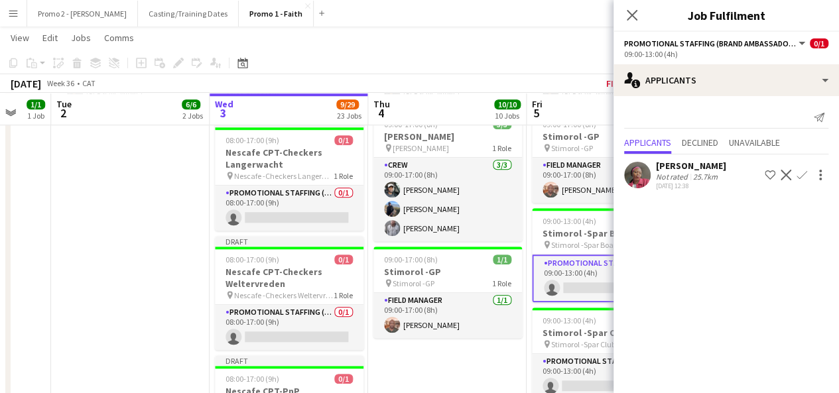
click at [588, 87] on div "[DATE] Week 36 • CAT Fix 2 errors Publish 23 jobs Revert 23 jobs" at bounding box center [419, 83] width 839 height 19
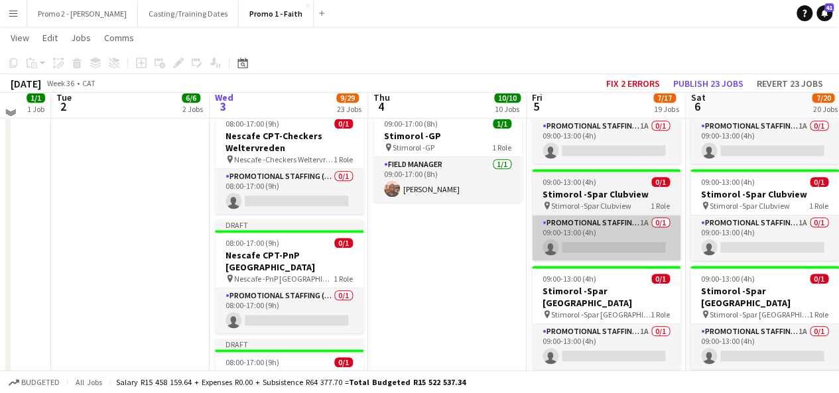
scroll to position [600, 0]
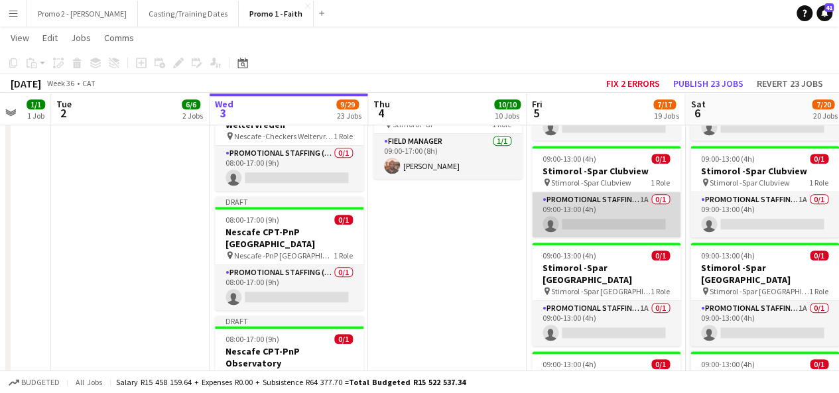
click at [643, 200] on app-card-role "Promotional Staffing (Brand Ambassadors) 1A 0/1 09:00-13:00 (4h) single-neutral…" at bounding box center [606, 214] width 149 height 45
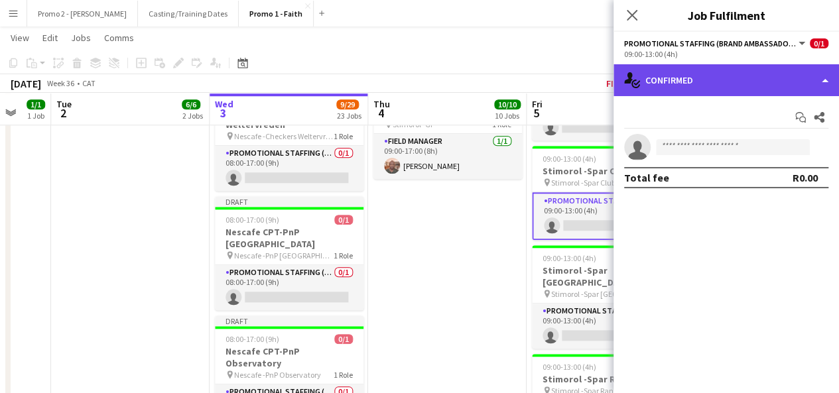
click at [703, 84] on div "single-neutral-actions-check-2 Confirmed" at bounding box center [727, 80] width 226 height 32
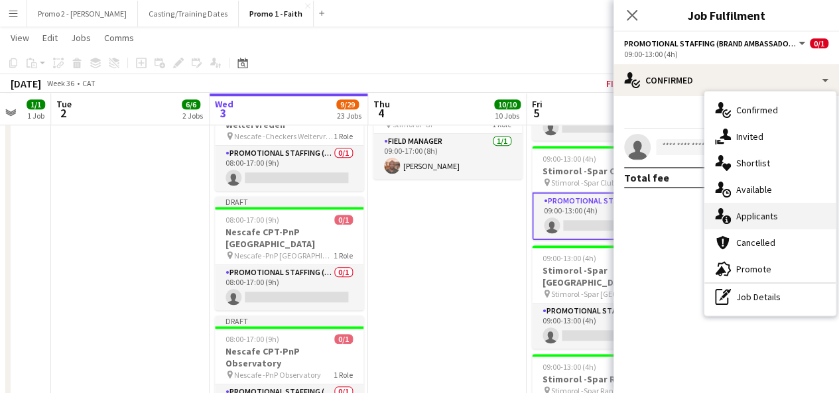
click at [756, 214] on span "Applicants" at bounding box center [758, 216] width 42 height 12
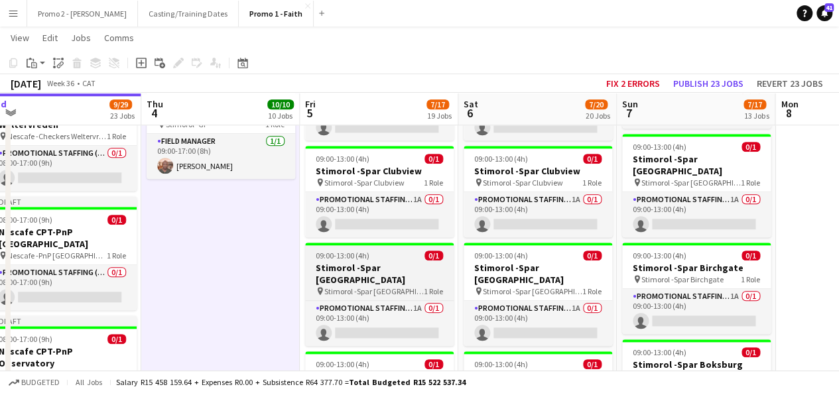
drag, startPoint x: 650, startPoint y: 261, endPoint x: 421, endPoint y: 258, distance: 229.6
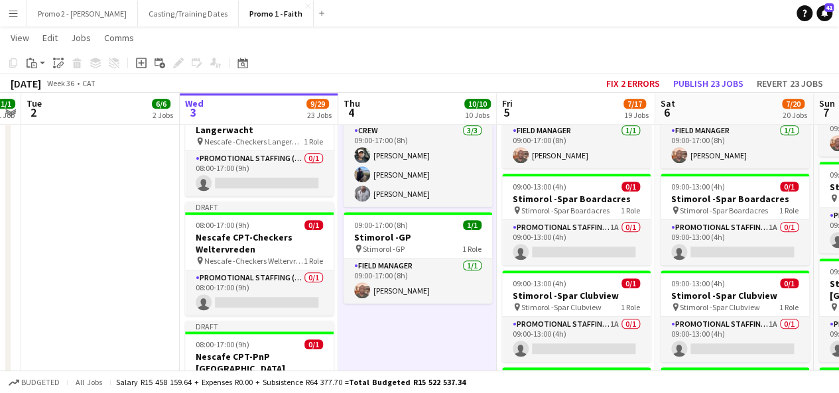
scroll to position [0, 288]
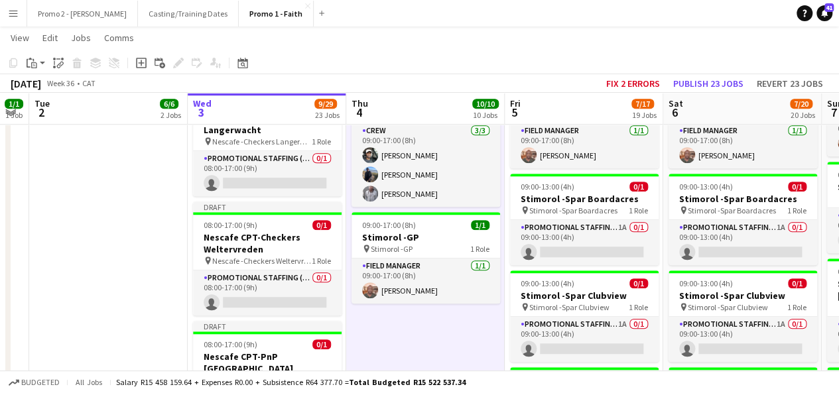
drag, startPoint x: 216, startPoint y: 310, endPoint x: 424, endPoint y: 303, distance: 207.8
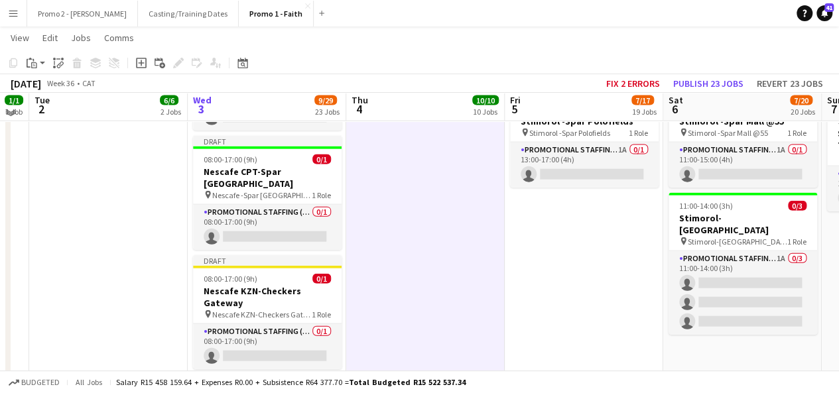
scroll to position [1484, 0]
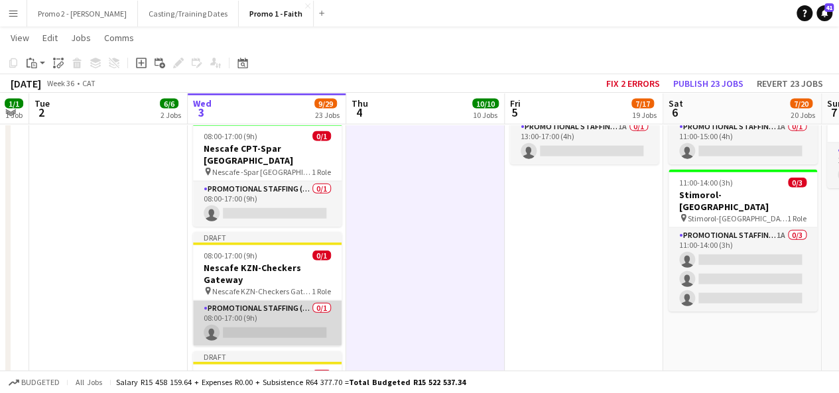
click at [297, 301] on app-card-role "Promotional Staffing (Brand Ambassadors) 0/1 08:00-17:00 (9h) single-neutral-ac…" at bounding box center [267, 323] width 149 height 45
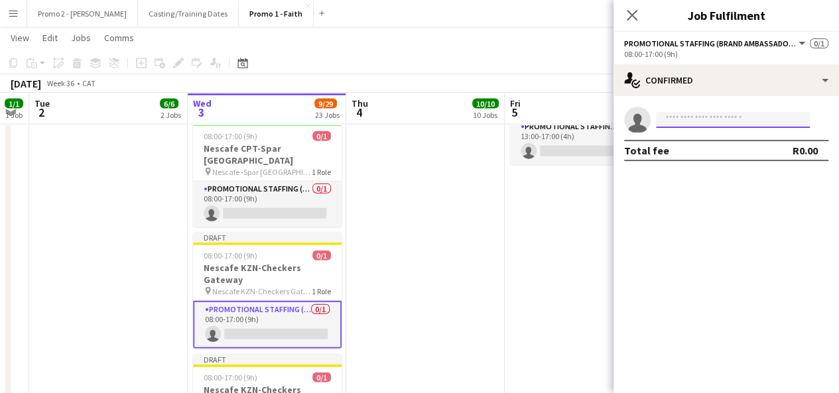
click at [691, 123] on input at bounding box center [733, 120] width 154 height 16
type input "******"
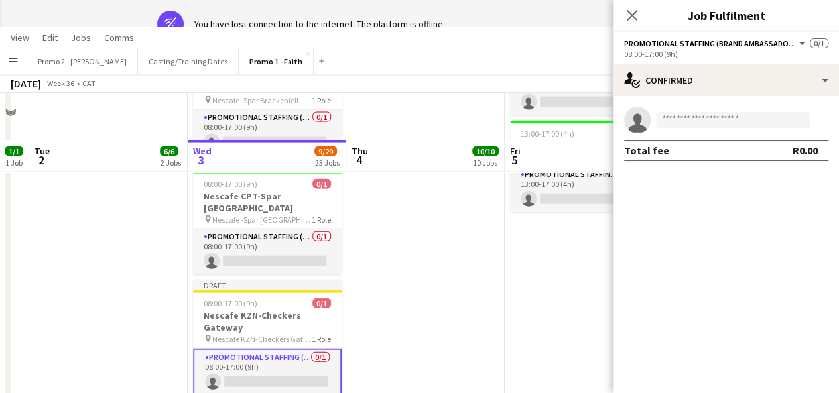
scroll to position [183, 0]
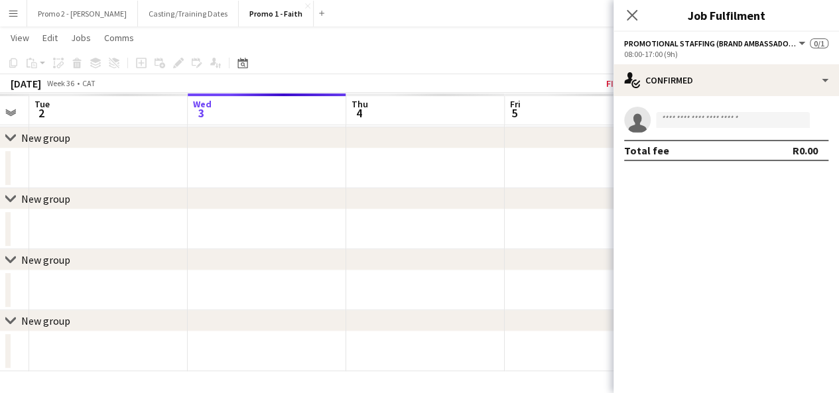
click at [552, 70] on app-toolbar "Copy Paste Paste Ctrl+V Paste with crew Ctrl+Shift+V Paste linked Job [GEOGRAPH…" at bounding box center [419, 63] width 839 height 23
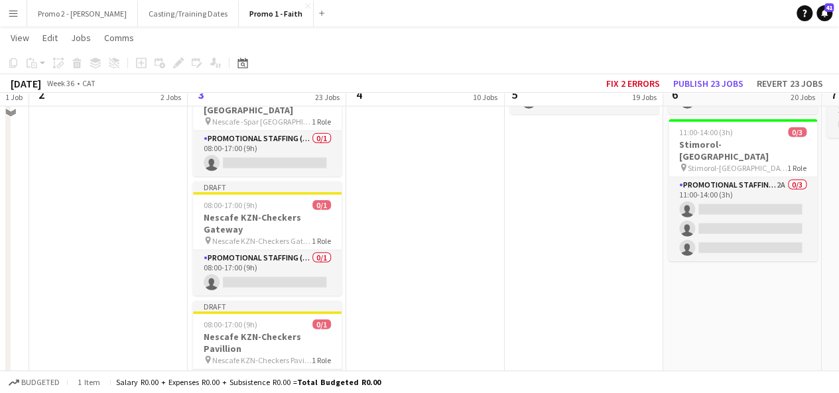
scroll to position [1513, 0]
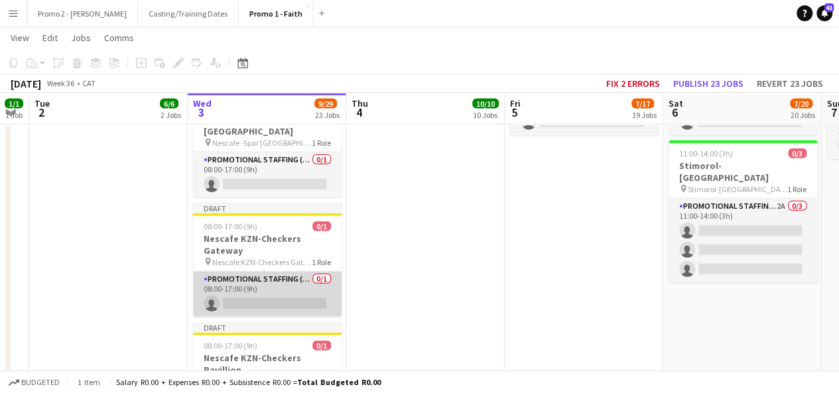
click at [279, 272] on app-card-role "Promotional Staffing (Brand Ambassadors) 0/1 08:00-17:00 (9h) single-neutral-ac…" at bounding box center [267, 294] width 149 height 45
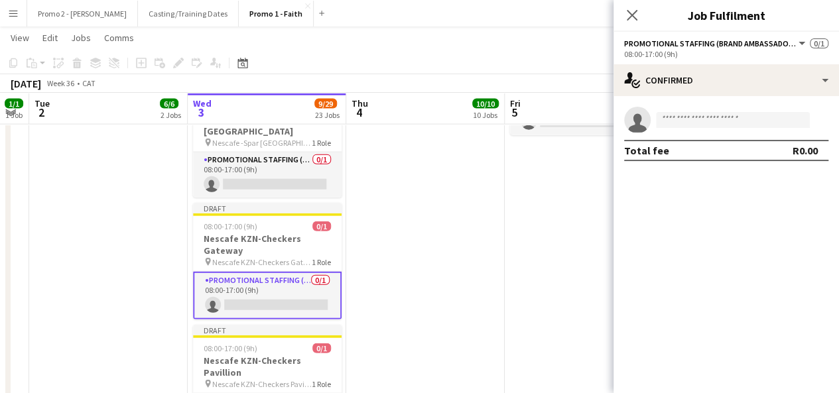
click at [740, 129] on app-invite-slot "single-neutral-actions" at bounding box center [727, 120] width 226 height 27
click at [729, 123] on input at bounding box center [733, 120] width 154 height 16
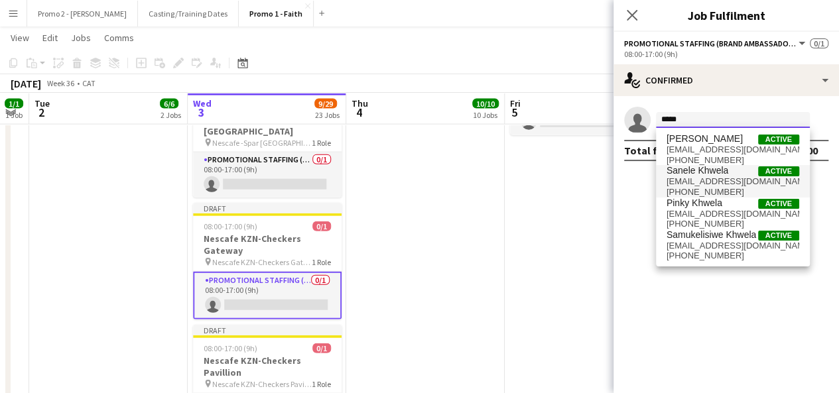
type input "*****"
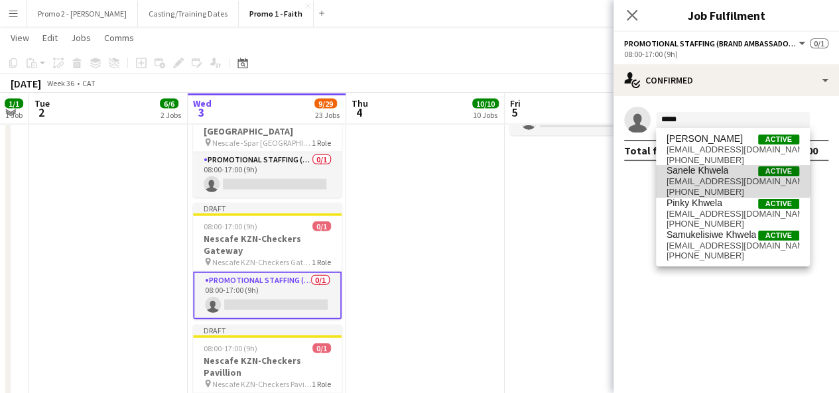
click at [696, 169] on span "Sanele Khwela" at bounding box center [698, 170] width 62 height 11
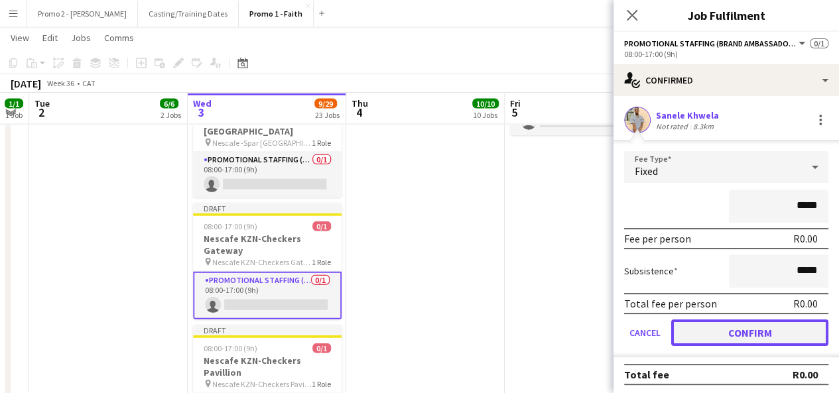
click at [752, 331] on button "Confirm" at bounding box center [749, 333] width 157 height 27
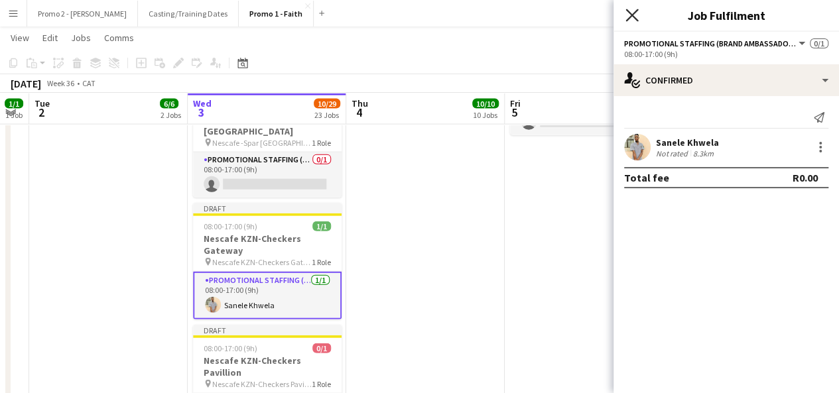
click at [630, 18] on icon at bounding box center [632, 15] width 13 height 13
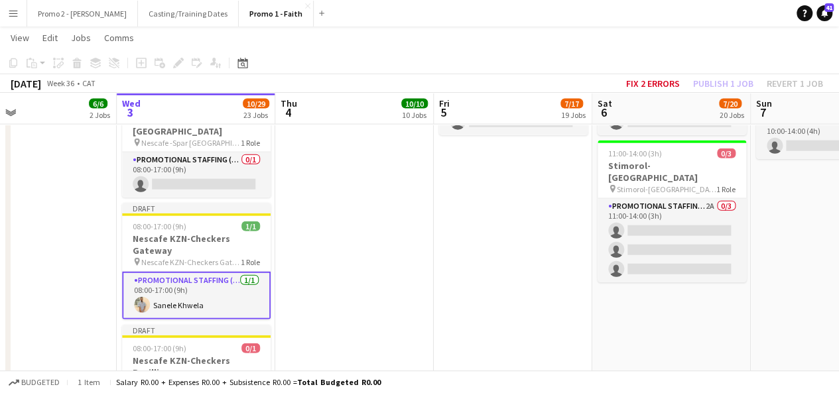
scroll to position [0, 366]
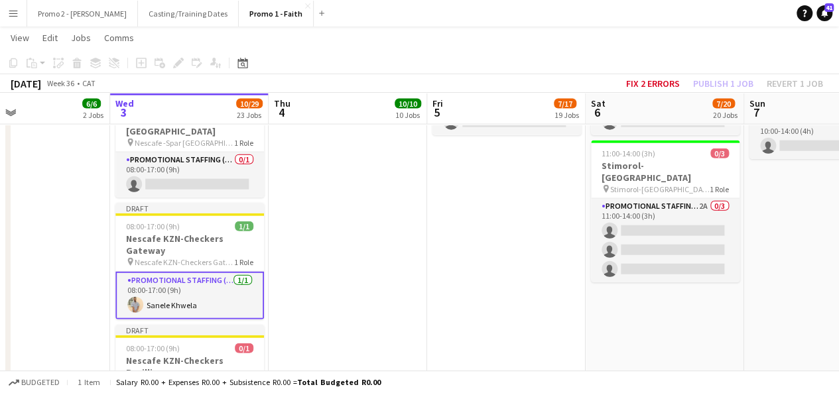
drag, startPoint x: 713, startPoint y: 206, endPoint x: 635, endPoint y: 210, distance: 77.7
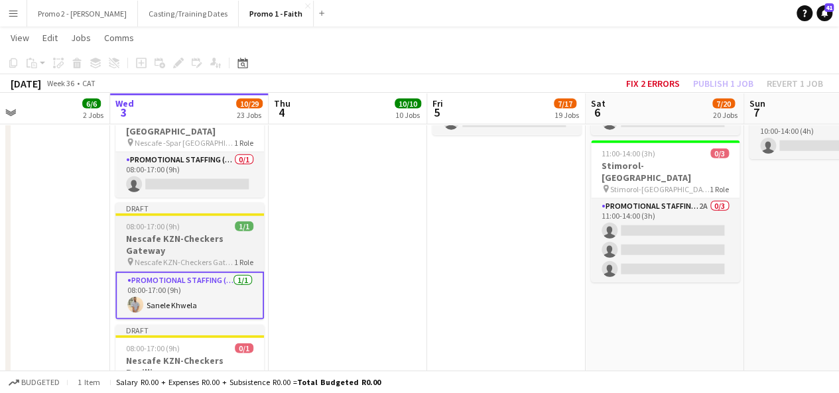
click at [171, 233] on h3 "Nescafe KZN-Checkers Gateway" at bounding box center [189, 245] width 149 height 24
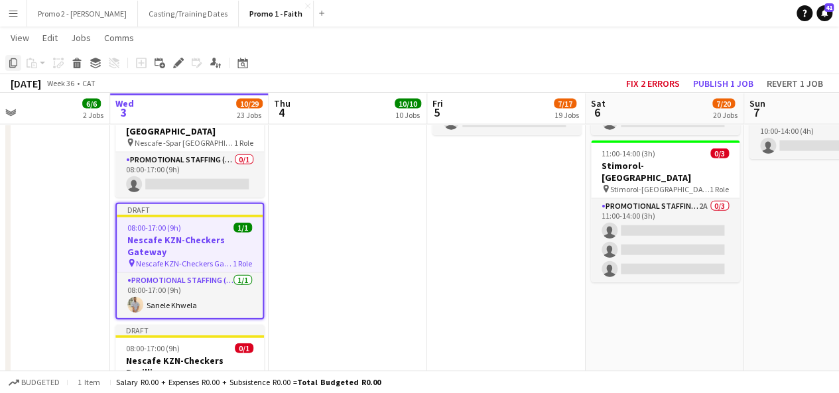
click at [16, 62] on icon "Copy" at bounding box center [13, 63] width 11 height 11
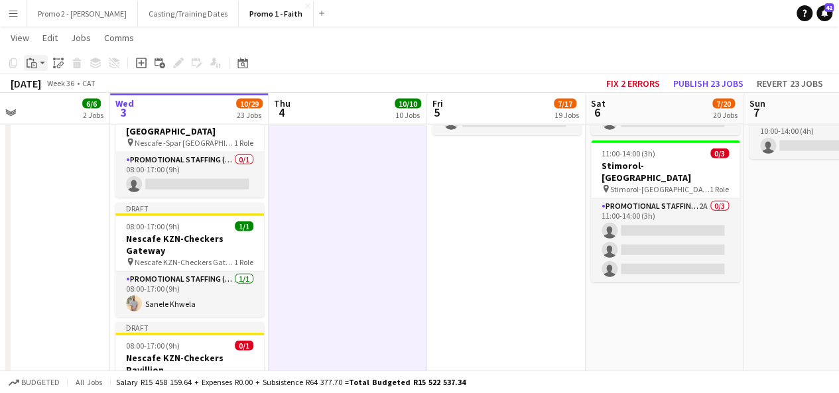
click at [41, 66] on app-action-btn "Paste" at bounding box center [36, 63] width 24 height 16
click at [57, 111] on link "Paste with crew Ctrl+Shift+V" at bounding box center [97, 111] width 125 height 12
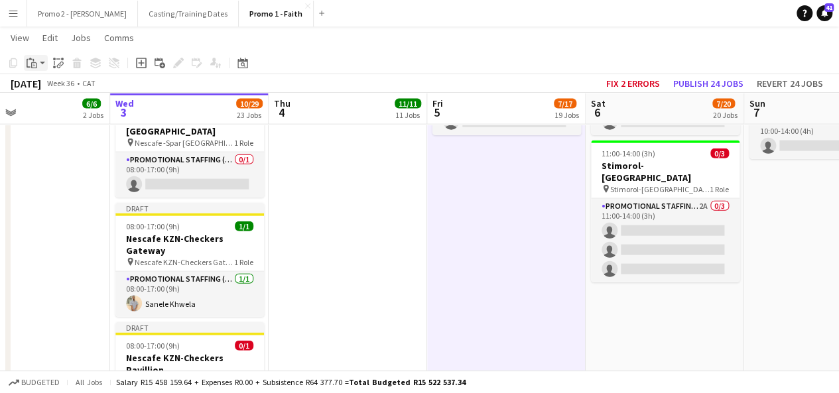
click at [44, 64] on app-action-btn "Paste" at bounding box center [36, 63] width 24 height 16
click at [56, 112] on link "Paste with crew Ctrl+Shift+V" at bounding box center [97, 111] width 125 height 12
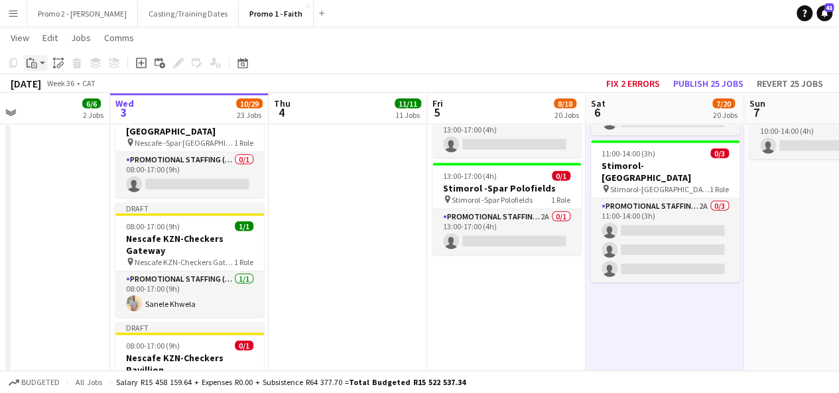
click at [41, 66] on app-action-btn "Paste" at bounding box center [36, 63] width 24 height 16
click at [49, 106] on link "Paste with crew Ctrl+Shift+V" at bounding box center [97, 111] width 125 height 12
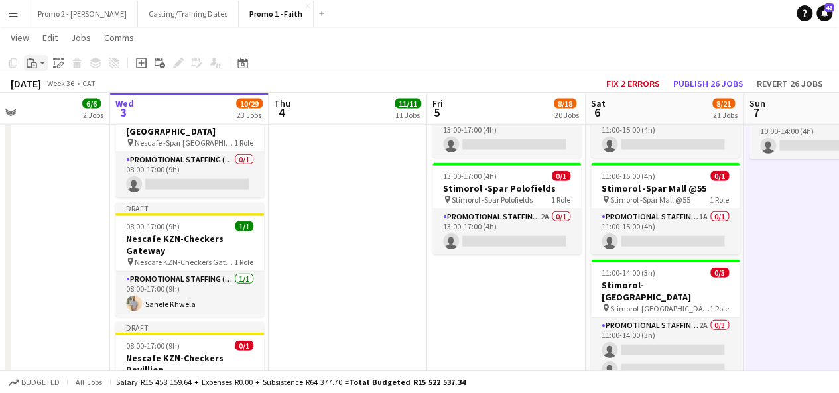
click at [40, 62] on app-action-btn "Paste" at bounding box center [36, 63] width 24 height 16
click at [68, 111] on link "Paste with crew Ctrl+Shift+V" at bounding box center [97, 111] width 125 height 12
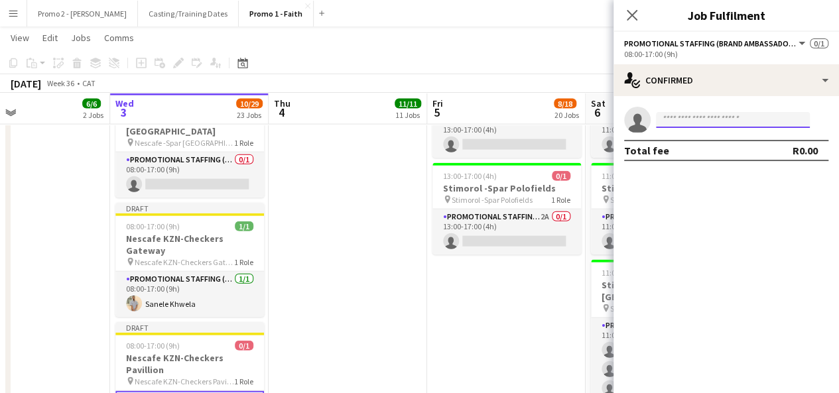
click at [705, 118] on input at bounding box center [733, 120] width 154 height 16
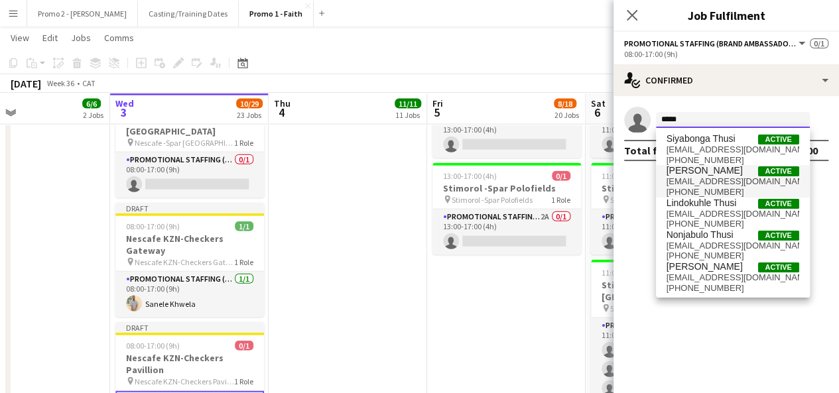
type input "*****"
click at [704, 177] on span "[EMAIL_ADDRESS][DOMAIN_NAME]" at bounding box center [733, 181] width 133 height 11
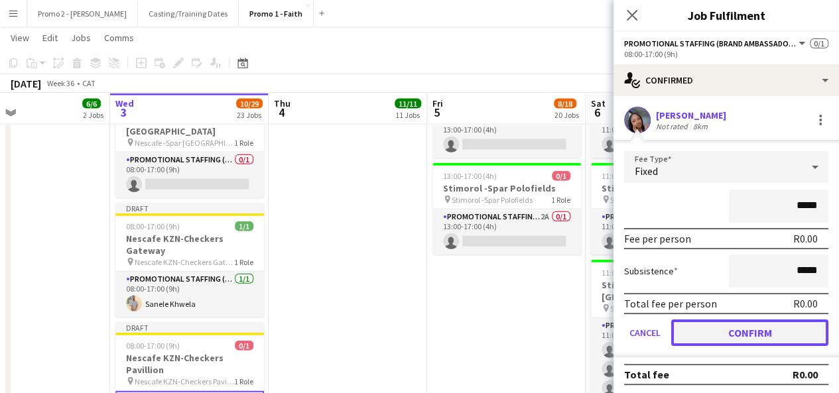
click at [747, 331] on button "Confirm" at bounding box center [749, 333] width 157 height 27
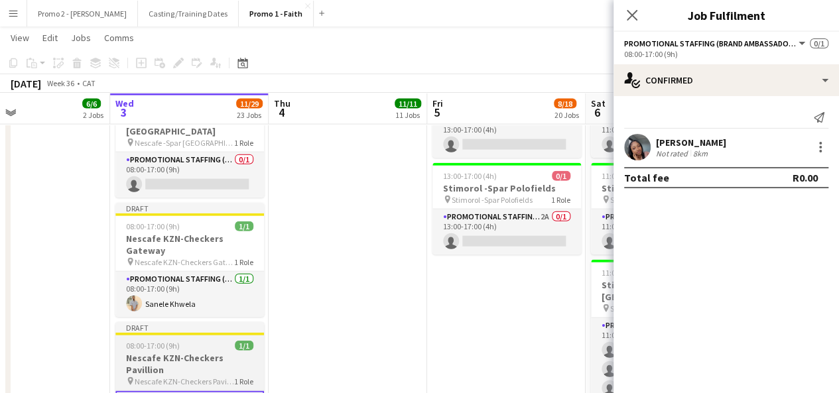
click at [162, 341] on span "08:00-17:00 (9h)" at bounding box center [153, 346] width 54 height 10
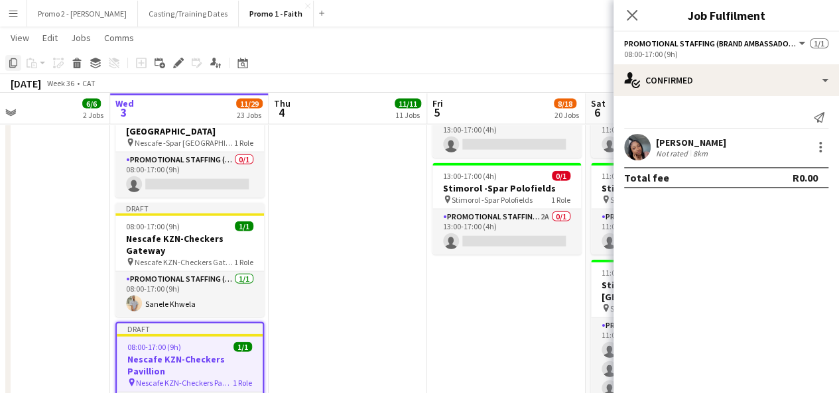
click at [15, 64] on icon "Copy" at bounding box center [13, 63] width 11 height 11
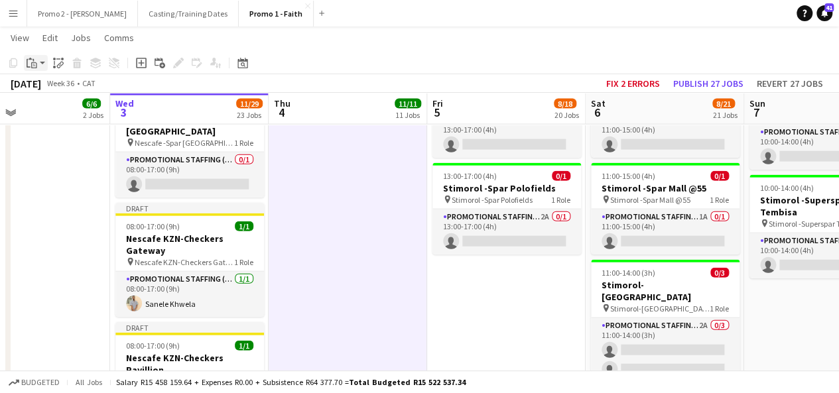
click at [42, 66] on app-action-btn "Paste" at bounding box center [36, 63] width 24 height 16
click at [64, 107] on link "Paste with crew Ctrl+Shift+V" at bounding box center [97, 111] width 125 height 12
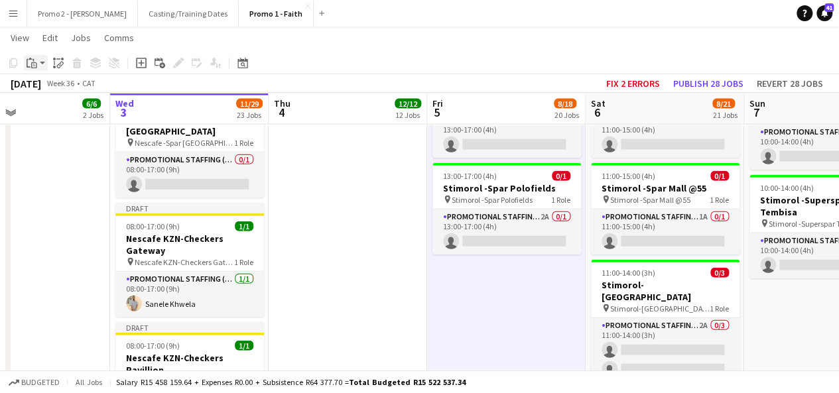
click at [42, 64] on app-action-btn "Paste" at bounding box center [36, 63] width 24 height 16
click at [59, 111] on link "Paste with crew Ctrl+Shift+V" at bounding box center [97, 111] width 125 height 12
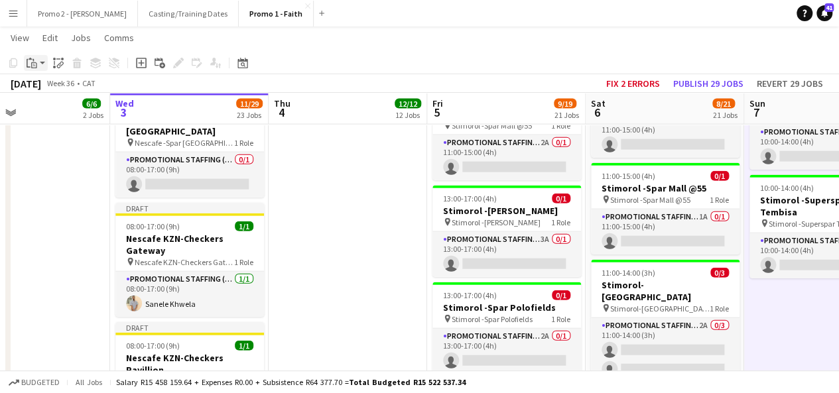
click at [42, 58] on app-action-btn "Paste" at bounding box center [36, 63] width 24 height 16
click at [58, 112] on link "Paste with crew Ctrl+Shift+V" at bounding box center [97, 111] width 125 height 12
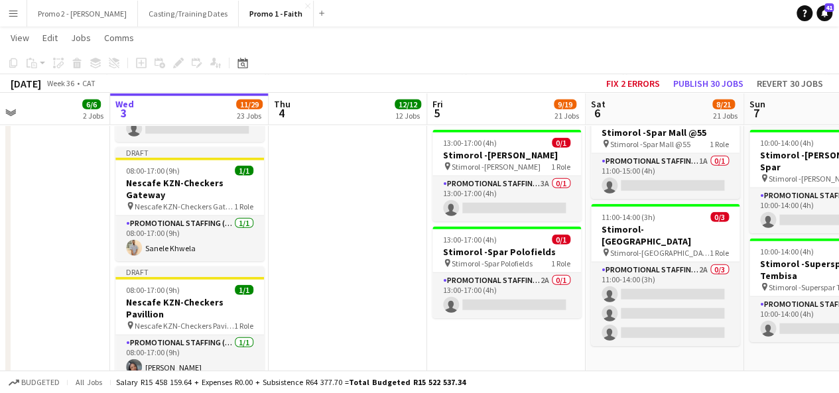
scroll to position [1592, 0]
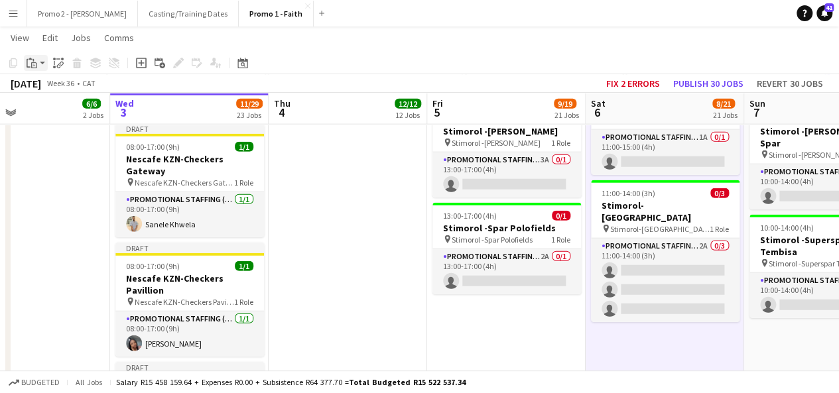
click at [42, 65] on app-action-btn "Paste" at bounding box center [36, 63] width 24 height 16
click at [58, 115] on link "Paste with crew Ctrl+Shift+V" at bounding box center [97, 111] width 125 height 12
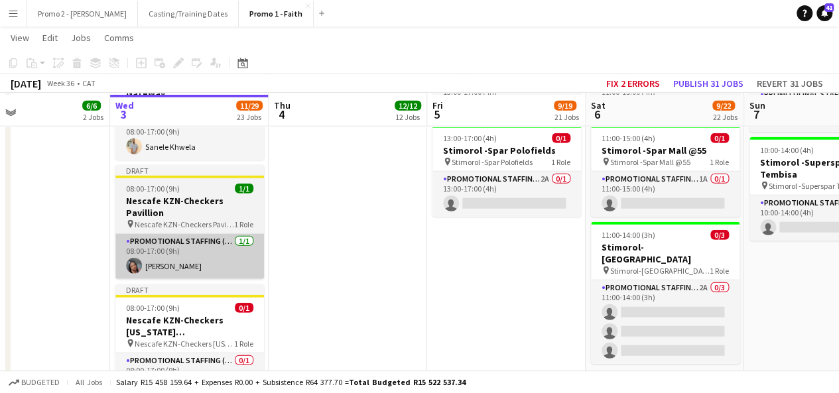
scroll to position [1672, 0]
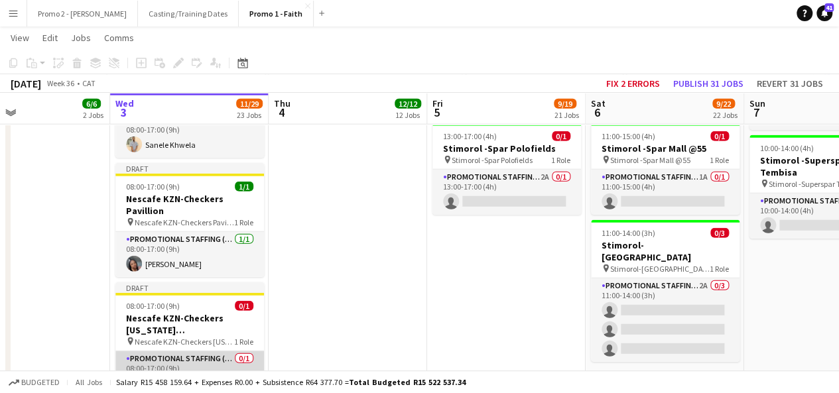
click at [186, 352] on app-card-role "Promotional Staffing (Brand Ambassadors) 0/1 08:00-17:00 (9h) single-neutral-ac…" at bounding box center [189, 374] width 149 height 45
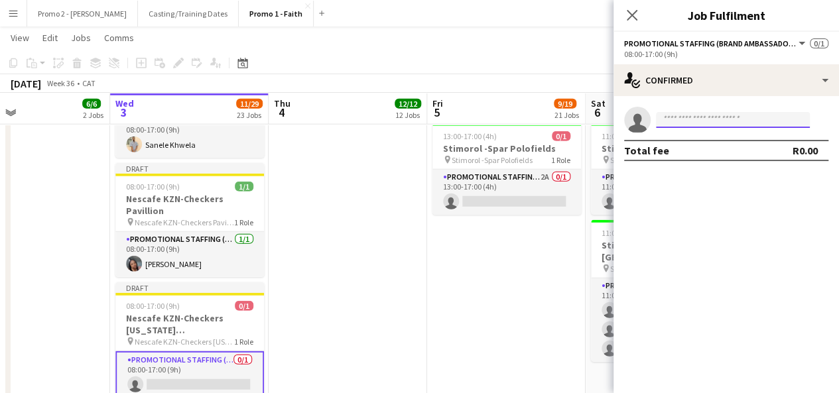
click at [693, 113] on input at bounding box center [733, 120] width 154 height 16
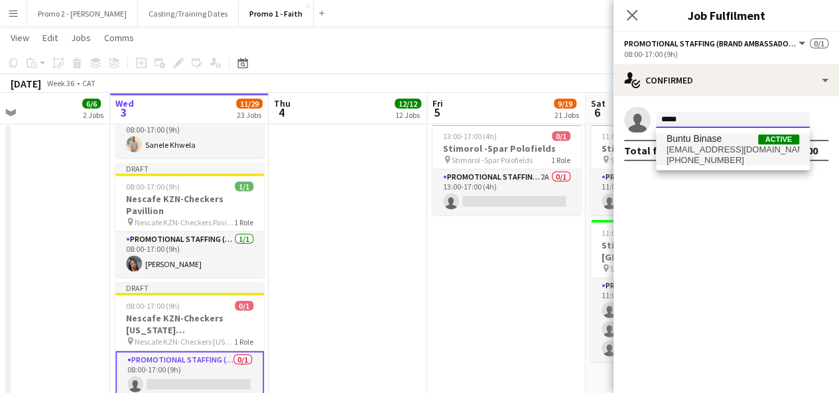
type input "*****"
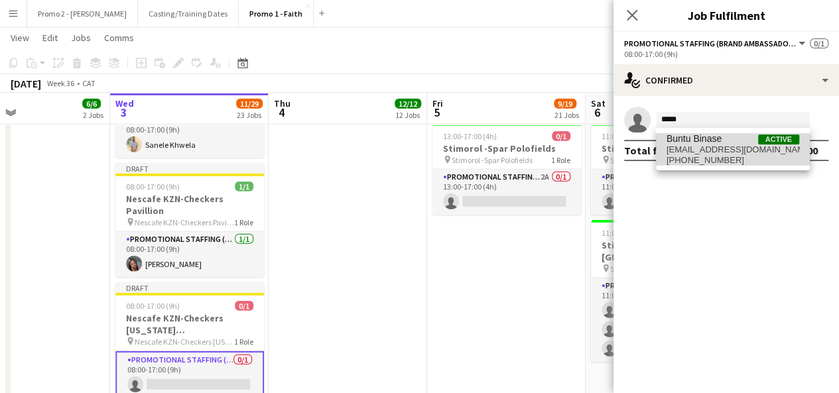
click at [722, 155] on span "[PHONE_NUMBER]" at bounding box center [733, 160] width 133 height 11
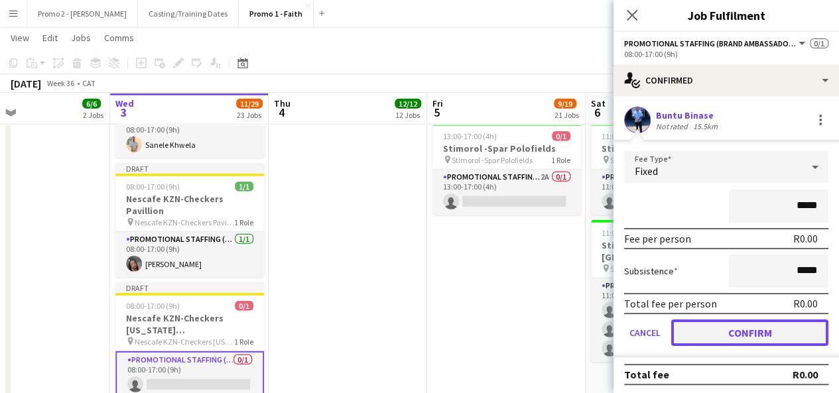
click at [767, 336] on button "Confirm" at bounding box center [749, 333] width 157 height 27
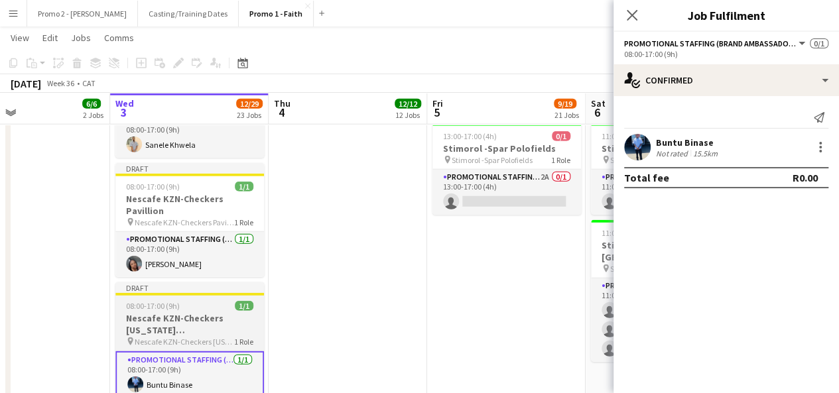
click at [142, 301] on span "08:00-17:00 (9h)" at bounding box center [153, 306] width 54 height 10
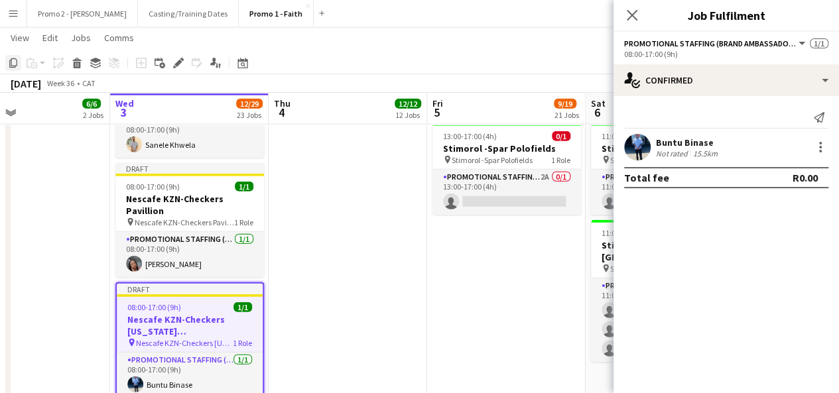
click at [13, 63] on icon "Copy" at bounding box center [13, 63] width 11 height 11
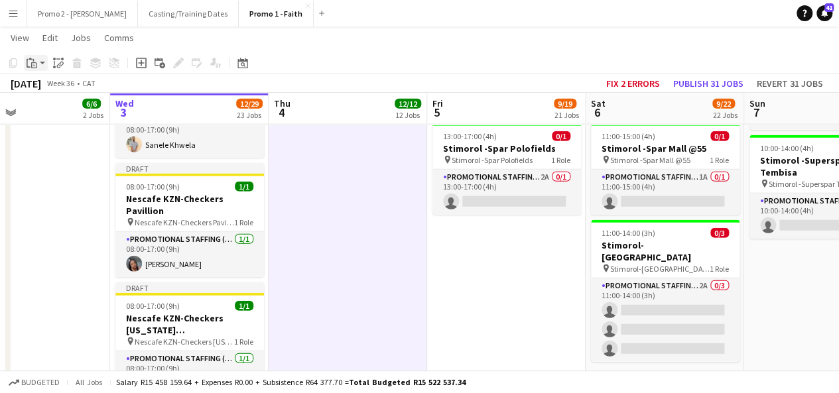
click at [41, 66] on app-action-btn "Paste" at bounding box center [36, 63] width 24 height 16
click at [56, 107] on link "Paste with crew Ctrl+Shift+V" at bounding box center [97, 111] width 125 height 12
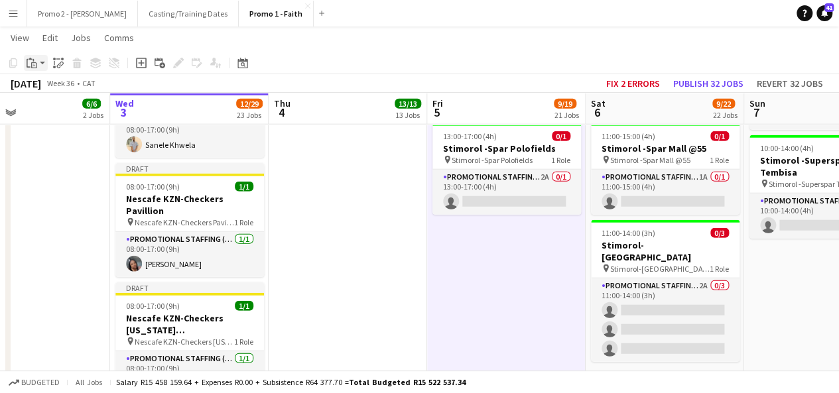
click at [44, 66] on app-action-btn "Paste" at bounding box center [36, 63] width 24 height 16
click at [55, 107] on link "Paste with crew Ctrl+Shift+V" at bounding box center [97, 111] width 125 height 12
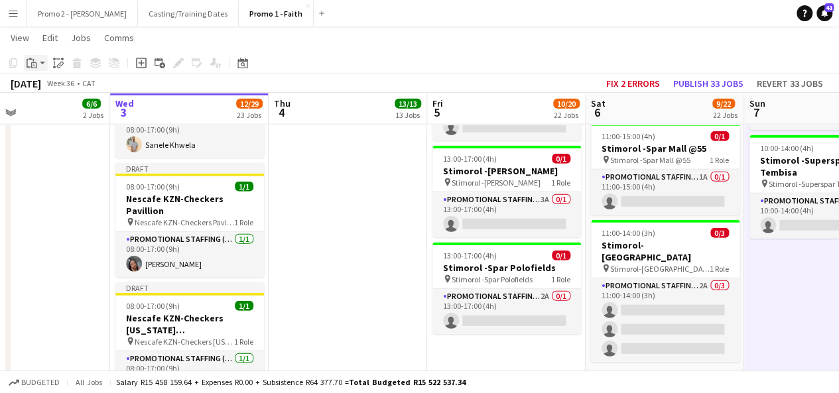
click at [43, 65] on app-action-btn "Paste" at bounding box center [36, 63] width 24 height 16
click at [56, 111] on link "Paste with crew Ctrl+Shift+V" at bounding box center [97, 111] width 125 height 12
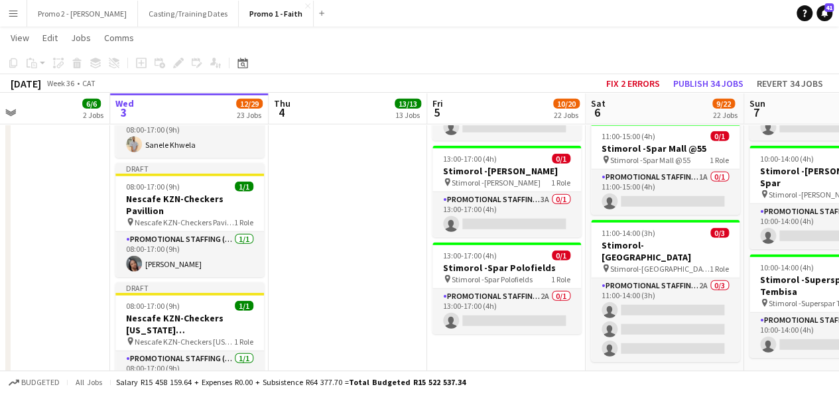
click at [44, 64] on app-action-btn "Paste" at bounding box center [36, 63] width 24 height 16
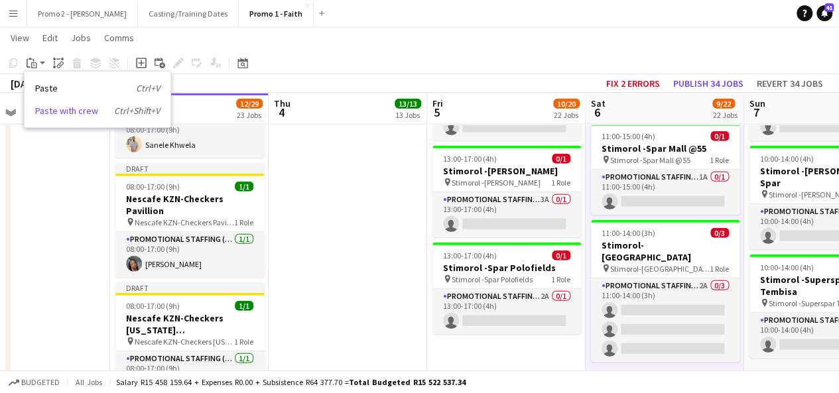
click at [52, 106] on link "Paste with crew Ctrl+Shift+V" at bounding box center [97, 111] width 125 height 12
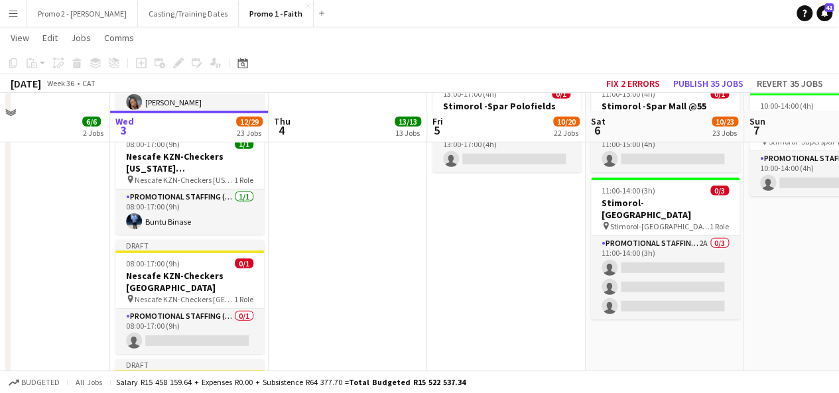
scroll to position [1858, 0]
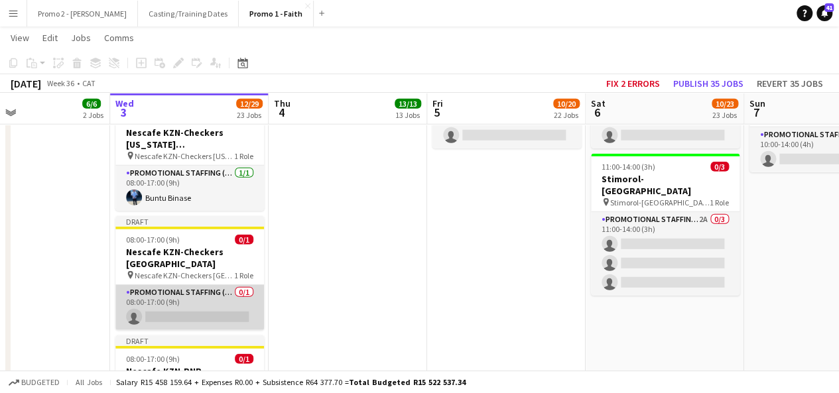
click at [227, 285] on app-card-role "Promotional Staffing (Brand Ambassadors) 0/1 08:00-17:00 (9h) single-neutral-ac…" at bounding box center [189, 307] width 149 height 45
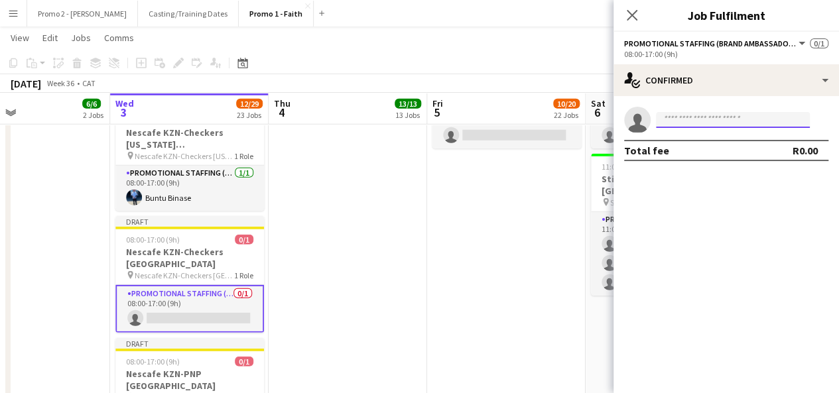
click at [725, 123] on input at bounding box center [733, 120] width 154 height 16
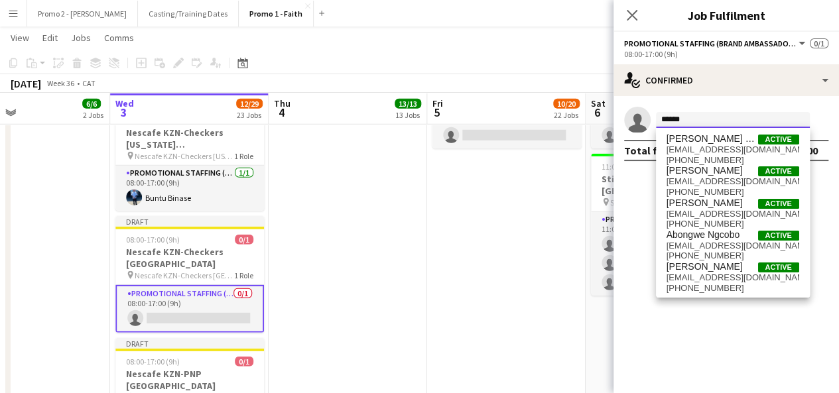
drag, startPoint x: 699, startPoint y: 112, endPoint x: 621, endPoint y: 112, distance: 77.6
click at [621, 112] on app-invite-slot "single-neutral-actions ******" at bounding box center [727, 120] width 226 height 27
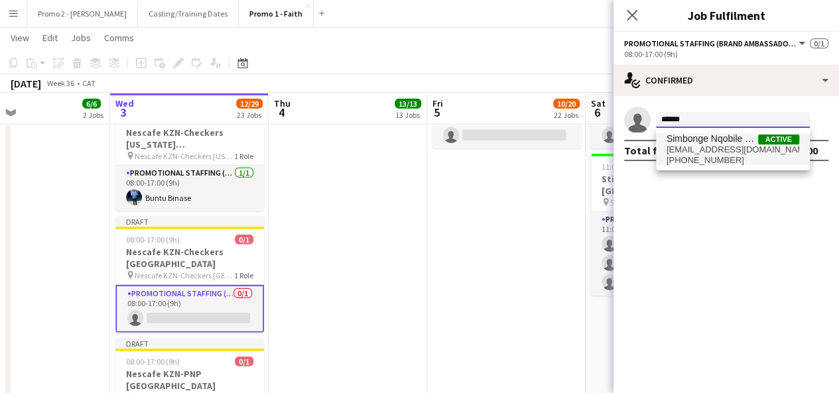
type input "******"
click at [707, 139] on span "Simbonge Nqobile Ngcobo" at bounding box center [713, 138] width 92 height 11
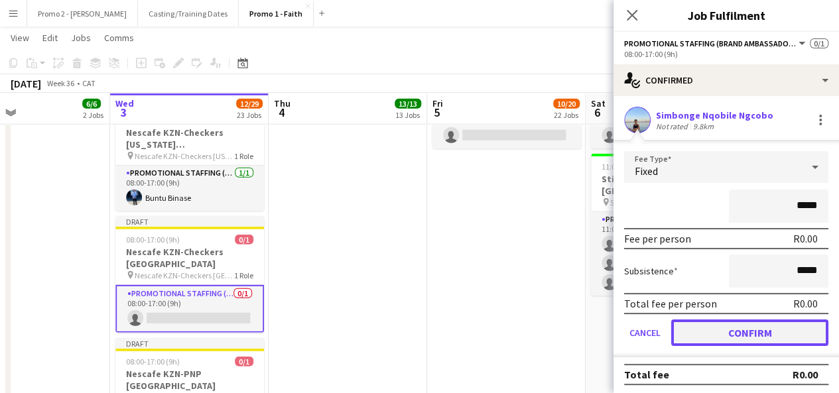
click at [758, 343] on button "Confirm" at bounding box center [749, 333] width 157 height 27
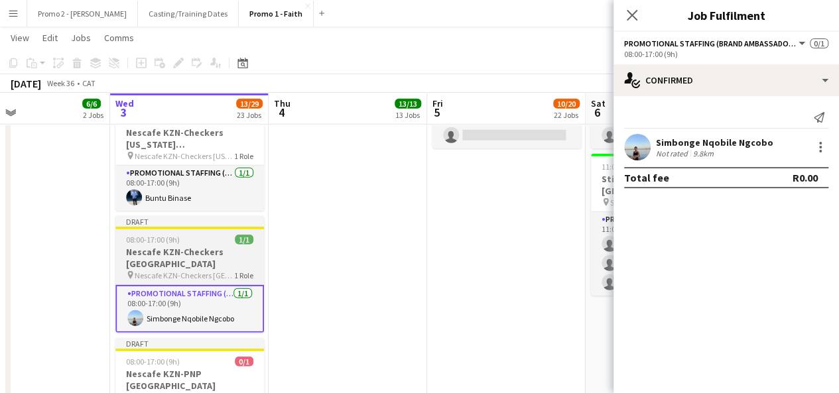
click at [167, 246] on h3 "Nescafe KZN-Checkers [GEOGRAPHIC_DATA]" at bounding box center [189, 258] width 149 height 24
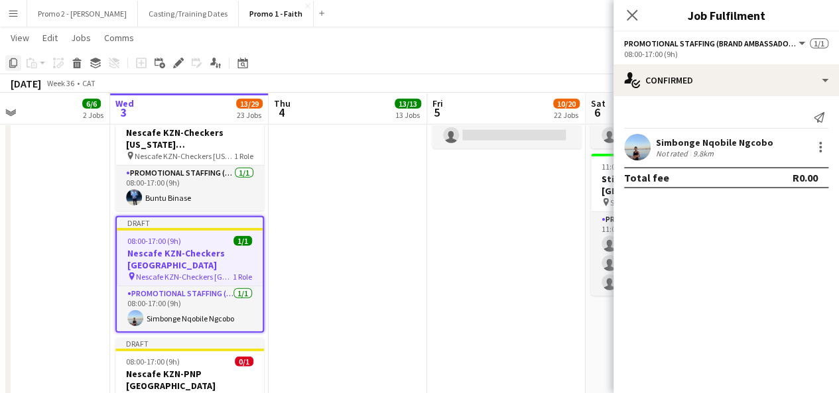
click at [15, 67] on icon at bounding box center [13, 62] width 8 height 9
click at [344, 149] on app-date-cell "08:00-17:00 (9h) 3/3 MILO FC JHB-[GEOGRAPHIC_DATA]/[PERSON_NAME][GEOGRAPHIC_DAT…" at bounding box center [348, 389] width 159 height 4197
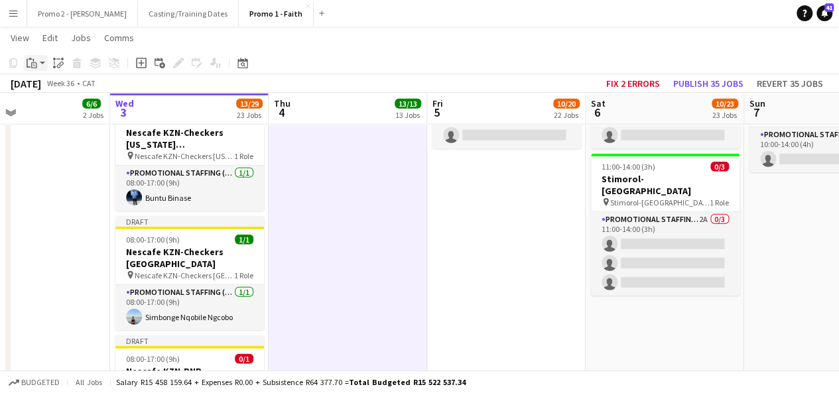
click at [46, 63] on app-action-btn "Paste" at bounding box center [36, 63] width 24 height 16
click at [65, 115] on link "Paste with crew Ctrl+Shift+V" at bounding box center [97, 111] width 125 height 12
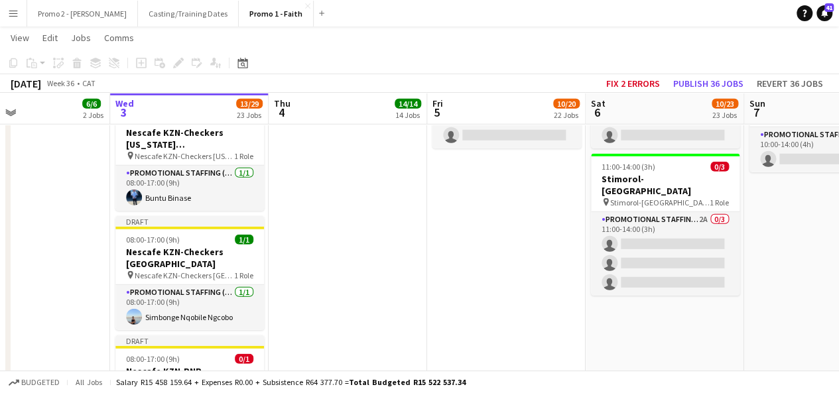
click at [488, 182] on app-date-cell "08:00-17:00 (9h) 3/3 MILO FC JHB-Long Meadow Fitness Launch-Client event pin MI…" at bounding box center [506, 389] width 159 height 4197
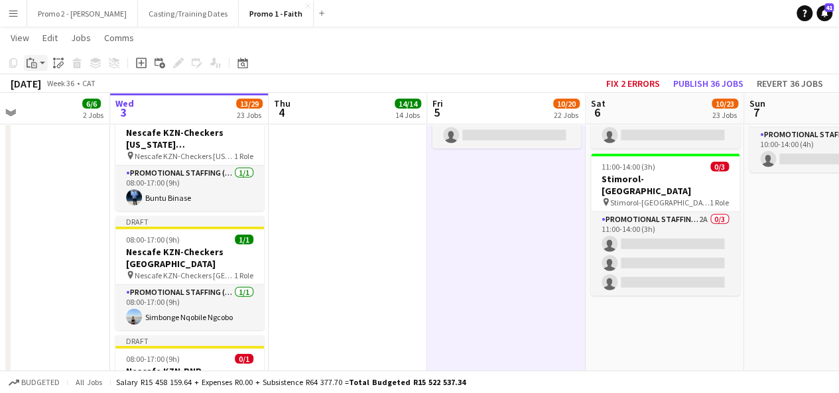
click at [42, 62] on app-action-btn "Paste" at bounding box center [36, 63] width 24 height 16
click at [62, 110] on link "Paste with crew Ctrl+Shift+V" at bounding box center [97, 111] width 125 height 12
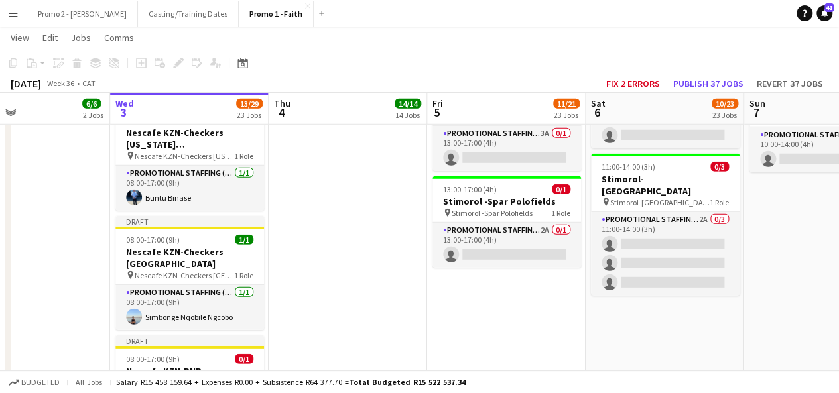
click at [614, 302] on app-date-cell "08:00-17:00 (9h) 3/3 MILO FC JHB-Brooklyn Road Race pin MILO FC JHB-Brooklyn Ro…" at bounding box center [665, 389] width 159 height 4197
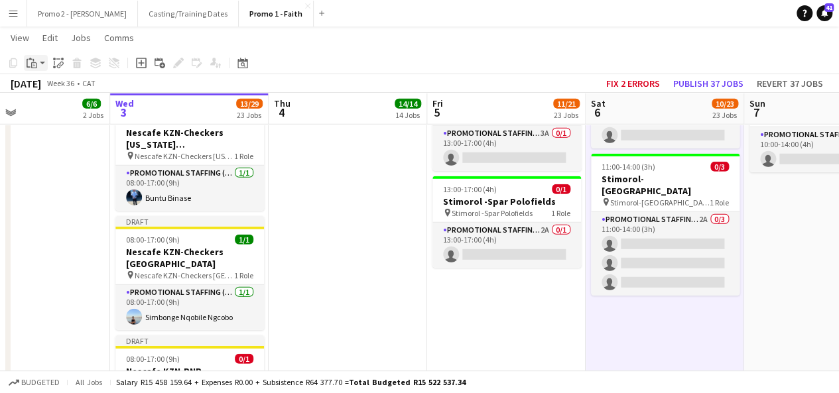
click at [44, 58] on app-action-btn "Paste" at bounding box center [36, 63] width 24 height 16
click at [58, 107] on link "Paste with crew Ctrl+Shift+V" at bounding box center [97, 111] width 125 height 12
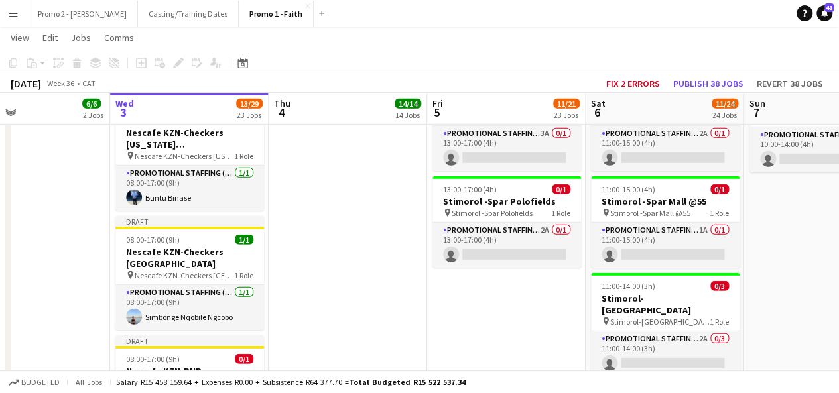
click at [756, 157] on app-date-cell "08:00-17:00 (9h) 3/3 MILO FC JHB-aQuelle Zone 3 Marathon pin MILO FC JHB-aQuell…" at bounding box center [823, 389] width 159 height 4197
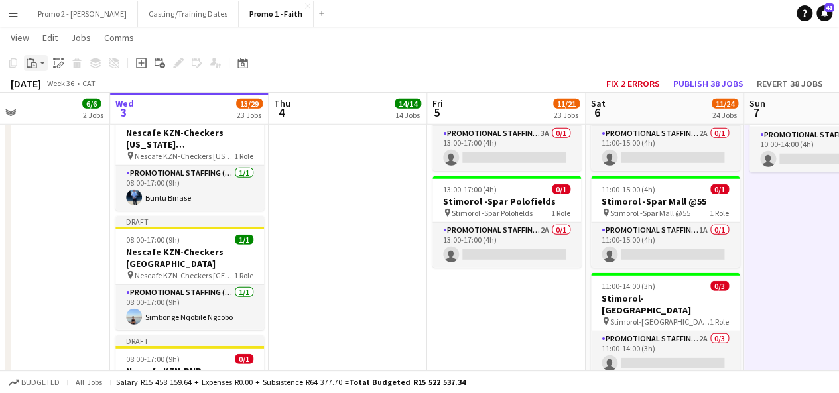
click at [42, 63] on app-action-btn "Paste" at bounding box center [36, 63] width 24 height 16
click at [58, 113] on link "Paste with crew Ctrl+Shift+V" at bounding box center [97, 111] width 125 height 12
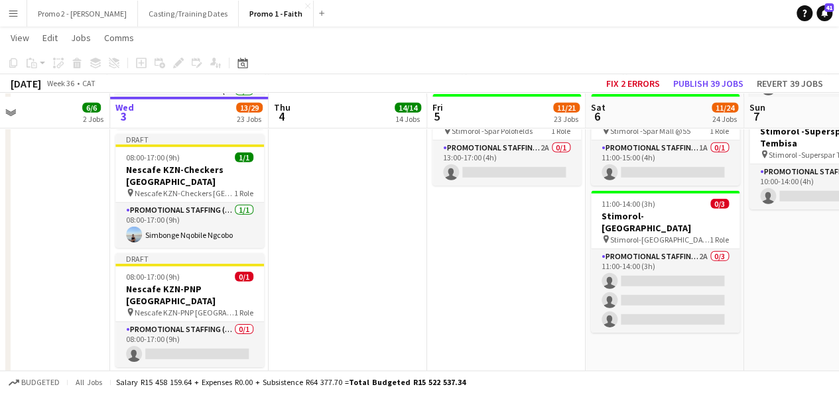
scroll to position [1964, 0]
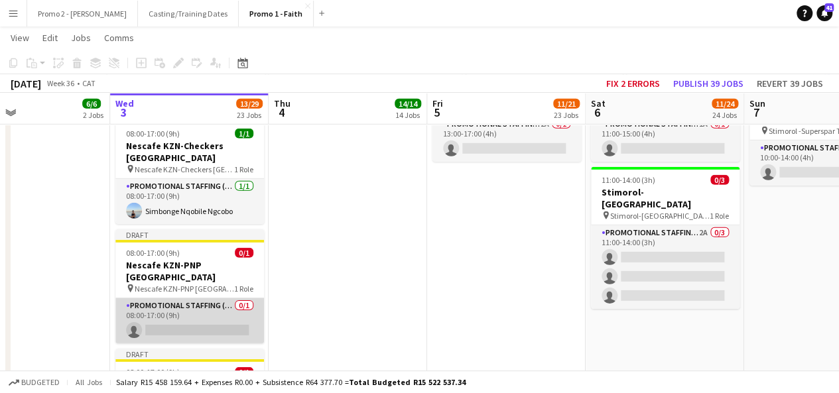
click at [178, 299] on app-card-role "Promotional Staffing (Brand Ambassadors) 0/1 08:00-17:00 (9h) single-neutral-ac…" at bounding box center [189, 321] width 149 height 45
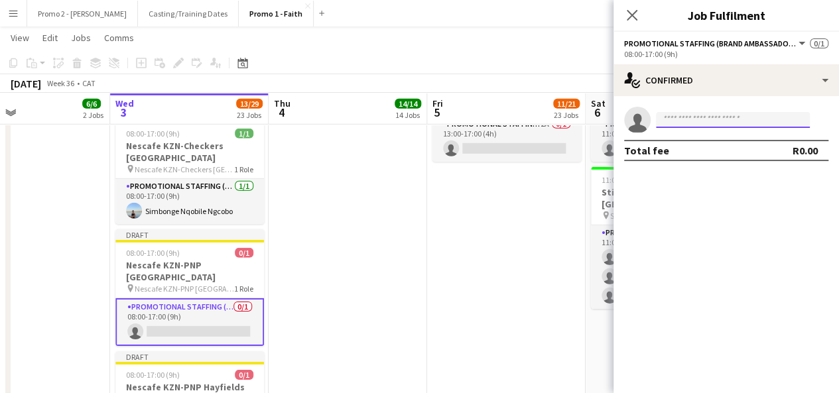
click at [741, 117] on input at bounding box center [733, 120] width 154 height 16
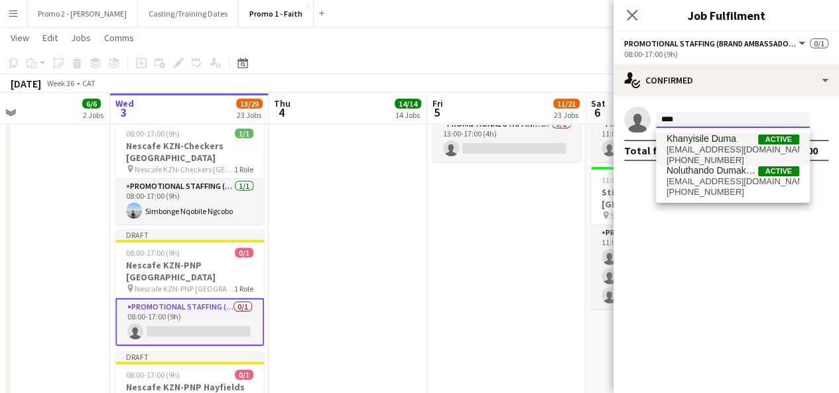
type input "****"
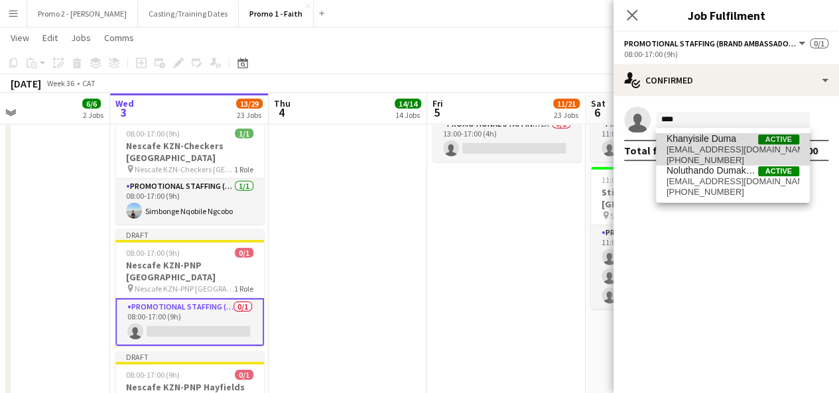
click at [698, 147] on span "[EMAIL_ADDRESS][DOMAIN_NAME]" at bounding box center [733, 150] width 133 height 11
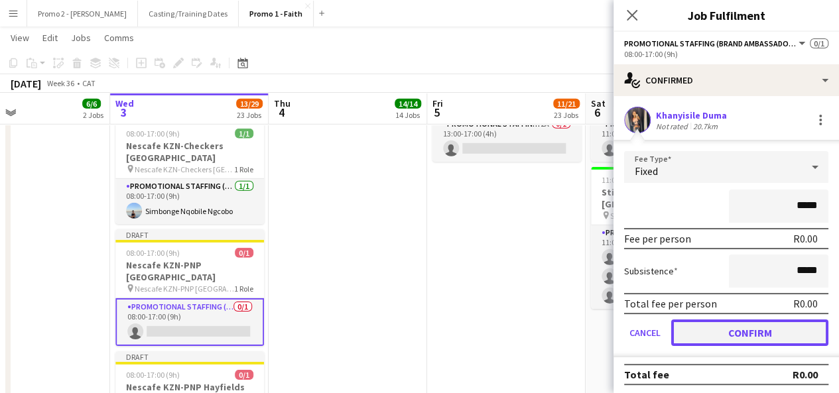
click at [754, 336] on button "Confirm" at bounding box center [749, 333] width 157 height 27
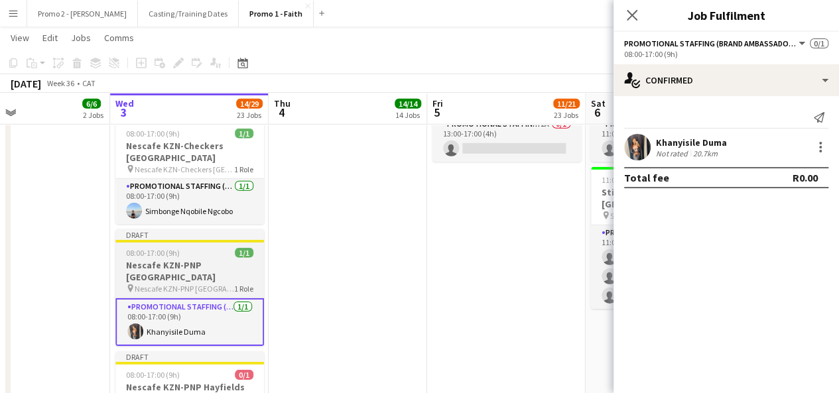
click at [143, 248] on span "08:00-17:00 (9h)" at bounding box center [153, 253] width 54 height 10
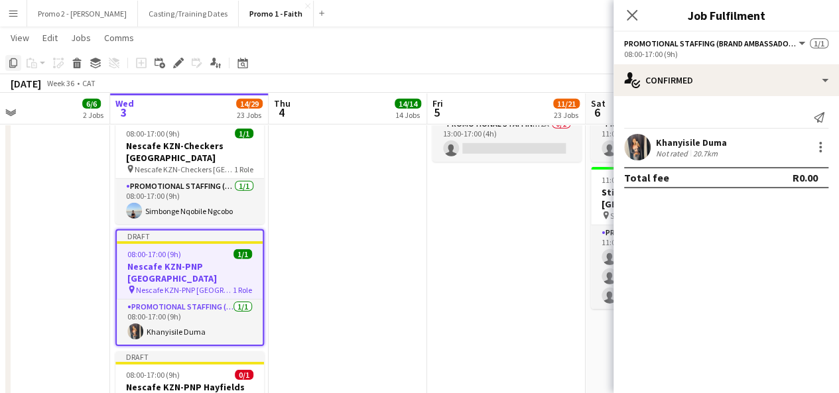
click at [16, 62] on icon "Copy" at bounding box center [13, 63] width 11 height 11
click at [372, 172] on app-date-cell "08:00-17:00 (9h) 3/3 MILO FC JHB-[GEOGRAPHIC_DATA]/[PERSON_NAME][GEOGRAPHIC_DAT…" at bounding box center [348, 283] width 159 height 4197
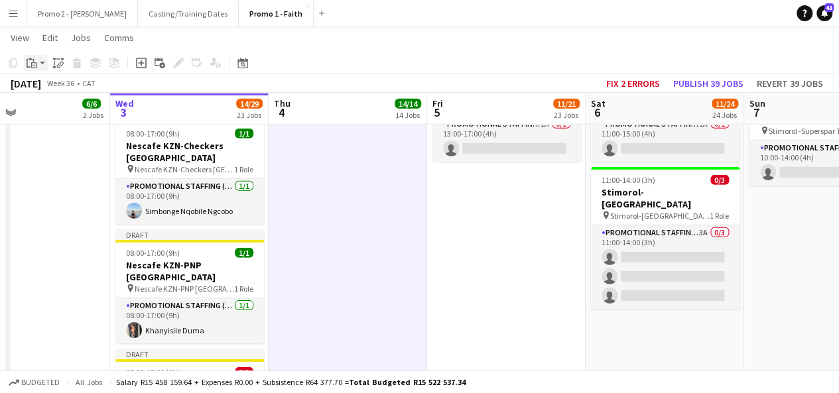
click at [44, 62] on app-action-btn "Paste" at bounding box center [36, 63] width 24 height 16
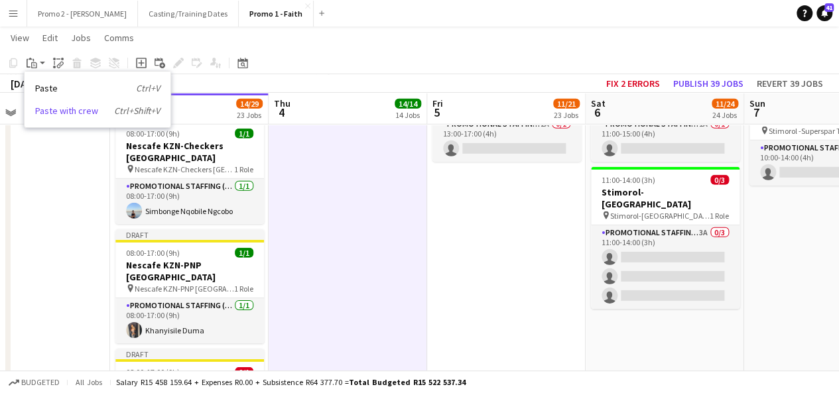
click at [54, 110] on link "Paste with crew Ctrl+Shift+V" at bounding box center [97, 111] width 125 height 12
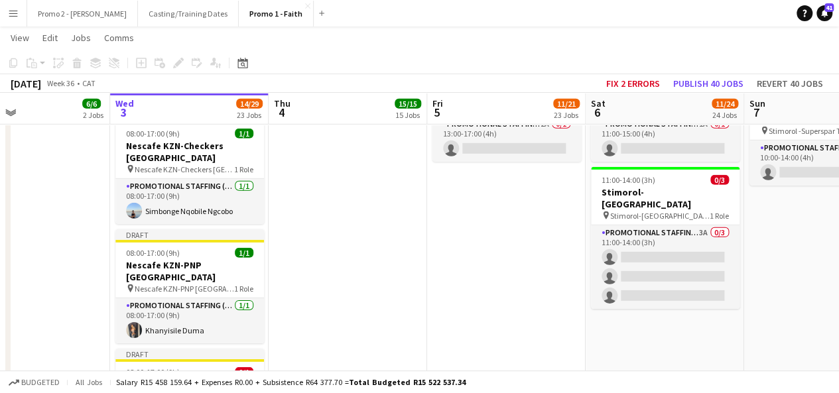
click at [486, 228] on app-date-cell "08:00-17:00 (9h) 3/3 MILO FC JHB-Long Meadow Fitness Launch-Client event pin MI…" at bounding box center [506, 283] width 159 height 4197
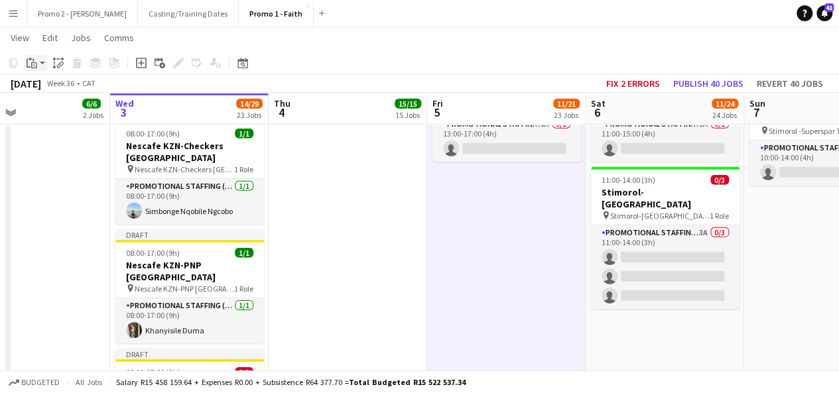
click at [45, 62] on app-action-btn "Paste" at bounding box center [36, 63] width 24 height 16
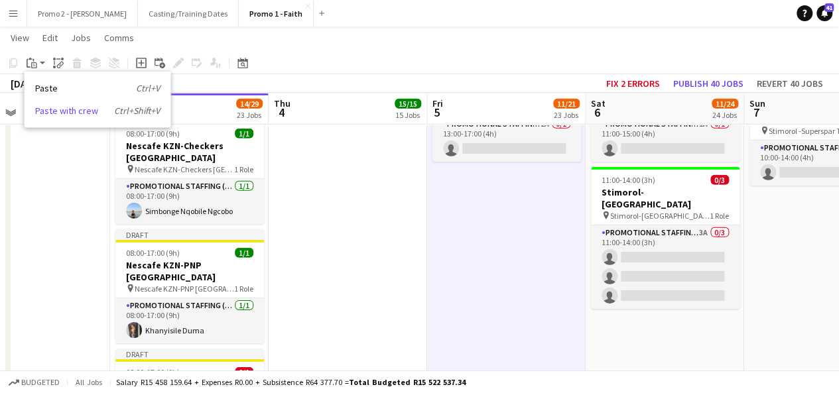
click at [56, 107] on link "Paste with crew Ctrl+Shift+V" at bounding box center [97, 111] width 125 height 12
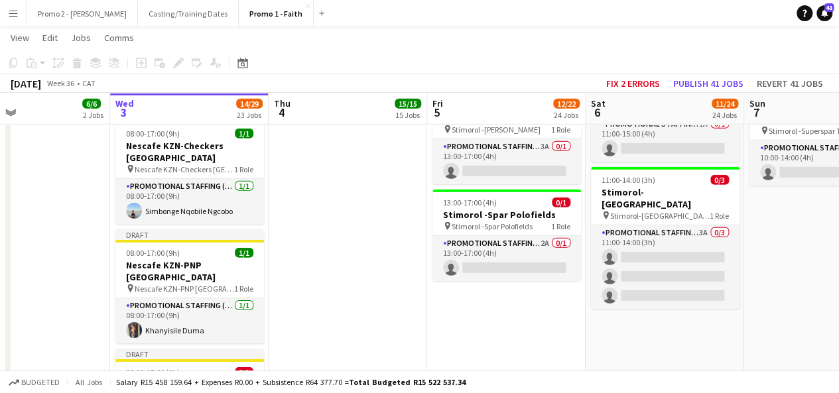
click at [658, 296] on app-date-cell "08:00-17:00 (9h) 3/3 MILO FC JHB-Brooklyn Road Race pin MILO FC JHB-Brooklyn Ro…" at bounding box center [665, 283] width 159 height 4197
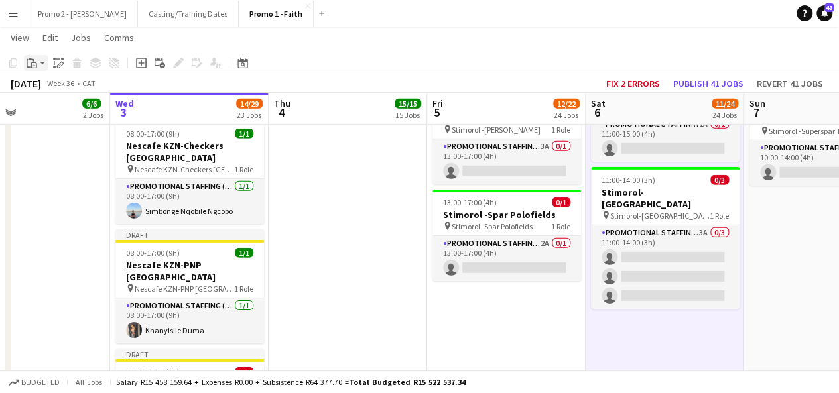
click at [43, 63] on app-action-btn "Paste" at bounding box center [36, 63] width 24 height 16
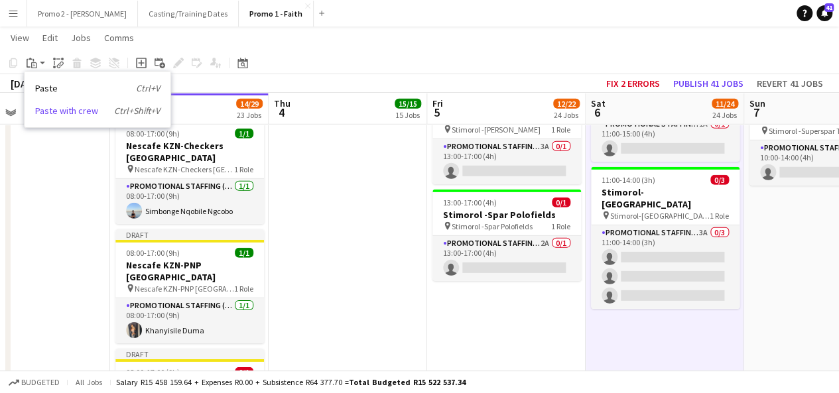
click at [48, 113] on link "Paste with crew Ctrl+Shift+V" at bounding box center [97, 111] width 125 height 12
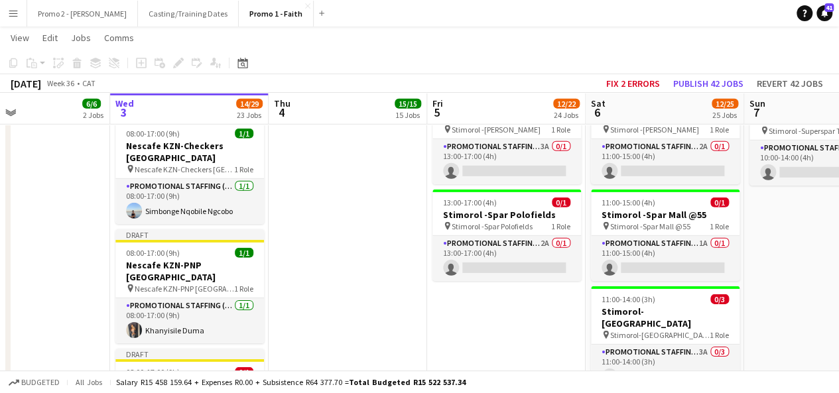
click at [771, 190] on app-date-cell "08:00-17:00 (9h) 3/3 MILO FC JHB-aQuelle Zone 3 Marathon pin MILO FC JHB-aQuell…" at bounding box center [823, 283] width 159 height 4197
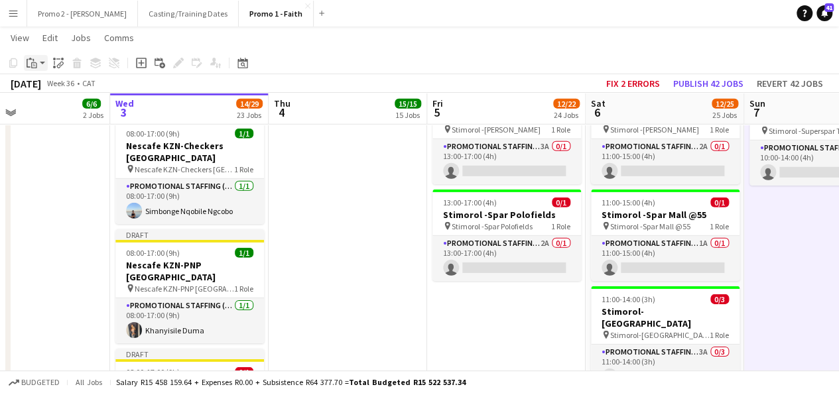
click at [42, 63] on app-action-btn "Paste" at bounding box center [36, 63] width 24 height 16
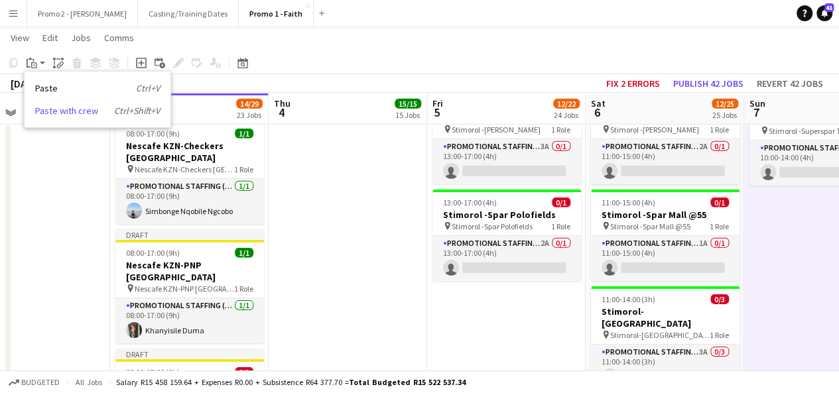
click at [44, 110] on link "Paste with crew Ctrl+Shift+V" at bounding box center [97, 111] width 125 height 12
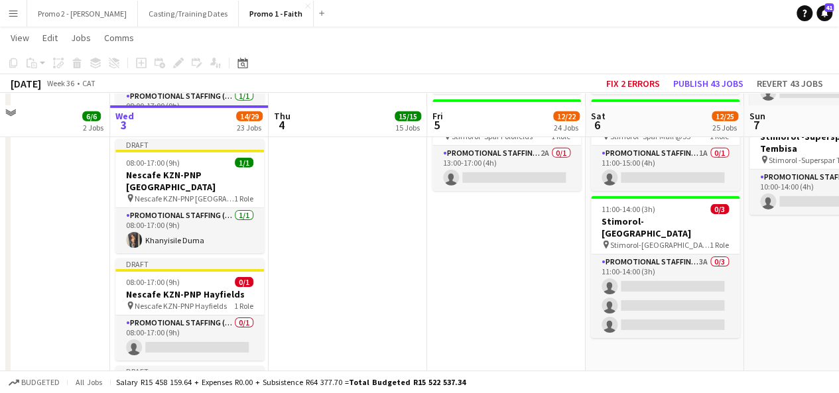
scroll to position [2097, 0]
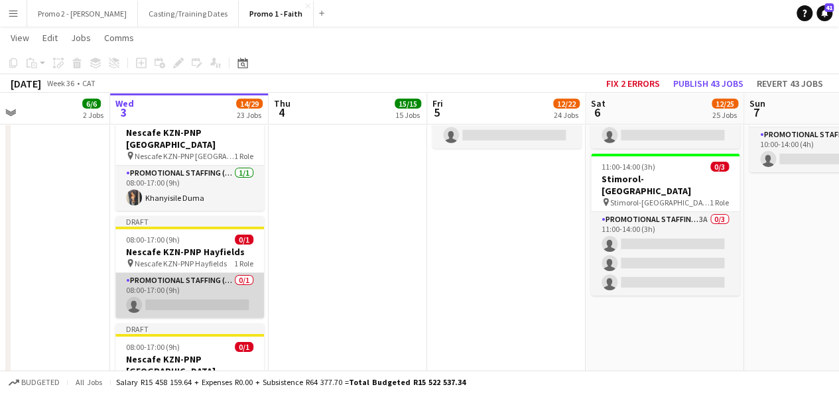
click at [180, 273] on app-card-role "Promotional Staffing (Brand Ambassadors) 0/1 08:00-17:00 (9h) single-neutral-ac…" at bounding box center [189, 295] width 149 height 45
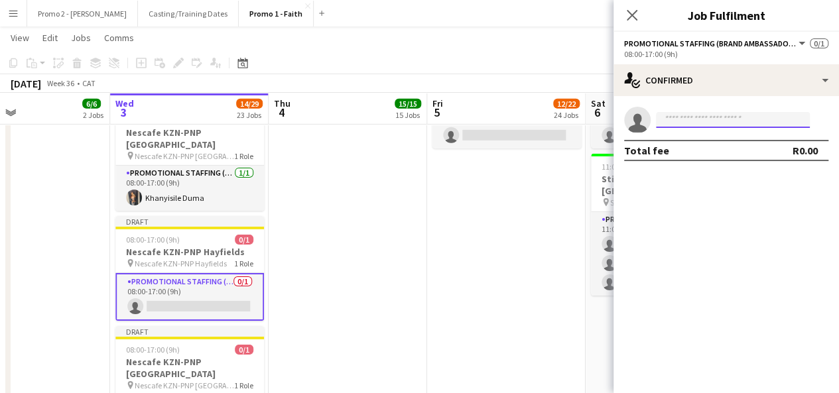
click at [756, 119] on input at bounding box center [733, 120] width 154 height 16
type input "*"
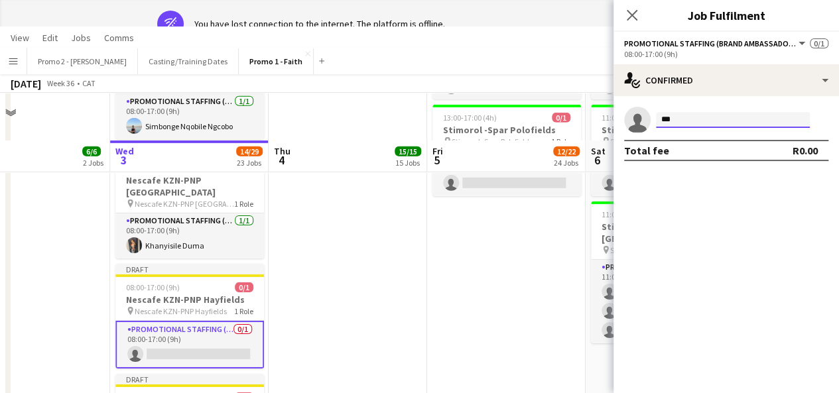
type input "****"
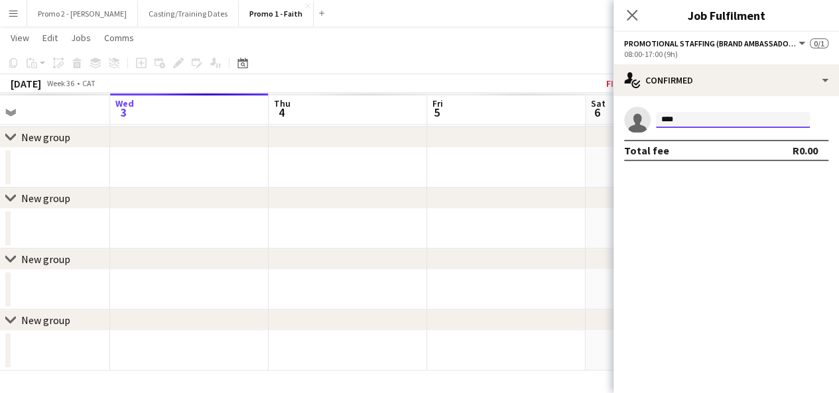
scroll to position [183, 0]
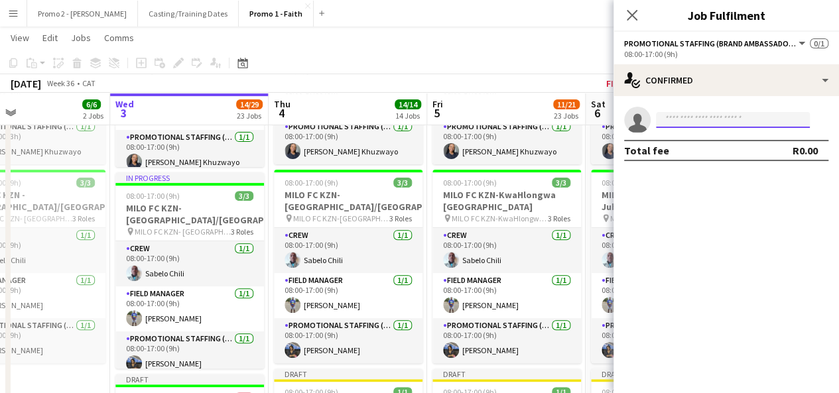
click at [690, 116] on input at bounding box center [733, 120] width 154 height 16
type input "*"
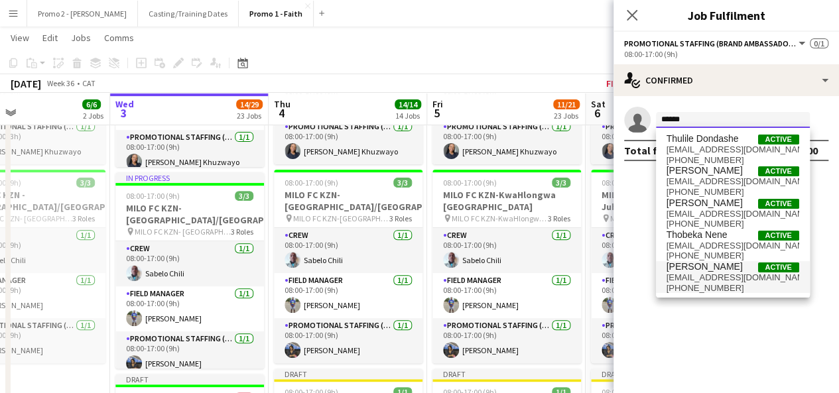
type input "******"
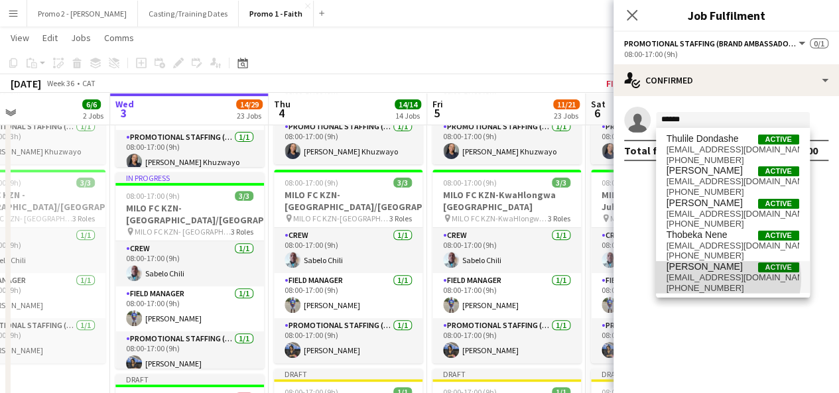
click at [717, 278] on span "[EMAIL_ADDRESS][DOMAIN_NAME]" at bounding box center [733, 278] width 133 height 11
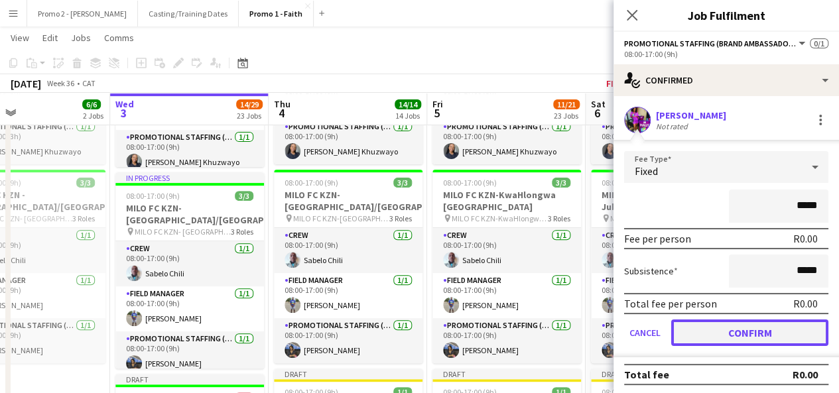
click at [751, 326] on button "Confirm" at bounding box center [749, 333] width 157 height 27
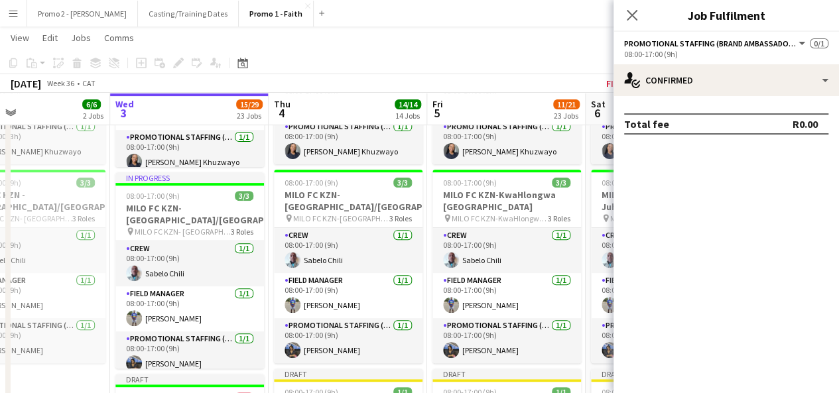
click at [537, 66] on app-toolbar "Copy Paste Paste Ctrl+V Paste with crew Ctrl+Shift+V Paste linked Job [GEOGRAPH…" at bounding box center [419, 63] width 839 height 23
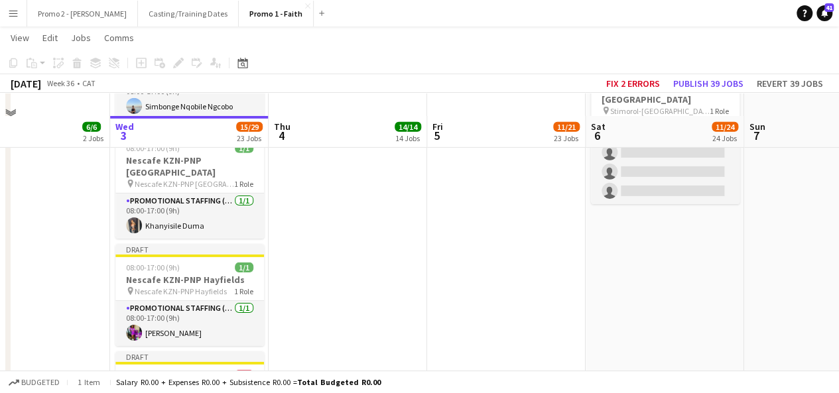
scroll to position [2094, 0]
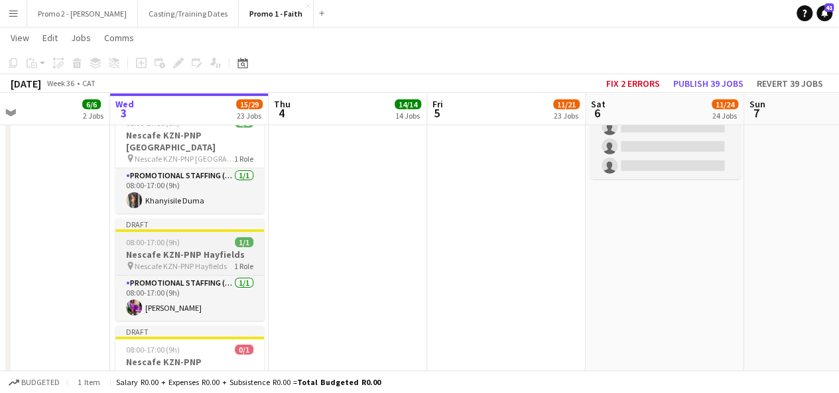
click at [179, 219] on app-job-card "Draft 08:00-17:00 (9h) 1/1 Nescafe KZN-[GEOGRAPHIC_DATA] pin Nescafe KZN-PNP Ha…" at bounding box center [189, 270] width 149 height 102
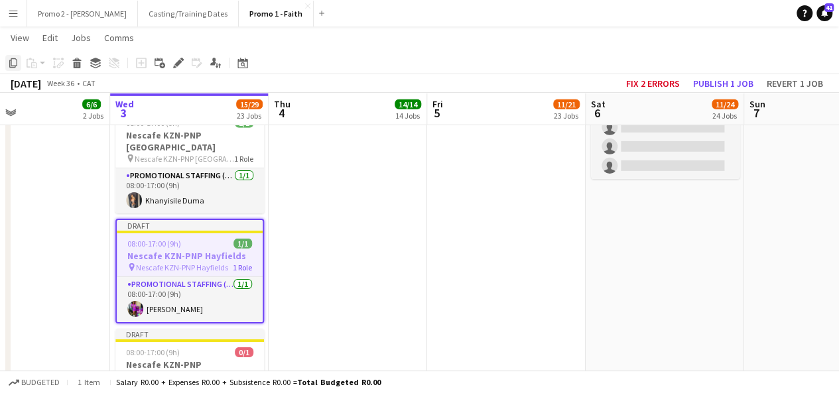
click at [11, 56] on div "Copy" at bounding box center [13, 63] width 16 height 16
click at [328, 135] on app-date-cell "08:00-17:00 (9h) 3/3 MILO FC JHB-[GEOGRAPHIC_DATA]/[PERSON_NAME][GEOGRAPHIC_DAT…" at bounding box center [348, 153] width 159 height 4197
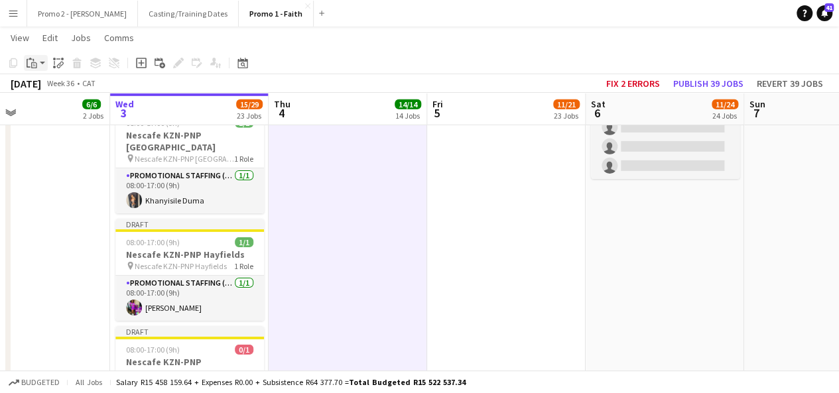
click at [46, 63] on app-action-btn "Paste" at bounding box center [36, 63] width 24 height 16
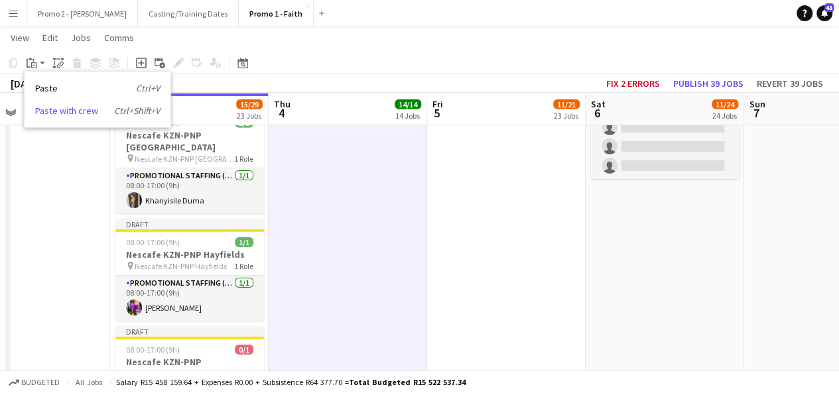
click at [63, 109] on link "Paste with crew Ctrl+Shift+V" at bounding box center [97, 111] width 125 height 12
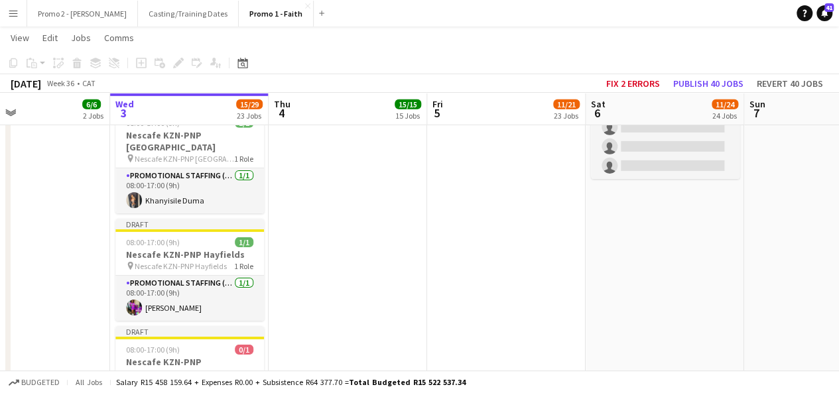
click at [469, 163] on app-date-cell "08:00-17:00 (9h) 3/3 MILO FC JHB-Long Meadow Fitness Launch-Client event pin MI…" at bounding box center [506, 153] width 159 height 4197
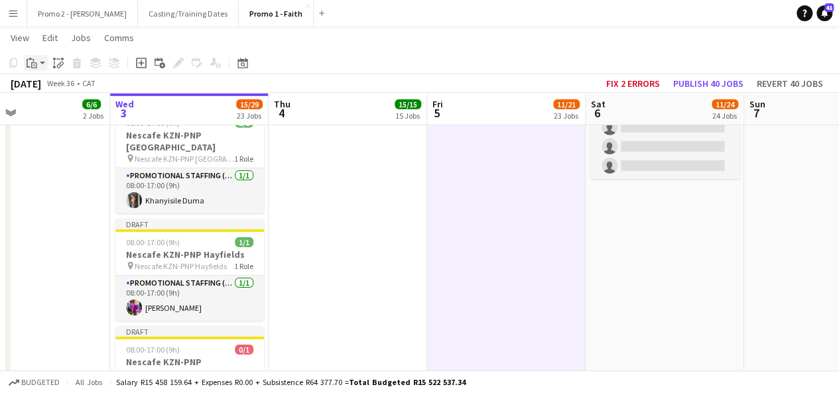
click at [42, 63] on app-action-btn "Paste" at bounding box center [36, 63] width 24 height 16
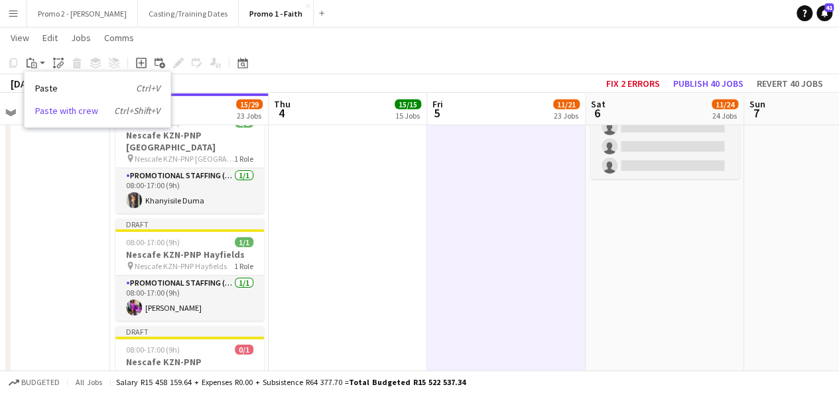
click at [60, 106] on link "Paste with crew Ctrl+Shift+V" at bounding box center [97, 111] width 125 height 12
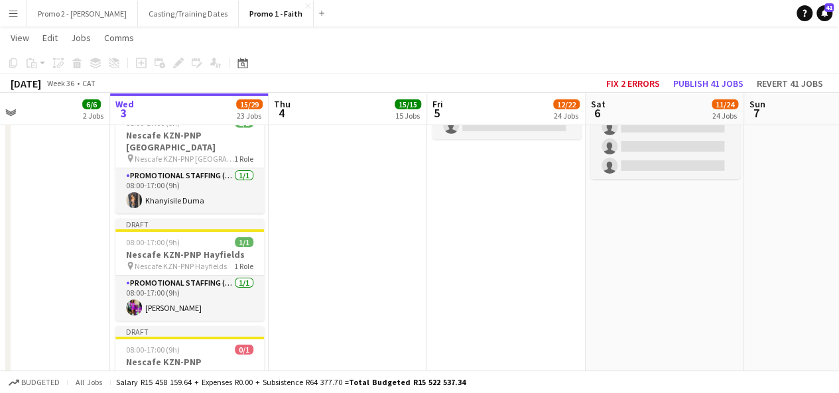
click at [644, 208] on app-date-cell "08:00-17:00 (9h) 3/3 MILO FC JHB-Brooklyn Road Race pin MILO FC JHB-Brooklyn Ro…" at bounding box center [665, 153] width 159 height 4197
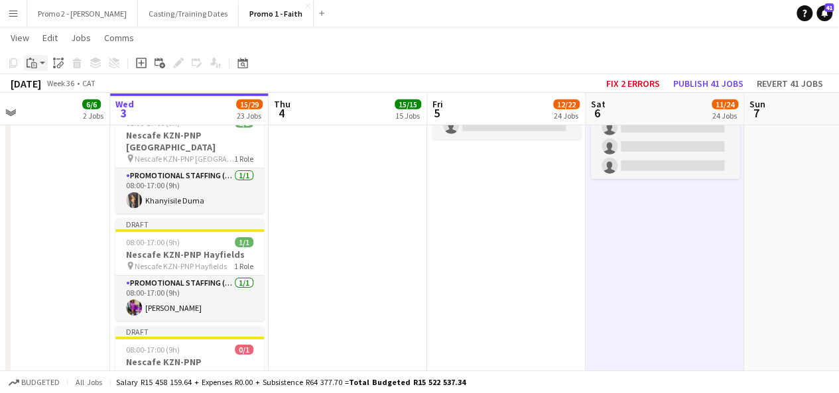
click at [46, 62] on app-action-btn "Paste" at bounding box center [36, 63] width 24 height 16
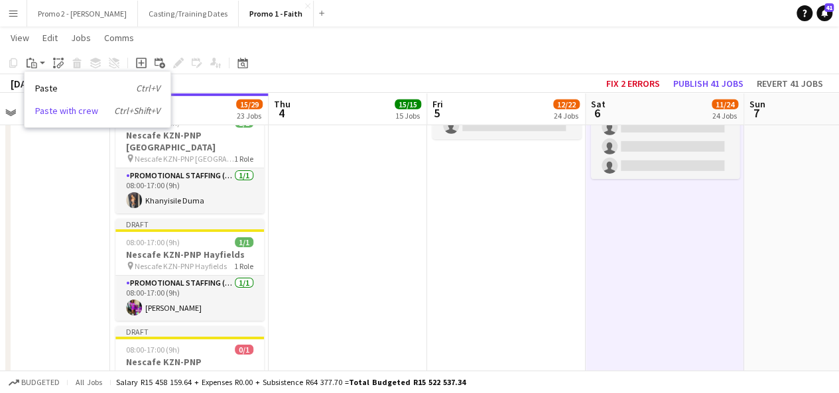
click at [57, 111] on link "Paste with crew Ctrl+Shift+V" at bounding box center [97, 111] width 125 height 12
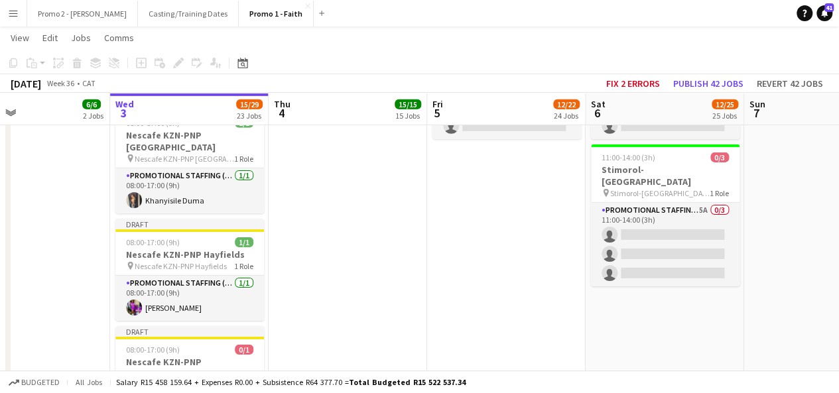
click at [796, 178] on app-date-cell "08:00-17:00 (9h) 3/3 MILO FC JHB-aQuelle Zone 3 Marathon pin MILO FC JHB-aQuell…" at bounding box center [823, 153] width 159 height 4197
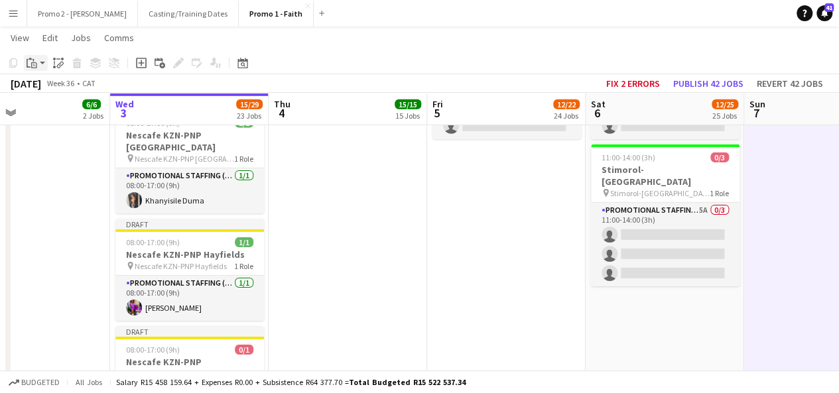
click at [42, 61] on app-action-btn "Paste" at bounding box center [36, 63] width 24 height 16
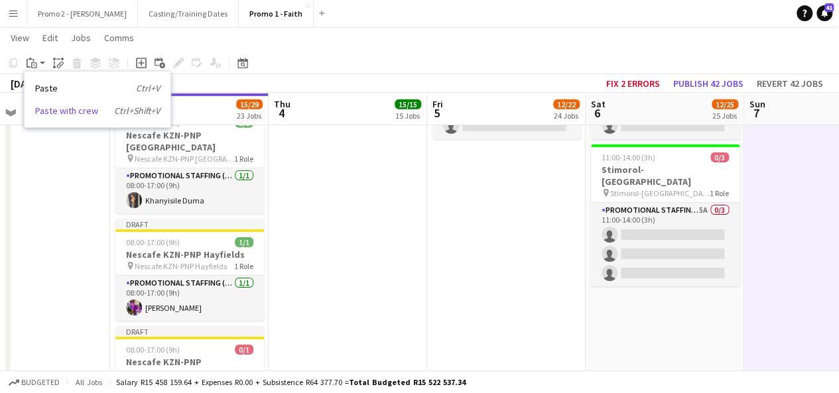
click at [57, 110] on link "Paste with crew Ctrl+Shift+V" at bounding box center [97, 111] width 125 height 12
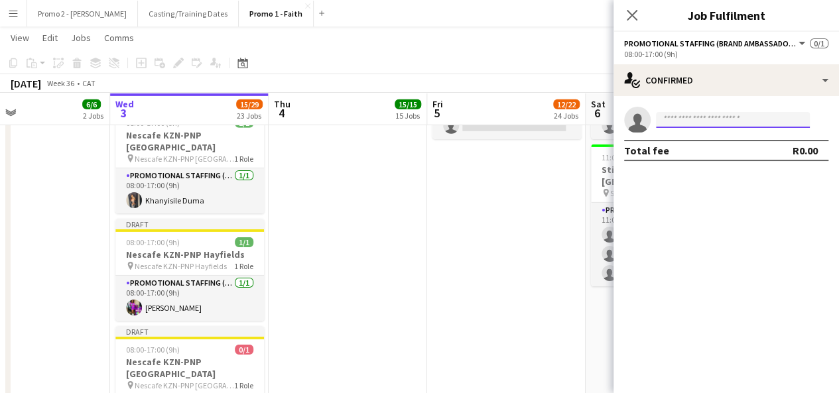
click at [691, 122] on input at bounding box center [733, 120] width 154 height 16
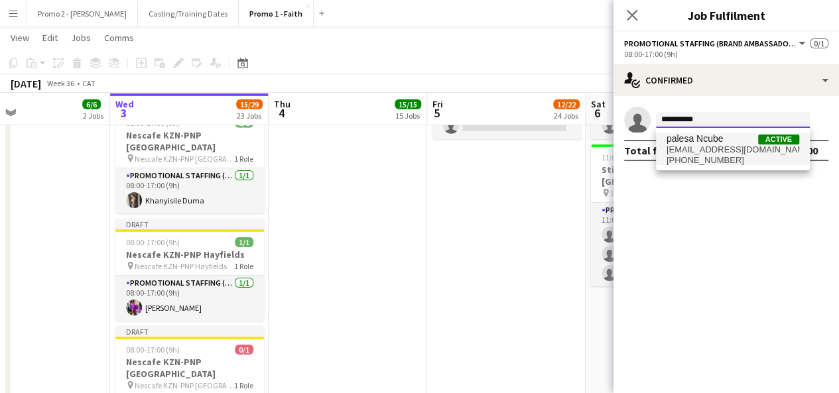
type input "**********"
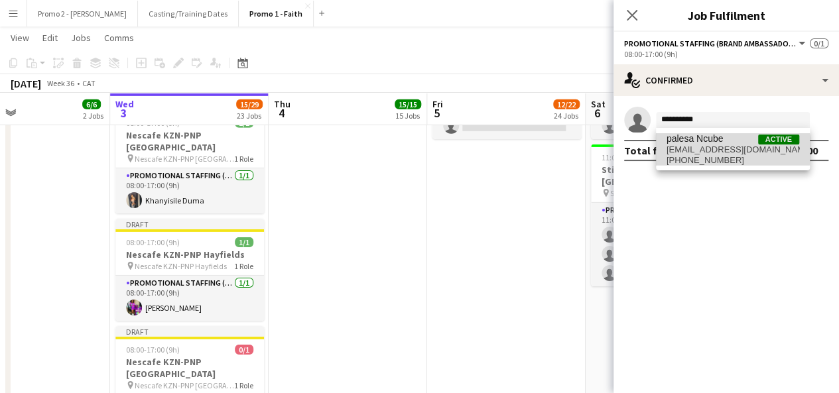
click at [715, 149] on span "[EMAIL_ADDRESS][DOMAIN_NAME]" at bounding box center [733, 150] width 133 height 11
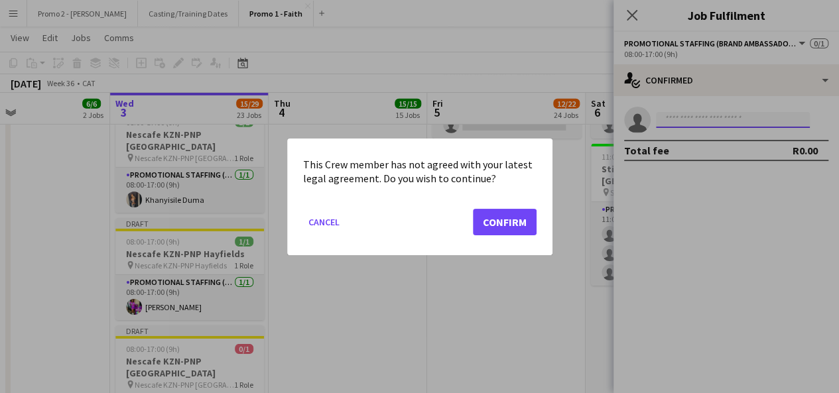
scroll to position [0, 0]
click at [510, 216] on button "Confirm" at bounding box center [505, 221] width 64 height 27
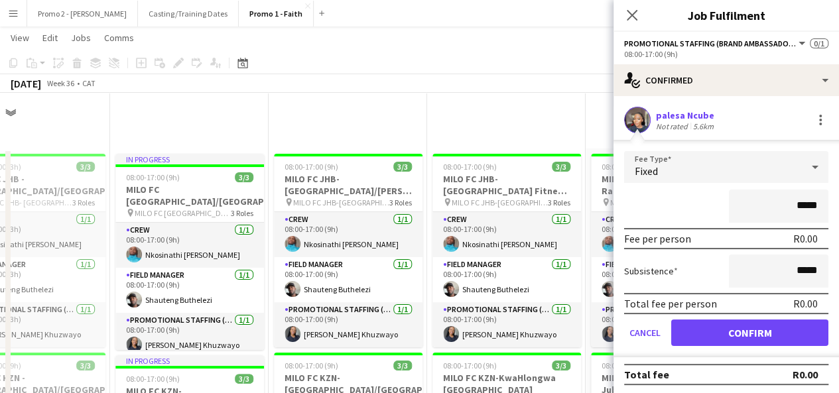
scroll to position [2094, 0]
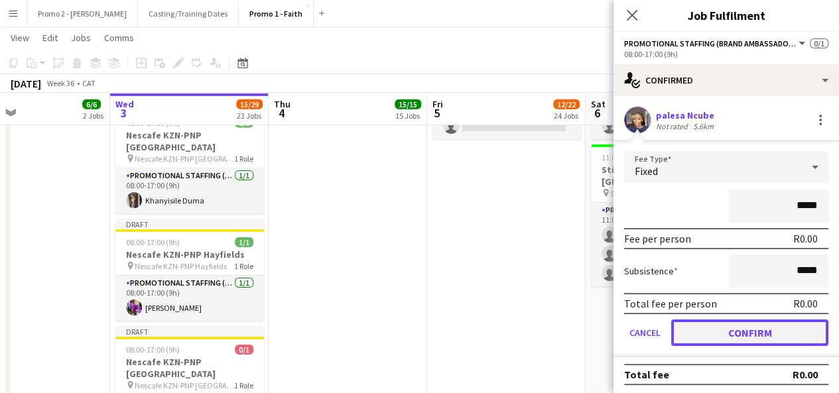
click at [752, 330] on button "Confirm" at bounding box center [749, 333] width 157 height 27
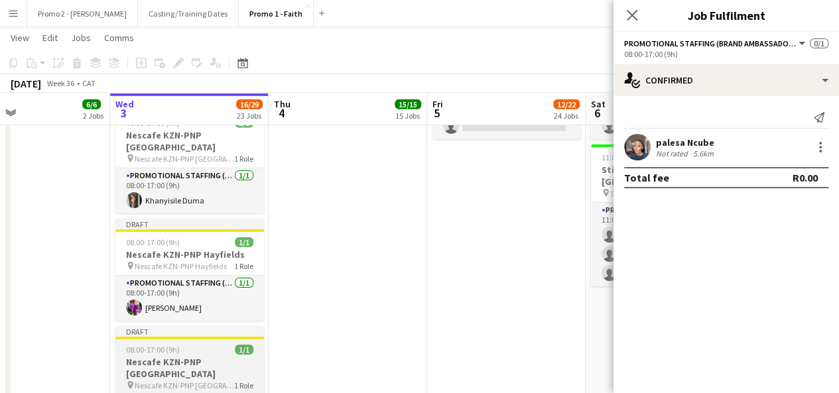
click at [154, 326] on app-job-card "Draft 08:00-17:00 (9h) 1/1 Nescafe KZN-[GEOGRAPHIC_DATA] pin Nescafe KZN-PNP So…" at bounding box center [189, 384] width 149 height 117
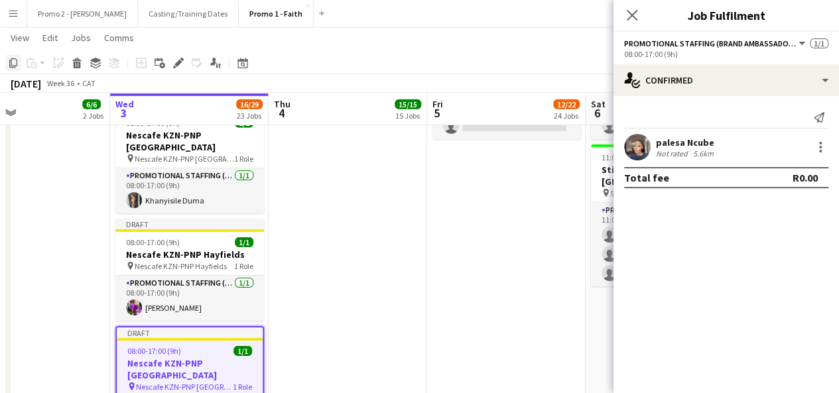
click at [11, 58] on icon at bounding box center [13, 62] width 8 height 9
click at [286, 143] on app-date-cell "08:00-17:00 (9h) 3/3 MILO FC JHB-[GEOGRAPHIC_DATA]/[PERSON_NAME][GEOGRAPHIC_DAT…" at bounding box center [348, 153] width 159 height 4197
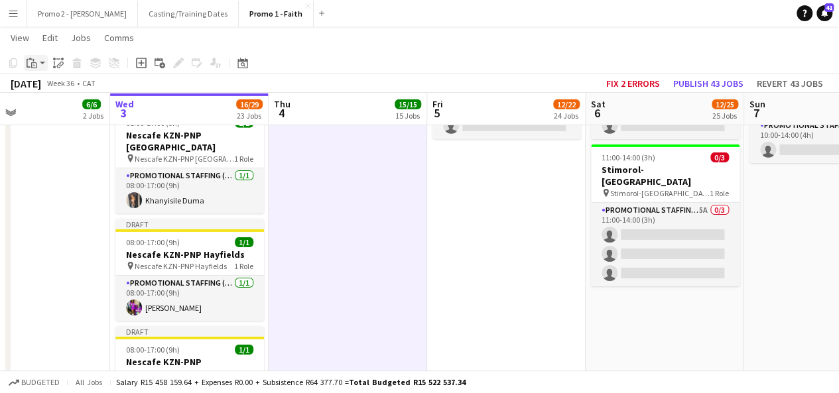
click at [45, 64] on app-action-btn "Paste" at bounding box center [36, 63] width 24 height 16
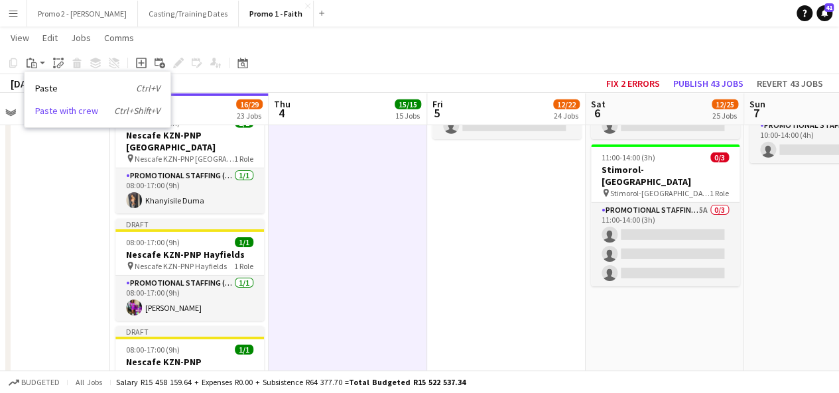
click at [64, 107] on link "Paste with crew Ctrl+Shift+V" at bounding box center [97, 111] width 125 height 12
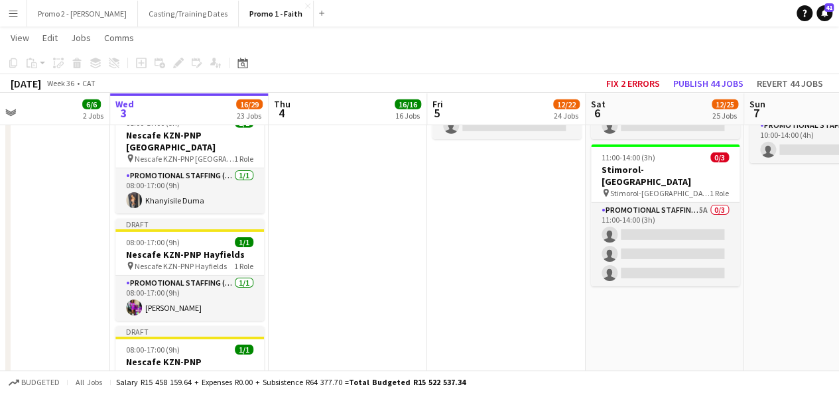
click at [470, 162] on app-date-cell "08:00-17:00 (9h) 3/3 MILO FC JHB-Long Meadow Fitness Launch-Client event pin MI…" at bounding box center [506, 153] width 159 height 4197
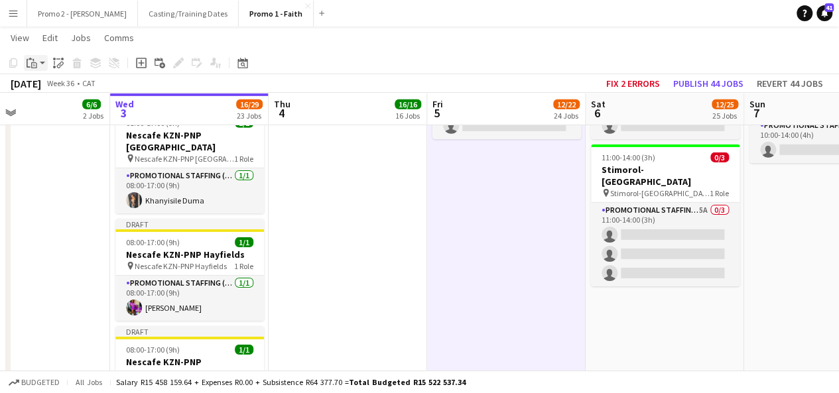
click at [42, 60] on app-action-btn "Paste" at bounding box center [36, 63] width 24 height 16
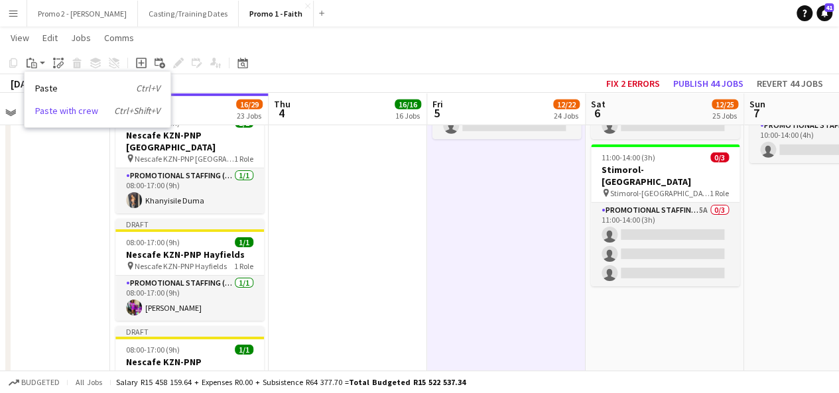
click at [61, 110] on link "Paste with crew Ctrl+Shift+V" at bounding box center [97, 111] width 125 height 12
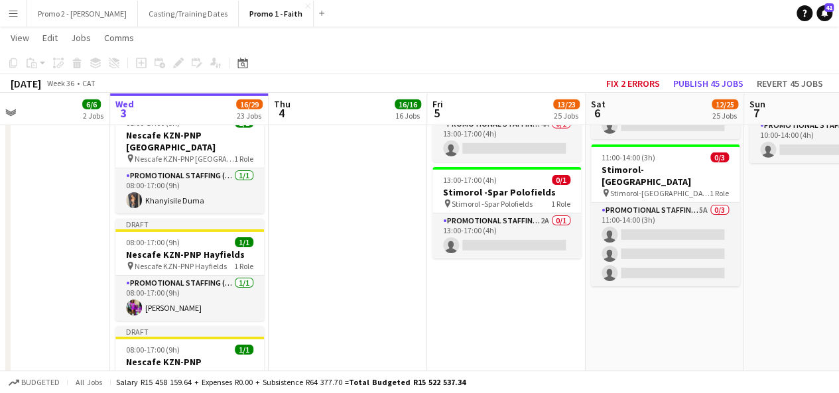
click at [753, 141] on app-date-cell "08:00-17:00 (9h) 3/3 MILO FC JHB-aQuelle Zone 3 Marathon pin MILO FC JHB-aQuell…" at bounding box center [823, 153] width 159 height 4197
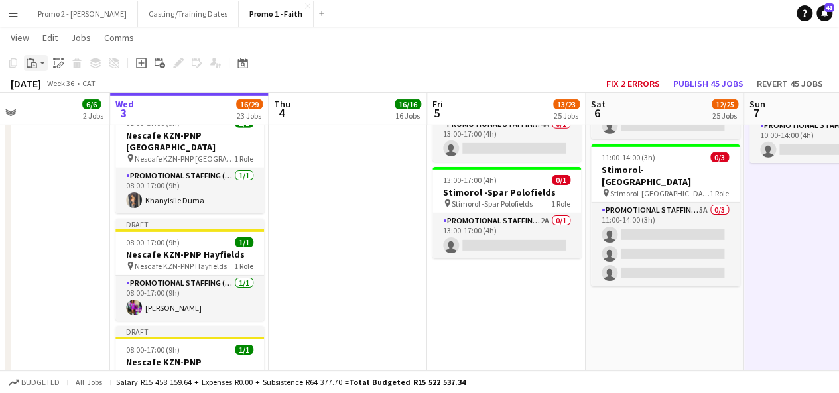
click at [43, 67] on app-action-btn "Paste" at bounding box center [36, 63] width 24 height 16
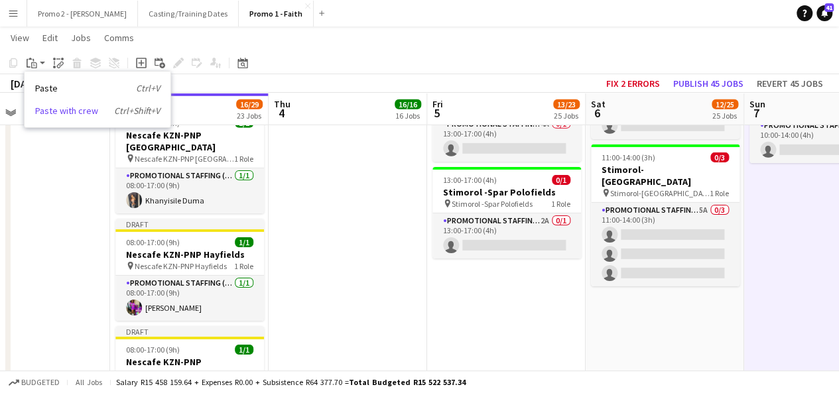
click at [71, 108] on link "Paste with crew Ctrl+Shift+V" at bounding box center [97, 111] width 125 height 12
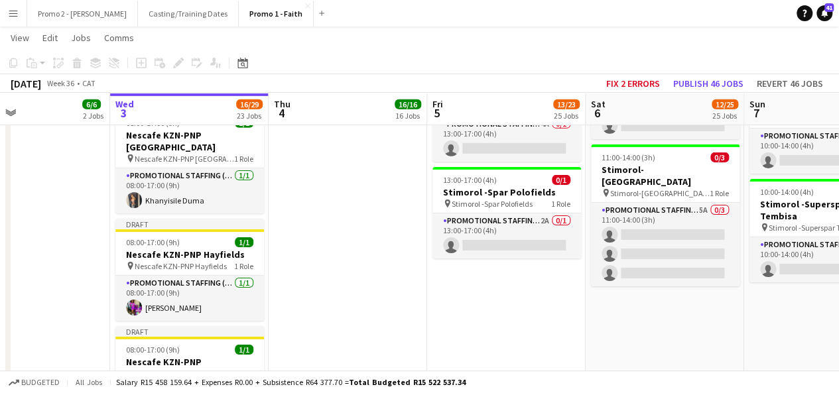
click at [644, 273] on app-date-cell "08:00-17:00 (9h) 3/3 MILO FC JHB-Brooklyn Road Race pin MILO FC JHB-Brooklyn Ro…" at bounding box center [665, 153] width 159 height 4197
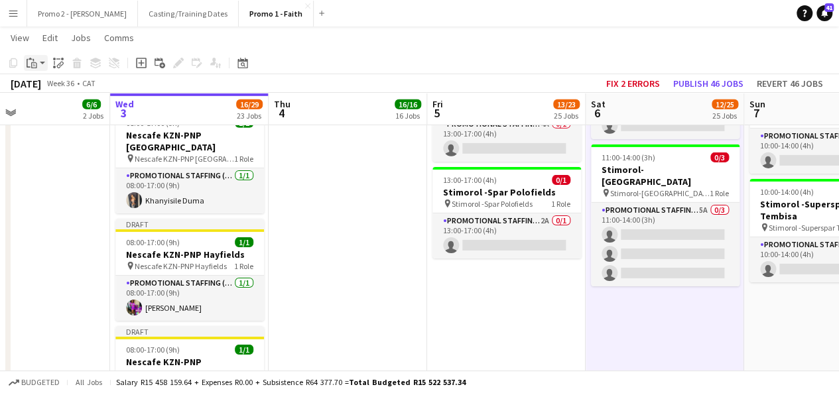
drag, startPoint x: 46, startPoint y: 60, endPoint x: 43, endPoint y: 66, distance: 6.8
click at [43, 66] on app-action-btn "Paste" at bounding box center [36, 63] width 24 height 16
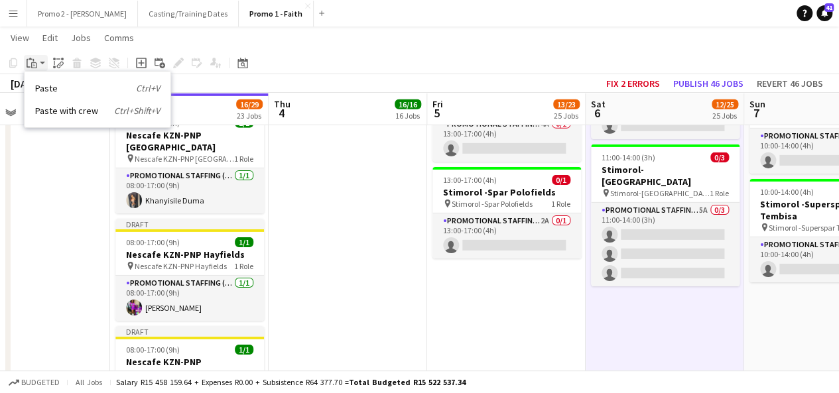
click at [43, 66] on app-action-btn "Paste" at bounding box center [36, 63] width 24 height 16
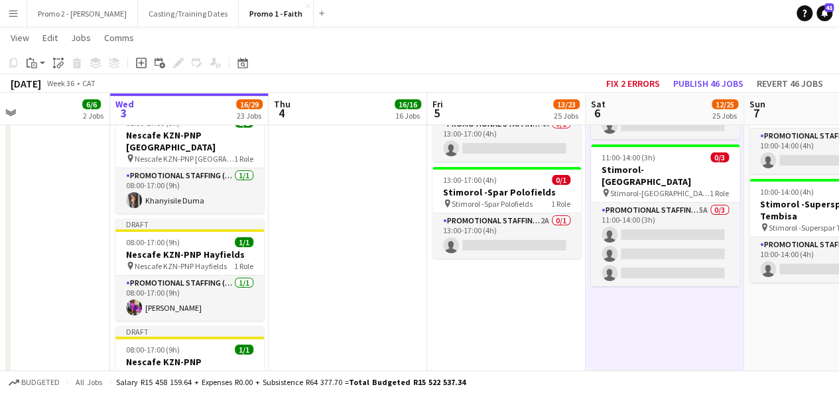
click at [695, 313] on app-date-cell "08:00-17:00 (9h) 3/3 MILO FC JHB-Brooklyn Road Race pin MILO FC JHB-Brooklyn Ro…" at bounding box center [665, 153] width 159 height 4197
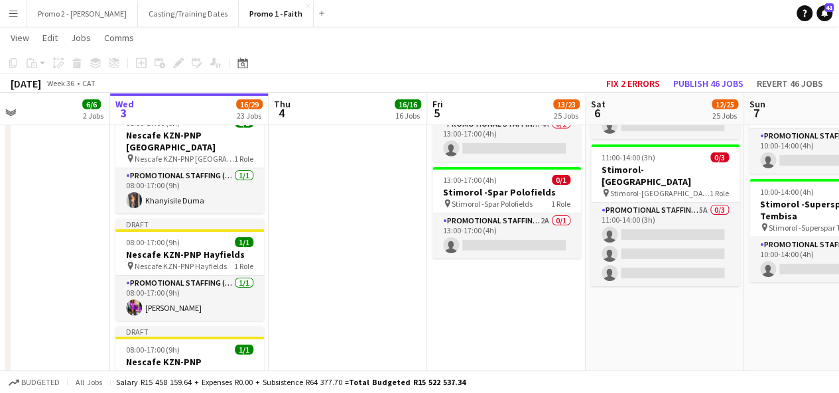
click at [695, 313] on app-date-cell "08:00-17:00 (9h) 3/3 MILO FC JHB-Brooklyn Road Race pin MILO FC JHB-Brooklyn Ro…" at bounding box center [665, 153] width 159 height 4197
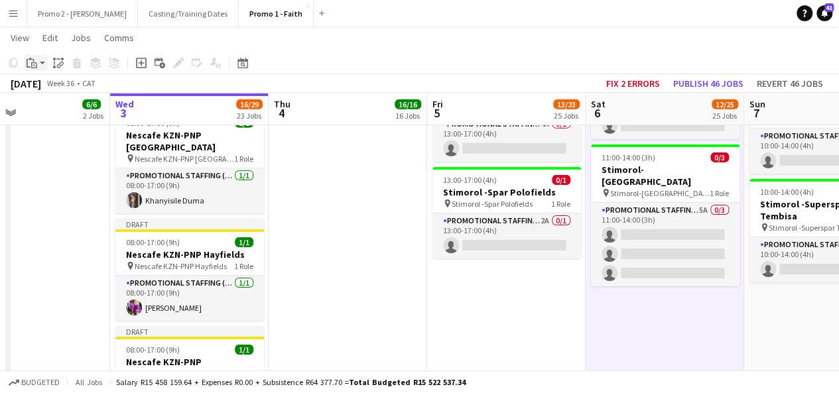
click at [44, 63] on app-action-btn "Paste" at bounding box center [36, 63] width 24 height 16
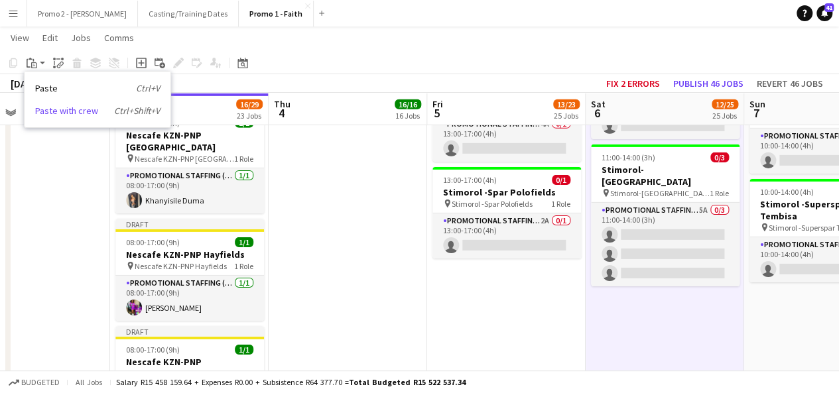
click at [62, 112] on link "Paste with crew Ctrl+Shift+V" at bounding box center [97, 111] width 125 height 12
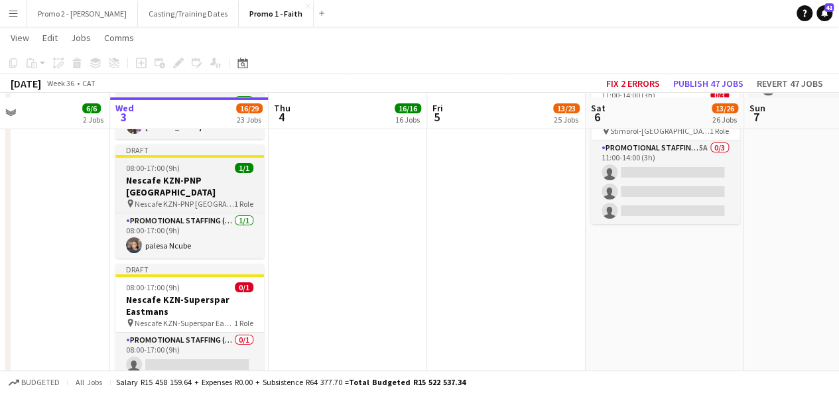
scroll to position [2280, 0]
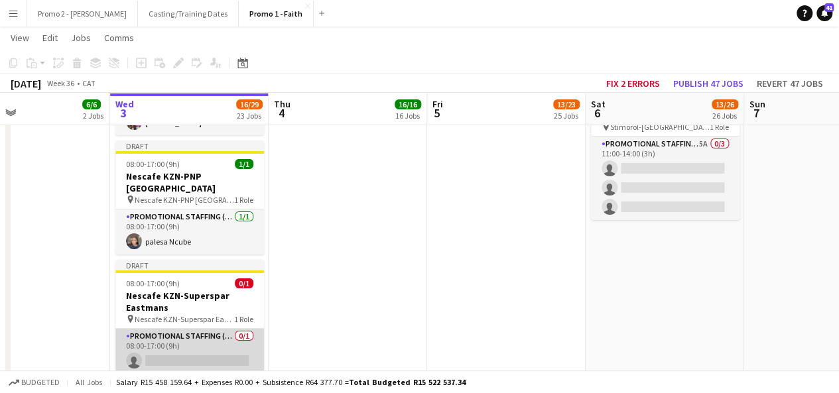
click at [198, 329] on app-card-role "Promotional Staffing (Brand Ambassadors) 0/1 08:00-17:00 (9h) single-neutral-ac…" at bounding box center [189, 351] width 149 height 45
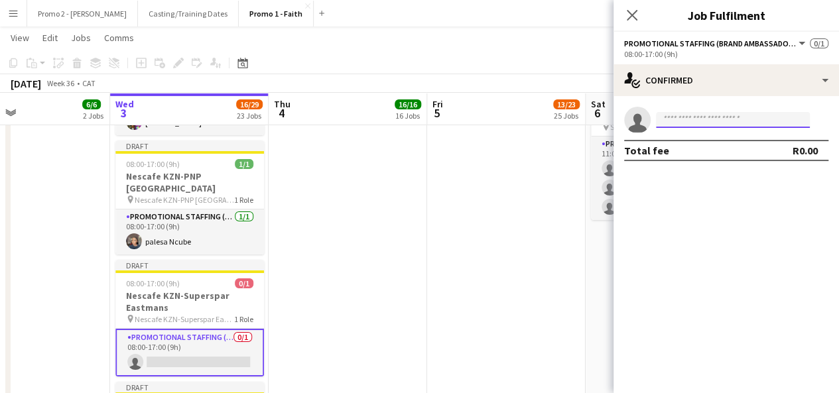
click at [763, 112] on input at bounding box center [733, 120] width 154 height 16
type input "**"
type input "*"
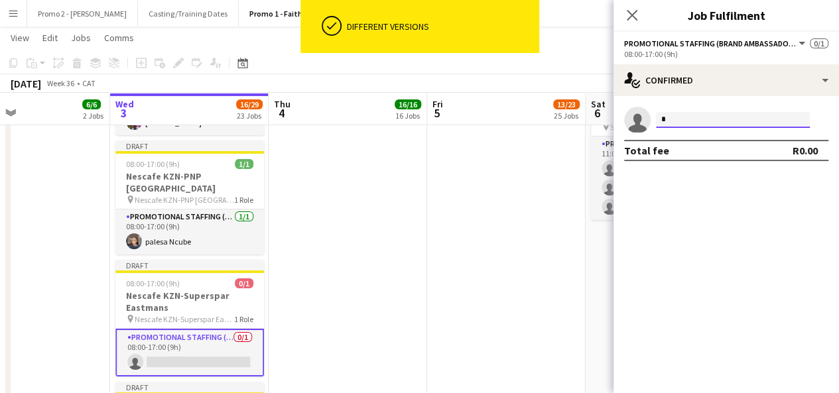
type input "**"
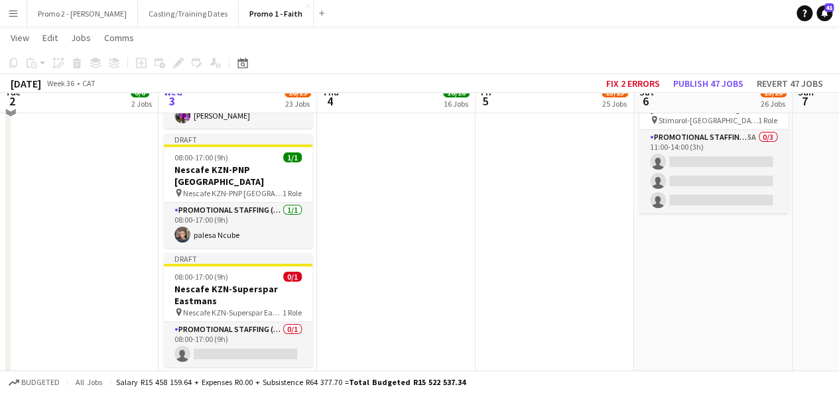
scroll to position [2292, 0]
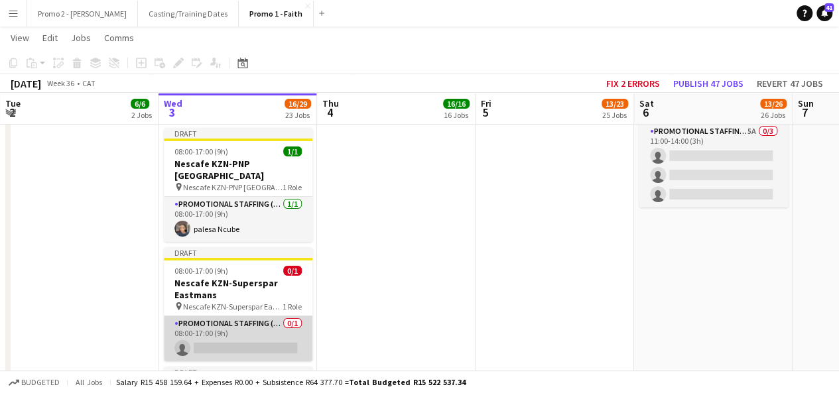
click at [255, 317] on app-card-role "Promotional Staffing (Brand Ambassadors) 0/1 08:00-17:00 (9h) single-neutral-ac…" at bounding box center [238, 339] width 149 height 45
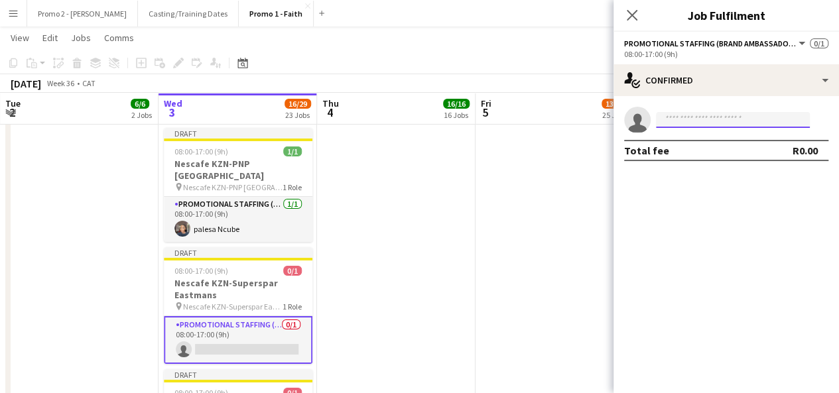
click at [727, 115] on input at bounding box center [733, 120] width 154 height 16
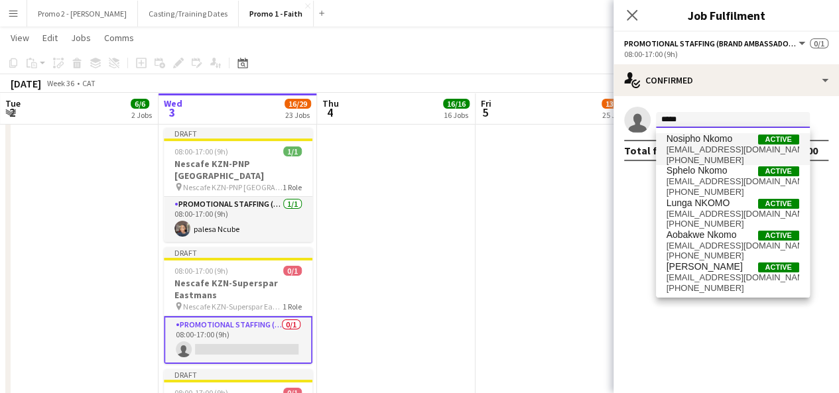
type input "*****"
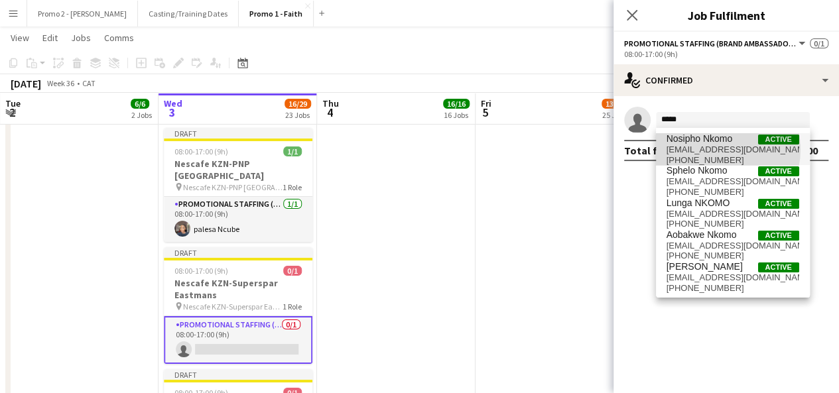
click at [707, 149] on span "nosiphonkomo716@gmail.com" at bounding box center [733, 150] width 133 height 11
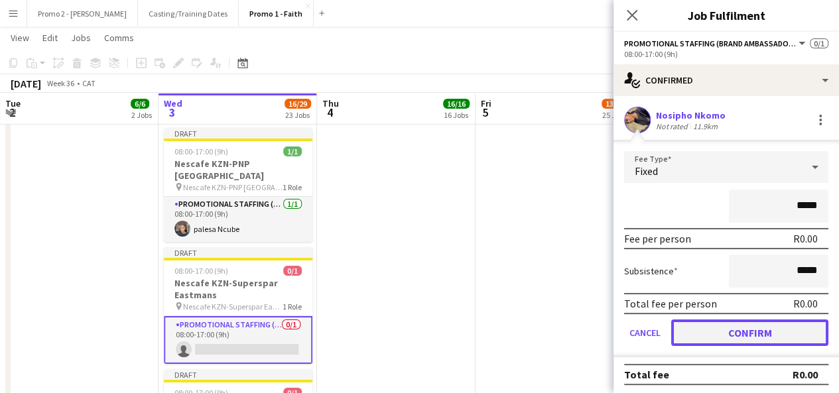
click at [758, 334] on button "Confirm" at bounding box center [749, 333] width 157 height 27
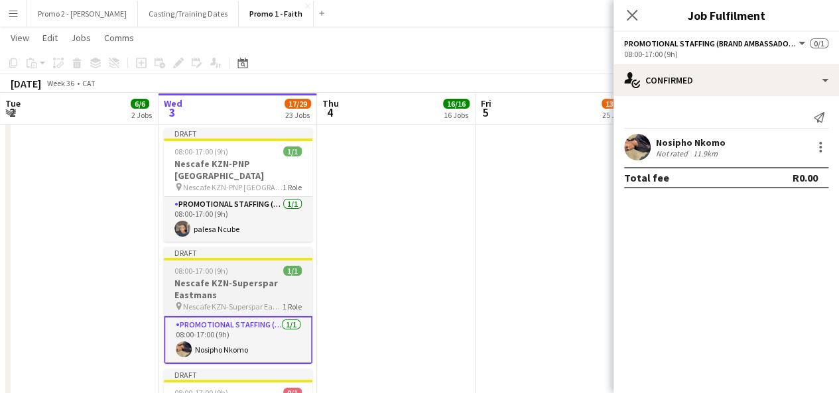
click at [196, 266] on span "08:00-17:00 (9h)" at bounding box center [202, 271] width 54 height 10
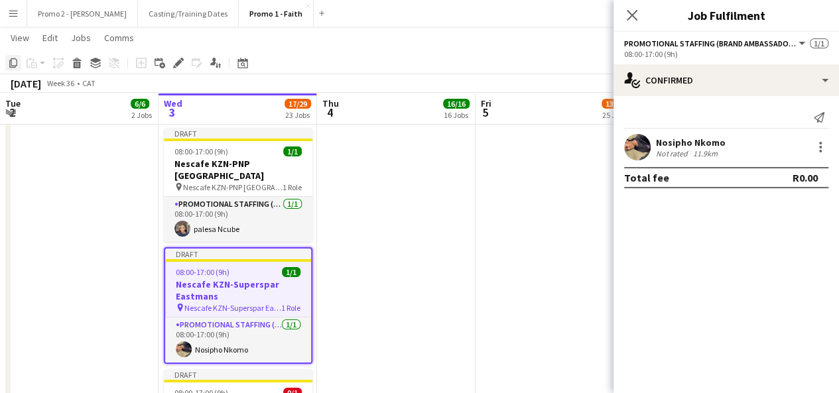
click at [14, 63] on icon "Copy" at bounding box center [13, 63] width 11 height 11
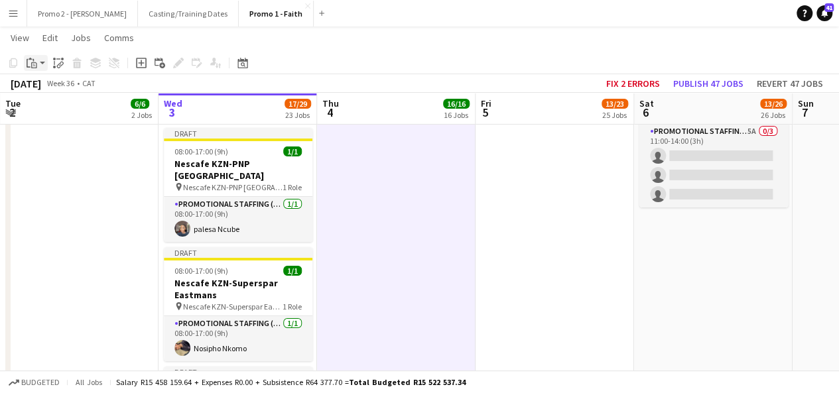
click at [44, 61] on app-action-btn "Paste" at bounding box center [36, 63] width 24 height 16
click at [54, 112] on link "Paste with crew Ctrl+Shift+V" at bounding box center [97, 111] width 125 height 12
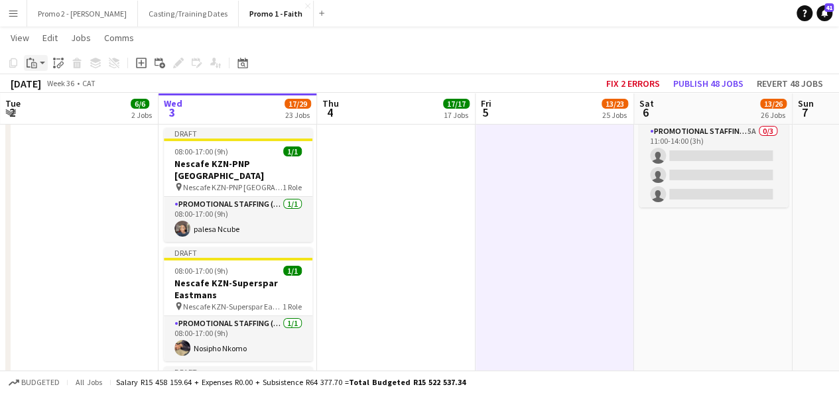
click at [42, 64] on app-action-btn "Paste" at bounding box center [36, 63] width 24 height 16
click at [64, 109] on link "Paste with crew Ctrl+Shift+V" at bounding box center [97, 111] width 125 height 12
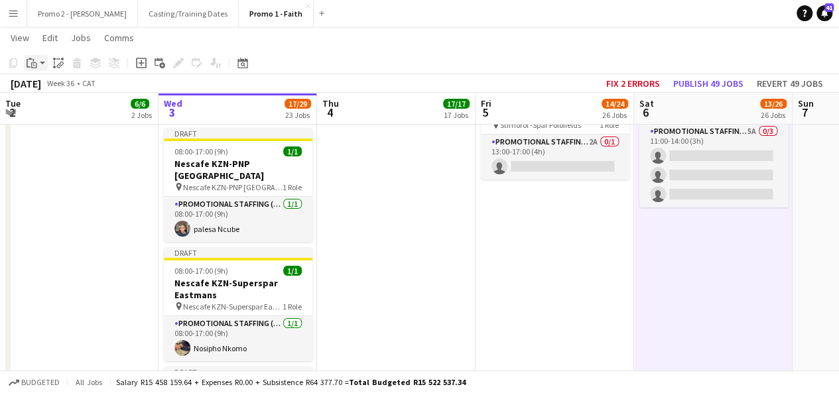
click at [44, 63] on app-action-btn "Paste" at bounding box center [36, 63] width 24 height 16
click at [64, 107] on link "Paste with crew Ctrl+Shift+V" at bounding box center [97, 111] width 125 height 12
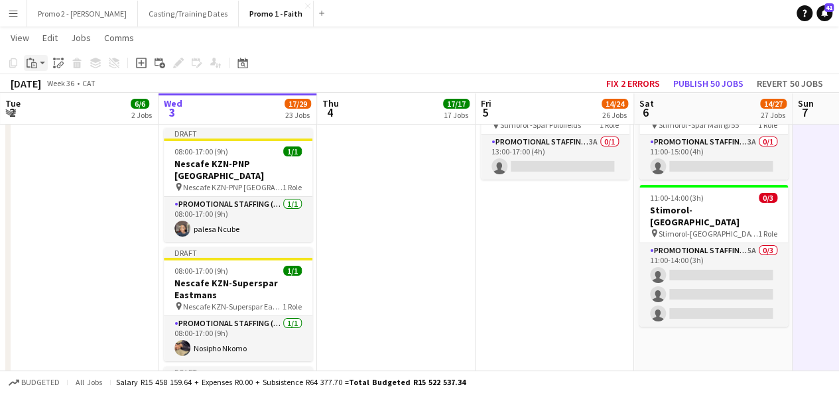
click at [40, 66] on app-action-btn "Paste" at bounding box center [36, 63] width 24 height 16
click at [58, 109] on link "Paste with crew Ctrl+Shift+V" at bounding box center [97, 111] width 125 height 12
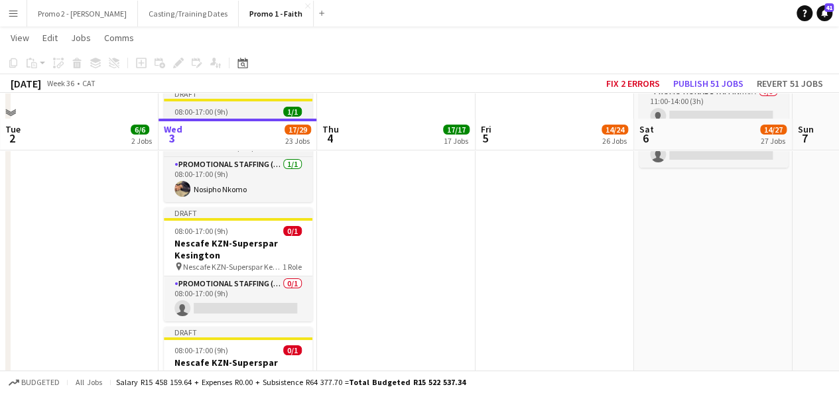
scroll to position [2478, 0]
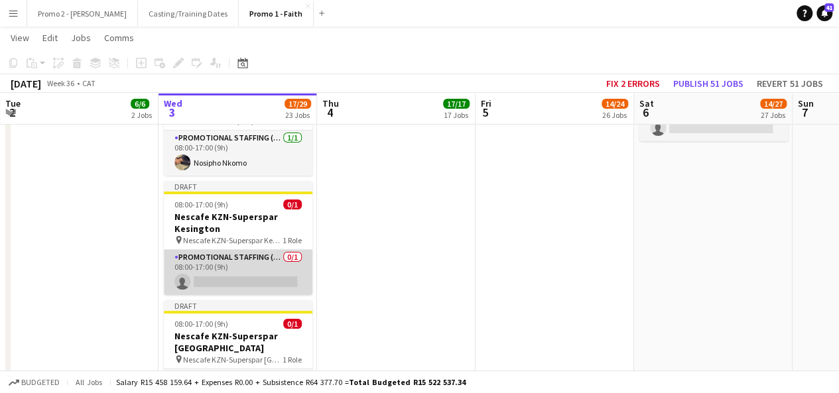
click at [234, 250] on app-card-role "Promotional Staffing (Brand Ambassadors) 0/1 08:00-17:00 (9h) single-neutral-ac…" at bounding box center [238, 272] width 149 height 45
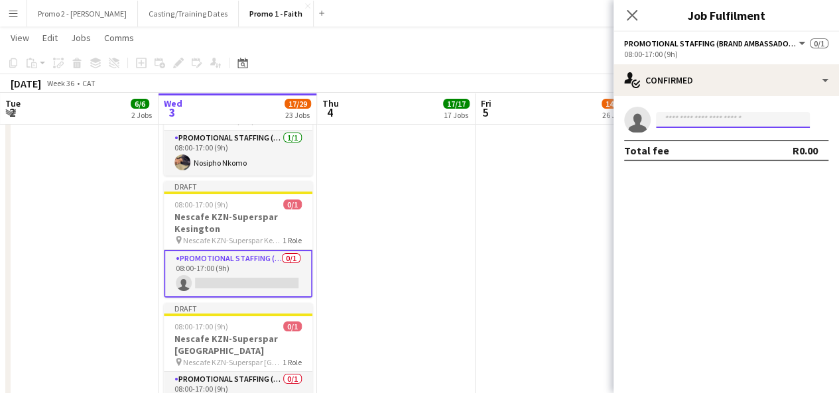
click at [748, 119] on input at bounding box center [733, 120] width 154 height 16
type input "******"
click at [707, 141] on div "Total fee R0.00" at bounding box center [726, 150] width 204 height 21
click at [727, 121] on input at bounding box center [733, 120] width 154 height 16
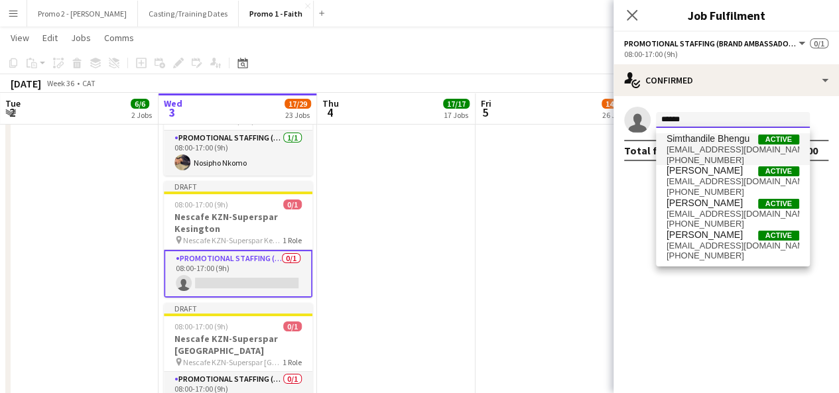
type input "******"
click at [720, 139] on span "Simthandile Bhengu" at bounding box center [708, 138] width 83 height 11
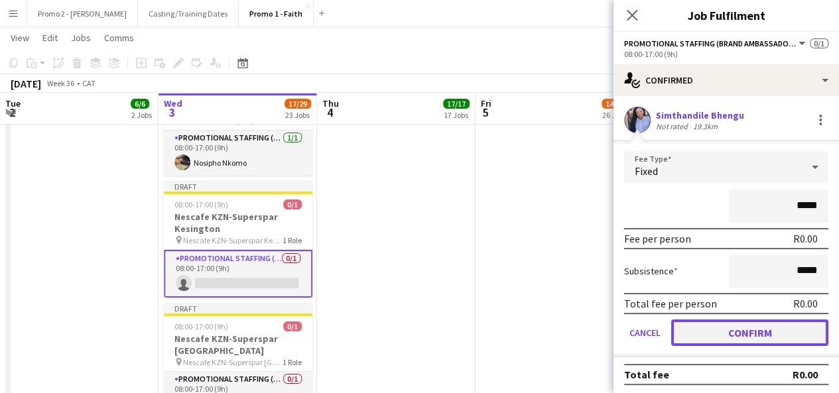
click at [756, 328] on button "Confirm" at bounding box center [749, 333] width 157 height 27
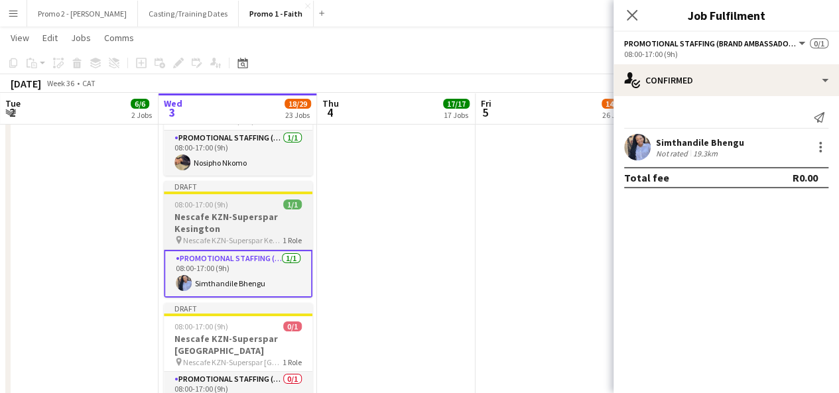
click at [214, 211] on h3 "Nescafe KZN-Superspar Kesington" at bounding box center [238, 223] width 149 height 24
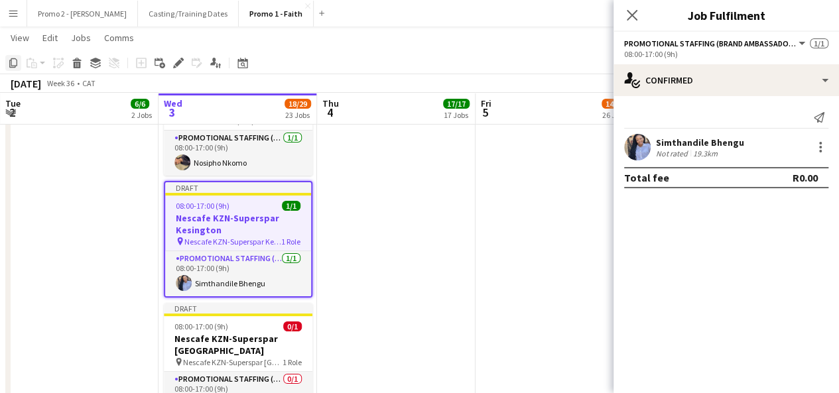
click at [15, 63] on icon "Copy" at bounding box center [13, 63] width 11 height 11
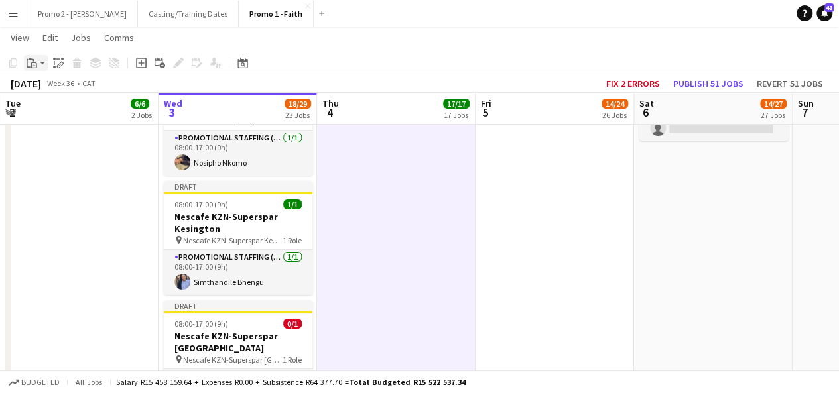
click at [42, 63] on app-action-btn "Paste" at bounding box center [36, 63] width 24 height 16
click at [54, 109] on link "Paste with crew Ctrl+Shift+V" at bounding box center [97, 111] width 125 height 12
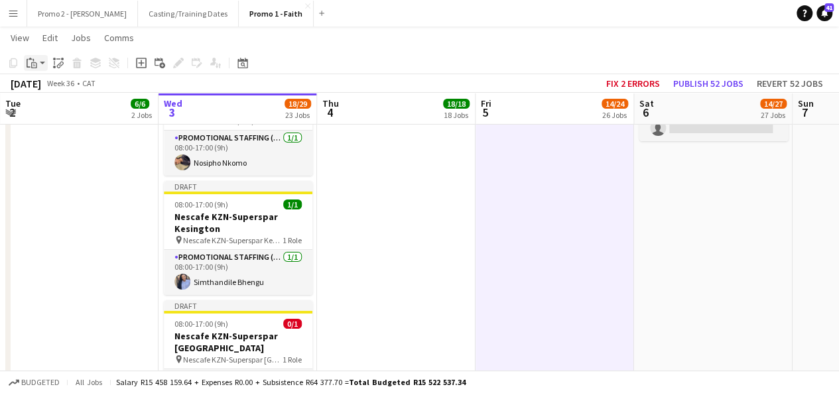
click at [43, 64] on app-action-btn "Paste" at bounding box center [36, 63] width 24 height 16
click at [62, 111] on link "Paste with crew Ctrl+Shift+V" at bounding box center [97, 111] width 125 height 12
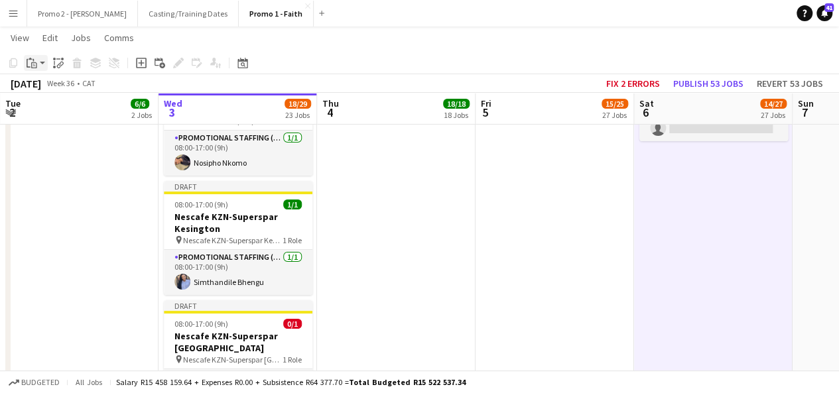
click at [43, 62] on app-action-btn "Paste" at bounding box center [36, 63] width 24 height 16
click at [52, 109] on link "Paste with crew Ctrl+Shift+V" at bounding box center [97, 111] width 125 height 12
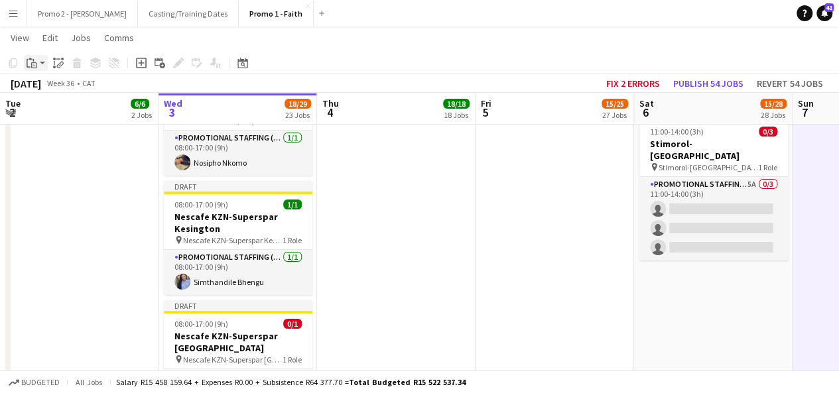
click at [42, 61] on app-action-btn "Paste" at bounding box center [36, 63] width 24 height 16
click at [55, 111] on link "Paste with crew Ctrl+Shift+V" at bounding box center [97, 111] width 125 height 12
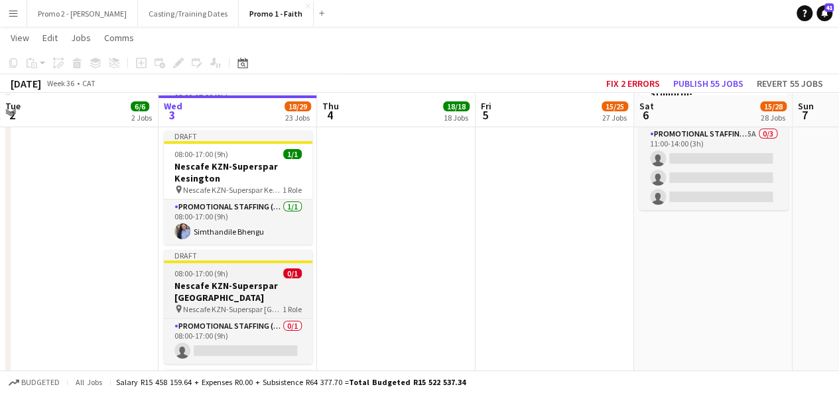
scroll to position [2531, 0]
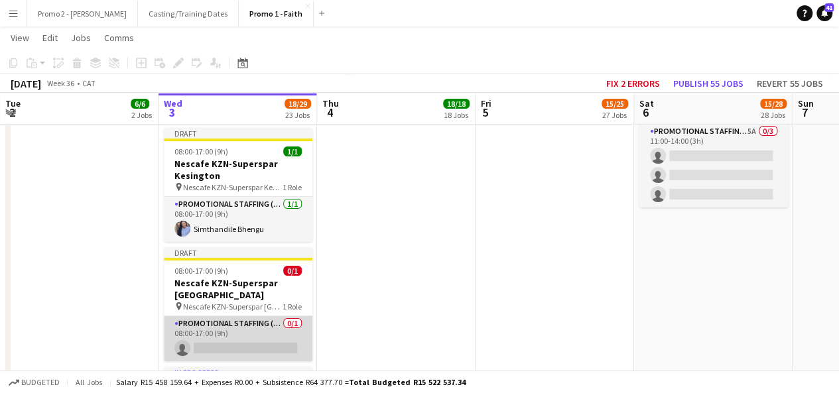
click at [243, 317] on app-card-role "Promotional Staffing (Brand Ambassadors) 0/1 08:00-17:00 (9h) single-neutral-ac…" at bounding box center [238, 339] width 149 height 45
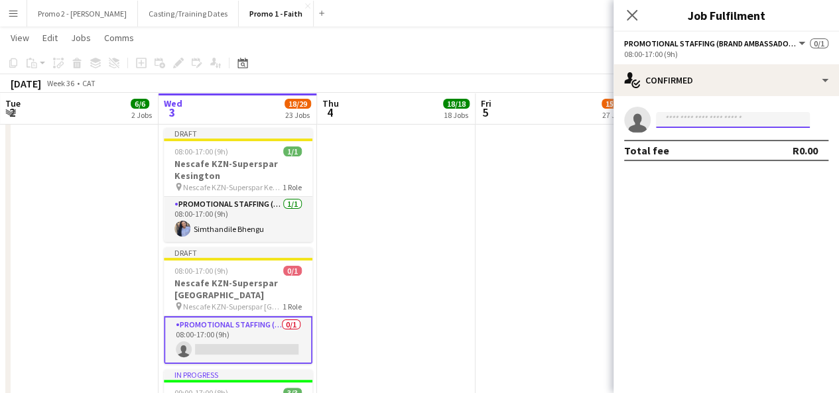
click at [713, 125] on input at bounding box center [733, 120] width 154 height 16
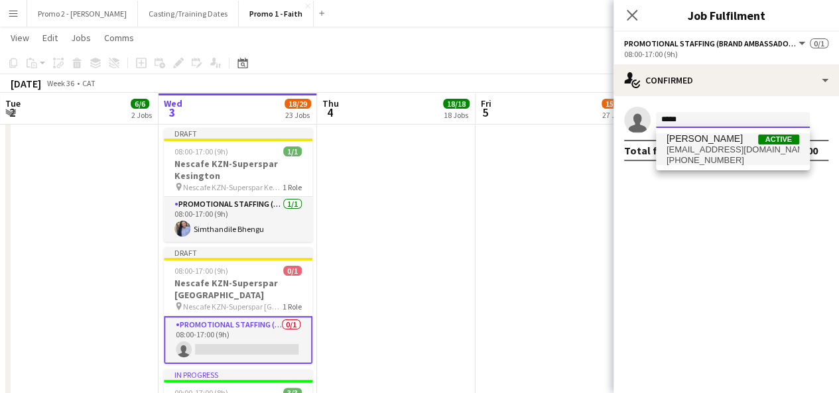
type input "****"
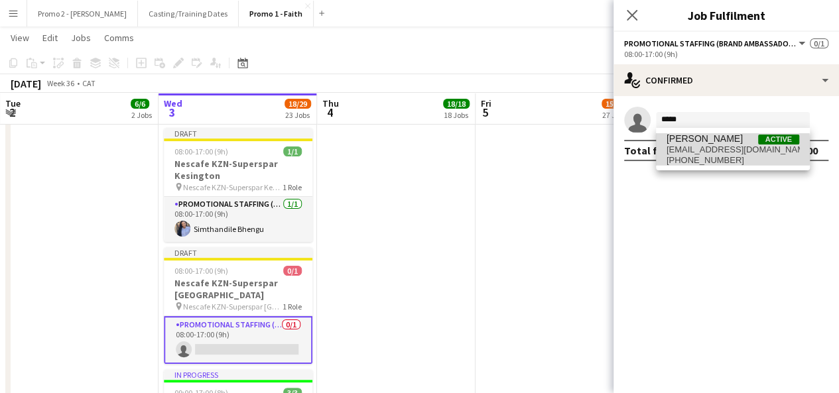
click at [680, 151] on span "hlabeondi@gmail.com" at bounding box center [733, 150] width 133 height 11
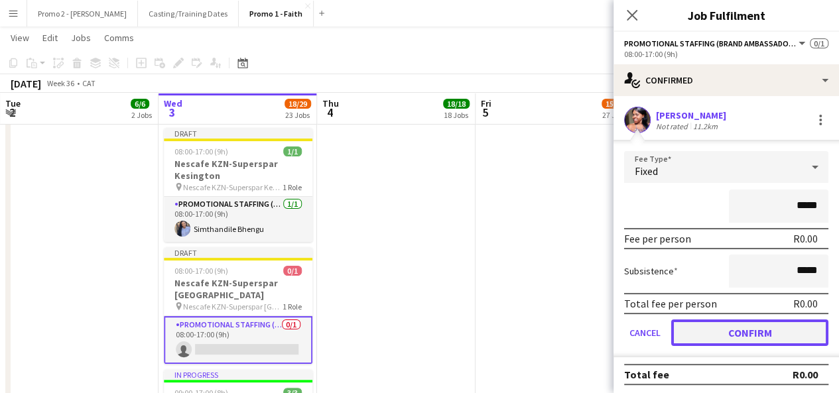
click at [766, 336] on button "Confirm" at bounding box center [749, 333] width 157 height 27
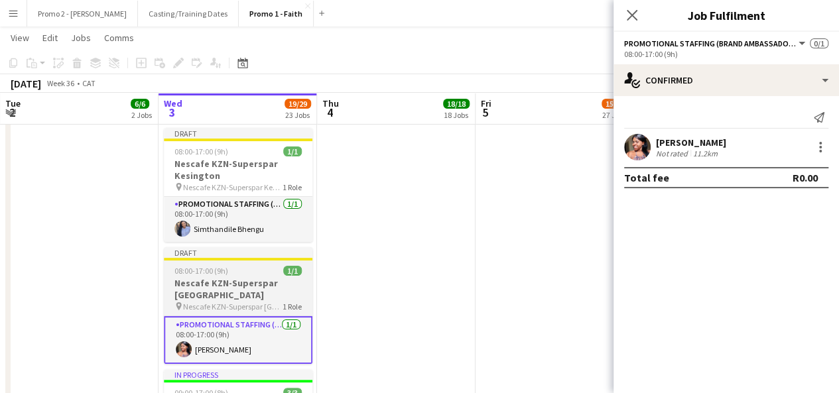
click at [200, 266] on span "08:00-17:00 (9h)" at bounding box center [202, 271] width 54 height 10
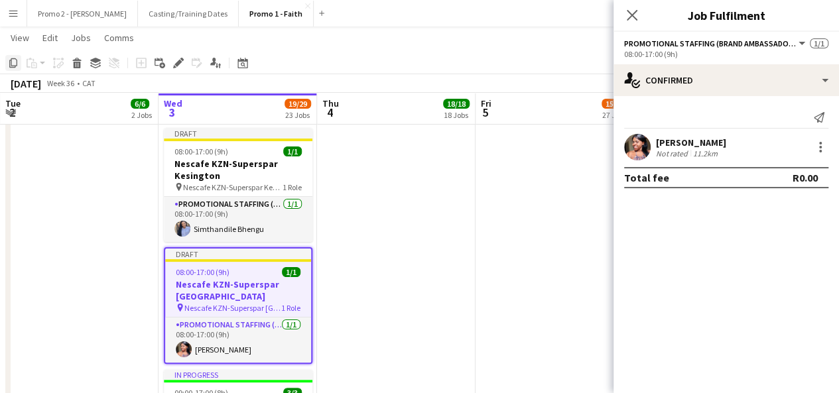
click at [11, 63] on icon at bounding box center [13, 62] width 8 height 9
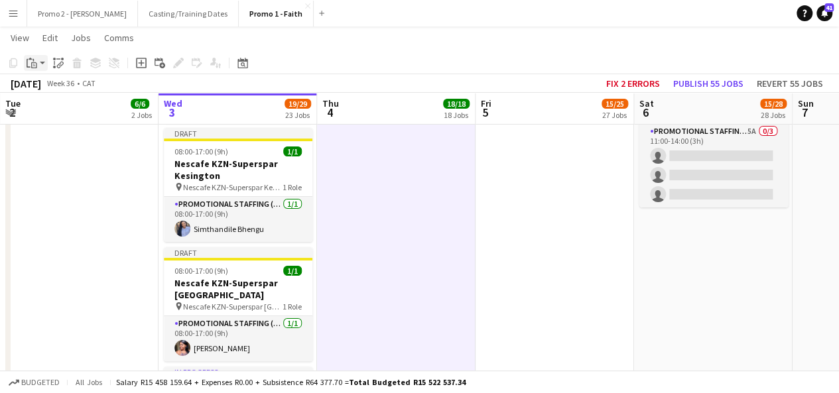
click at [43, 64] on app-action-btn "Paste" at bounding box center [36, 63] width 24 height 16
click at [62, 115] on link "Paste with crew Ctrl+Shift+V" at bounding box center [97, 111] width 125 height 12
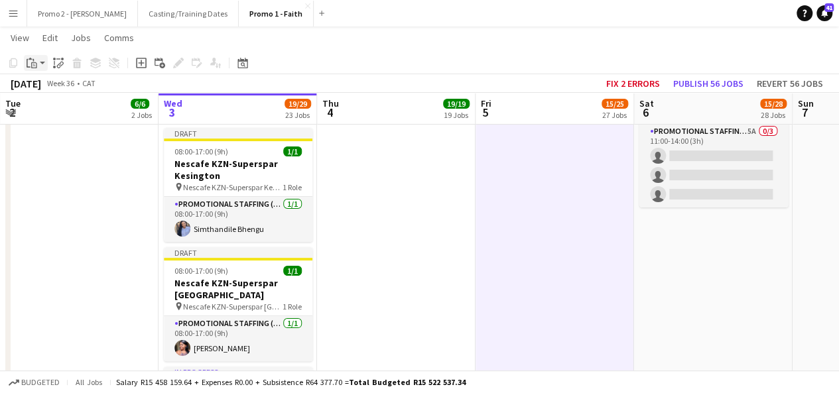
click at [42, 64] on app-action-btn "Paste" at bounding box center [36, 63] width 24 height 16
click at [53, 111] on link "Paste with crew Ctrl+Shift+V" at bounding box center [97, 111] width 125 height 12
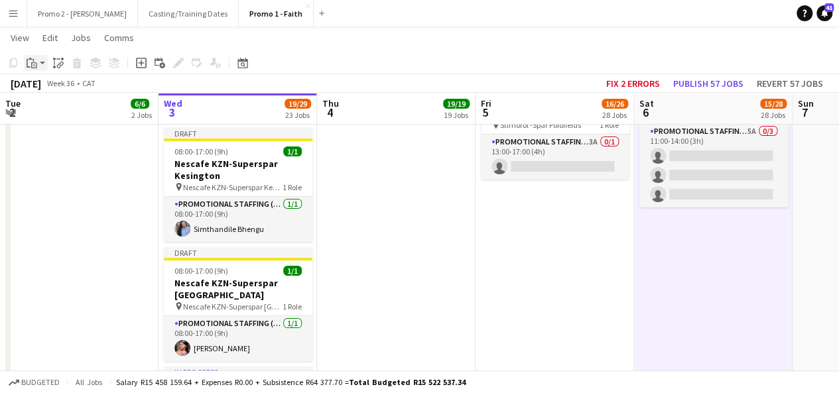
click at [43, 63] on app-action-btn "Paste" at bounding box center [36, 63] width 24 height 16
click at [49, 109] on link "Paste with crew Ctrl+Shift+V" at bounding box center [97, 111] width 125 height 12
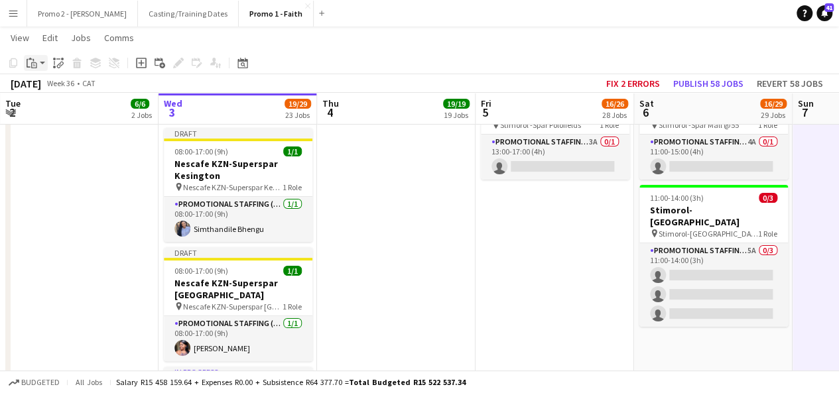
click at [42, 61] on app-action-btn "Paste" at bounding box center [36, 63] width 24 height 16
click at [58, 115] on link "Paste with crew Ctrl+Shift+V" at bounding box center [97, 111] width 125 height 12
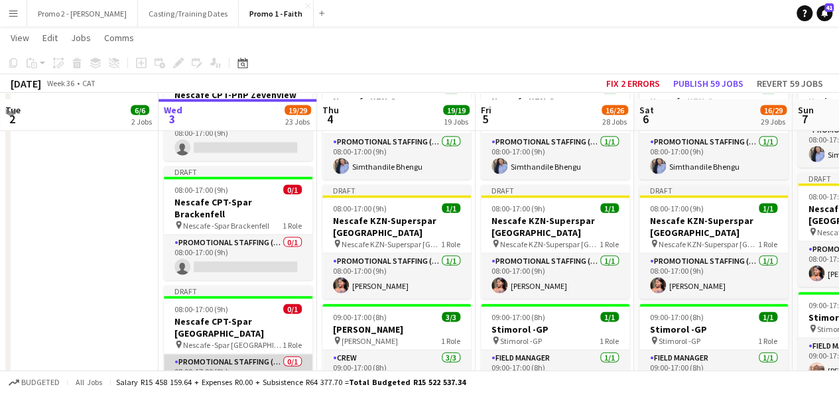
scroll to position [1337, 0]
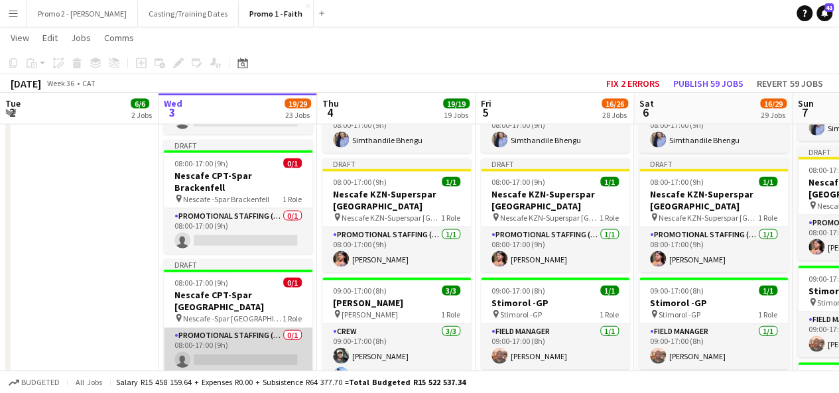
click at [251, 328] on app-card-role "Promotional Staffing (Brand Ambassadors) 0/1 08:00-17:00 (9h) single-neutral-ac…" at bounding box center [238, 350] width 149 height 45
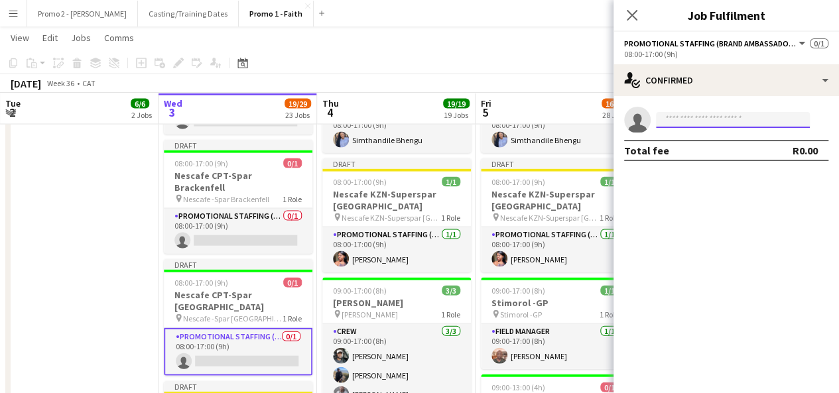
click at [711, 117] on input at bounding box center [733, 120] width 154 height 16
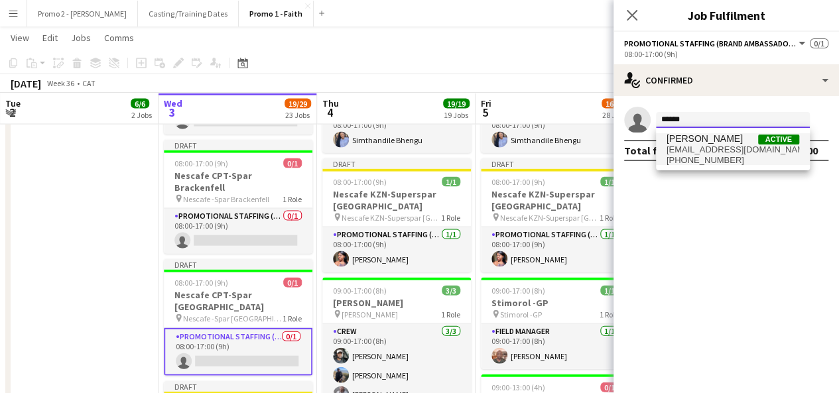
type input "******"
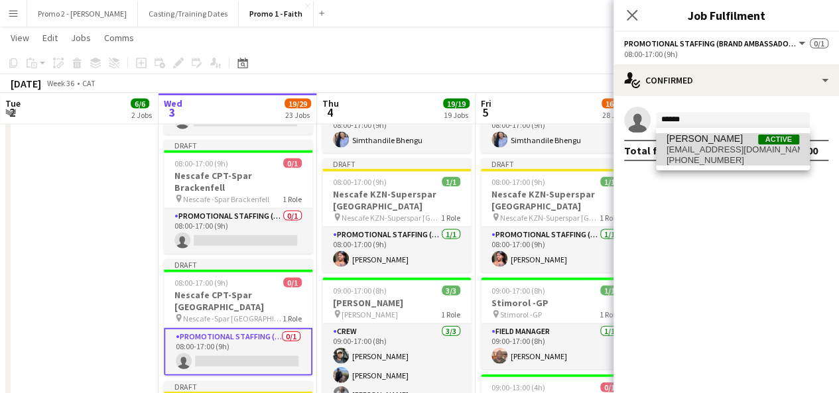
click at [701, 159] on span "+270664145934" at bounding box center [733, 160] width 133 height 11
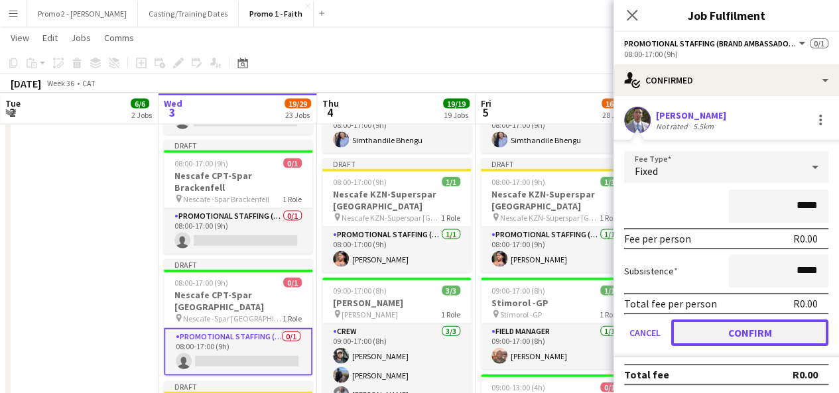
click at [762, 326] on button "Confirm" at bounding box center [749, 333] width 157 height 27
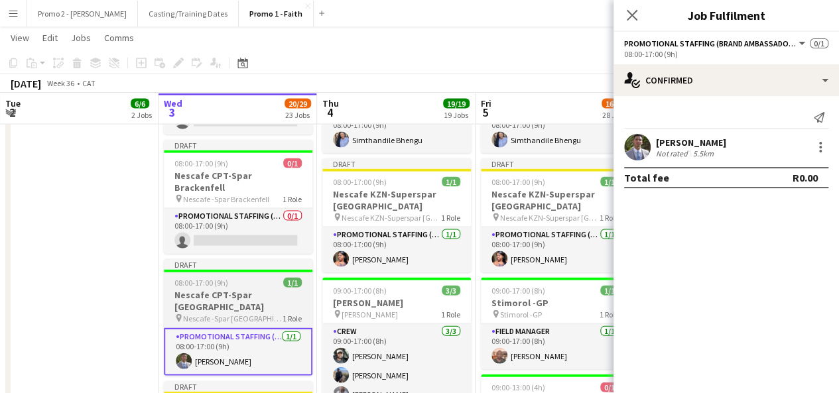
click at [200, 278] on span "08:00-17:00 (9h)" at bounding box center [202, 283] width 54 height 10
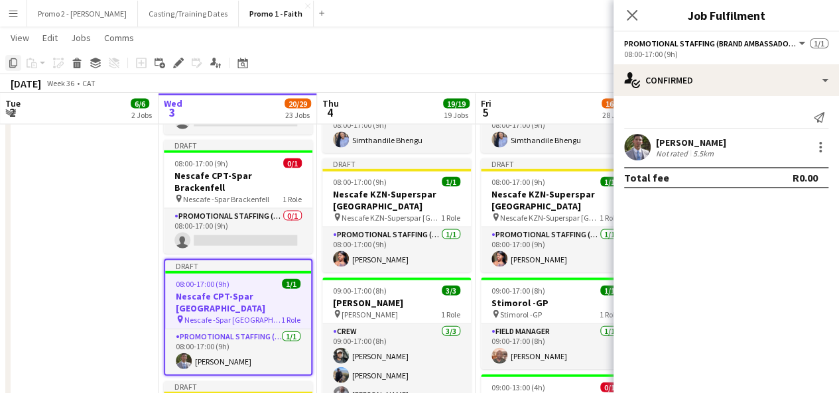
click at [14, 65] on icon "Copy" at bounding box center [13, 63] width 11 height 11
click at [632, 17] on icon "Close pop-in" at bounding box center [632, 15] width 13 height 13
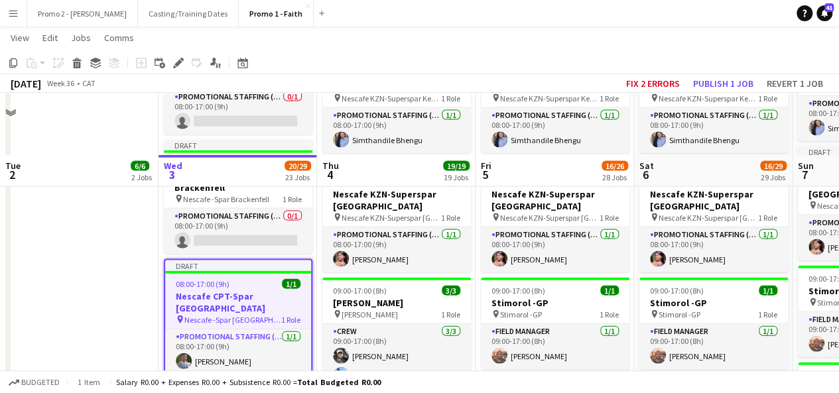
scroll to position [2321, 0]
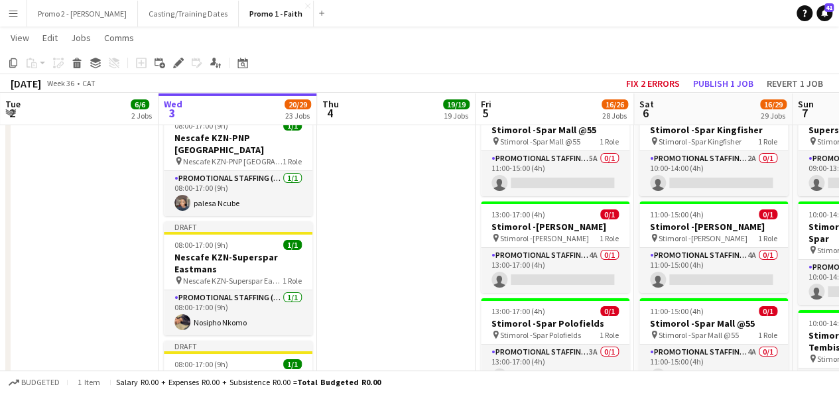
drag, startPoint x: 828, startPoint y: 194, endPoint x: 817, endPoint y: 271, distance: 77.8
click at [817, 271] on app-calendar-viewport "Sun 31 37/38 34 Jobs Mon 1 1/1 1 Job Tue 2 6/6 2 Jobs Wed 3 20/29 23 Jobs Thu 4…" at bounding box center [419, 180] width 839 height 4899
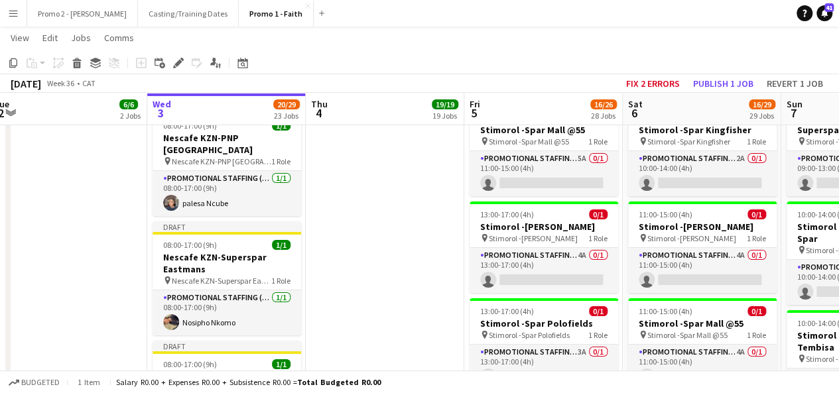
scroll to position [2735, 0]
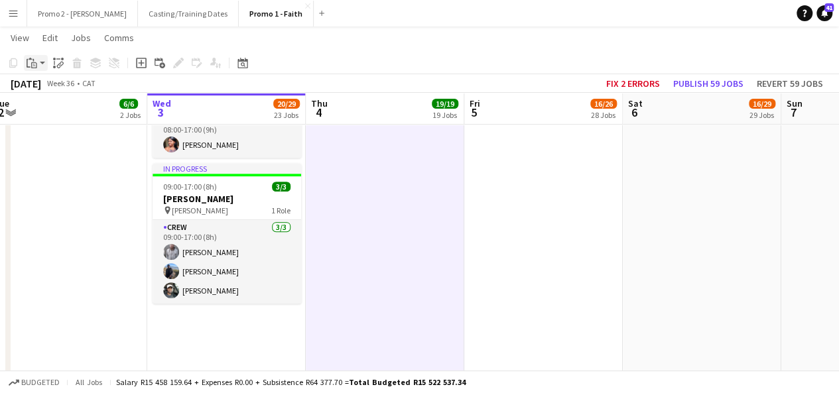
click at [45, 62] on app-action-btn "Paste" at bounding box center [36, 63] width 24 height 16
click at [60, 112] on link "Paste with crew Ctrl+Shift+V" at bounding box center [97, 111] width 125 height 12
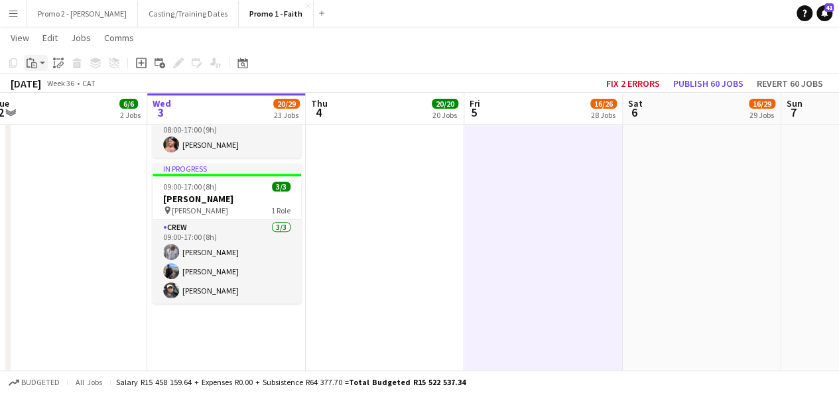
click at [45, 68] on app-action-btn "Paste" at bounding box center [36, 63] width 24 height 16
click at [68, 106] on link "Paste with crew Ctrl+Shift+V" at bounding box center [97, 111] width 125 height 12
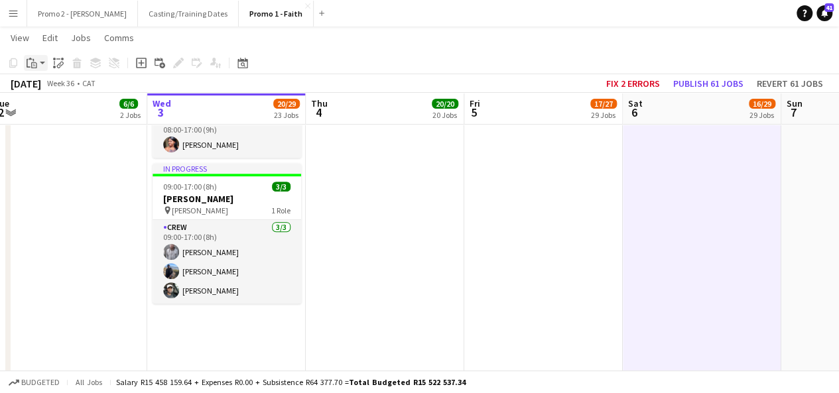
click at [44, 60] on app-action-btn "Paste" at bounding box center [36, 63] width 24 height 16
click at [69, 112] on link "Paste with crew Ctrl+Shift+V" at bounding box center [97, 111] width 125 height 12
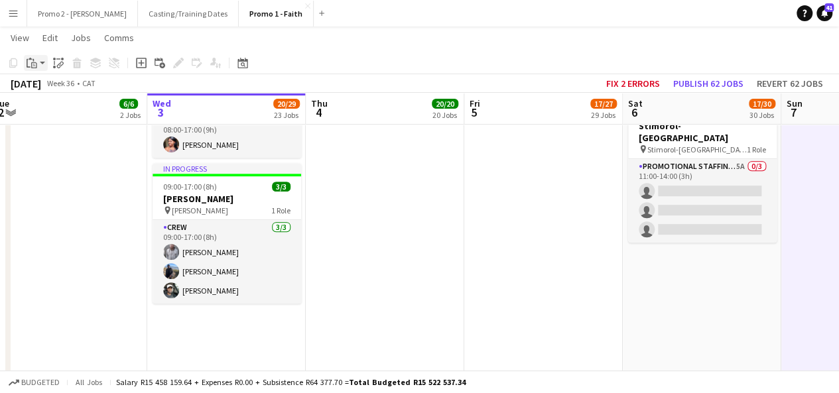
click at [41, 64] on app-action-btn "Paste" at bounding box center [36, 63] width 24 height 16
click at [54, 108] on link "Paste with crew Ctrl+Shift+V" at bounding box center [97, 111] width 125 height 12
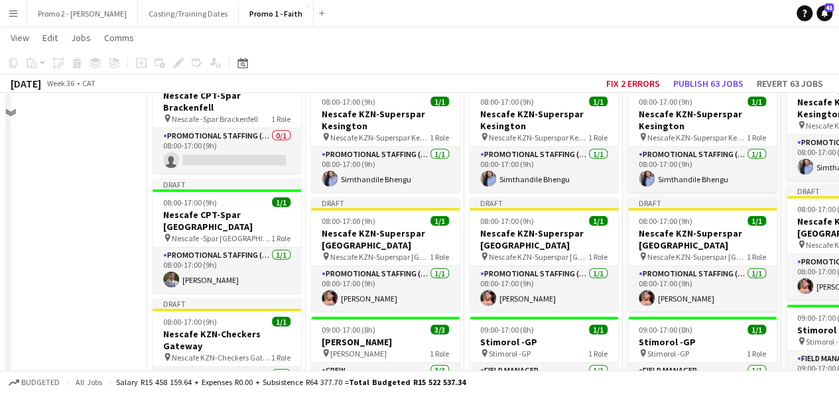
scroll to position [1215, 0]
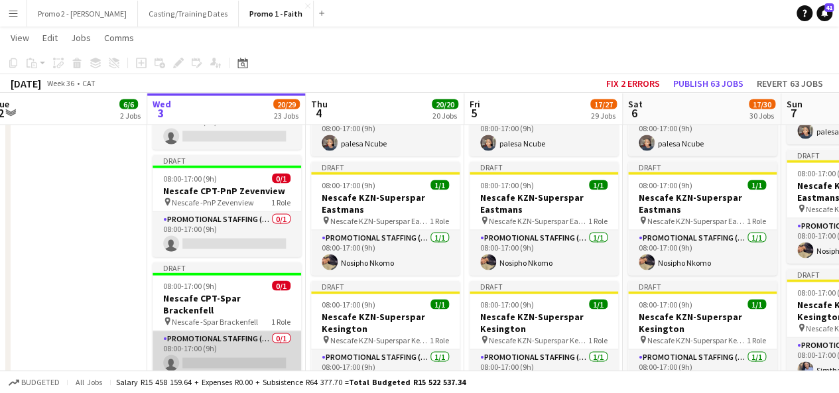
click at [278, 331] on app-card-role "Promotional Staffing (Brand Ambassadors) 0/1 08:00-17:00 (9h) single-neutral-ac…" at bounding box center [227, 353] width 149 height 45
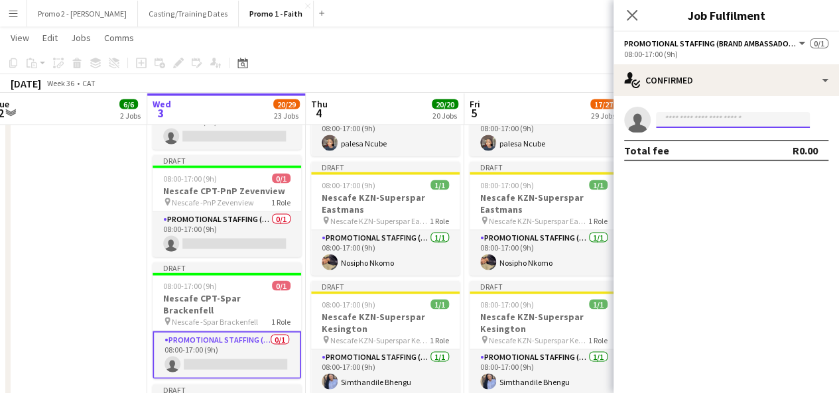
click at [738, 115] on input at bounding box center [733, 120] width 154 height 16
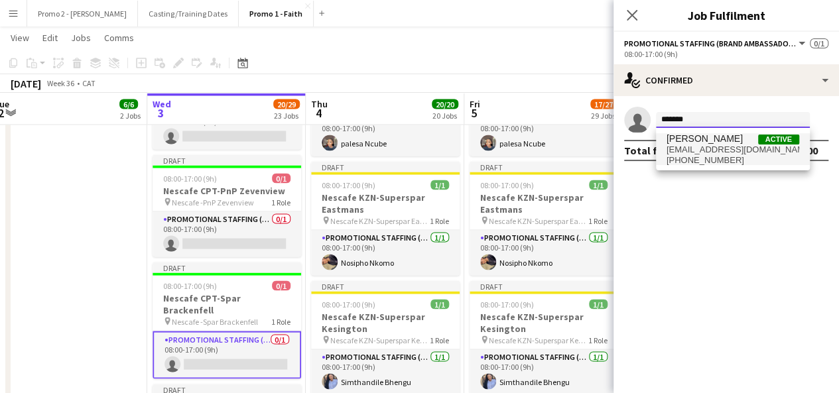
type input "******"
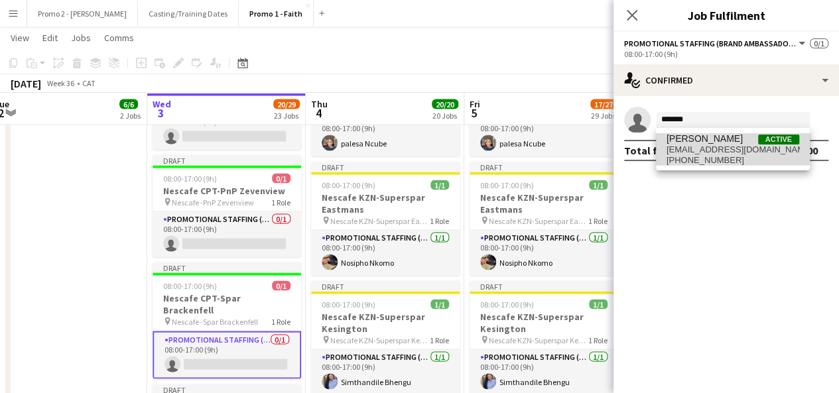
click at [718, 145] on span "sharonmnguni69@gmail.com" at bounding box center [733, 150] width 133 height 11
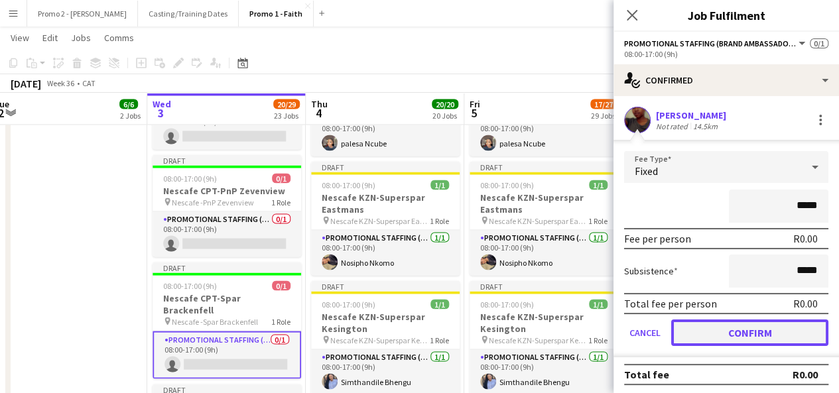
click at [782, 330] on button "Confirm" at bounding box center [749, 333] width 157 height 27
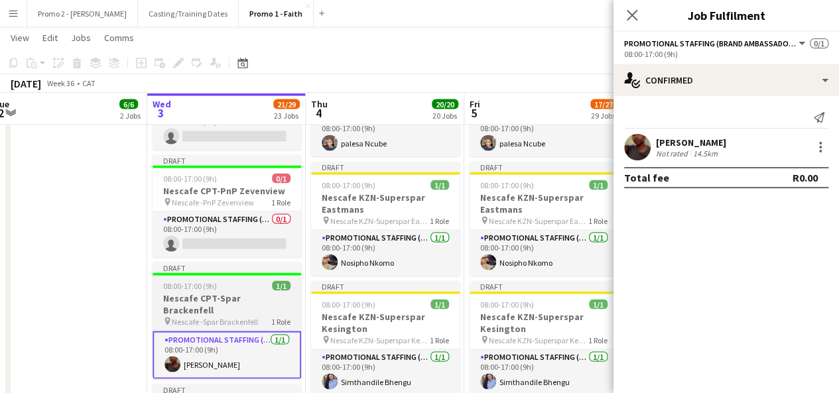
click at [202, 281] on span "08:00-17:00 (9h)" at bounding box center [190, 286] width 54 height 10
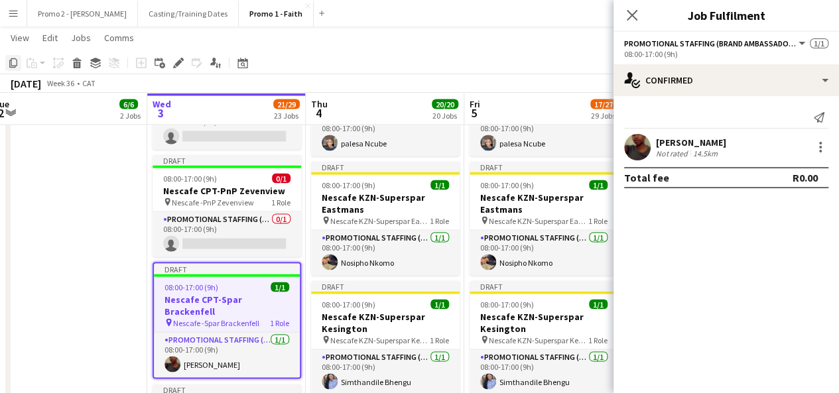
click at [7, 61] on div "Copy" at bounding box center [13, 63] width 16 height 16
click at [629, 15] on icon "Close pop-in" at bounding box center [632, 15] width 13 height 13
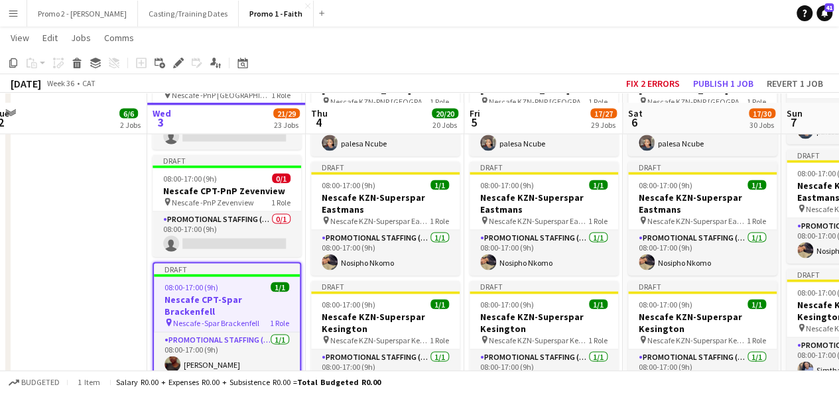
scroll to position [2735, 0]
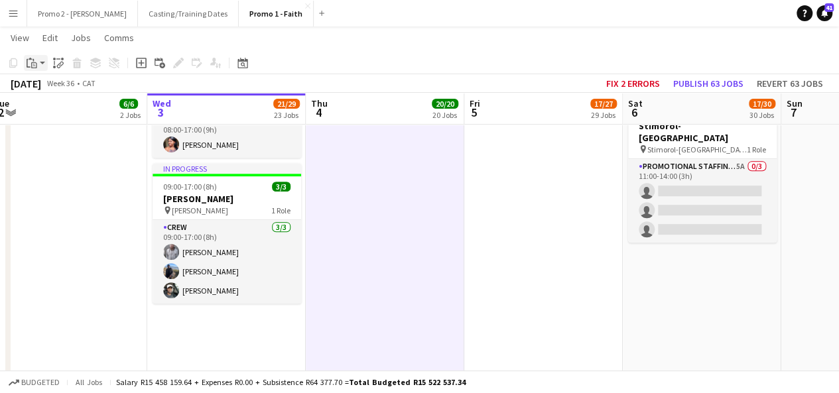
click at [41, 63] on app-action-btn "Paste" at bounding box center [36, 63] width 24 height 16
click at [76, 109] on link "Paste with crew Ctrl+Shift+V" at bounding box center [97, 111] width 125 height 12
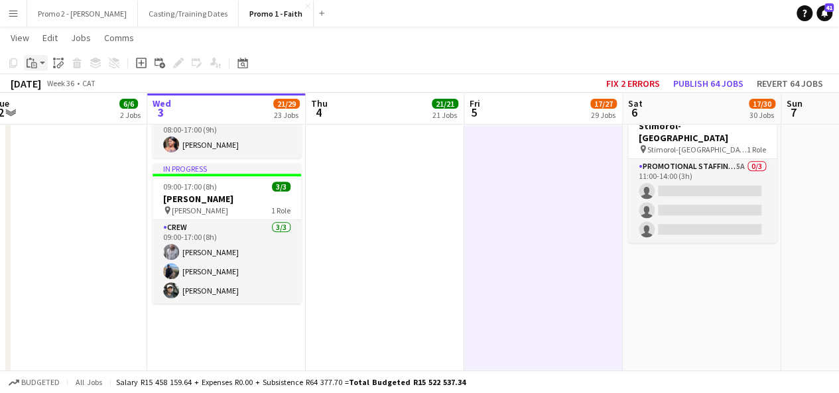
click at [42, 63] on app-action-btn "Paste" at bounding box center [36, 63] width 24 height 16
click at [52, 107] on link "Paste with crew Ctrl+Shift+V" at bounding box center [97, 111] width 125 height 12
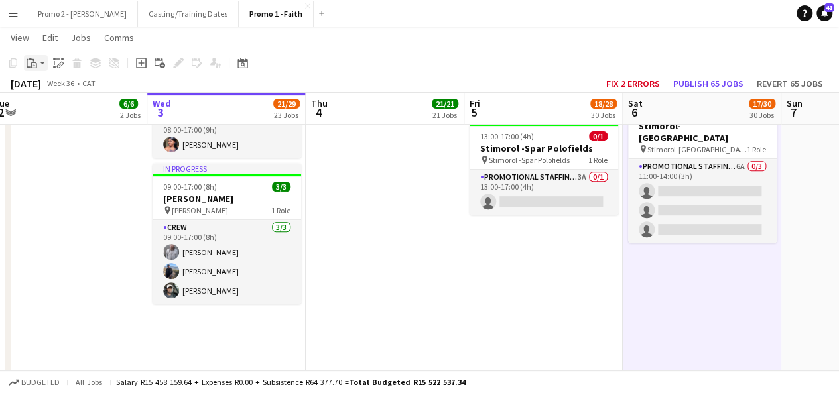
click at [42, 64] on app-action-btn "Paste" at bounding box center [36, 63] width 24 height 16
click at [65, 112] on link "Paste with crew Ctrl+Shift+V" at bounding box center [97, 111] width 125 height 12
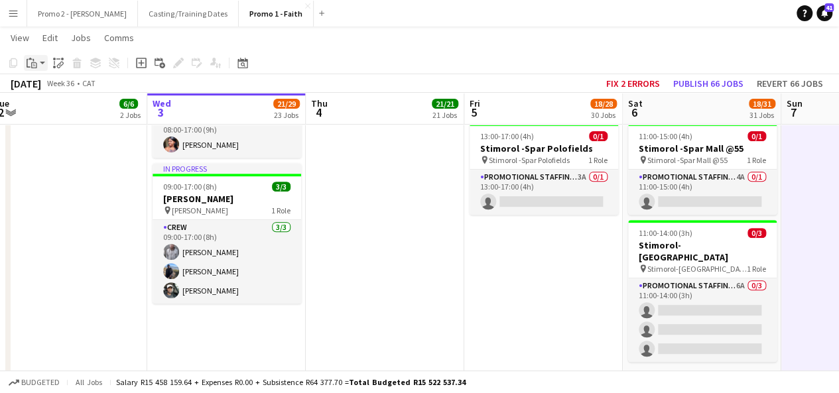
click at [44, 64] on app-action-btn "Paste" at bounding box center [36, 63] width 24 height 16
click at [58, 107] on link "Paste with crew Ctrl+Shift+V" at bounding box center [97, 111] width 125 height 12
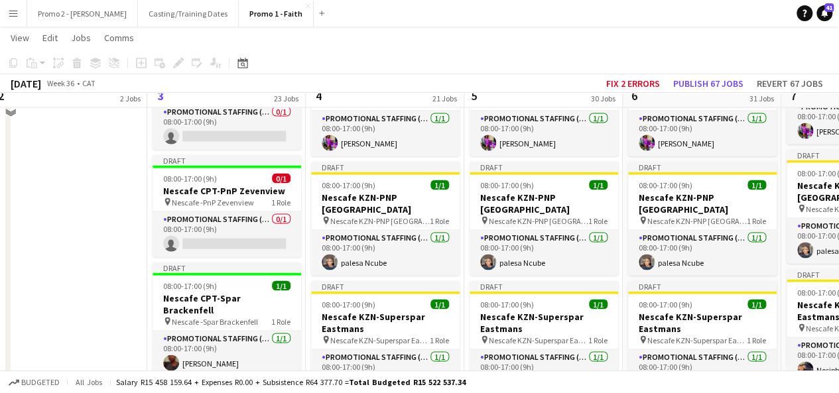
scroll to position [1185, 0]
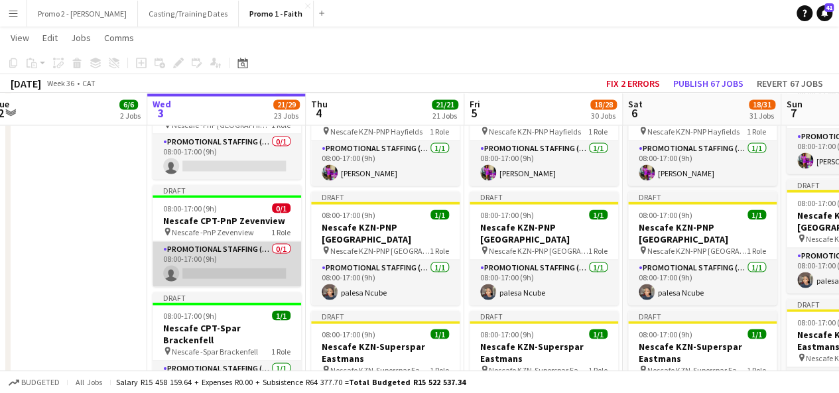
click at [240, 242] on app-card-role "Promotional Staffing (Brand Ambassadors) 0/1 08:00-17:00 (9h) single-neutral-ac…" at bounding box center [227, 264] width 149 height 45
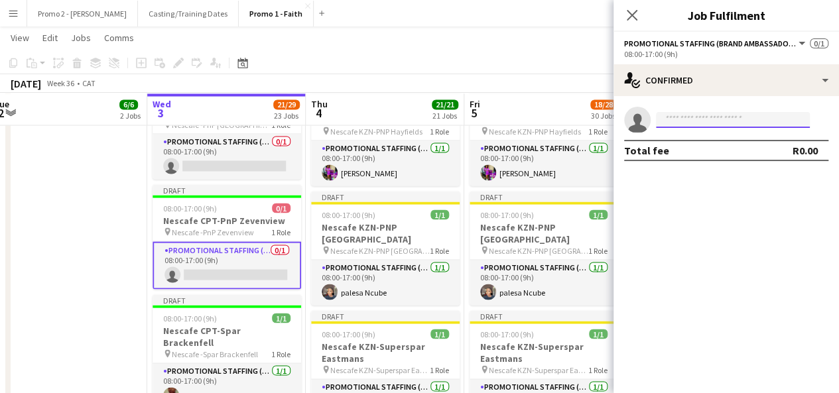
click at [689, 127] on input at bounding box center [733, 120] width 154 height 16
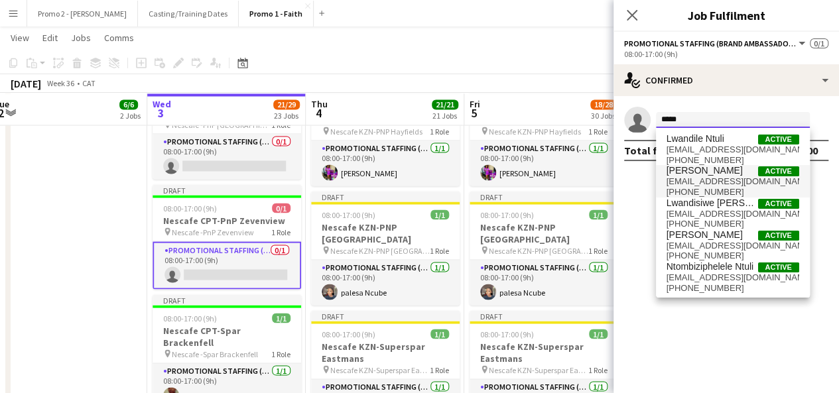
type input "*****"
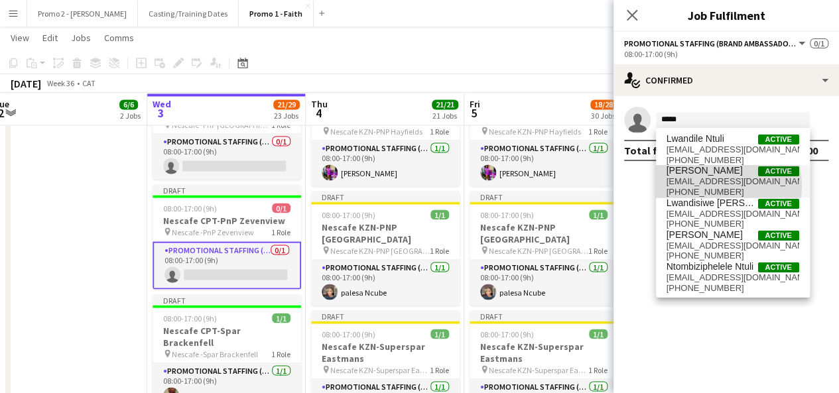
click at [703, 186] on span "zanelentuli54@gmail.com" at bounding box center [733, 181] width 133 height 11
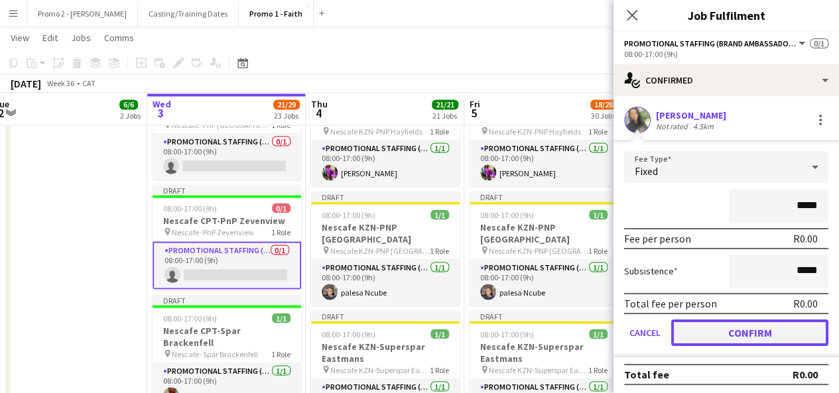
click at [770, 330] on button "Confirm" at bounding box center [749, 333] width 157 height 27
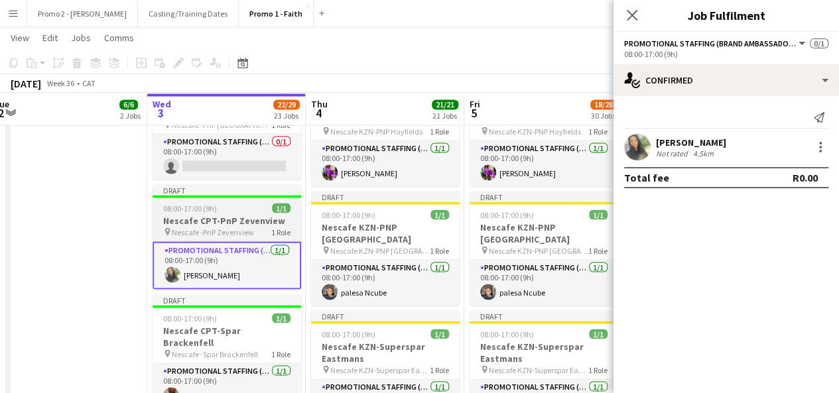
click at [206, 203] on span "08:00-17:00 (9h)" at bounding box center [190, 208] width 54 height 10
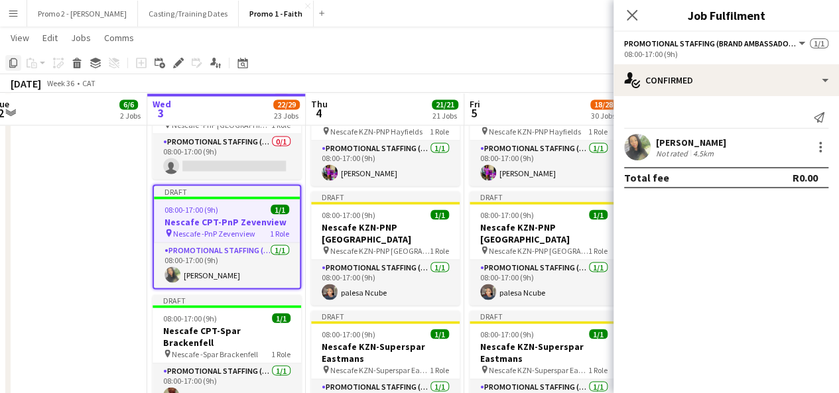
click at [11, 60] on icon at bounding box center [13, 62] width 8 height 9
click at [633, 15] on icon at bounding box center [632, 15] width 13 height 13
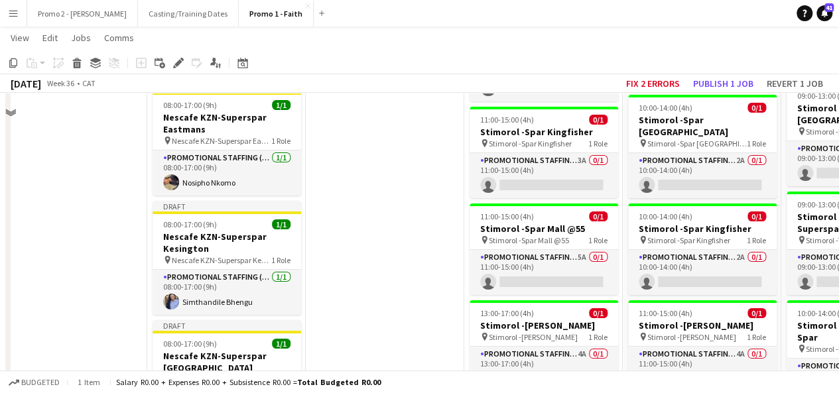
scroll to position [3065, 0]
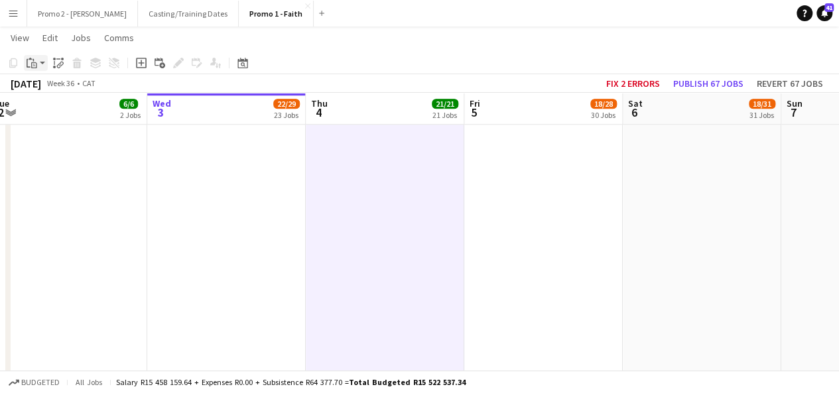
click at [40, 65] on app-action-btn "Paste" at bounding box center [36, 63] width 24 height 16
click at [55, 107] on link "Paste with crew Ctrl+Shift+V" at bounding box center [97, 111] width 125 height 12
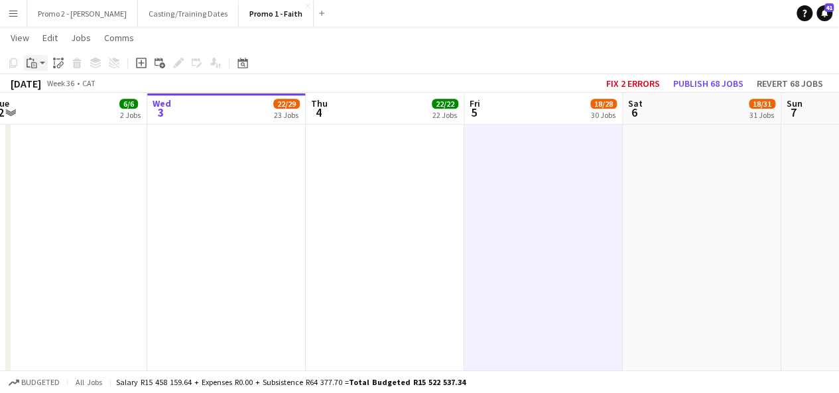
click at [44, 67] on app-action-btn "Paste" at bounding box center [36, 63] width 24 height 16
click at [60, 107] on link "Paste with crew Ctrl+Shift+V" at bounding box center [97, 111] width 125 height 12
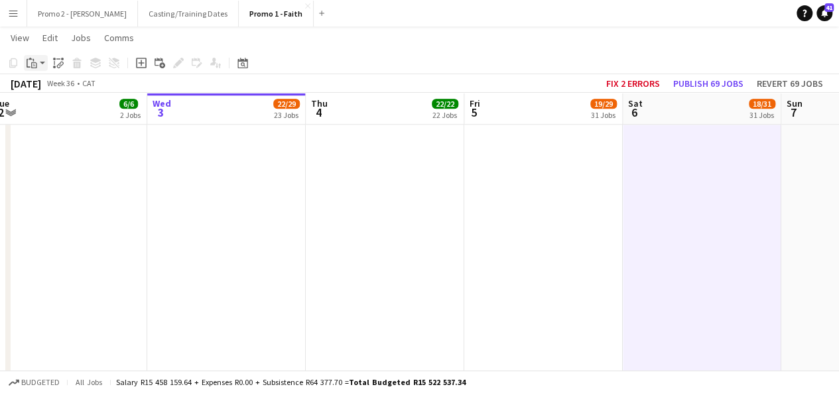
click at [44, 62] on app-action-btn "Paste" at bounding box center [36, 63] width 24 height 16
click at [62, 112] on link "Paste with crew Ctrl+Shift+V" at bounding box center [97, 111] width 125 height 12
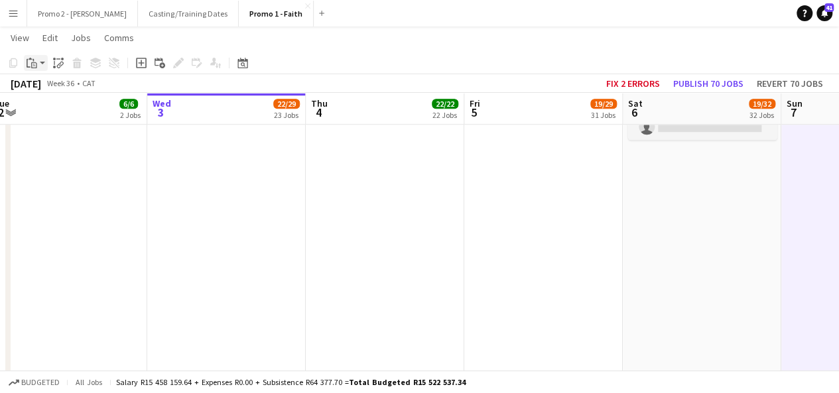
click at [42, 64] on app-action-btn "Paste" at bounding box center [36, 63] width 24 height 16
click at [57, 110] on link "Paste with crew Ctrl+Shift+V" at bounding box center [97, 111] width 125 height 12
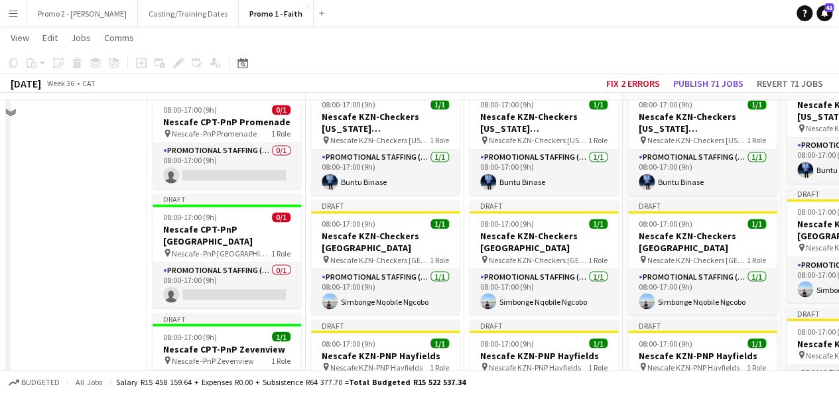
scroll to position [1031, 0]
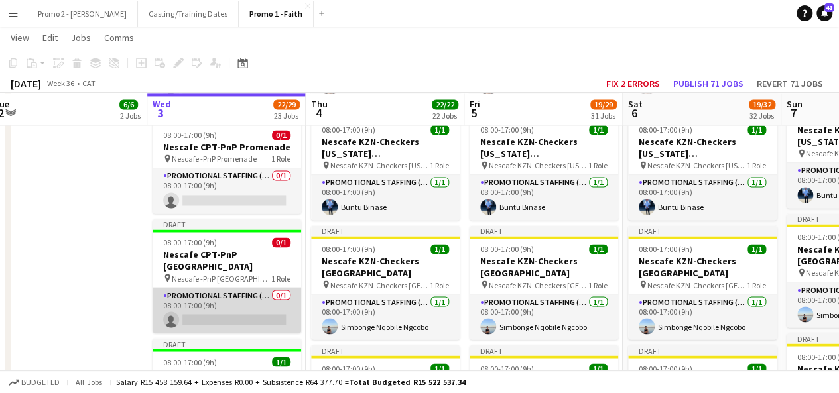
click at [253, 288] on app-card-role "Promotional Staffing (Brand Ambassadors) 0/1 08:00-17:00 (9h) single-neutral-ac…" at bounding box center [227, 310] width 149 height 45
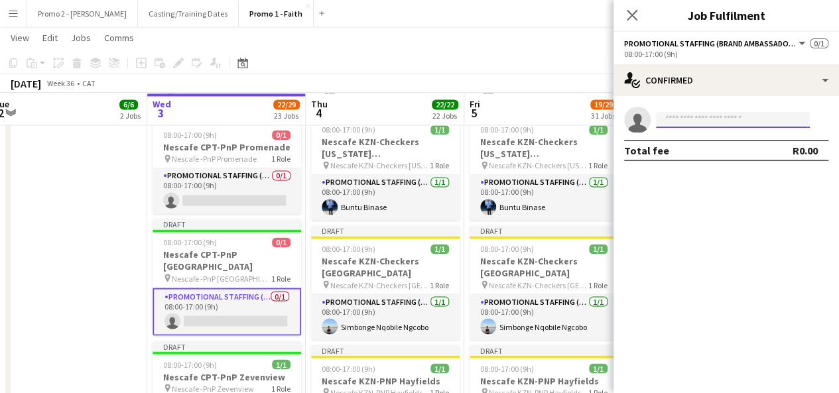
click at [700, 127] on input at bounding box center [733, 120] width 154 height 16
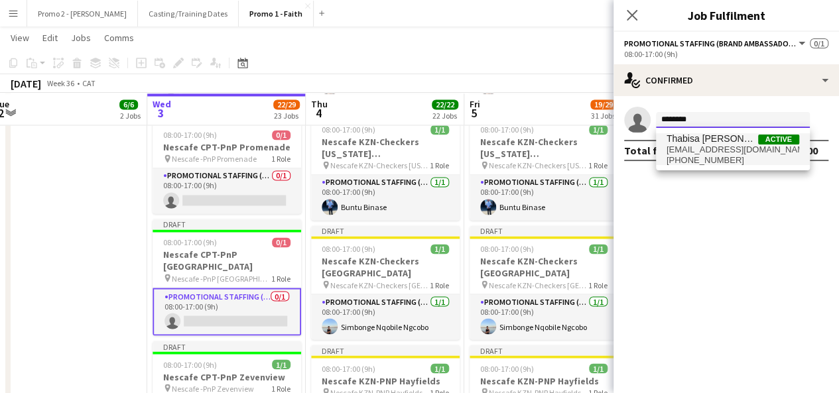
type input "*******"
click at [721, 153] on span "thabisaoliphant668@gmail.com" at bounding box center [733, 150] width 133 height 11
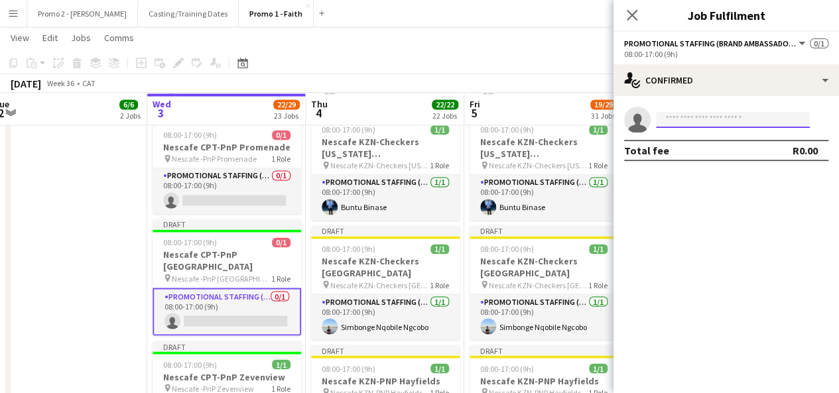
scroll to position [0, 0]
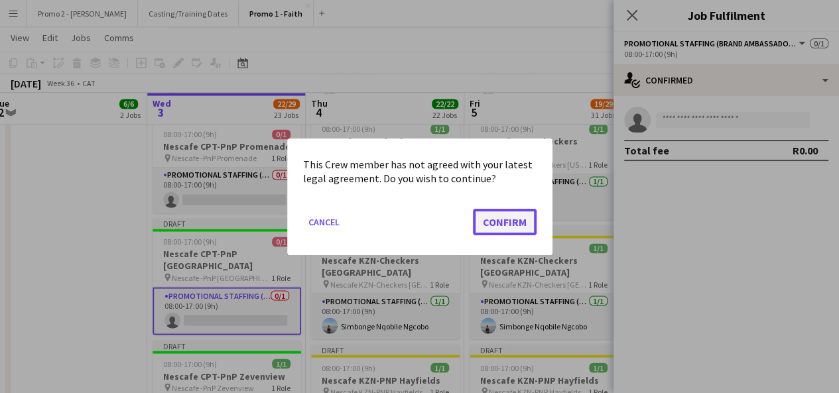
click at [483, 216] on button "Confirm" at bounding box center [505, 221] width 64 height 27
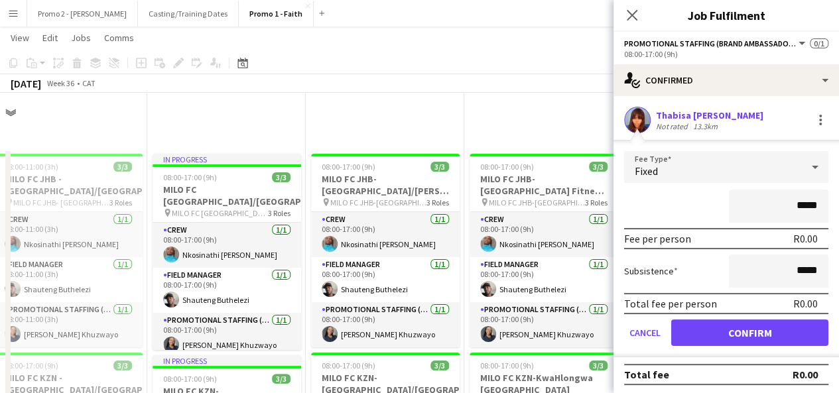
scroll to position [1031, 0]
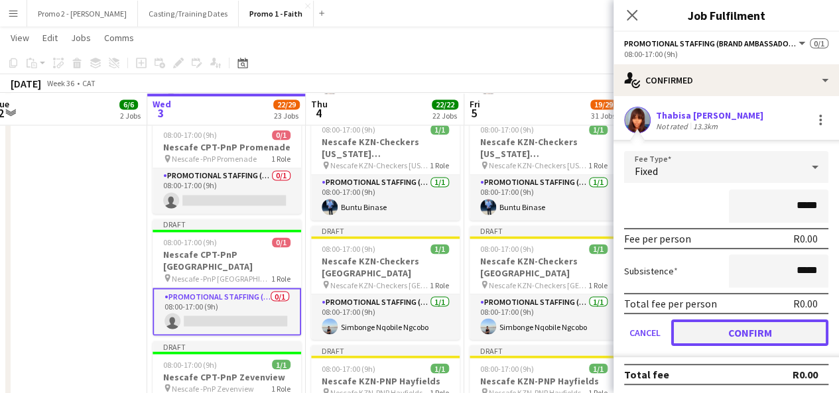
click at [775, 341] on button "Confirm" at bounding box center [749, 333] width 157 height 27
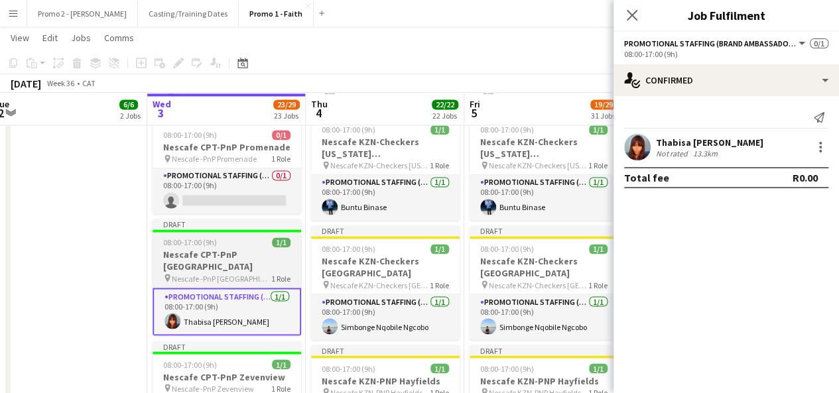
click at [212, 238] on span "08:00-17:00 (9h)" at bounding box center [190, 243] width 54 height 10
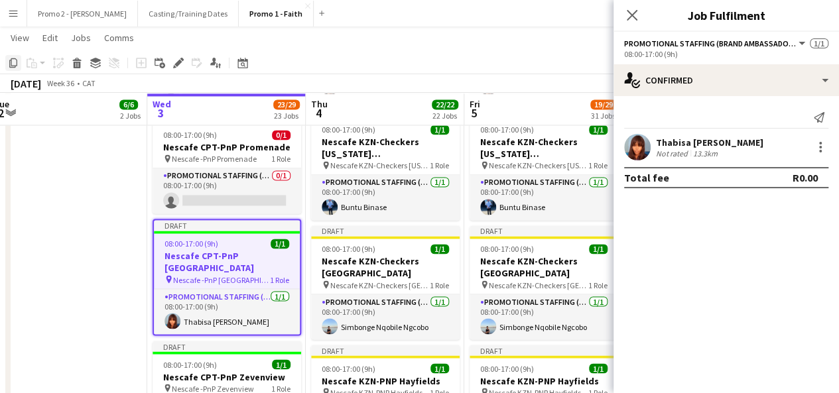
click at [12, 64] on icon "Copy" at bounding box center [13, 63] width 11 height 11
click at [634, 24] on app-icon "Close pop-in" at bounding box center [632, 15] width 19 height 19
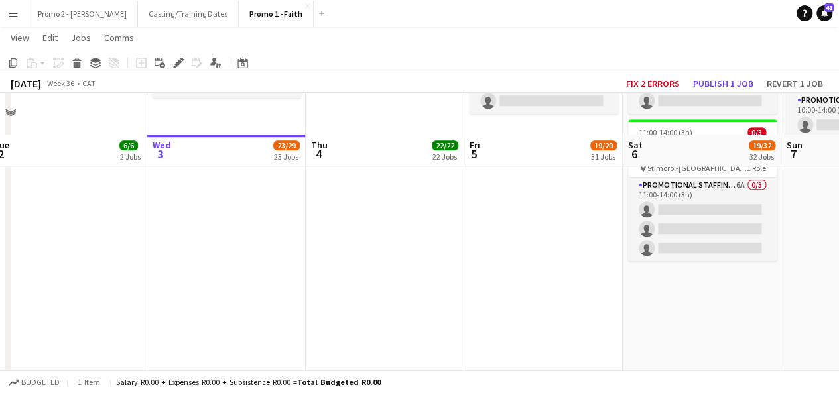
scroll to position [3021, 0]
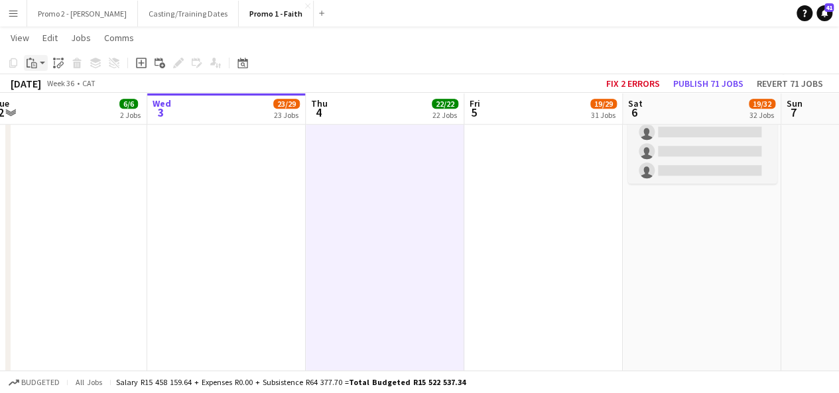
click at [44, 67] on app-action-btn "Paste" at bounding box center [36, 63] width 24 height 16
click at [64, 115] on link "Paste with crew Ctrl+Shift+V" at bounding box center [97, 111] width 125 height 12
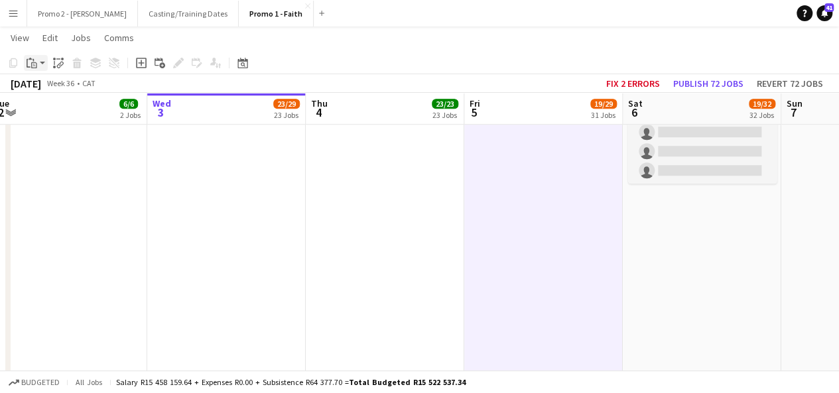
click at [42, 62] on app-action-btn "Paste" at bounding box center [36, 63] width 24 height 16
click at [56, 109] on link "Paste with crew Ctrl+Shift+V" at bounding box center [97, 111] width 125 height 12
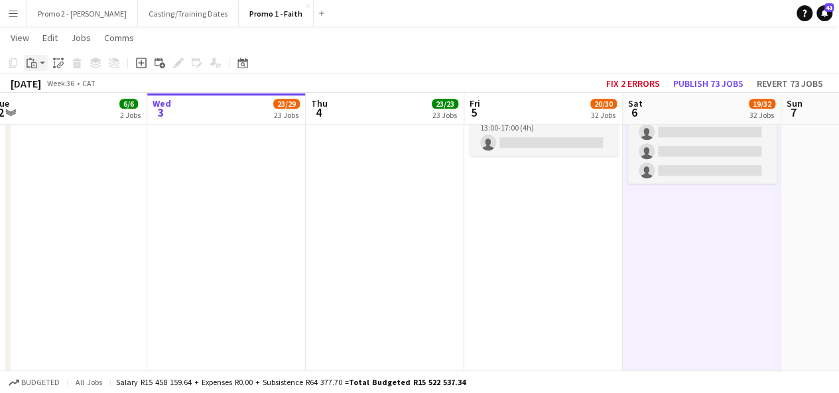
click at [44, 59] on app-action-btn "Paste" at bounding box center [36, 63] width 24 height 16
click at [58, 112] on link "Paste with crew Ctrl+Shift+V" at bounding box center [97, 111] width 125 height 12
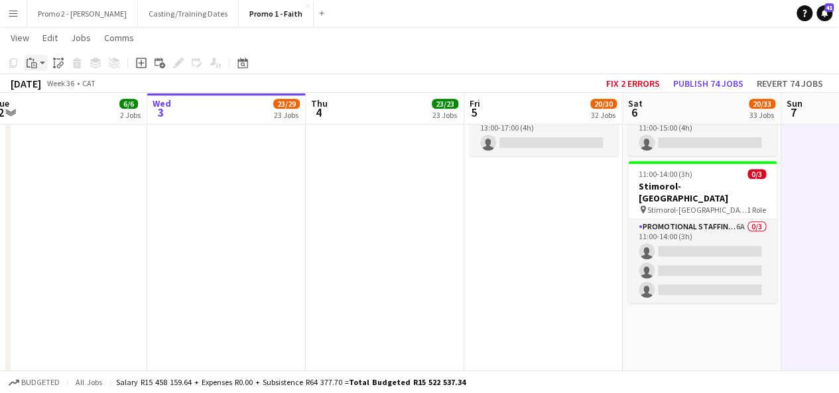
click at [38, 63] on div "Paste" at bounding box center [32, 63] width 16 height 16
click at [67, 115] on link "Paste with crew Ctrl+Shift+V" at bounding box center [97, 111] width 125 height 12
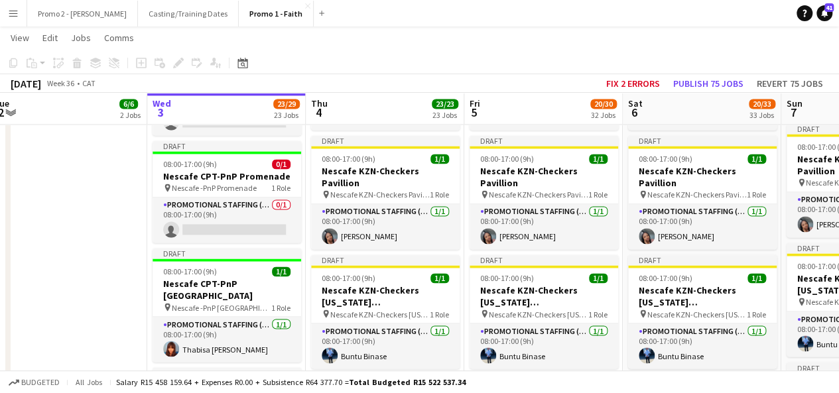
scroll to position [990, 0]
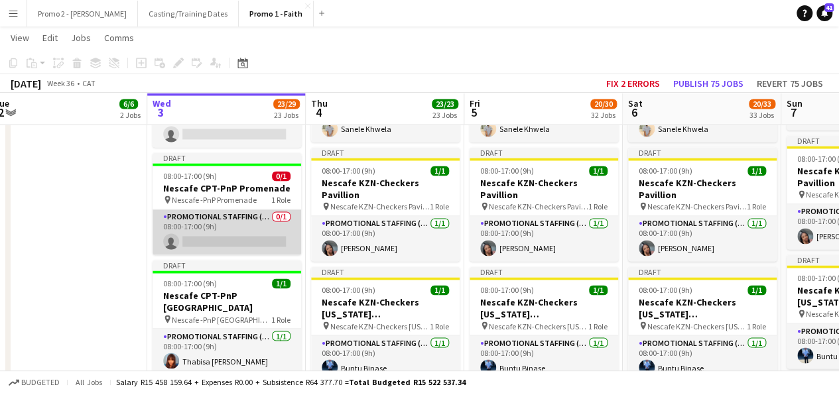
click at [232, 222] on app-card-role "Promotional Staffing (Brand Ambassadors) 0/1 08:00-17:00 (9h) single-neutral-ac…" at bounding box center [227, 232] width 149 height 45
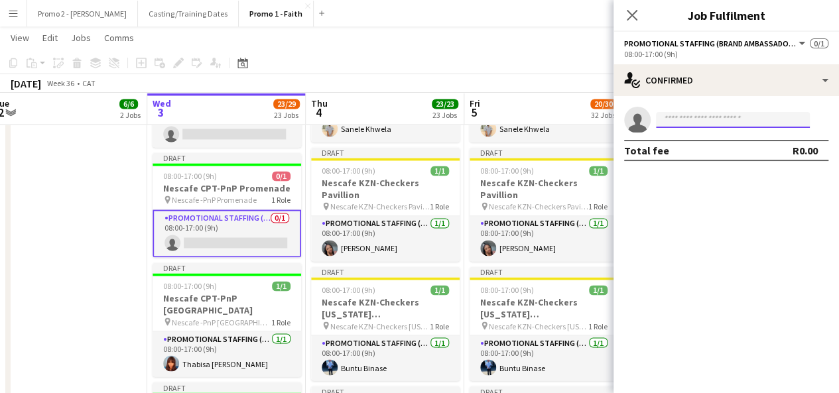
click at [709, 113] on input at bounding box center [733, 120] width 154 height 16
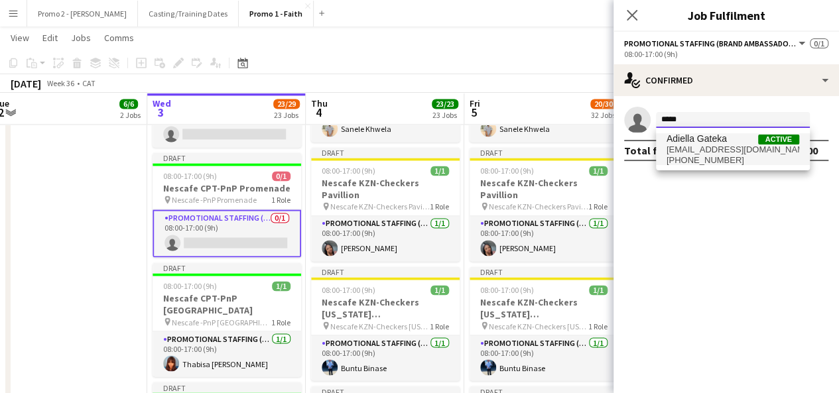
type input "*****"
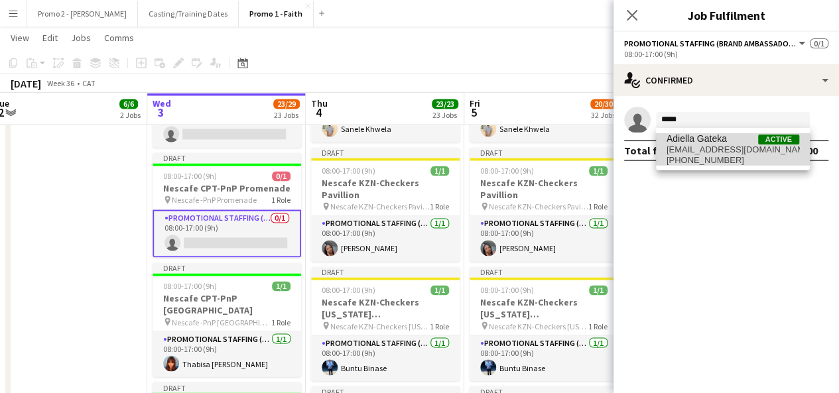
click at [707, 150] on span "adiellagateka@gmail.com" at bounding box center [733, 150] width 133 height 11
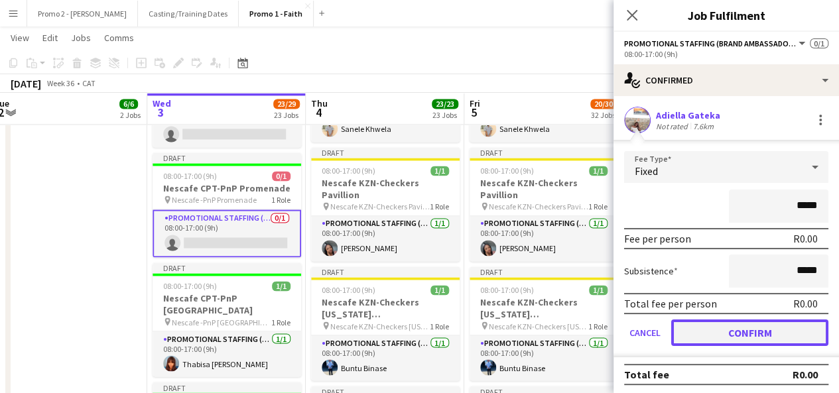
click at [754, 332] on button "Confirm" at bounding box center [749, 333] width 157 height 27
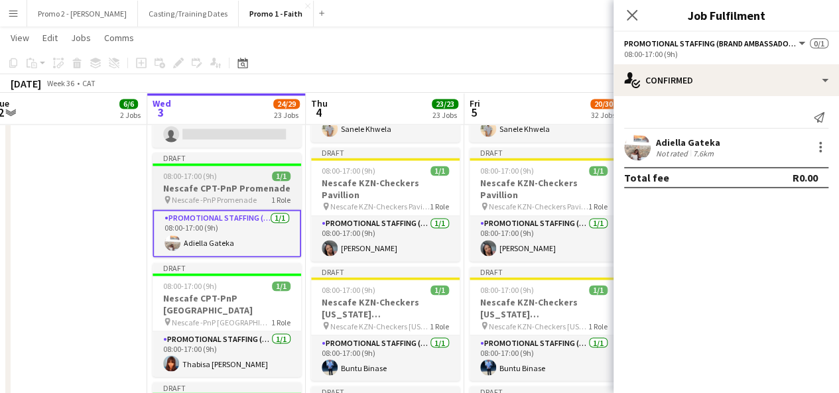
click at [178, 153] on app-job-card "Draft 08:00-17:00 (9h) 1/1 Nescafe CPT-PnP Promenade pin Nescafe -PnP Promenade…" at bounding box center [227, 205] width 149 height 105
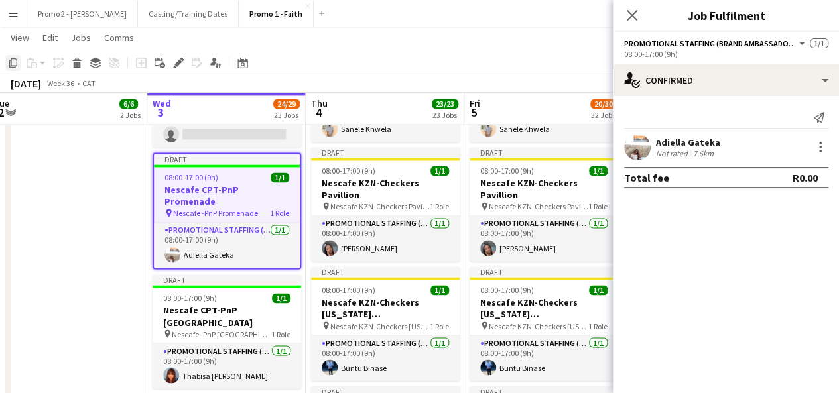
click at [15, 60] on icon "Copy" at bounding box center [13, 63] width 11 height 11
click at [628, 16] on icon "Close pop-in" at bounding box center [632, 15] width 13 height 13
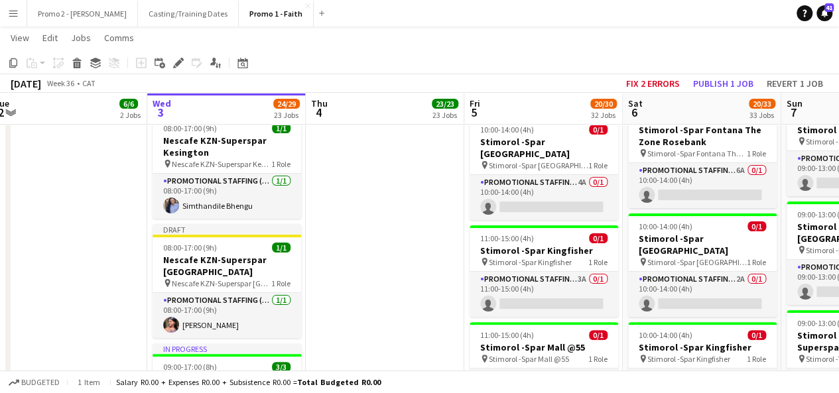
scroll to position [0, 327]
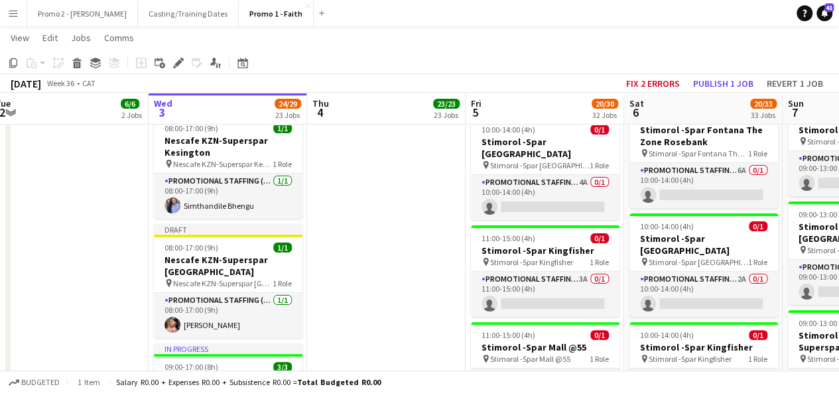
drag, startPoint x: 837, startPoint y: 222, endPoint x: 841, endPoint y: 285, distance: 63.2
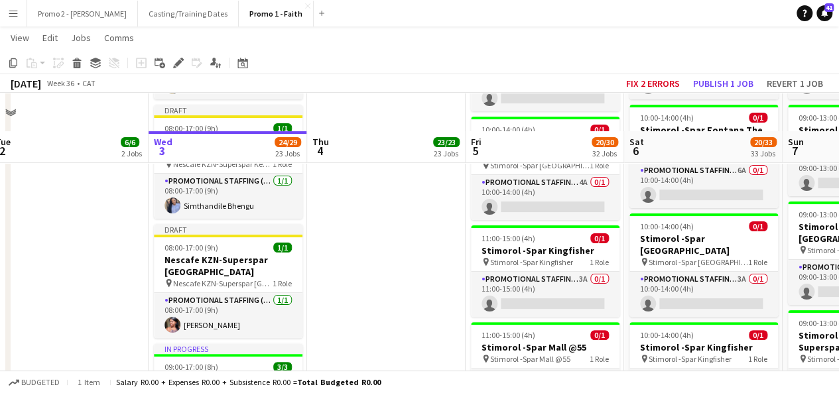
scroll to position [3464, 0]
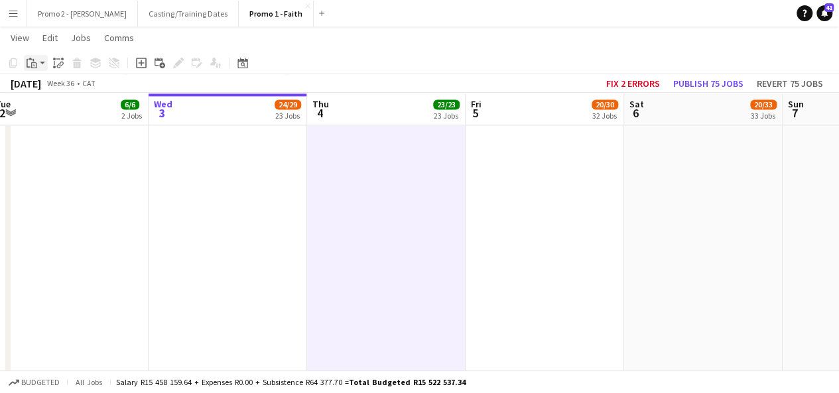
click at [41, 62] on app-action-btn "Paste" at bounding box center [36, 63] width 24 height 16
click at [49, 107] on link "Paste with crew Ctrl+Shift+V" at bounding box center [97, 111] width 125 height 12
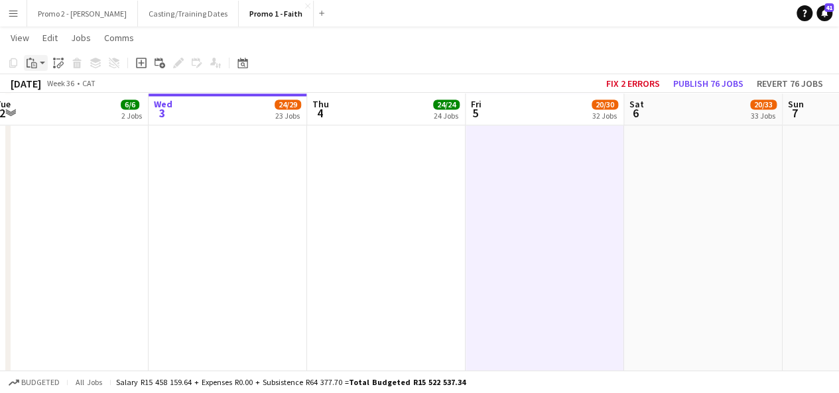
click at [46, 64] on app-action-btn "Paste" at bounding box center [36, 63] width 24 height 16
click at [55, 113] on link "Paste with crew Ctrl+Shift+V" at bounding box center [97, 111] width 125 height 12
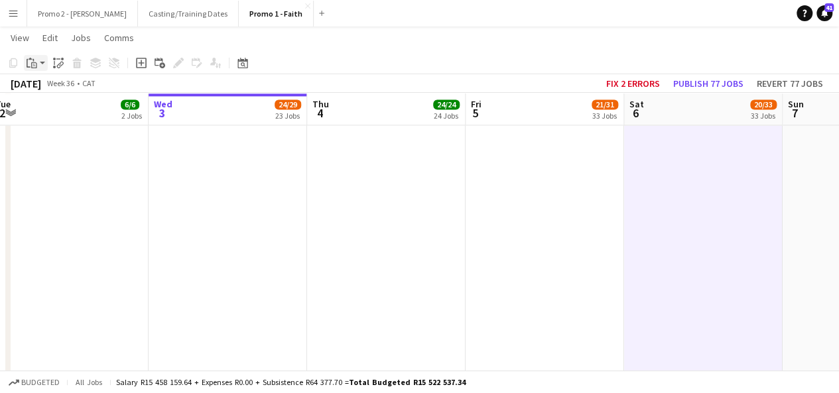
click at [45, 63] on app-action-btn "Paste" at bounding box center [36, 63] width 24 height 16
click at [56, 109] on link "Paste with crew Ctrl+Shift+V" at bounding box center [97, 111] width 125 height 12
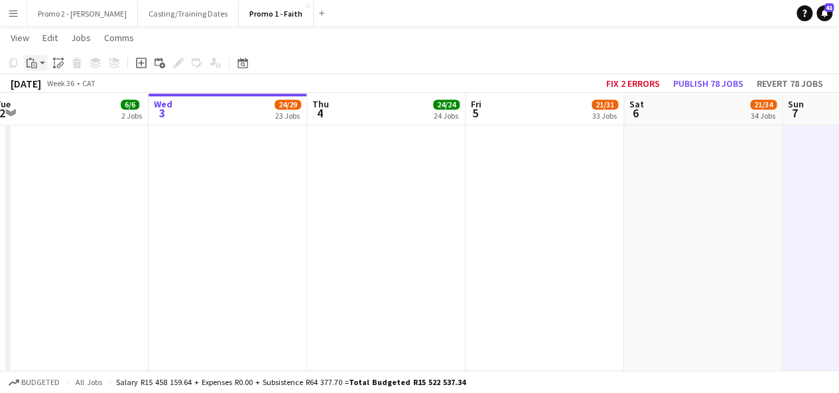
click at [42, 59] on app-action-btn "Paste" at bounding box center [36, 63] width 24 height 16
click at [60, 109] on link "Paste with crew Ctrl+Shift+V" at bounding box center [97, 111] width 125 height 12
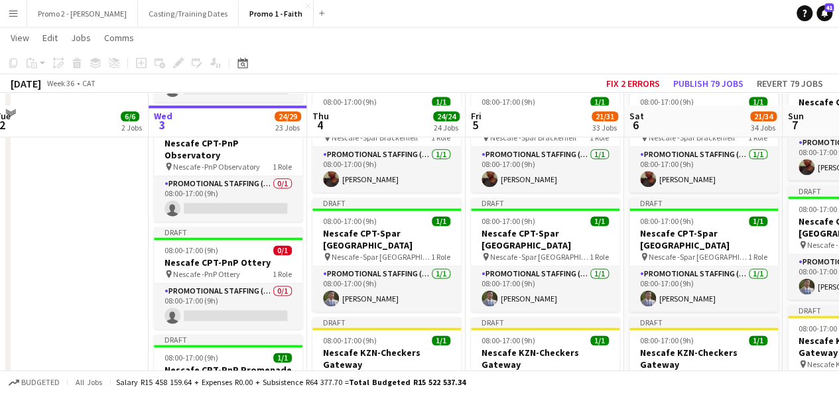
scroll to position [796, 0]
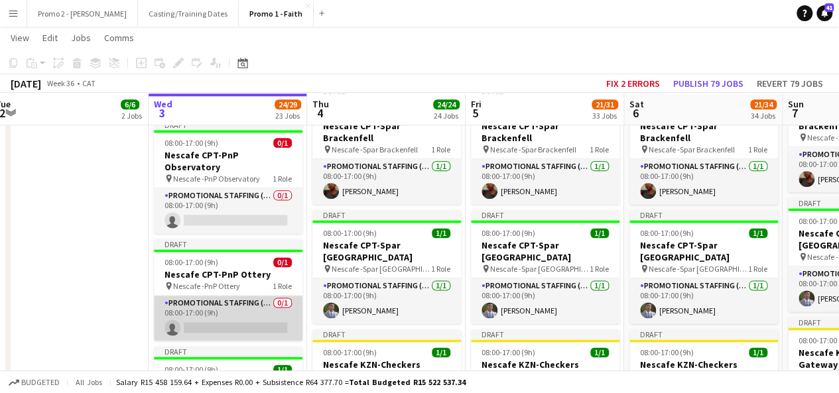
click at [235, 299] on app-card-role "Promotional Staffing (Brand Ambassadors) 0/1 08:00-17:00 (9h) single-neutral-ac…" at bounding box center [228, 318] width 149 height 45
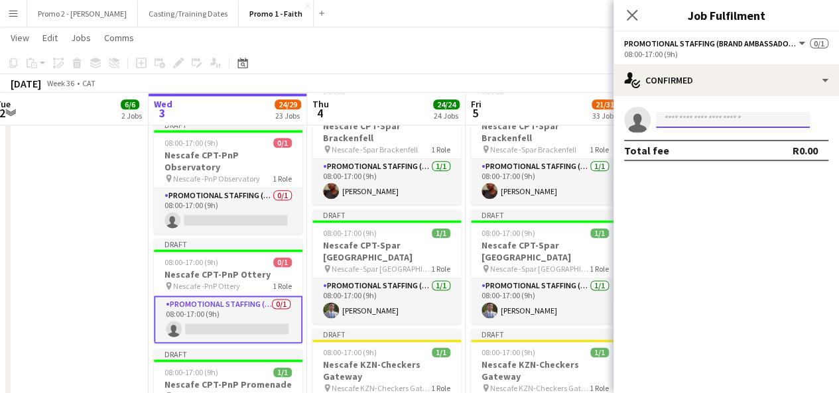
click at [718, 125] on input at bounding box center [733, 120] width 154 height 16
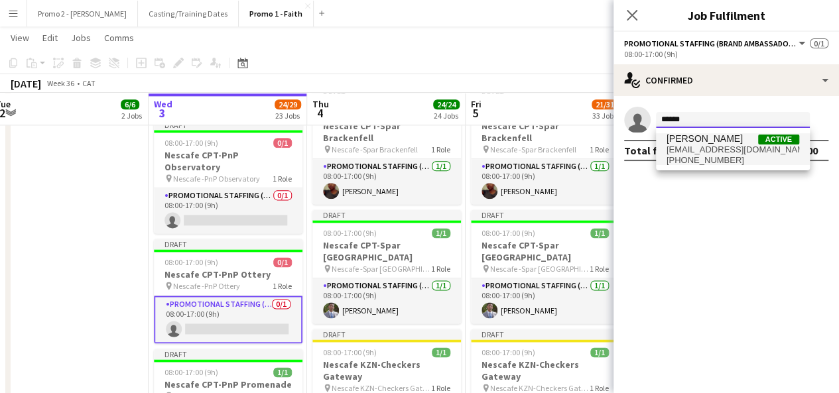
type input "*****"
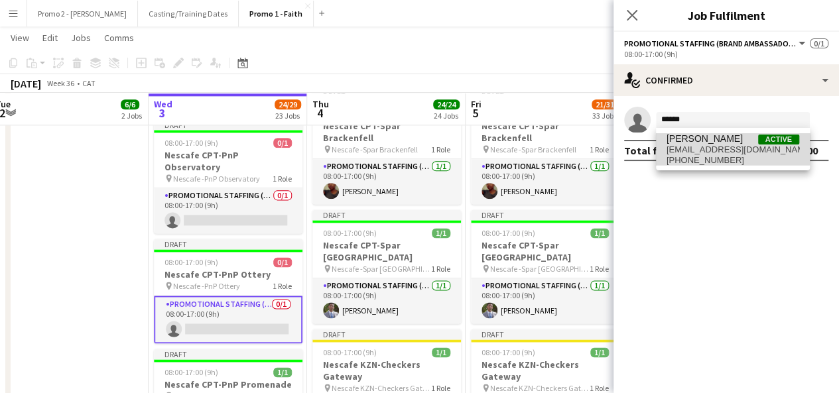
click at [701, 145] on span "anathityiso05@gmail.com" at bounding box center [733, 150] width 133 height 11
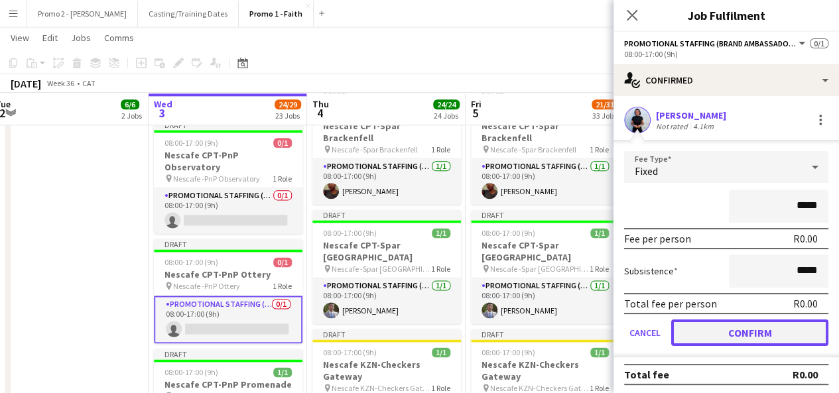
click at [756, 333] on button "Confirm" at bounding box center [749, 333] width 157 height 27
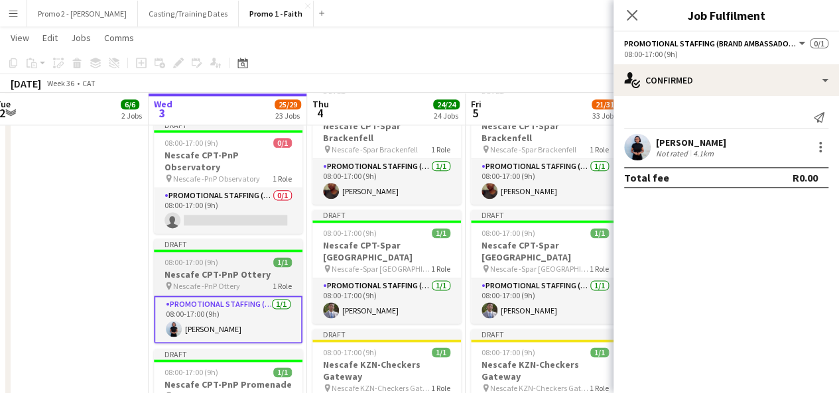
click at [190, 257] on span "08:00-17:00 (9h)" at bounding box center [192, 262] width 54 height 10
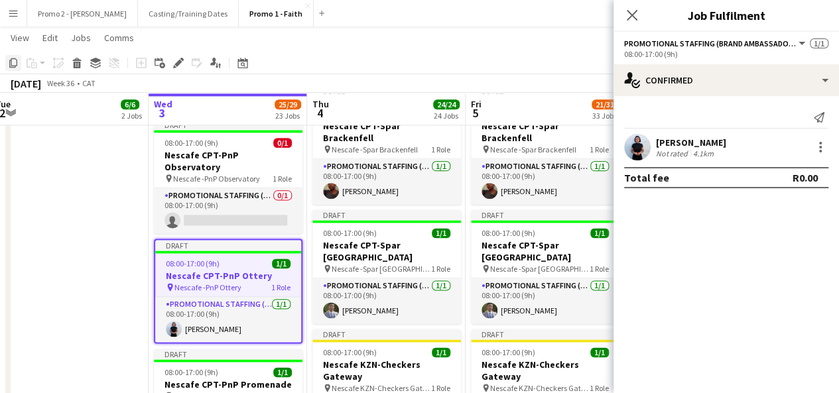
click at [11, 62] on icon at bounding box center [13, 62] width 8 height 9
click at [630, 15] on icon "Close pop-in" at bounding box center [632, 15] width 13 height 13
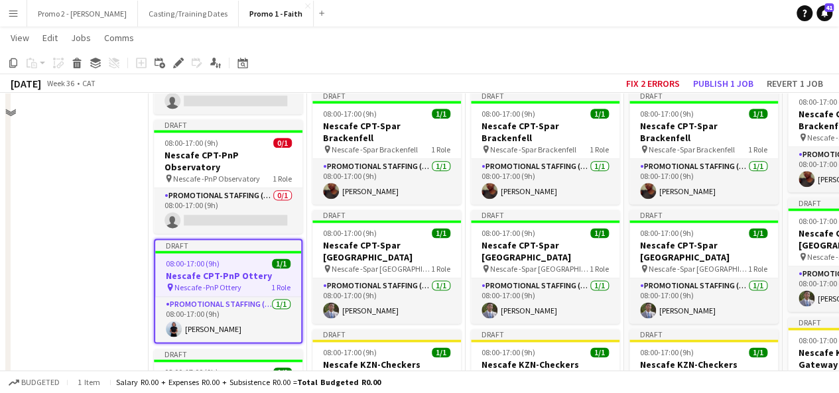
scroll to position [3113, 0]
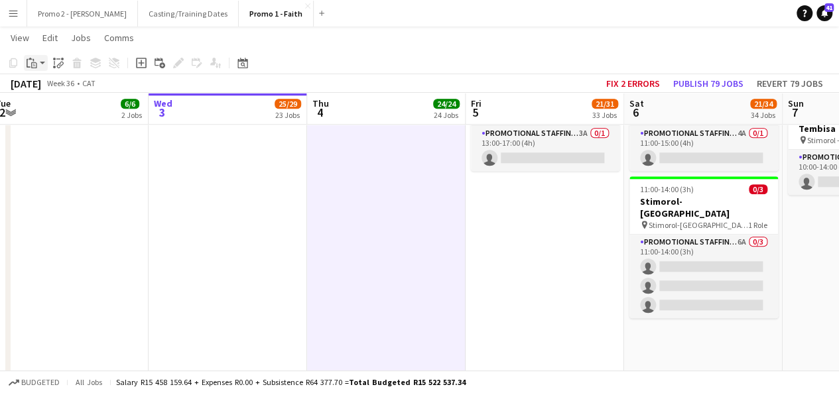
click at [44, 64] on app-action-btn "Paste" at bounding box center [36, 63] width 24 height 16
click at [62, 109] on link "Paste with crew Ctrl+Shift+V" at bounding box center [97, 111] width 125 height 12
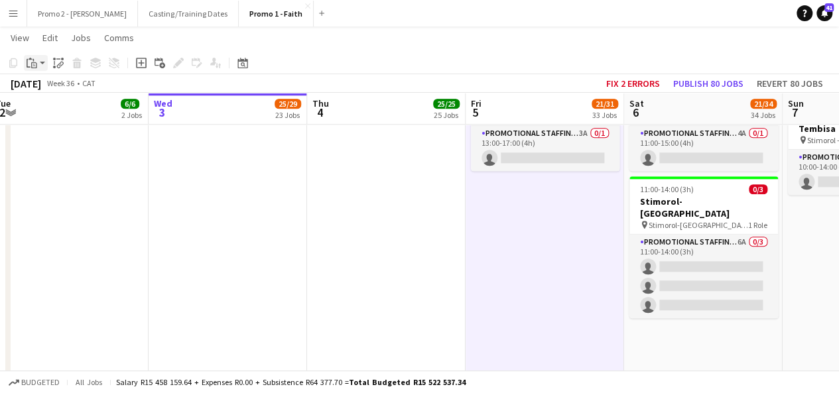
click at [41, 63] on app-action-btn "Paste" at bounding box center [36, 63] width 24 height 16
click at [66, 116] on link "Paste with crew Ctrl+Shift+V" at bounding box center [97, 111] width 125 height 12
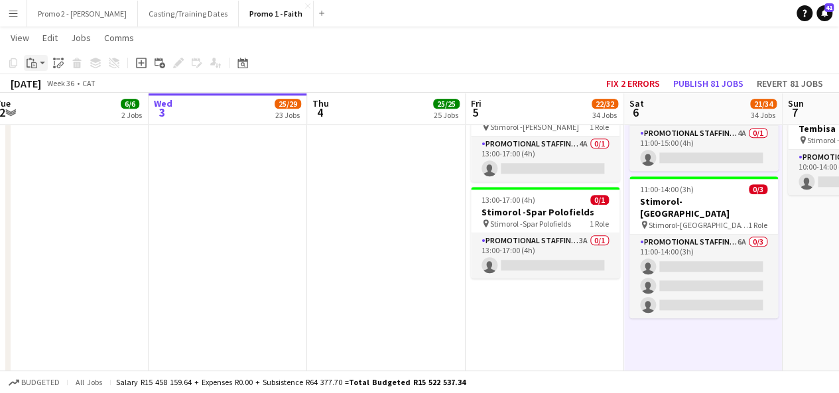
click at [40, 66] on app-action-btn "Paste" at bounding box center [36, 63] width 24 height 16
click at [58, 106] on link "Paste with crew Ctrl+Shift+V" at bounding box center [97, 111] width 125 height 12
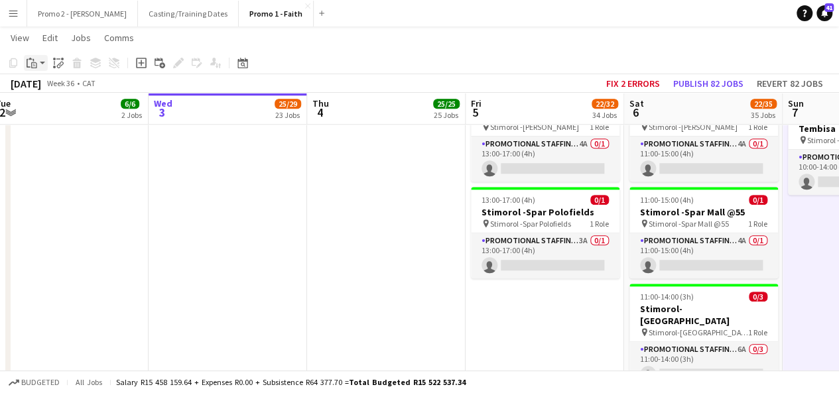
click at [44, 59] on app-action-btn "Paste" at bounding box center [36, 63] width 24 height 16
click at [58, 107] on link "Paste with crew Ctrl+Shift+V" at bounding box center [97, 111] width 125 height 12
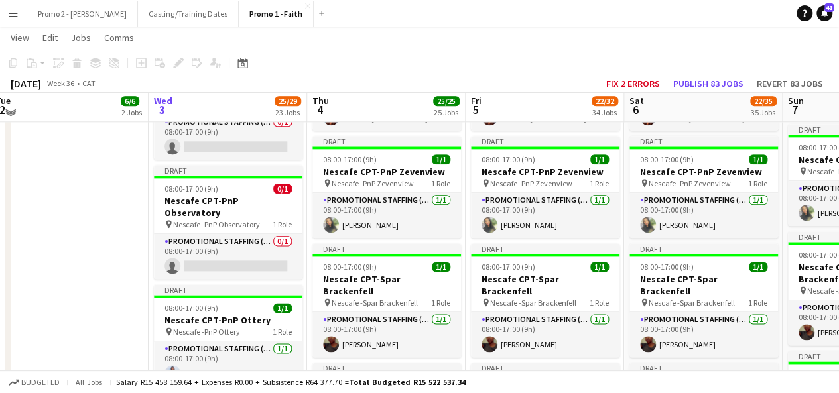
scroll to position [724, 0]
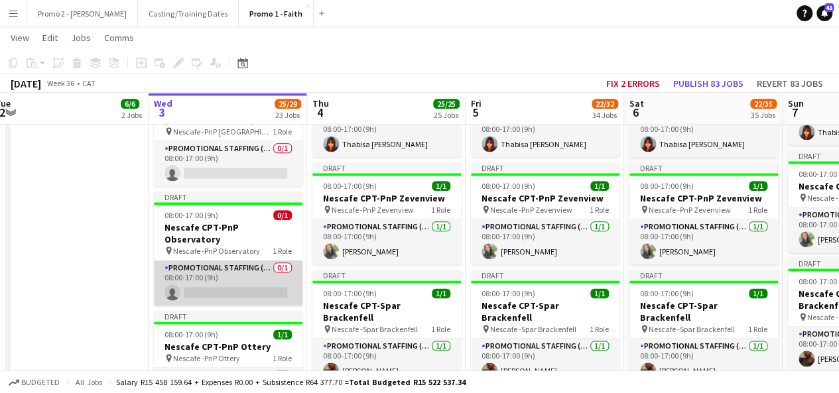
click at [275, 267] on app-card-role "Promotional Staffing (Brand Ambassadors) 0/1 08:00-17:00 (9h) single-neutral-ac…" at bounding box center [228, 283] width 149 height 45
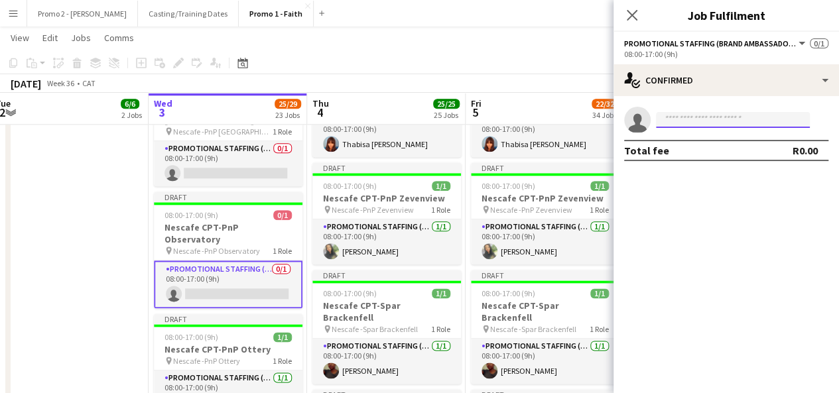
click at [740, 123] on input at bounding box center [733, 120] width 154 height 16
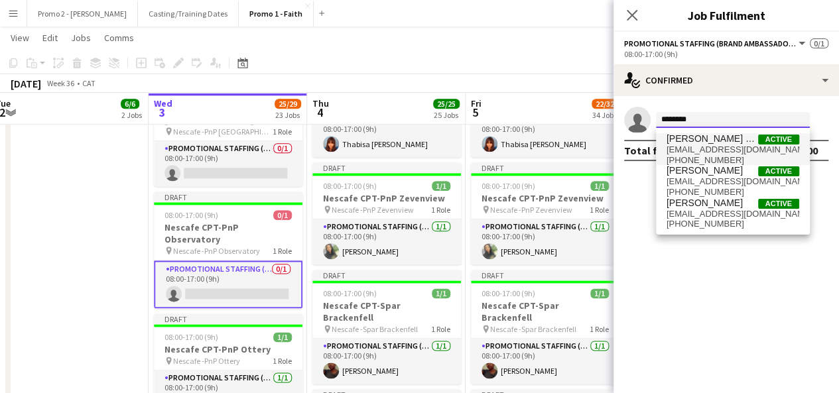
type input "*******"
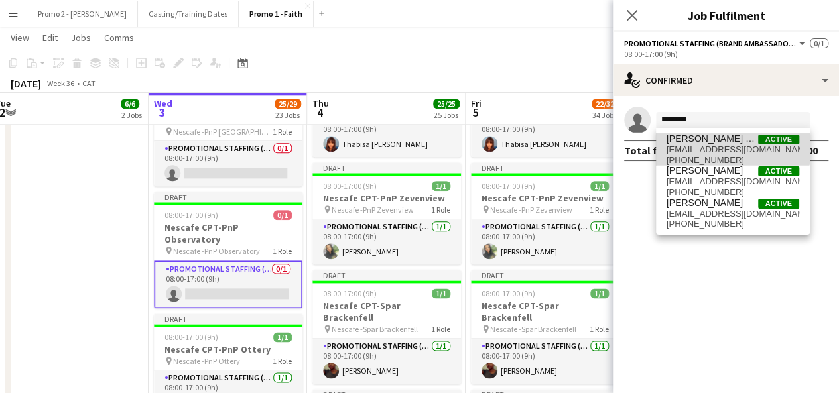
click at [733, 143] on span "[PERSON_NAME] Mgugushe" at bounding box center [713, 138] width 92 height 11
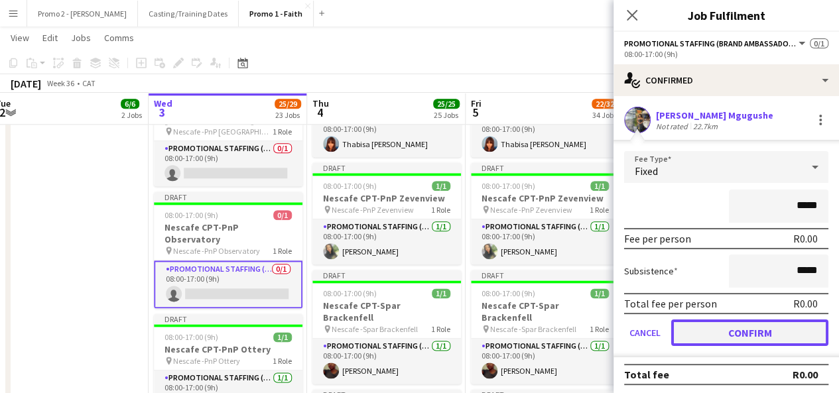
click at [752, 336] on button "Confirm" at bounding box center [749, 333] width 157 height 27
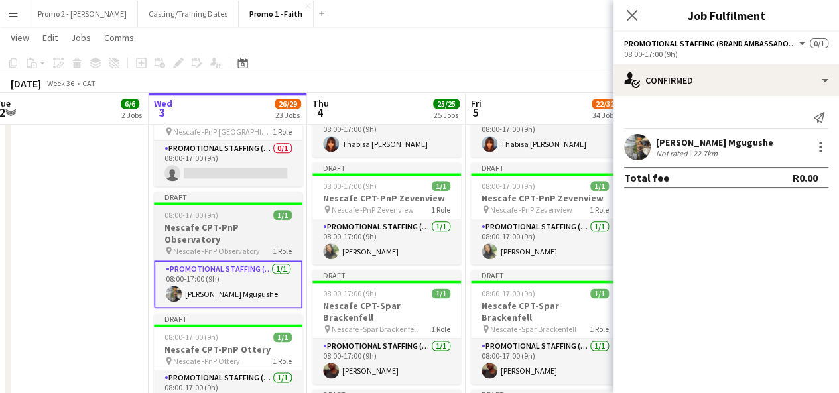
click at [213, 210] on span "08:00-17:00 (9h)" at bounding box center [192, 215] width 54 height 10
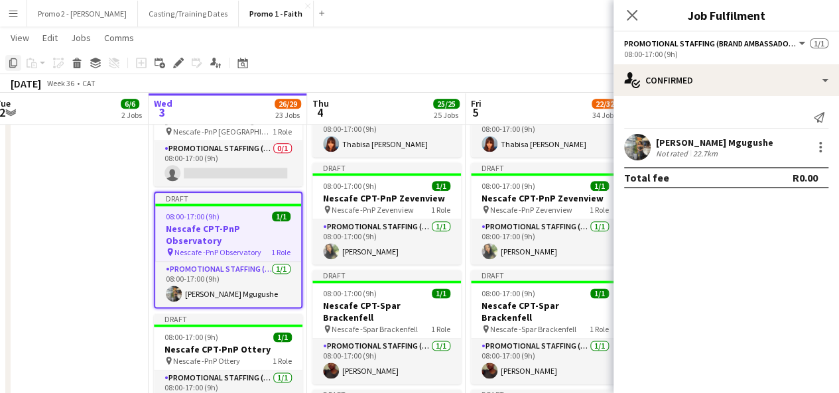
click at [12, 63] on icon "Copy" at bounding box center [13, 63] width 11 height 11
click at [634, 15] on icon "Close pop-in" at bounding box center [632, 15] width 13 height 13
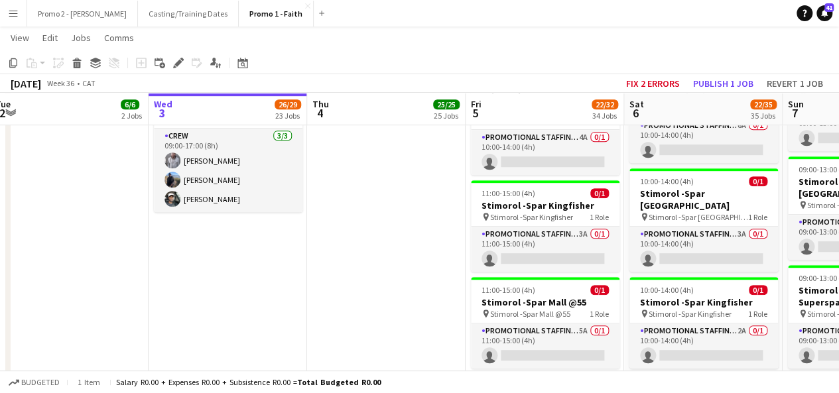
scroll to position [3647, 0]
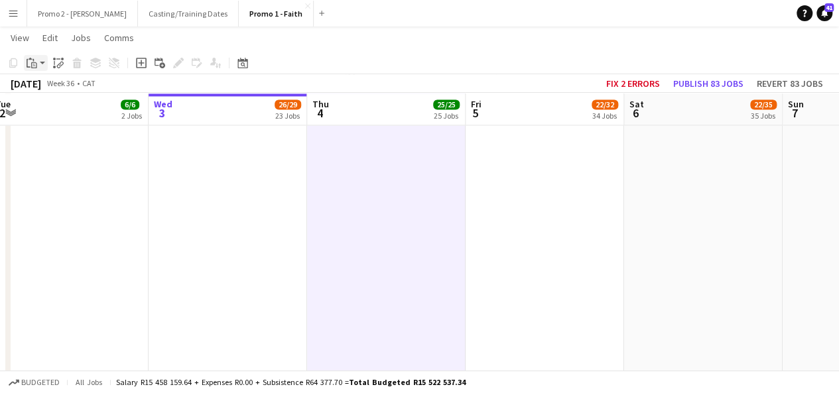
click at [44, 66] on app-action-btn "Paste" at bounding box center [36, 63] width 24 height 16
click at [61, 108] on link "Paste with crew Ctrl+Shift+V" at bounding box center [97, 111] width 125 height 12
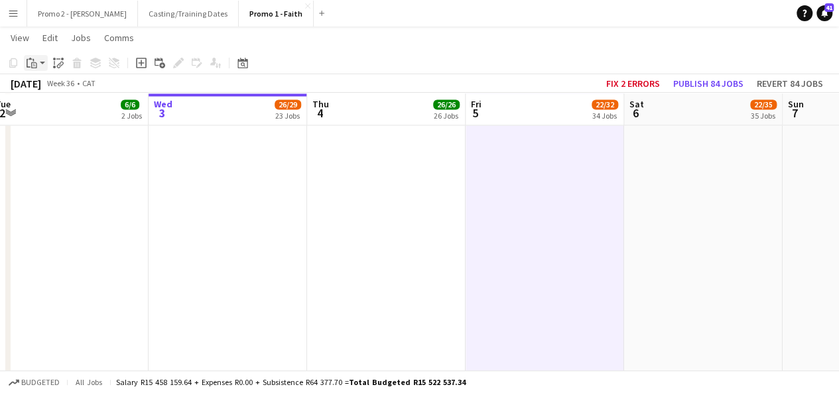
click at [44, 65] on app-action-btn "Paste" at bounding box center [36, 63] width 24 height 16
click at [60, 115] on link "Paste with crew Ctrl+Shift+V" at bounding box center [97, 111] width 125 height 12
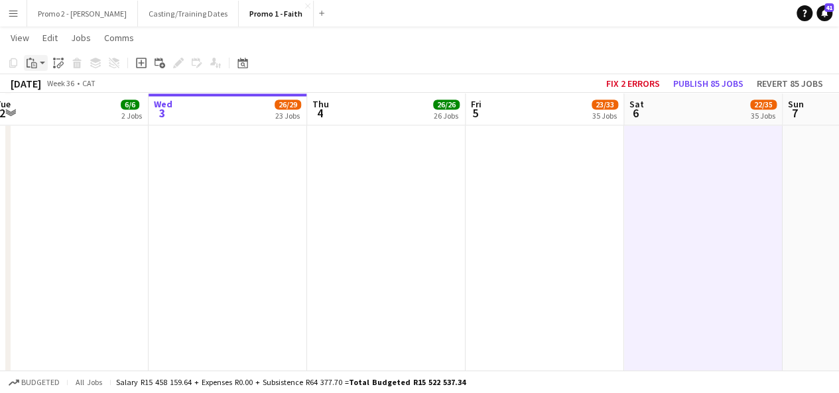
click at [42, 63] on app-action-btn "Paste" at bounding box center [36, 63] width 24 height 16
click at [57, 112] on link "Paste with crew Ctrl+Shift+V" at bounding box center [97, 111] width 125 height 12
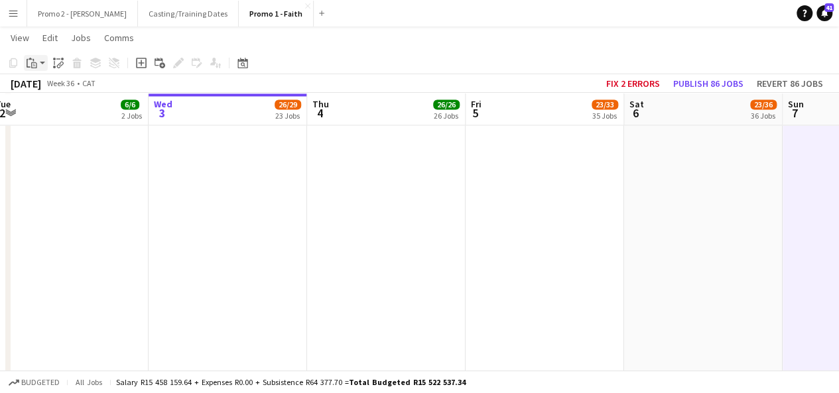
click at [42, 64] on app-action-btn "Paste" at bounding box center [36, 63] width 24 height 16
click at [69, 111] on link "Paste with crew Ctrl+Shift+V" at bounding box center [97, 111] width 125 height 12
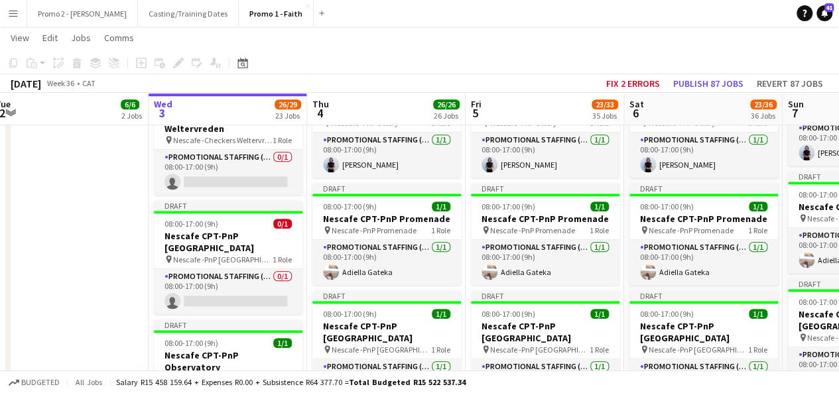
scroll to position [602, 0]
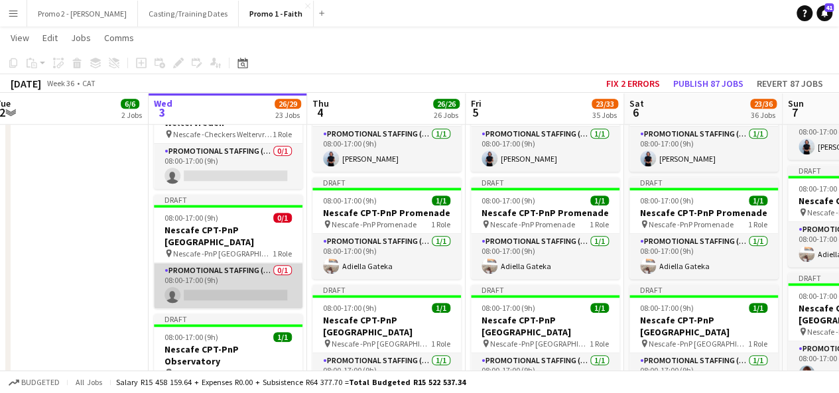
click at [268, 281] on app-card-role "Promotional Staffing (Brand Ambassadors) 0/1 08:00-17:00 (9h) single-neutral-ac…" at bounding box center [228, 285] width 149 height 45
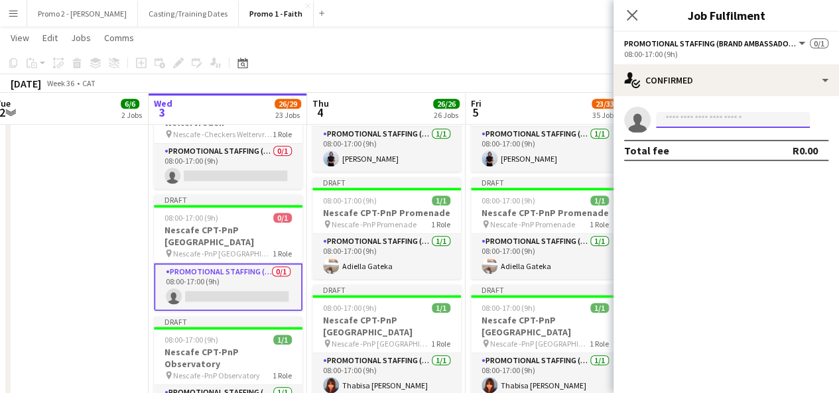
click at [748, 123] on input at bounding box center [733, 120] width 154 height 16
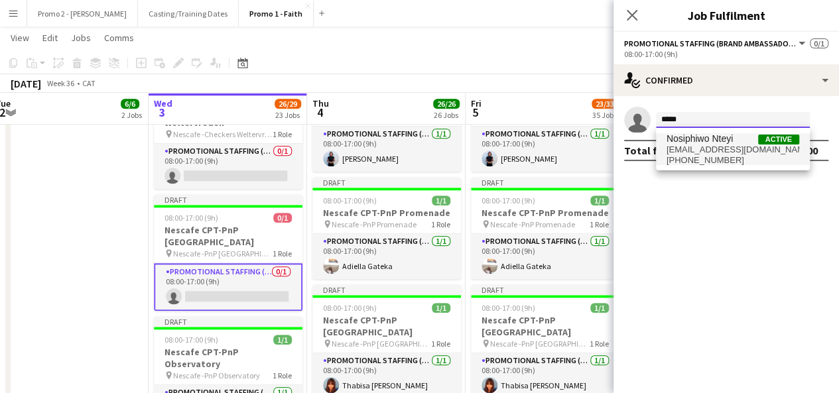
type input "*****"
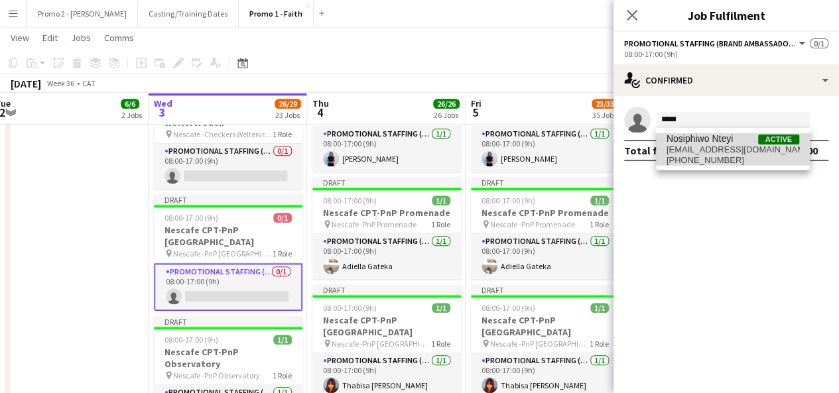
click at [706, 149] on span "nosiphiwonteyi95@gmail.com" at bounding box center [733, 150] width 133 height 11
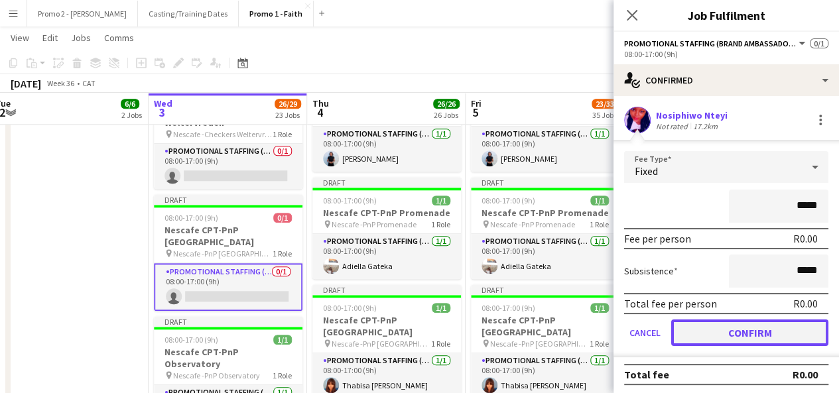
click at [776, 329] on button "Confirm" at bounding box center [749, 333] width 157 height 27
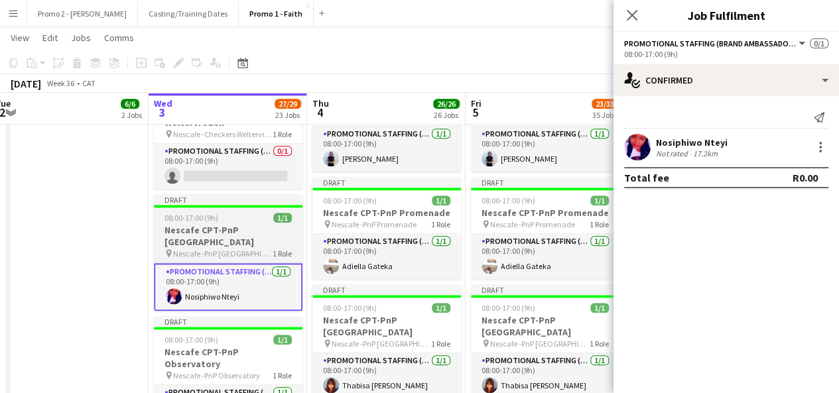
click at [223, 228] on h3 "Nescafe CPT-PnP [GEOGRAPHIC_DATA]" at bounding box center [228, 236] width 149 height 24
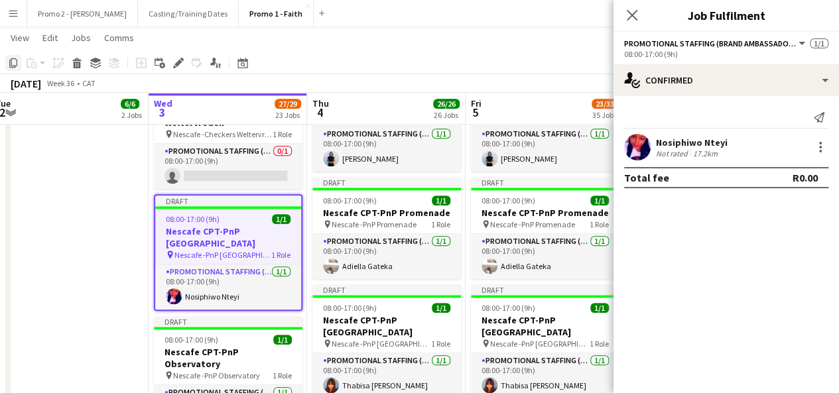
click at [14, 69] on div "Copy" at bounding box center [13, 63] width 16 height 16
click at [633, 14] on icon at bounding box center [632, 15] width 13 height 13
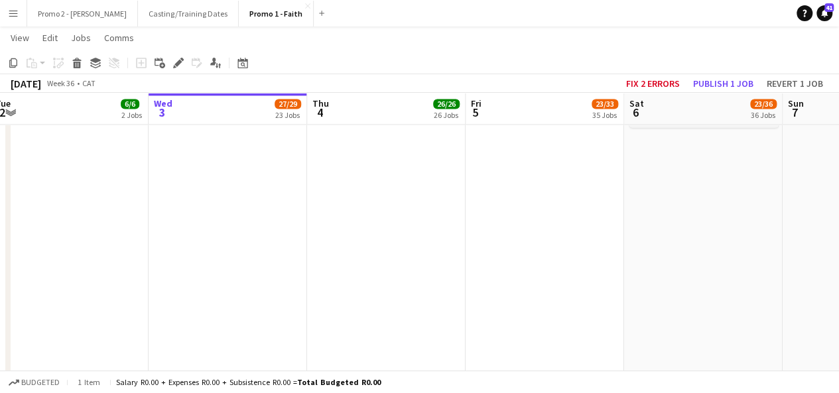
scroll to position [3584, 0]
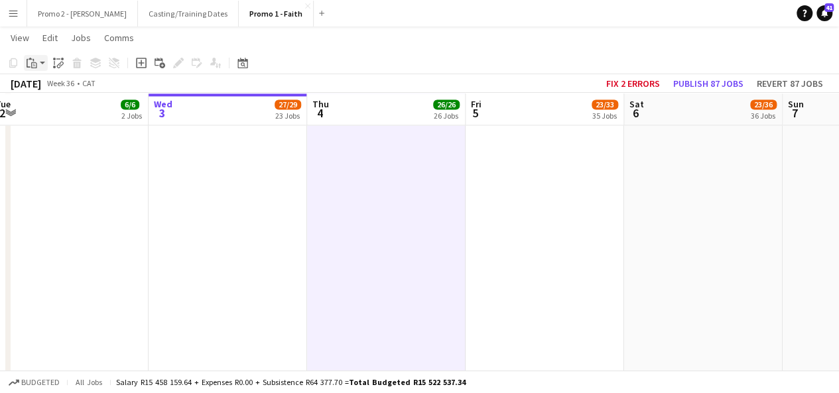
click at [43, 62] on app-action-btn "Paste" at bounding box center [36, 63] width 24 height 16
click at [50, 108] on link "Paste with crew Ctrl+Shift+V" at bounding box center [97, 111] width 125 height 12
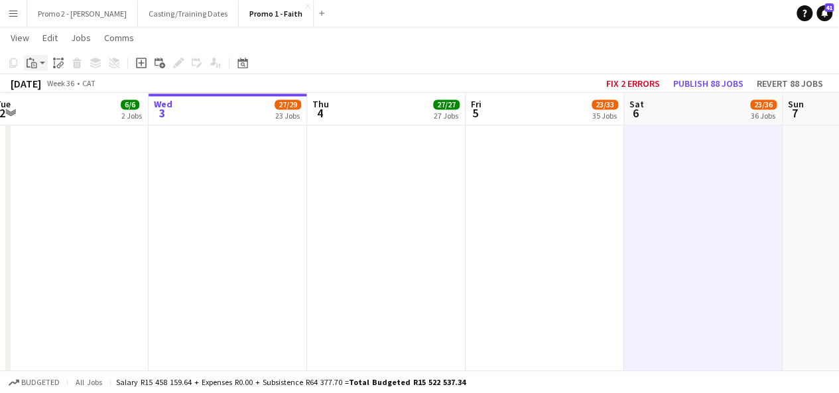
click at [43, 66] on app-action-btn "Paste" at bounding box center [36, 63] width 24 height 16
click at [65, 108] on link "Paste with crew Ctrl+Shift+V" at bounding box center [97, 111] width 125 height 12
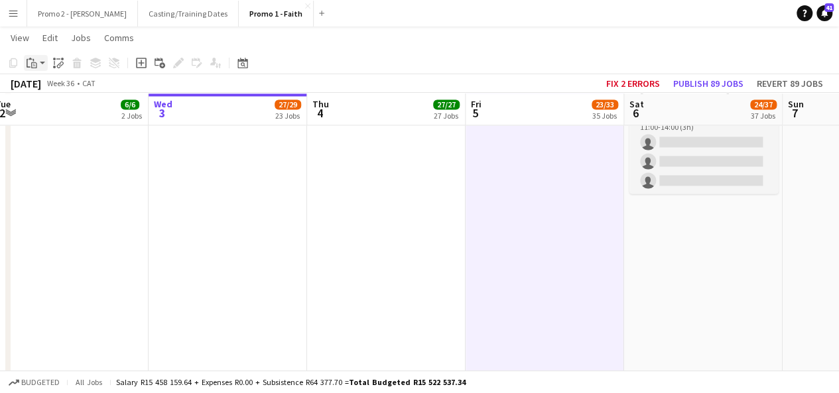
click at [40, 64] on app-action-btn "Paste" at bounding box center [36, 63] width 24 height 16
click at [50, 115] on link "Paste with crew Ctrl+Shift+V" at bounding box center [97, 111] width 125 height 12
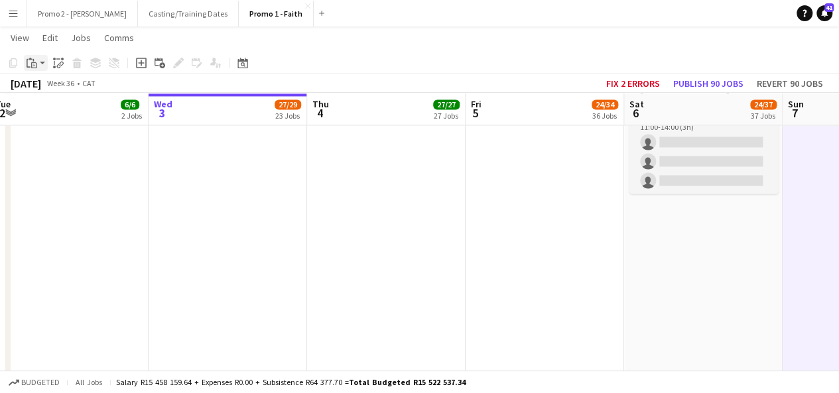
click at [44, 65] on app-action-btn "Paste" at bounding box center [36, 63] width 24 height 16
click at [58, 111] on link "Paste with crew Ctrl+Shift+V" at bounding box center [97, 111] width 125 height 12
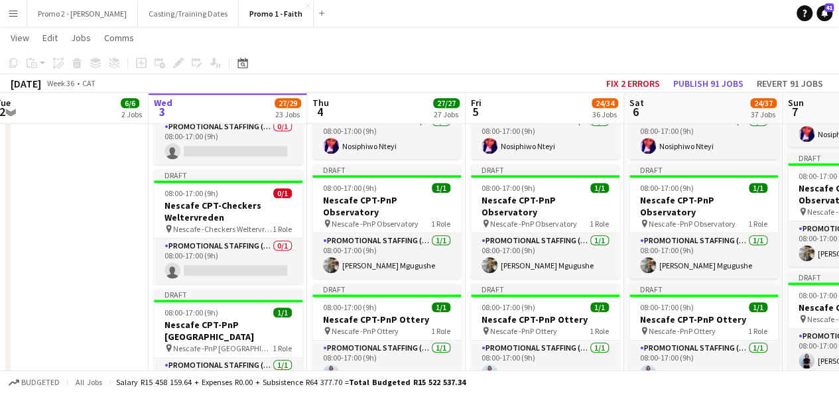
scroll to position [480, 0]
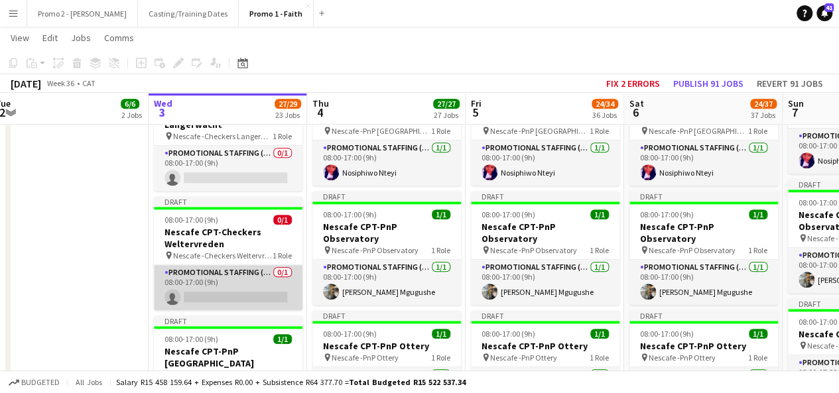
click at [285, 297] on app-card-role "Promotional Staffing (Brand Ambassadors) 0/1 08:00-17:00 (9h) single-neutral-ac…" at bounding box center [228, 287] width 149 height 45
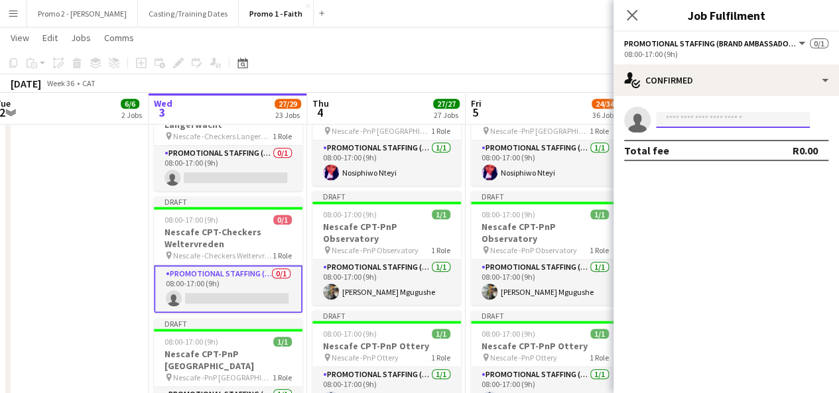
click at [757, 127] on input at bounding box center [733, 120] width 154 height 16
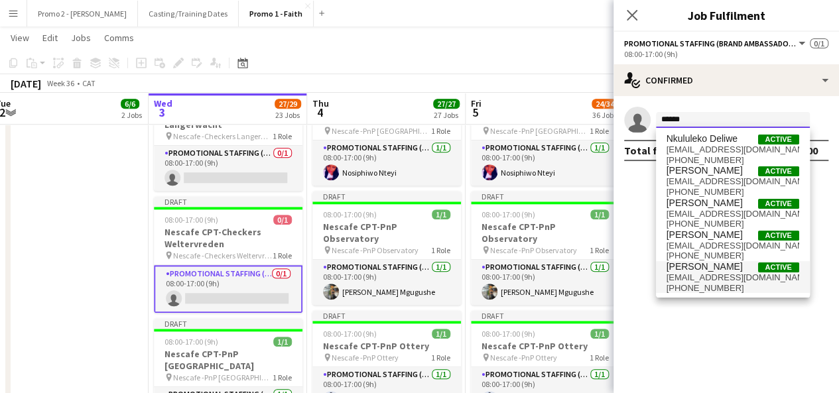
type input "******"
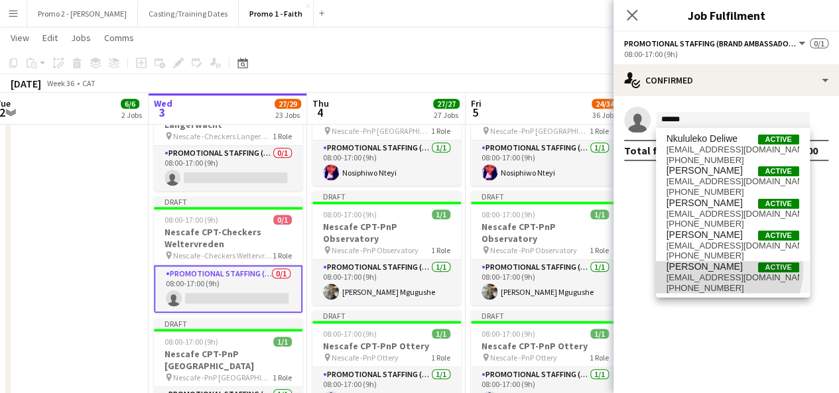
click at [727, 270] on span "[PERSON_NAME]" at bounding box center [705, 266] width 76 height 11
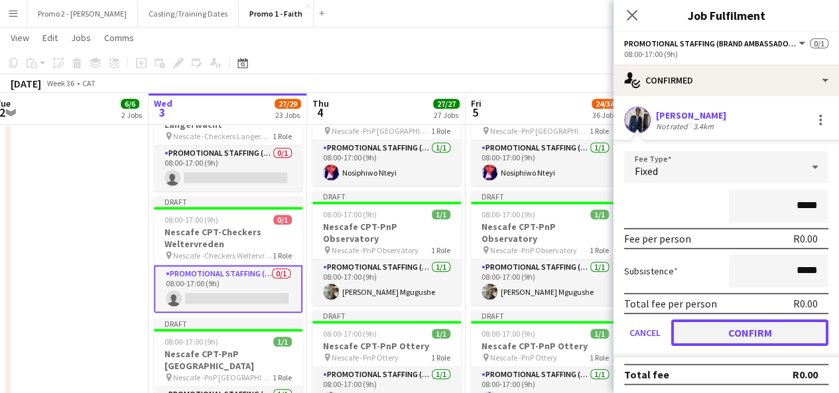
click at [780, 336] on button "Confirm" at bounding box center [749, 333] width 157 height 27
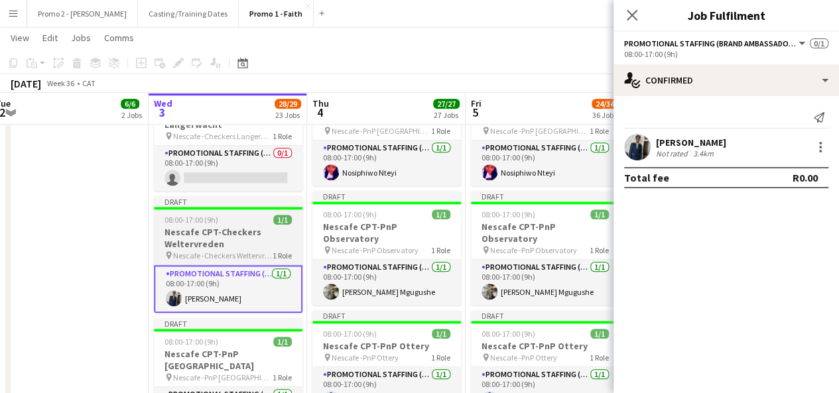
click at [187, 233] on h3 "Nescafe CPT-Checkers Weltervreden" at bounding box center [228, 238] width 149 height 24
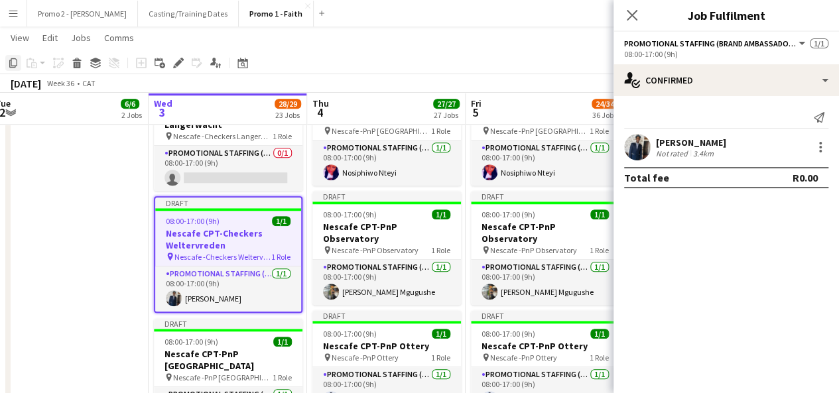
click at [13, 64] on icon "Copy" at bounding box center [13, 63] width 11 height 11
click at [628, 17] on icon "Close pop-in" at bounding box center [632, 15] width 13 height 13
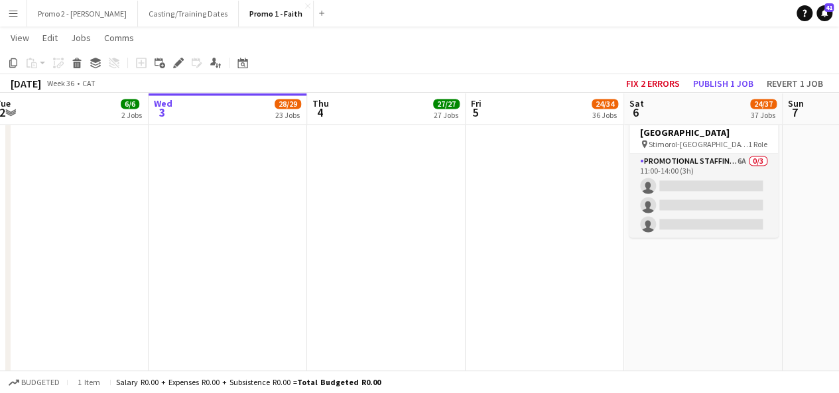
scroll to position [3588, 0]
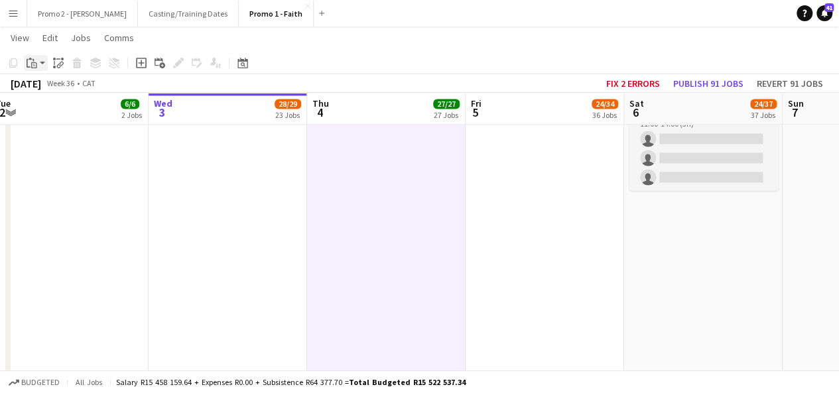
click at [40, 63] on app-action-btn "Paste" at bounding box center [36, 63] width 24 height 16
click at [62, 107] on link "Paste with crew Ctrl+Shift+V" at bounding box center [97, 111] width 125 height 12
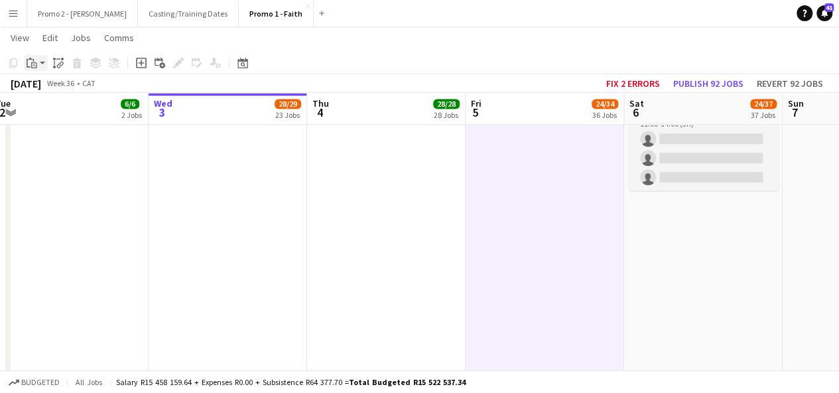
click at [44, 67] on app-action-btn "Paste" at bounding box center [36, 63] width 24 height 16
click at [61, 108] on link "Paste with crew Ctrl+Shift+V" at bounding box center [97, 111] width 125 height 12
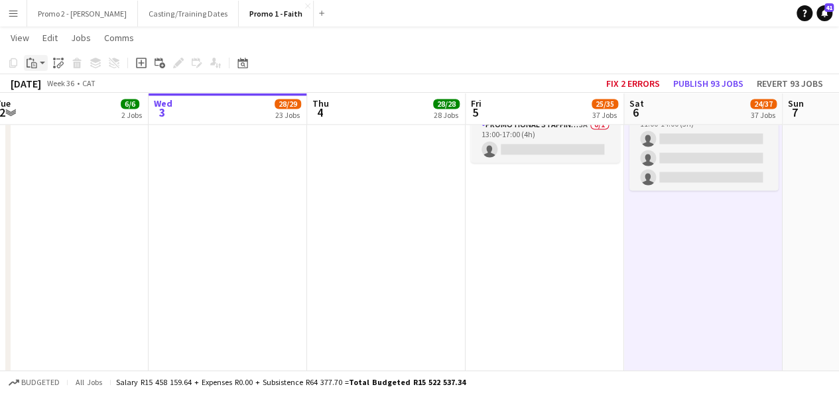
click at [38, 64] on div "Paste" at bounding box center [32, 63] width 16 height 16
click at [65, 112] on link "Paste with crew Ctrl+Shift+V" at bounding box center [97, 111] width 125 height 12
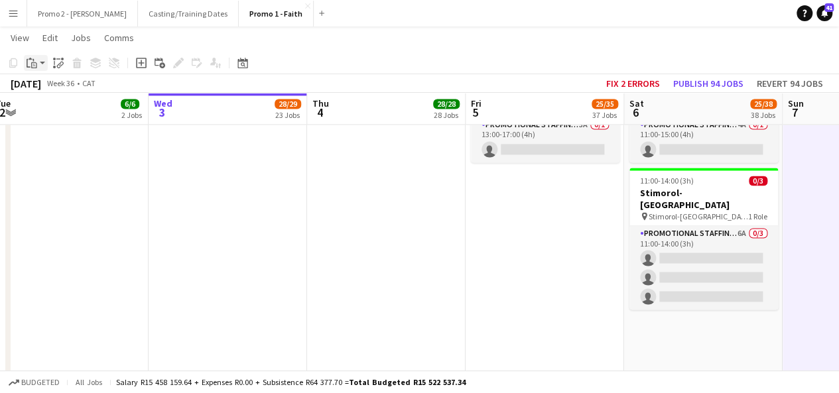
click at [47, 62] on app-action-btn "Paste" at bounding box center [36, 63] width 24 height 16
click at [55, 109] on link "Paste with crew Ctrl+Shift+V" at bounding box center [97, 111] width 125 height 12
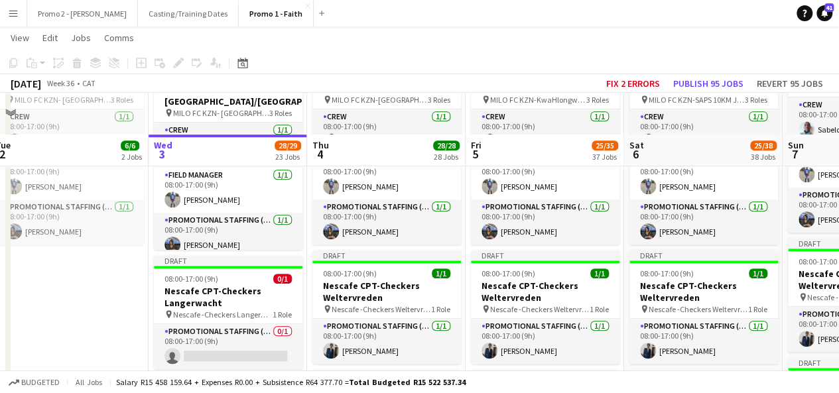
scroll to position [379, 0]
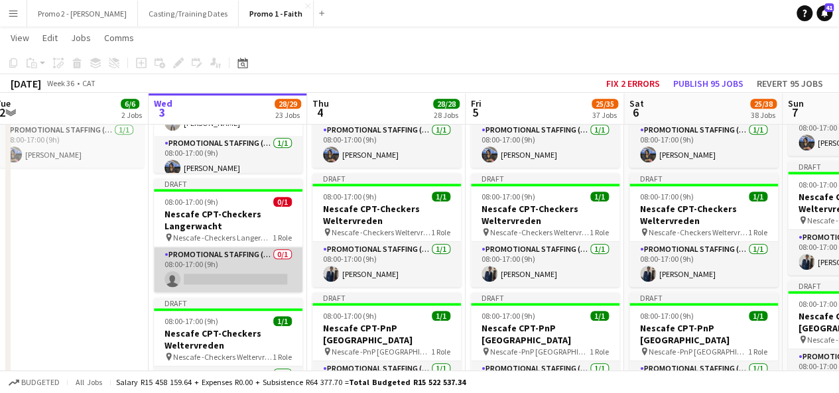
click at [259, 278] on app-card-role "Promotional Staffing (Brand Ambassadors) 0/1 08:00-17:00 (9h) single-neutral-ac…" at bounding box center [228, 269] width 149 height 45
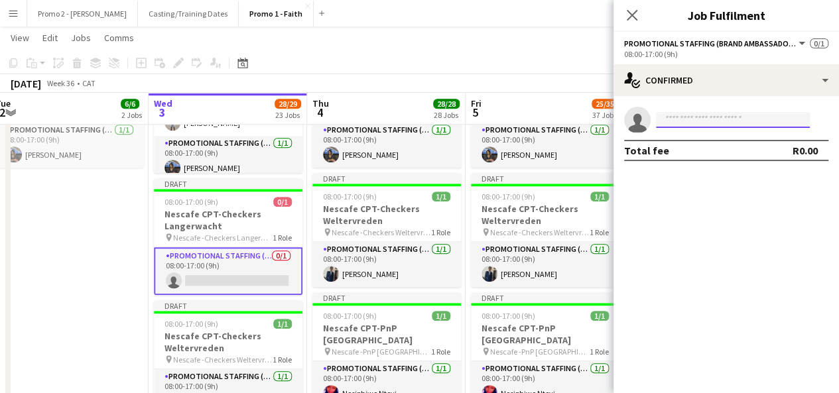
click at [752, 119] on input at bounding box center [733, 120] width 154 height 16
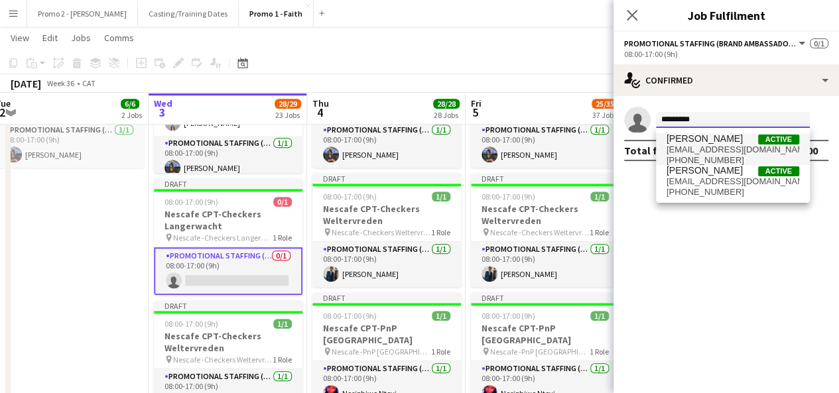
type input "*********"
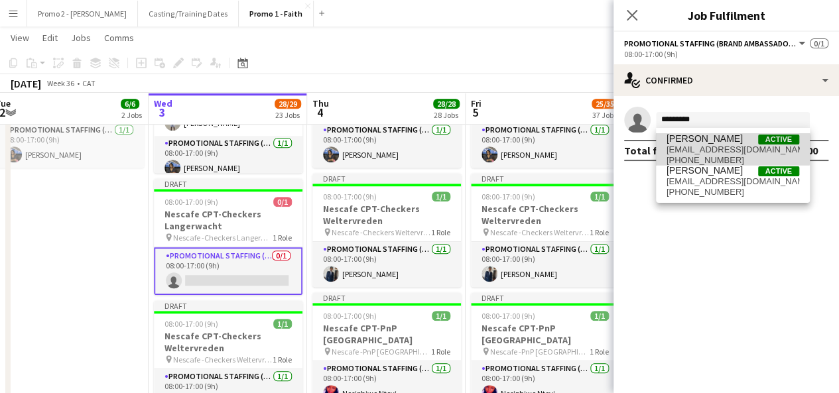
click at [707, 148] on span "ngxokozelay@gmail.com" at bounding box center [733, 150] width 133 height 11
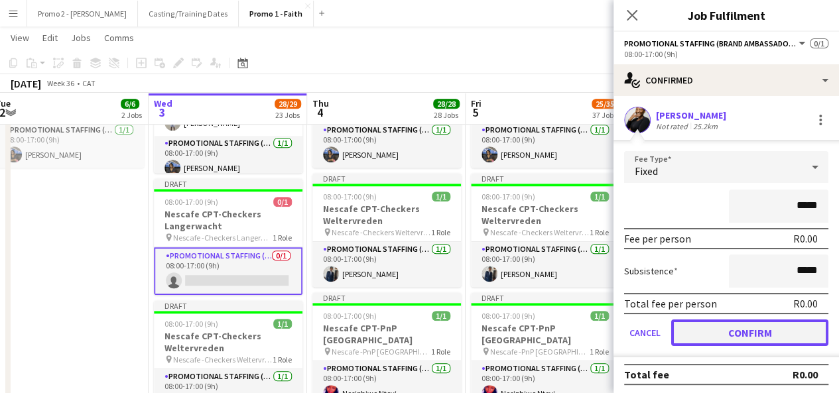
click at [768, 328] on button "Confirm" at bounding box center [749, 333] width 157 height 27
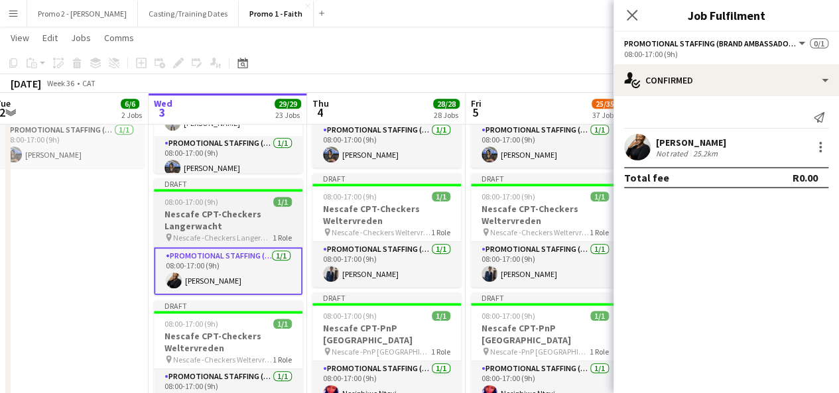
click at [192, 207] on app-job-card "Draft 08:00-17:00 (9h) 1/1 Nescafe CPT-Checkers Langerwacht pin Nescafe -Checke…" at bounding box center [228, 236] width 149 height 117
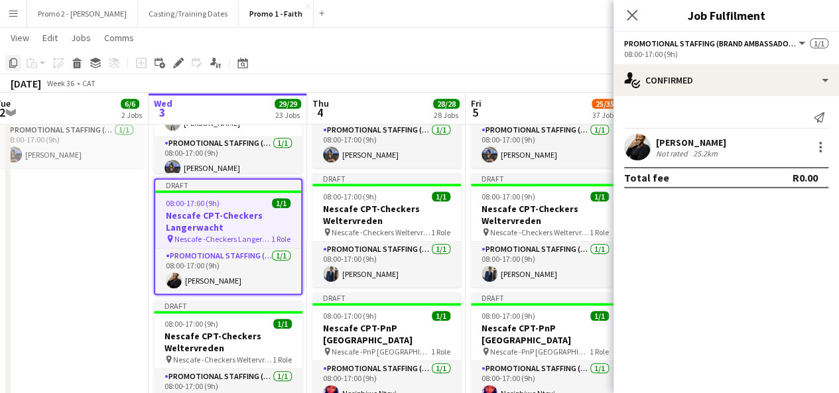
click at [15, 60] on icon "Copy" at bounding box center [13, 63] width 11 height 11
click at [636, 12] on icon at bounding box center [632, 15] width 13 height 13
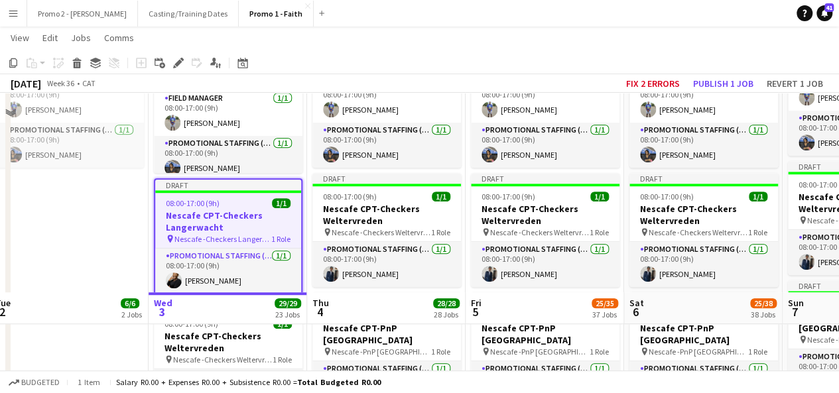
scroll to position [2577, 0]
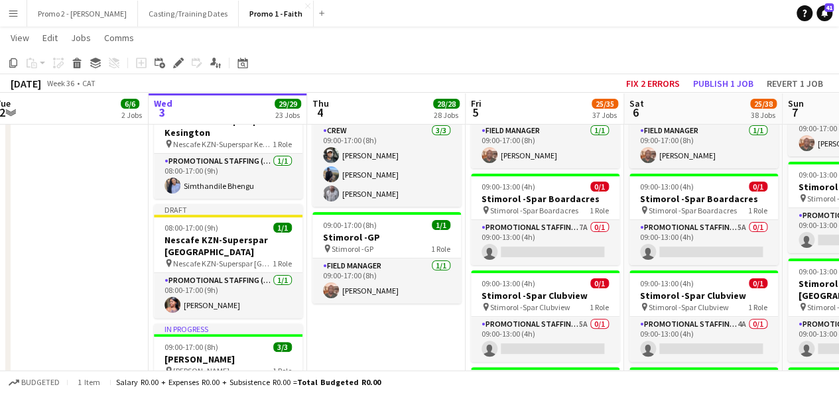
drag, startPoint x: 837, startPoint y: 218, endPoint x: 841, endPoint y: 229, distance: 11.3
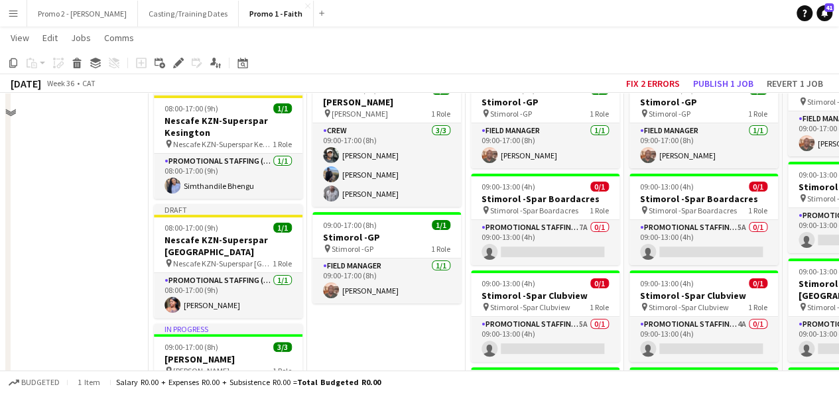
scroll to position [3472, 0]
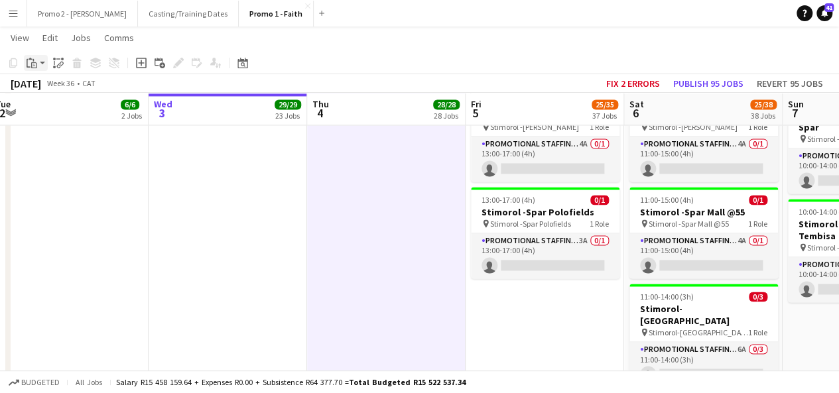
click at [43, 67] on app-action-btn "Paste" at bounding box center [36, 63] width 24 height 16
click at [59, 109] on link "Paste with crew Ctrl+Shift+V" at bounding box center [97, 111] width 125 height 12
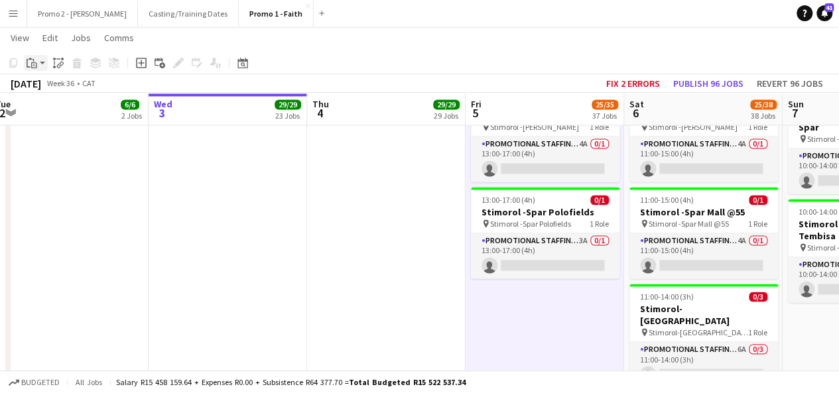
click at [43, 62] on app-action-btn "Paste" at bounding box center [36, 63] width 24 height 16
click at [61, 110] on link "Paste with crew Ctrl+Shift+V" at bounding box center [97, 111] width 125 height 12
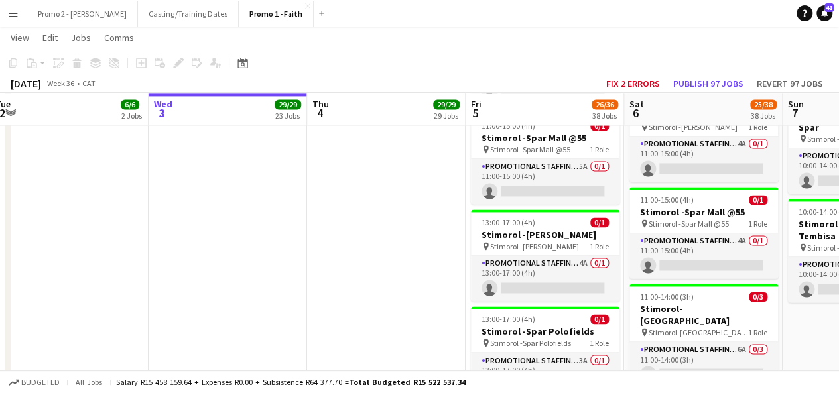
click at [44, 63] on app-action-btn "Paste" at bounding box center [36, 63] width 24 height 16
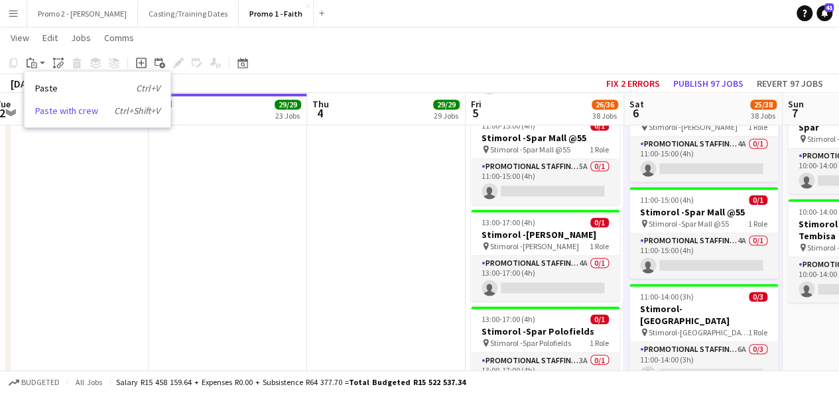
click at [58, 107] on link "Paste with crew Ctrl+Shift+V" at bounding box center [97, 111] width 125 height 12
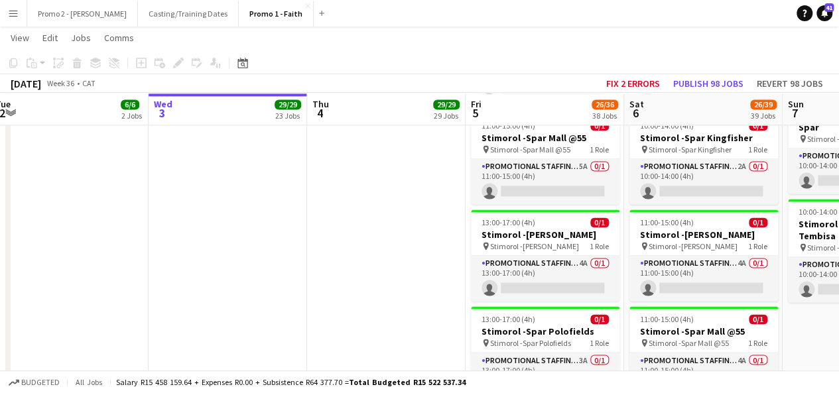
click at [44, 64] on app-action-btn "Paste" at bounding box center [36, 63] width 24 height 16
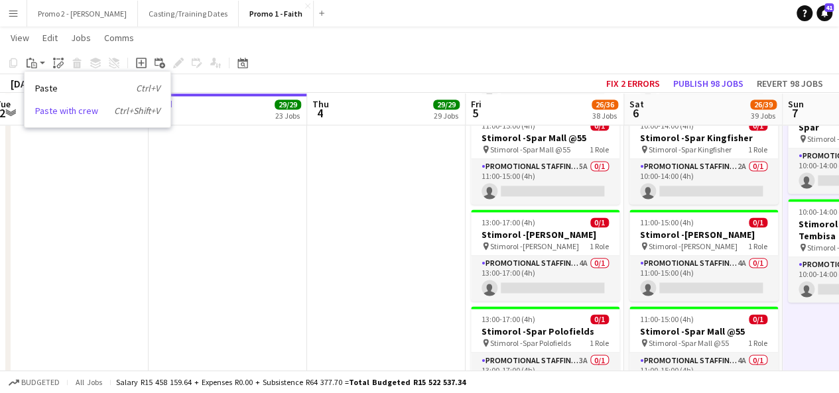
click at [55, 109] on link "Paste with crew Ctrl+Shift+V" at bounding box center [97, 111] width 125 height 12
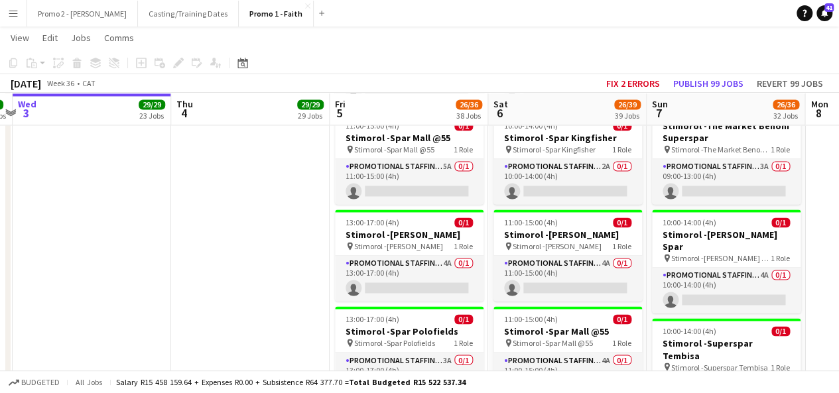
drag, startPoint x: 733, startPoint y: 185, endPoint x: 596, endPoint y: 204, distance: 138.6
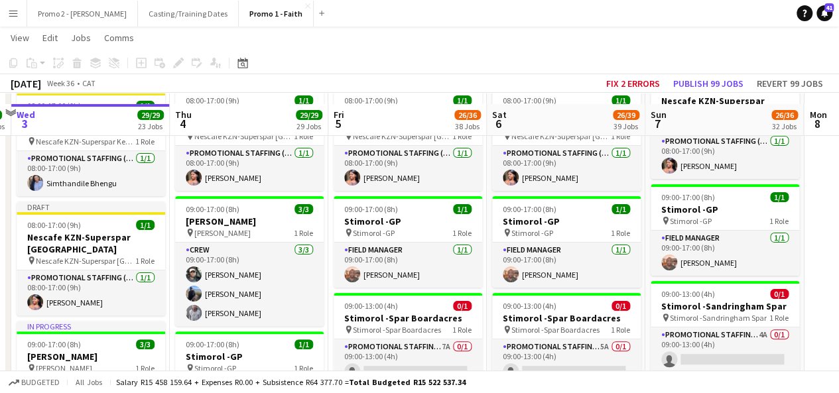
scroll to position [2618, 0]
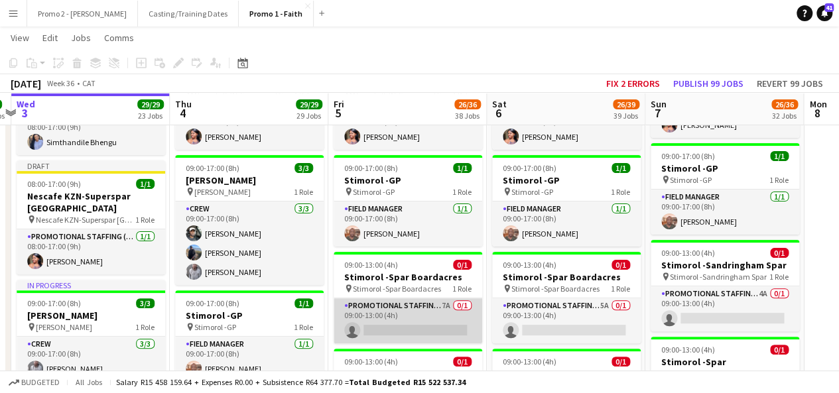
click at [447, 299] on app-card-role "Promotional Staffing (Brand Ambassadors) 7A 0/1 09:00-13:00 (4h) single-neutral…" at bounding box center [408, 321] width 149 height 45
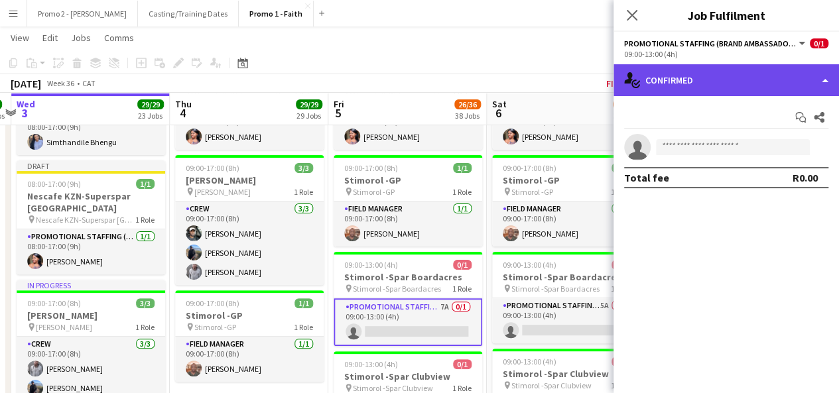
click at [705, 80] on div "single-neutral-actions-check-2 Confirmed" at bounding box center [727, 80] width 226 height 32
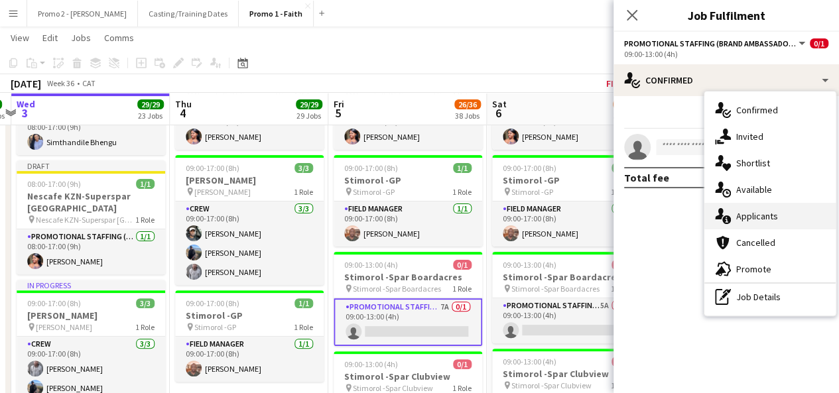
click at [760, 218] on span "Applicants" at bounding box center [758, 216] width 42 height 12
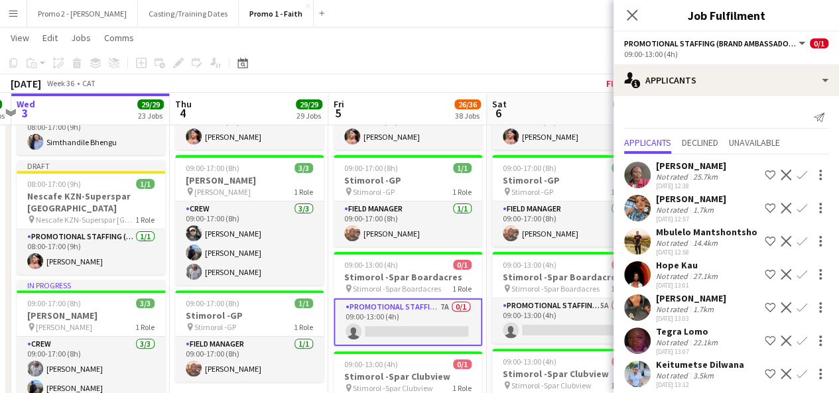
click at [797, 205] on app-icon "Confirm" at bounding box center [802, 208] width 11 height 11
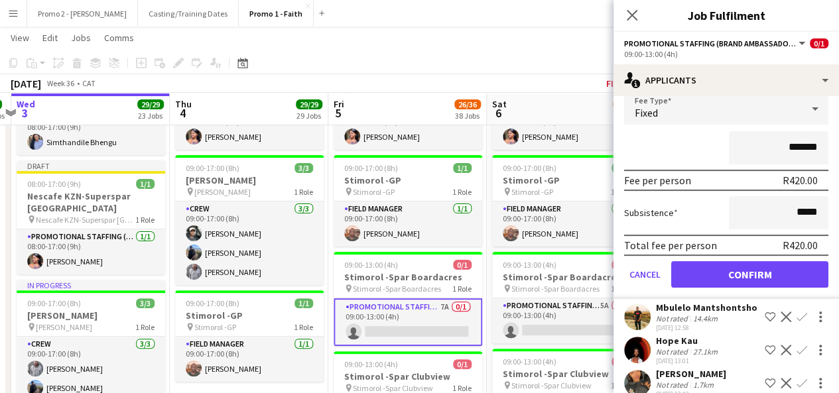
scroll to position [165, 0]
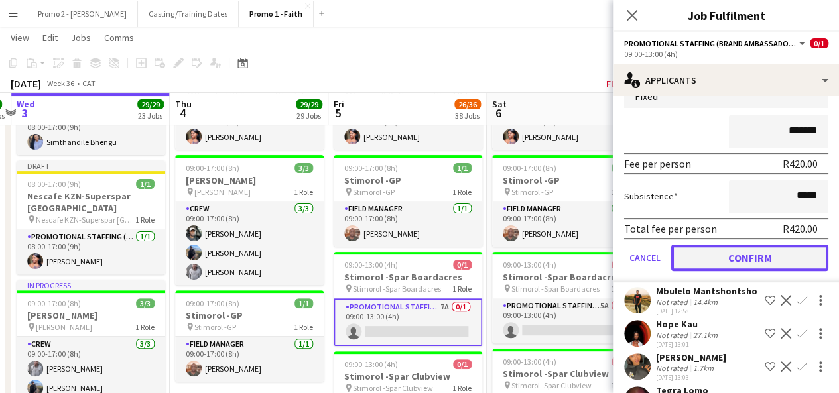
click at [776, 250] on button "Confirm" at bounding box center [749, 258] width 157 height 27
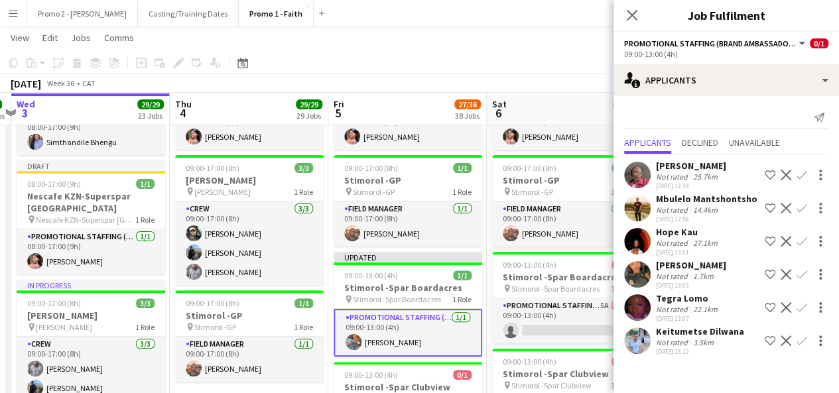
scroll to position [0, 0]
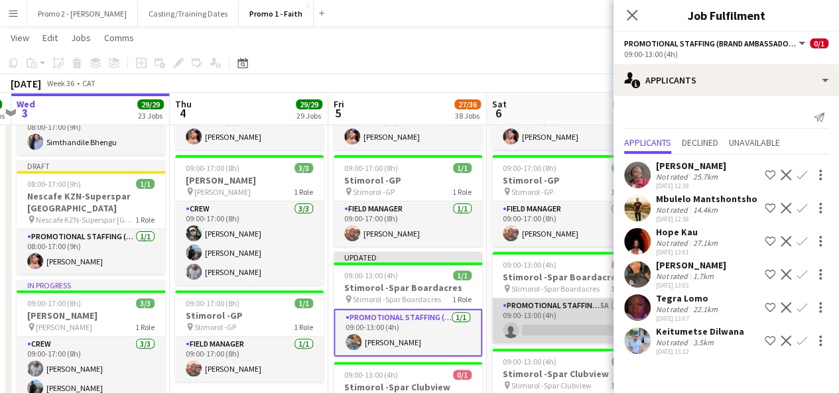
click at [602, 299] on app-card-role "Promotional Staffing (Brand Ambassadors) 5A 0/1 09:00-13:00 (4h) single-neutral…" at bounding box center [566, 321] width 149 height 45
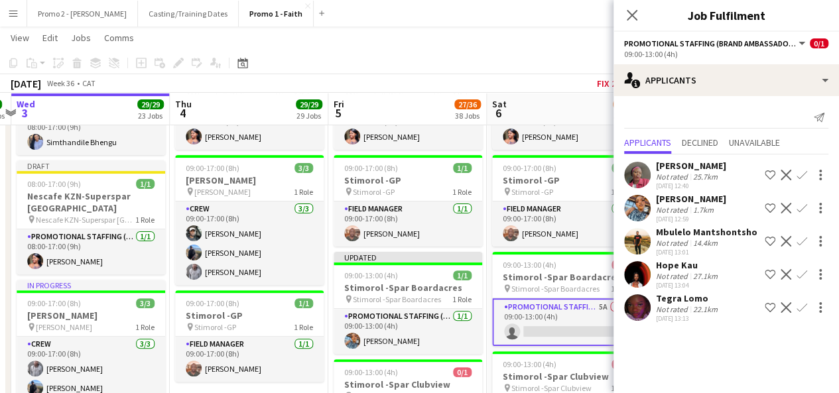
click at [799, 209] on app-icon "Confirm" at bounding box center [802, 208] width 11 height 11
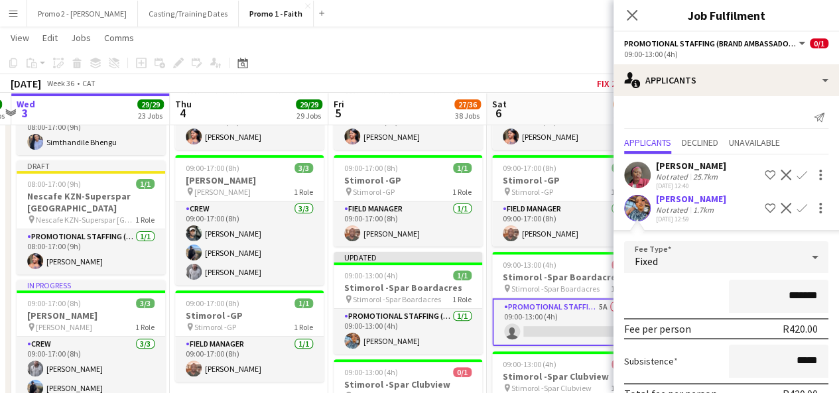
scroll to position [145, 0]
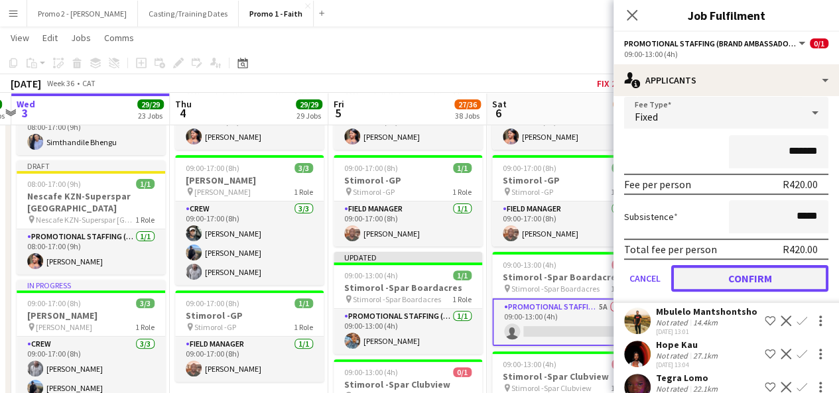
click at [789, 284] on button "Confirm" at bounding box center [749, 278] width 157 height 27
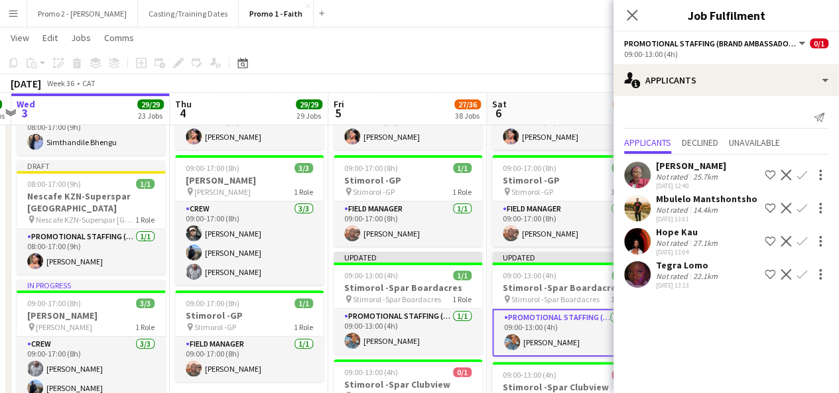
scroll to position [0, 0]
click at [587, 76] on div "[DATE] Week 36 • CAT Fix 2 errors Publish 1 job Revert 1 job" at bounding box center [419, 83] width 839 height 19
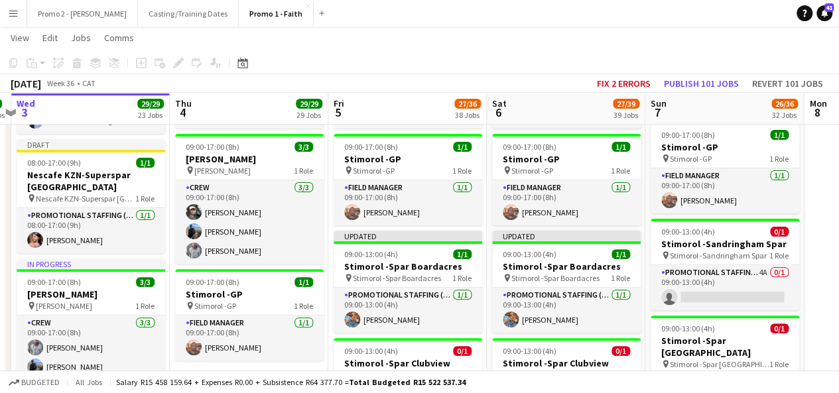
scroll to position [2651, 0]
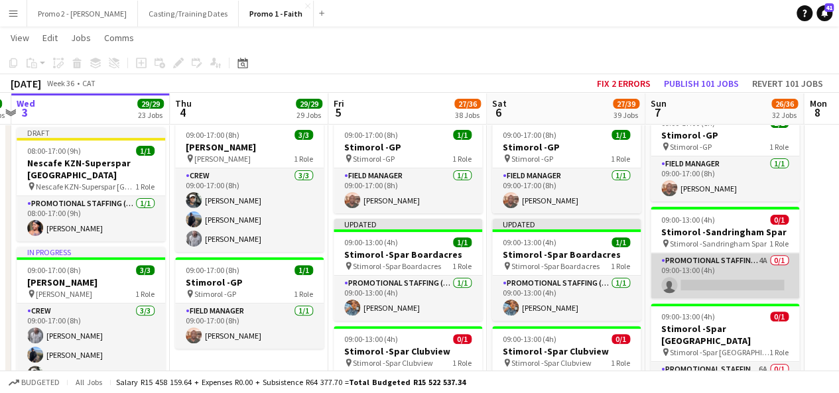
click at [762, 253] on app-card-role "Promotional Staffing (Brand Ambassadors) 4A 0/1 09:00-13:00 (4h) single-neutral…" at bounding box center [725, 275] width 149 height 45
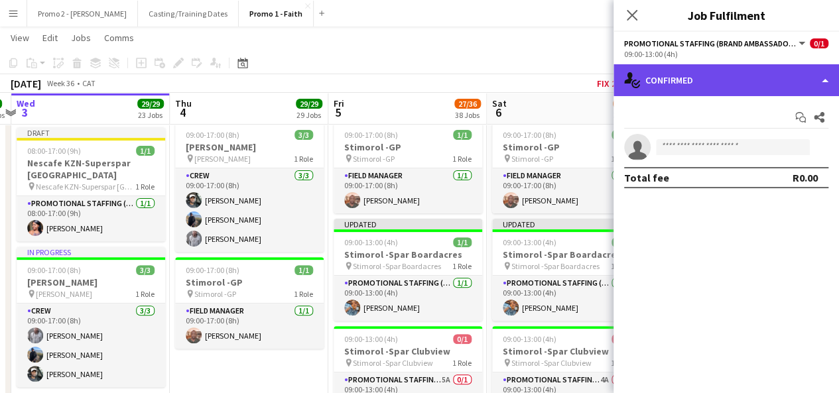
click at [764, 82] on div "single-neutral-actions-check-2 Confirmed" at bounding box center [727, 80] width 226 height 32
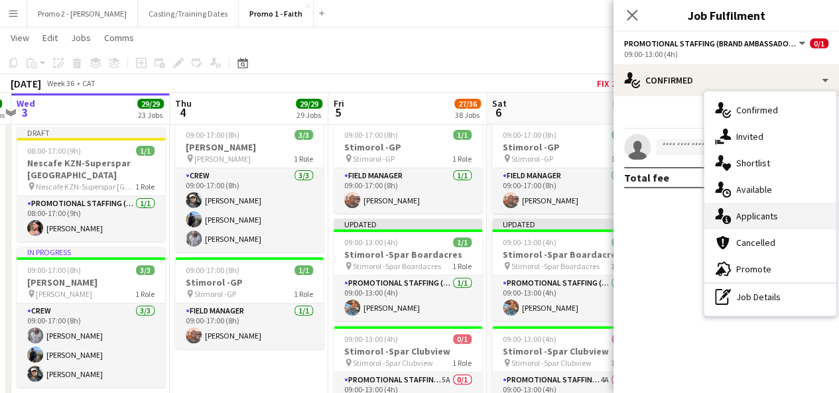
click at [778, 213] on div "single-neutral-actions-information Applicants" at bounding box center [770, 216] width 131 height 27
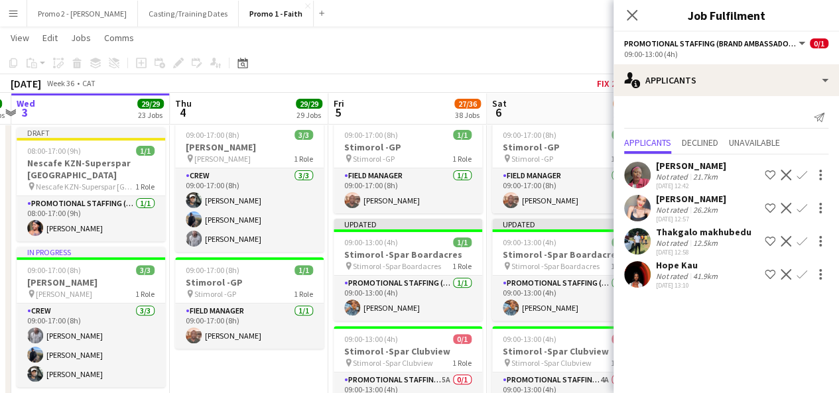
click at [801, 208] on app-icon "Confirm" at bounding box center [802, 208] width 11 height 11
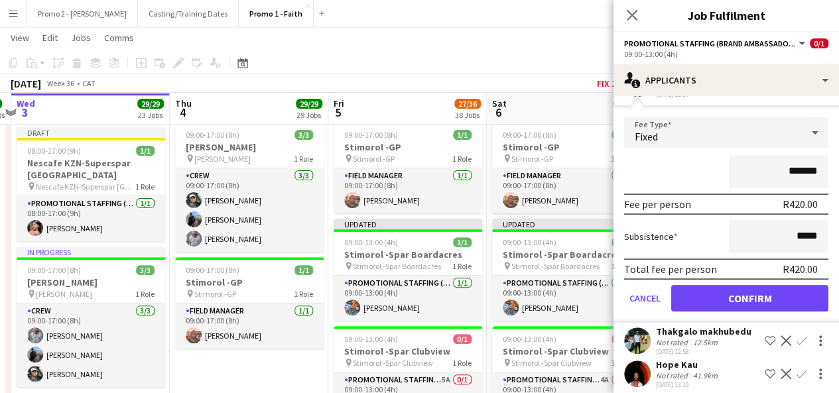
scroll to position [133, 0]
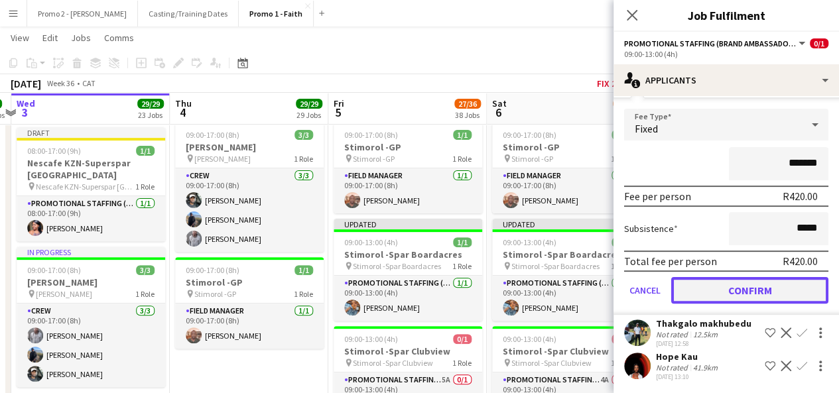
click at [760, 293] on button "Confirm" at bounding box center [749, 290] width 157 height 27
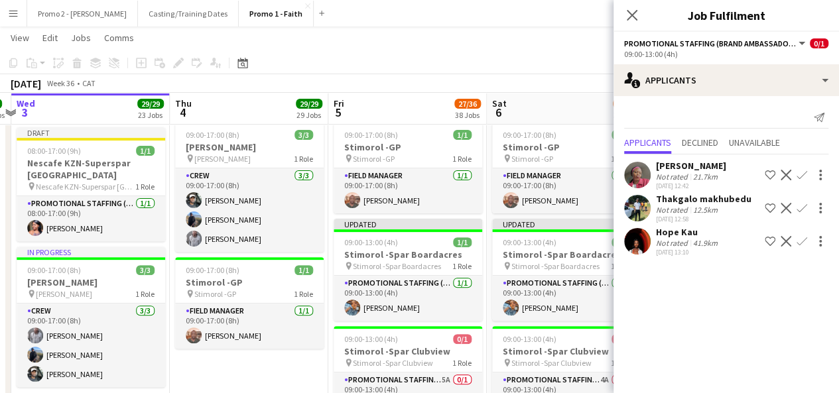
scroll to position [0, 0]
click at [585, 68] on app-toolbar "Copy Paste Paste Ctrl+V Paste with crew Ctrl+Shift+V Paste linked Job [GEOGRAPH…" at bounding box center [419, 63] width 839 height 23
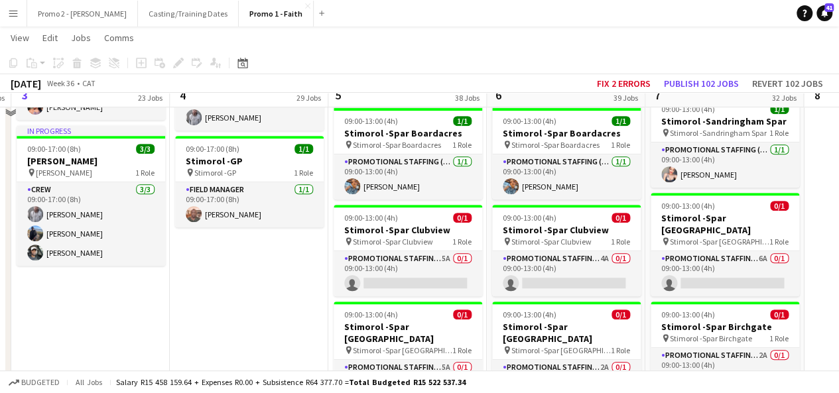
scroll to position [2779, 0]
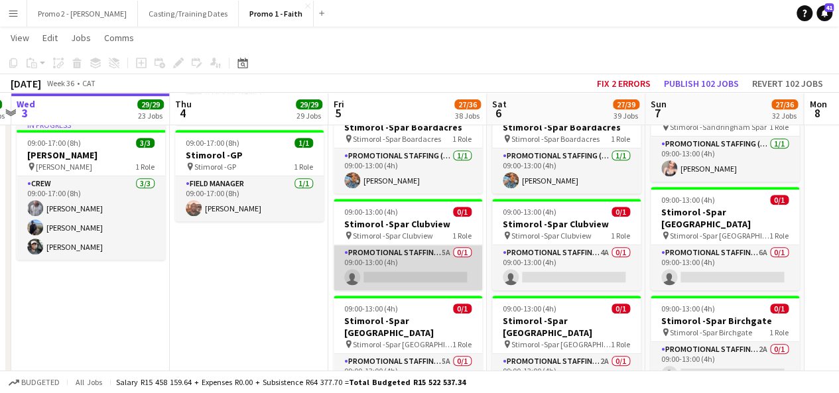
click at [443, 246] on app-card-role "Promotional Staffing (Brand Ambassadors) 5A 0/1 09:00-13:00 (4h) single-neutral…" at bounding box center [408, 268] width 149 height 45
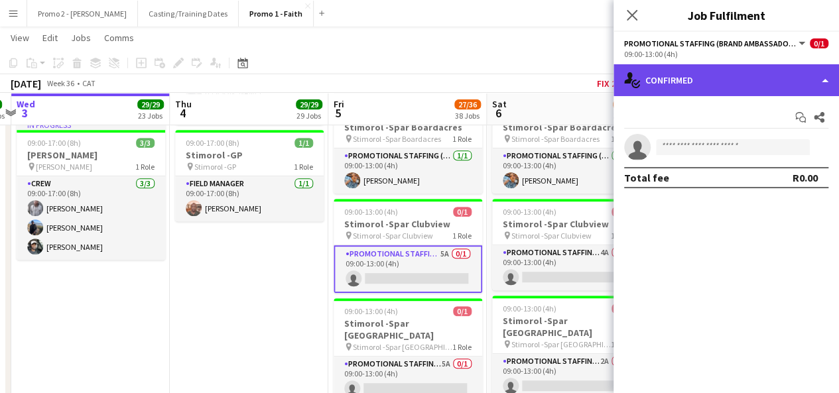
click at [682, 83] on div "single-neutral-actions-check-2 Confirmed" at bounding box center [727, 80] width 226 height 32
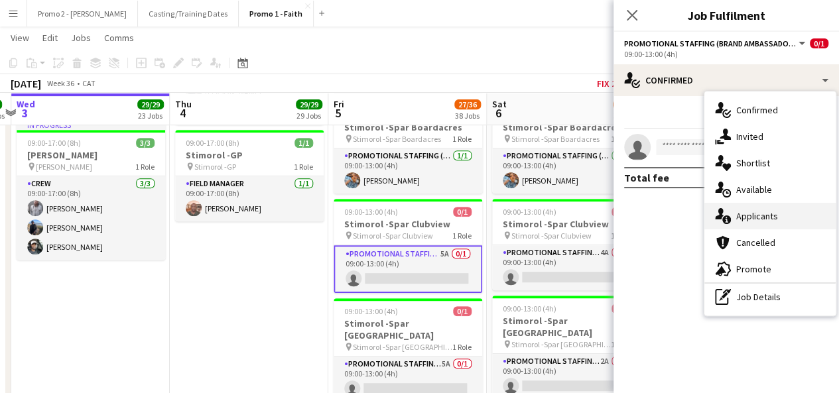
click at [769, 215] on span "Applicants" at bounding box center [758, 216] width 42 height 12
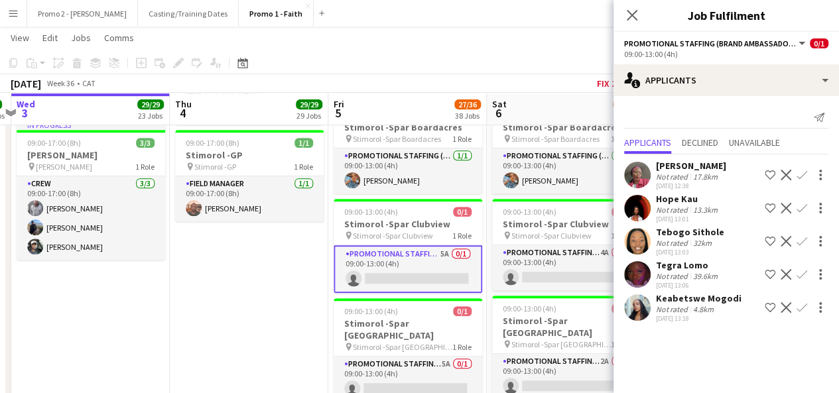
click at [803, 209] on app-icon "Confirm" at bounding box center [802, 208] width 11 height 11
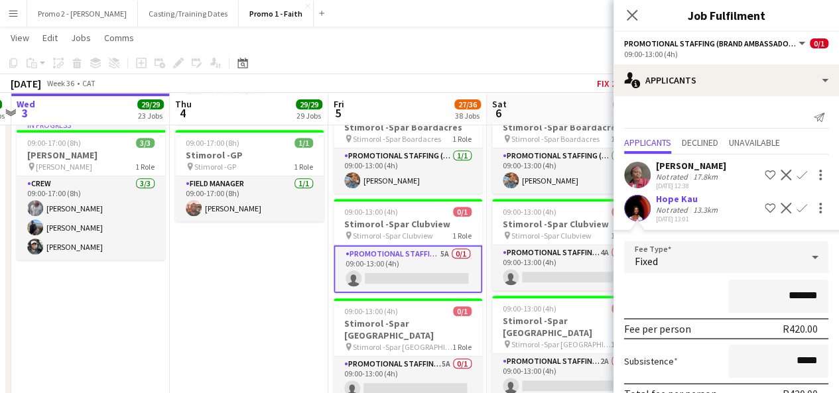
click at [797, 206] on app-icon "Confirm" at bounding box center [802, 208] width 11 height 11
click at [797, 208] on app-icon "Confirm" at bounding box center [802, 208] width 11 height 11
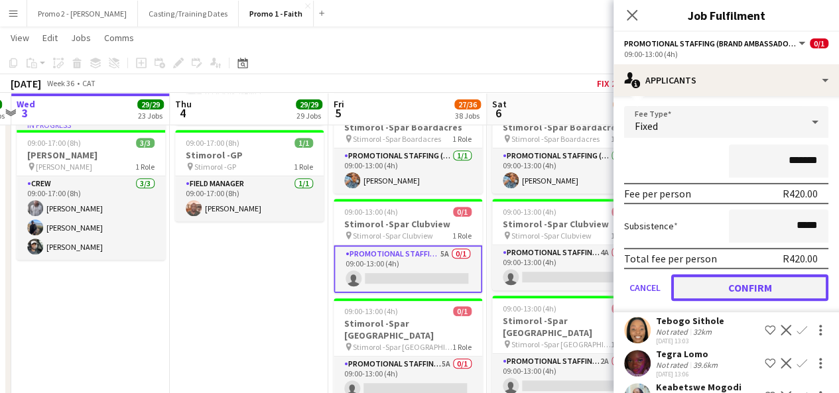
click at [774, 281] on button "Confirm" at bounding box center [749, 288] width 157 height 27
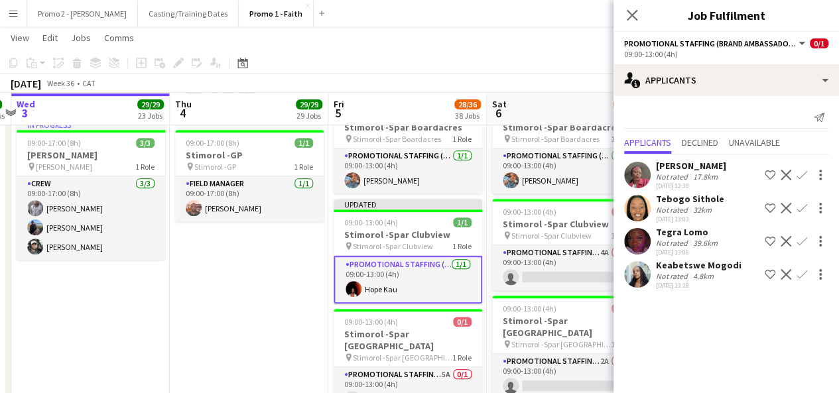
scroll to position [0, 0]
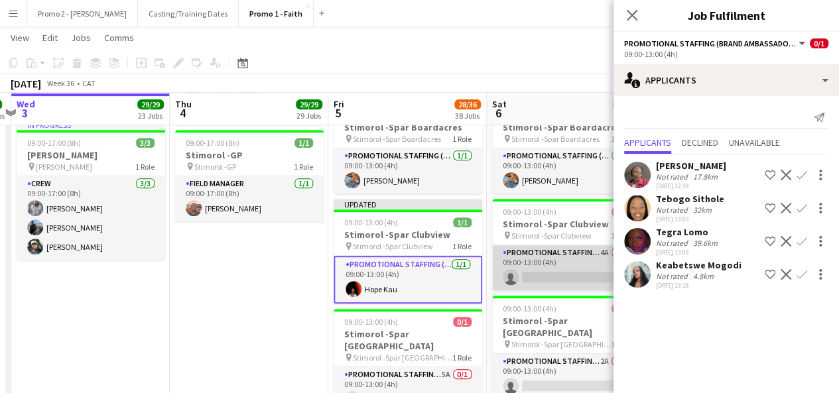
click at [605, 246] on app-card-role "Promotional Staffing (Brand Ambassadors) 4A 0/1 09:00-13:00 (4h) single-neutral…" at bounding box center [566, 268] width 149 height 45
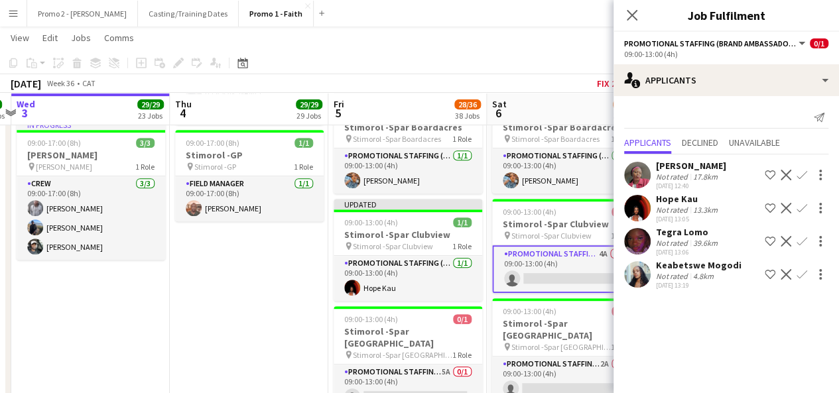
click at [806, 206] on app-icon "Confirm" at bounding box center [802, 208] width 11 height 11
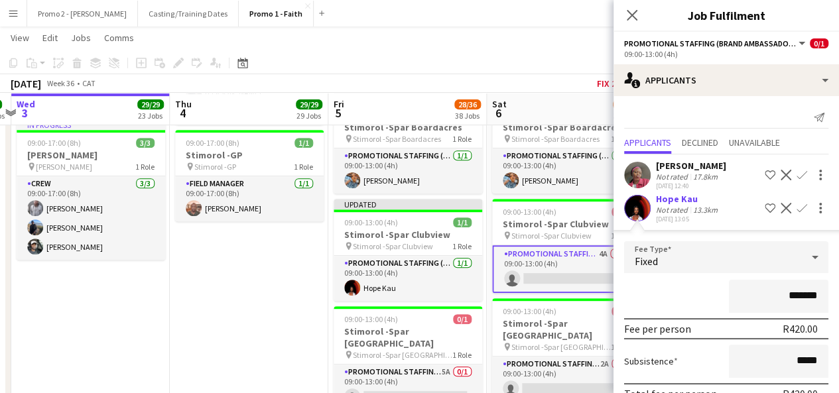
scroll to position [133, 0]
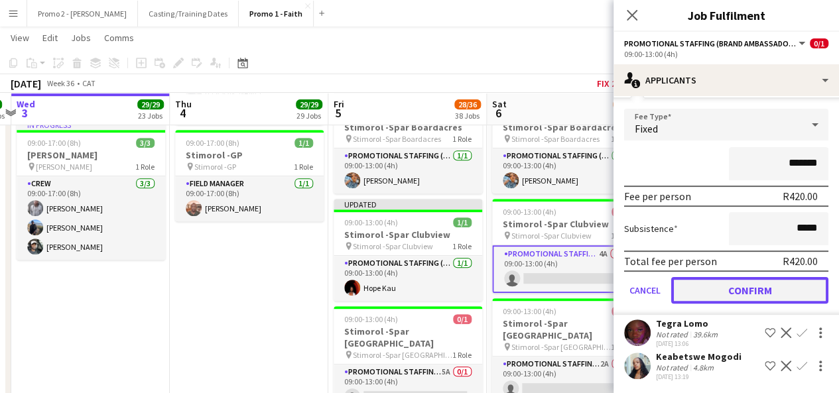
click at [776, 287] on button "Confirm" at bounding box center [749, 290] width 157 height 27
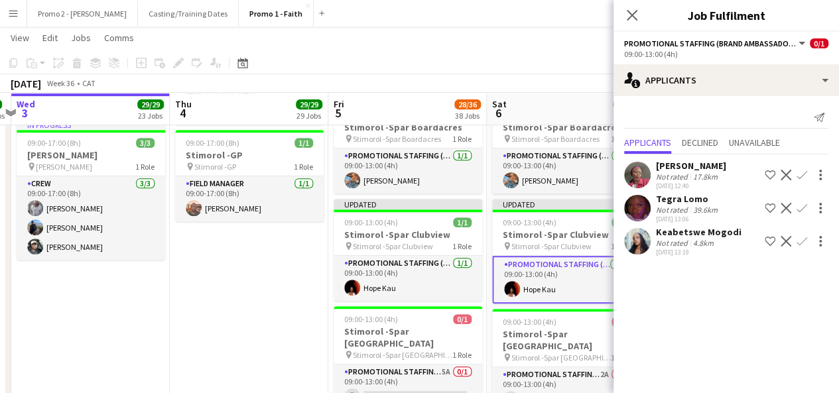
scroll to position [0, 0]
click at [576, 74] on div "[DATE] Week 36 • CAT Fix 2 errors Publish 1 job Revert 1 job" at bounding box center [419, 83] width 839 height 19
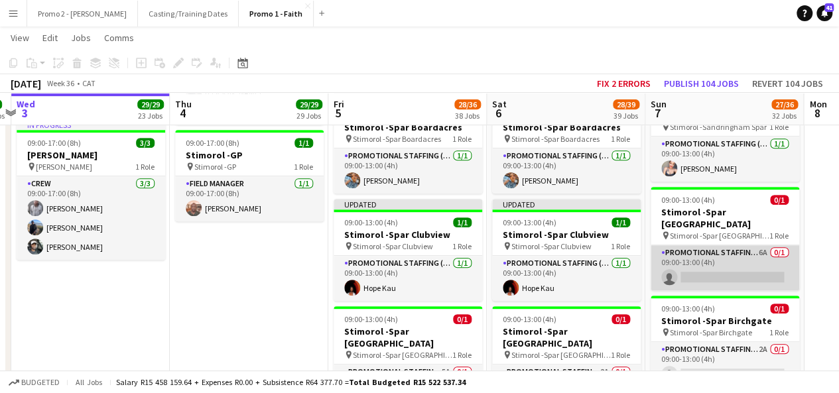
click at [758, 246] on app-card-role "Promotional Staffing (Brand Ambassadors) 6A 0/1 09:00-13:00 (4h) single-neutral…" at bounding box center [725, 268] width 149 height 45
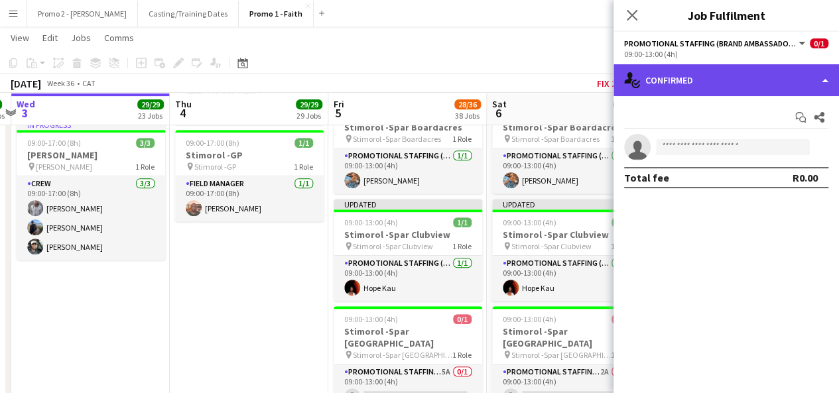
click at [769, 86] on div "single-neutral-actions-check-2 Confirmed" at bounding box center [727, 80] width 226 height 32
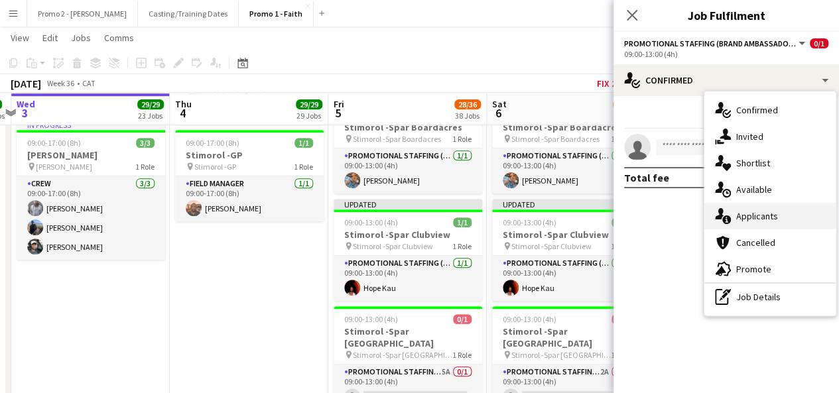
click at [789, 218] on div "single-neutral-actions-information Applicants" at bounding box center [770, 216] width 131 height 27
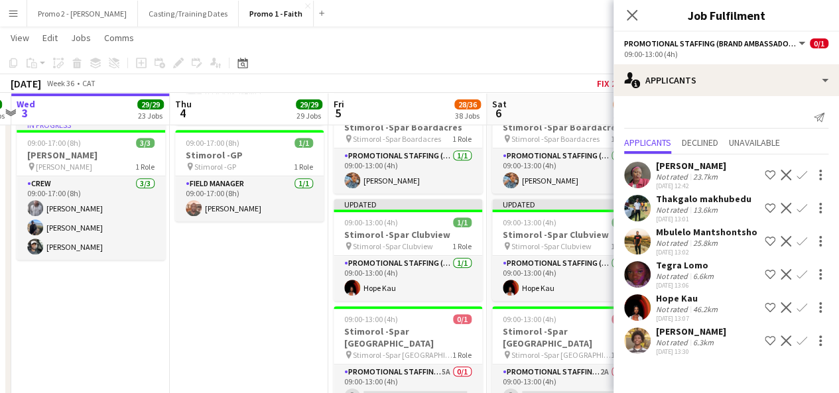
click at [802, 206] on app-icon "Confirm" at bounding box center [802, 208] width 11 height 11
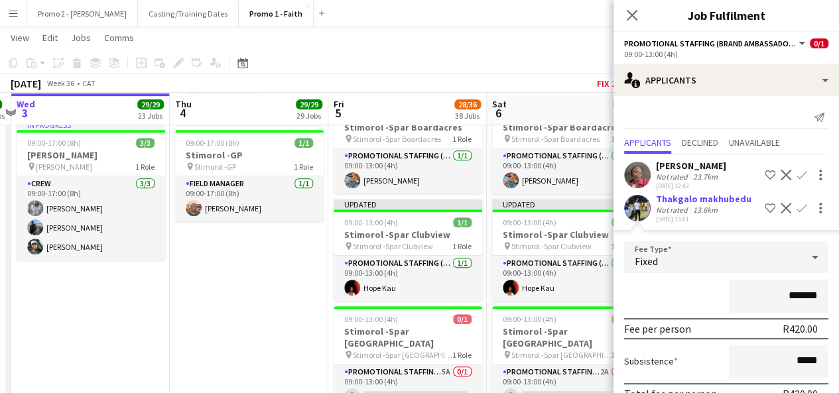
scroll to position [195, 0]
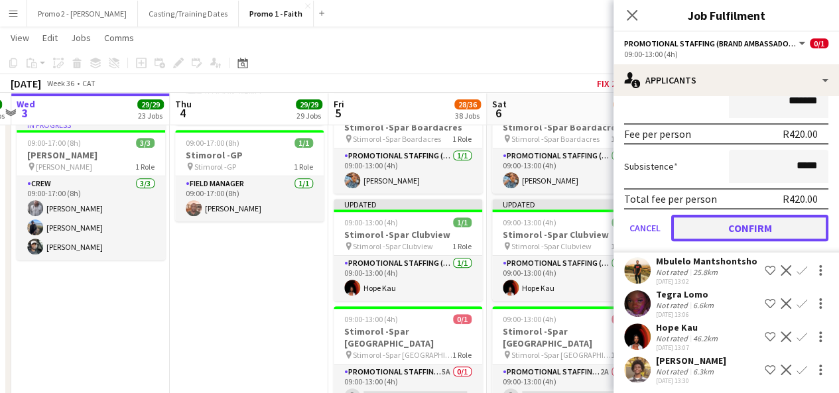
click at [762, 230] on button "Confirm" at bounding box center [749, 228] width 157 height 27
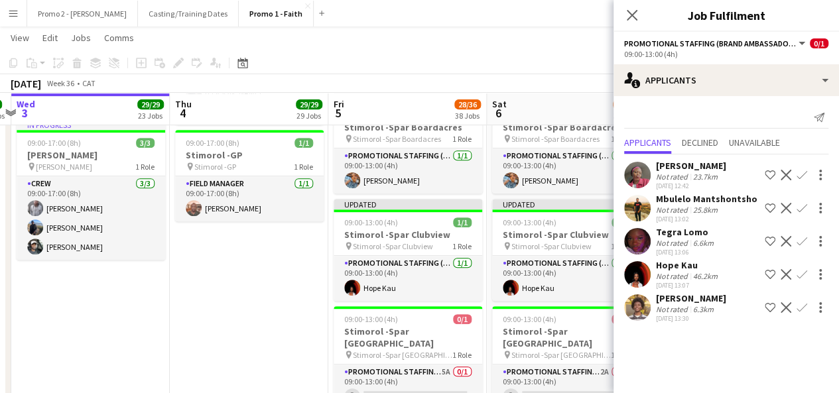
scroll to position [0, 0]
click at [446, 365] on app-card-role "Promotional Staffing (Brand Ambassadors) 5A 0/1 09:00-13:00 (4h) single-neutral…" at bounding box center [408, 387] width 149 height 45
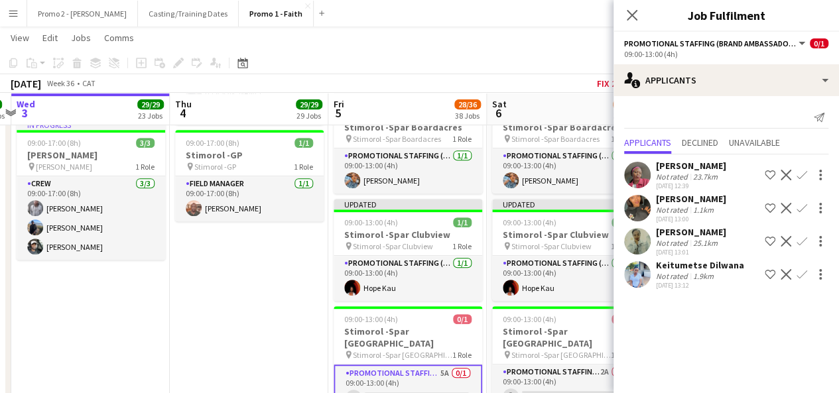
click at [806, 210] on app-icon "Confirm" at bounding box center [802, 208] width 11 height 11
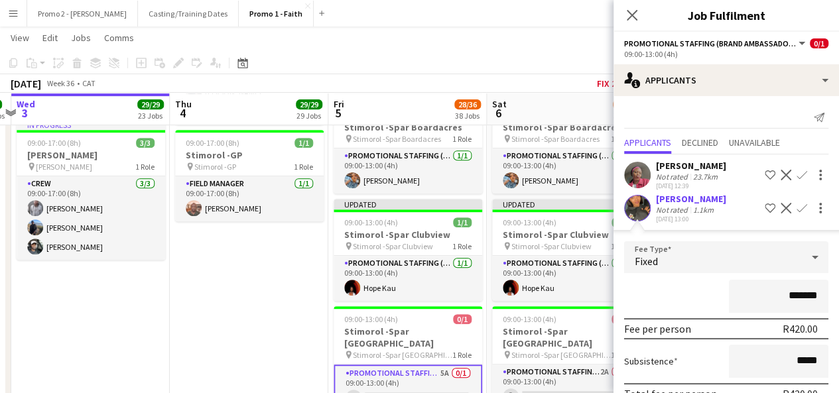
scroll to position [76, 0]
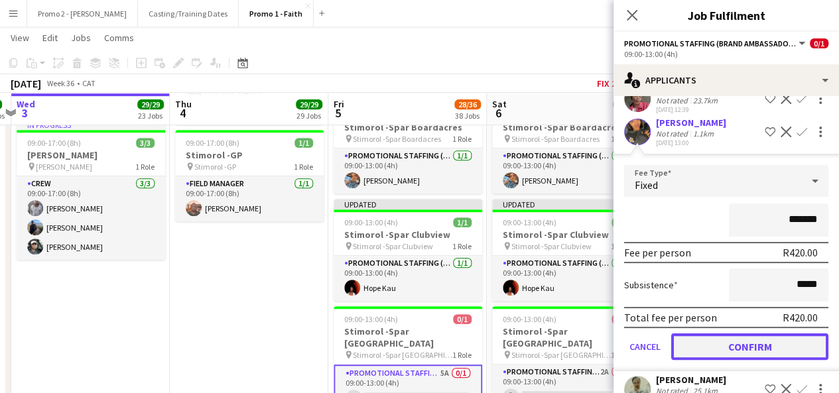
click at [760, 338] on button "Confirm" at bounding box center [749, 347] width 157 height 27
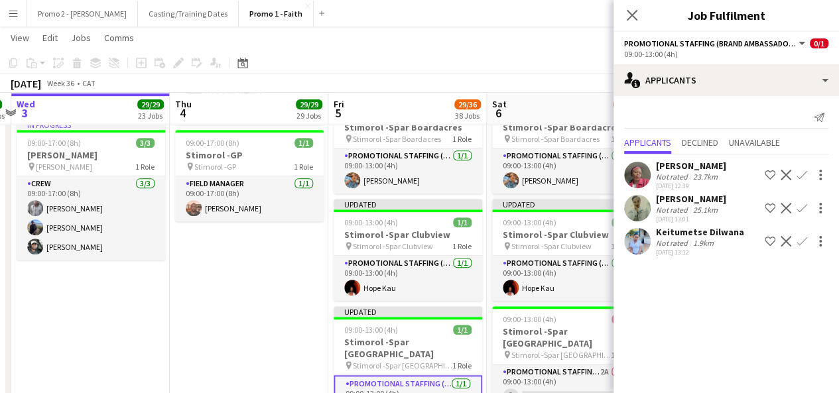
scroll to position [0, 0]
click at [603, 365] on app-card-role "Promotional Staffing (Brand Ambassadors) 2A 0/1 09:00-13:00 (4h) single-neutral…" at bounding box center [566, 387] width 149 height 45
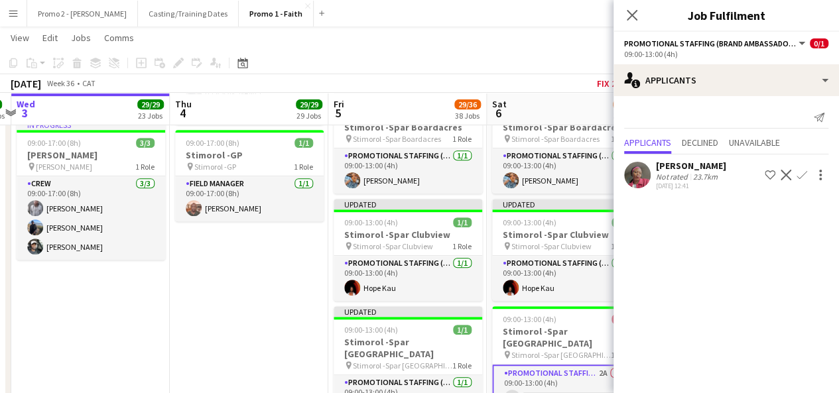
click at [572, 365] on app-card-role "Promotional Staffing (Brand Ambassadors) 2A 0/1 09:00-13:00 (4h) single-neutral…" at bounding box center [566, 389] width 149 height 48
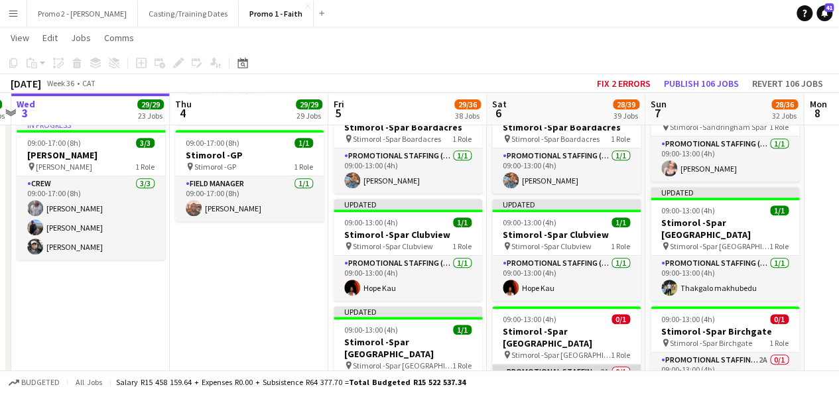
click at [575, 365] on app-card-role "Promotional Staffing (Brand Ambassadors) 2A 0/1 09:00-13:00 (4h) single-neutral…" at bounding box center [566, 387] width 149 height 45
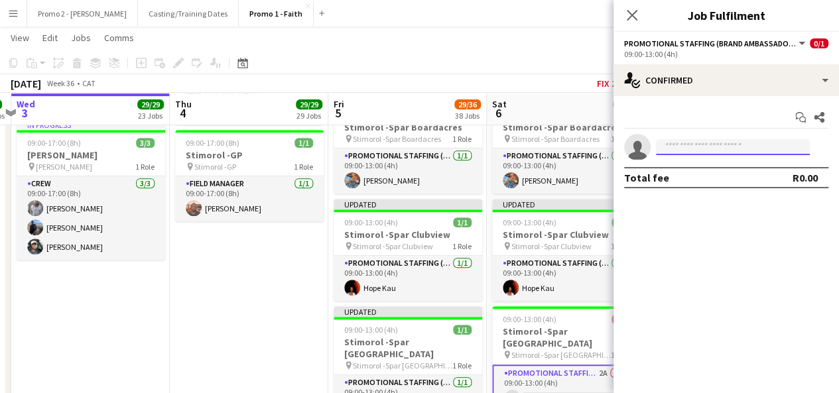
click at [779, 152] on input at bounding box center [733, 147] width 154 height 16
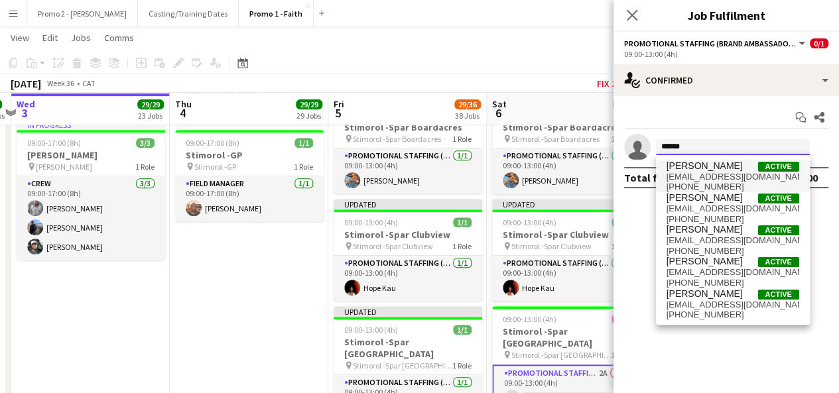
type input "******"
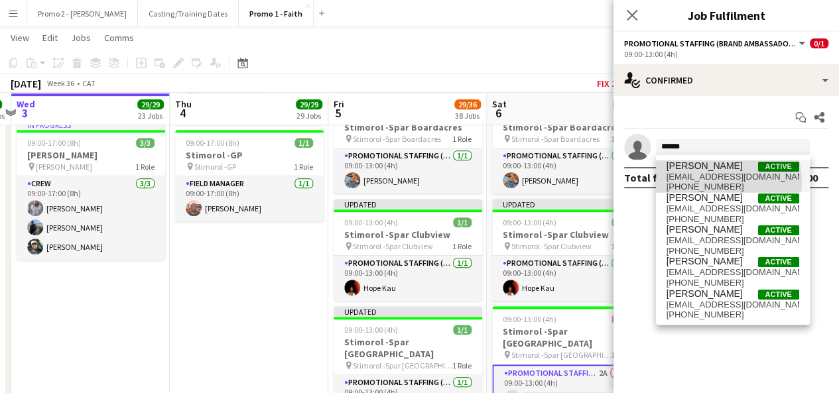
click at [713, 182] on span "+270619608001" at bounding box center [733, 187] width 133 height 11
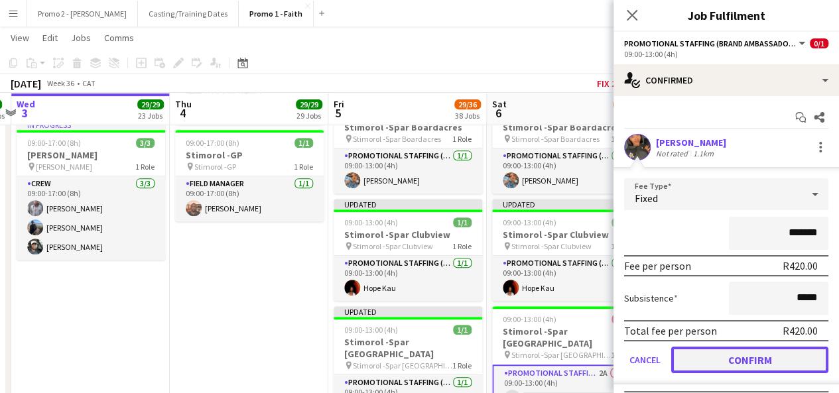
click at [759, 356] on button "Confirm" at bounding box center [749, 360] width 157 height 27
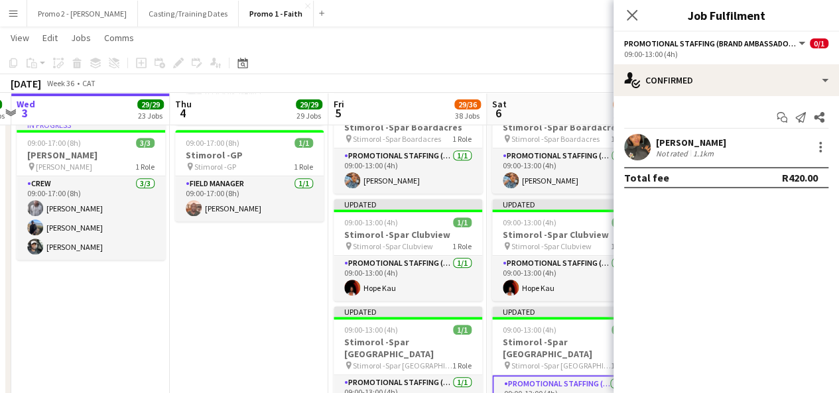
click at [589, 76] on div "[DATE] Week 36 • CAT Fix 2 errors Publish 1 job Revert 1 job" at bounding box center [419, 83] width 839 height 19
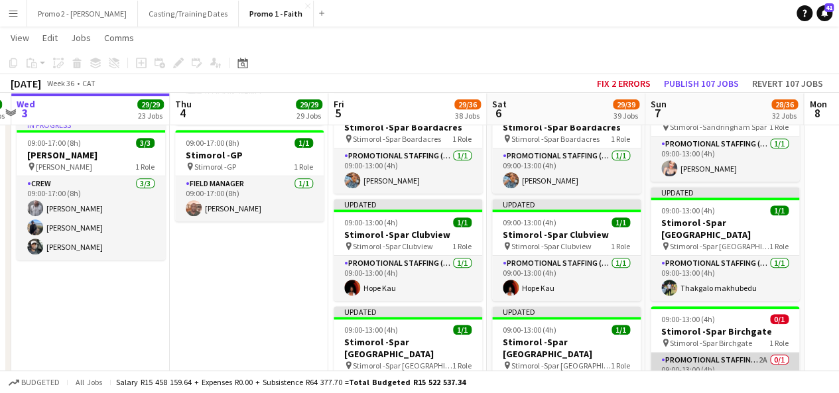
click at [761, 353] on app-card-role "Promotional Staffing (Brand Ambassadors) 2A 0/1 09:00-13:00 (4h) single-neutral…" at bounding box center [725, 375] width 149 height 45
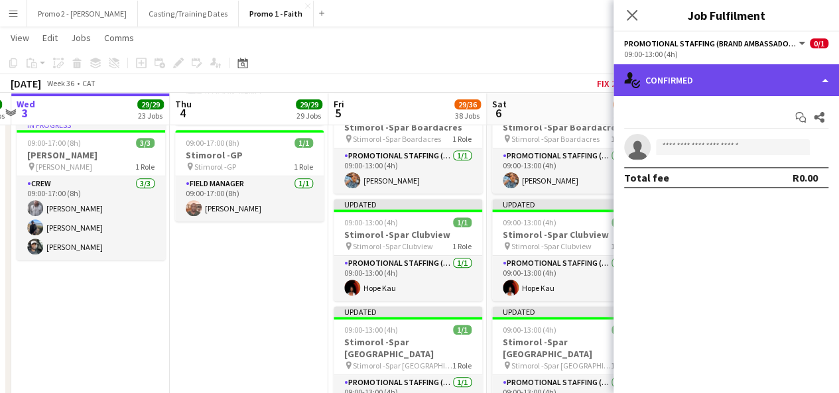
click at [727, 88] on div "single-neutral-actions-check-2 Confirmed" at bounding box center [727, 80] width 226 height 32
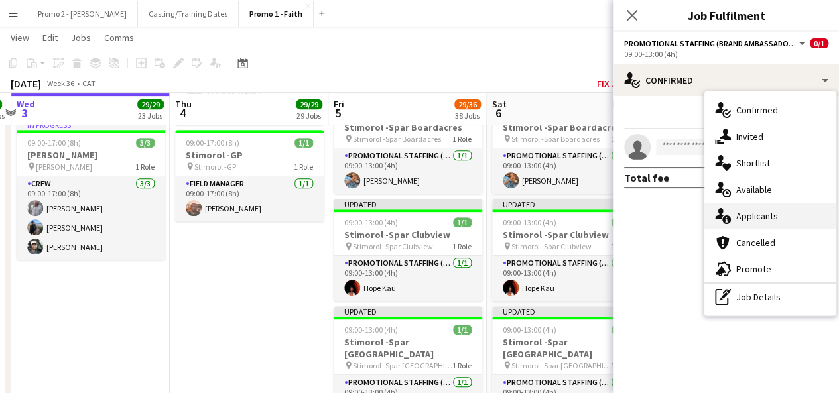
click at [771, 210] on span "Applicants" at bounding box center [758, 216] width 42 height 12
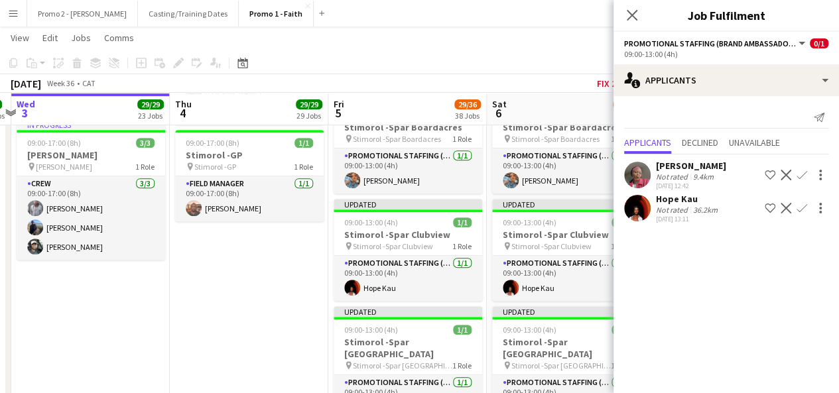
click at [803, 209] on app-icon "Confirm" at bounding box center [802, 208] width 11 height 11
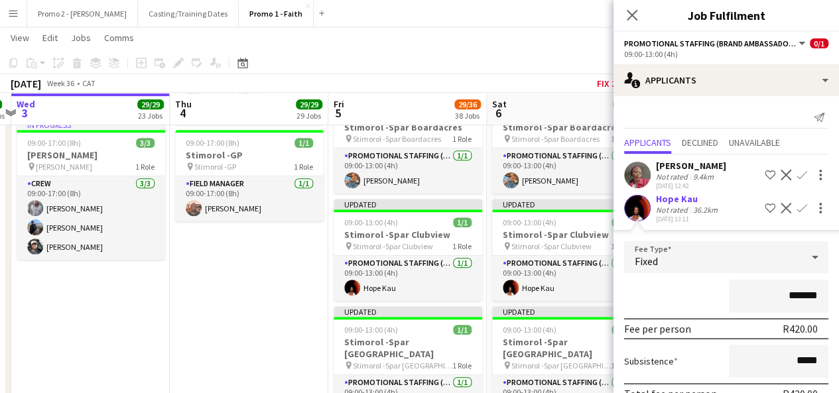
scroll to position [66, 0]
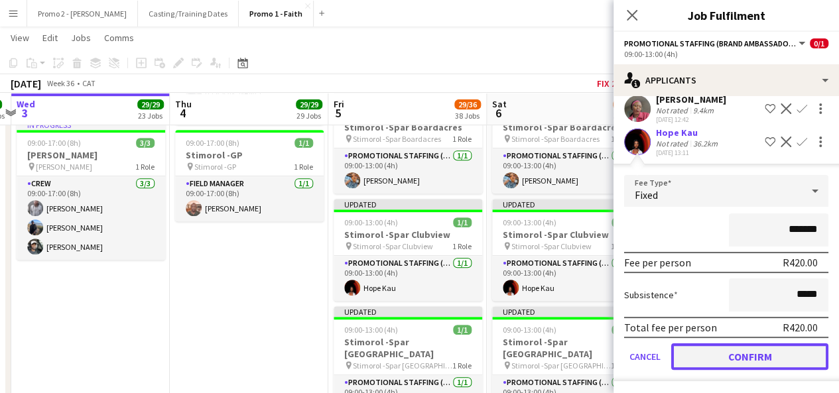
click at [778, 354] on button "Confirm" at bounding box center [749, 357] width 157 height 27
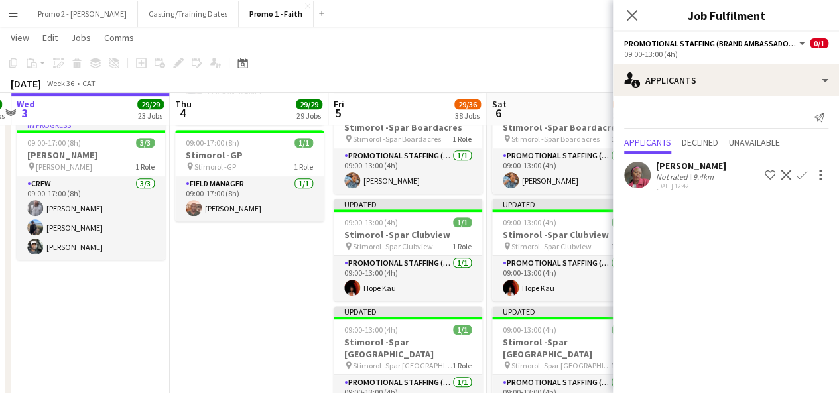
scroll to position [0, 0]
click at [571, 87] on div "[DATE] Week 36 • CAT Fix 2 errors Publish 1 job Revert 1 job" at bounding box center [419, 83] width 839 height 19
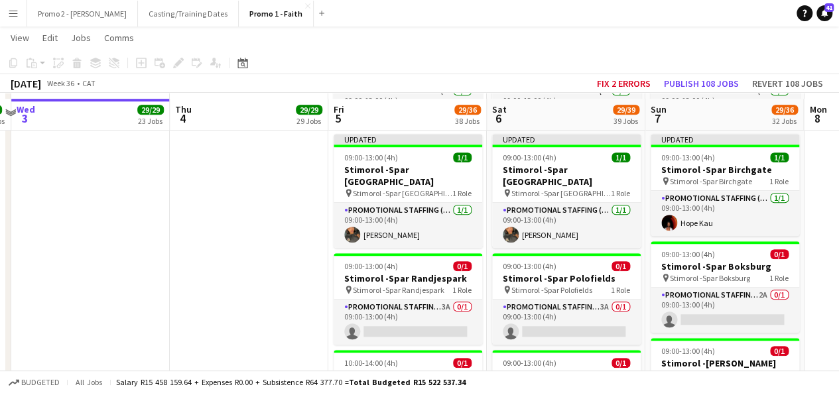
scroll to position [2963, 0]
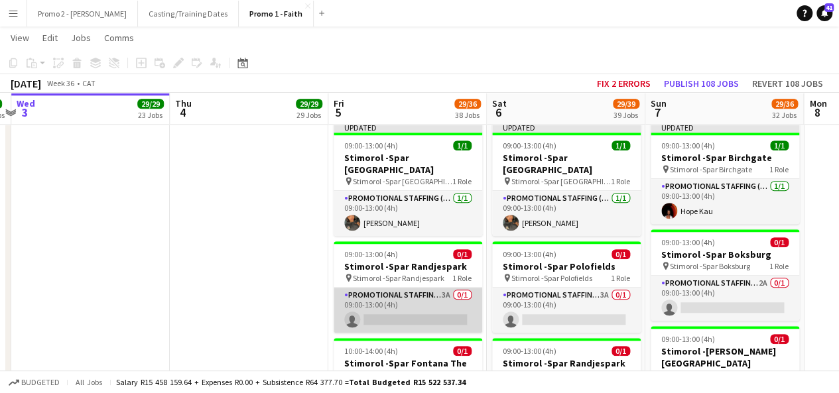
click at [445, 288] on app-card-role "Promotional Staffing (Brand Ambassadors) 3A 0/1 09:00-13:00 (4h) single-neutral…" at bounding box center [408, 310] width 149 height 45
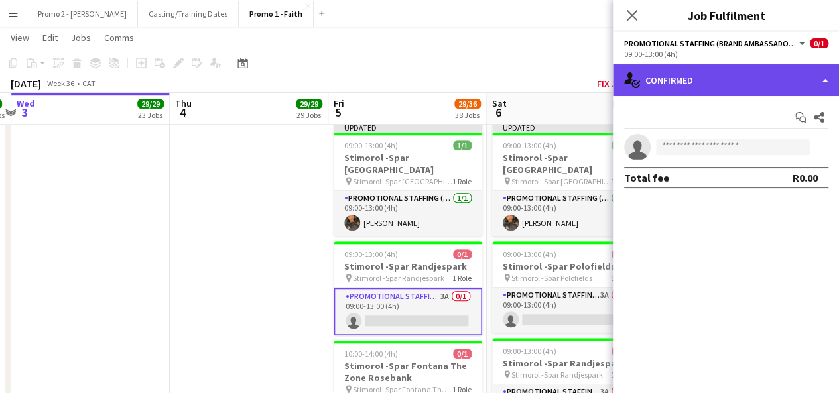
click at [712, 71] on div "single-neutral-actions-check-2 Confirmed" at bounding box center [727, 80] width 226 height 32
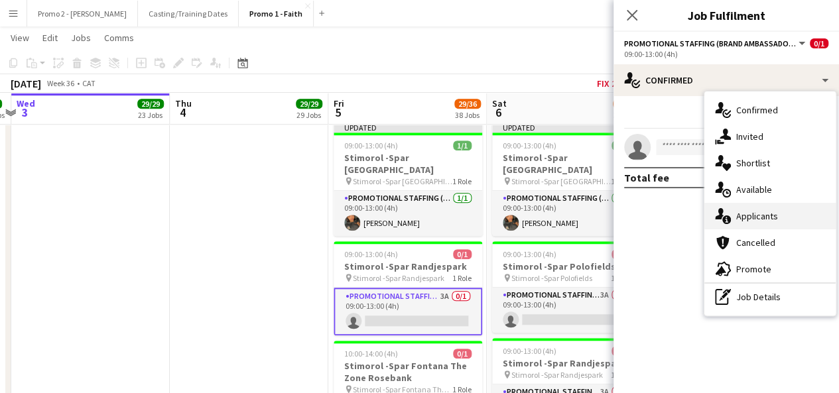
click at [780, 216] on div "single-neutral-actions-information Applicants" at bounding box center [770, 216] width 131 height 27
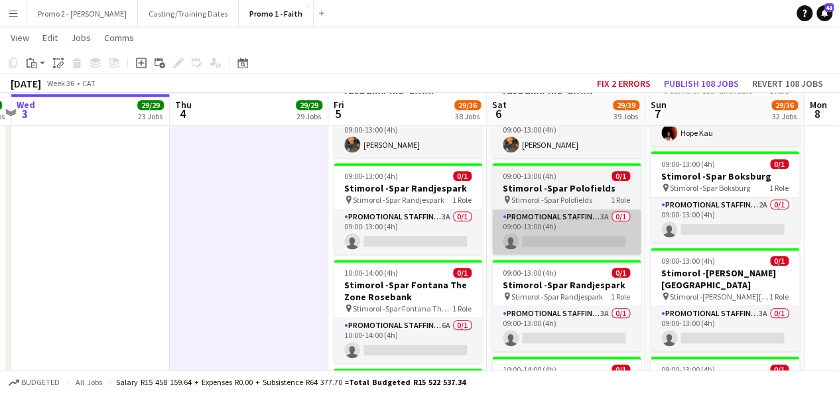
scroll to position [3043, 0]
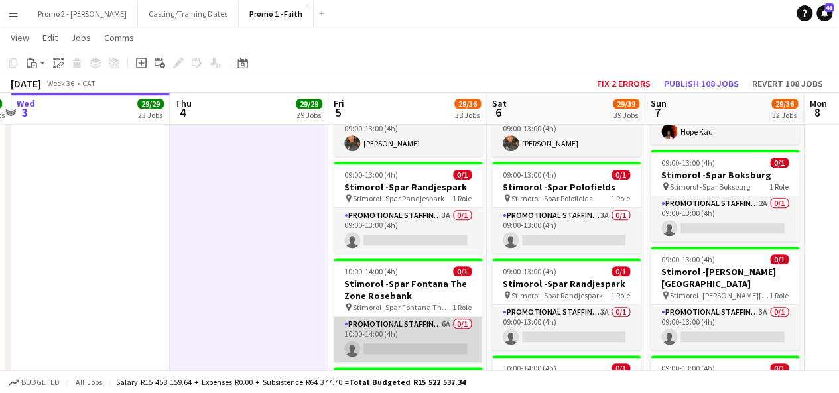
click at [447, 317] on app-card-role "Promotional Staffing (Brand Ambassadors) 6A 0/1 10:00-14:00 (4h) single-neutral…" at bounding box center [408, 339] width 149 height 45
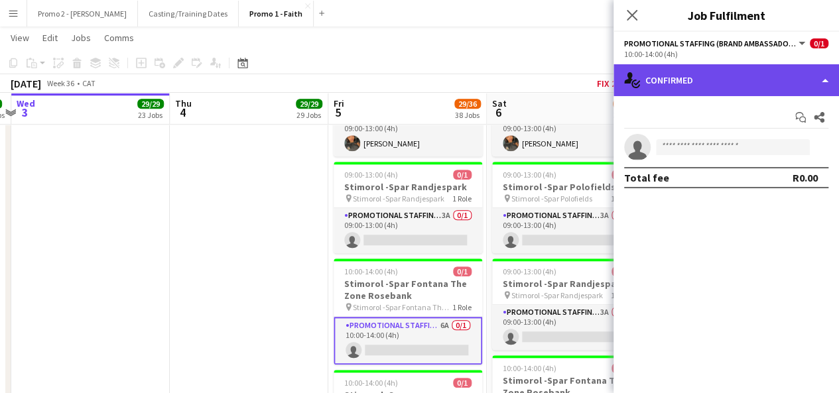
click at [699, 90] on div "single-neutral-actions-check-2 Confirmed" at bounding box center [727, 80] width 226 height 32
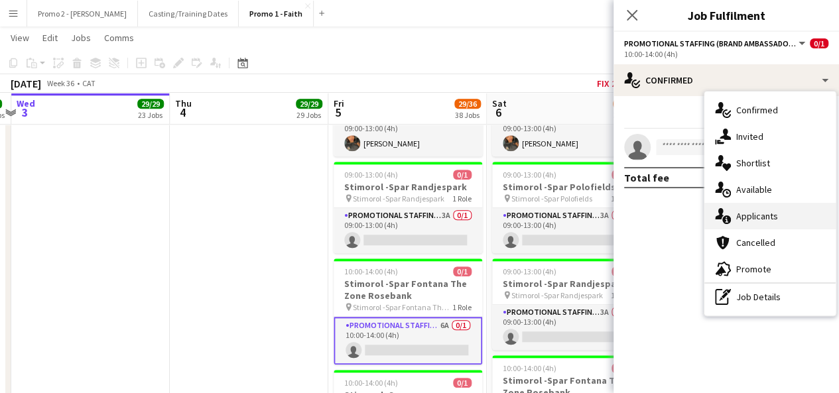
click at [764, 228] on div "single-neutral-actions-information Applicants" at bounding box center [770, 216] width 131 height 27
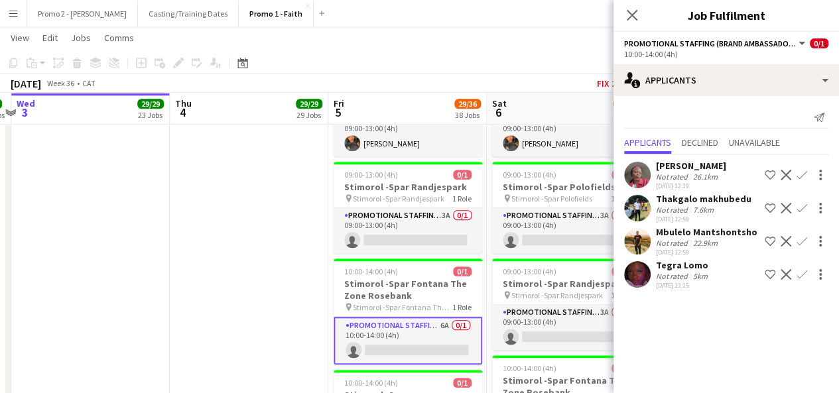
click at [807, 209] on app-icon "Confirm" at bounding box center [802, 208] width 11 height 11
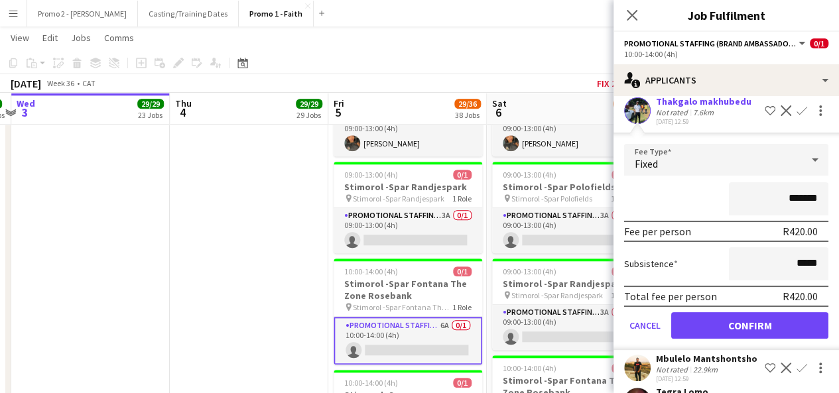
scroll to position [112, 0]
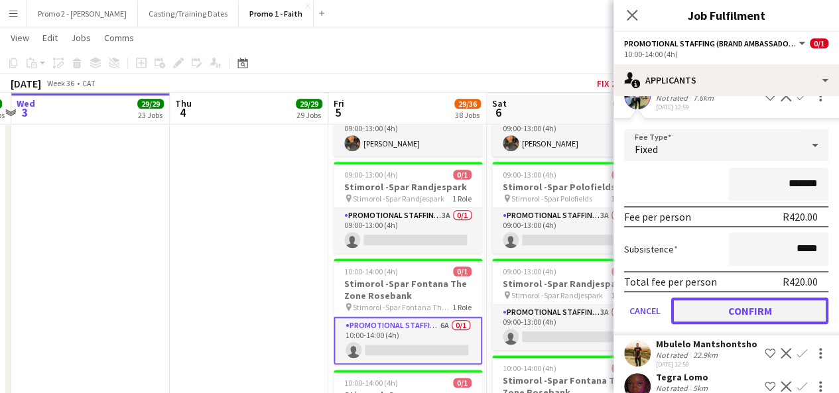
click at [766, 308] on button "Confirm" at bounding box center [749, 311] width 157 height 27
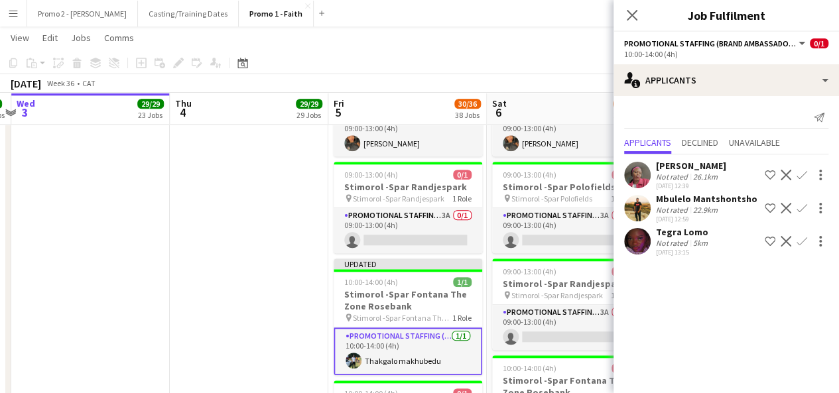
scroll to position [0, 0]
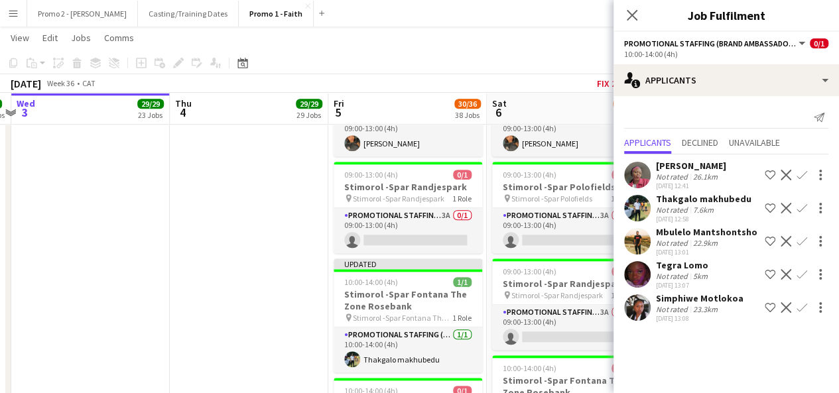
click at [805, 210] on app-icon "Confirm" at bounding box center [802, 208] width 11 height 11
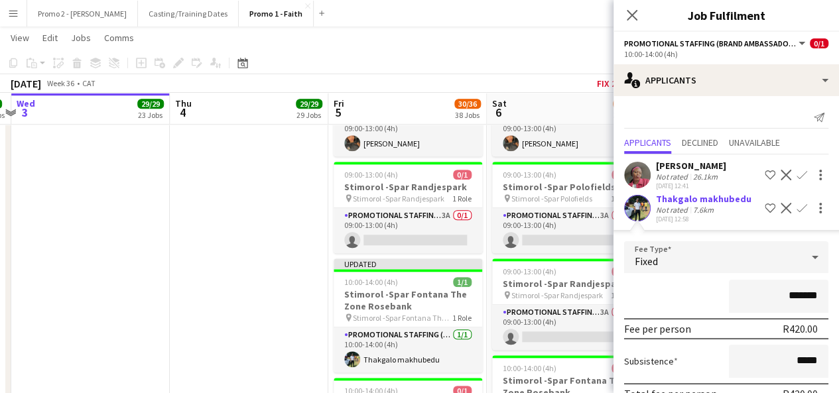
scroll to position [167, 0]
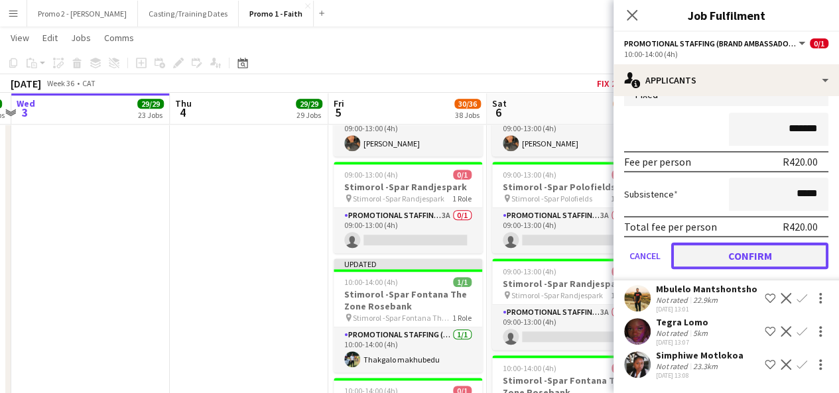
click at [756, 266] on button "Confirm" at bounding box center [749, 256] width 157 height 27
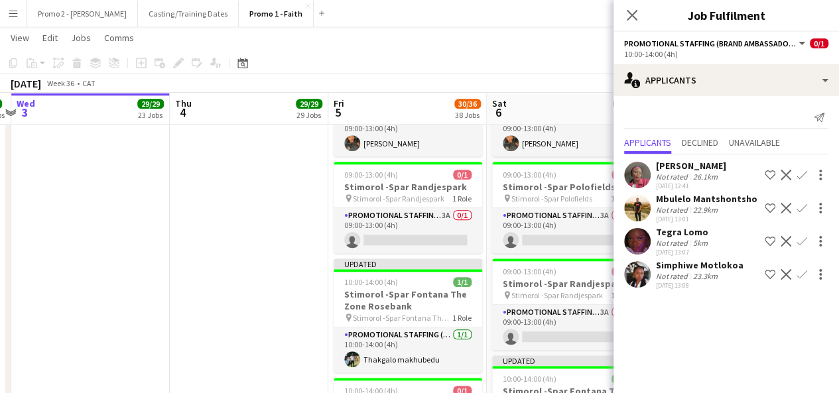
scroll to position [0, 0]
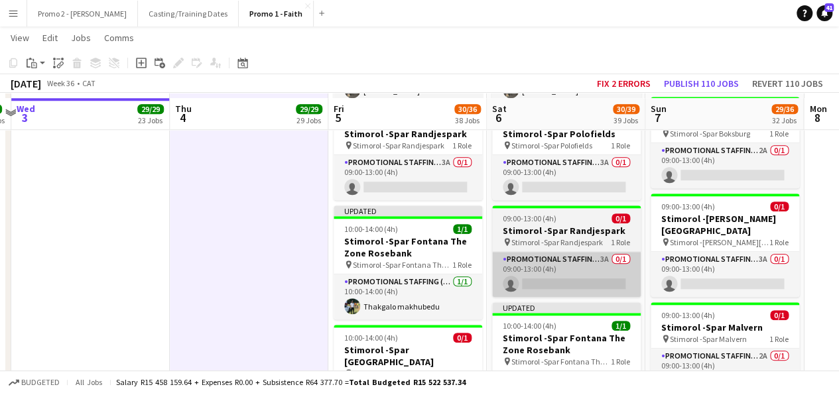
scroll to position [3123, 0]
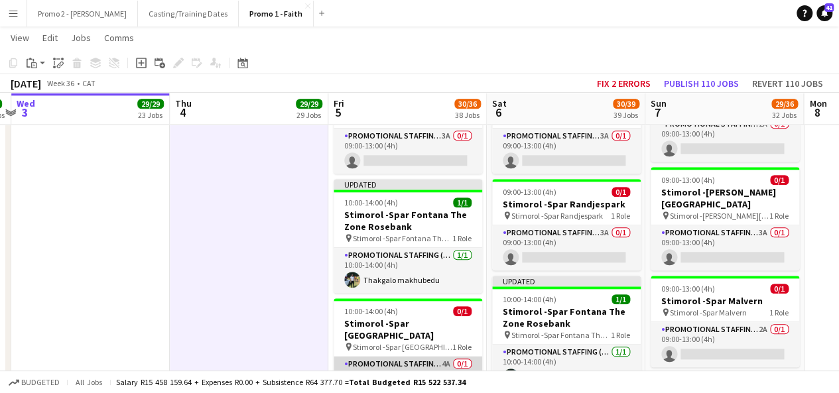
click at [442, 357] on app-card-role "Promotional Staffing (Brand Ambassadors) 4A 0/1 10:00-14:00 (4h) single-neutral…" at bounding box center [408, 379] width 149 height 45
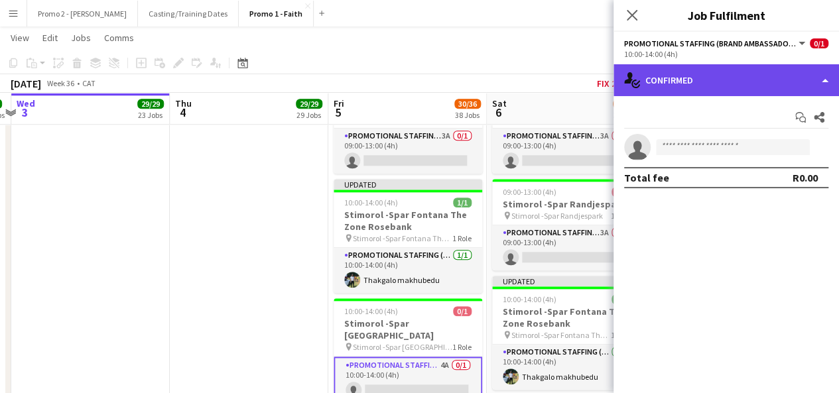
click at [689, 79] on div "single-neutral-actions-check-2 Confirmed" at bounding box center [727, 80] width 226 height 32
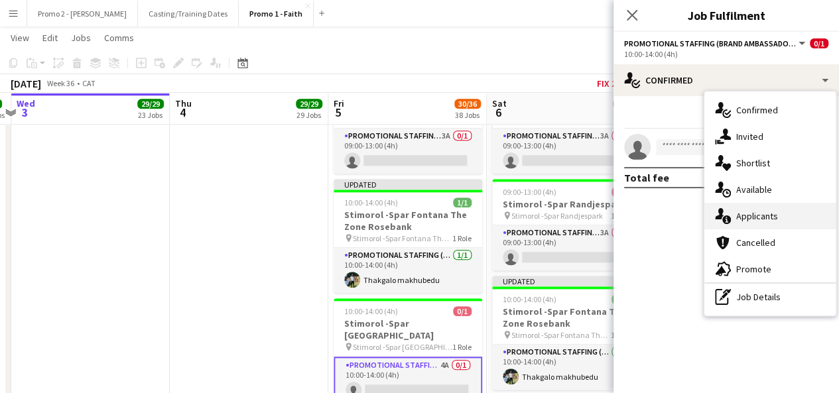
click at [756, 216] on span "Applicants" at bounding box center [758, 216] width 42 height 12
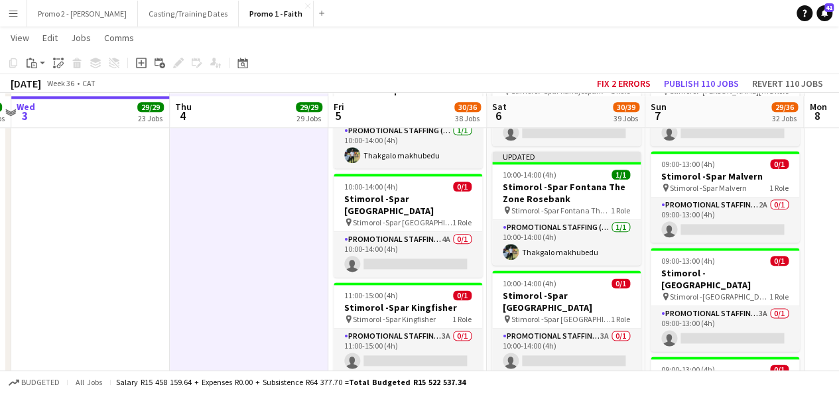
scroll to position [3255, 0]
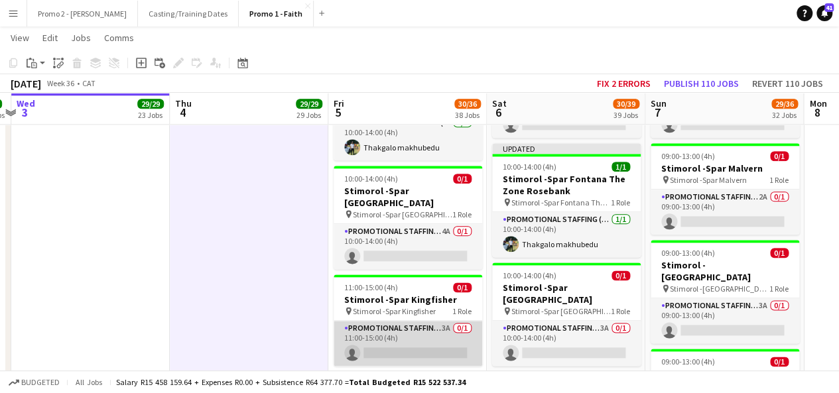
click at [445, 321] on app-card-role "Promotional Staffing (Brand Ambassadors) 3A 0/1 11:00-15:00 (4h) single-neutral…" at bounding box center [408, 343] width 149 height 45
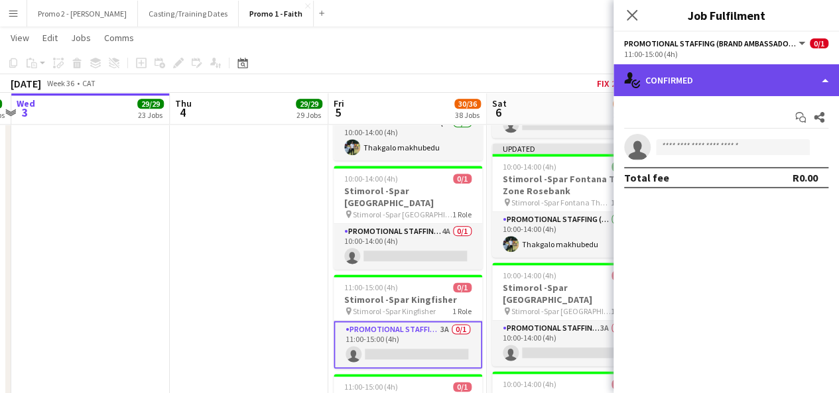
click at [719, 75] on div "single-neutral-actions-check-2 Confirmed" at bounding box center [727, 80] width 226 height 32
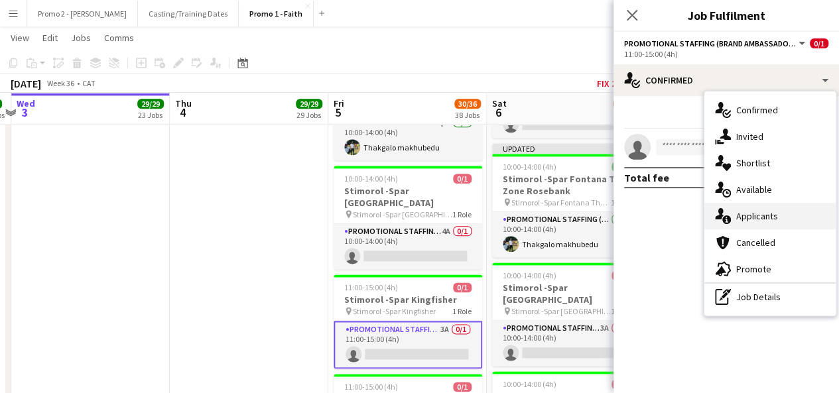
click at [778, 214] on div "single-neutral-actions-information Applicants" at bounding box center [770, 216] width 131 height 27
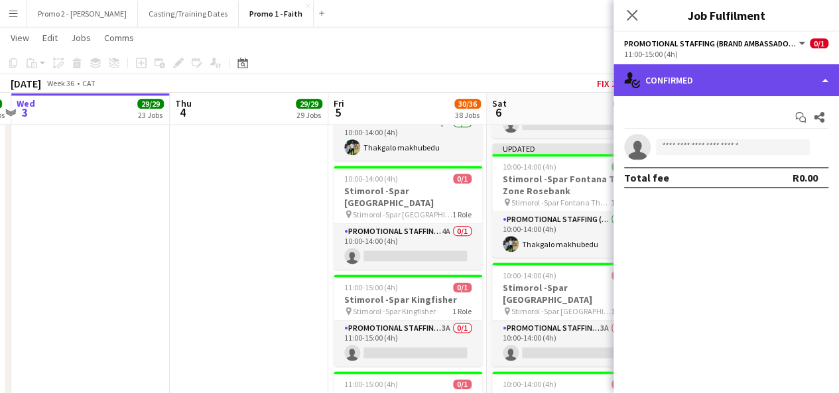
click at [715, 90] on div "single-neutral-actions-check-2 Confirmed" at bounding box center [727, 80] width 226 height 32
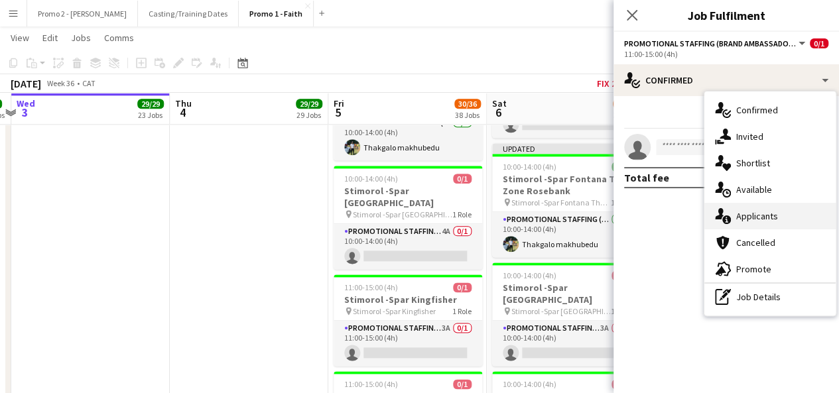
click at [756, 221] on span "Applicants" at bounding box center [758, 216] width 42 height 12
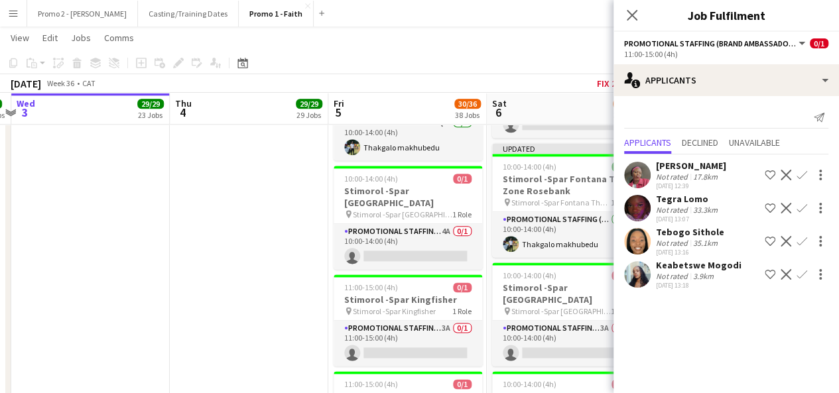
click at [804, 209] on app-icon "Confirm" at bounding box center [802, 208] width 11 height 11
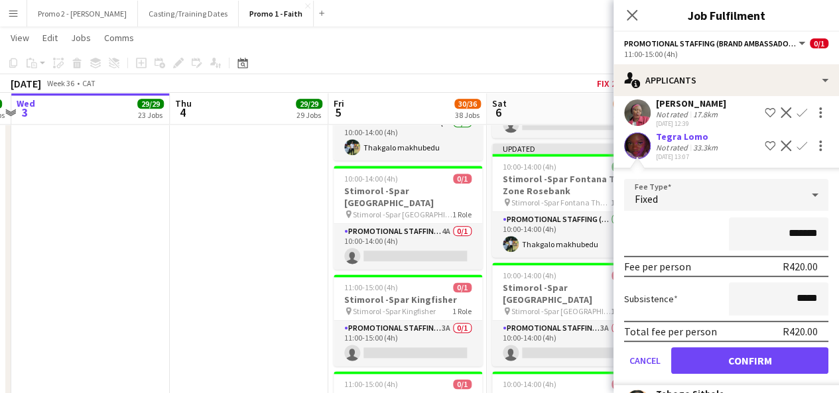
scroll to position [95, 0]
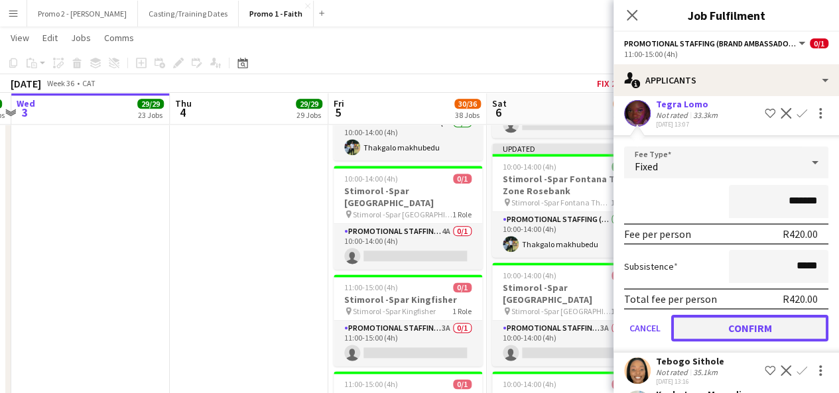
click at [774, 324] on button "Confirm" at bounding box center [749, 328] width 157 height 27
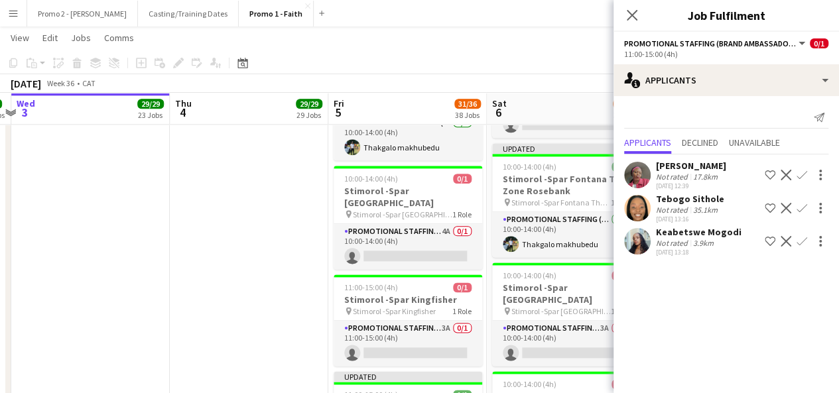
scroll to position [0, 0]
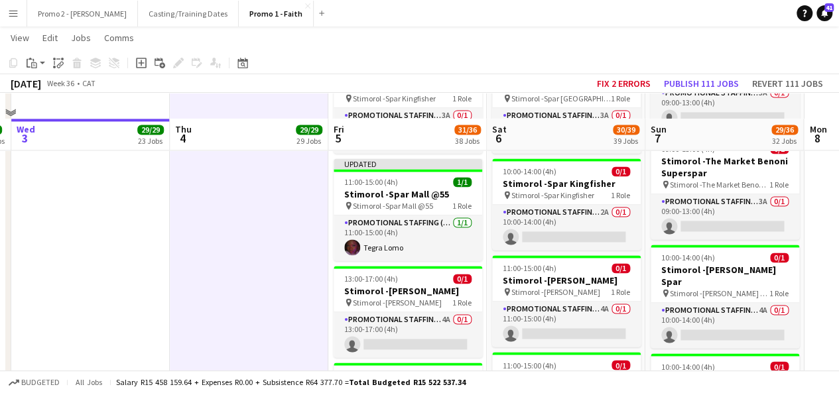
scroll to position [3494, 0]
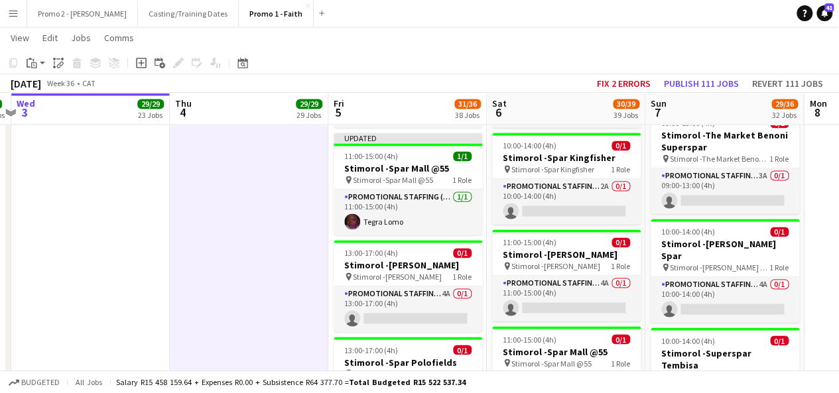
click at [567, 373] on app-card-role "Promotional Staffing (Brand Ambassadors) 4A 0/1 11:00-15:00 (4h) single-neutral…" at bounding box center [566, 395] width 149 height 45
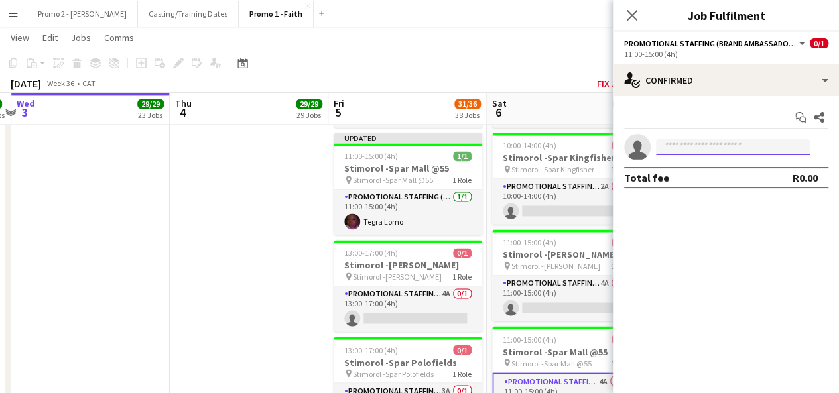
click at [703, 151] on input at bounding box center [733, 147] width 154 height 16
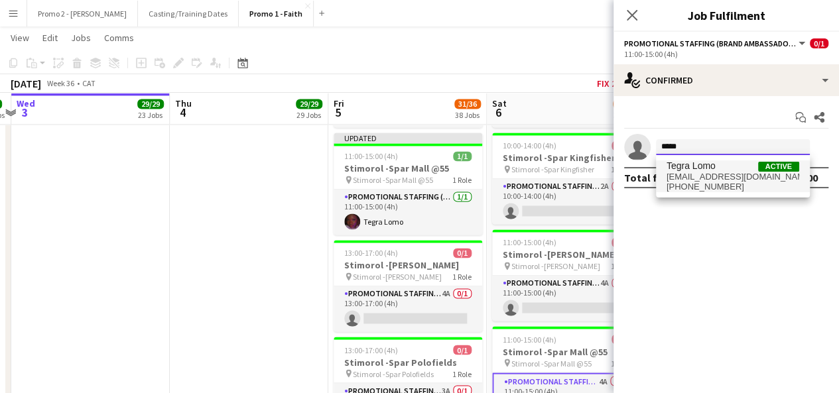
type input "*****"
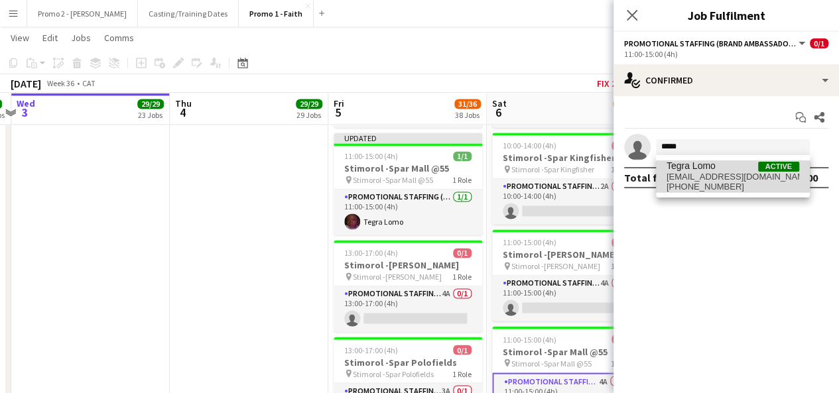
click at [718, 176] on span "tegranyota2004@gmail.com" at bounding box center [733, 177] width 133 height 11
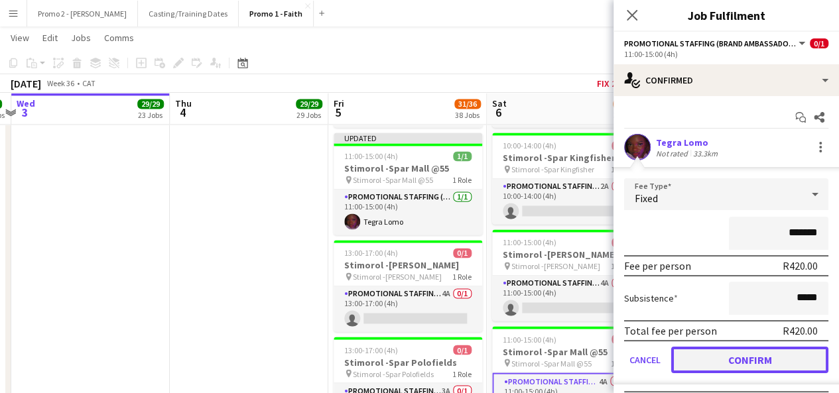
click at [768, 354] on button "Confirm" at bounding box center [749, 360] width 157 height 27
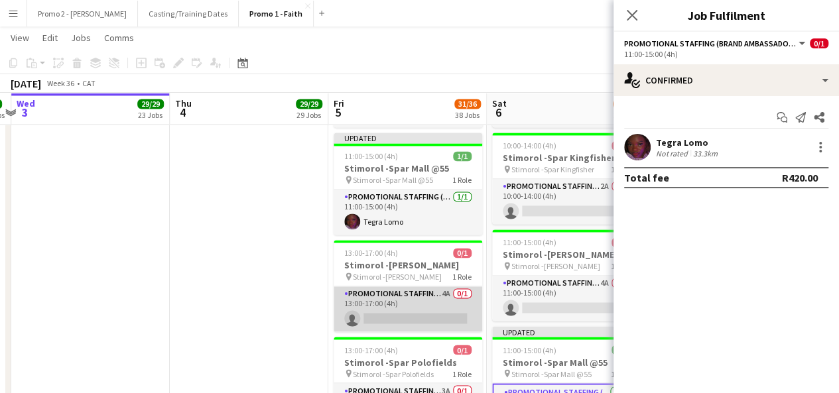
click at [447, 287] on app-card-role "Promotional Staffing (Brand Ambassadors) 4A 0/1 13:00-17:00 (4h) single-neutral…" at bounding box center [408, 309] width 149 height 45
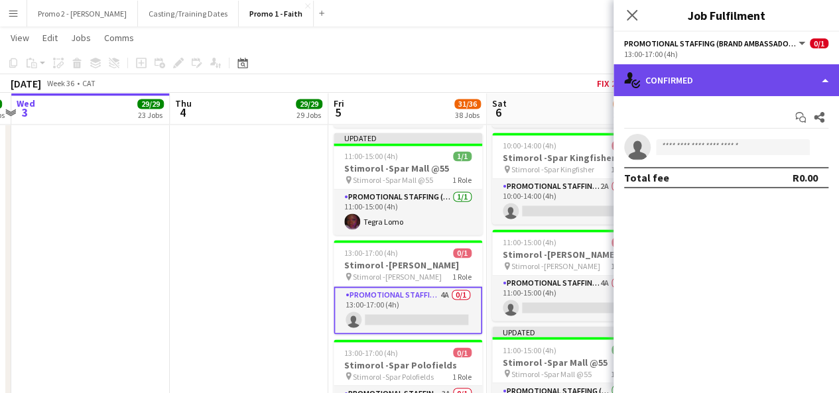
click at [709, 84] on div "single-neutral-actions-check-2 Confirmed" at bounding box center [727, 80] width 226 height 32
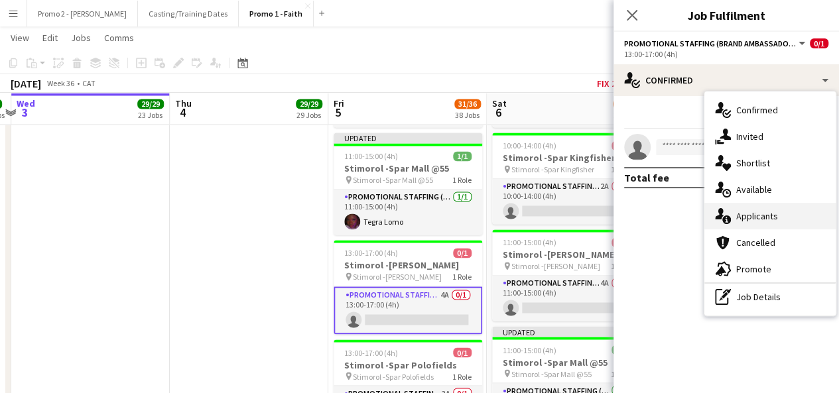
click at [766, 217] on span "Applicants" at bounding box center [758, 216] width 42 height 12
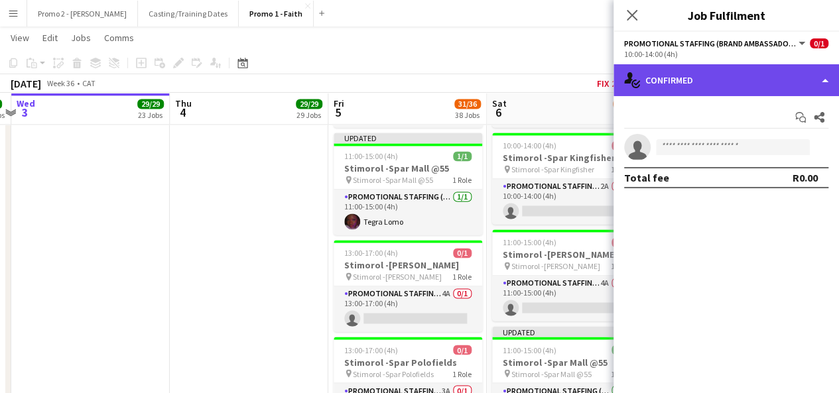
click at [713, 72] on div "single-neutral-actions-check-2 Confirmed" at bounding box center [727, 80] width 226 height 32
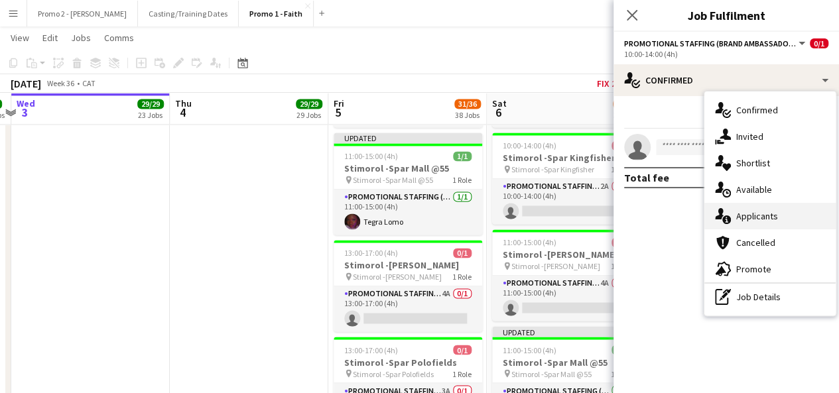
click at [752, 210] on span "Applicants" at bounding box center [758, 216] width 42 height 12
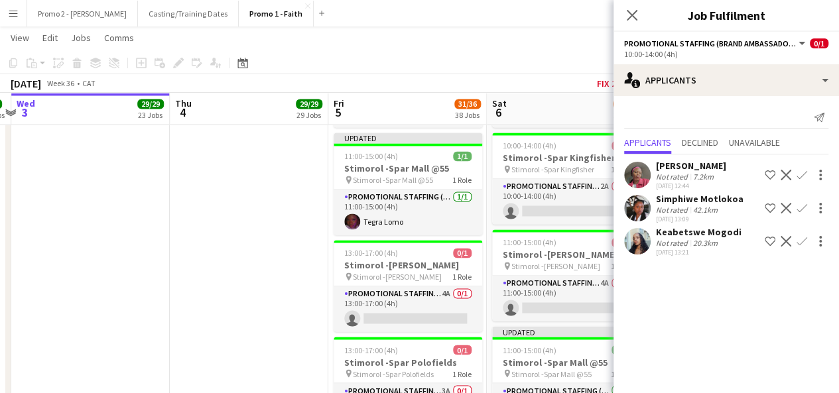
click at [541, 44] on app-page-menu "View Day view expanded Day view collapsed Month view Date picker Jump to today …" at bounding box center [419, 39] width 839 height 25
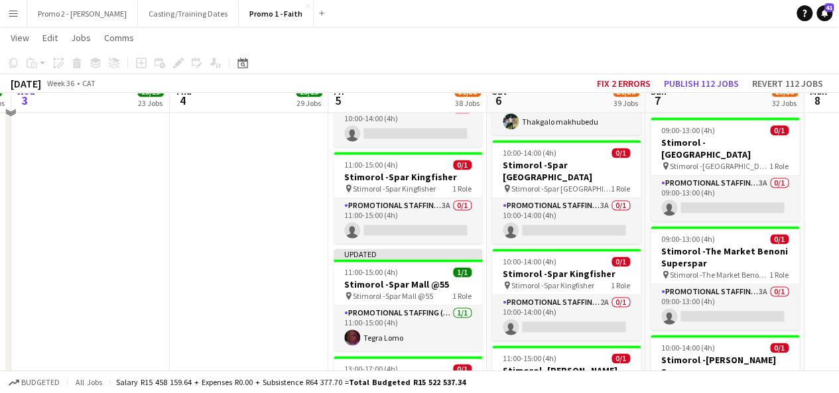
scroll to position [3360, 0]
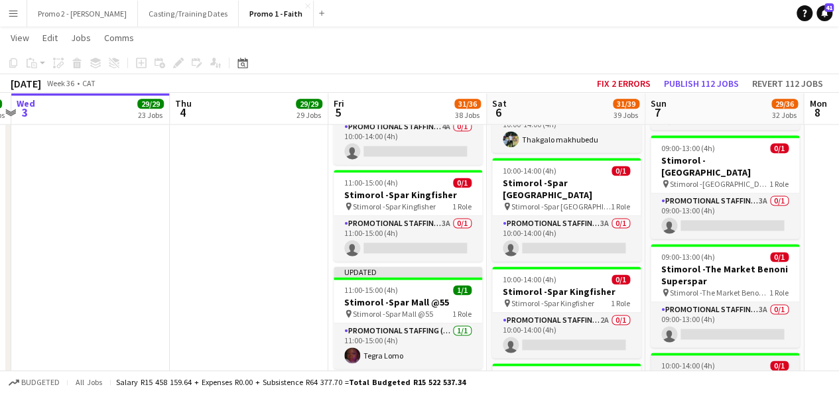
click at [742, 372] on h3 "Stimorol -[PERSON_NAME] Spar" at bounding box center [725, 384] width 149 height 24
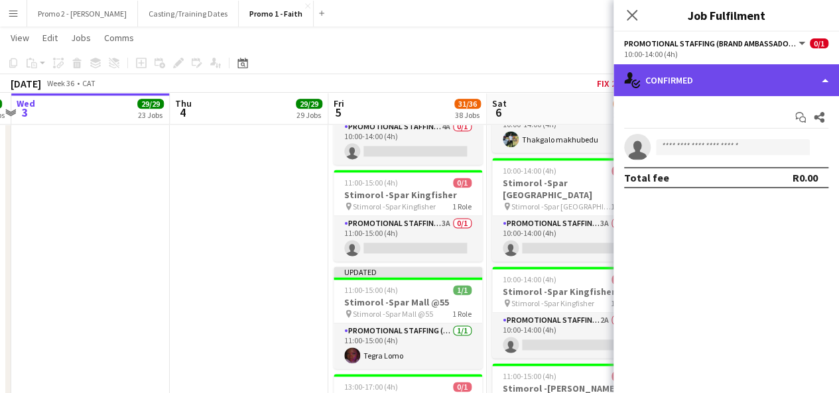
click at [722, 78] on div "single-neutral-actions-check-2 Confirmed" at bounding box center [727, 80] width 226 height 32
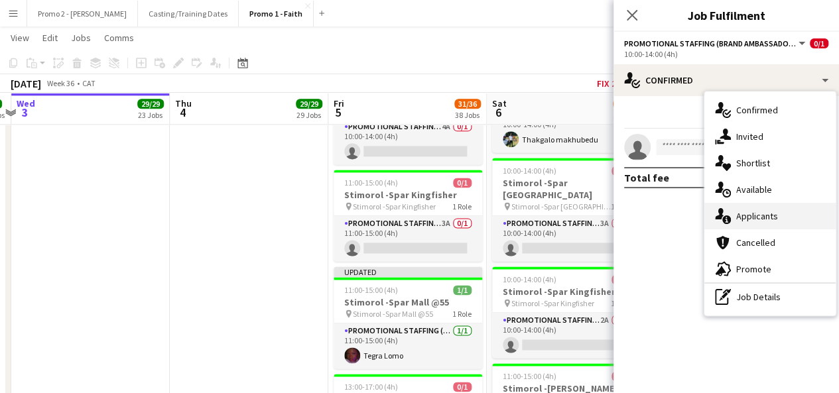
click at [778, 214] on div "single-neutral-actions-information Applicants" at bounding box center [770, 216] width 131 height 27
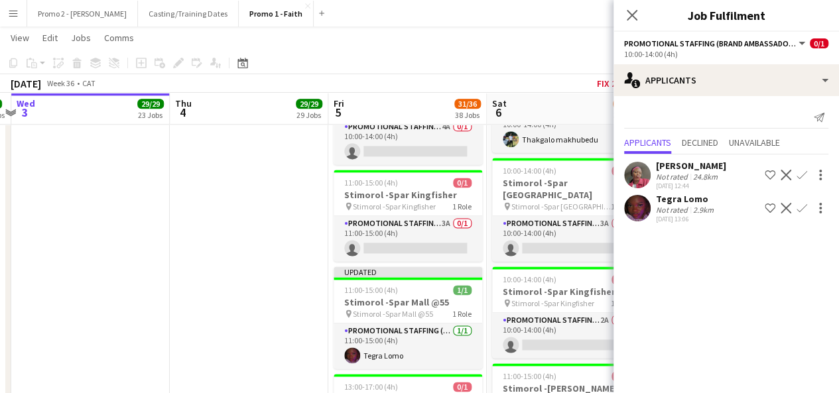
click at [802, 204] on app-icon "Confirm" at bounding box center [802, 208] width 11 height 11
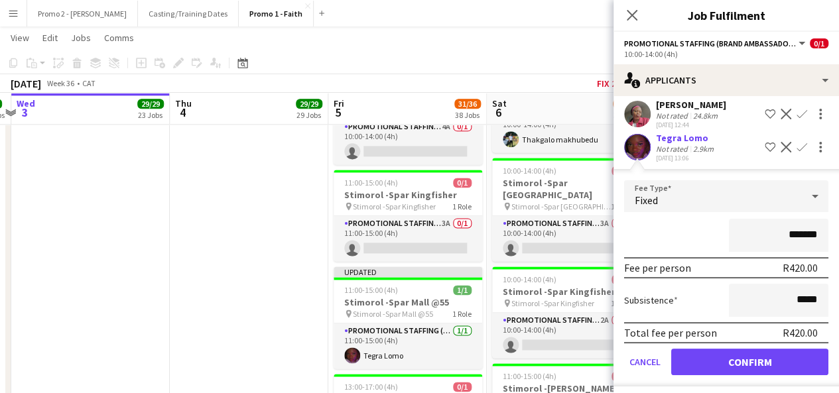
scroll to position [64, 0]
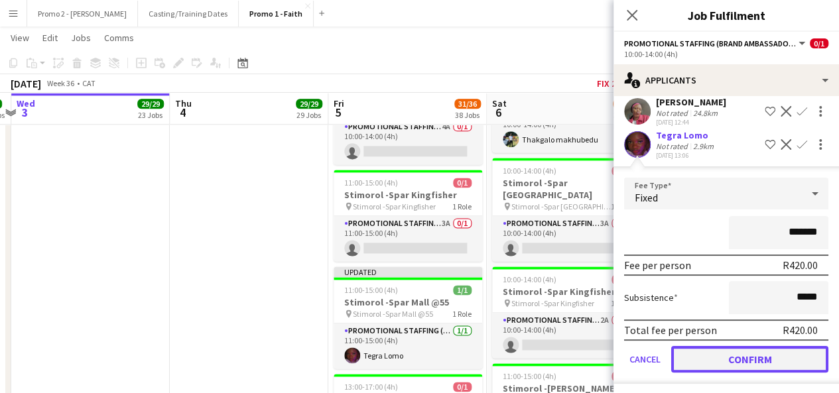
click at [774, 356] on button "Confirm" at bounding box center [749, 359] width 157 height 27
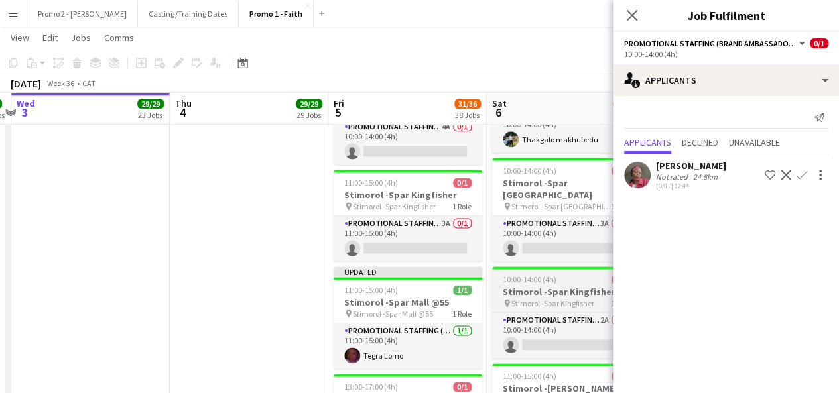
scroll to position [0, 0]
click at [567, 82] on div "[DATE] Week 36 • CAT Fix 2 errors Publish 1 job Revert 1 job" at bounding box center [419, 83] width 839 height 19
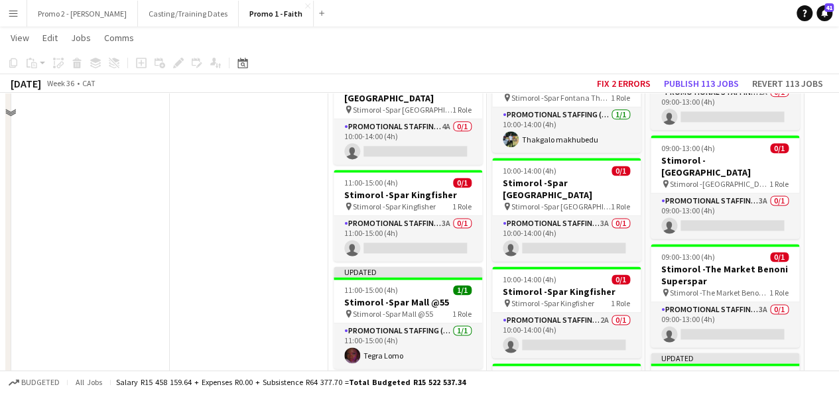
scroll to position [3232, 0]
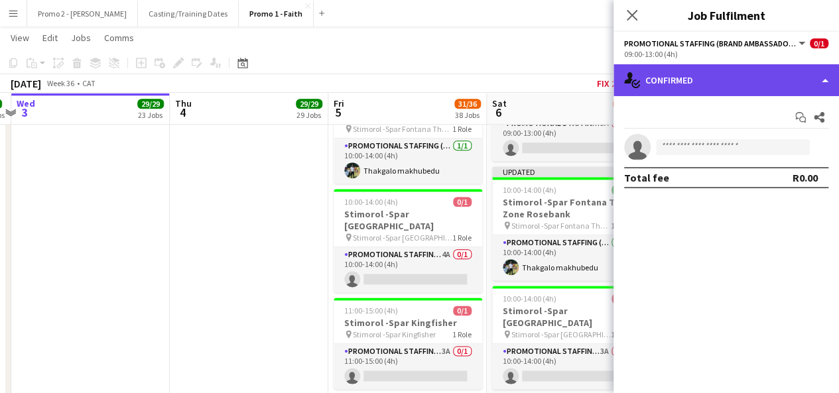
click at [712, 87] on div "single-neutral-actions-check-2 Confirmed" at bounding box center [727, 80] width 226 height 32
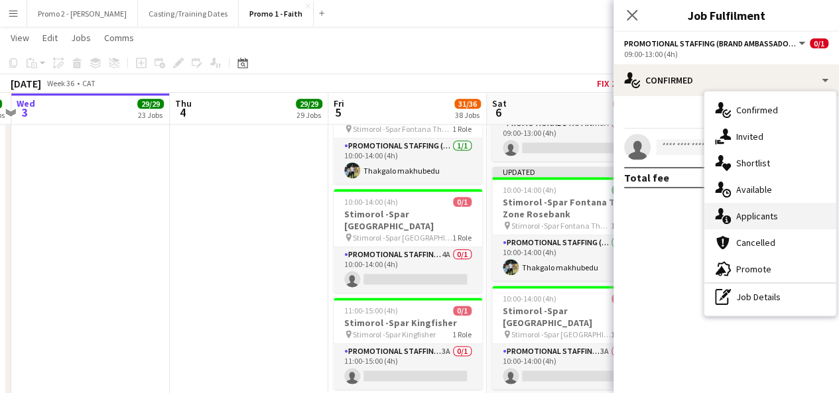
click at [768, 220] on span "Applicants" at bounding box center [758, 216] width 42 height 12
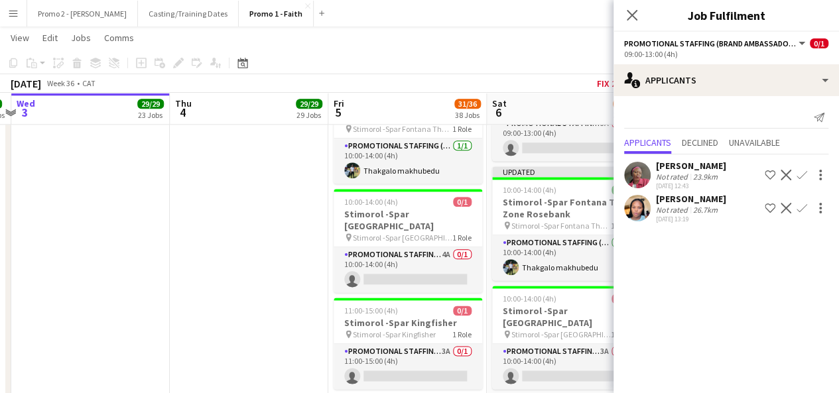
click at [572, 76] on div "September 2025 Week 36 • CAT Fix 2 errors Publish 113 jobs Revert 113 jobs" at bounding box center [419, 83] width 839 height 19
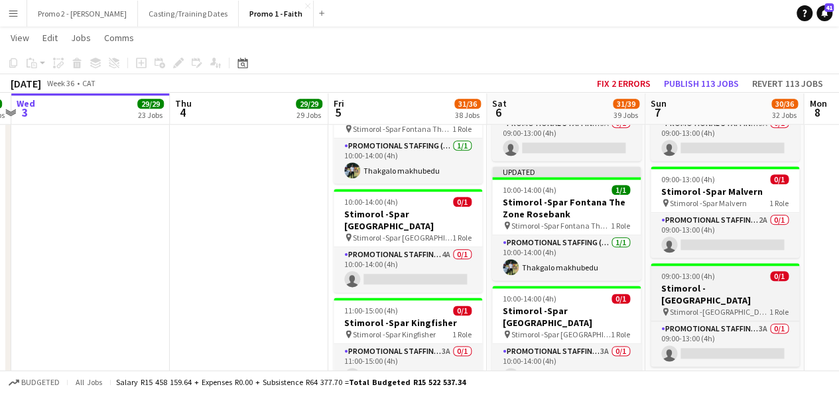
click at [725, 283] on h3 "Stimorol -[GEOGRAPHIC_DATA]" at bounding box center [725, 295] width 149 height 24
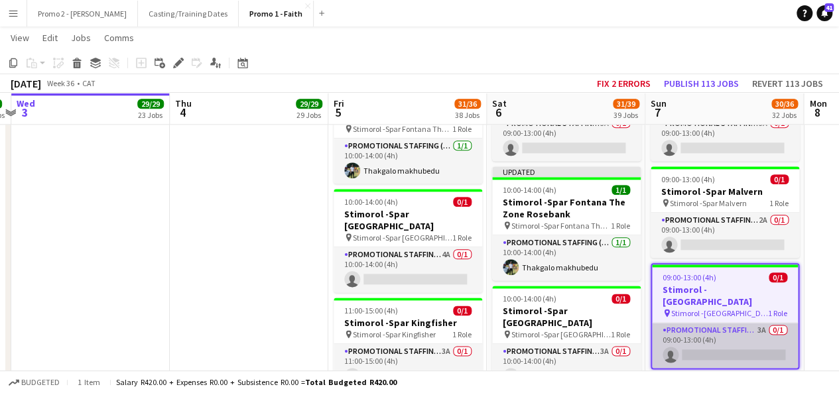
click at [762, 323] on app-card-role "Promotional Staffing (Brand Ambassadors) 3A 0/1 09:00-13:00 (4h) single-neutral…" at bounding box center [725, 345] width 146 height 45
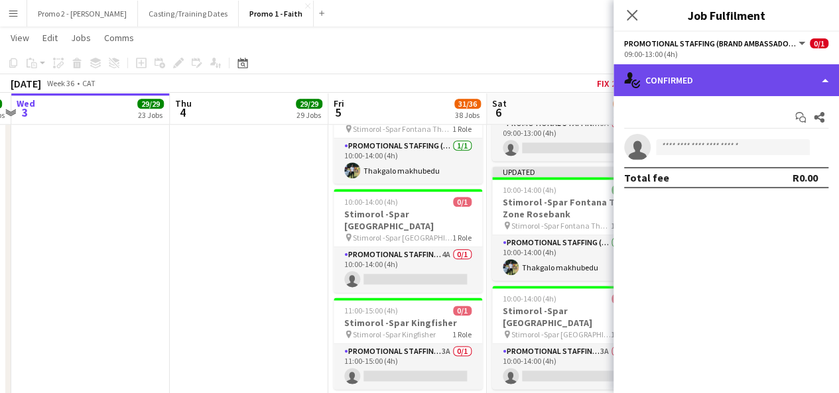
click at [695, 86] on div "single-neutral-actions-check-2 Confirmed" at bounding box center [727, 80] width 226 height 32
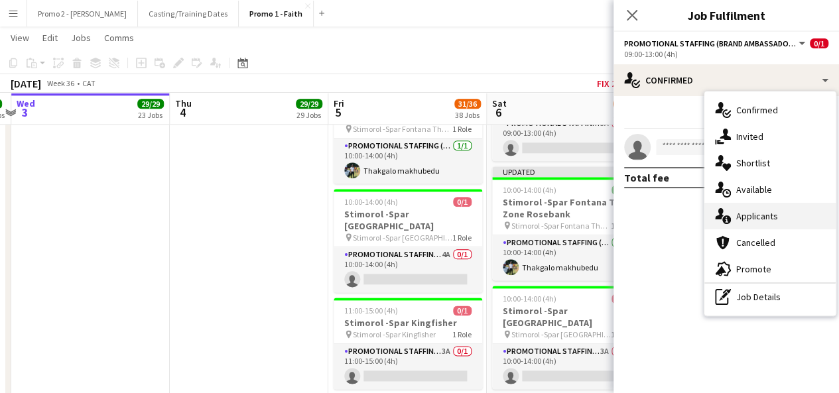
click at [774, 221] on span "Applicants" at bounding box center [758, 216] width 42 height 12
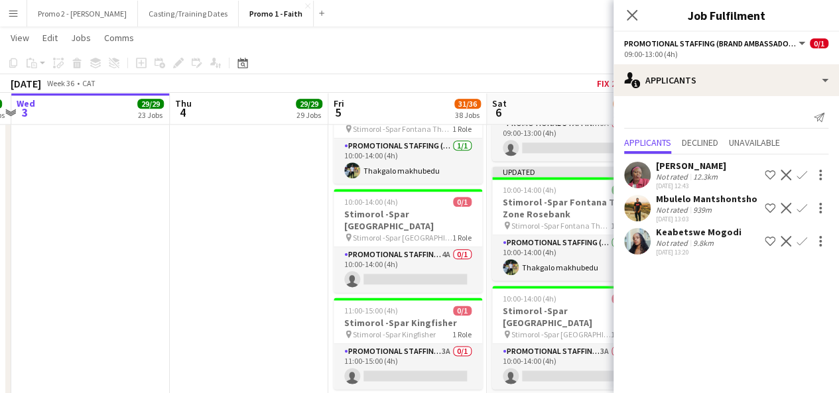
click at [806, 203] on app-icon "Confirm" at bounding box center [802, 208] width 11 height 11
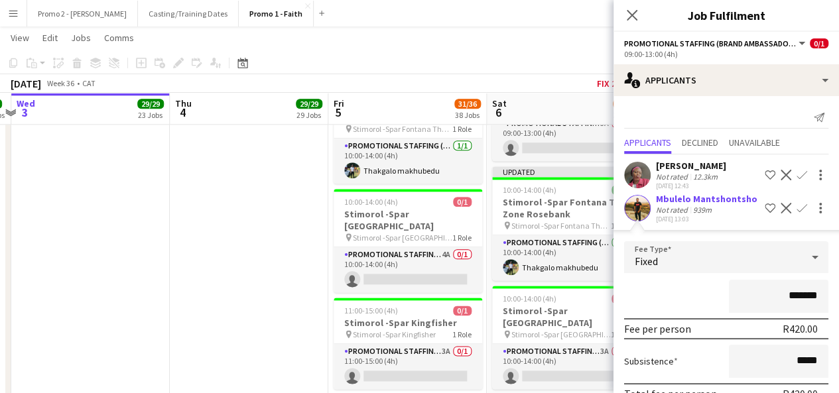
scroll to position [111, 0]
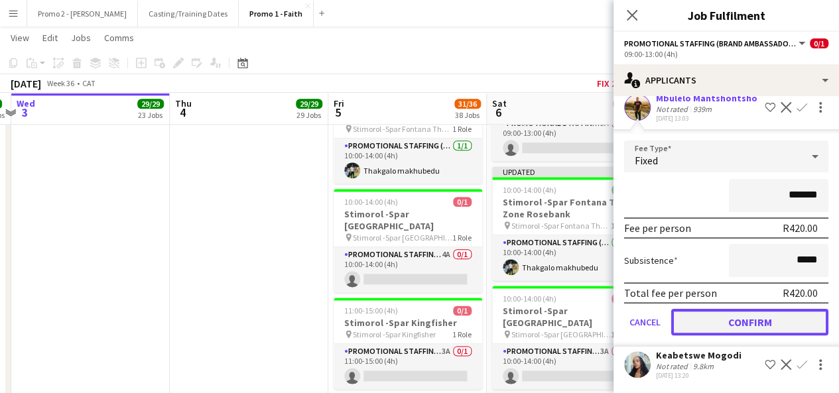
click at [770, 315] on button "Confirm" at bounding box center [749, 322] width 157 height 27
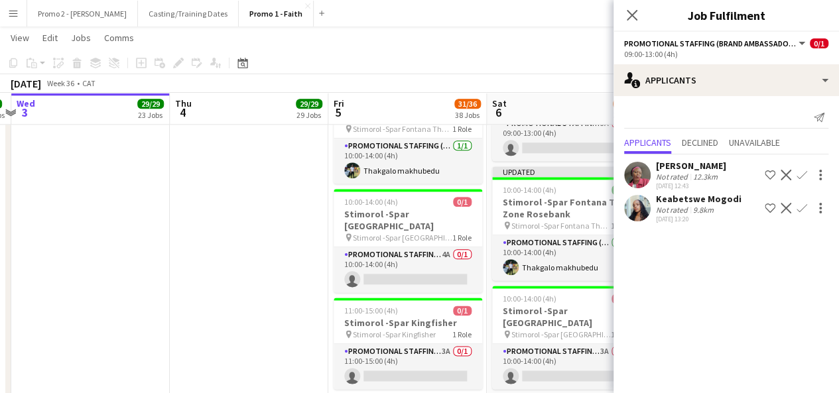
scroll to position [0, 0]
click at [589, 76] on div "[DATE] Week 36 • CAT Fix 2 errors Publish 1 job Revert 1 job" at bounding box center [419, 83] width 839 height 19
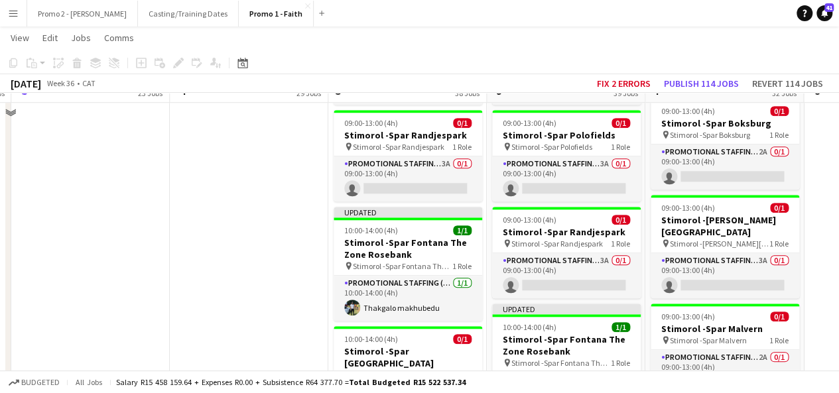
scroll to position [3046, 0]
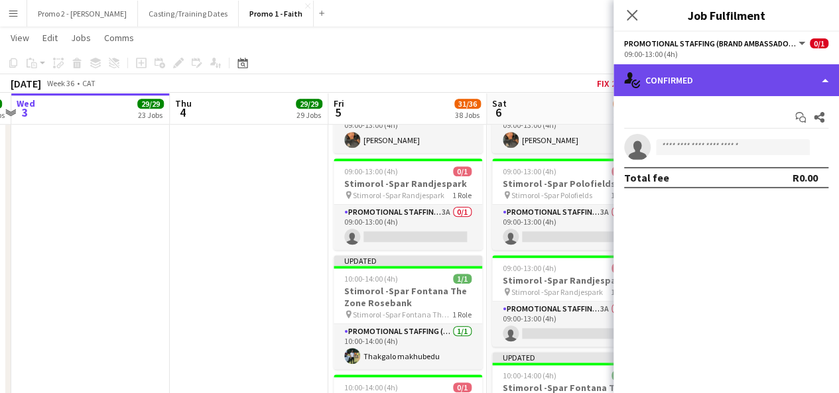
click at [734, 84] on div "single-neutral-actions-check-2 Confirmed" at bounding box center [727, 80] width 226 height 32
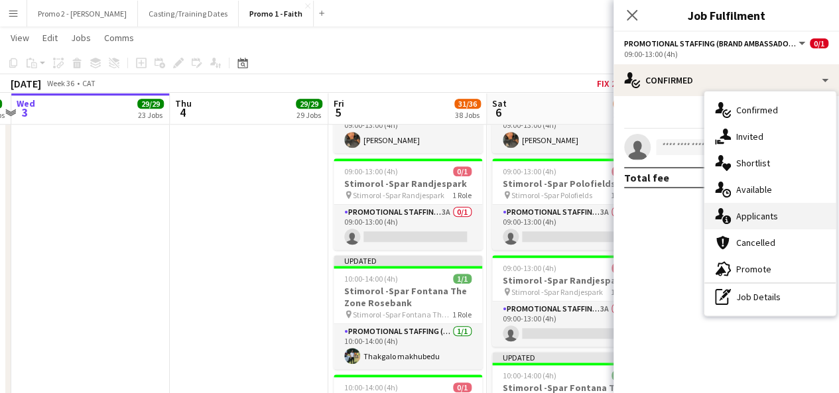
click at [774, 212] on span "Applicants" at bounding box center [758, 216] width 42 height 12
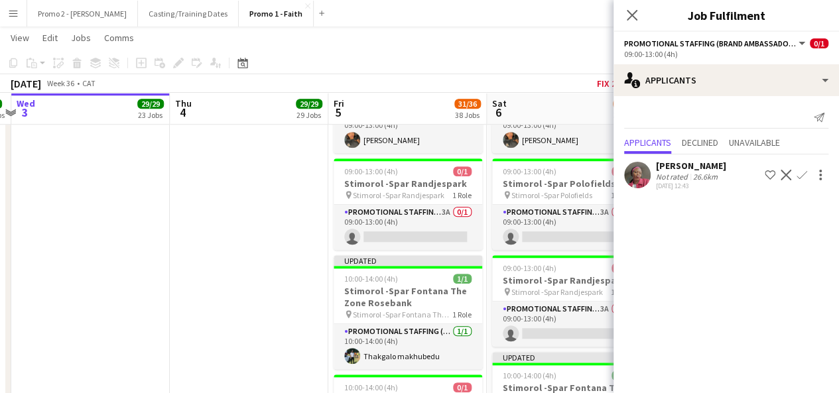
click at [513, 52] on app-toolbar "Copy Paste Paste Ctrl+V Paste with crew Ctrl+Shift+V Paste linked Job [GEOGRAPH…" at bounding box center [419, 63] width 839 height 23
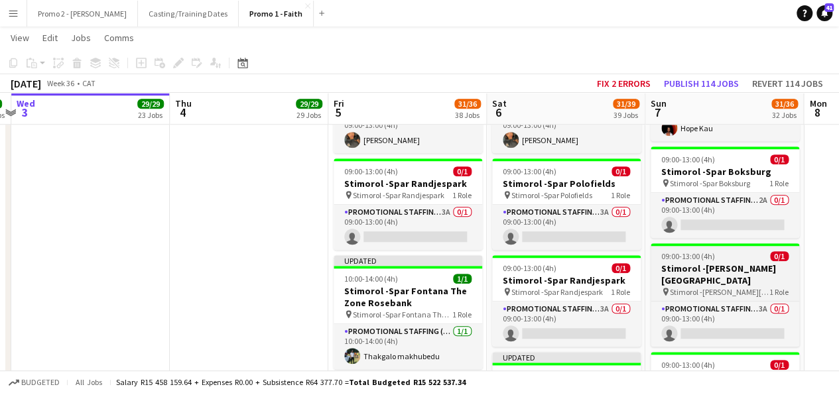
click at [715, 263] on h3 "Stimorol -[PERSON_NAME][GEOGRAPHIC_DATA]" at bounding box center [725, 275] width 149 height 24
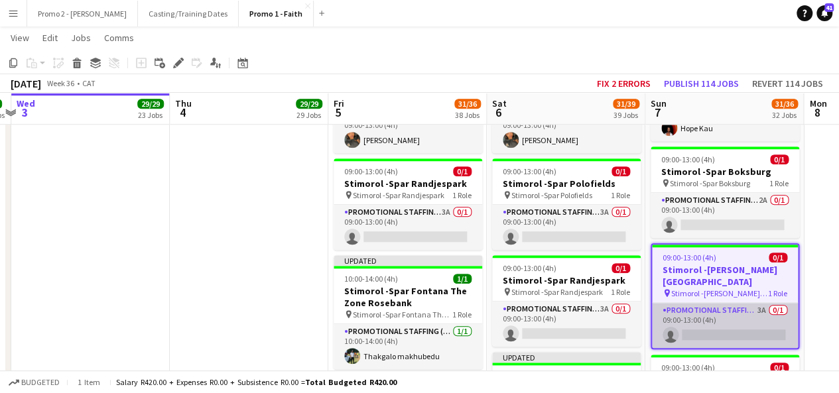
click at [766, 303] on app-card-role "Promotional Staffing (Brand Ambassadors) 3A 0/1 09:00-13:00 (4h) single-neutral…" at bounding box center [725, 325] width 146 height 45
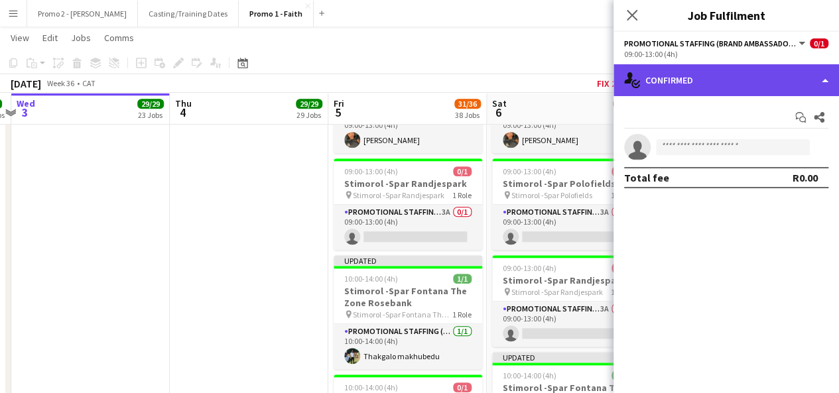
click at [727, 90] on div "single-neutral-actions-check-2 Confirmed" at bounding box center [727, 80] width 226 height 32
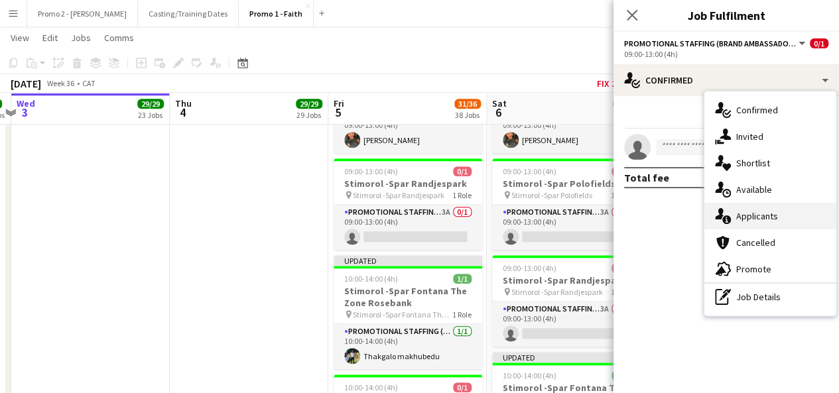
click at [780, 220] on div "single-neutral-actions-information Applicants" at bounding box center [770, 216] width 131 height 27
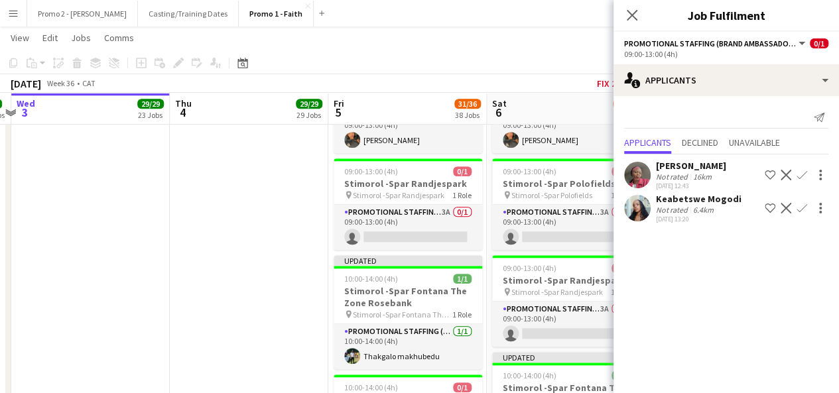
click at [563, 76] on div "September 2025 Week 36 • CAT Fix 2 errors Publish 114 jobs Revert 114 jobs" at bounding box center [419, 83] width 839 height 19
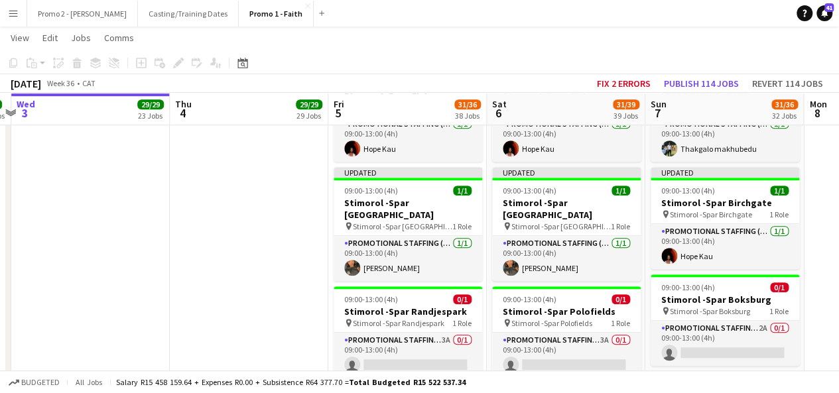
scroll to position [2835, 0]
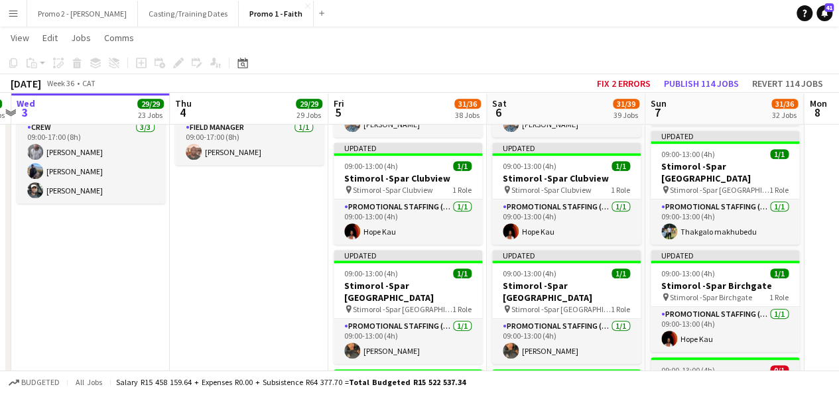
click at [737, 377] on h3 "Stimorol -Spar Boksburg" at bounding box center [725, 383] width 149 height 12
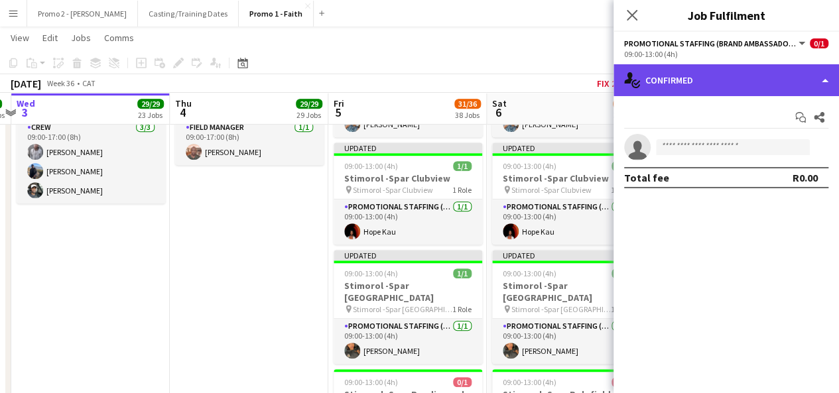
click at [688, 84] on div "single-neutral-actions-check-2 Confirmed" at bounding box center [727, 80] width 226 height 32
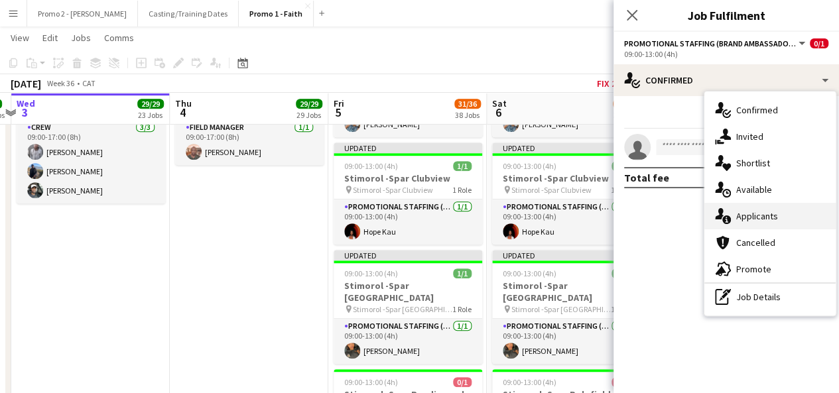
click at [767, 210] on span "Applicants" at bounding box center [758, 216] width 42 height 12
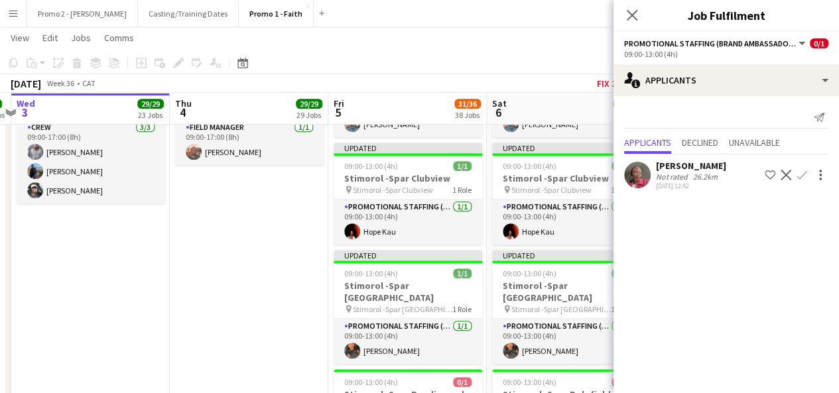
click at [520, 38] on app-page-menu "View Day view expanded Day view collapsed Month view Date picker Jump to today …" at bounding box center [419, 39] width 839 height 25
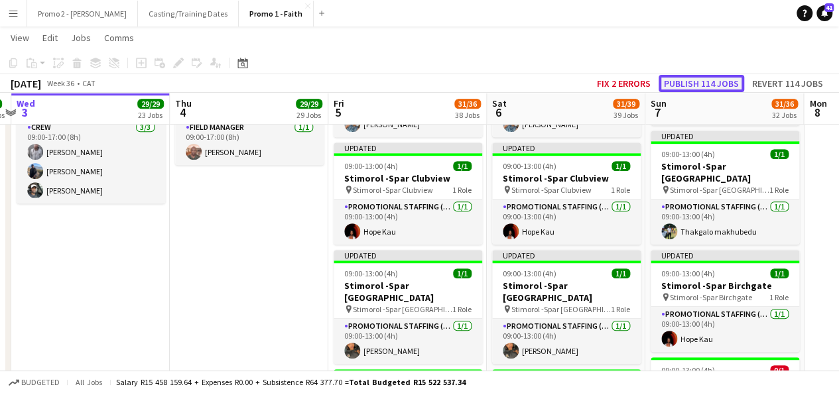
click at [714, 86] on button "Publish 114 jobs" at bounding box center [702, 83] width 86 height 17
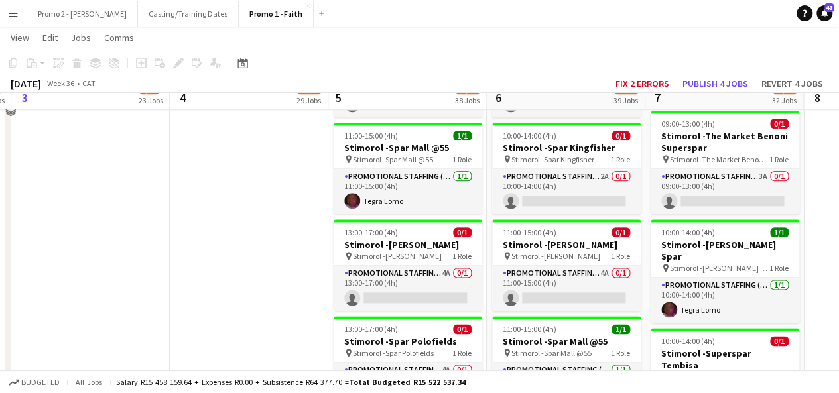
scroll to position [3239, 0]
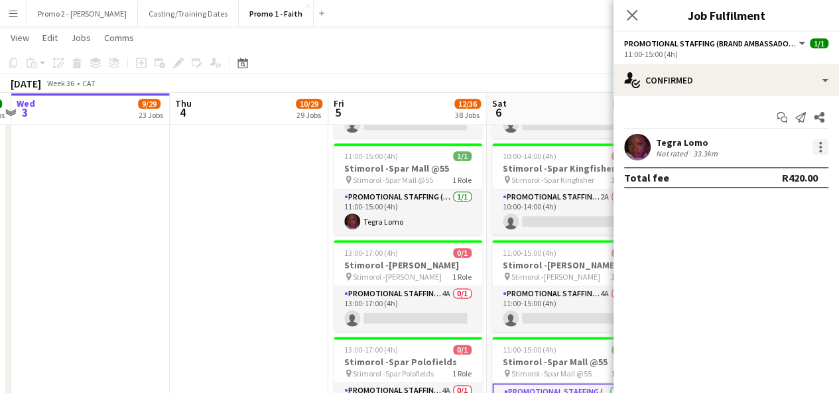
click at [824, 146] on div at bounding box center [821, 147] width 16 height 16
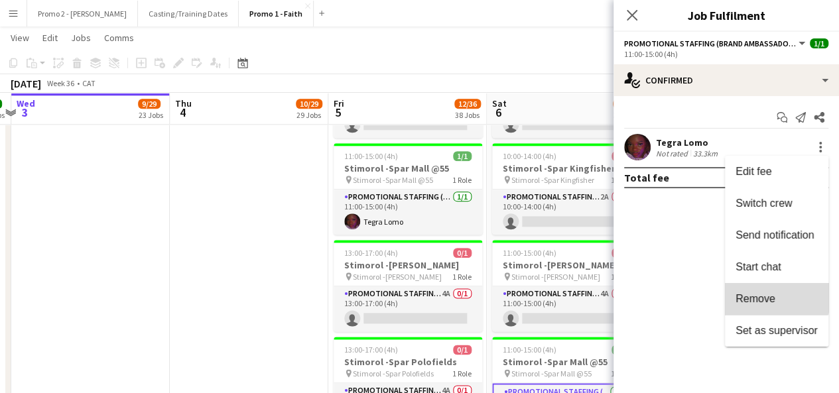
click at [768, 292] on button "Remove" at bounding box center [777, 299] width 104 height 32
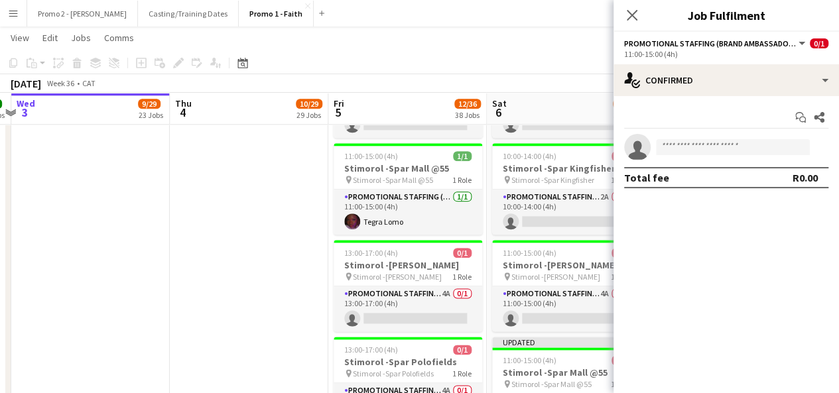
click at [556, 92] on div "[DATE] Week 36 • CAT Fix 2 errors Publish 1 job Revert 1 job" at bounding box center [419, 83] width 839 height 19
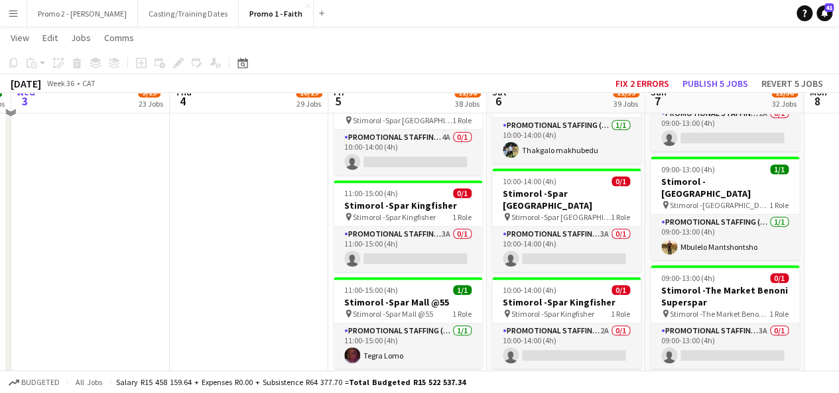
scroll to position [3093, 0]
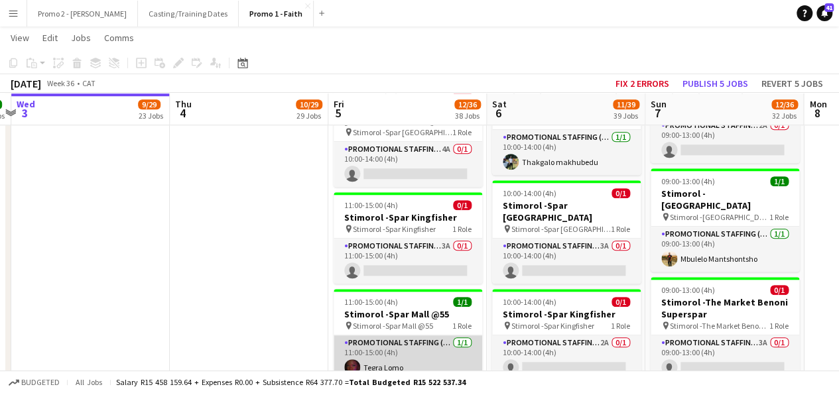
click at [393, 336] on app-card-role "Promotional Staffing (Brand Ambassadors) 1/1 11:00-15:00 (4h) Tegra Lomo" at bounding box center [408, 358] width 149 height 45
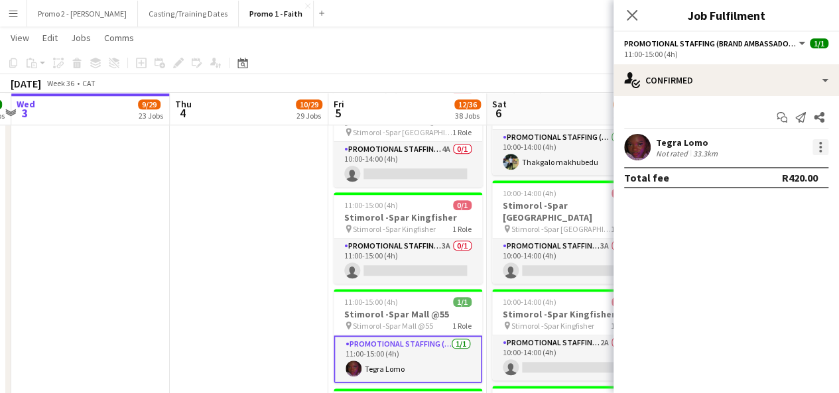
click at [827, 148] on div at bounding box center [821, 147] width 16 height 16
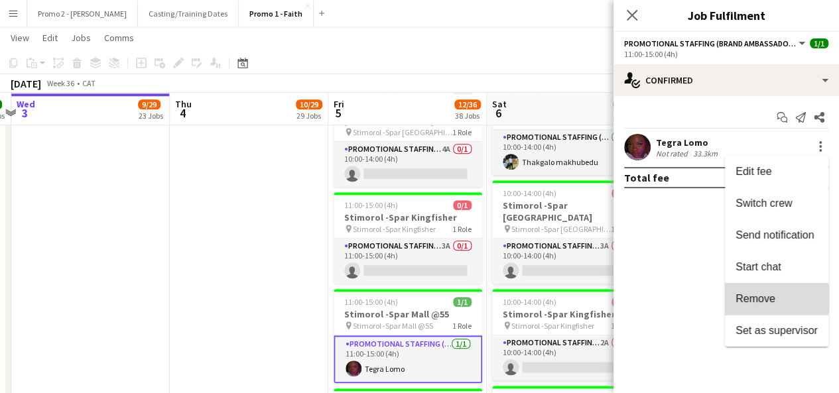
click at [772, 299] on span "Remove" at bounding box center [756, 298] width 40 height 11
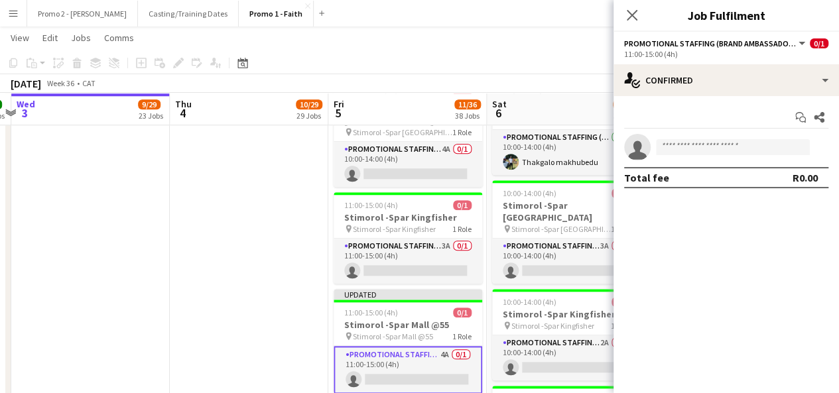
click at [552, 50] on app-page-menu "View Day view expanded Day view collapsed Month view Date picker Jump to today …" at bounding box center [419, 39] width 839 height 25
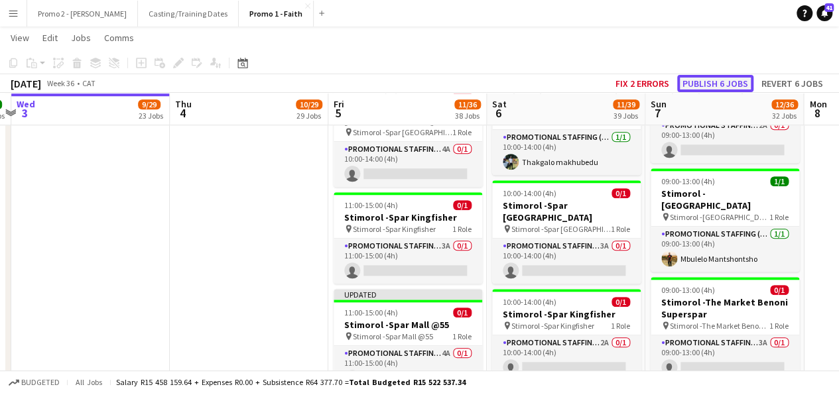
click at [707, 75] on button "Publish 6 jobs" at bounding box center [715, 83] width 76 height 17
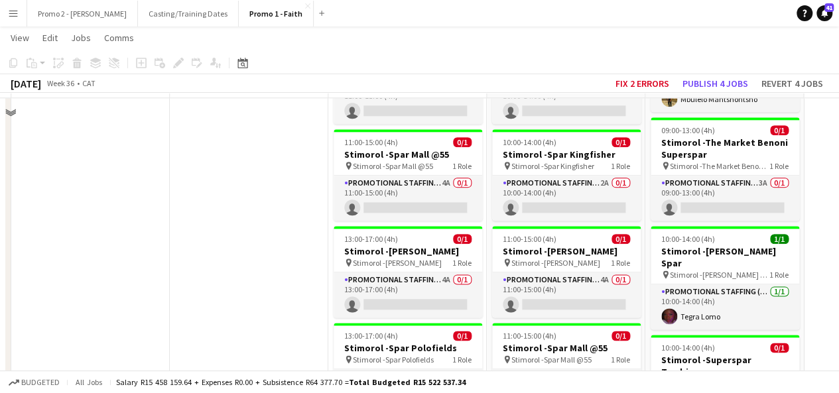
scroll to position [3200, 0]
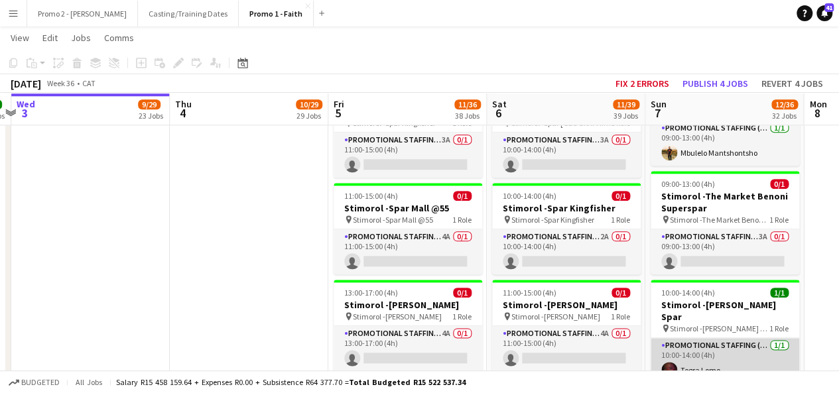
click at [703, 338] on app-card-role "Promotional Staffing (Brand Ambassadors) 1/1 10:00-14:00 (4h) Tegra Lomo" at bounding box center [725, 360] width 149 height 45
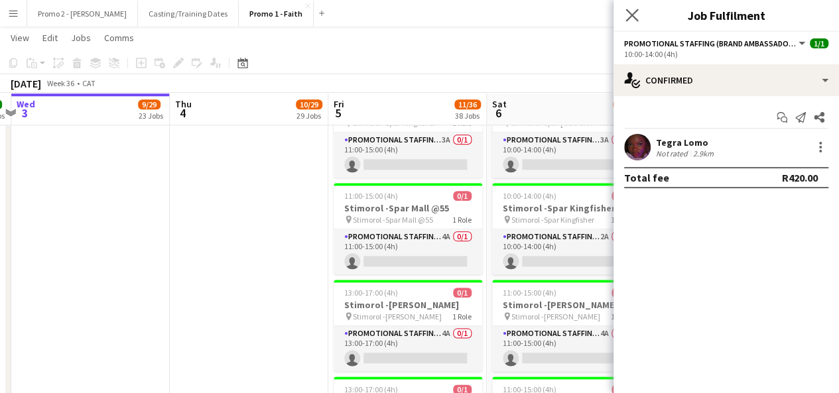
click at [623, 17] on app-icon "Close pop-in" at bounding box center [632, 15] width 19 height 19
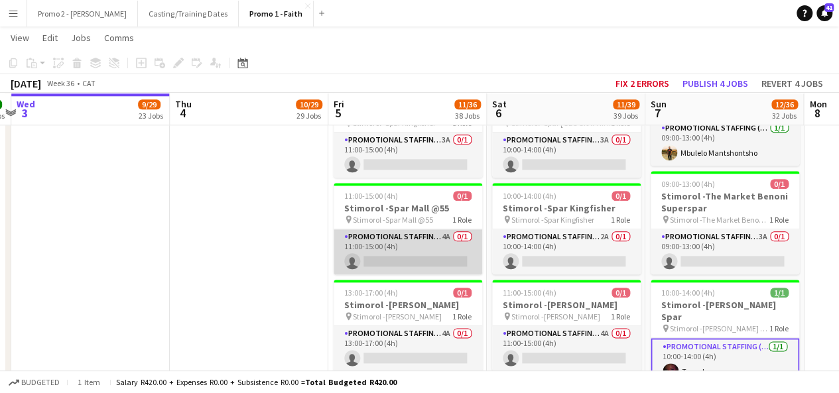
click at [421, 230] on app-card-role "Promotional Staffing (Brand Ambassadors) 4A 0/1 11:00-15:00 (4h) single-neutral…" at bounding box center [408, 252] width 149 height 45
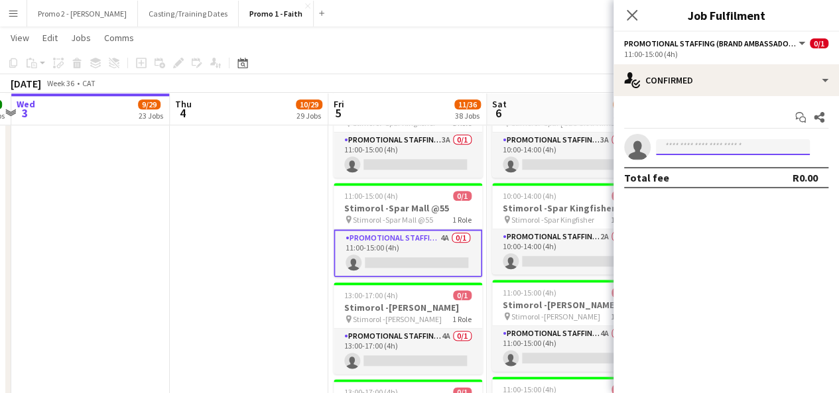
click at [694, 152] on input at bounding box center [733, 147] width 154 height 16
type input "*****"
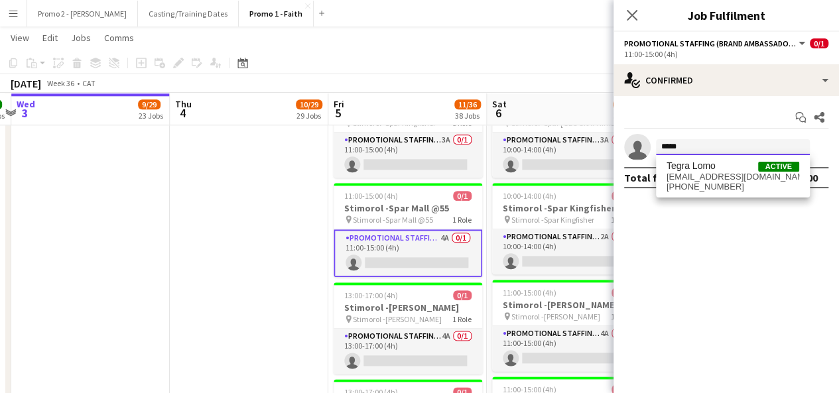
drag, startPoint x: 685, startPoint y: 145, endPoint x: 658, endPoint y: 145, distance: 26.5
click at [658, 145] on input "*****" at bounding box center [733, 147] width 154 height 16
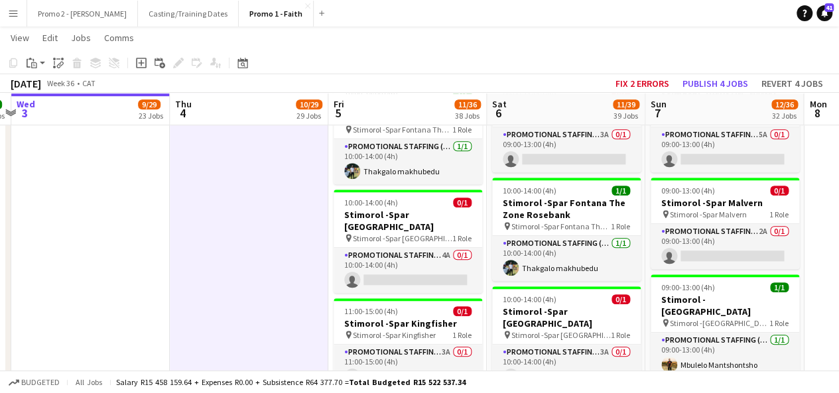
scroll to position [3014, 0]
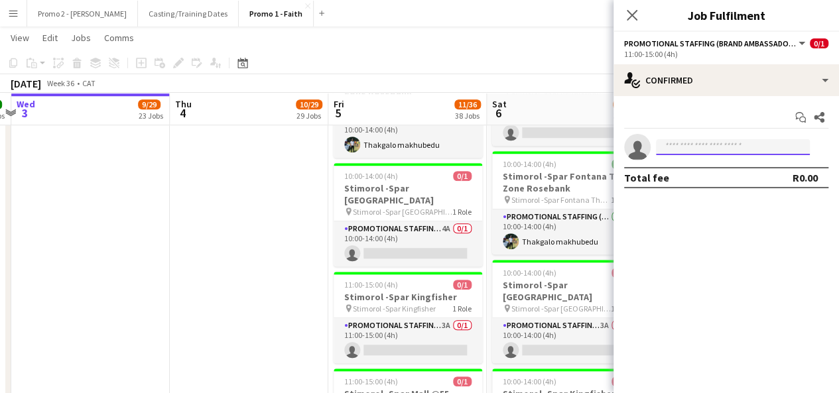
click at [687, 149] on input at bounding box center [733, 147] width 154 height 16
type input "*"
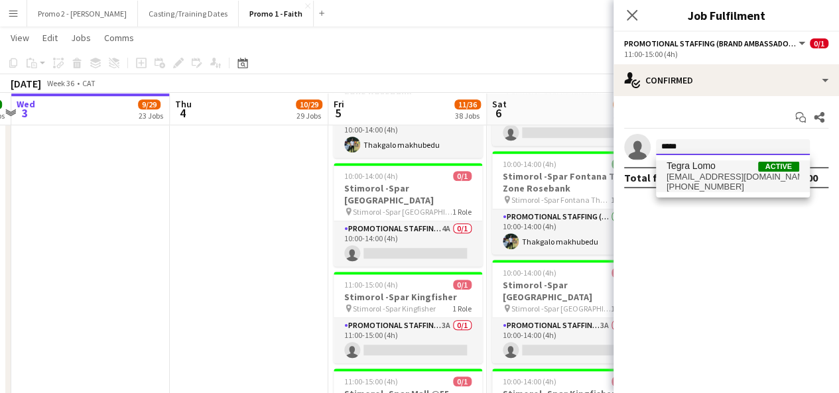
type input "*****"
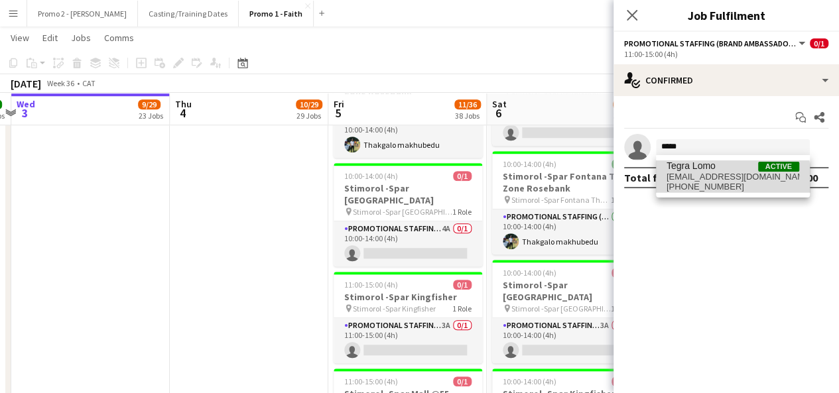
click at [716, 182] on span "+27604647707" at bounding box center [733, 187] width 133 height 11
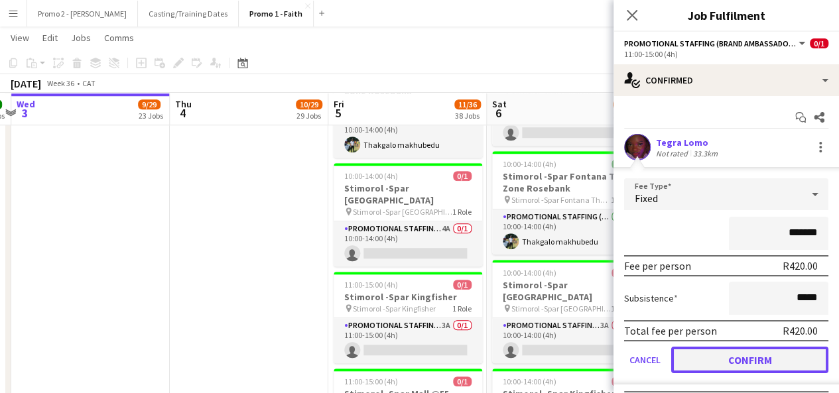
click at [762, 362] on button "Confirm" at bounding box center [749, 360] width 157 height 27
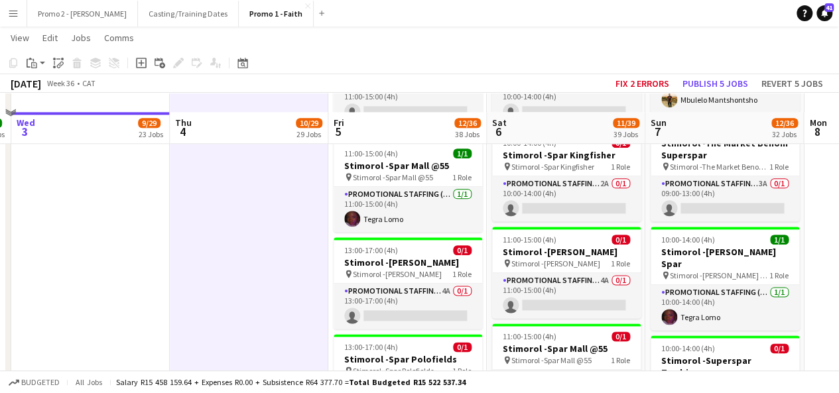
scroll to position [3279, 0]
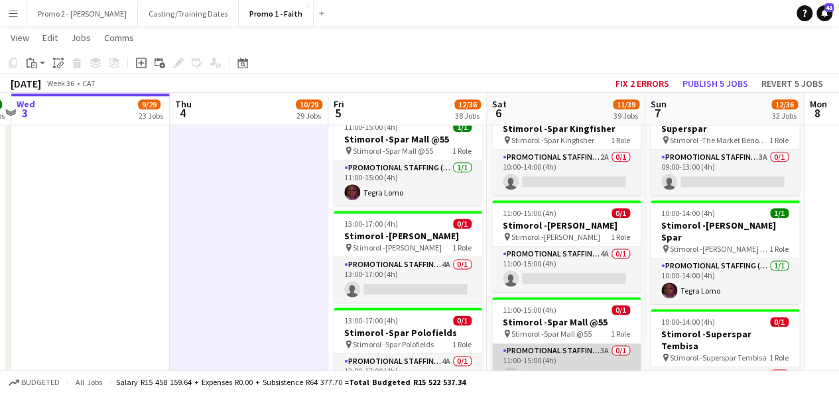
click at [549, 344] on app-card-role "Promotional Staffing (Brand Ambassadors) 3A 0/1 11:00-15:00 (4h) single-neutral…" at bounding box center [566, 366] width 149 height 45
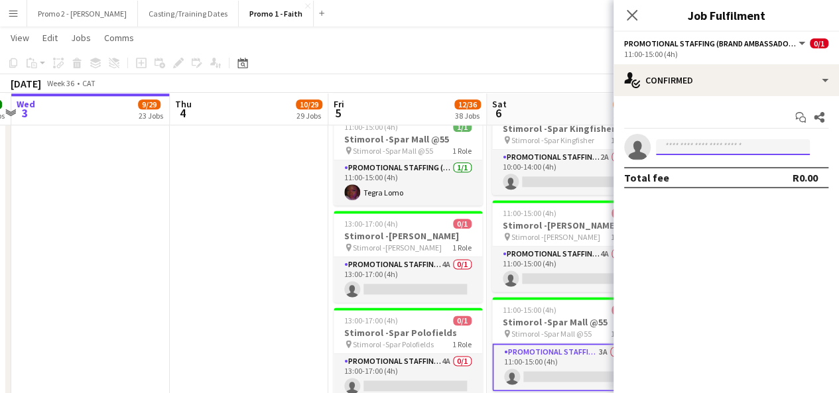
click at [721, 149] on input at bounding box center [733, 147] width 154 height 16
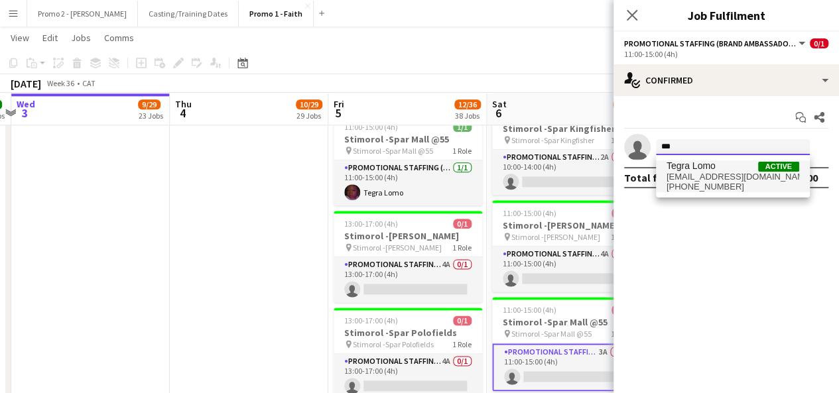
type input "***"
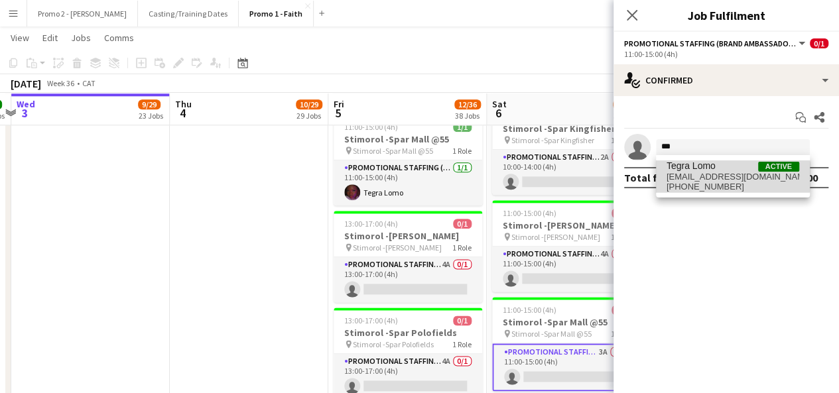
click at [698, 176] on span "tegranyota2004@gmail.com" at bounding box center [733, 177] width 133 height 11
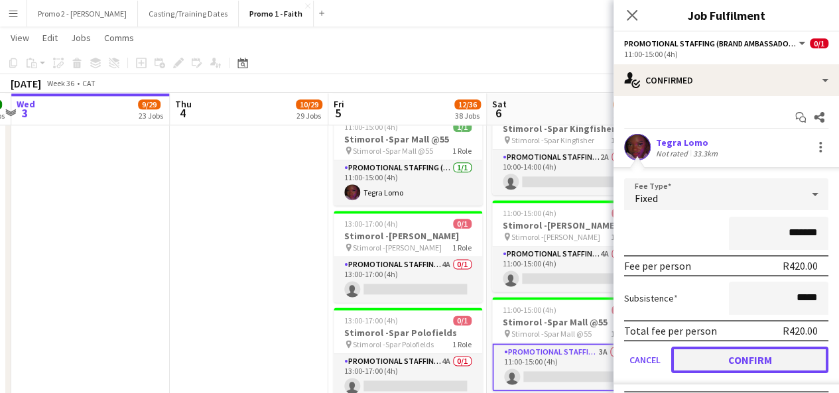
click at [744, 361] on button "Confirm" at bounding box center [749, 360] width 157 height 27
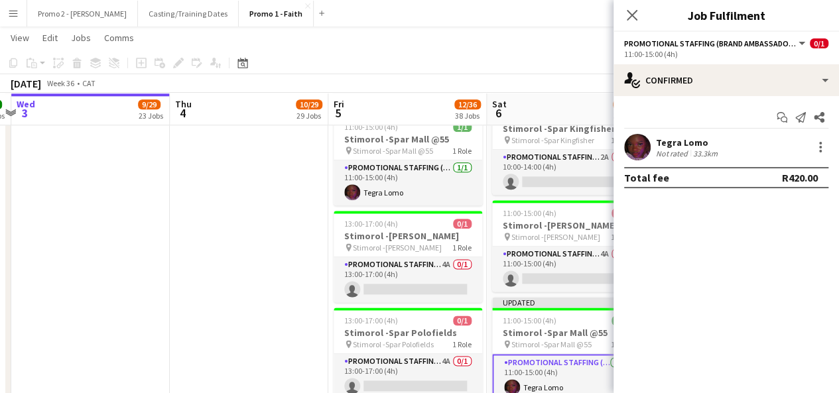
click at [528, 66] on app-toolbar "Copy Paste Paste Ctrl+V Paste with crew Ctrl+Shift+V Paste linked Job [GEOGRAPH…" at bounding box center [419, 63] width 839 height 23
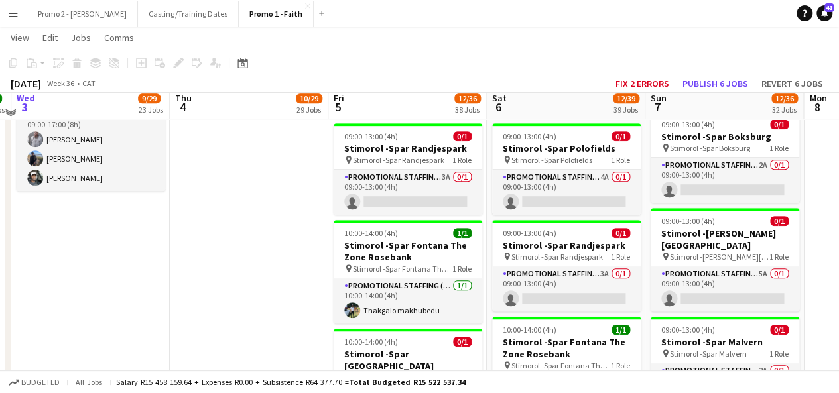
scroll to position [2795, 0]
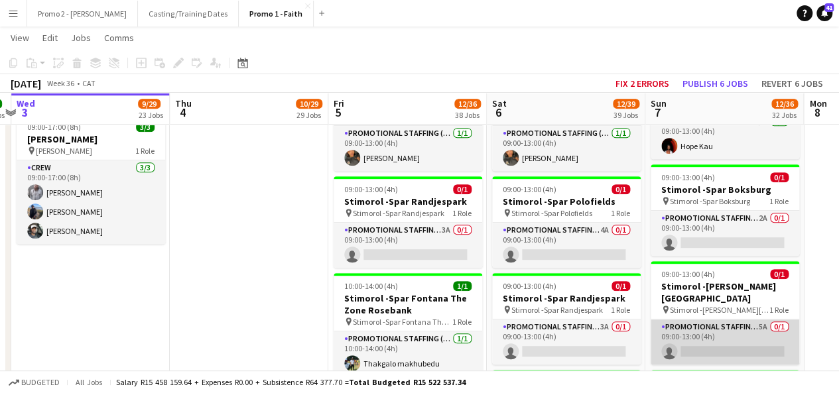
click at [751, 320] on app-card-role "Promotional Staffing (Brand Ambassadors) 5A 0/1 09:00-13:00 (4h) single-neutral…" at bounding box center [725, 342] width 149 height 45
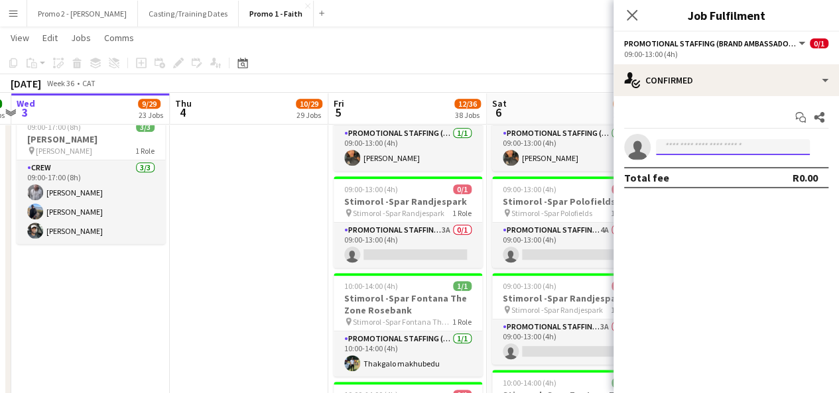
click at [751, 148] on input at bounding box center [733, 147] width 154 height 16
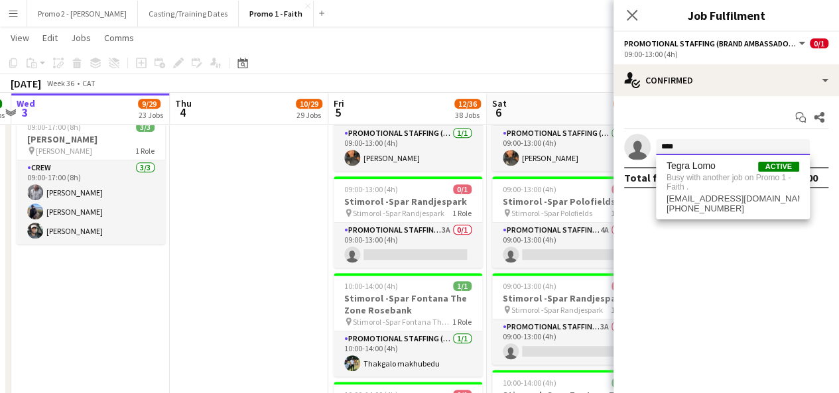
type input "****"
click at [581, 82] on div "September 2025 Week 36 • CAT Fix 2 errors Publish 6 jobs Revert 6 jobs" at bounding box center [419, 83] width 839 height 19
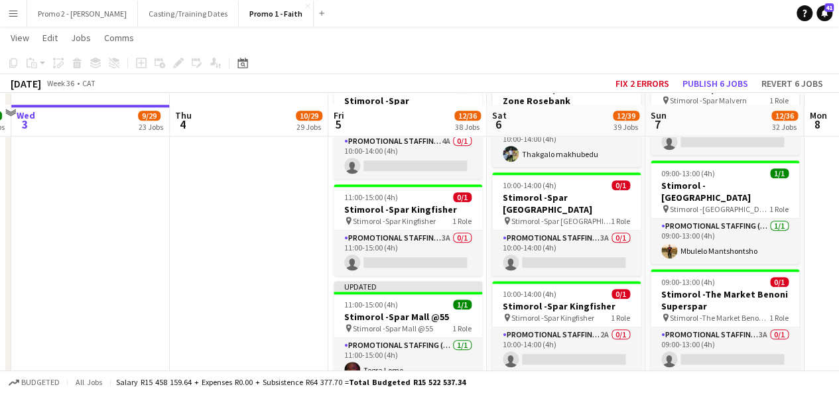
scroll to position [3208, 0]
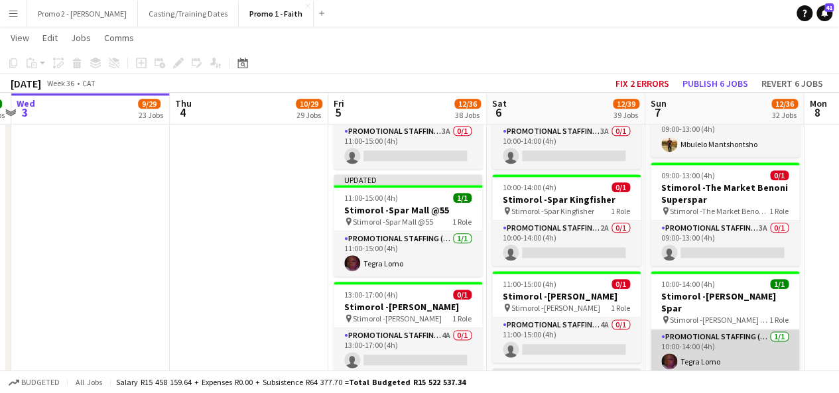
click at [687, 330] on app-card-role "Promotional Staffing (Brand Ambassadors) 1/1 10:00-14:00 (4h) Tegra Lomo" at bounding box center [725, 352] width 149 height 45
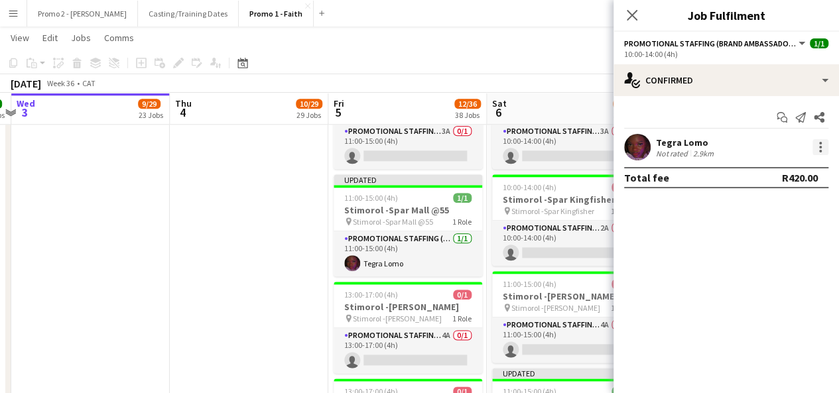
click at [825, 145] on div at bounding box center [821, 147] width 16 height 16
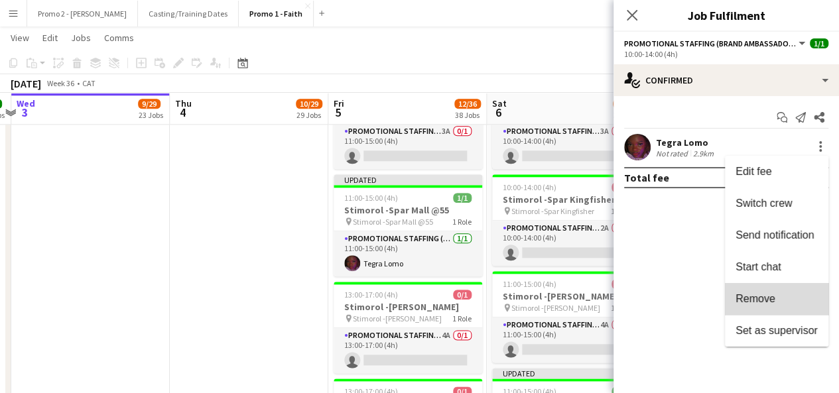
click at [782, 302] on span "Remove" at bounding box center [777, 299] width 82 height 12
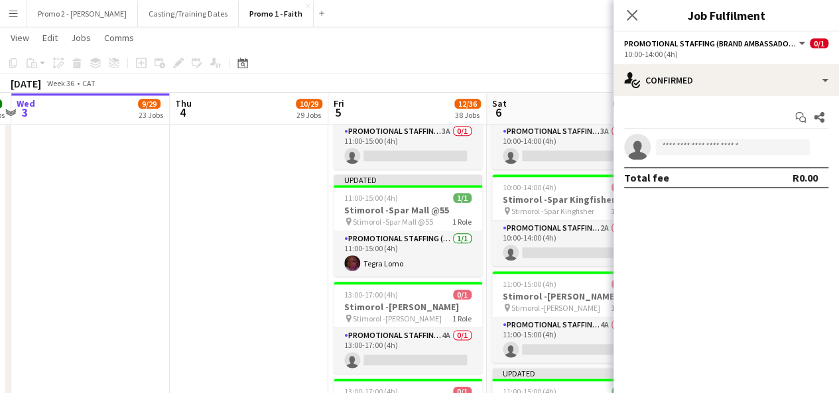
click at [583, 86] on div "[DATE] Week 36 • CAT Fix 2 errors Publish 1 job Revert 1 job" at bounding box center [419, 83] width 839 height 19
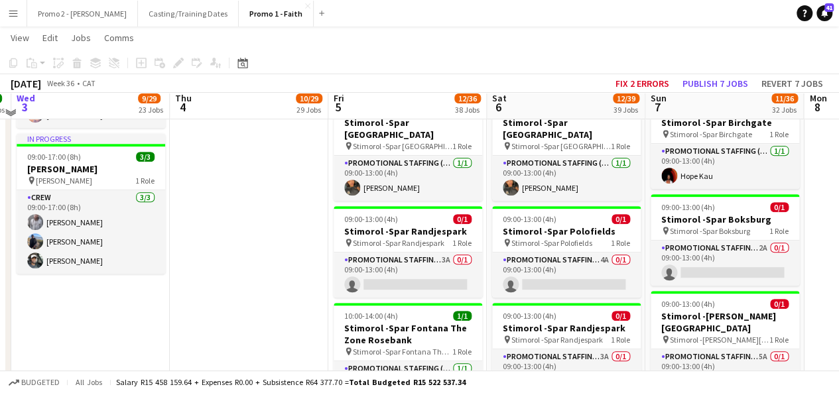
scroll to position [2759, 0]
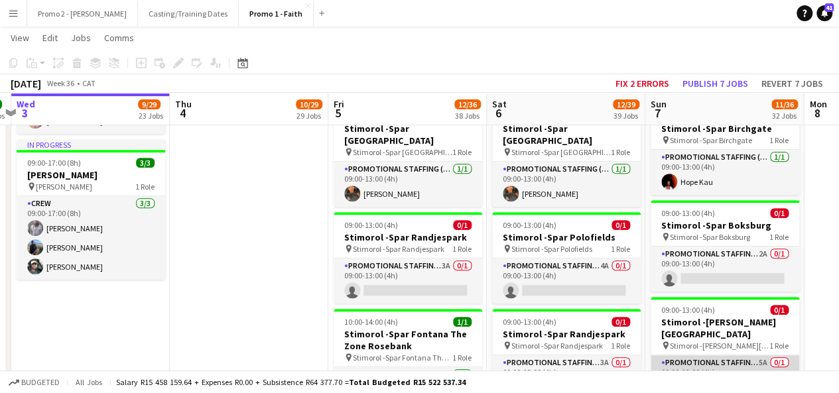
click at [727, 356] on app-card-role "Promotional Staffing (Brand Ambassadors) 5A 0/1 09:00-13:00 (4h) single-neutral…" at bounding box center [725, 378] width 149 height 45
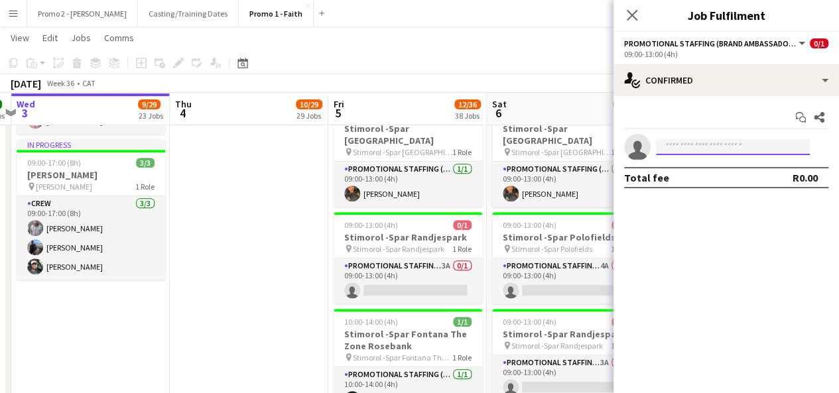
click at [721, 144] on input at bounding box center [733, 147] width 154 height 16
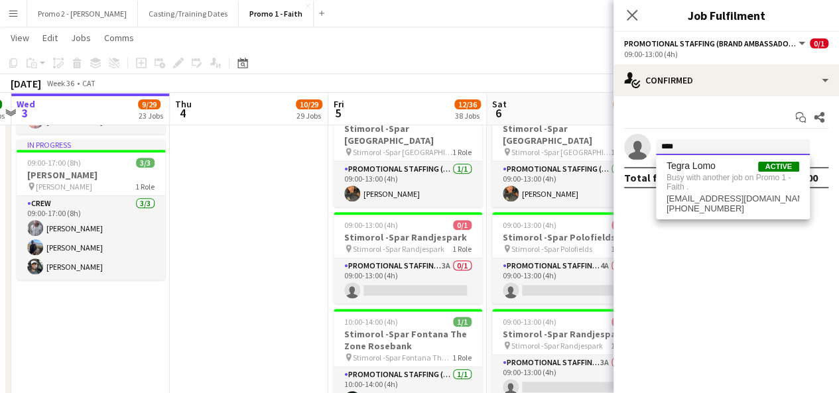
type input "****"
click at [579, 86] on div "September 2025 Week 36 • CAT Fix 2 errors Publish 7 jobs Revert 7 jobs" at bounding box center [419, 83] width 839 height 19
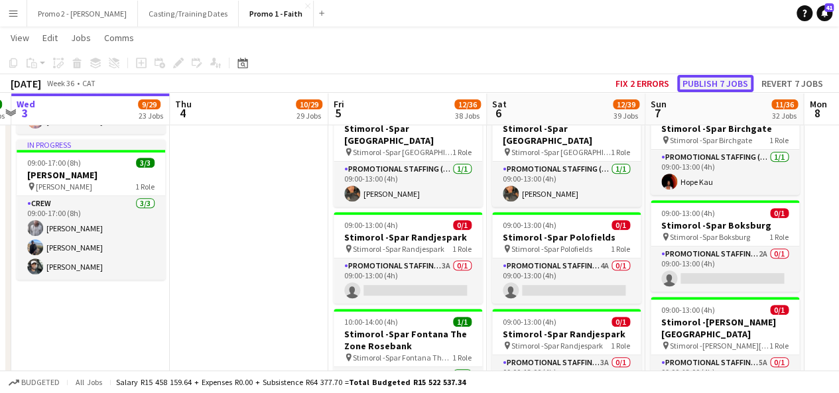
click at [724, 77] on button "Publish 7 jobs" at bounding box center [715, 83] width 76 height 17
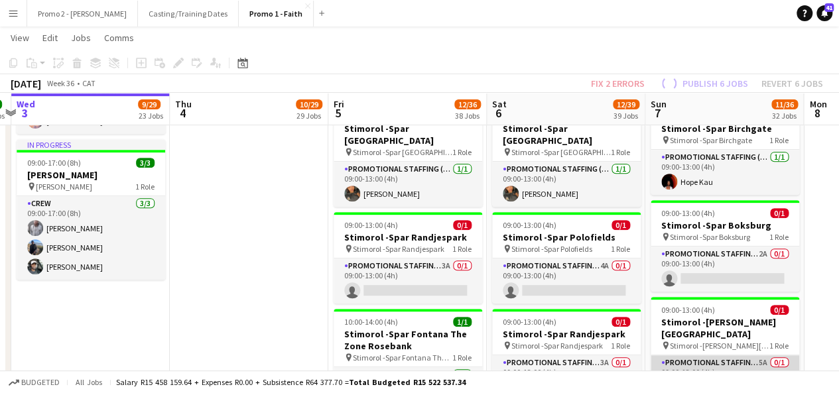
click at [722, 356] on app-card-role "Promotional Staffing (Brand Ambassadors) 5A 0/1 09:00-13:00 (4h) single-neutral…" at bounding box center [725, 378] width 149 height 45
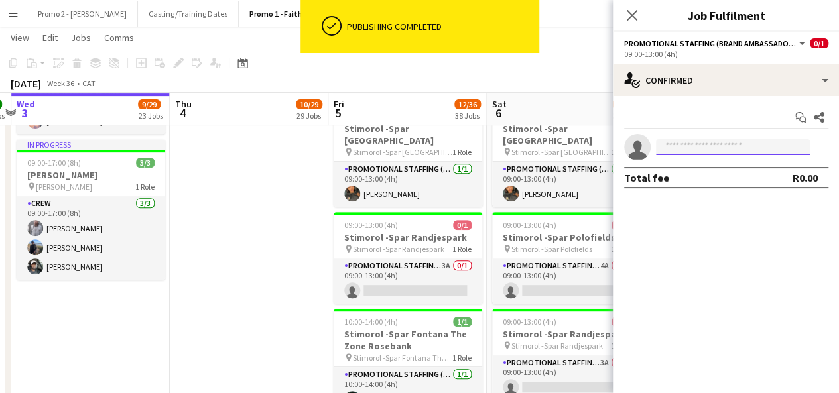
click at [717, 150] on input at bounding box center [733, 147] width 154 height 16
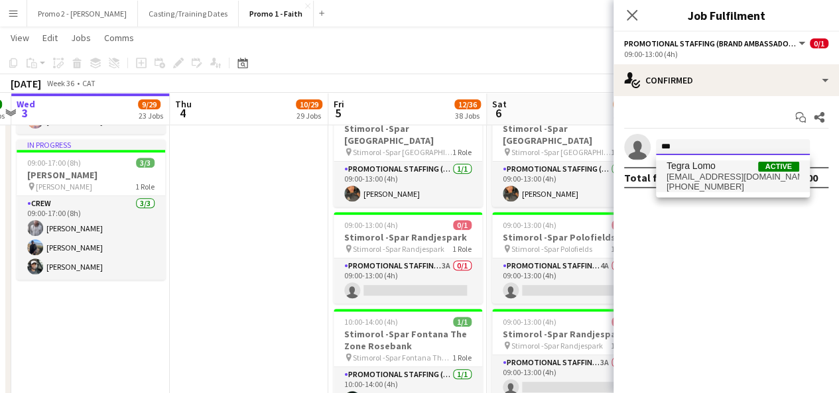
type input "***"
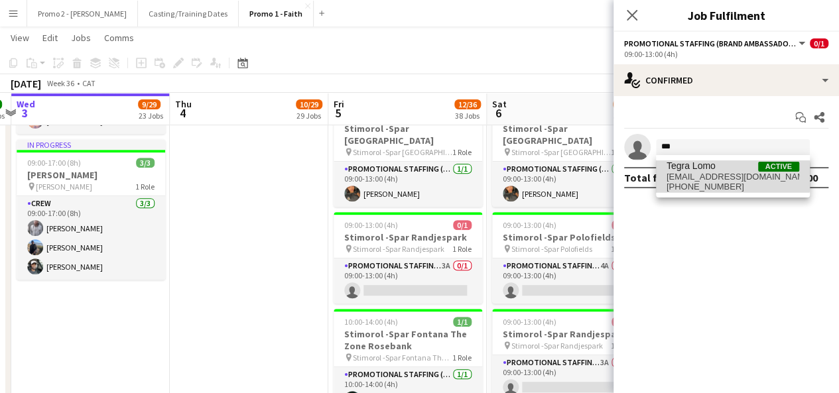
click at [720, 176] on span "tegranyota2004@gmail.com" at bounding box center [733, 177] width 133 height 11
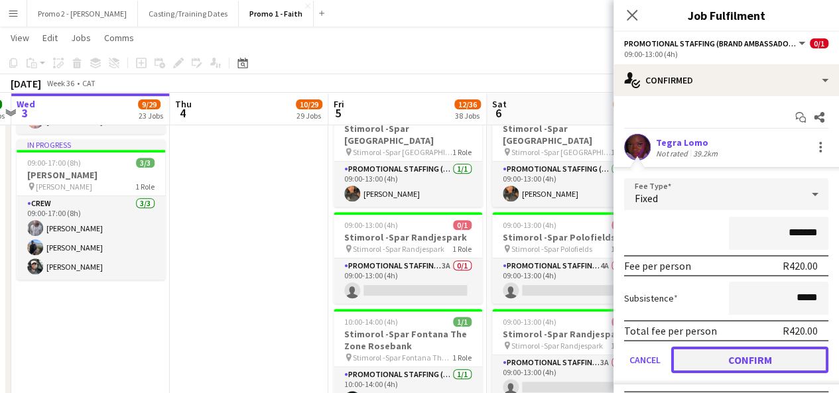
click at [768, 366] on button "Confirm" at bounding box center [749, 360] width 157 height 27
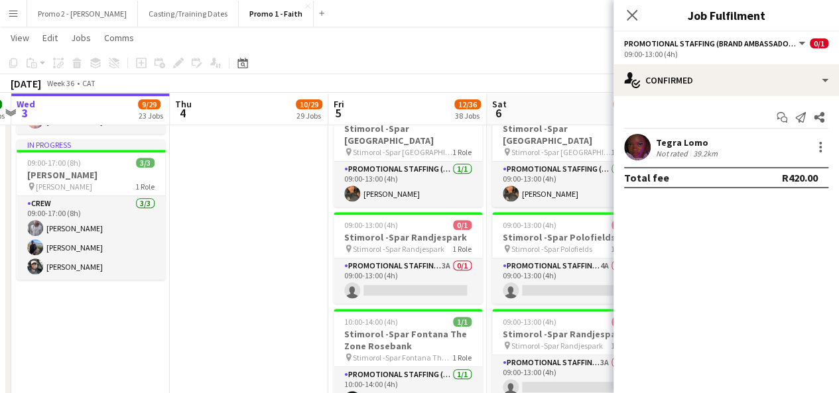
click at [593, 74] on div "[DATE] Week 36 • CAT Fix 2 errors Publish 1 job Revert 1 job" at bounding box center [419, 83] width 839 height 19
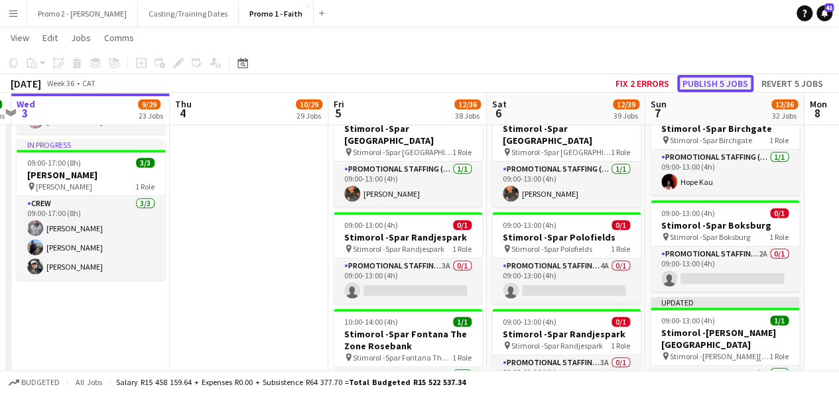
click at [713, 82] on button "Publish 5 jobs" at bounding box center [715, 83] width 76 height 17
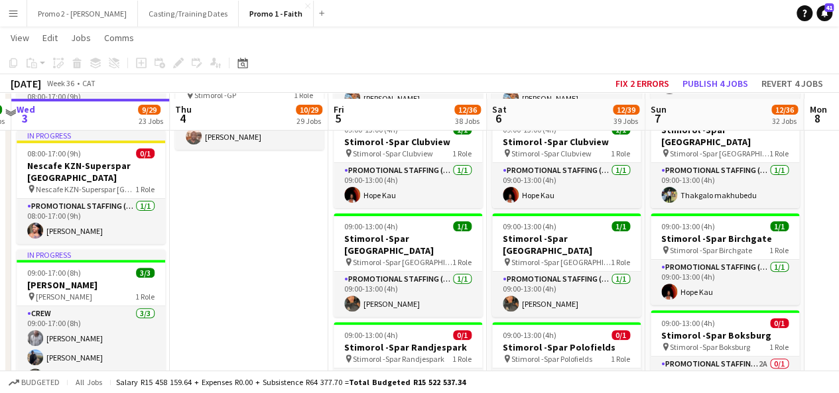
scroll to position [2655, 0]
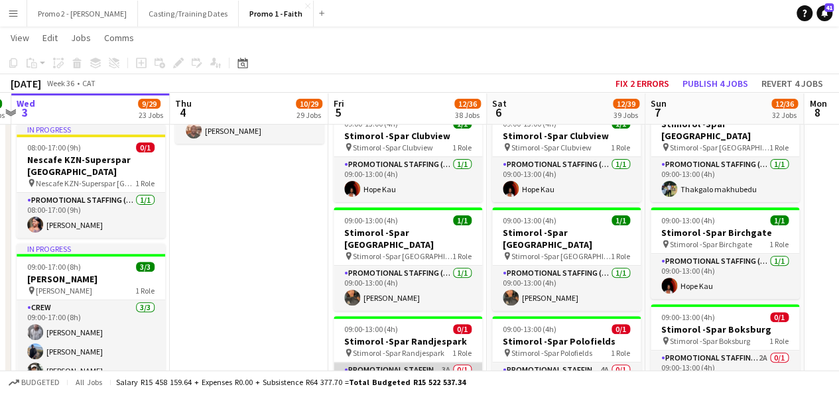
click at [445, 363] on app-card-role "Promotional Staffing (Brand Ambassadors) 3A 0/1 09:00-13:00 (4h) single-neutral…" at bounding box center [408, 385] width 149 height 45
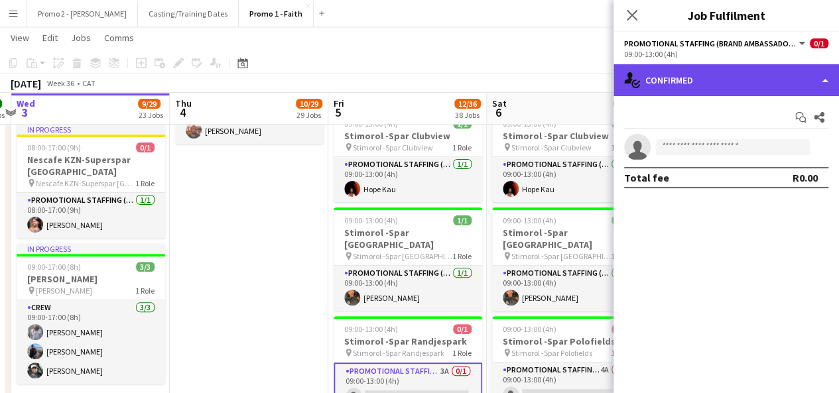
click at [718, 84] on div "single-neutral-actions-check-2 Confirmed" at bounding box center [727, 80] width 226 height 32
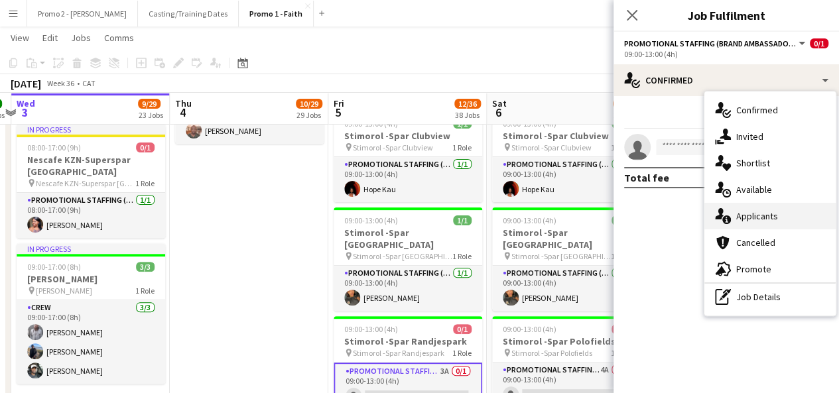
click at [759, 215] on span "Applicants" at bounding box center [758, 216] width 42 height 12
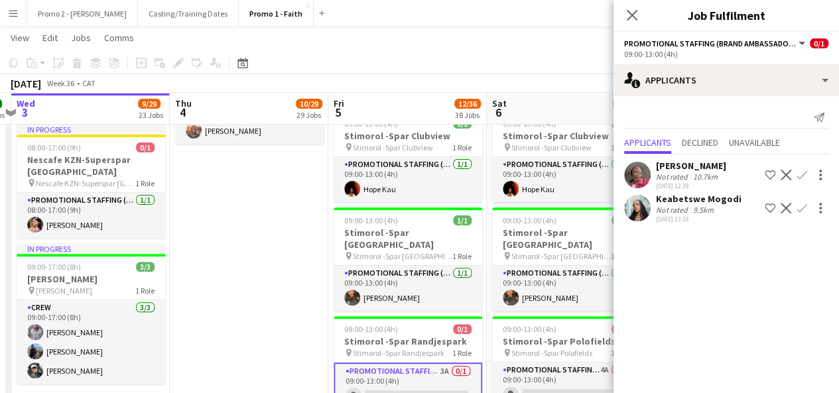
click at [516, 82] on div "September 2025 Week 36 • CAT Fix 2 errors Publish 4 jobs Revert 4 jobs" at bounding box center [419, 83] width 839 height 19
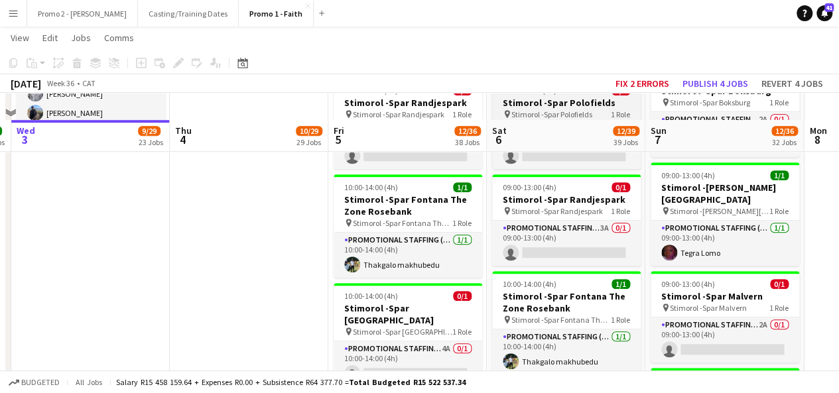
scroll to position [2947, 0]
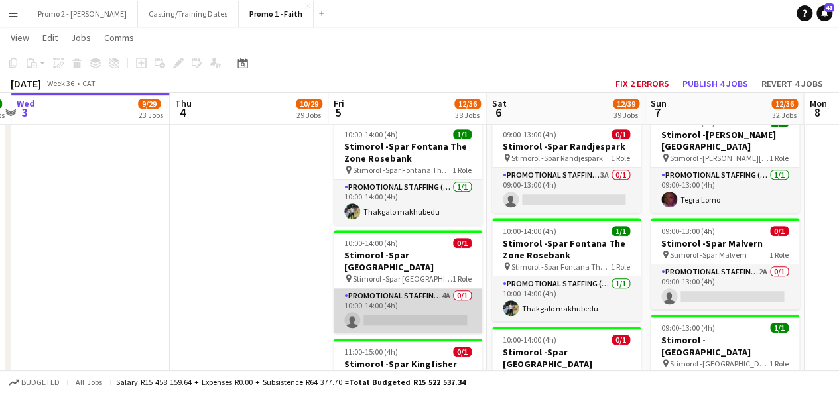
click at [447, 289] on app-card-role "Promotional Staffing (Brand Ambassadors) 4A 0/1 10:00-14:00 (4h) single-neutral…" at bounding box center [408, 311] width 149 height 45
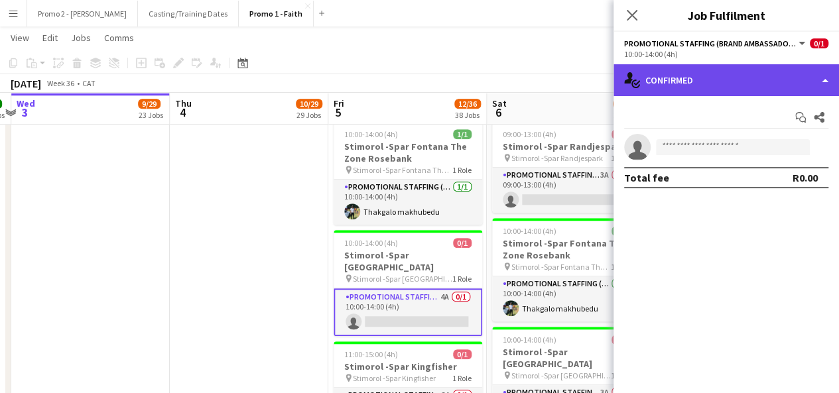
click at [709, 78] on div "single-neutral-actions-check-2 Confirmed" at bounding box center [727, 80] width 226 height 32
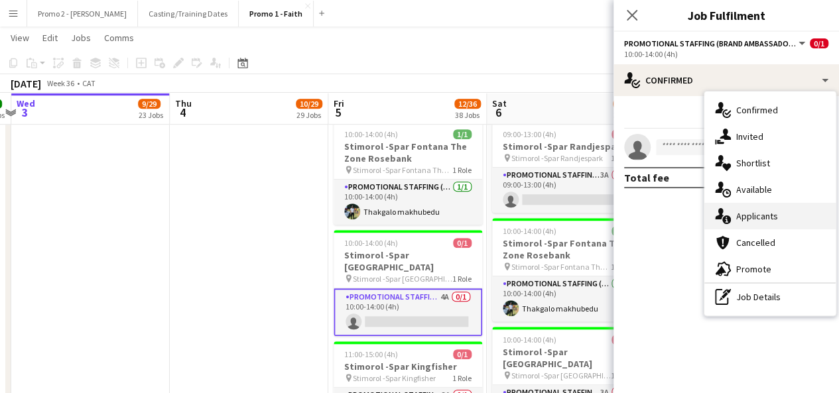
click at [789, 212] on div "single-neutral-actions-information Applicants" at bounding box center [770, 216] width 131 height 27
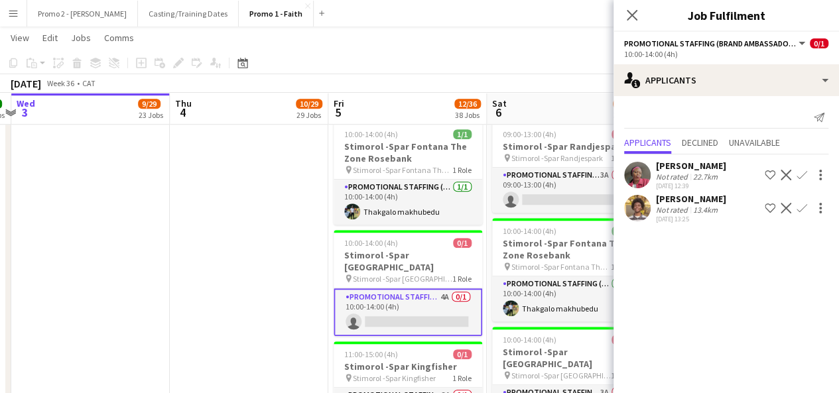
click at [569, 74] on div "September 2025 Week 36 • CAT Fix 2 errors Publish 4 jobs Revert 4 jobs" at bounding box center [419, 83] width 839 height 19
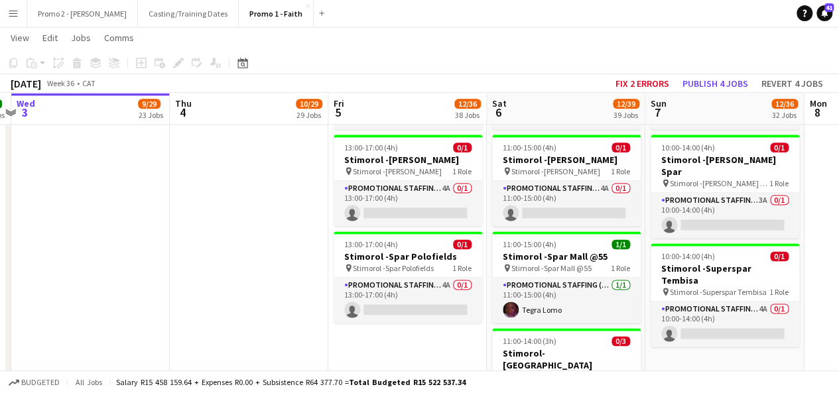
scroll to position [3318, 0]
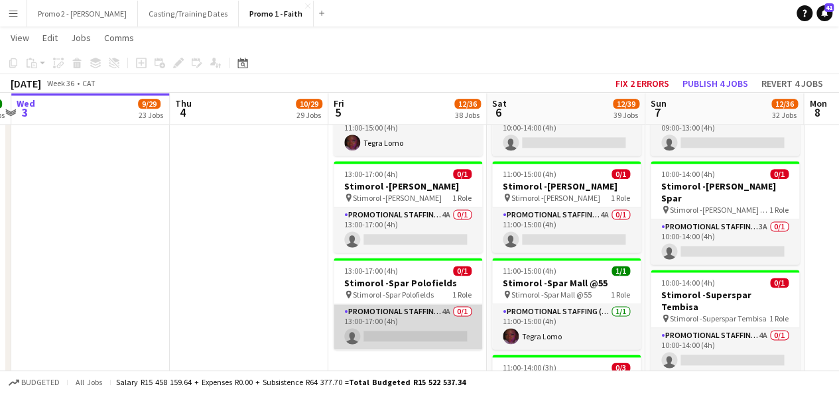
click at [443, 305] on app-card-role "Promotional Staffing (Brand Ambassadors) 4A 0/1 13:00-17:00 (4h) single-neutral…" at bounding box center [408, 327] width 149 height 45
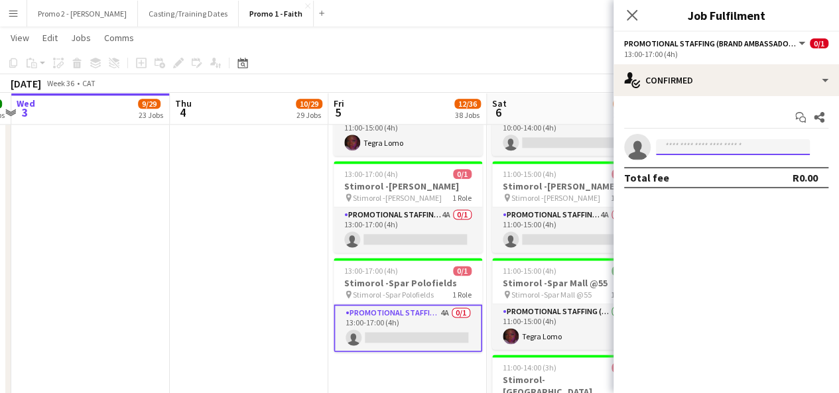
click at [723, 146] on input at bounding box center [733, 147] width 154 height 16
type input "*"
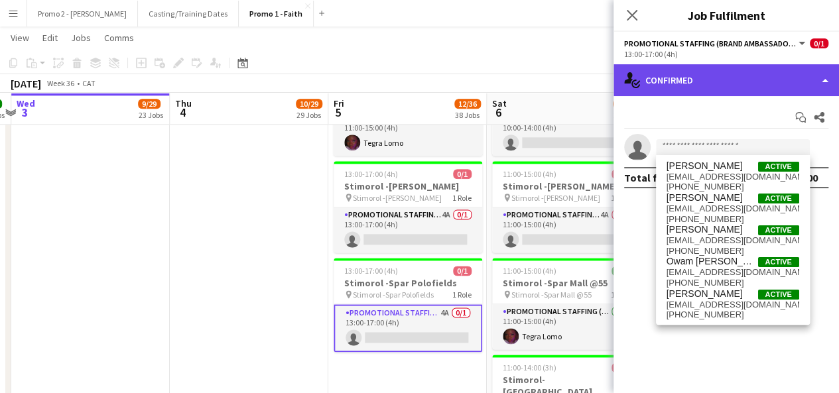
click at [713, 87] on div "single-neutral-actions-check-2 Confirmed" at bounding box center [727, 80] width 226 height 32
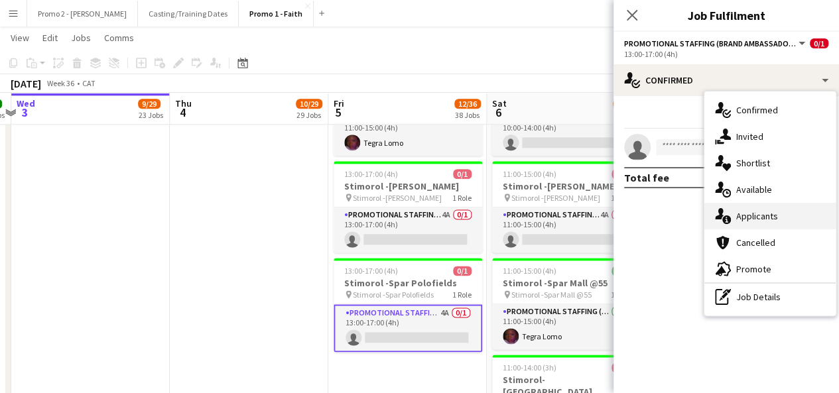
click at [755, 228] on div "single-neutral-actions-information Applicants" at bounding box center [770, 216] width 131 height 27
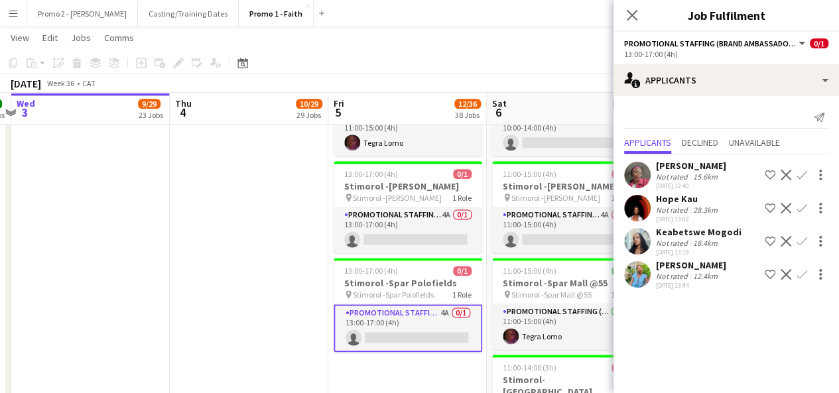
click at [802, 209] on app-icon "Confirm" at bounding box center [802, 208] width 11 height 11
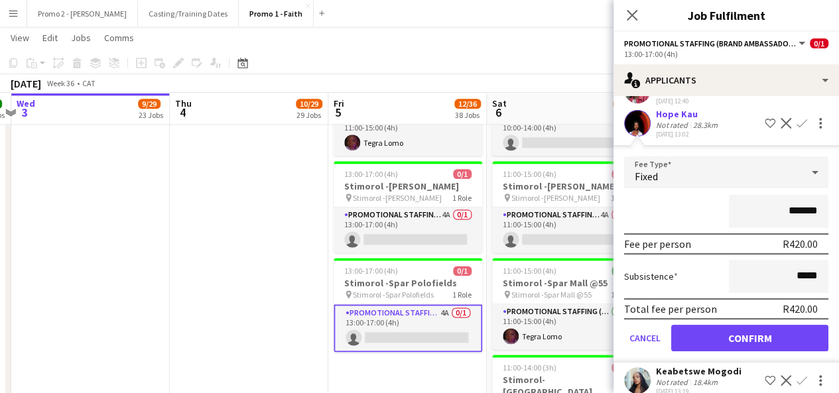
scroll to position [127, 0]
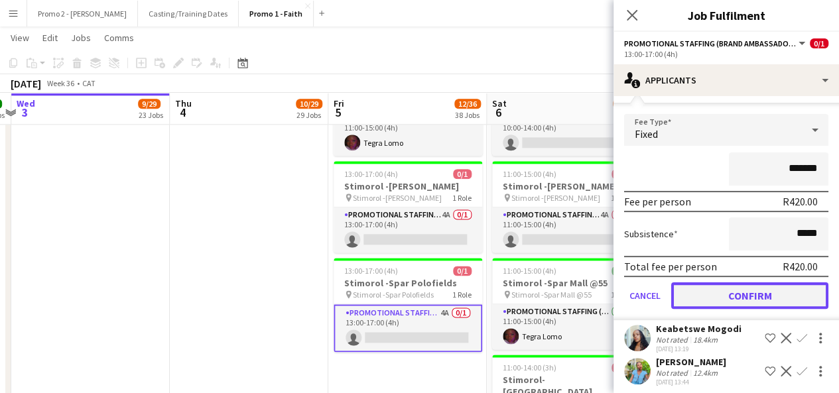
click at [772, 302] on button "Confirm" at bounding box center [749, 296] width 157 height 27
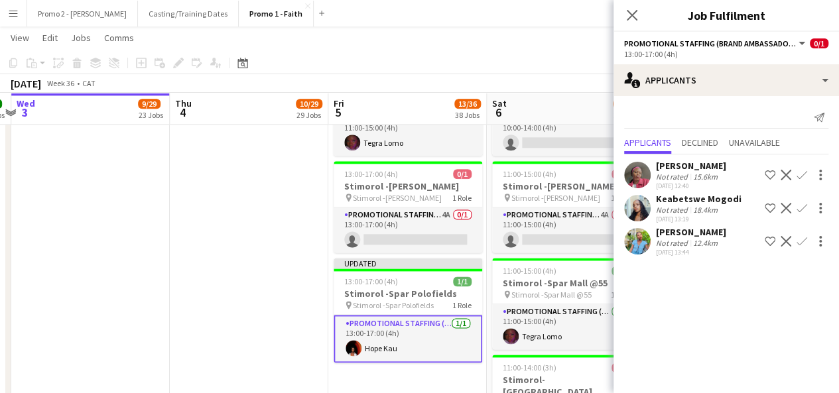
scroll to position [0, 0]
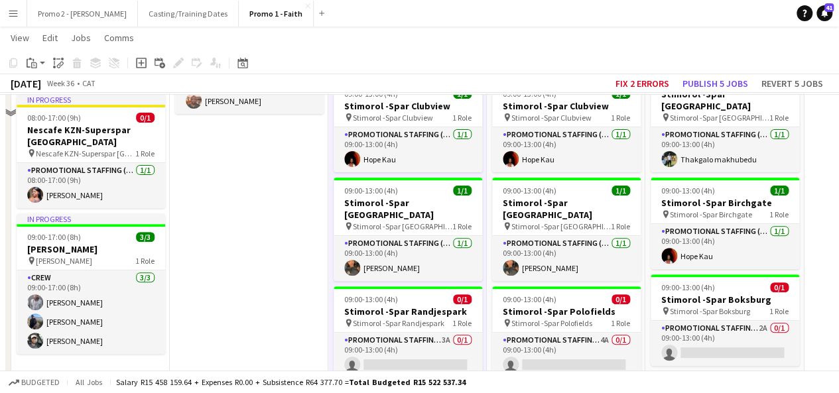
scroll to position [2655, 0]
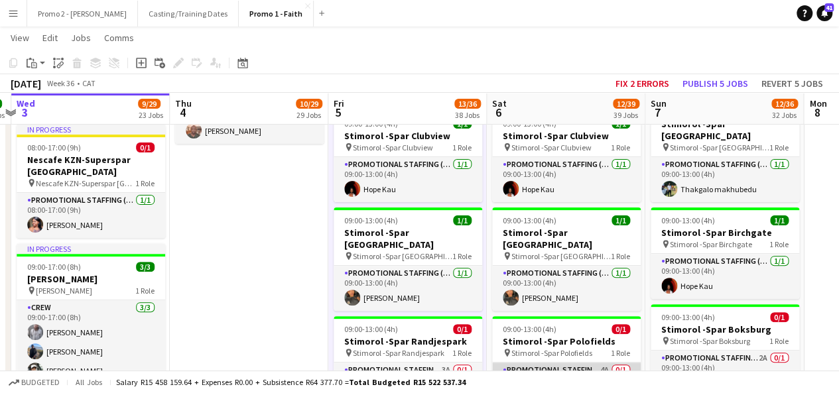
click at [569, 363] on app-card-role "Promotional Staffing (Brand Ambassadors) 4A 0/1 09:00-13:00 (4h) single-neutral…" at bounding box center [566, 385] width 149 height 45
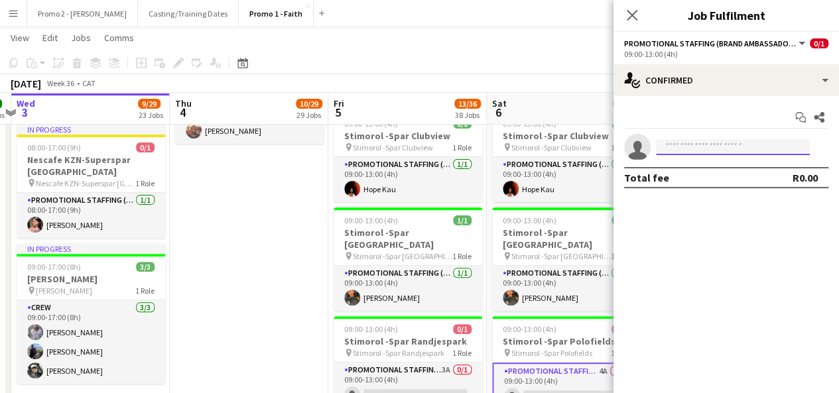
click at [746, 143] on input at bounding box center [733, 147] width 154 height 16
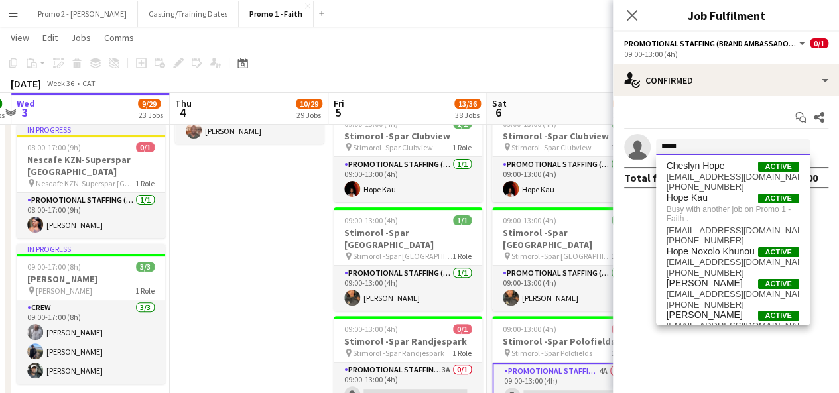
type input "****"
click at [490, 67] on app-toolbar "Copy Paste Paste Ctrl+V Paste with crew Ctrl+Shift+V Paste linked Job [GEOGRAPH…" at bounding box center [419, 63] width 839 height 23
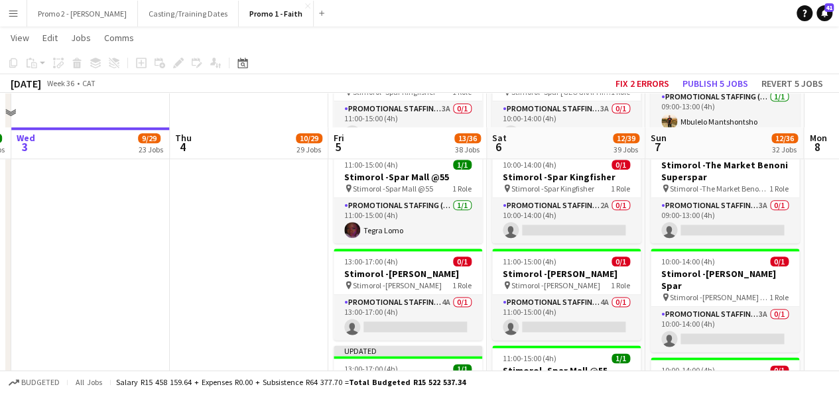
scroll to position [3265, 0]
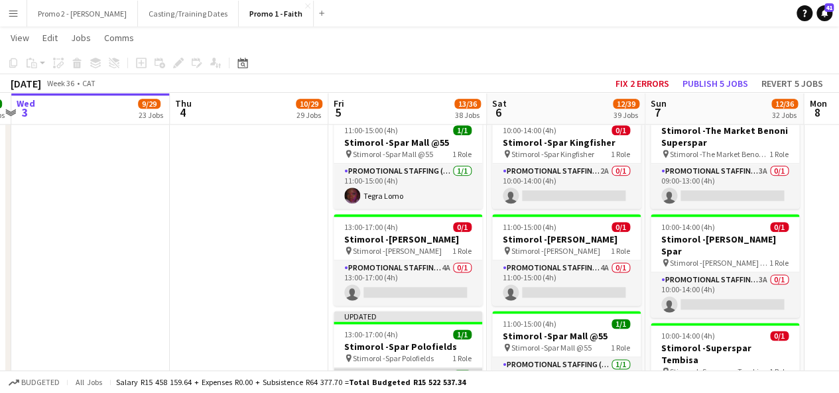
click at [377, 368] on app-card-role "Promotional Staffing (Brand Ambassadors) 1/1 13:00-17:00 (4h) Hope Kau" at bounding box center [408, 390] width 149 height 45
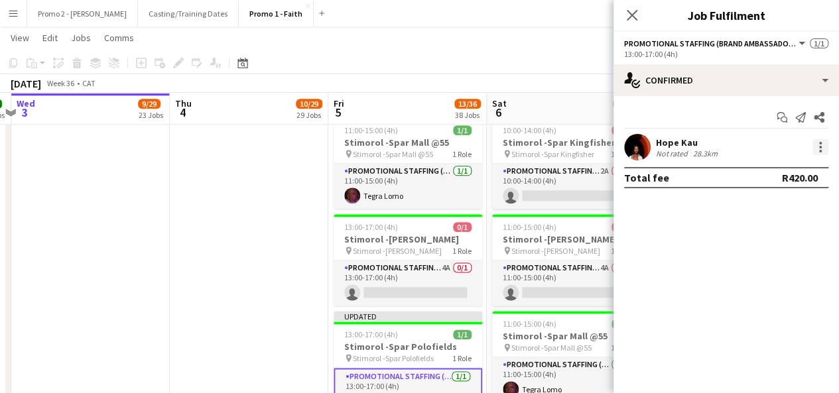
click at [821, 154] on div at bounding box center [821, 147] width 16 height 16
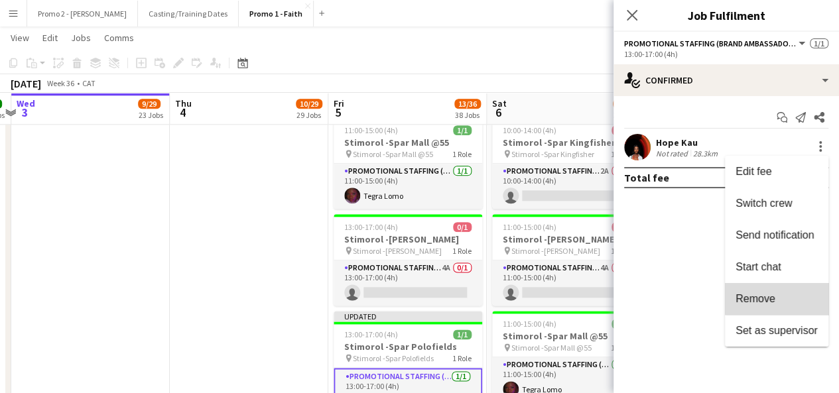
click at [782, 289] on button "Remove" at bounding box center [777, 299] width 104 height 32
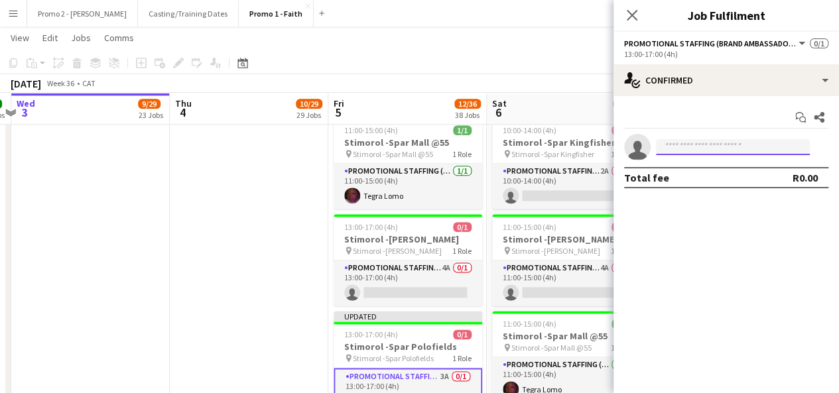
click at [705, 147] on input at bounding box center [733, 147] width 154 height 16
type input "*********"
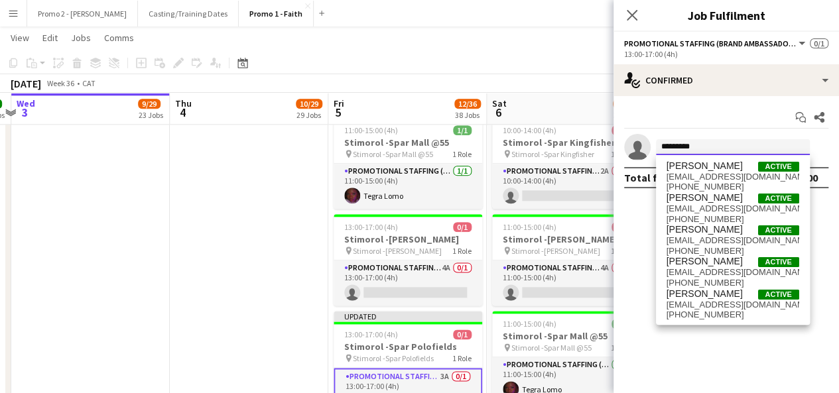
drag, startPoint x: 705, startPoint y: 147, endPoint x: 662, endPoint y: 150, distance: 42.5
click at [662, 150] on input "*********" at bounding box center [733, 147] width 154 height 16
click at [567, 84] on div "[DATE] Week 36 • CAT Fix 2 errors Publish 1 job Revert 1 job" at bounding box center [419, 83] width 839 height 19
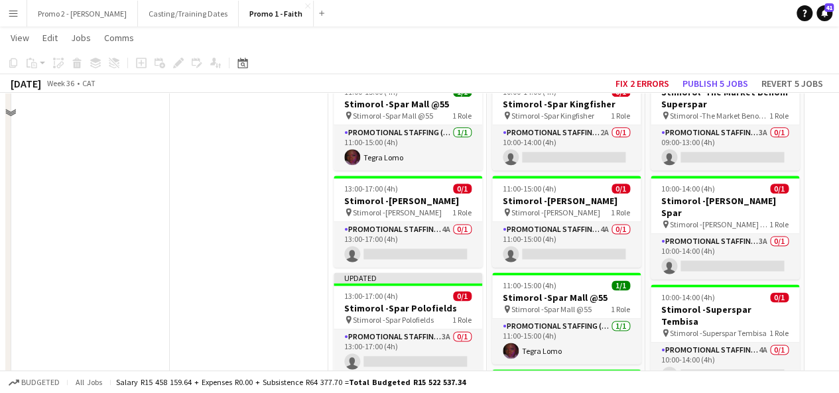
scroll to position [3322, 0]
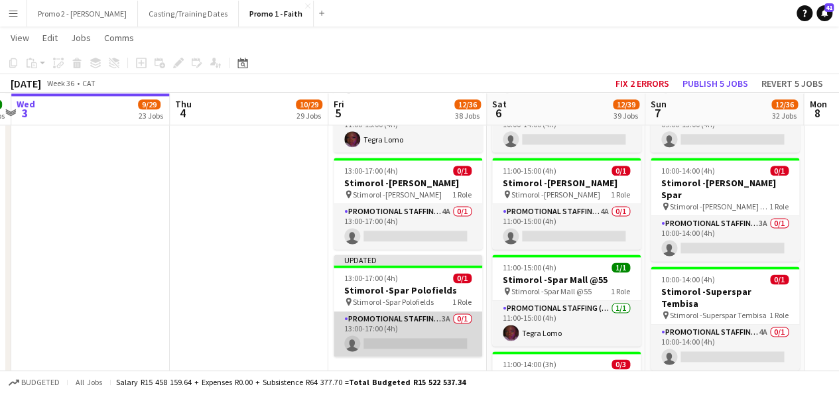
click at [406, 312] on app-card-role "Promotional Staffing (Brand Ambassadors) 3A 0/1 13:00-17:00 (4h) single-neutral…" at bounding box center [408, 334] width 149 height 45
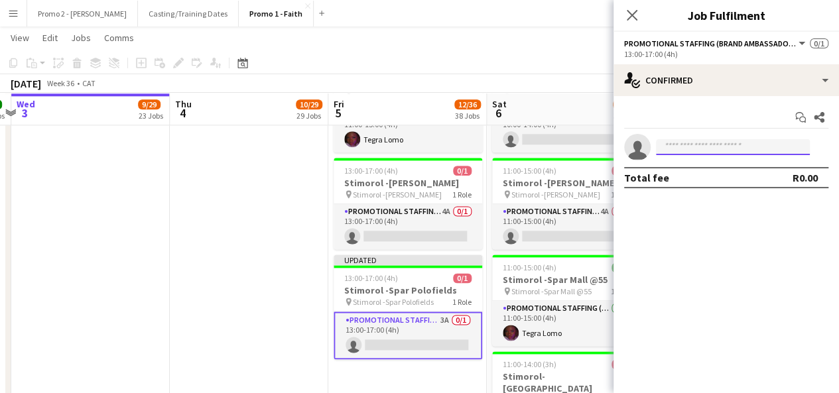
click at [695, 141] on input at bounding box center [733, 147] width 154 height 16
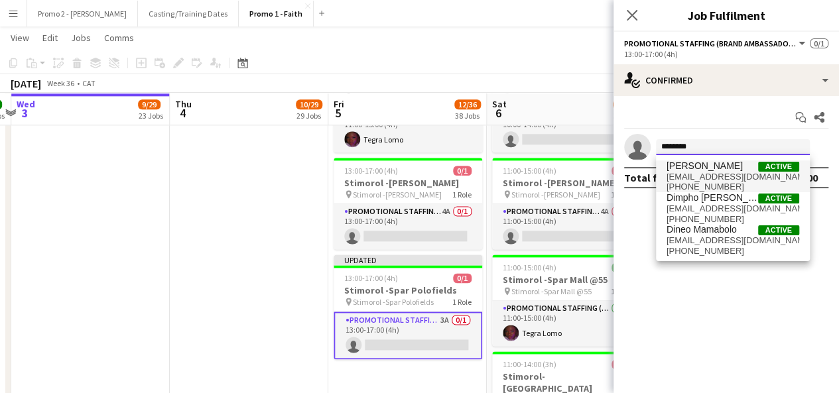
type input "********"
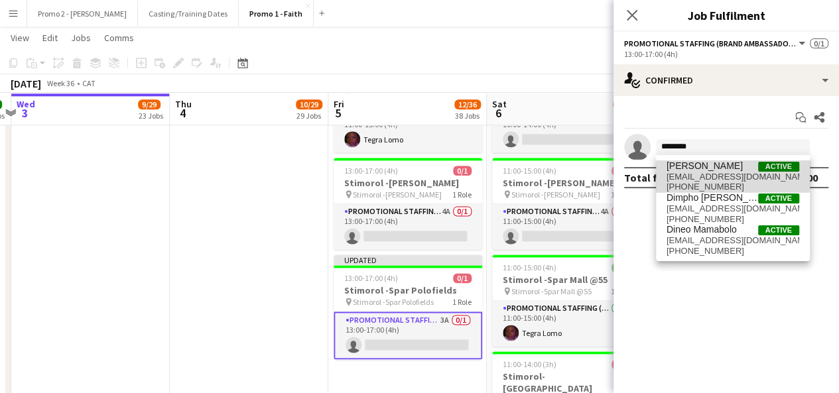
click at [695, 169] on span "[PERSON_NAME]" at bounding box center [705, 166] width 76 height 11
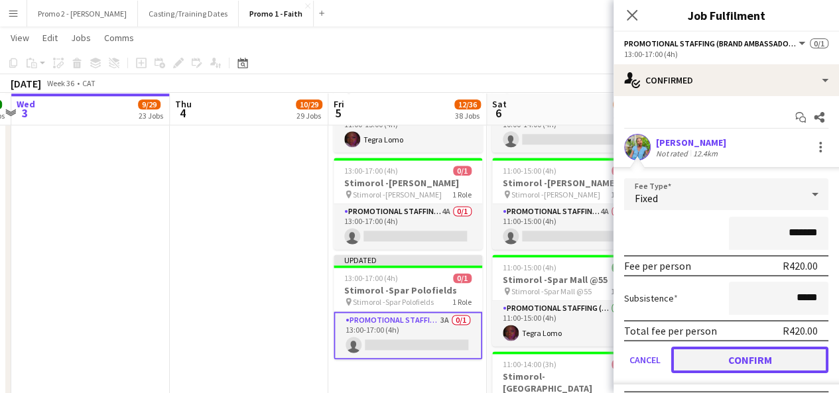
click at [770, 363] on button "Confirm" at bounding box center [749, 360] width 157 height 27
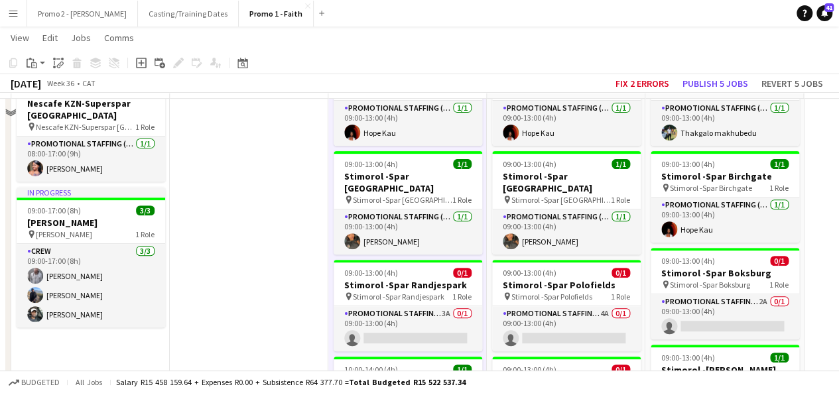
scroll to position [2685, 0]
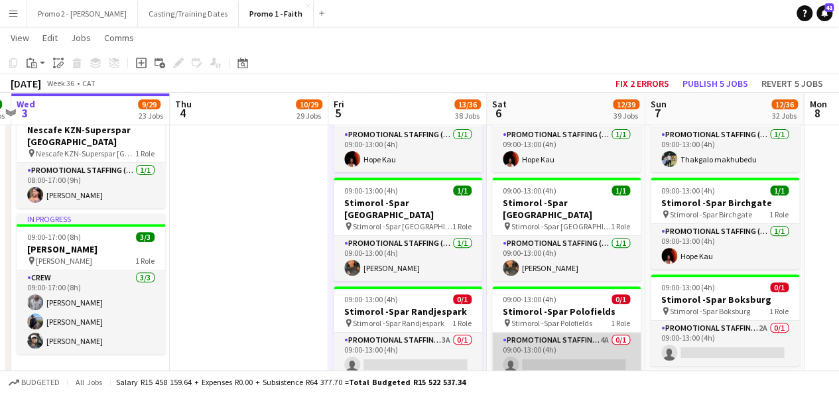
click at [570, 333] on app-card-role "Promotional Staffing (Brand Ambassadors) 4A 0/1 09:00-13:00 (4h) single-neutral…" at bounding box center [566, 355] width 149 height 45
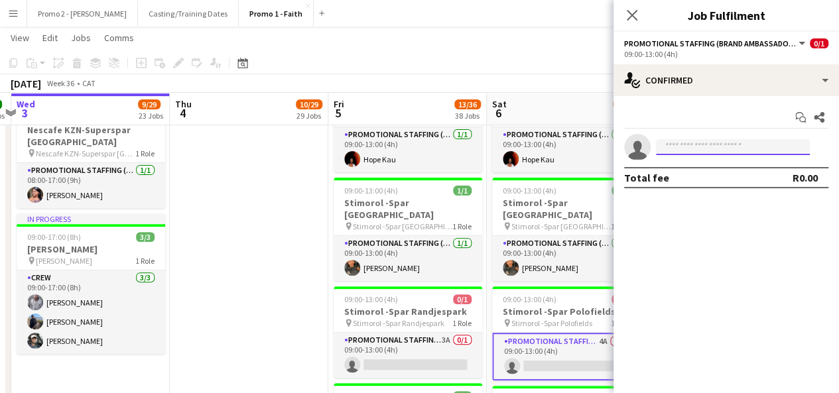
click at [737, 141] on input at bounding box center [733, 147] width 154 height 16
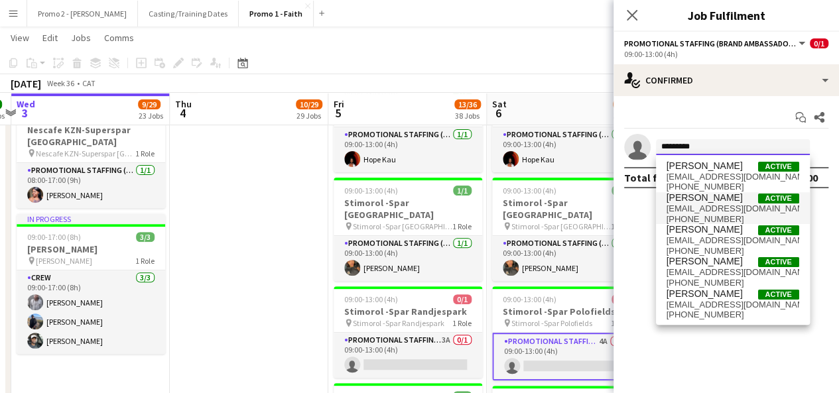
type input "*********"
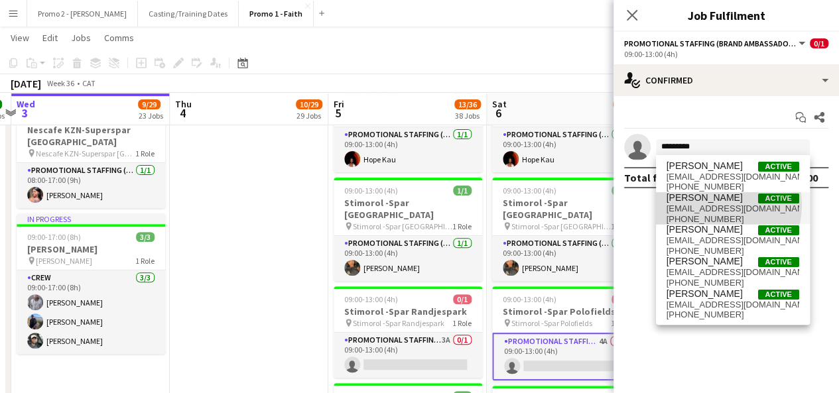
click at [716, 205] on span "katmamabolo@icloud.com" at bounding box center [733, 209] width 133 height 11
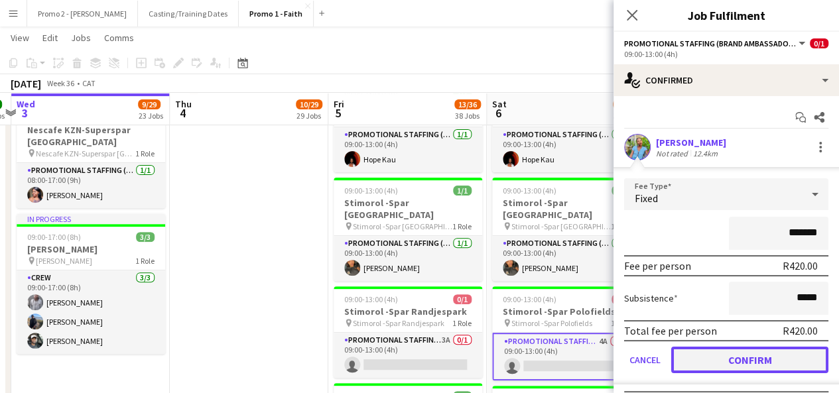
click at [765, 355] on button "Confirm" at bounding box center [749, 360] width 157 height 27
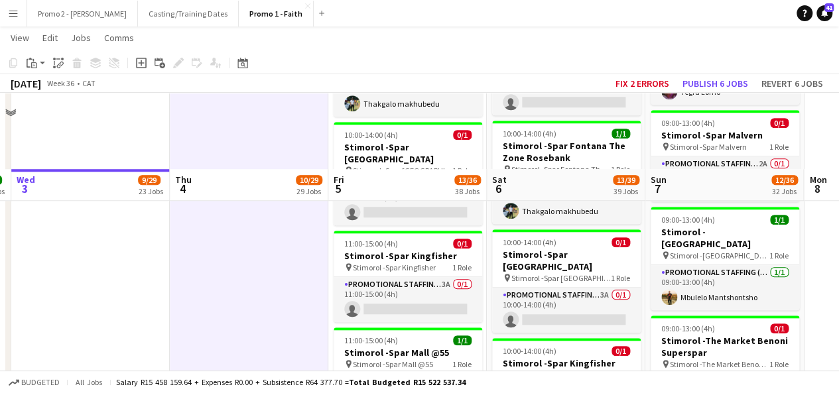
scroll to position [3189, 0]
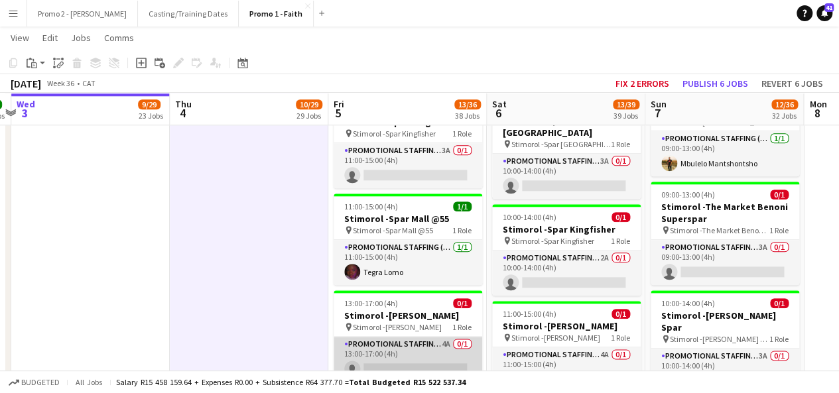
click at [443, 337] on app-card-role "Promotional Staffing (Brand Ambassadors) 4A 0/1 13:00-17:00 (4h) single-neutral…" at bounding box center [408, 359] width 149 height 45
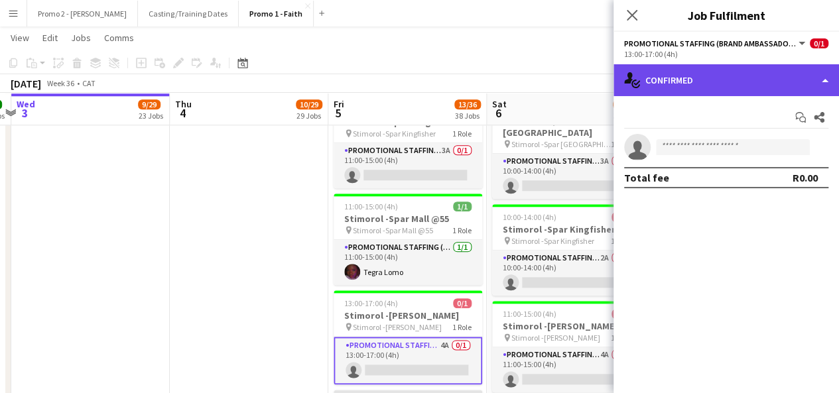
click at [705, 90] on div "single-neutral-actions-check-2 Confirmed" at bounding box center [727, 80] width 226 height 32
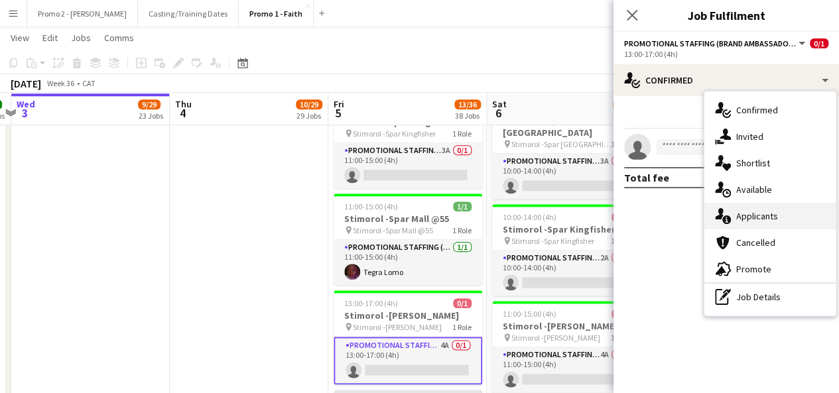
click at [765, 216] on span "Applicants" at bounding box center [758, 216] width 42 height 12
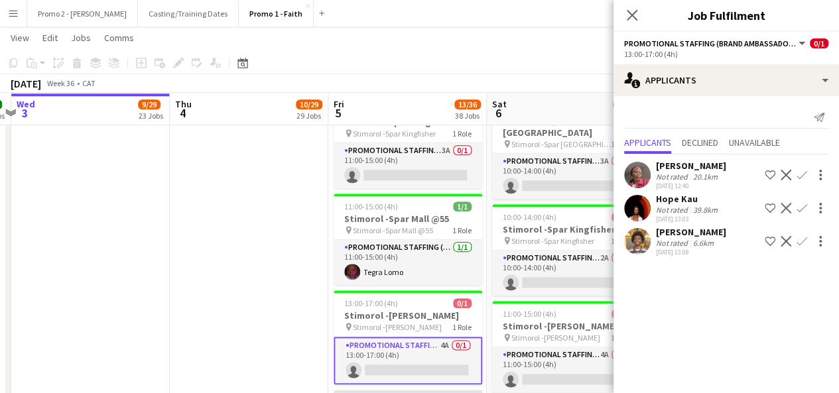
click at [445, 337] on app-card-role "Promotional Staffing (Brand Ambassadors) 4A 0/1 13:00-17:00 (4h) single-neutral…" at bounding box center [408, 361] width 149 height 48
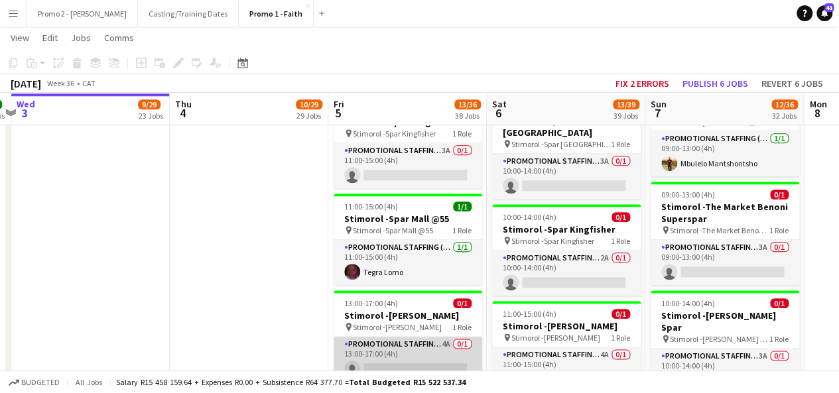
click at [427, 337] on app-card-role "Promotional Staffing (Brand Ambassadors) 4A 0/1 13:00-17:00 (4h) single-neutral…" at bounding box center [408, 359] width 149 height 45
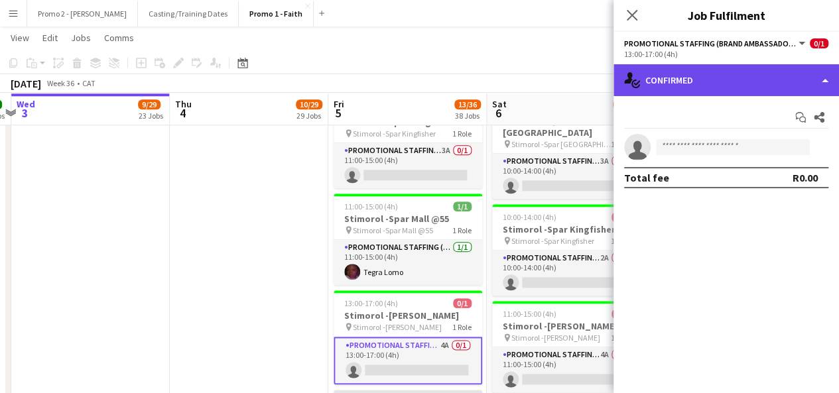
click at [689, 70] on div "single-neutral-actions-check-2 Confirmed" at bounding box center [727, 80] width 226 height 32
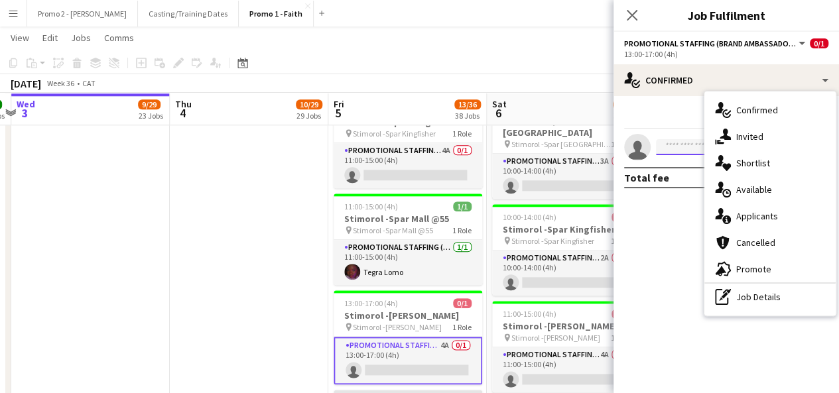
click at [675, 145] on input at bounding box center [733, 147] width 154 height 16
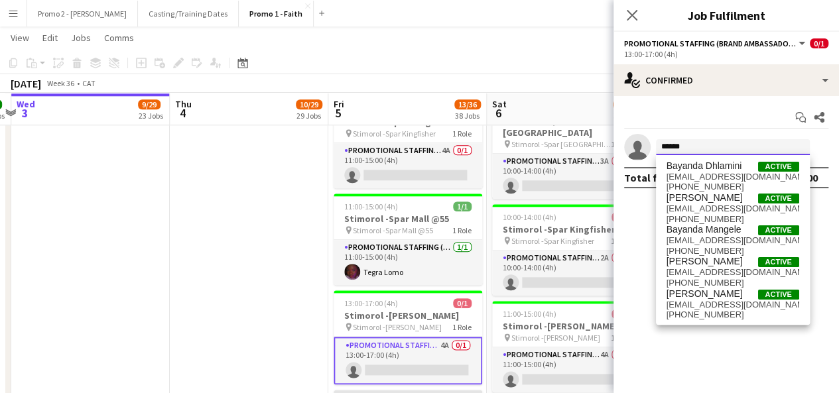
type input "******"
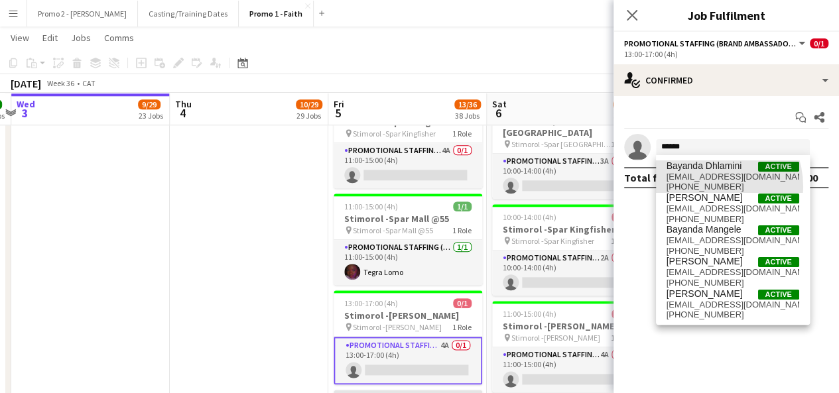
click at [702, 187] on span "+27695565945" at bounding box center [733, 187] width 133 height 11
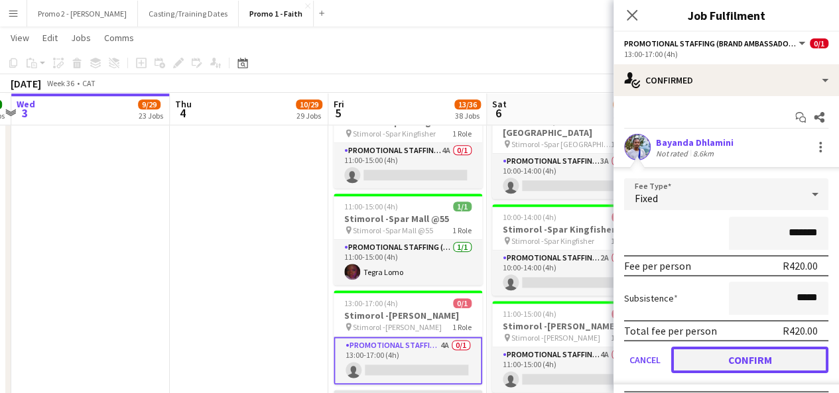
click at [755, 355] on button "Confirm" at bounding box center [749, 360] width 157 height 27
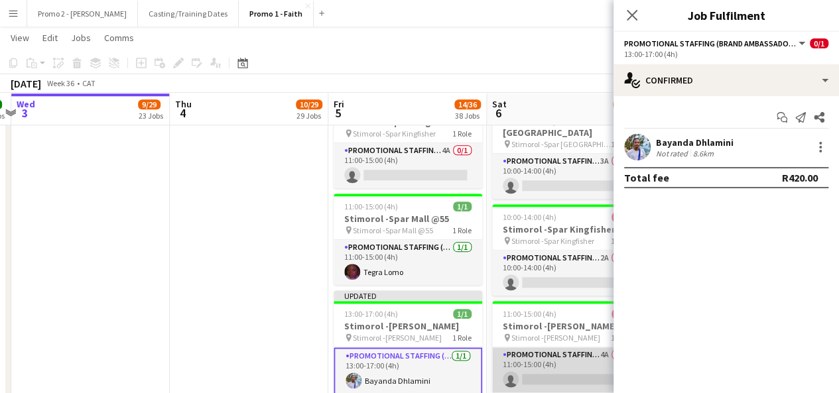
click at [587, 348] on app-card-role "Promotional Staffing (Brand Ambassadors) 4A 0/1 11:00-15:00 (4h) single-neutral…" at bounding box center [566, 370] width 149 height 45
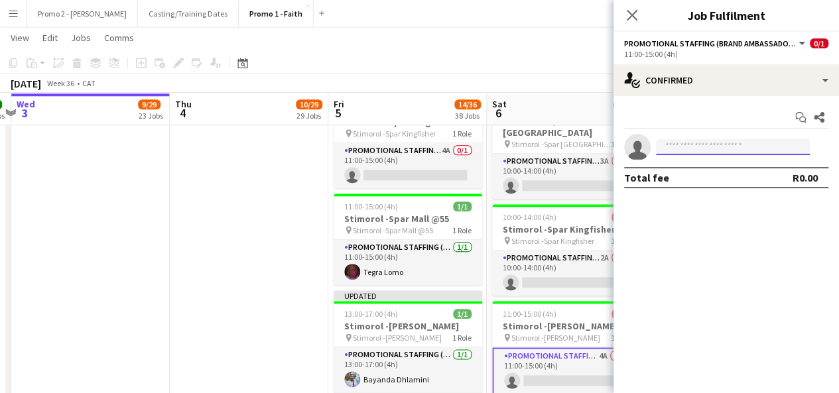
click at [703, 152] on input at bounding box center [733, 147] width 154 height 16
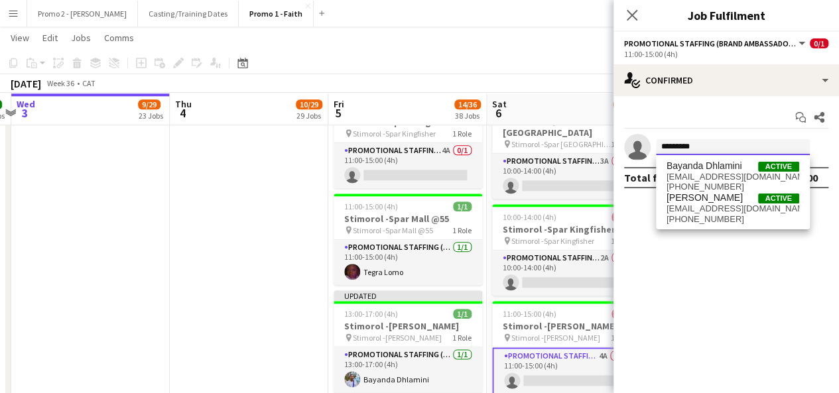
type input "*********"
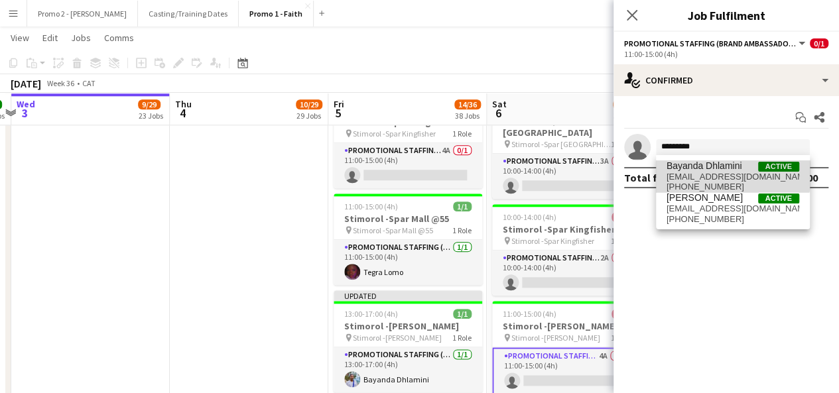
click at [710, 165] on span "Bayanda Dhlamini" at bounding box center [705, 166] width 76 height 11
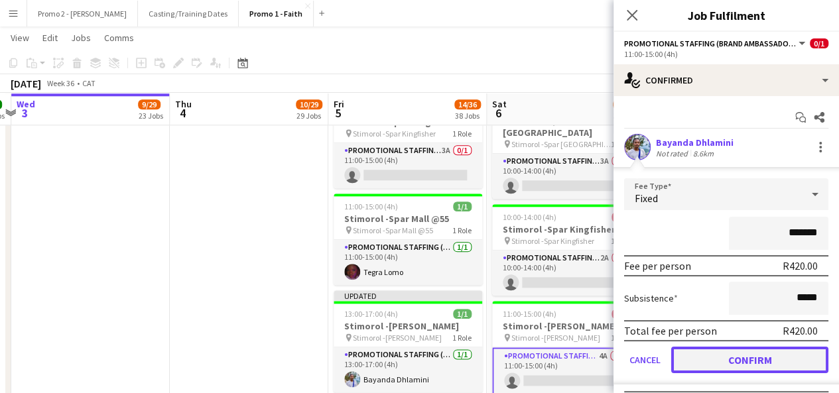
click at [752, 357] on button "Confirm" at bounding box center [749, 360] width 157 height 27
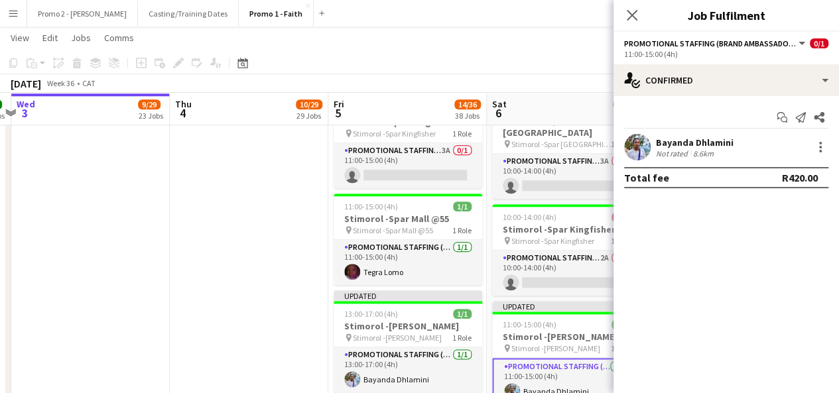
click at [570, 80] on div "[DATE] Week 36 • CAT Fix 2 errors Publish 1 job Revert 1 job" at bounding box center [419, 83] width 839 height 19
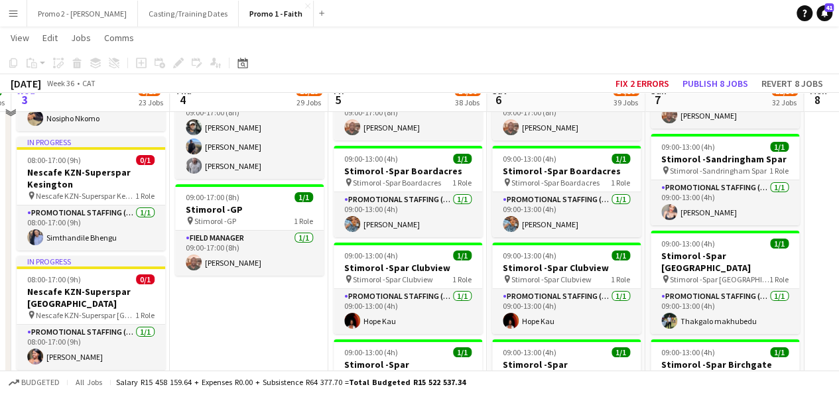
scroll to position [2525, 0]
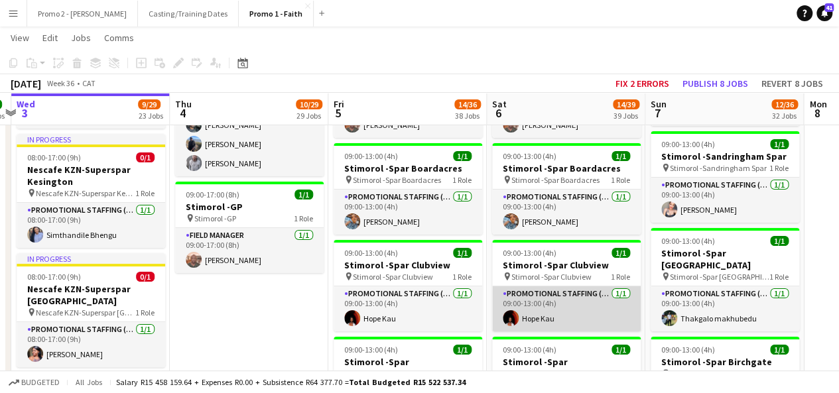
click at [541, 287] on app-card-role "Promotional Staffing (Brand Ambassadors) 1/1 09:00-13:00 (4h) Hope Kau" at bounding box center [566, 309] width 149 height 45
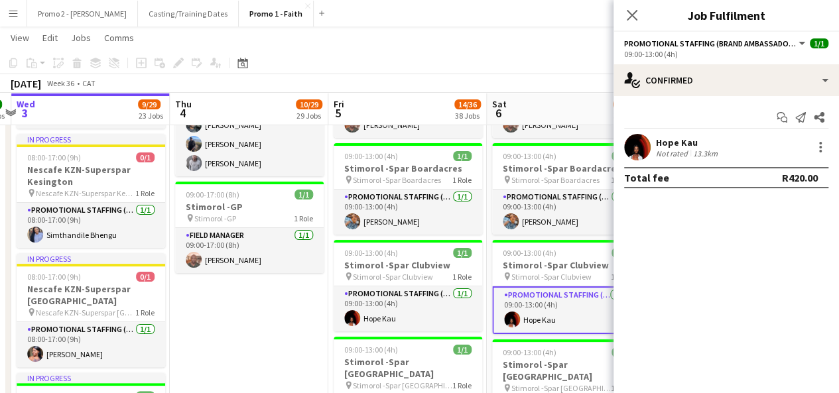
click at [823, 156] on div "Hope Kau Not rated 13.3km" at bounding box center [727, 147] width 226 height 27
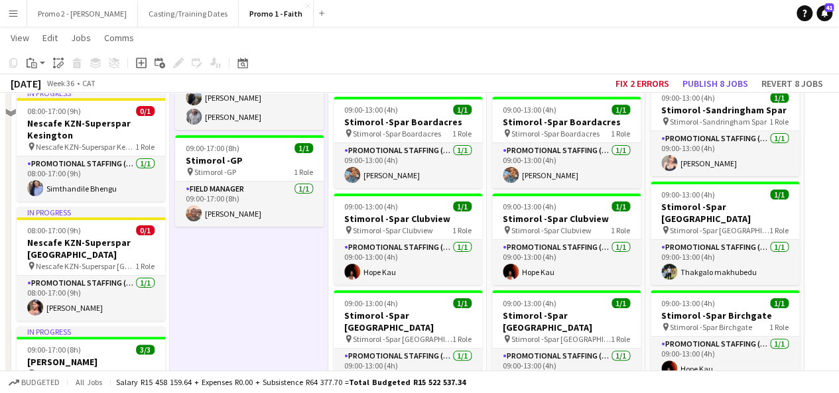
scroll to position [2530, 0]
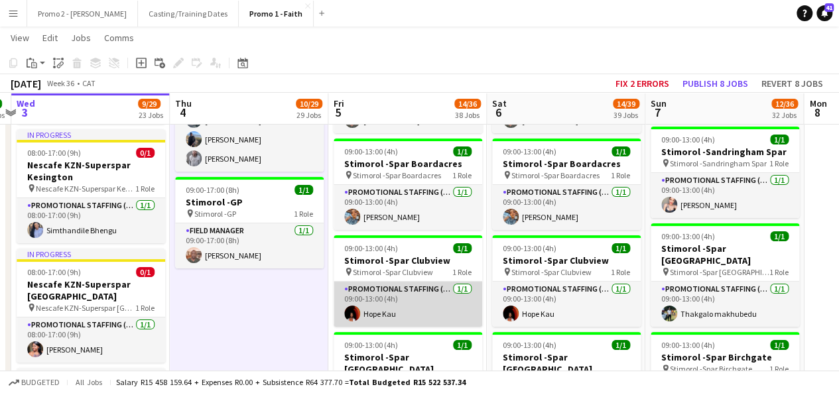
click at [381, 282] on app-card-role "Promotional Staffing (Brand Ambassadors) 1/1 09:00-13:00 (4h) Hope Kau" at bounding box center [408, 304] width 149 height 45
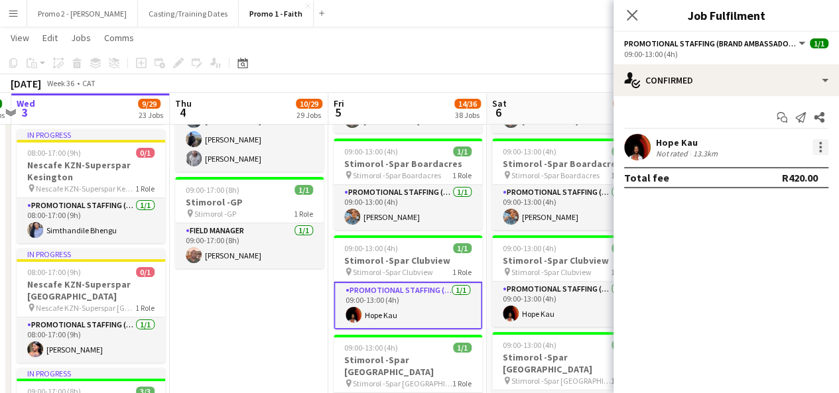
click at [819, 141] on div at bounding box center [821, 147] width 16 height 16
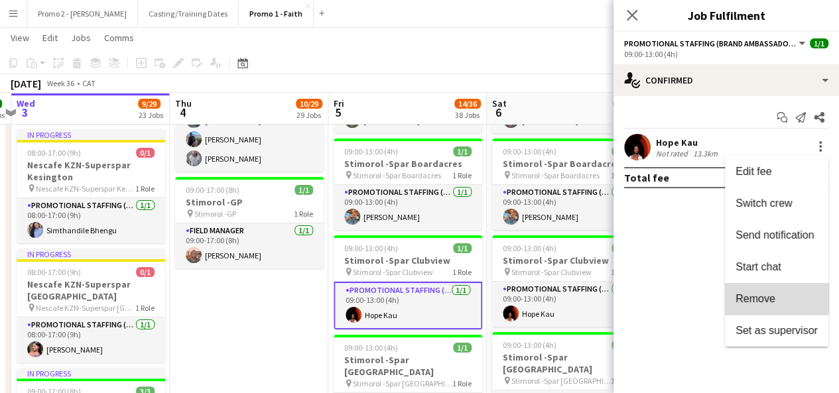
click at [746, 291] on button "Remove" at bounding box center [777, 299] width 104 height 32
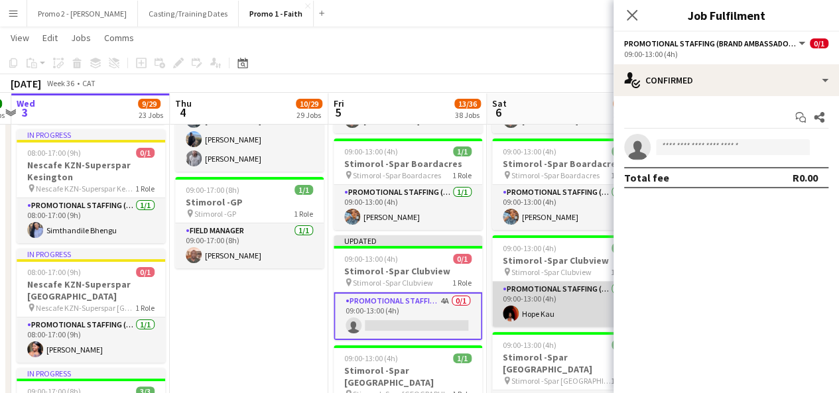
click at [536, 282] on app-card-role "Promotional Staffing (Brand Ambassadors) 1/1 09:00-13:00 (4h) Hope Kau" at bounding box center [566, 304] width 149 height 45
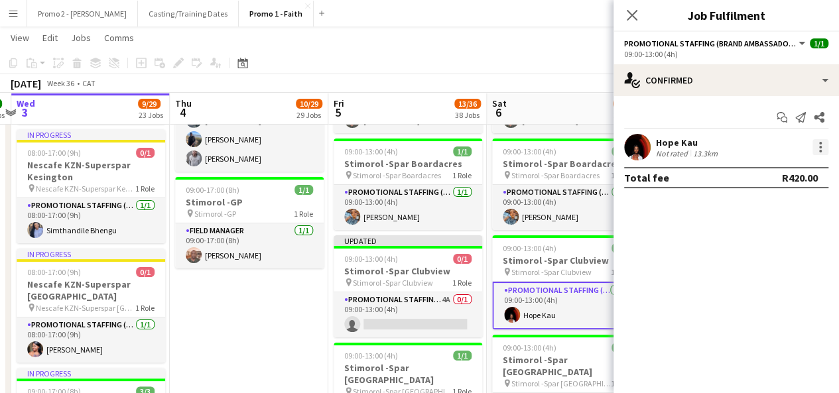
click at [821, 148] on div at bounding box center [820, 147] width 3 height 3
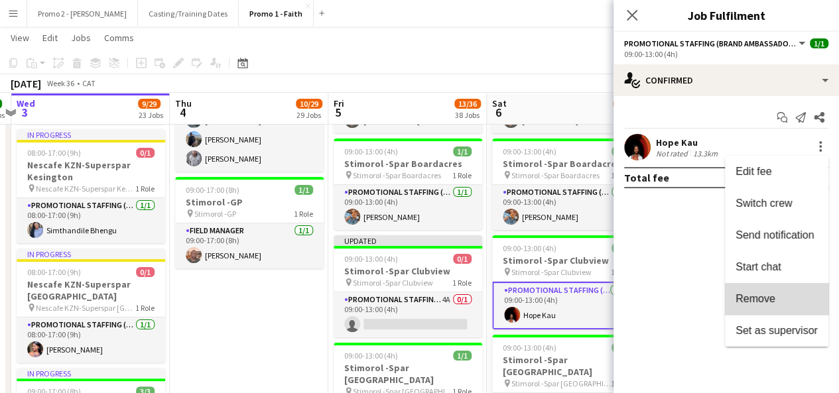
click at [783, 292] on button "Remove" at bounding box center [777, 299] width 104 height 32
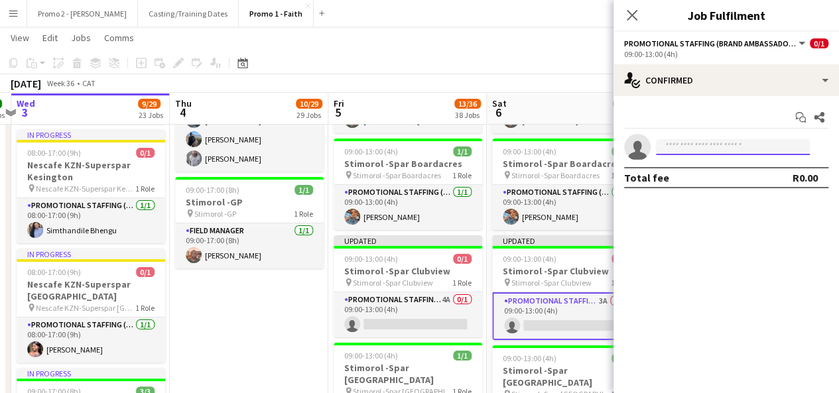
click at [722, 145] on input at bounding box center [733, 147] width 154 height 16
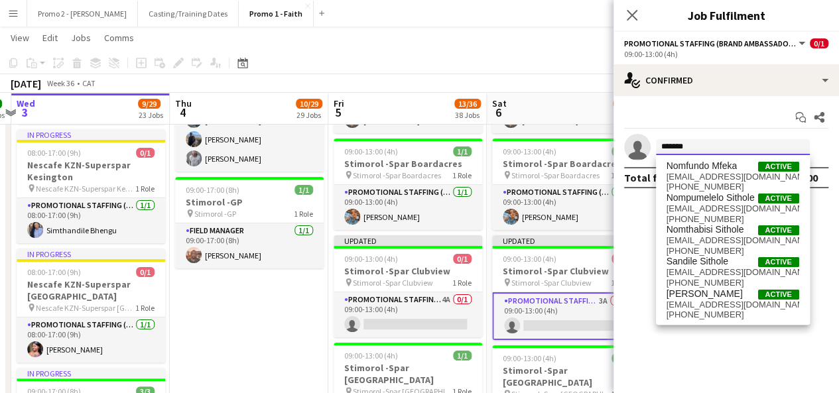
drag, startPoint x: 689, startPoint y: 150, endPoint x: 624, endPoint y: 157, distance: 65.4
click at [624, 157] on app-invite-slot "single-neutral-actions *******" at bounding box center [727, 147] width 226 height 27
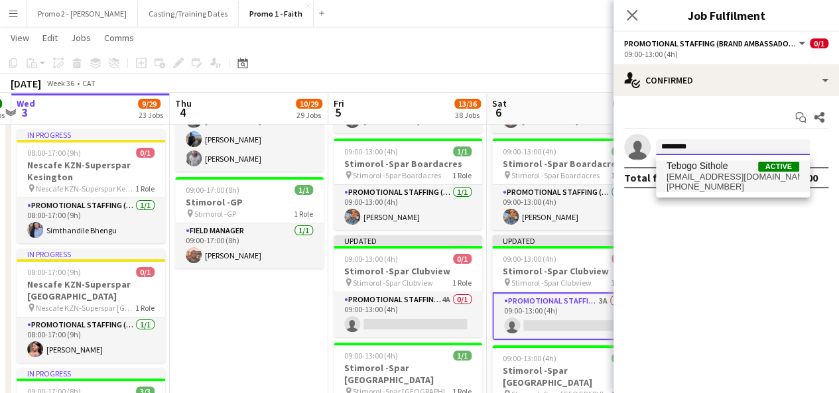
type input "********"
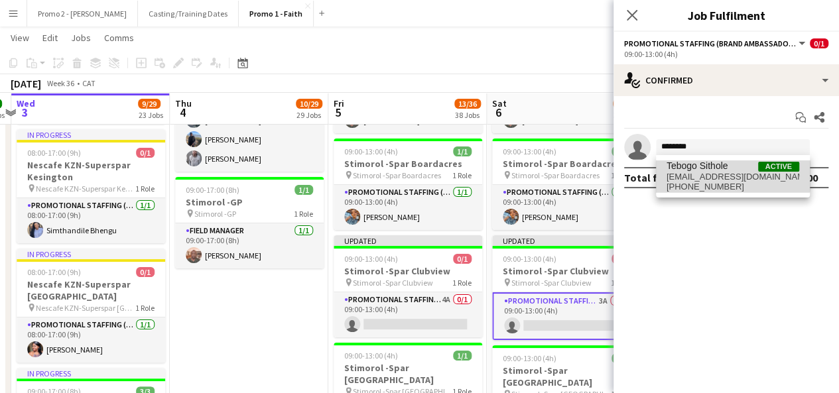
click at [711, 170] on span "Tebogo Sithole" at bounding box center [698, 166] width 62 height 11
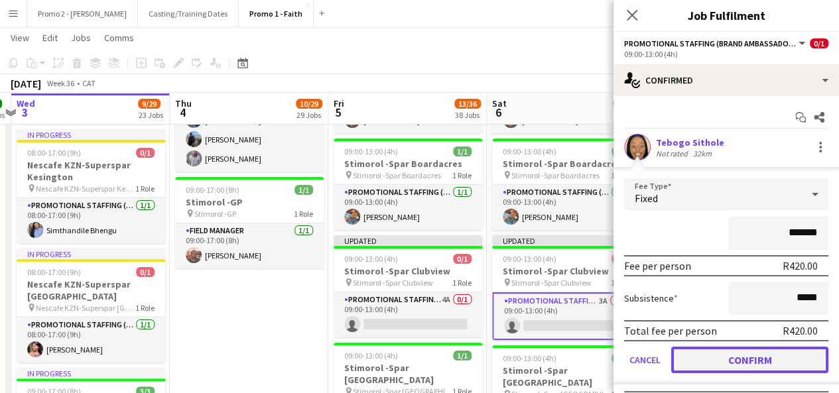
click at [746, 355] on button "Confirm" at bounding box center [749, 360] width 157 height 27
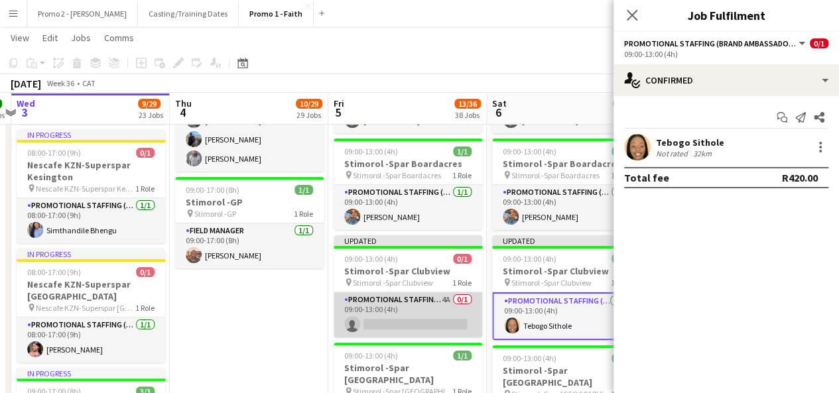
click at [422, 293] on app-card-role "Promotional Staffing (Brand Ambassadors) 4A 0/1 09:00-13:00 (4h) single-neutral…" at bounding box center [408, 315] width 149 height 45
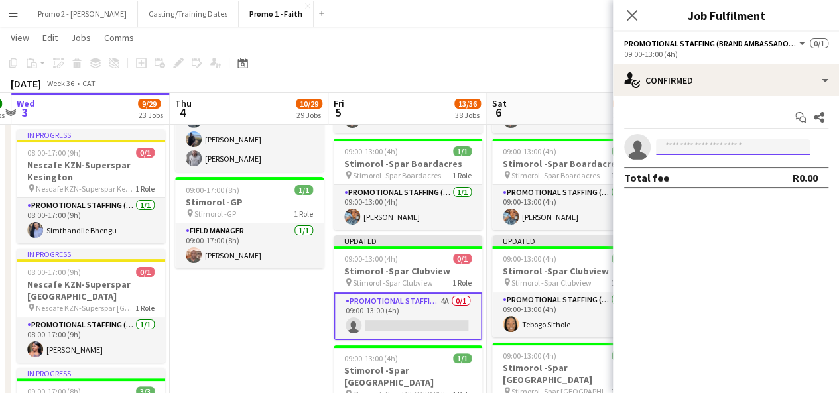
click at [697, 147] on input at bounding box center [733, 147] width 154 height 16
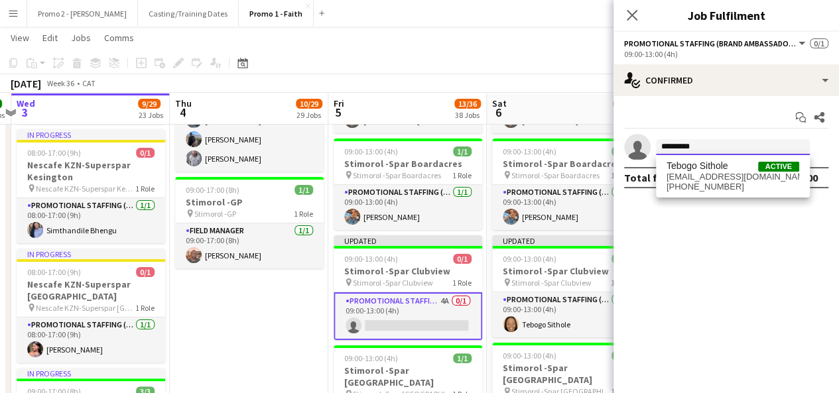
type input "*********"
click at [723, 193] on div "Tebogo Sithole Active sitholetebogo93@gmail.com +27607451591" at bounding box center [733, 176] width 154 height 42
click at [706, 180] on span "sitholetebogo93@gmail.com" at bounding box center [733, 177] width 133 height 11
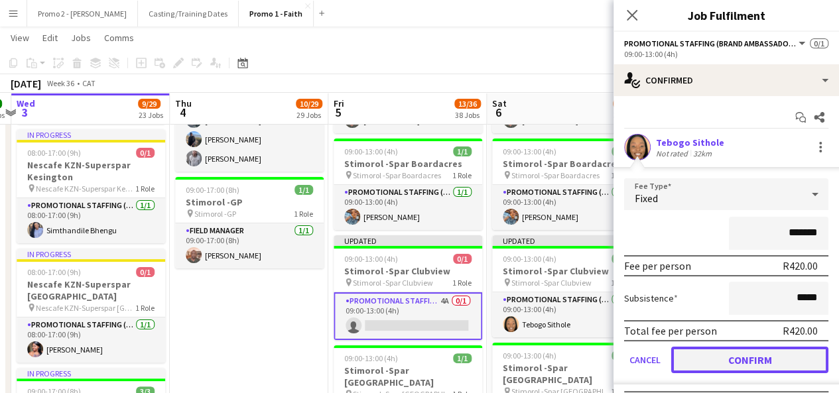
click at [762, 354] on button "Confirm" at bounding box center [749, 360] width 157 height 27
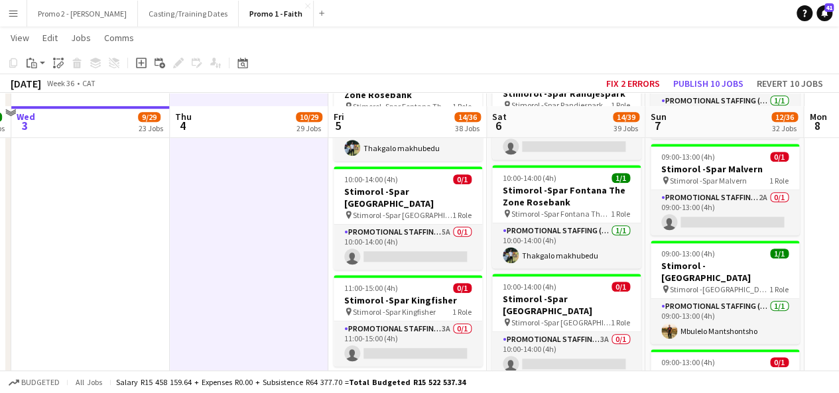
scroll to position [3034, 0]
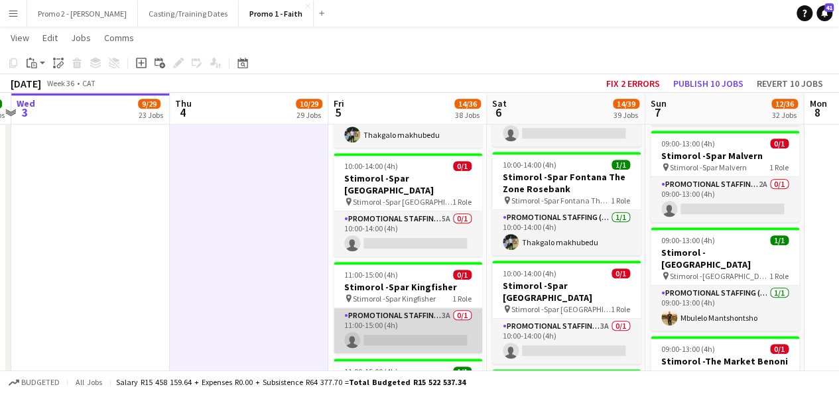
click at [405, 309] on app-card-role "Promotional Staffing (Brand Ambassadors) 3A 0/1 11:00-15:00 (4h) single-neutral…" at bounding box center [408, 331] width 149 height 45
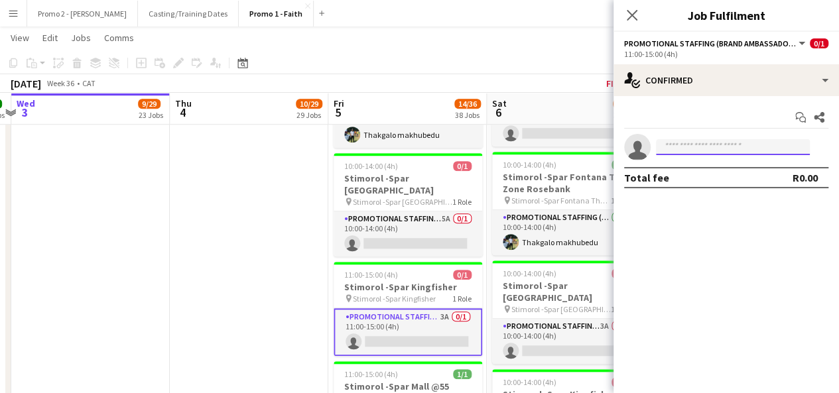
click at [712, 141] on input at bounding box center [733, 147] width 154 height 16
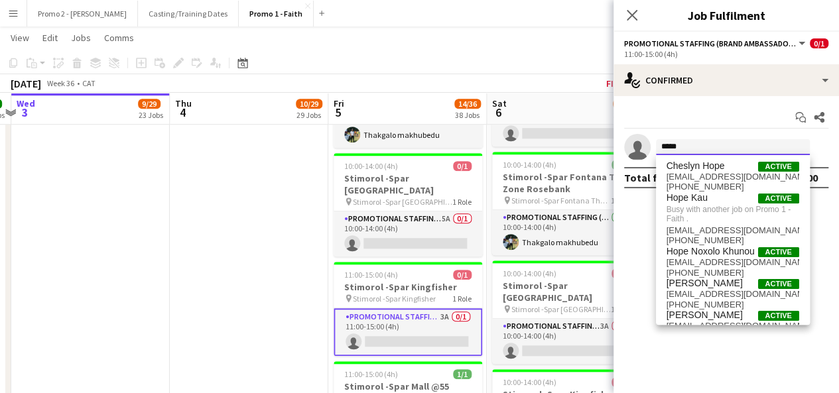
type input "****"
click at [568, 68] on app-toolbar "Copy Paste Paste Ctrl+V Paste with crew Ctrl+Shift+V Paste linked Job [GEOGRAPH…" at bounding box center [419, 63] width 839 height 23
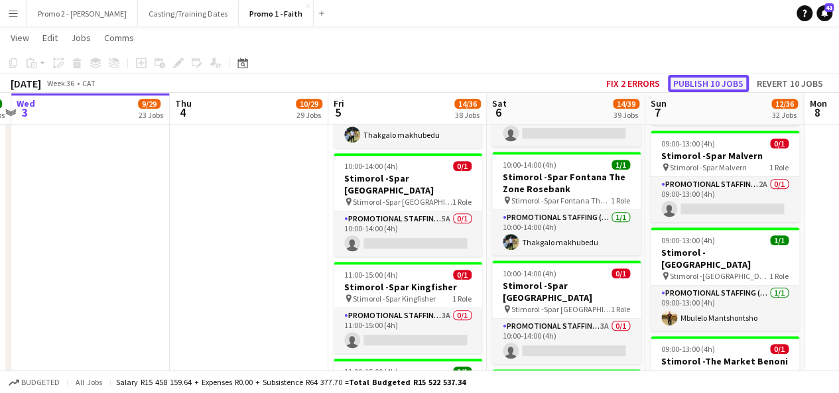
click at [705, 82] on button "Publish 10 jobs" at bounding box center [708, 83] width 81 height 17
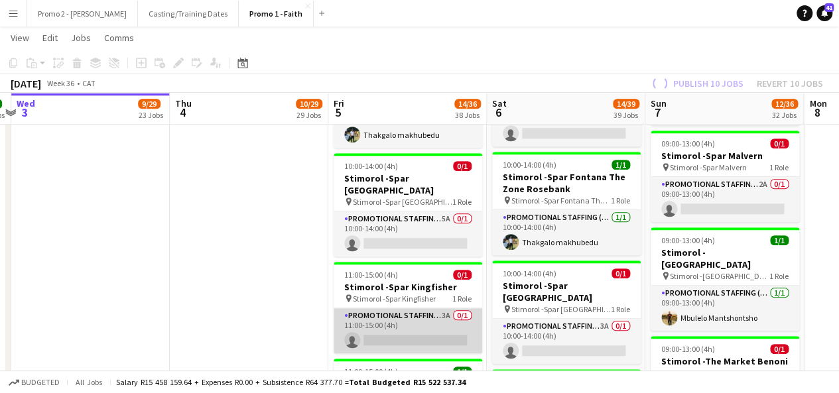
click at [411, 309] on app-card-role "Promotional Staffing (Brand Ambassadors) 3A 0/1 11:00-15:00 (4h) single-neutral…" at bounding box center [408, 331] width 149 height 45
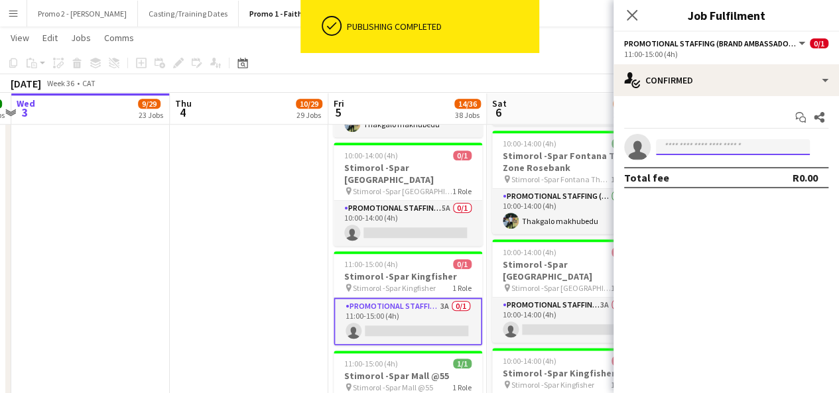
click at [690, 152] on input at bounding box center [733, 147] width 154 height 16
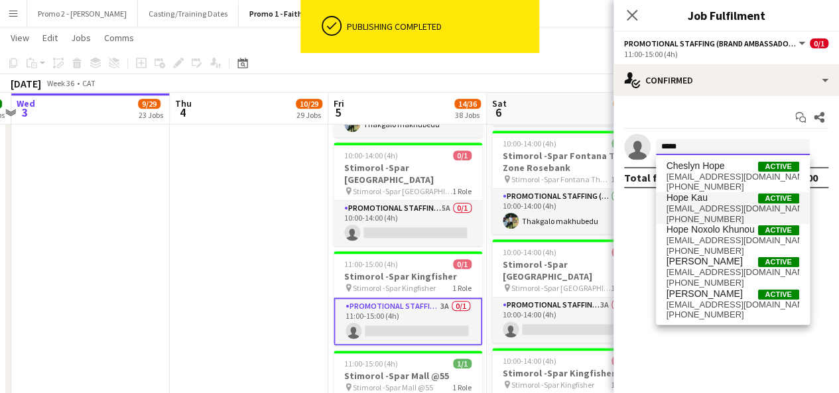
type input "****"
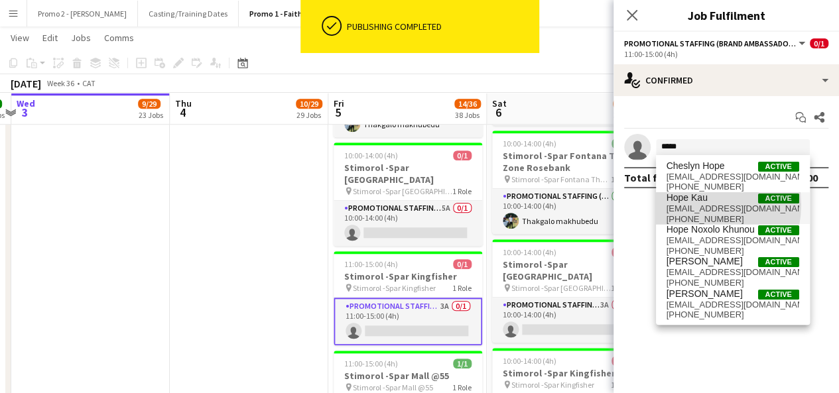
click at [693, 205] on span "[EMAIL_ADDRESS][DOMAIN_NAME]" at bounding box center [733, 209] width 133 height 11
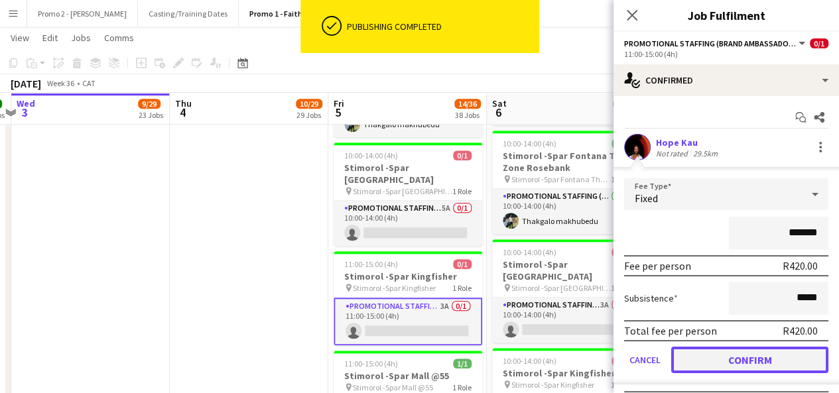
click at [750, 364] on button "Confirm" at bounding box center [749, 360] width 157 height 27
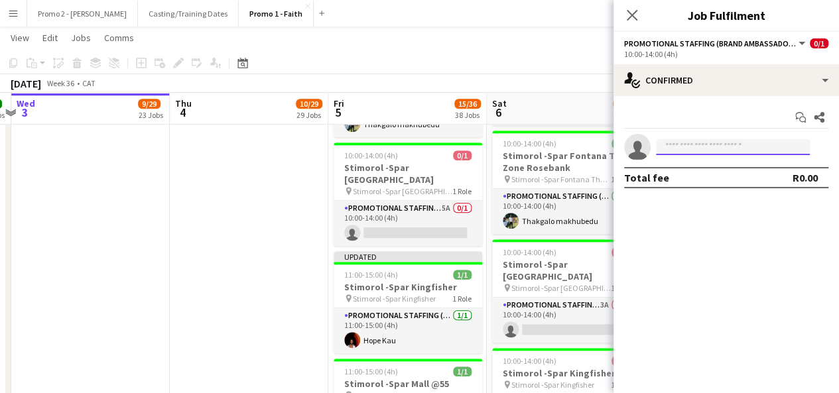
click at [695, 147] on input at bounding box center [733, 147] width 154 height 16
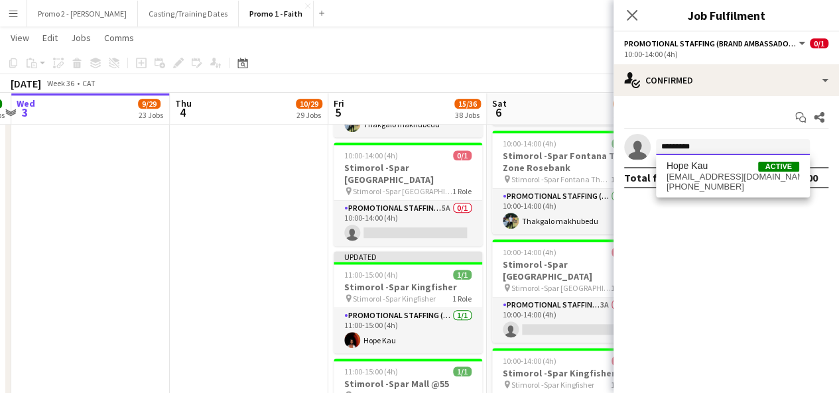
type input "*********"
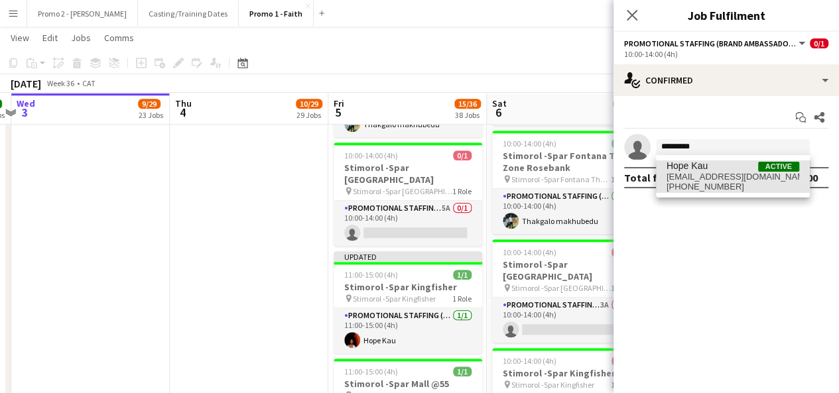
click at [685, 172] on span "[EMAIL_ADDRESS][DOMAIN_NAME]" at bounding box center [733, 177] width 133 height 11
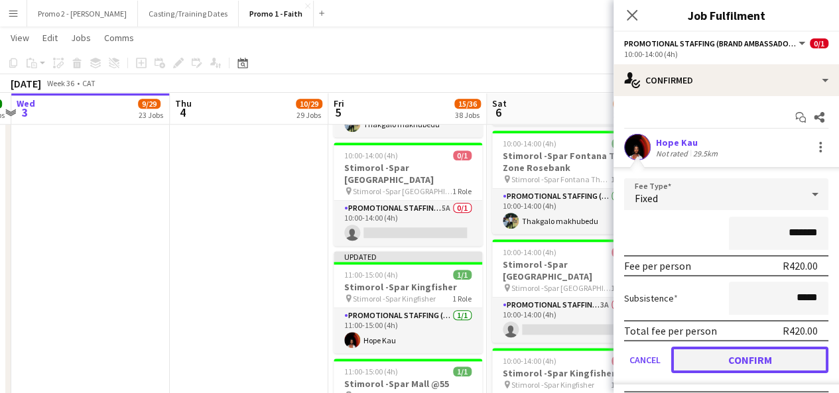
click at [754, 355] on button "Confirm" at bounding box center [749, 360] width 157 height 27
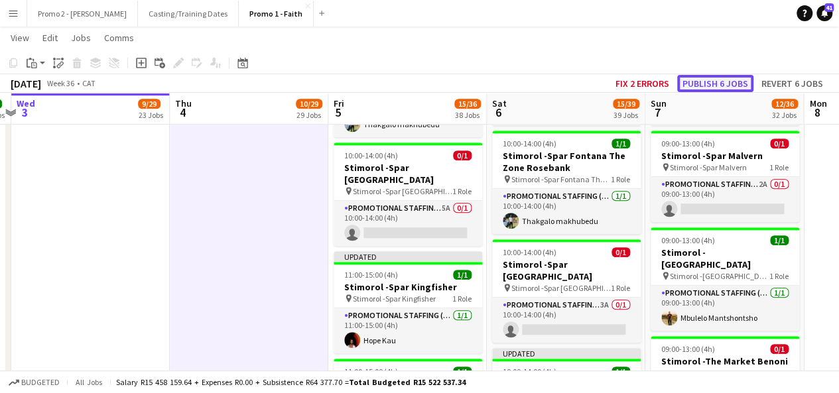
click at [733, 75] on button "Publish 6 jobs" at bounding box center [715, 83] width 76 height 17
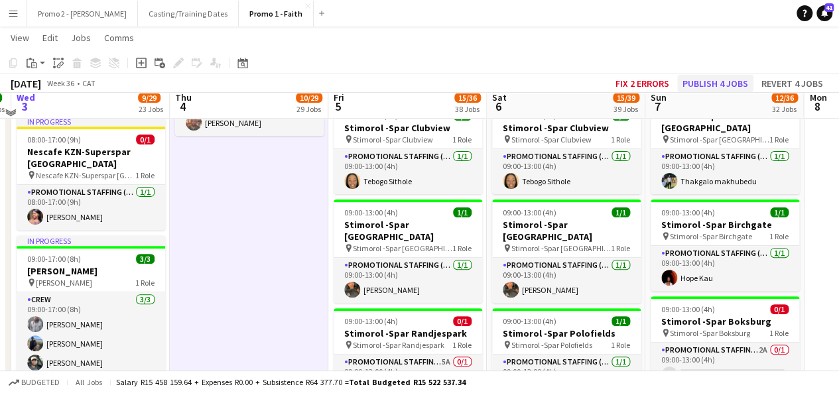
scroll to position [2636, 0]
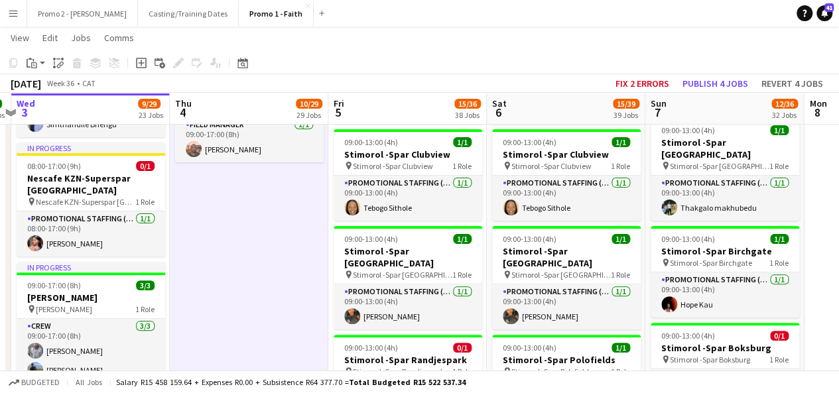
drag, startPoint x: 846, startPoint y: 204, endPoint x: 636, endPoint y: 51, distance: 259.9
click at [636, 51] on app-page-menu "View Day view expanded Day view collapsed Month view Date picker Jump to today …" at bounding box center [419, 39] width 839 height 25
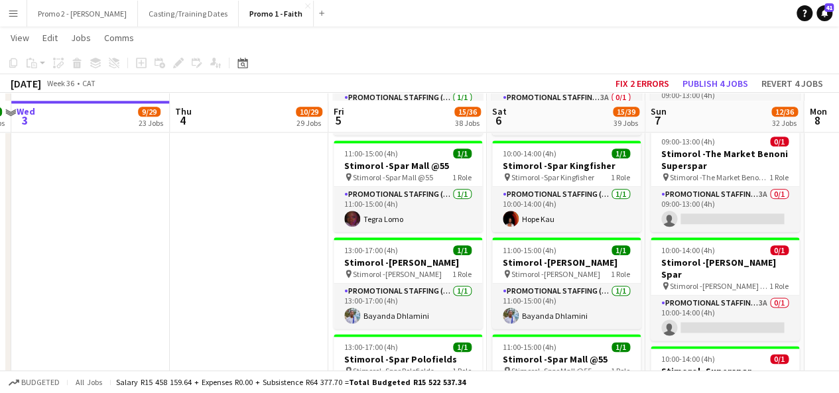
scroll to position [3215, 0]
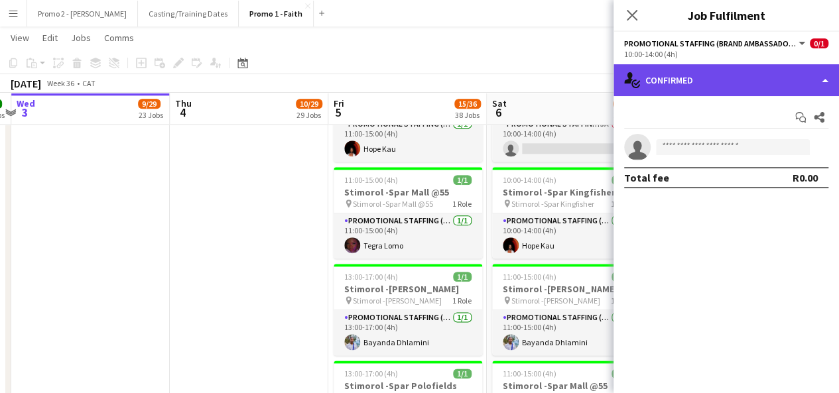
click at [719, 80] on div "single-neutral-actions-check-2 Confirmed" at bounding box center [727, 80] width 226 height 32
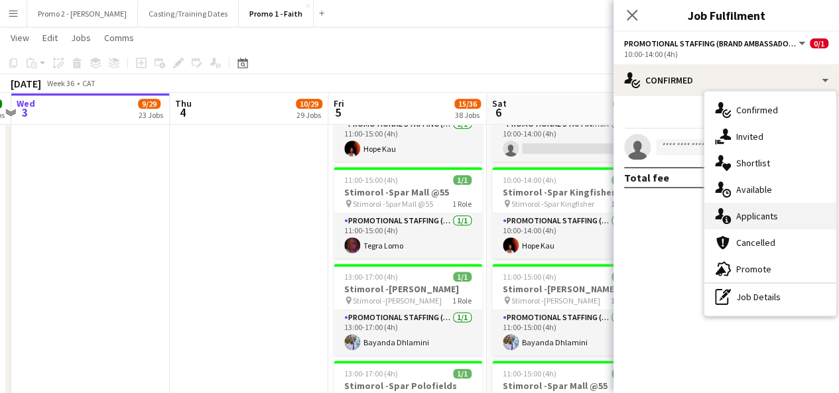
click at [762, 212] on span "Applicants" at bounding box center [758, 216] width 42 height 12
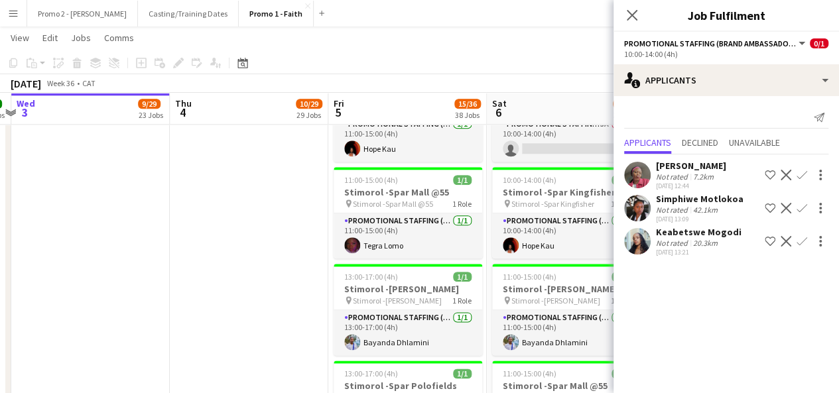
click at [577, 60] on app-toolbar "Copy Paste Paste Ctrl+V Paste with crew Ctrl+Shift+V Paste linked Job [GEOGRAPH…" at bounding box center [419, 63] width 839 height 23
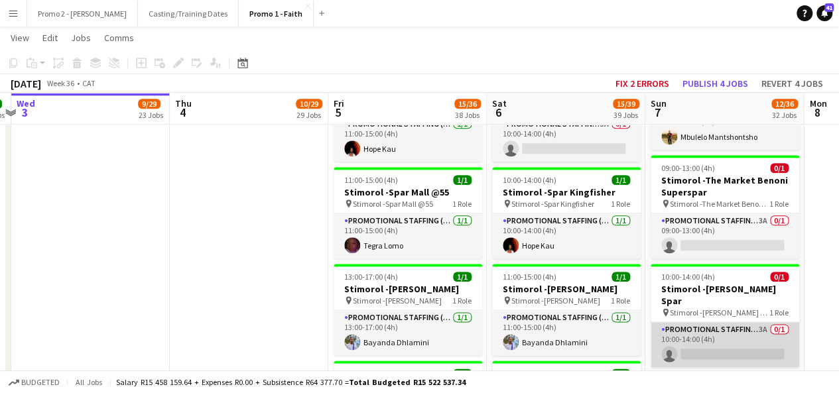
click at [765, 322] on app-card-role "Promotional Staffing (Brand Ambassadors) 3A 0/1 10:00-14:00 (4h) single-neutral…" at bounding box center [725, 344] width 149 height 45
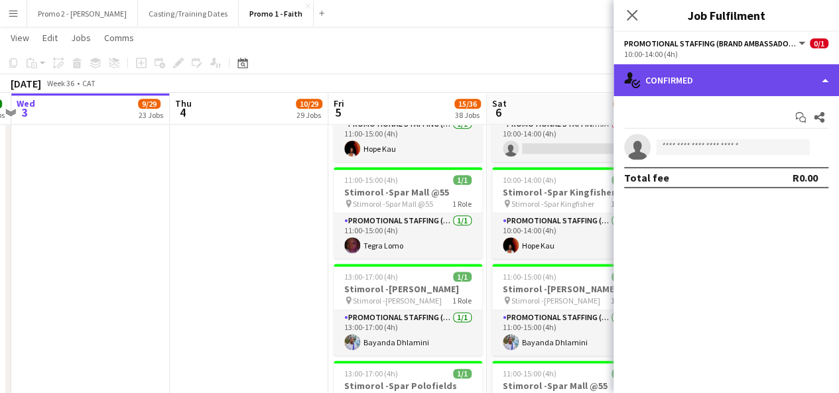
click at [729, 81] on div "single-neutral-actions-check-2 Confirmed" at bounding box center [727, 80] width 226 height 32
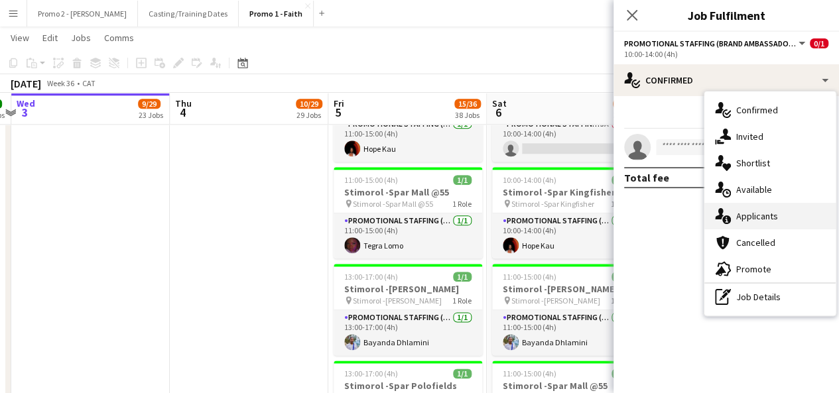
click at [762, 216] on span "Applicants" at bounding box center [758, 216] width 42 height 12
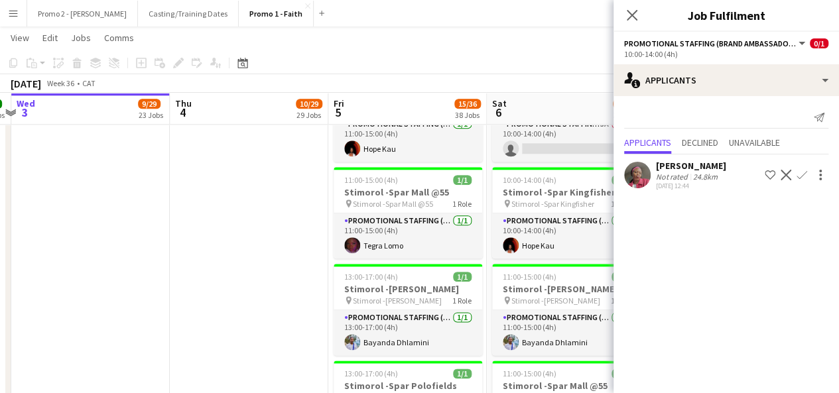
click at [571, 53] on app-toolbar "Copy Paste Paste Ctrl+V Paste with crew Ctrl+Shift+V Paste linked Job [GEOGRAPH…" at bounding box center [419, 63] width 839 height 23
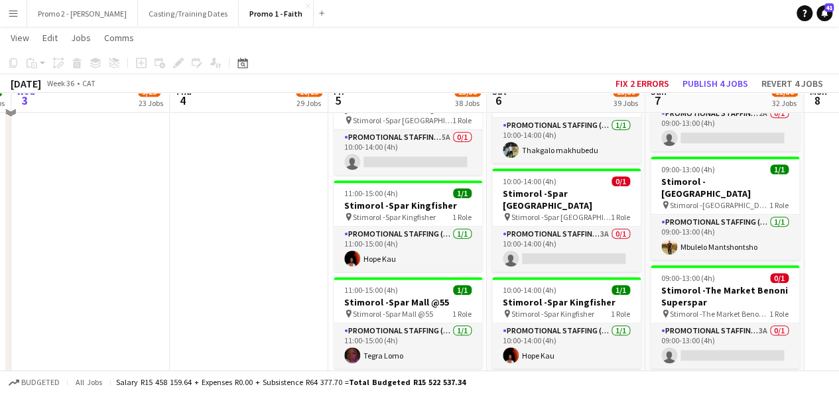
scroll to position [3087, 0]
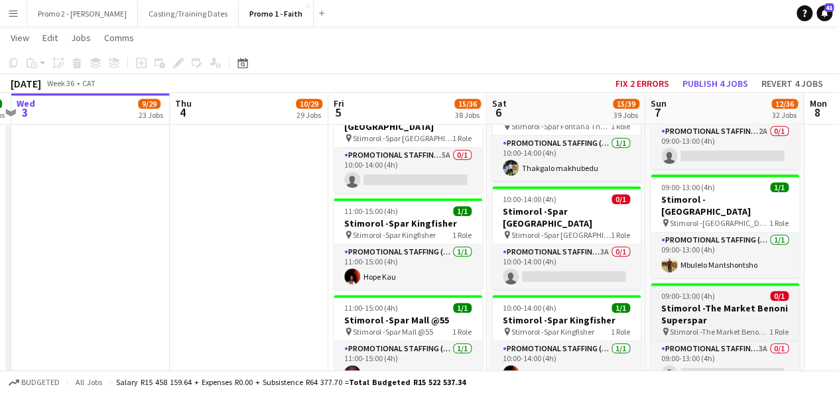
click at [730, 303] on h3 "Stimorol -The Market Benoni Superspar" at bounding box center [725, 315] width 149 height 24
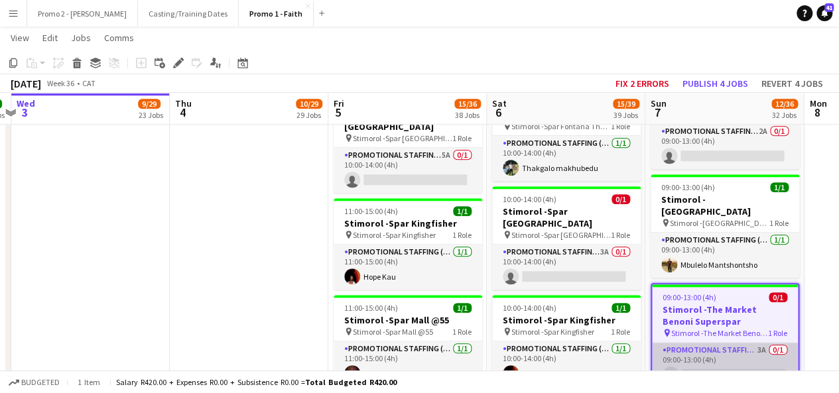
click at [760, 343] on app-card-role "Promotional Staffing (Brand Ambassadors) 3A 0/1 09:00-13:00 (4h) single-neutral…" at bounding box center [725, 365] width 146 height 45
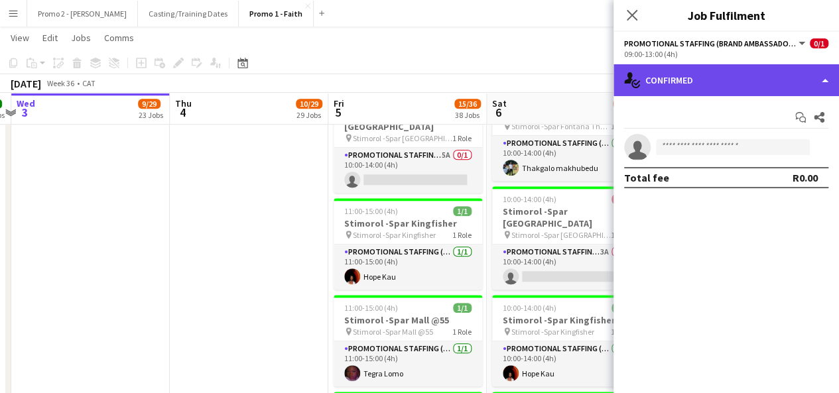
click at [703, 78] on div "single-neutral-actions-check-2 Confirmed" at bounding box center [727, 80] width 226 height 32
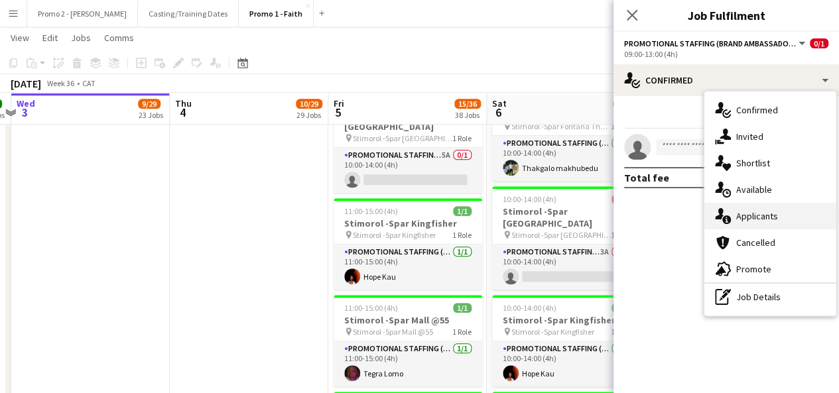
click at [762, 216] on span "Applicants" at bounding box center [758, 216] width 42 height 12
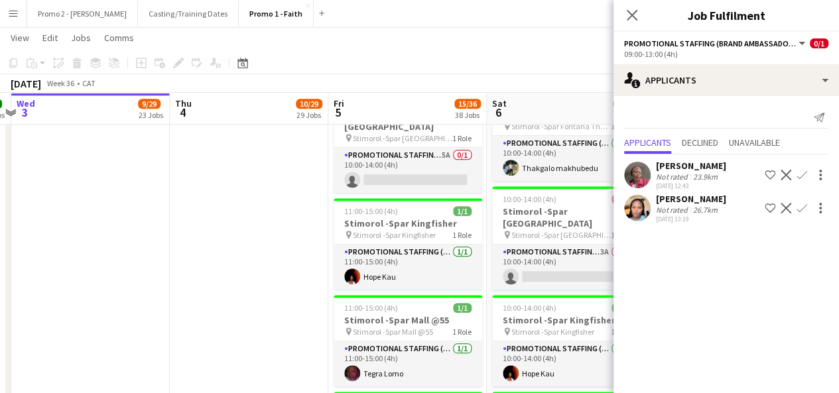
click at [556, 74] on div "September 2025 Week 36 • CAT Fix 2 errors Publish 4 jobs Revert 4 jobs" at bounding box center [419, 83] width 839 height 19
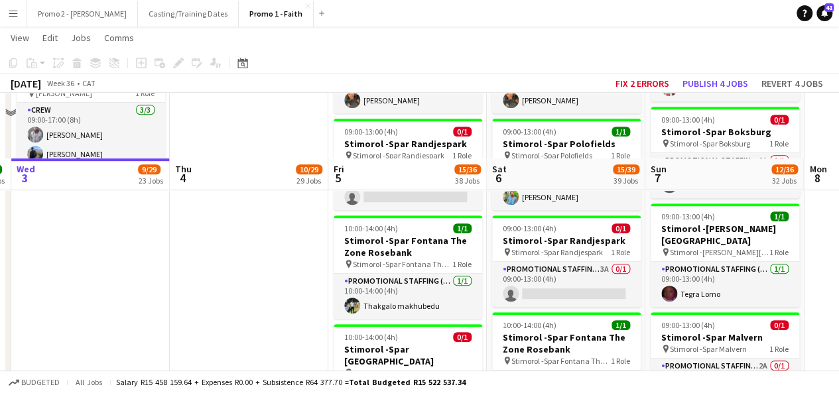
scroll to position [2847, 0]
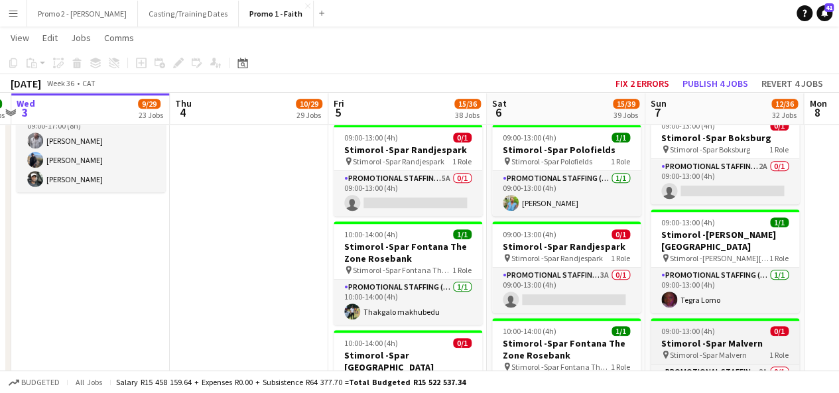
click at [718, 338] on h3 "Stimorol -Spar Malvern" at bounding box center [725, 344] width 149 height 12
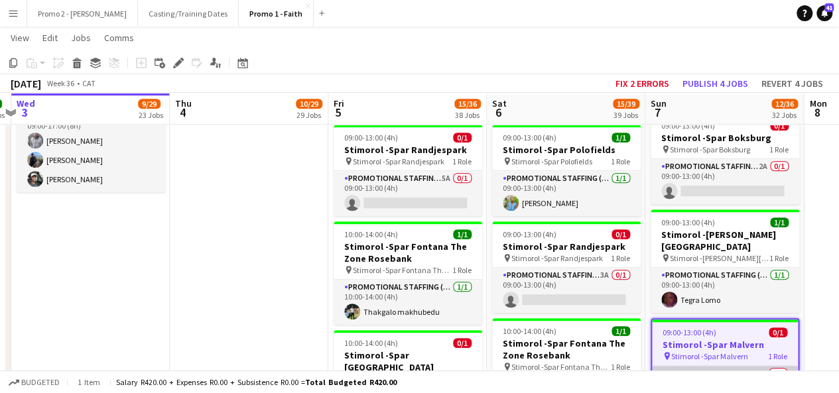
click at [760, 366] on app-card-role "Promotional Staffing (Brand Ambassadors) 2A 0/1 09:00-13:00 (4h) single-neutral…" at bounding box center [725, 388] width 146 height 45
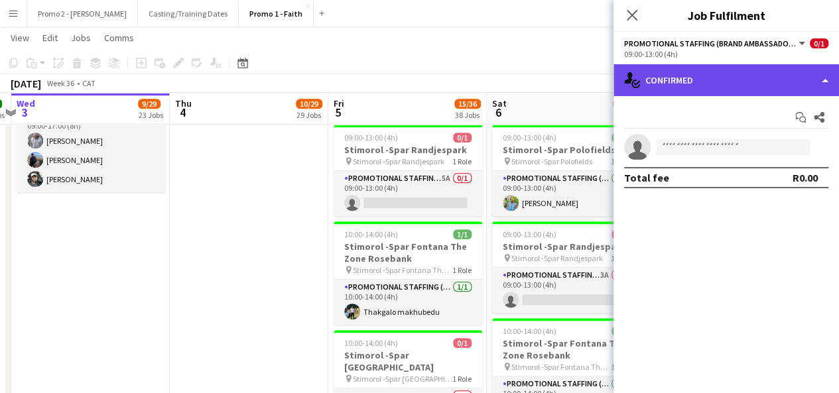
click at [701, 82] on div "single-neutral-actions-check-2 Confirmed" at bounding box center [727, 80] width 226 height 32
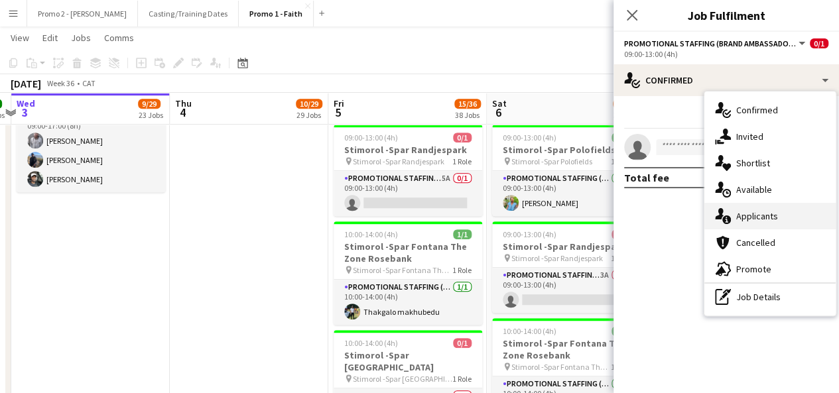
click at [771, 208] on div "single-neutral-actions-information Applicants" at bounding box center [770, 216] width 131 height 27
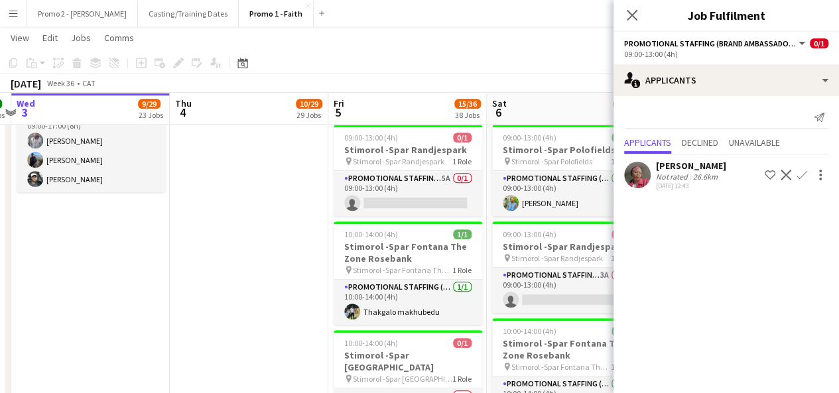
click at [580, 86] on div "September 2025 Week 36 • CAT Fix 2 errors Publish 4 jobs Revert 4 jobs" at bounding box center [419, 83] width 839 height 19
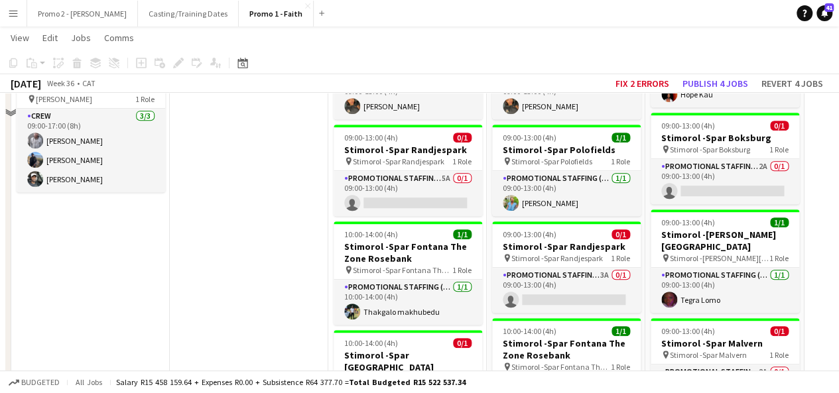
scroll to position [2612, 0]
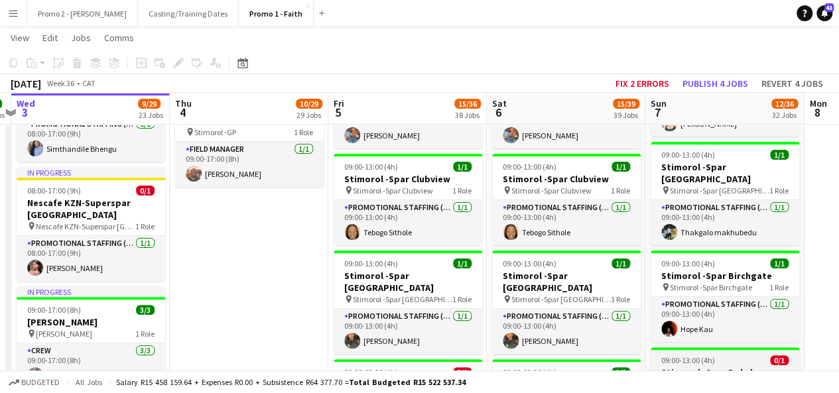
click at [729, 367] on h3 "Stimorol -Spar Boksburg" at bounding box center [725, 373] width 149 height 12
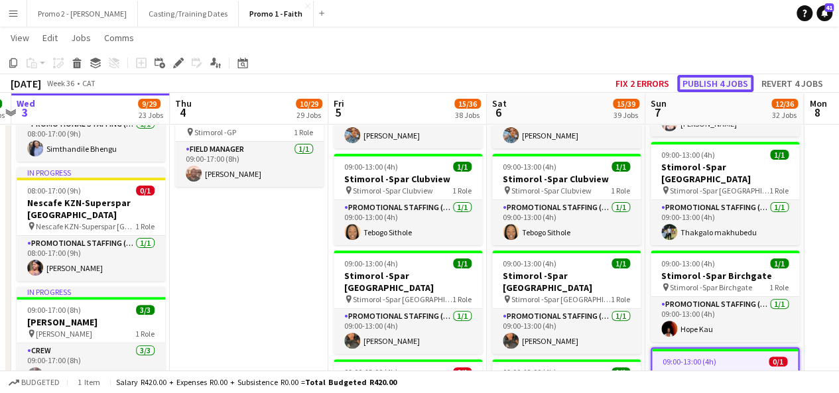
click at [713, 88] on button "Publish 4 jobs" at bounding box center [715, 83] width 76 height 17
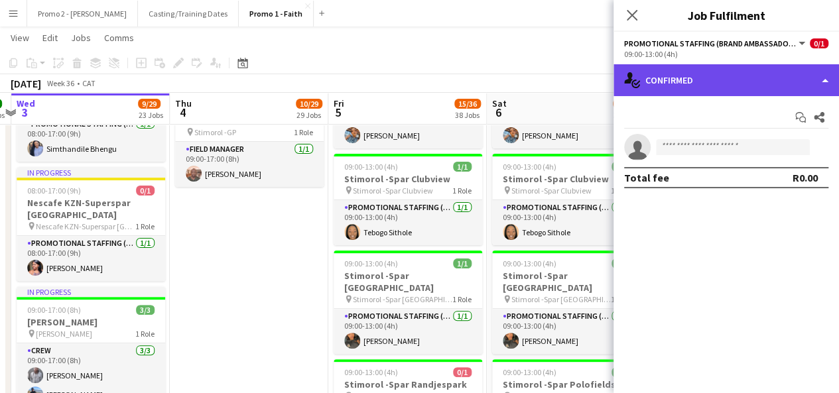
click at [725, 82] on div "single-neutral-actions-check-2 Confirmed" at bounding box center [727, 80] width 226 height 32
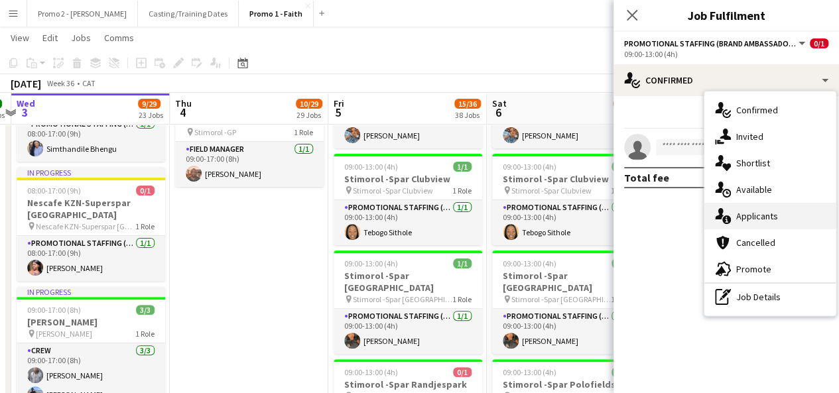
click at [795, 216] on div "single-neutral-actions-information Applicants" at bounding box center [770, 216] width 131 height 27
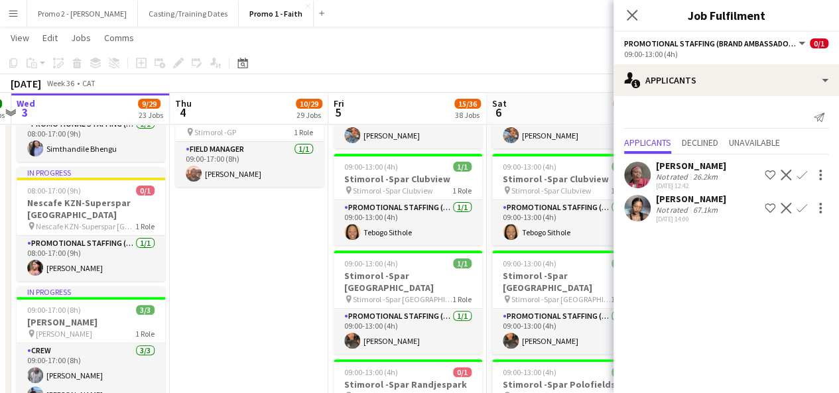
click at [567, 75] on div "September 2025 Week 36 • CAT Fix 2 errors Publish 4 jobs Revert 4 jobs" at bounding box center [419, 83] width 839 height 19
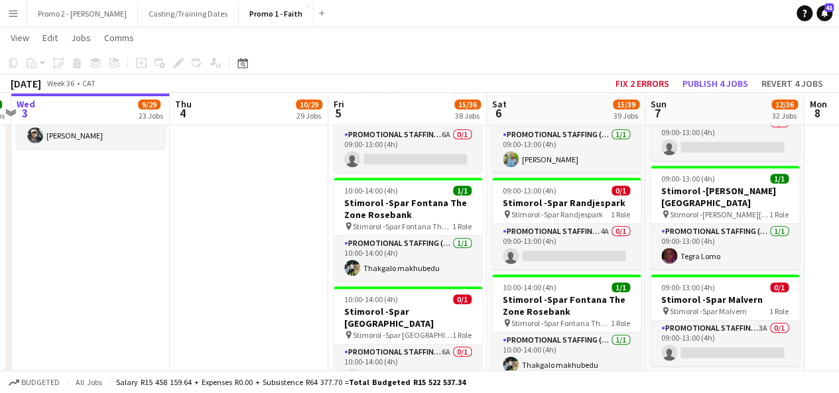
scroll to position [2920, 0]
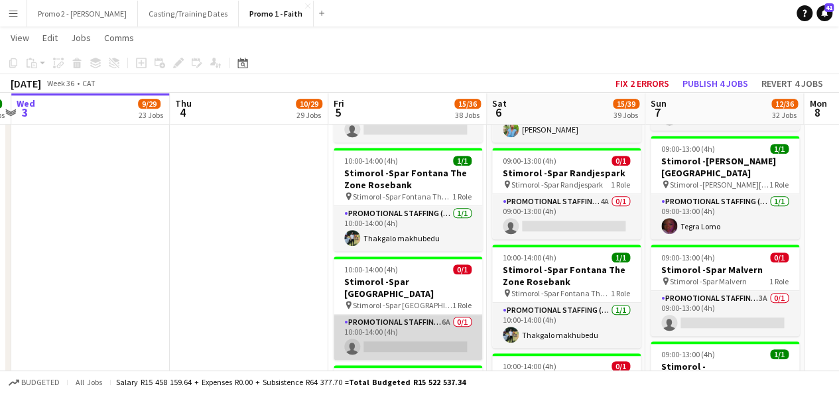
click at [447, 315] on app-card-role "Promotional Staffing (Brand Ambassadors) 6A 0/1 10:00-14:00 (4h) single-neutral…" at bounding box center [408, 337] width 149 height 45
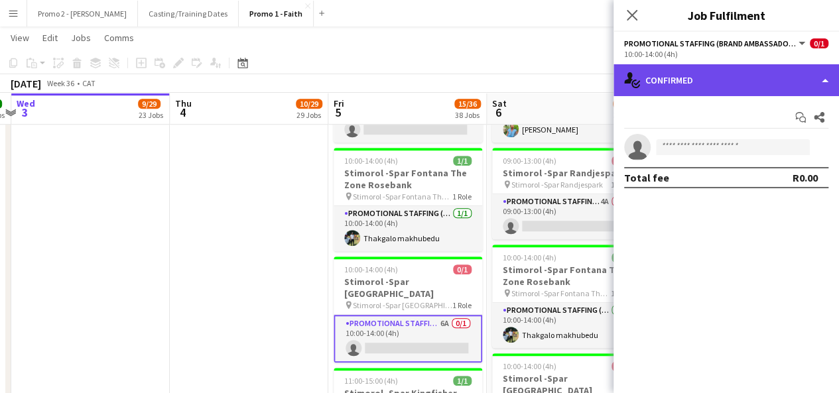
click at [677, 90] on div "single-neutral-actions-check-2 Confirmed" at bounding box center [727, 80] width 226 height 32
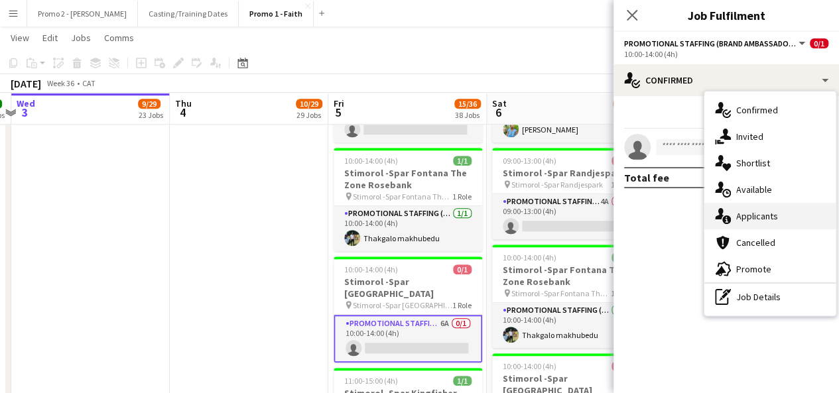
click at [770, 217] on span "Applicants" at bounding box center [758, 216] width 42 height 12
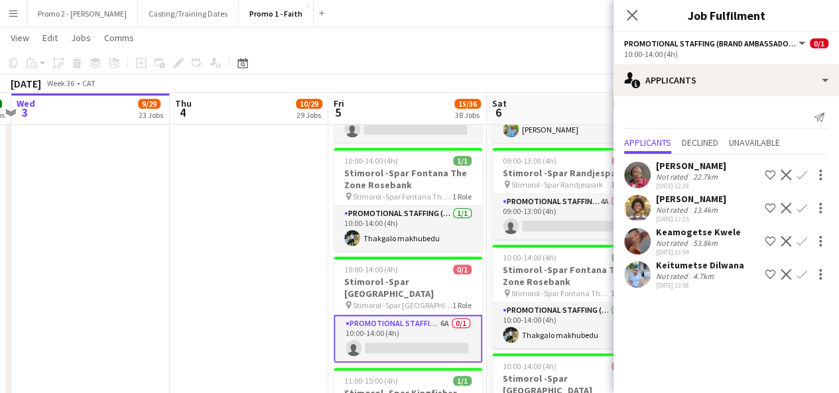
click at [539, 76] on div "September 2025 Week 36 • CAT Fix 2 errors Publish 4 jobs Revert 4 jobs" at bounding box center [419, 83] width 839 height 19
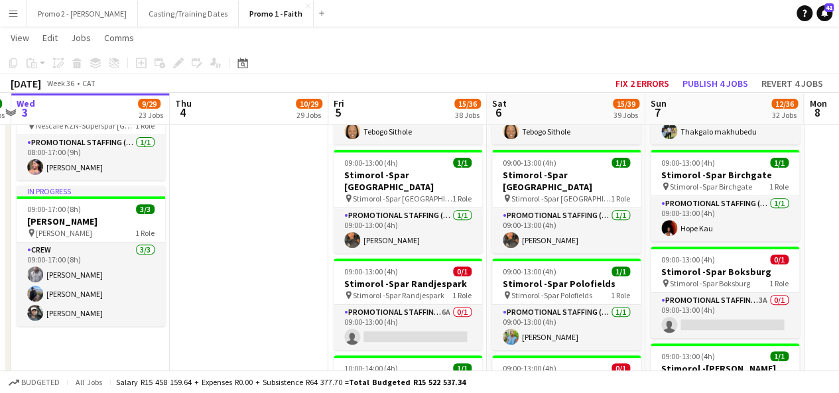
scroll to position [2655, 0]
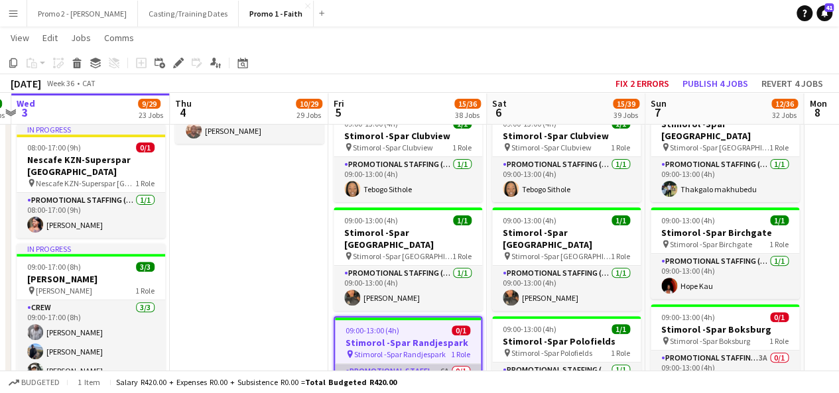
click at [443, 364] on app-card-role "Promotional Staffing (Brand Ambassadors) 6A 0/1 09:00-13:00 (4h) single-neutral…" at bounding box center [408, 386] width 146 height 45
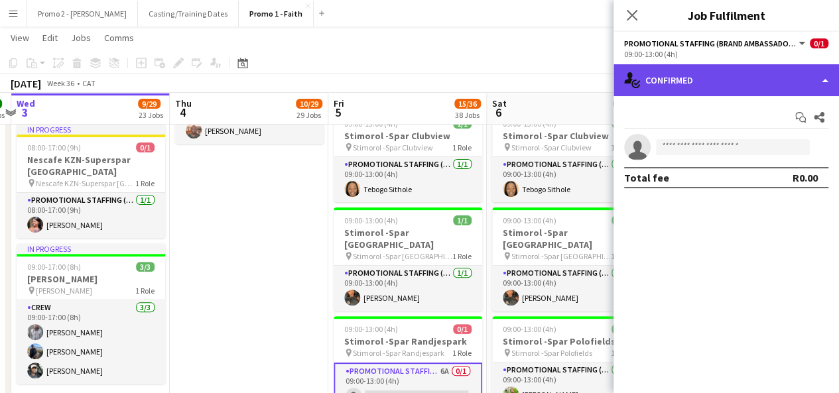
click at [695, 88] on div "single-neutral-actions-check-2 Confirmed" at bounding box center [727, 80] width 226 height 32
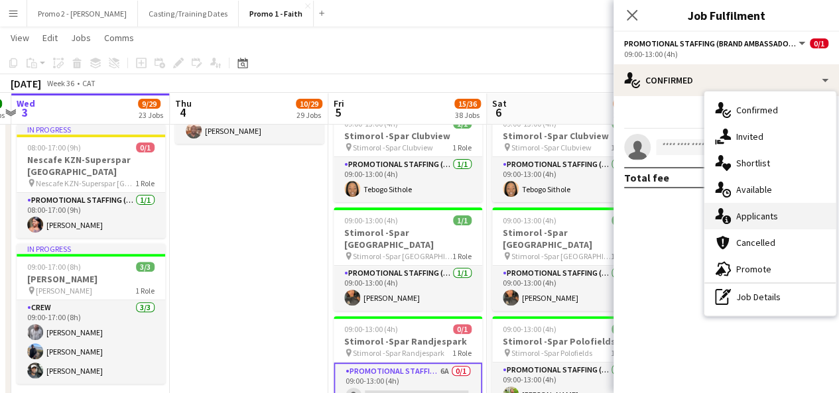
click at [744, 214] on span "Applicants" at bounding box center [758, 216] width 42 height 12
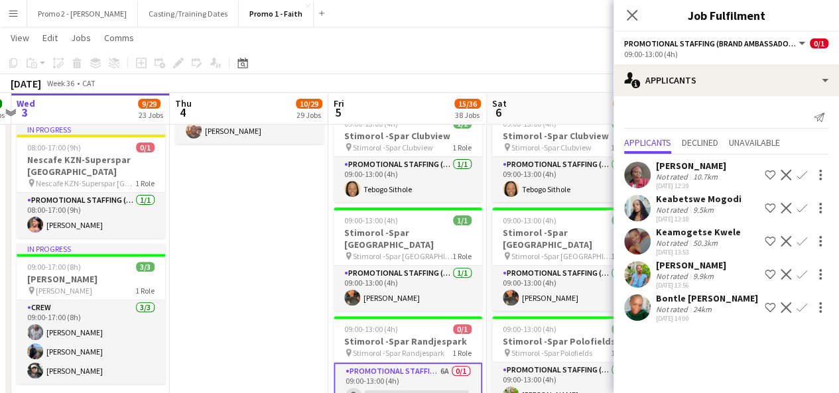
click at [569, 67] on app-toolbar "Copy Paste Paste Ctrl+V Paste with crew Ctrl+Shift+V Paste linked Job [GEOGRAPH…" at bounding box center [419, 63] width 839 height 23
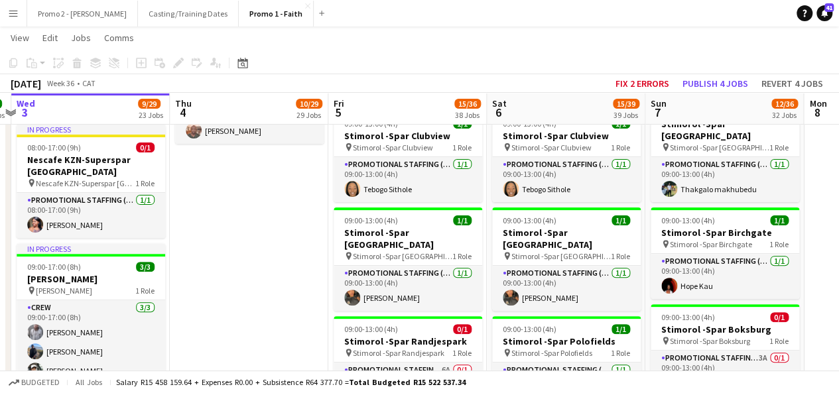
drag, startPoint x: 845, startPoint y: 246, endPoint x: 756, endPoint y: 32, distance: 231.8
click at [756, 32] on app-page-menu "View Day view expanded Day view collapsed Month view Date picker Jump to today …" at bounding box center [419, 39] width 839 height 25
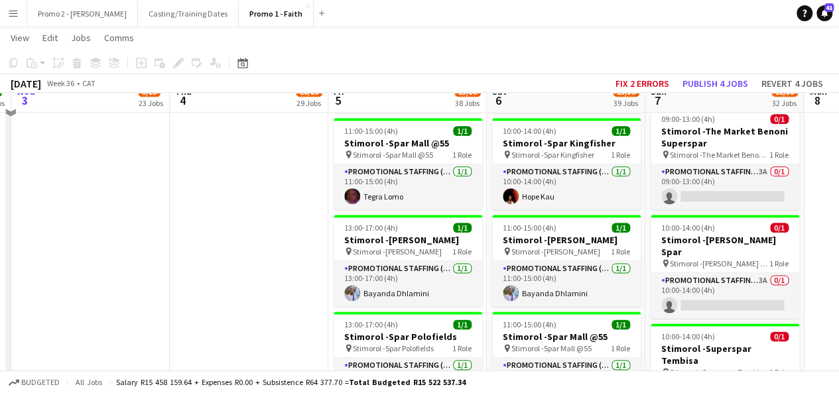
scroll to position [3253, 0]
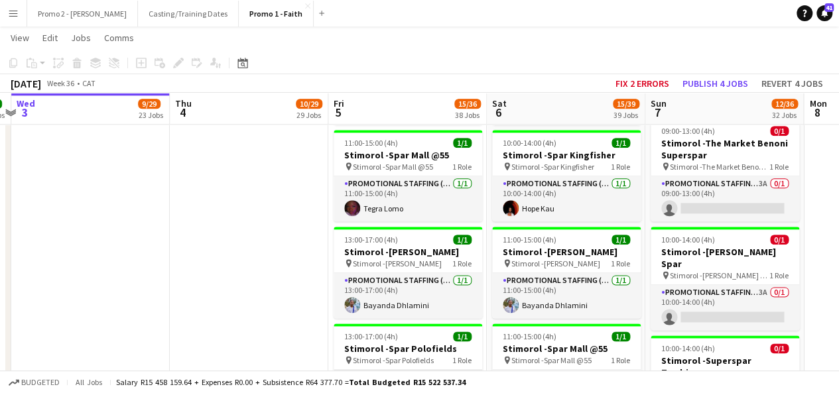
click at [401, 370] on app-card-role "Promotional Staffing (Brand Ambassadors) 1/1 13:00-17:00 (4h) Katlego Mamabolo" at bounding box center [408, 392] width 149 height 45
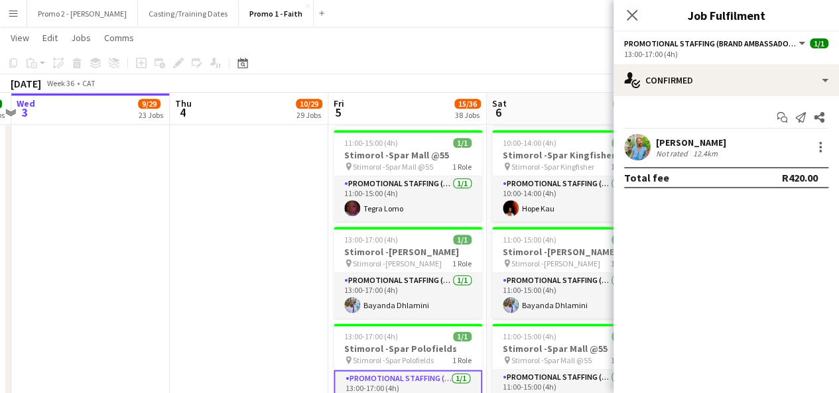
click at [529, 82] on div "September 2025 Week 36 • CAT Fix 2 errors Publish 4 jobs Revert 4 jobs" at bounding box center [419, 83] width 839 height 19
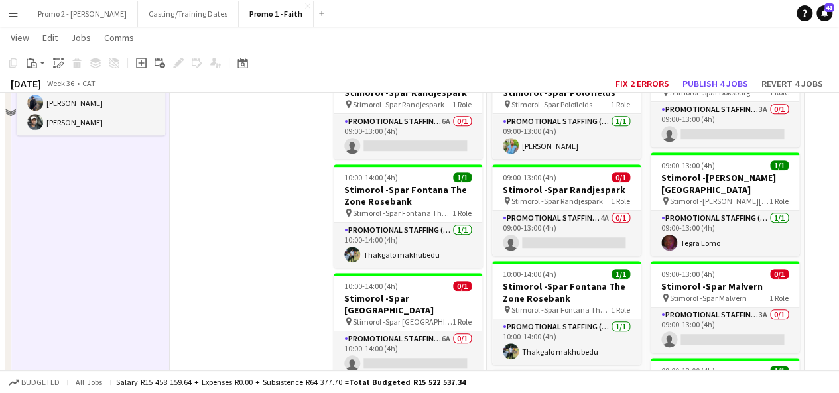
scroll to position [2855, 0]
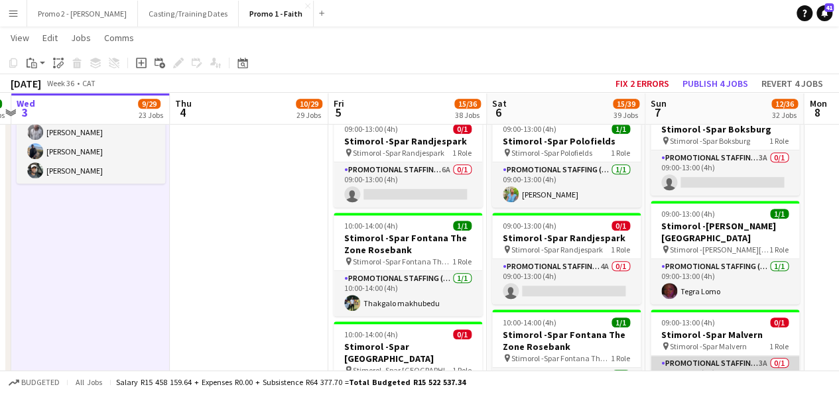
click at [735, 356] on app-card-role "Promotional Staffing (Brand Ambassadors) 3A 0/1 09:00-13:00 (4h) single-neutral…" at bounding box center [725, 378] width 149 height 45
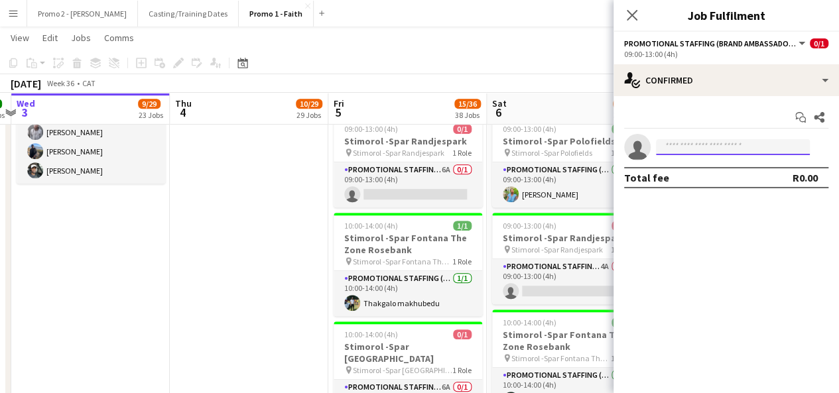
click at [719, 147] on input at bounding box center [733, 147] width 154 height 16
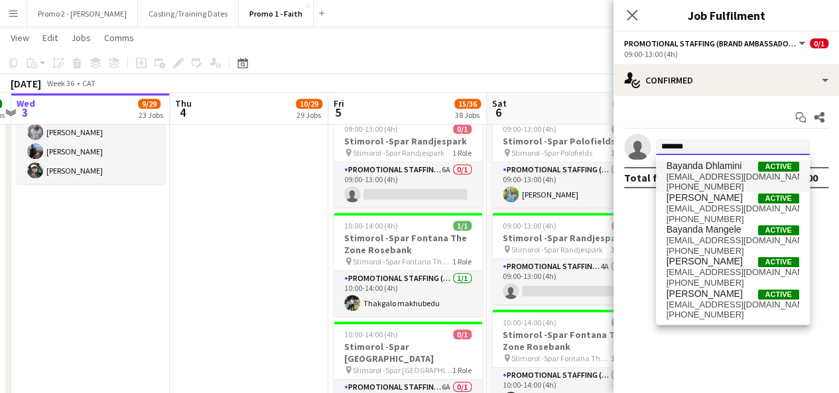
type input "*******"
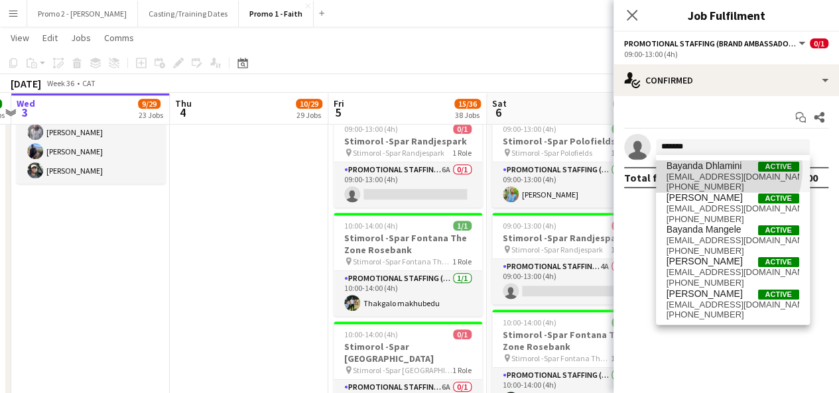
click at [710, 169] on span "Bayanda Dhlamini" at bounding box center [705, 166] width 76 height 11
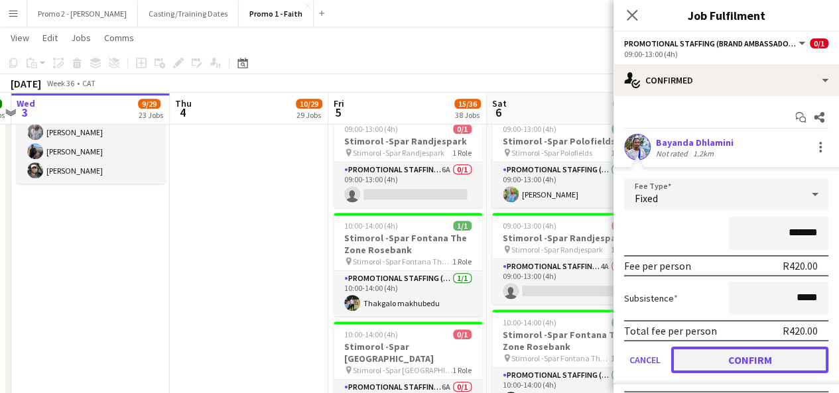
click at [769, 358] on button "Confirm" at bounding box center [749, 360] width 157 height 27
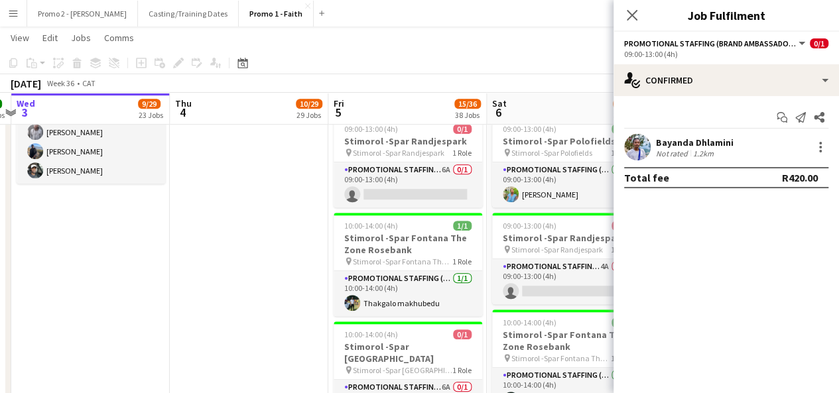
click at [575, 80] on div "[DATE] Week 36 • CAT Fix 2 errors Publish 1 job Revert 1 job" at bounding box center [419, 83] width 839 height 19
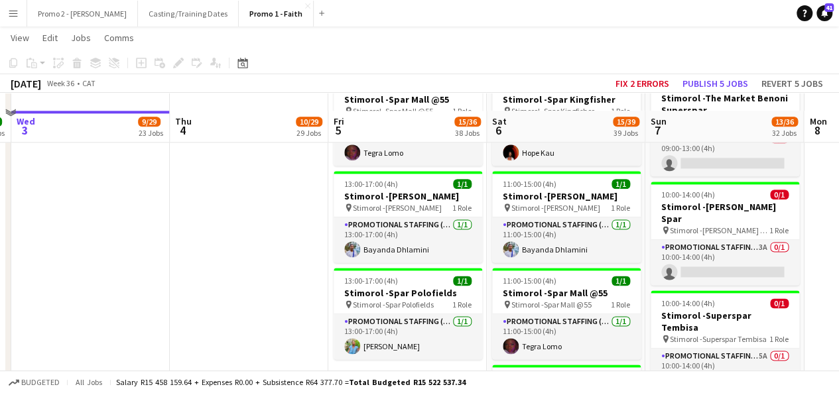
scroll to position [3333, 0]
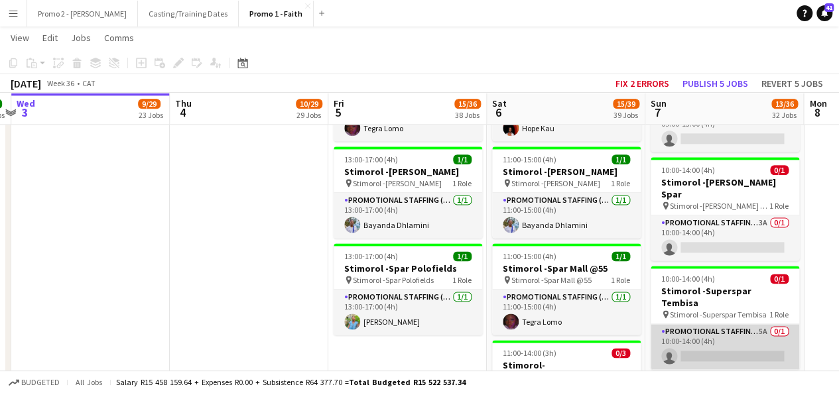
click at [710, 324] on app-card-role "Promotional Staffing (Brand Ambassadors) 5A 0/1 10:00-14:00 (4h) single-neutral…" at bounding box center [725, 346] width 149 height 45
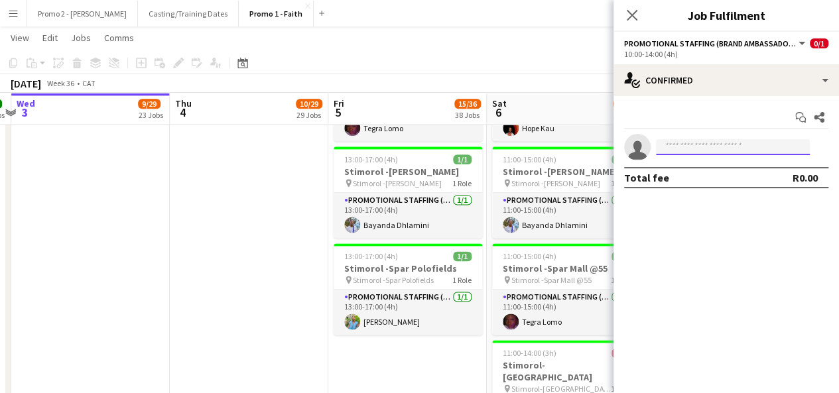
click at [710, 149] on input at bounding box center [733, 147] width 154 height 16
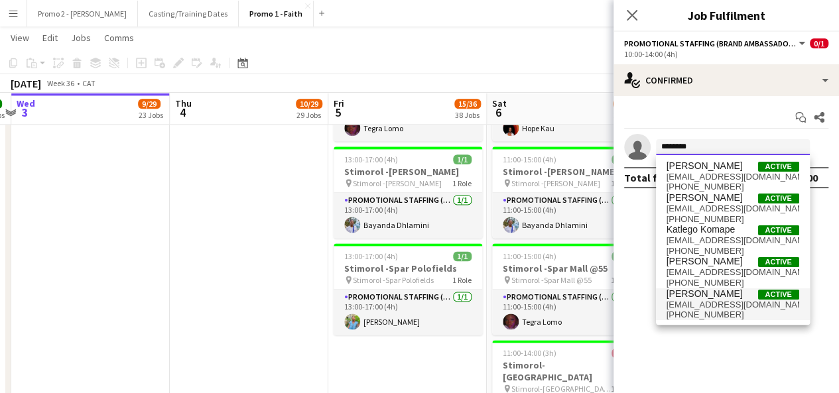
type input "*******"
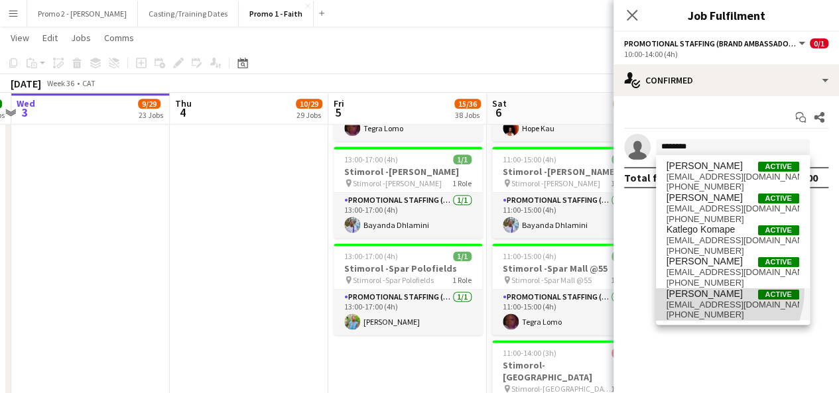
click at [700, 289] on span "[PERSON_NAME]" at bounding box center [705, 294] width 76 height 11
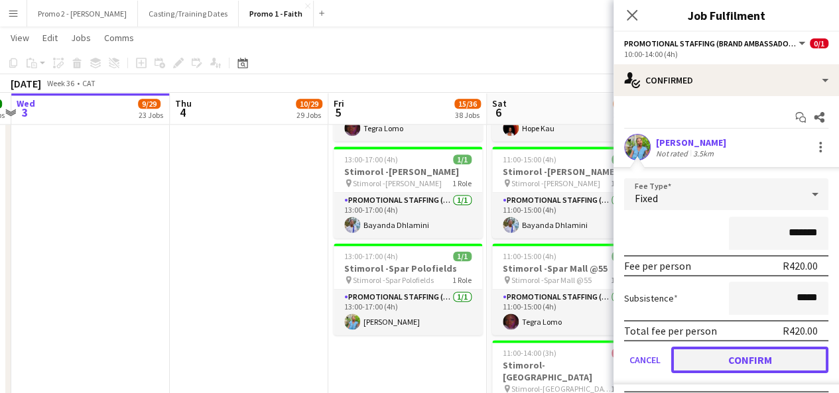
click at [786, 351] on button "Confirm" at bounding box center [749, 360] width 157 height 27
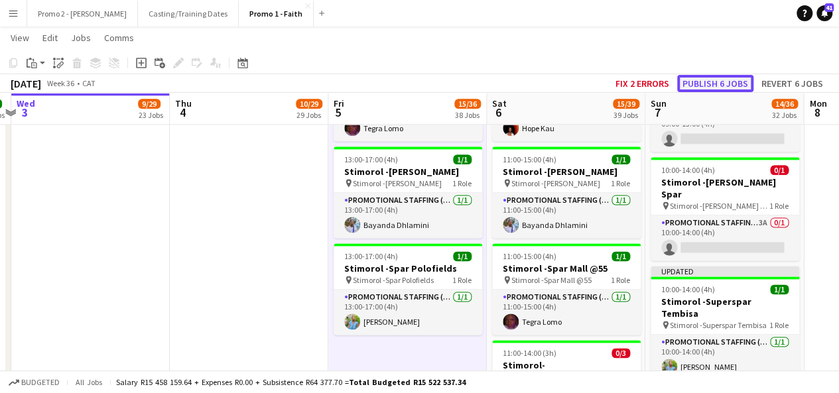
click at [713, 82] on button "Publish 6 jobs" at bounding box center [715, 83] width 76 height 17
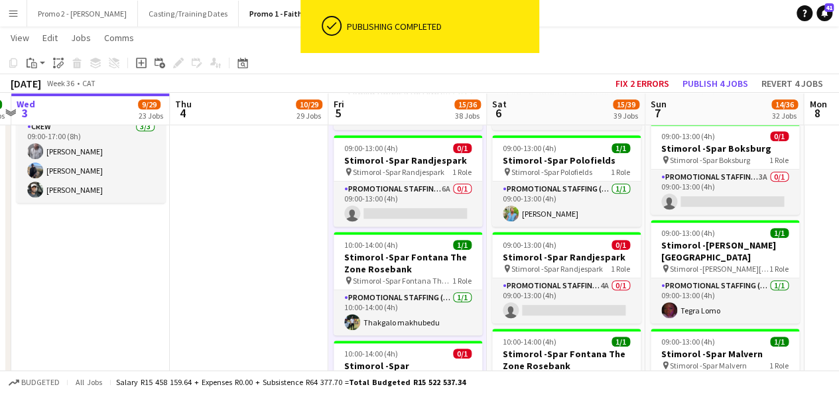
scroll to position [2854, 0]
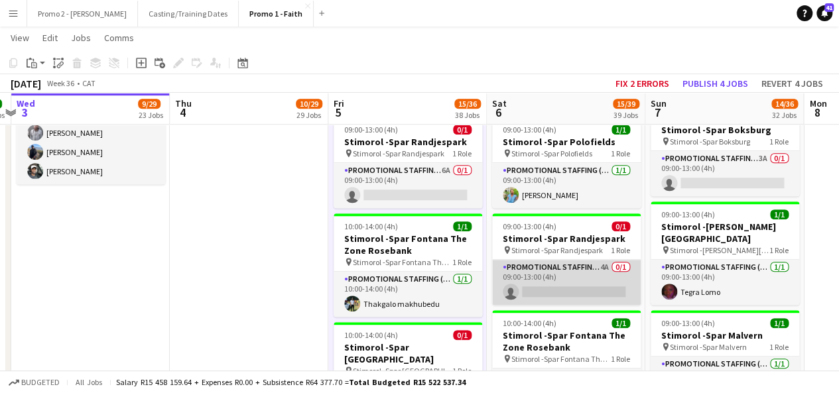
click at [569, 260] on app-card-role "Promotional Staffing (Brand Ambassadors) 4A 0/1 09:00-13:00 (4h) single-neutral…" at bounding box center [566, 282] width 149 height 45
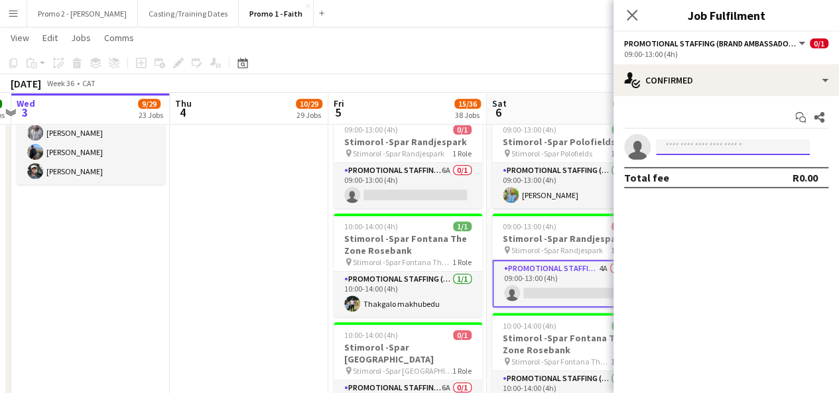
click at [716, 152] on input at bounding box center [733, 147] width 154 height 16
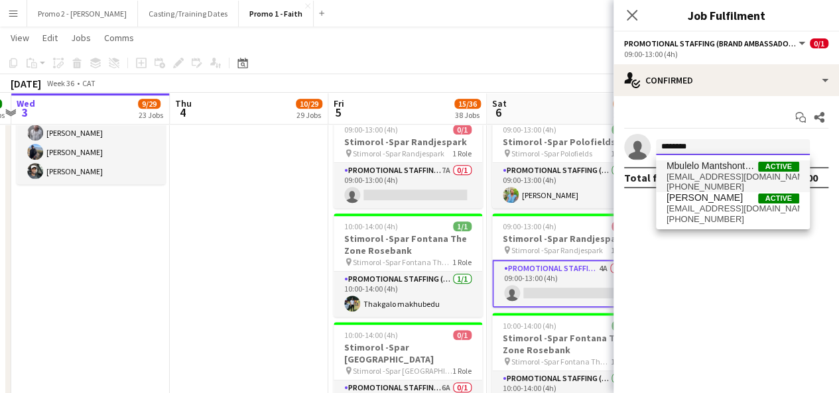
type input "*******"
click at [711, 176] on span "mafulekawandile7@gmail.com" at bounding box center [733, 177] width 133 height 11
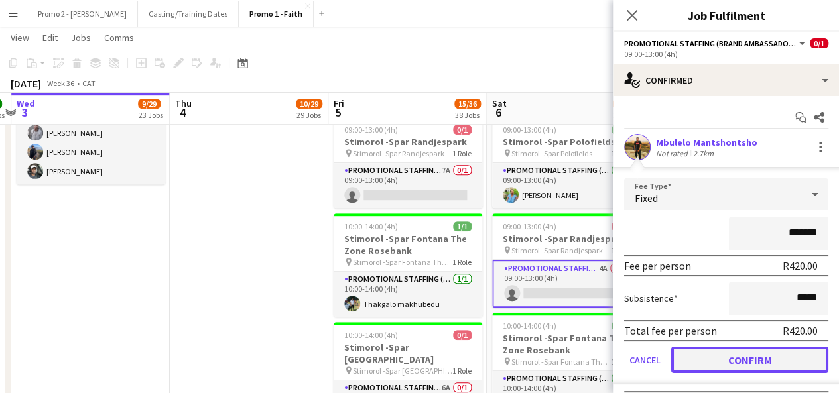
click at [772, 359] on button "Confirm" at bounding box center [749, 360] width 157 height 27
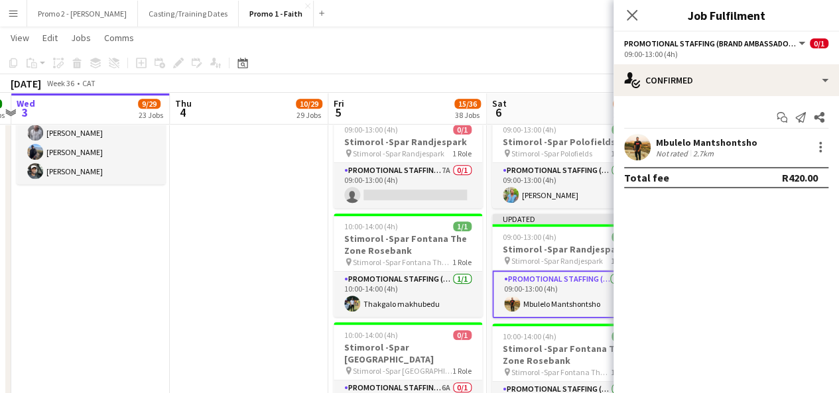
click at [598, 76] on div "[DATE] Week 36 • CAT Fix 2 errors Publish 1 job Revert 1 job" at bounding box center [419, 83] width 839 height 19
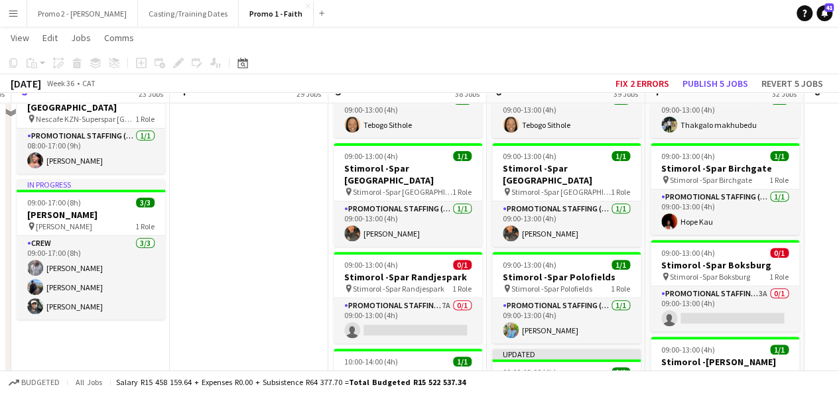
scroll to position [2695, 0]
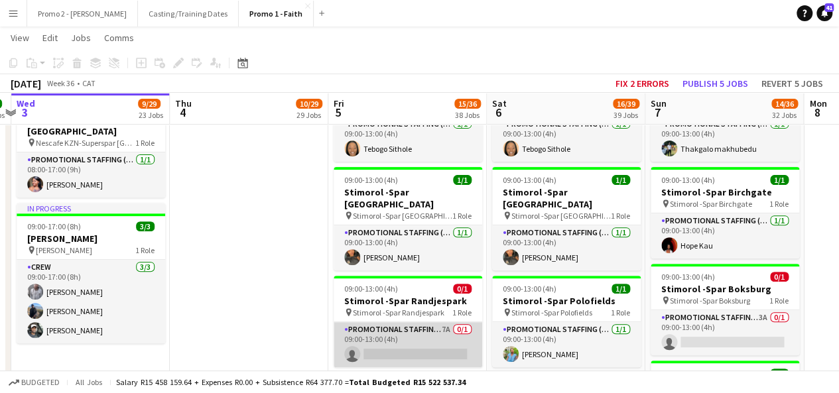
click at [410, 322] on app-card-role "Promotional Staffing (Brand Ambassadors) 7A 0/1 09:00-13:00 (4h) single-neutral…" at bounding box center [408, 344] width 149 height 45
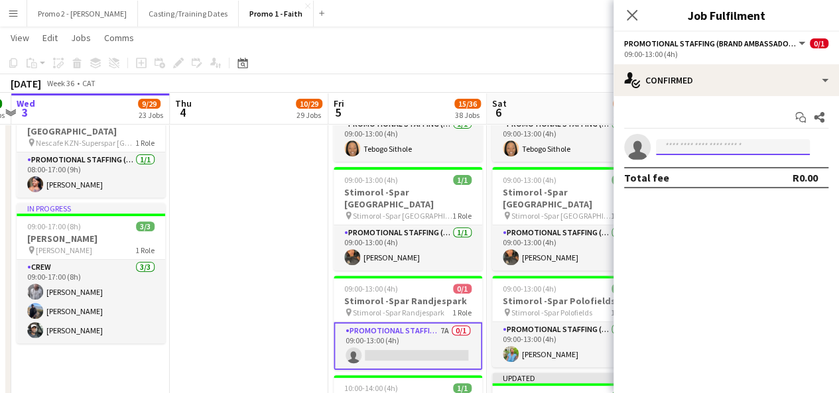
click at [709, 149] on input at bounding box center [733, 147] width 154 height 16
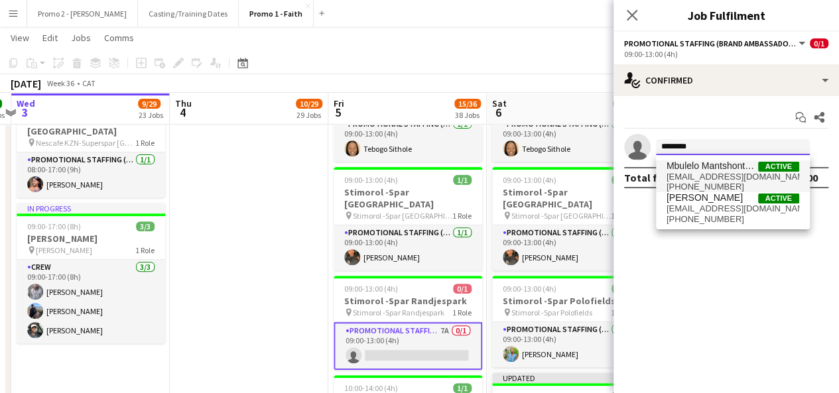
type input "*******"
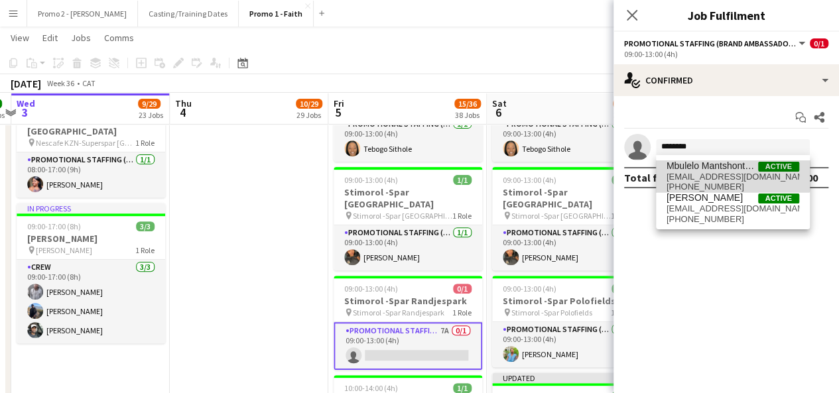
click at [711, 161] on span "Mbulelo Mantshontsho" at bounding box center [713, 166] width 92 height 11
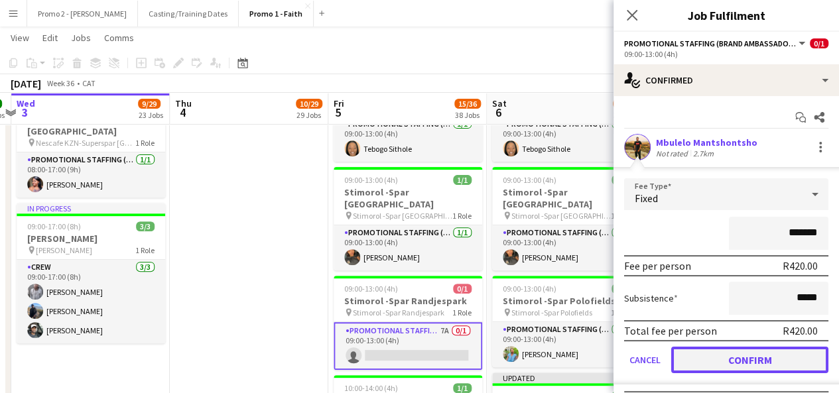
click at [768, 353] on button "Confirm" at bounding box center [749, 360] width 157 height 27
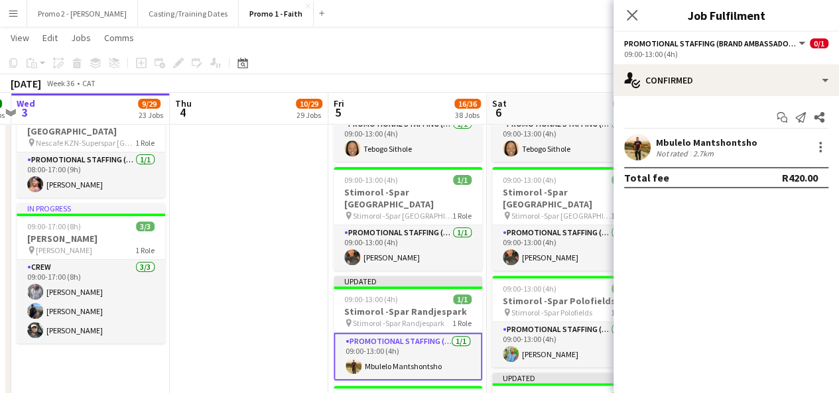
click at [604, 52] on app-toolbar "Copy Paste Paste Ctrl+V Paste with crew Ctrl+Shift+V Paste linked Job [GEOGRAPH…" at bounding box center [419, 63] width 839 height 23
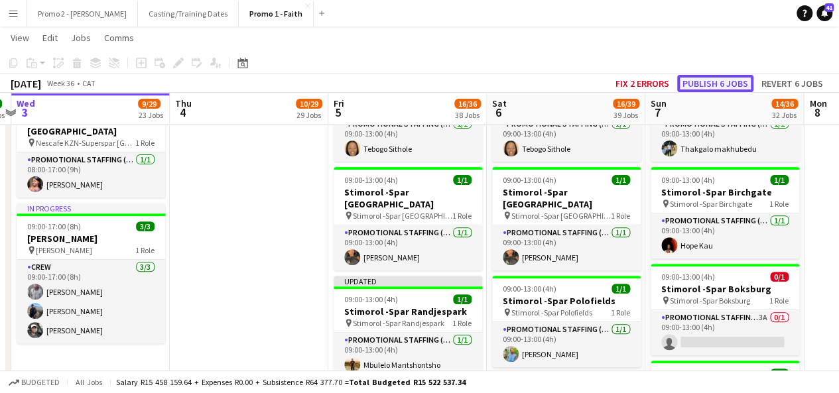
click at [718, 82] on button "Publish 6 jobs" at bounding box center [715, 83] width 76 height 17
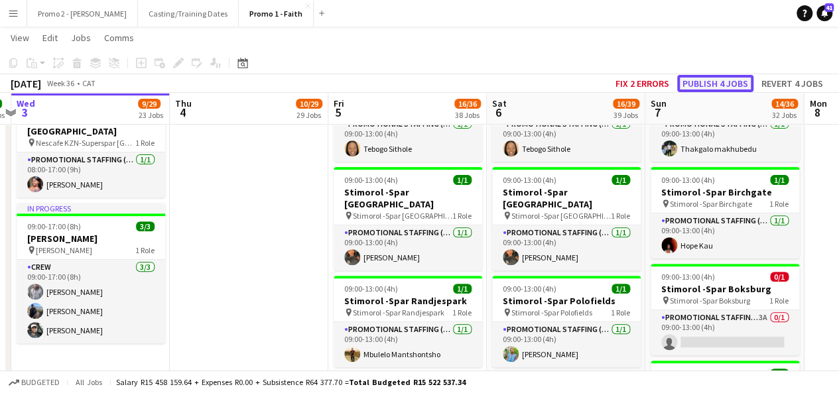
click at [719, 78] on button "Publish 4 jobs" at bounding box center [715, 83] width 76 height 17
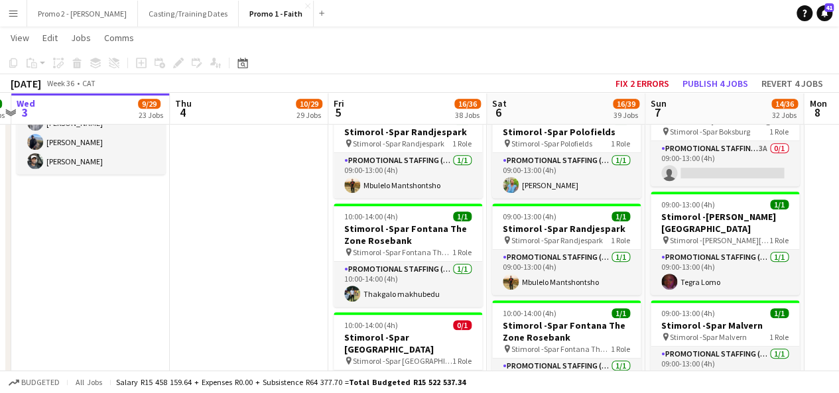
scroll to position [2888, 0]
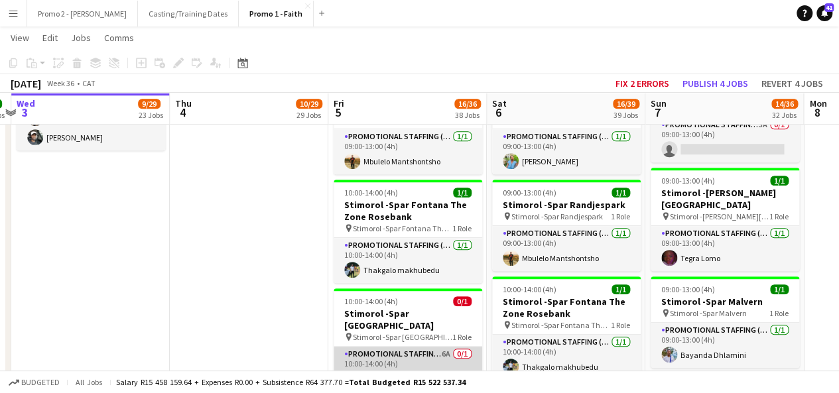
click at [447, 347] on app-card-role "Promotional Staffing (Brand Ambassadors) 6A 0/1 10:00-14:00 (4h) single-neutral…" at bounding box center [408, 369] width 149 height 45
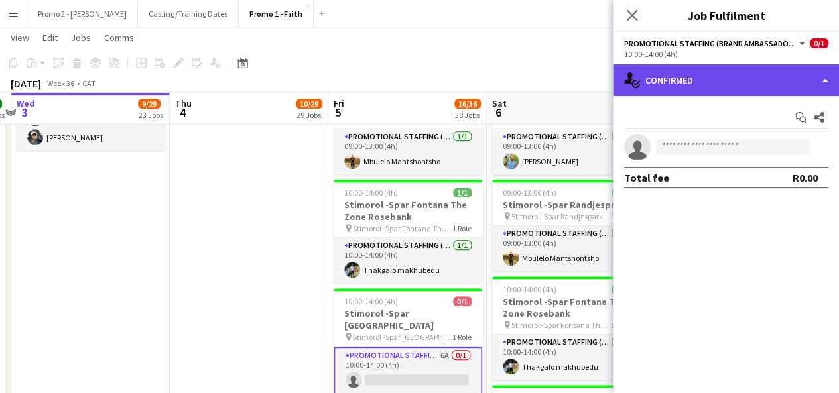
click at [746, 83] on div "single-neutral-actions-check-2 Confirmed" at bounding box center [727, 80] width 226 height 32
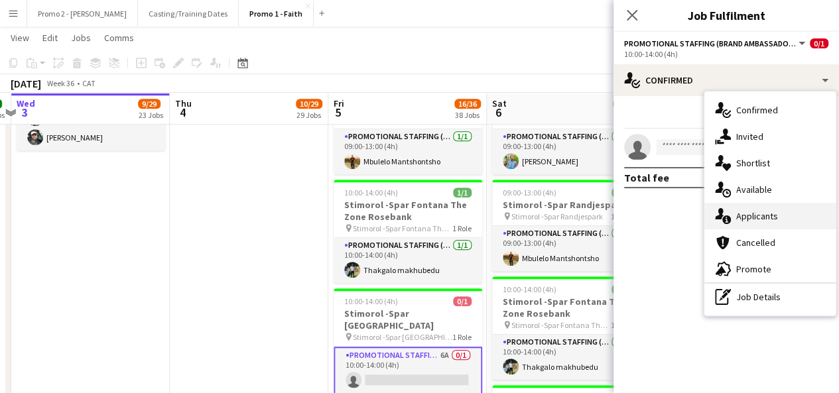
click at [799, 218] on div "single-neutral-actions-information Applicants" at bounding box center [770, 216] width 131 height 27
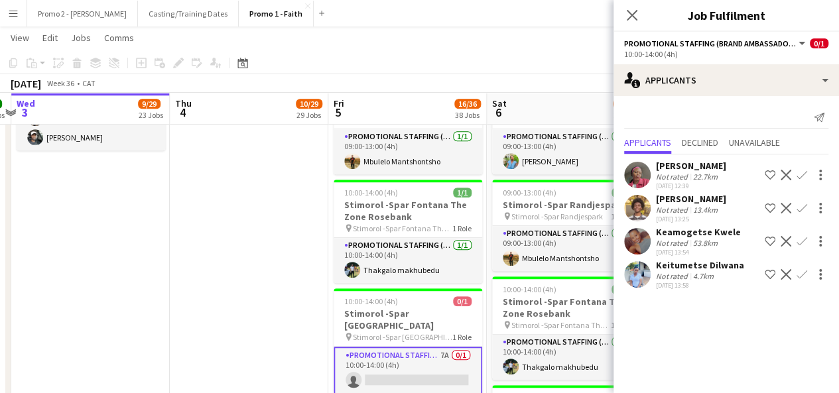
click at [549, 46] on app-page-menu "View Day view expanded Day view collapsed Month view Date picker Jump to today …" at bounding box center [419, 39] width 839 height 25
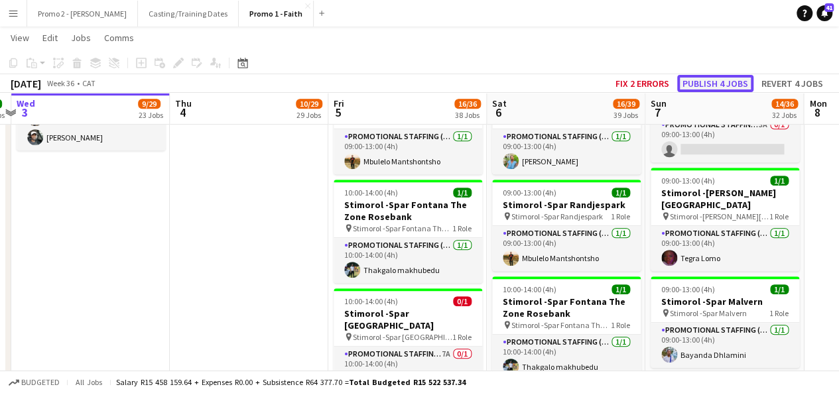
click at [725, 79] on button "Publish 4 jobs" at bounding box center [715, 83] width 76 height 17
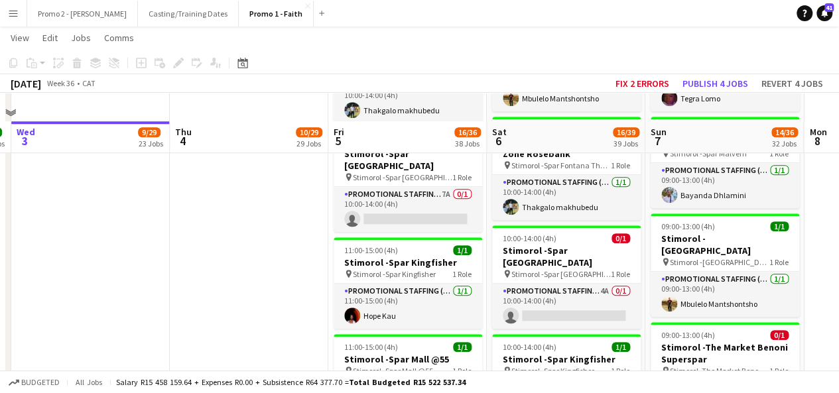
scroll to position [3086, 0]
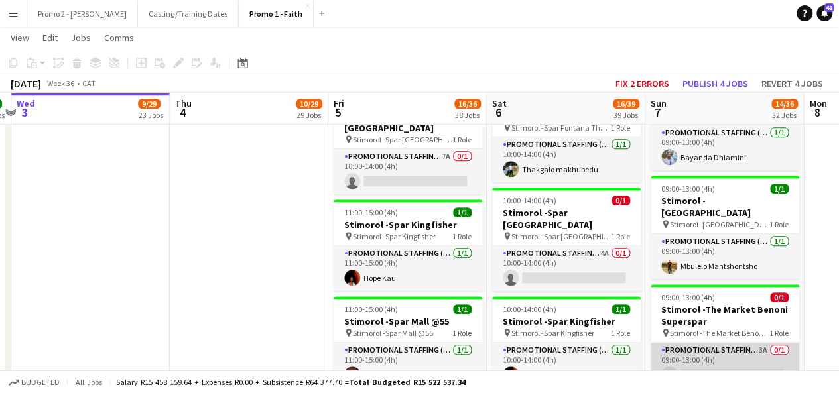
click at [763, 343] on app-card-role "Promotional Staffing (Brand Ambassadors) 3A 0/1 09:00-13:00 (4h) single-neutral…" at bounding box center [725, 365] width 149 height 45
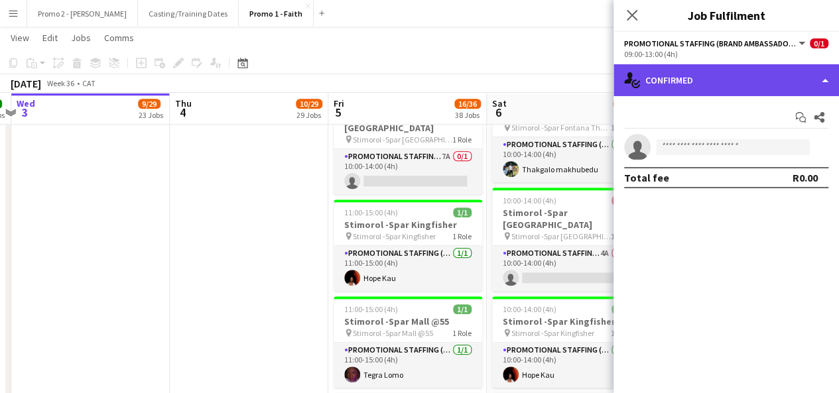
click at [739, 76] on div "single-neutral-actions-check-2 Confirmed" at bounding box center [727, 80] width 226 height 32
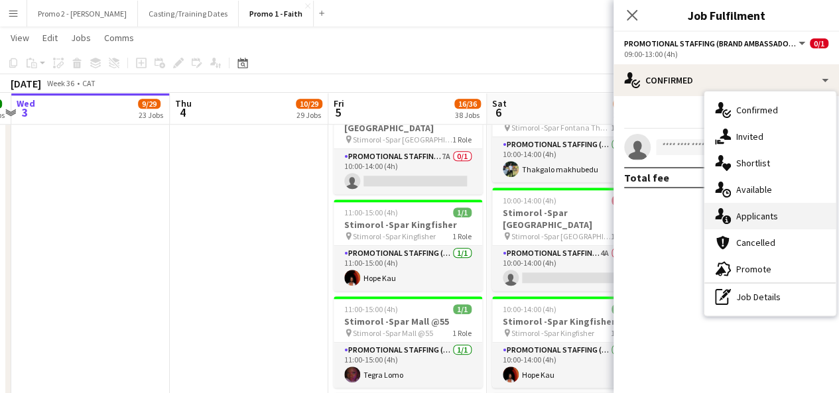
click at [755, 220] on span "Applicants" at bounding box center [758, 216] width 42 height 12
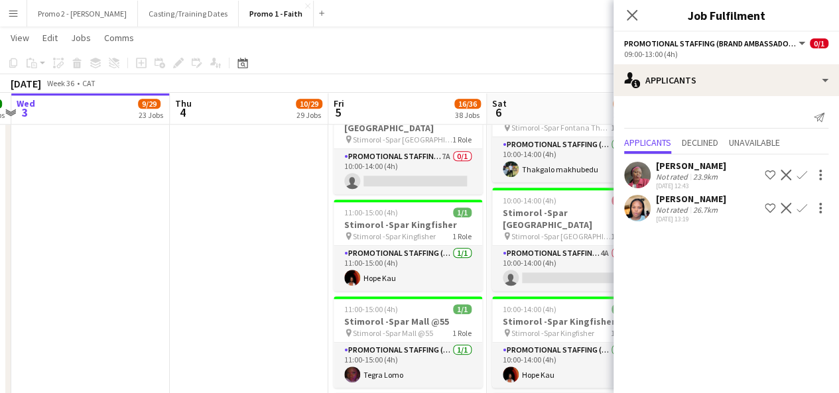
click at [591, 86] on div "September 2025 Week 36 • CAT Fix 2 errors Publish 4 jobs Revert 4 jobs" at bounding box center [419, 83] width 839 height 19
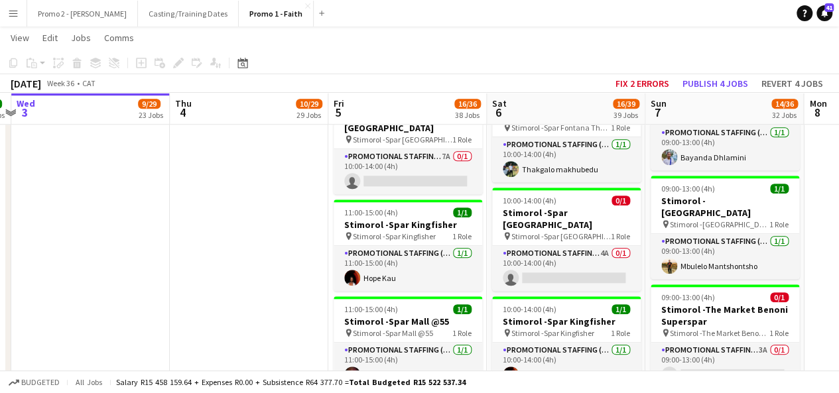
drag, startPoint x: 846, startPoint y: 263, endPoint x: 622, endPoint y: 54, distance: 305.6
click at [622, 54] on app-toolbar "Copy Paste Paste Ctrl+V Paste with crew Ctrl+Shift+V Paste linked Job [GEOGRAPH…" at bounding box center [419, 63] width 839 height 23
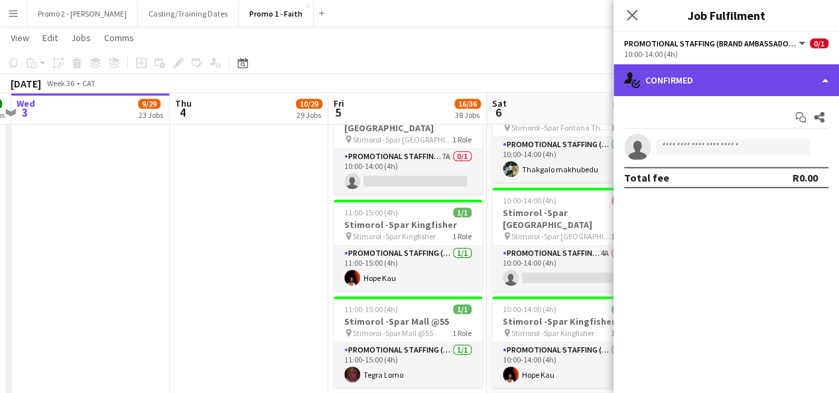
click at [711, 79] on div "single-neutral-actions-check-2 Confirmed" at bounding box center [727, 80] width 226 height 32
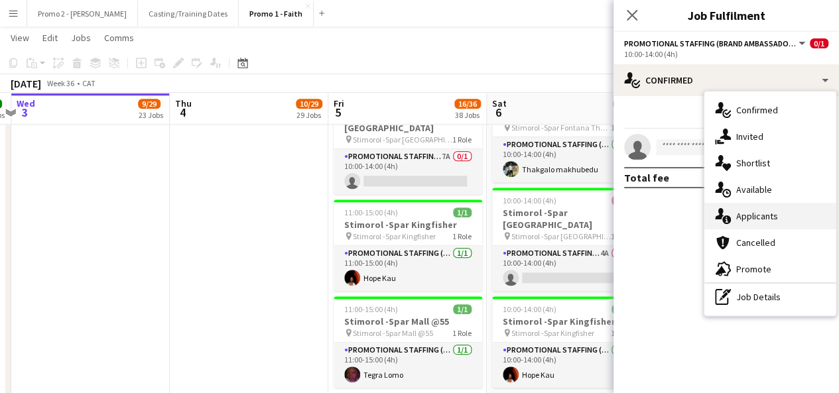
click at [754, 221] on span "Applicants" at bounding box center [758, 216] width 42 height 12
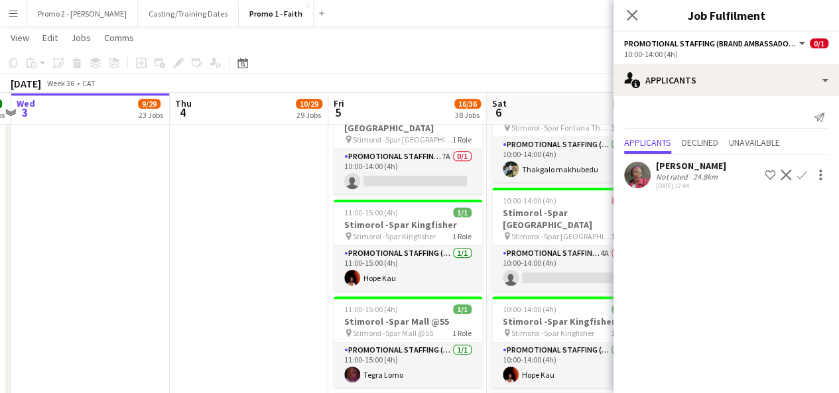
click at [569, 82] on div "September 2025 Week 36 • CAT Fix 2 errors Publish 4 jobs Revert 4 jobs" at bounding box center [419, 83] width 839 height 19
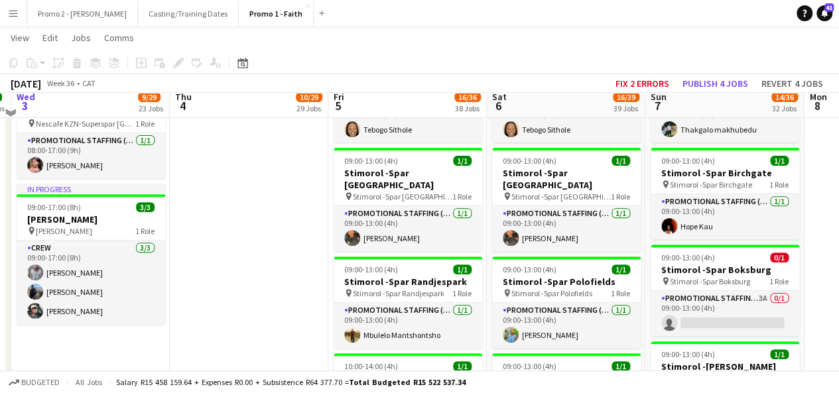
scroll to position [2688, 0]
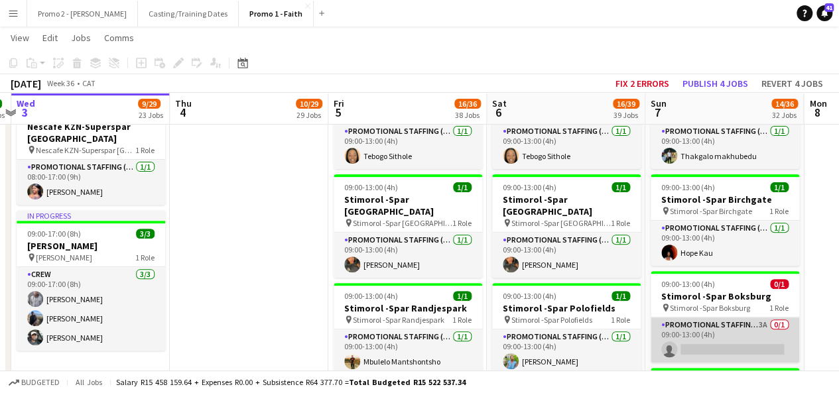
click at [763, 318] on app-card-role "Promotional Staffing (Brand Ambassadors) 3A 0/1 09:00-13:00 (4h) single-neutral…" at bounding box center [725, 340] width 149 height 45
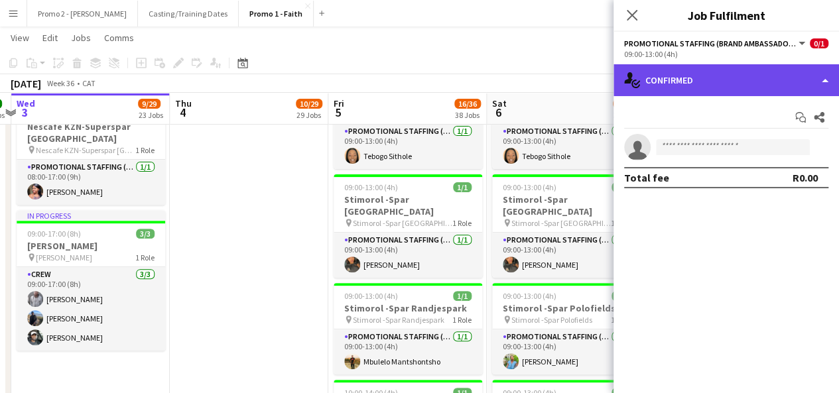
click at [732, 87] on div "single-neutral-actions-check-2 Confirmed" at bounding box center [727, 80] width 226 height 32
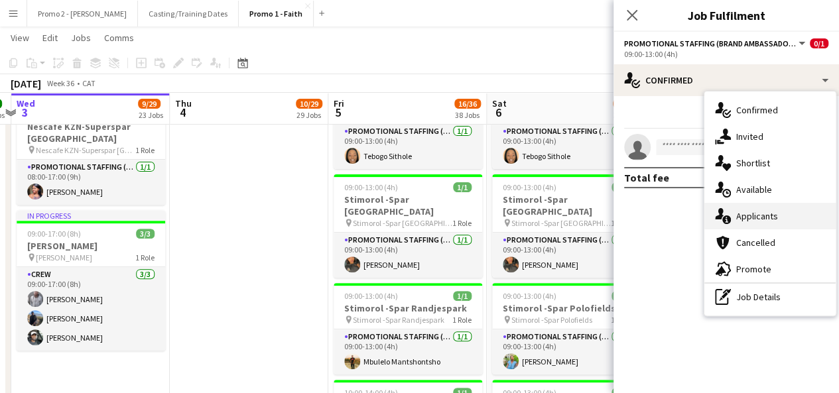
click at [767, 220] on span "Applicants" at bounding box center [758, 216] width 42 height 12
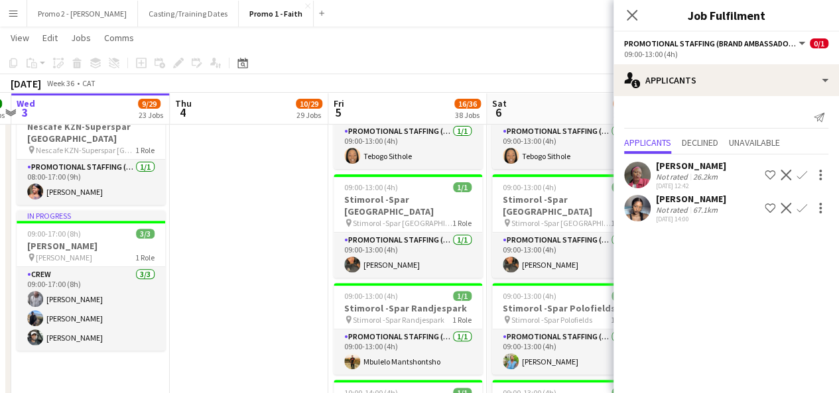
click at [801, 205] on app-icon "Confirm" at bounding box center [802, 208] width 11 height 11
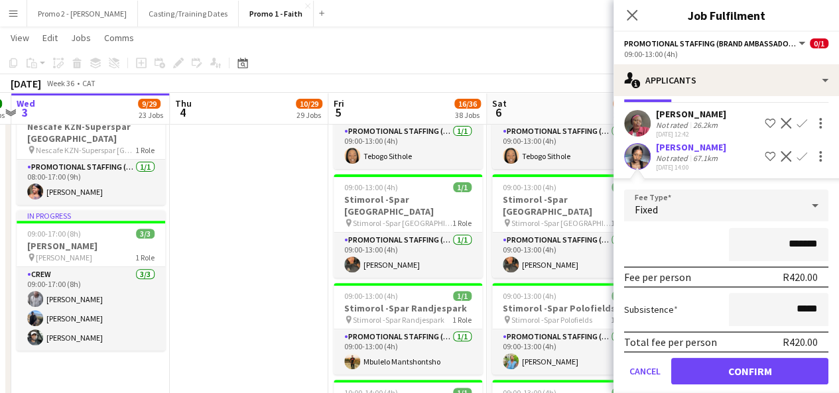
scroll to position [66, 0]
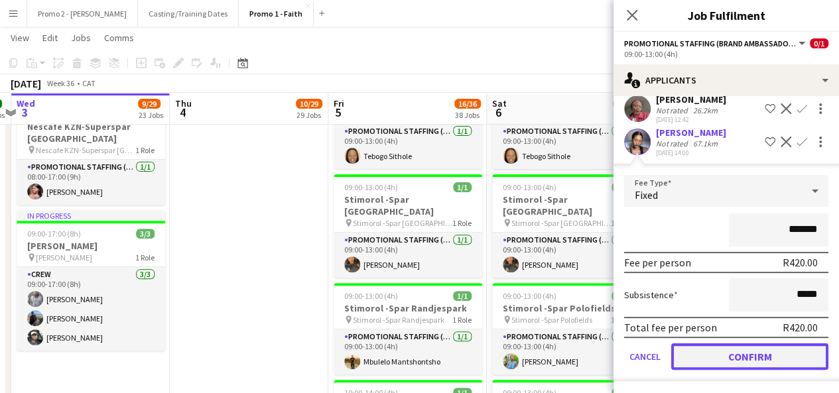
click at [754, 348] on button "Confirm" at bounding box center [749, 357] width 157 height 27
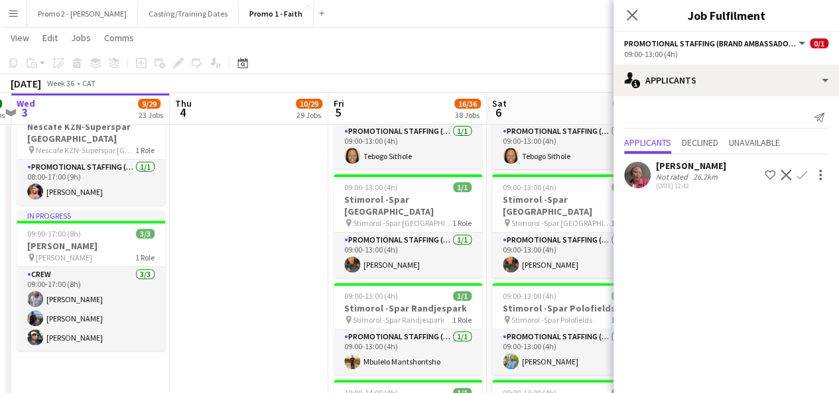
scroll to position [0, 0]
click at [551, 70] on app-toolbar "Copy Paste Paste Ctrl+V Paste with crew Ctrl+Shift+V Paste linked Job [GEOGRAPH…" at bounding box center [419, 63] width 839 height 23
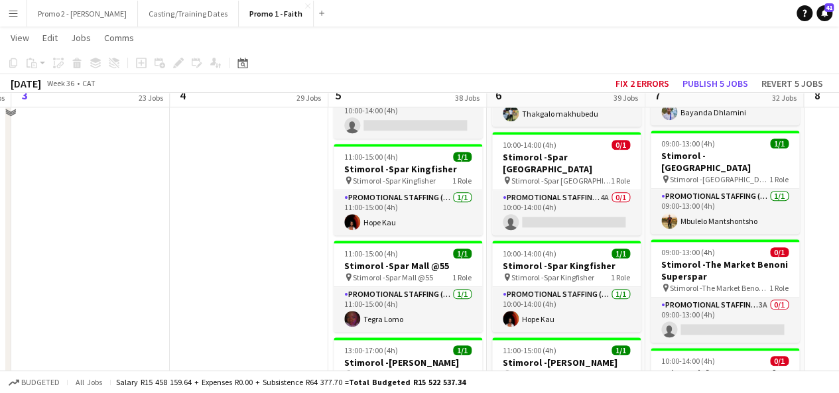
scroll to position [2993, 0]
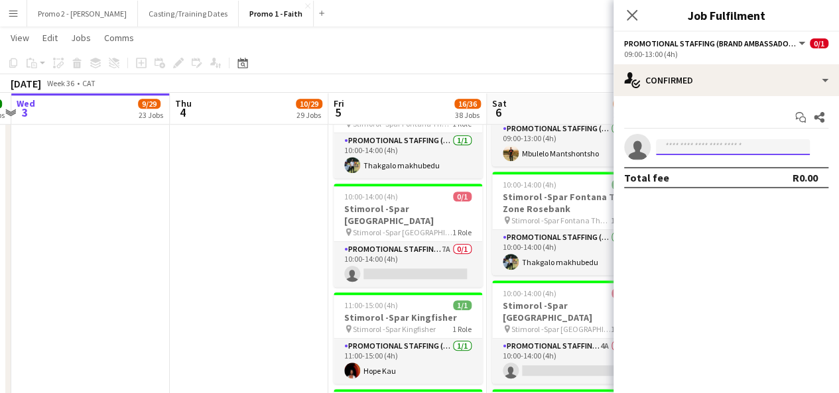
click at [710, 144] on input at bounding box center [733, 147] width 154 height 16
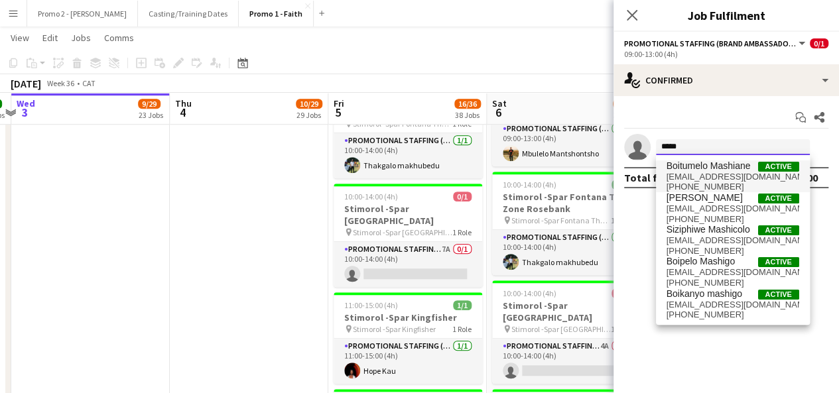
type input "*****"
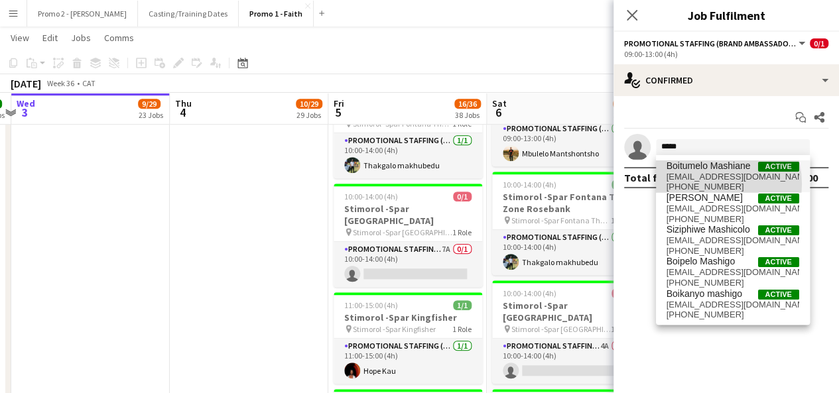
click at [703, 184] on span "+27677622410" at bounding box center [733, 187] width 133 height 11
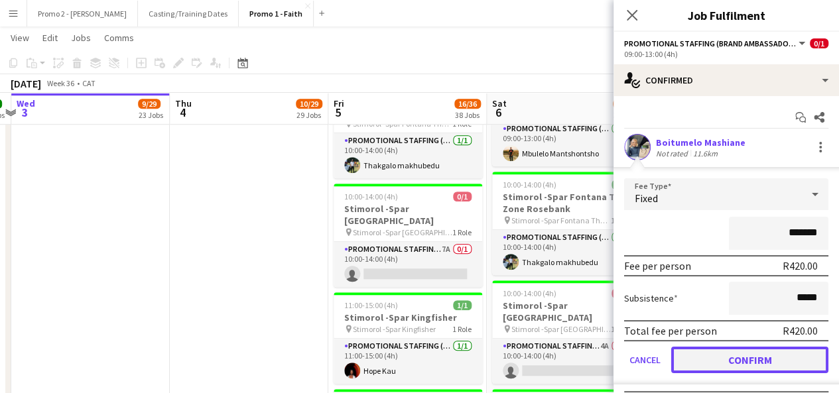
click at [775, 355] on button "Confirm" at bounding box center [749, 360] width 157 height 27
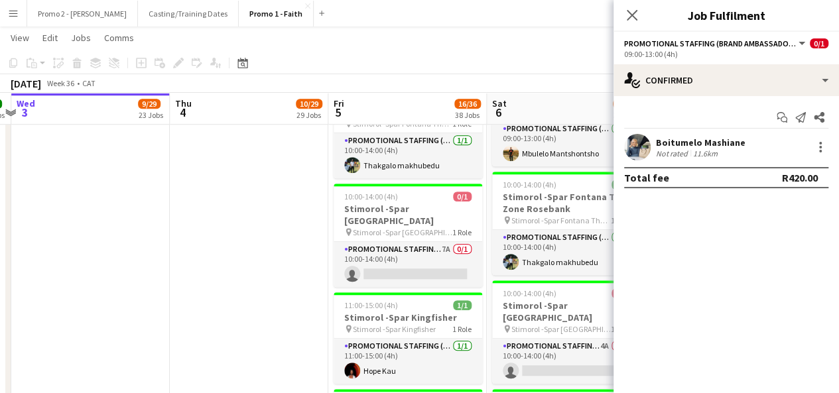
click at [560, 58] on app-toolbar "Copy Paste Paste Ctrl+V Paste with crew Ctrl+Shift+V Paste linked Job [GEOGRAPH…" at bounding box center [419, 63] width 839 height 23
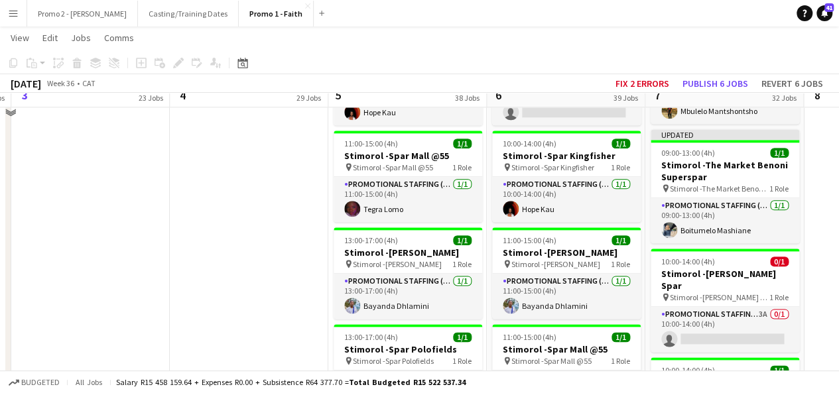
scroll to position [3192, 0]
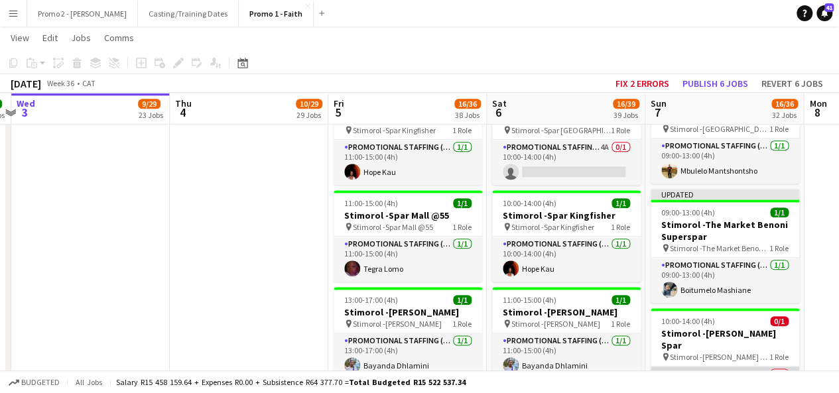
click at [740, 367] on app-card-role "Promotional Staffing (Brand Ambassadors) 3A 0/1 10:00-14:00 (4h) single-neutral…" at bounding box center [725, 389] width 149 height 45
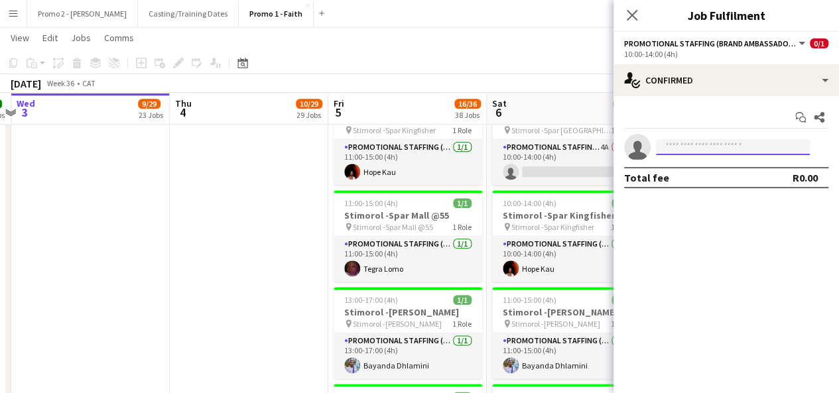
click at [756, 145] on input at bounding box center [733, 147] width 154 height 16
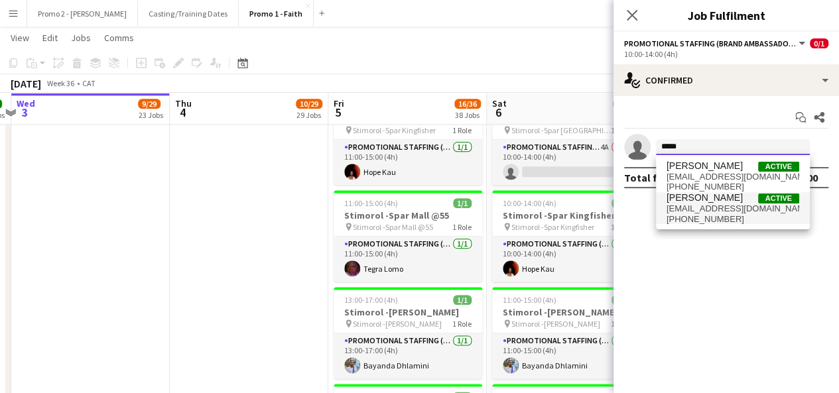
type input "*****"
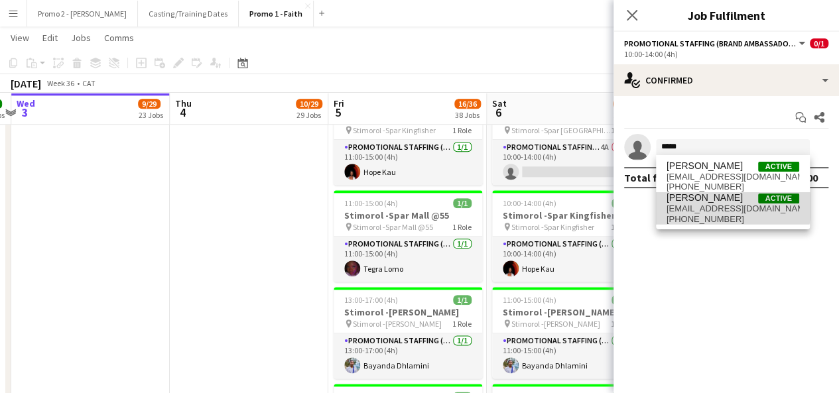
click at [702, 206] on span "sammynaps24@gmail.com" at bounding box center [733, 209] width 133 height 11
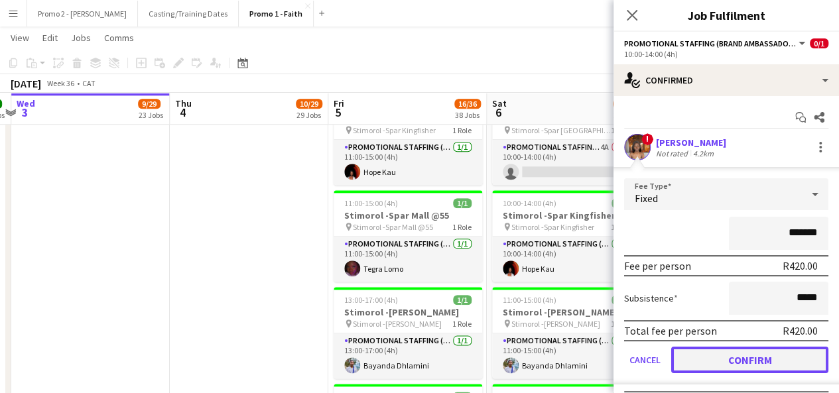
click at [785, 358] on button "Confirm" at bounding box center [749, 360] width 157 height 27
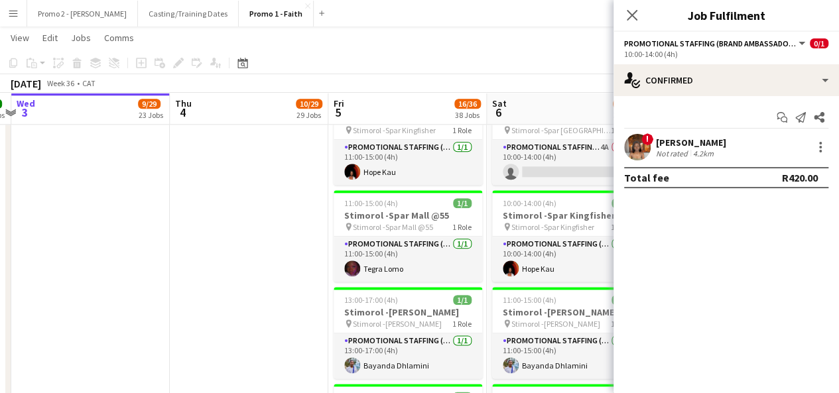
click at [575, 72] on app-toolbar "Copy Paste Paste Ctrl+V Paste with crew Ctrl+Shift+V Paste linked Job [GEOGRAPH…" at bounding box center [419, 63] width 839 height 23
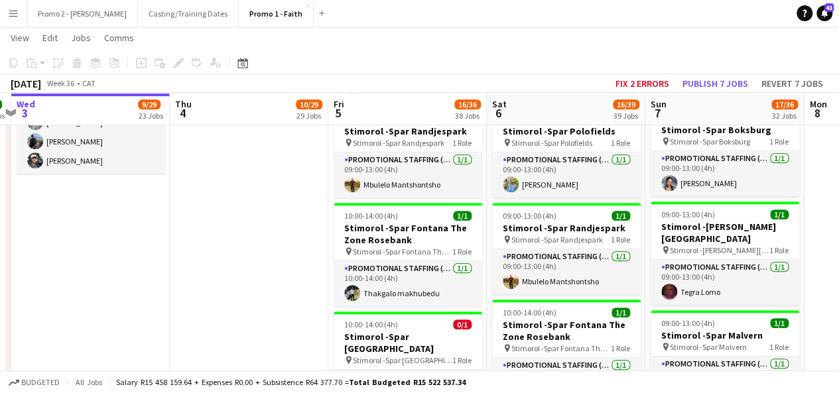
scroll to position [2817, 0]
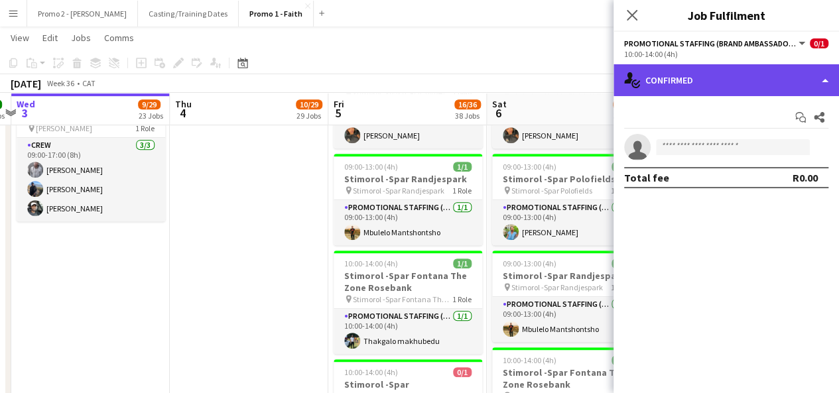
click at [699, 82] on div "single-neutral-actions-check-2 Confirmed" at bounding box center [727, 80] width 226 height 32
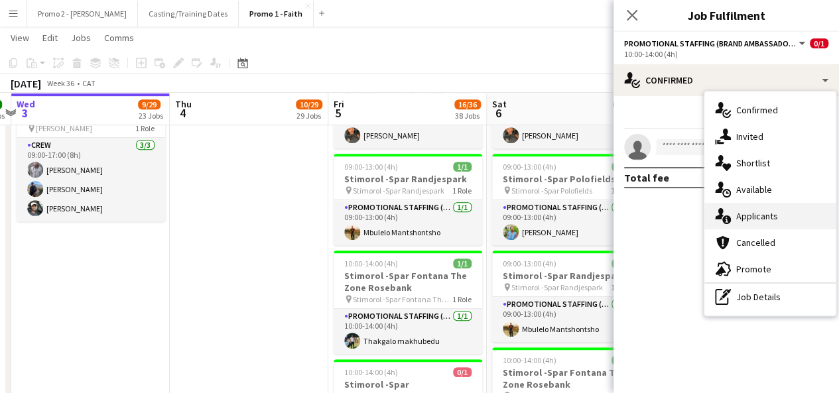
click at [762, 221] on span "Applicants" at bounding box center [758, 216] width 42 height 12
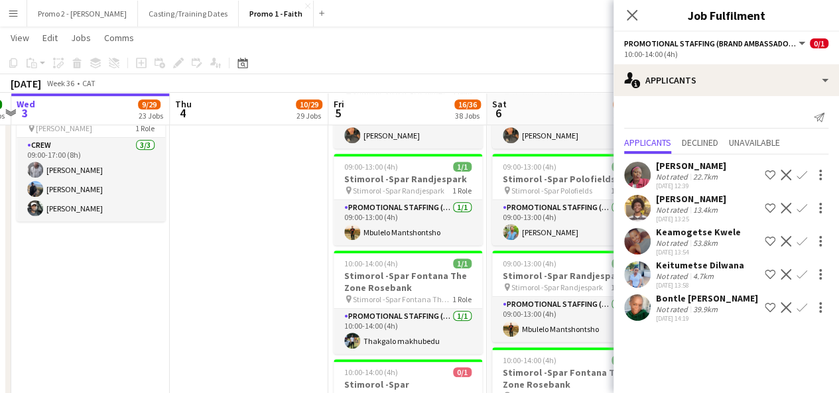
click at [800, 275] on app-icon "Confirm" at bounding box center [802, 274] width 11 height 11
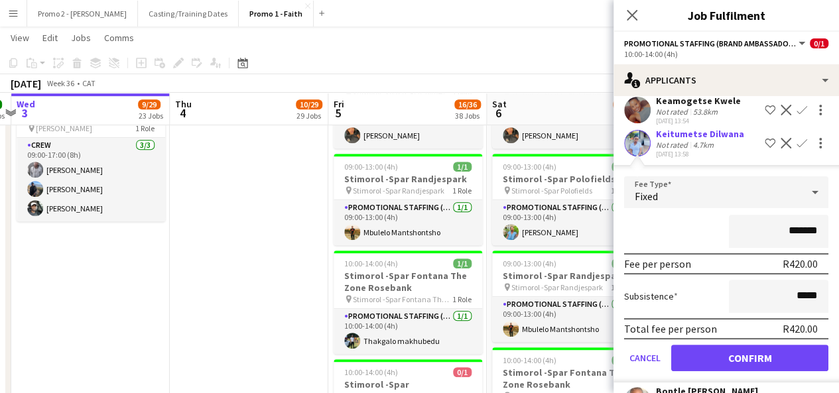
scroll to position [133, 0]
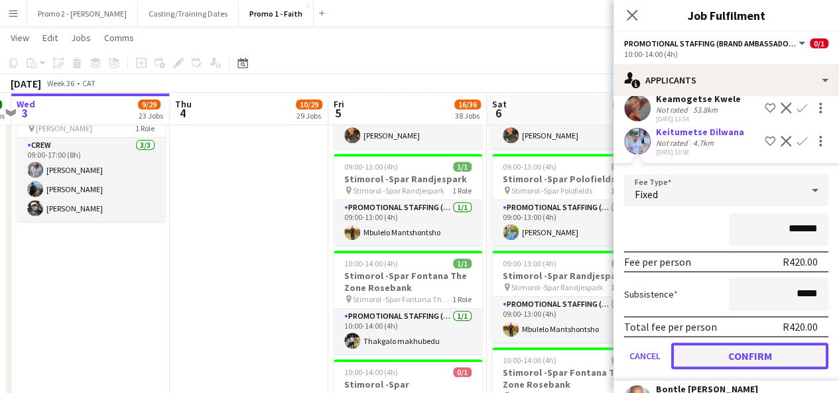
click at [766, 355] on button "Confirm" at bounding box center [749, 356] width 157 height 27
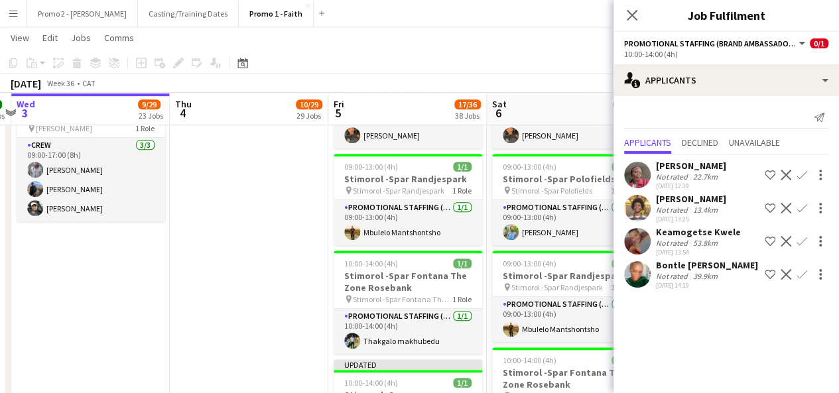
scroll to position [0, 0]
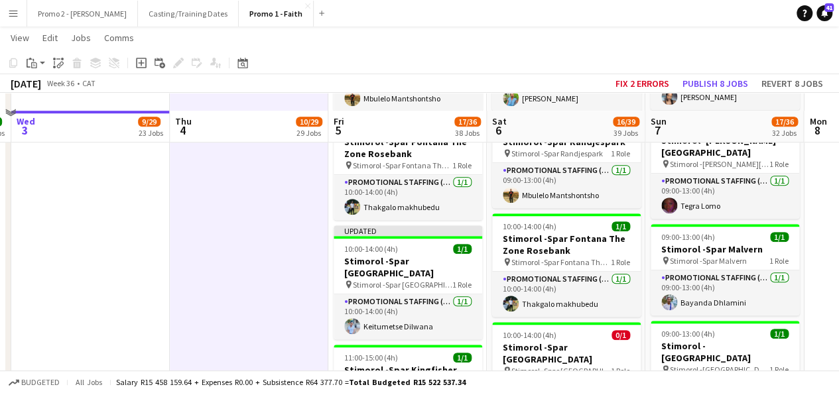
scroll to position [3041, 0]
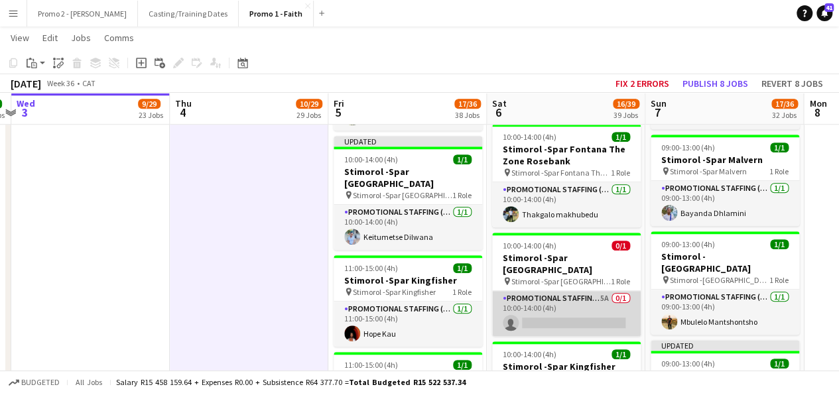
click at [608, 291] on app-card-role "Promotional Staffing (Brand Ambassadors) 5A 0/1 10:00-14:00 (4h) single-neutral…" at bounding box center [566, 313] width 149 height 45
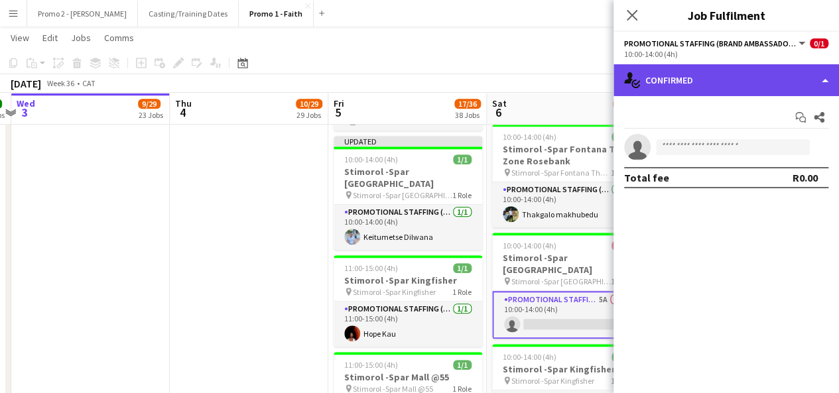
click at [735, 88] on div "single-neutral-actions-check-2 Confirmed" at bounding box center [727, 80] width 226 height 32
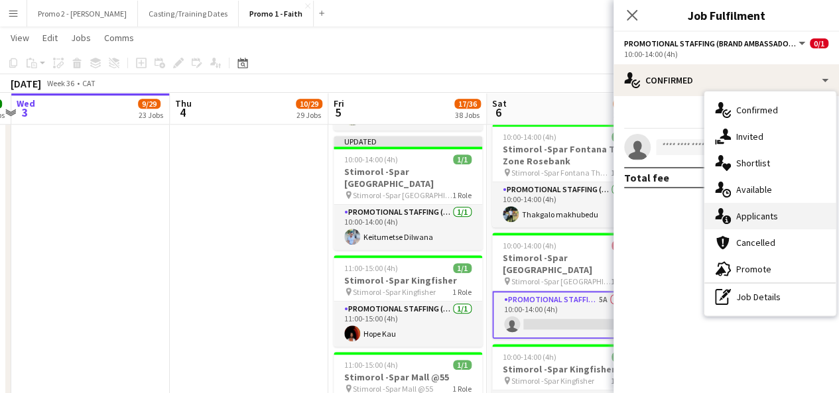
click at [808, 212] on div "single-neutral-actions-information Applicants" at bounding box center [770, 216] width 131 height 27
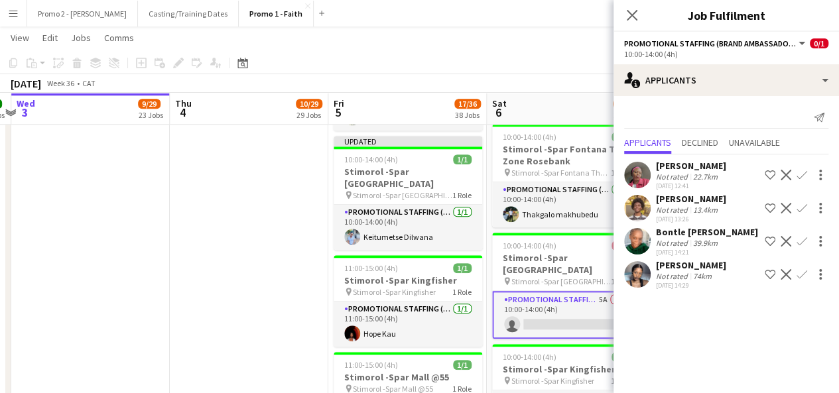
click at [560, 291] on app-card-role "Promotional Staffing (Brand Ambassadors) 5A 0/1 10:00-14:00 (4h) single-neutral…" at bounding box center [566, 315] width 149 height 48
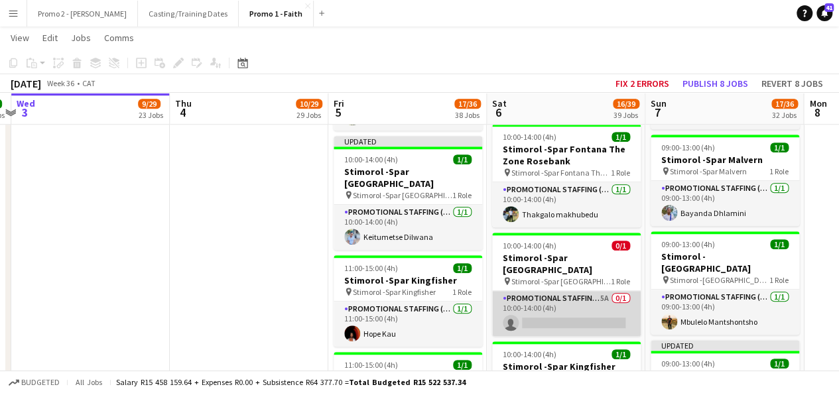
click at [598, 291] on app-card-role "Promotional Staffing (Brand Ambassadors) 5A 0/1 10:00-14:00 (4h) single-neutral…" at bounding box center [566, 313] width 149 height 45
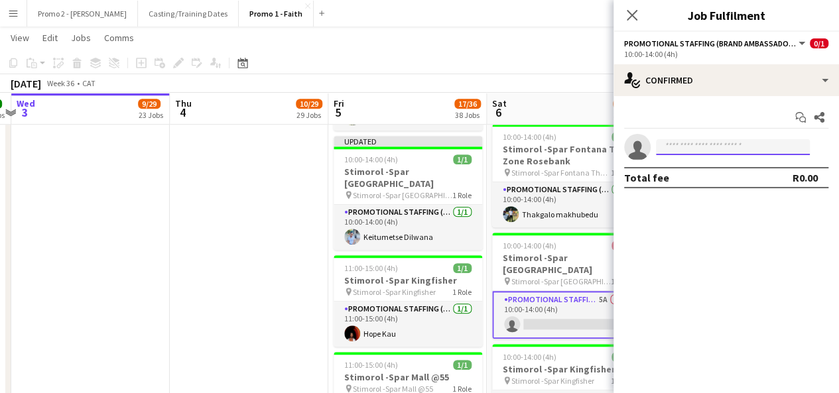
click at [727, 149] on input at bounding box center [733, 147] width 154 height 16
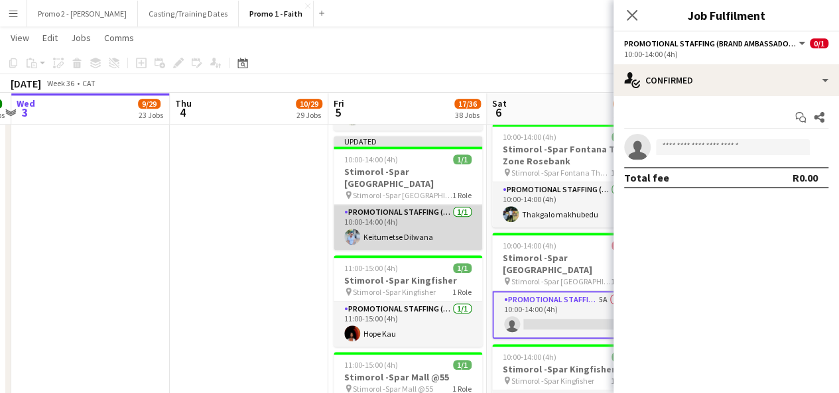
click at [404, 205] on app-card-role "Promotional Staffing (Brand Ambassadors) 1/1 10:00-14:00 (4h) Keitumetse Dilwana" at bounding box center [408, 227] width 149 height 45
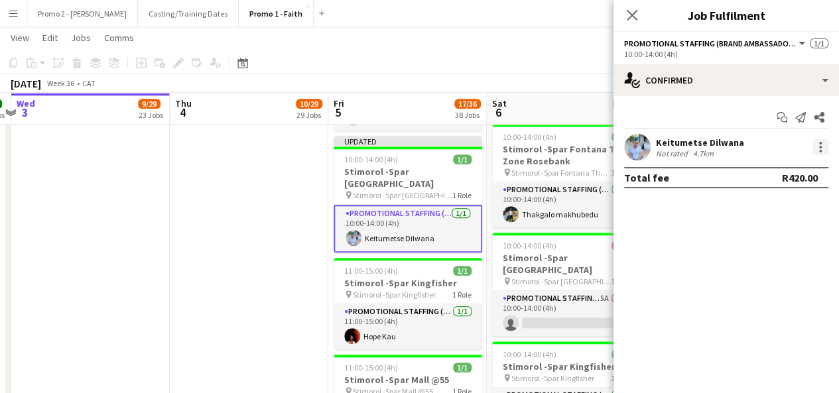
click at [817, 150] on div at bounding box center [821, 147] width 16 height 16
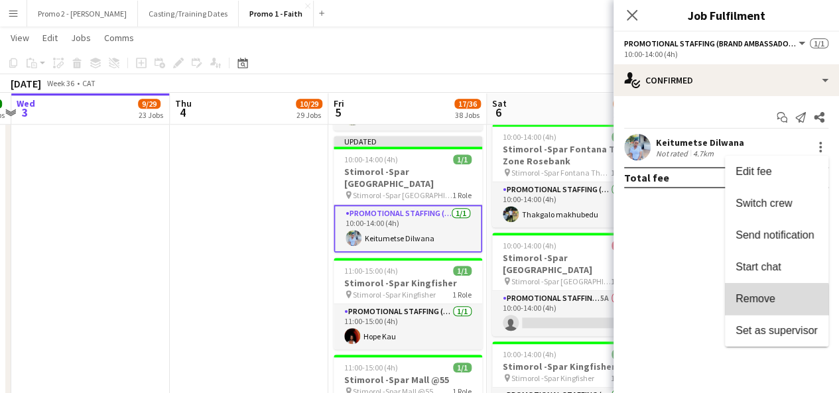
click at [770, 306] on button "Remove" at bounding box center [777, 299] width 104 height 32
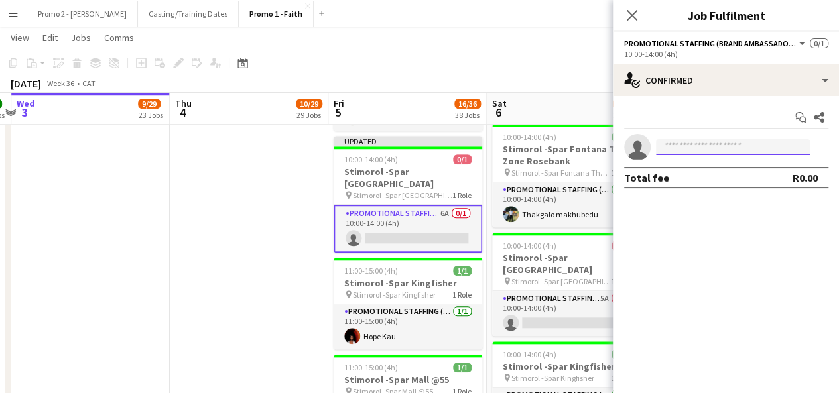
click at [742, 141] on input at bounding box center [733, 147] width 154 height 16
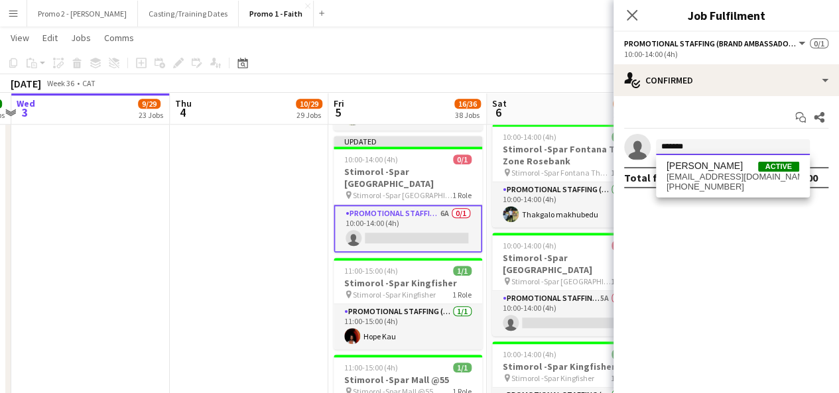
type input "*******"
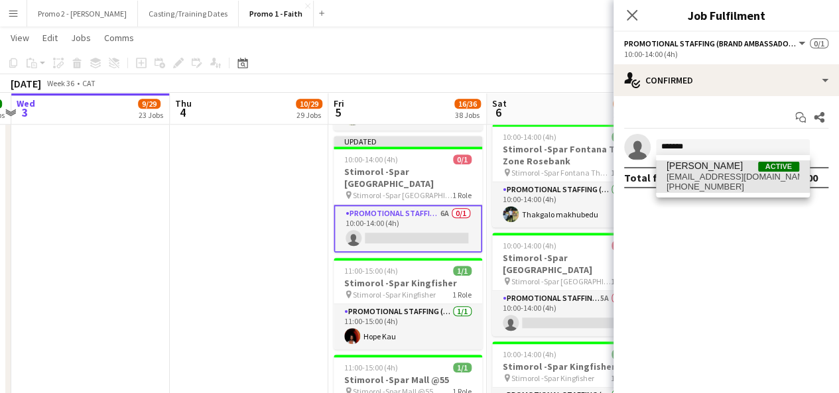
click at [709, 172] on span "phirigugu15@gmail.com" at bounding box center [733, 177] width 133 height 11
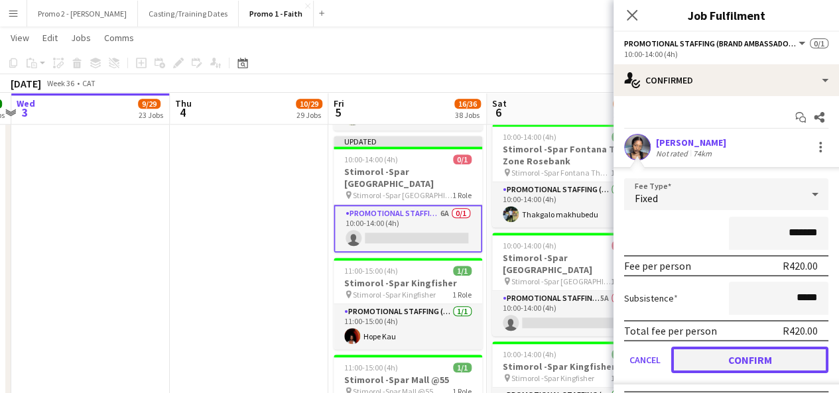
click at [756, 359] on button "Confirm" at bounding box center [749, 360] width 157 height 27
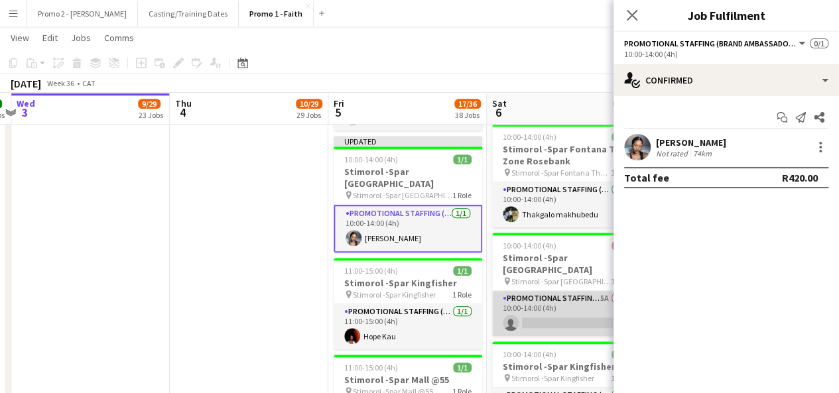
click at [567, 291] on app-card-role "Promotional Staffing (Brand Ambassadors) 5A 0/1 10:00-14:00 (4h) single-neutral…" at bounding box center [566, 313] width 149 height 45
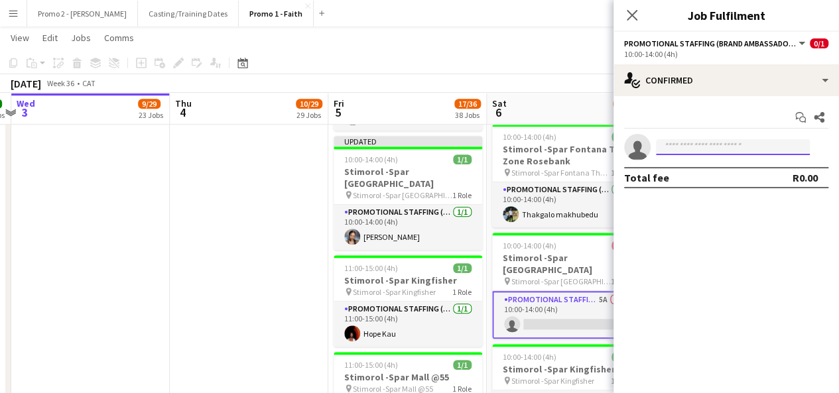
click at [693, 147] on input at bounding box center [733, 147] width 154 height 16
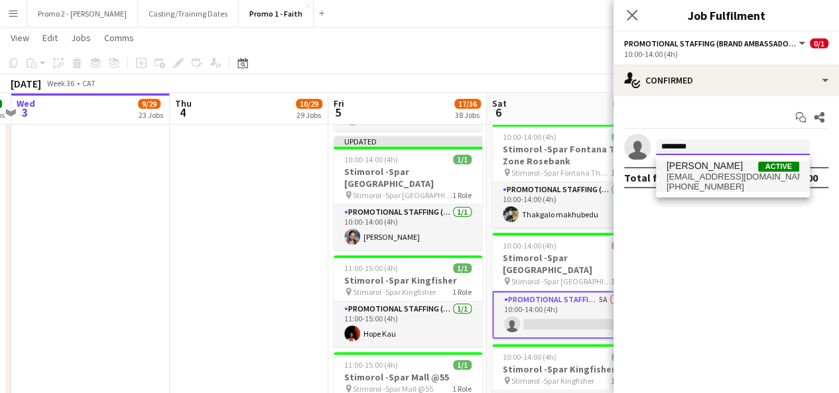
type input "********"
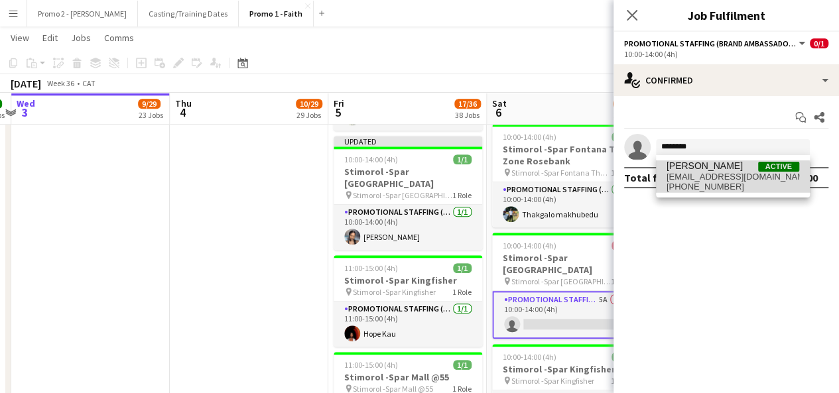
click at [701, 191] on span "+27676063222" at bounding box center [733, 187] width 133 height 11
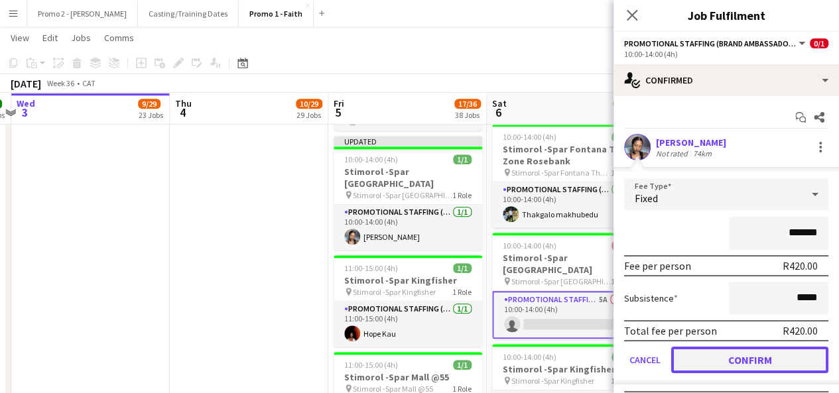
click at [750, 360] on button "Confirm" at bounding box center [749, 360] width 157 height 27
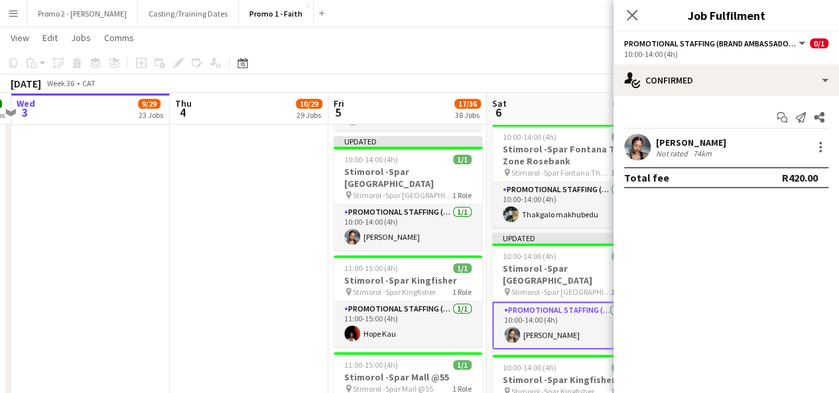
click at [579, 84] on div "[DATE] Week 36 • CAT Fix 2 errors Publish 1 job Revert 1 job" at bounding box center [419, 83] width 839 height 19
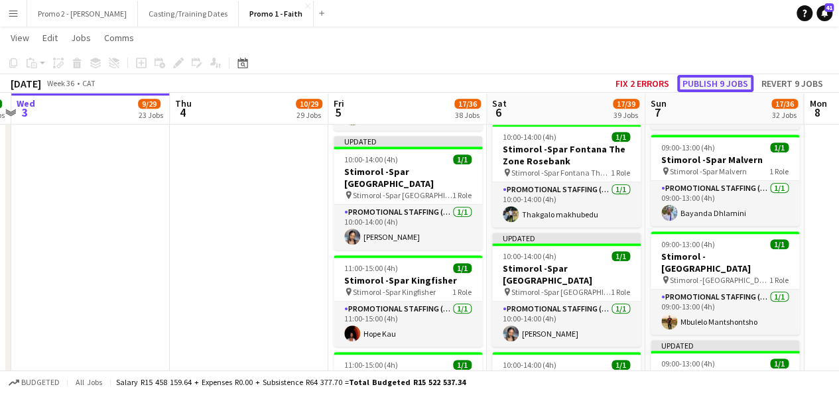
click at [714, 87] on button "Publish 9 jobs" at bounding box center [715, 83] width 76 height 17
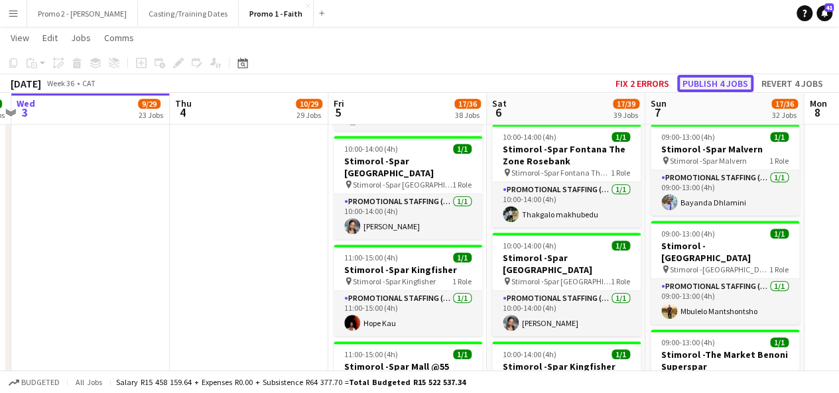
click at [714, 87] on button "Publish 4 jobs" at bounding box center [715, 83] width 76 height 17
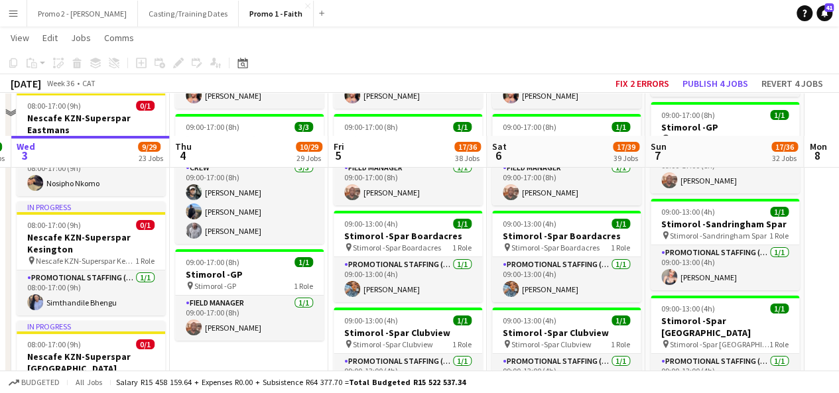
scroll to position [2415, 0]
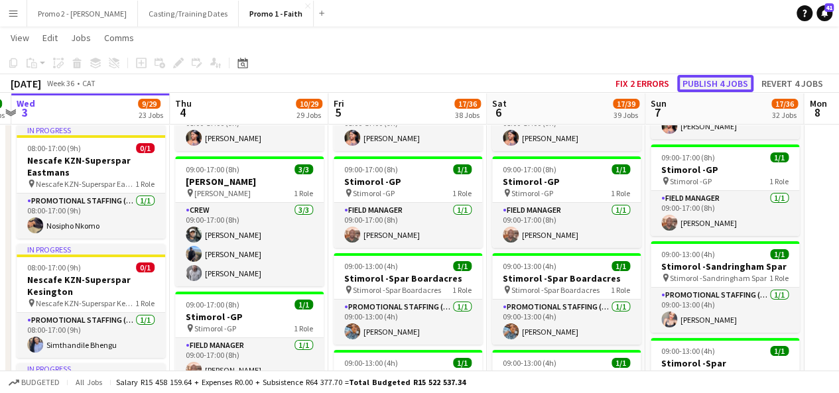
click at [693, 87] on button "Publish 4 jobs" at bounding box center [715, 83] width 76 height 17
